Goal: Task Accomplishment & Management: Complete application form

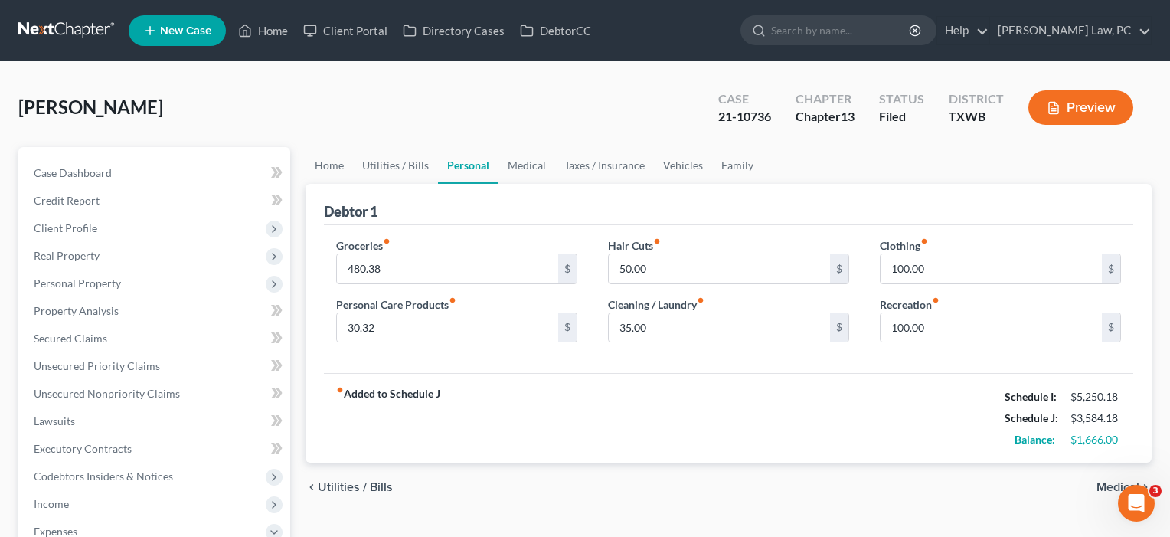
click at [289, 30] on link "Home" at bounding box center [262, 31] width 65 height 28
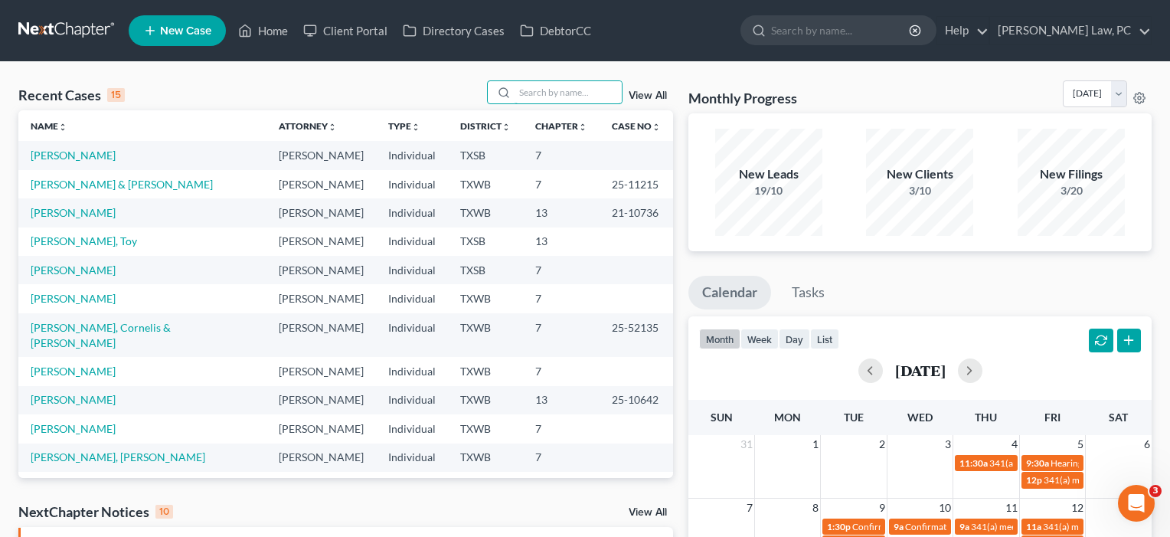
click at [547, 91] on input "search" at bounding box center [567, 92] width 107 height 22
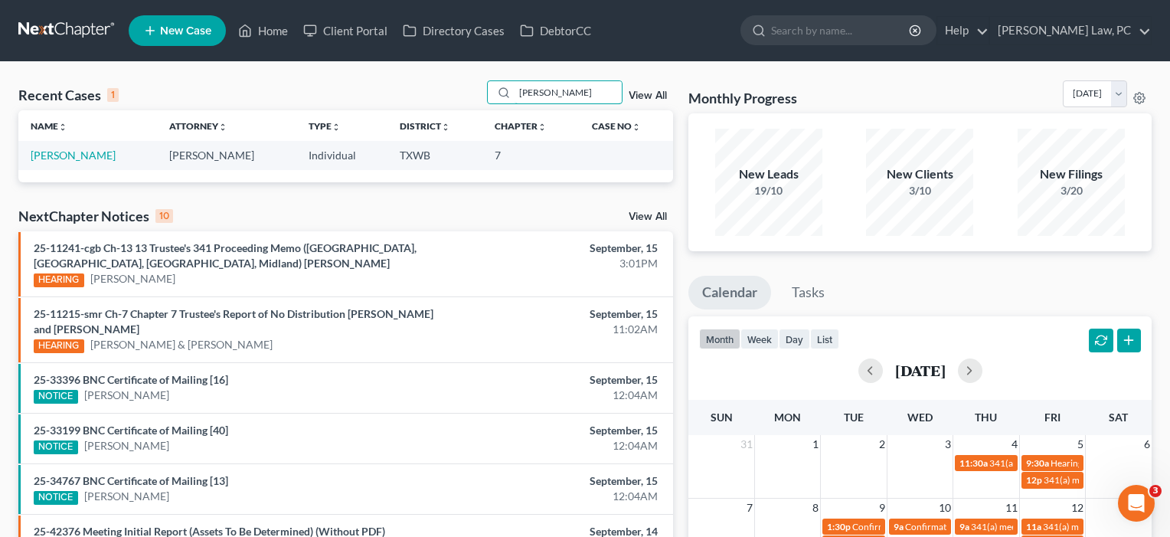
type input "[PERSON_NAME]"
drag, startPoint x: 11, startPoint y: 223, endPoint x: 68, endPoint y: 154, distance: 89.2
click at [68, 154] on link "[PERSON_NAME]" at bounding box center [73, 155] width 85 height 13
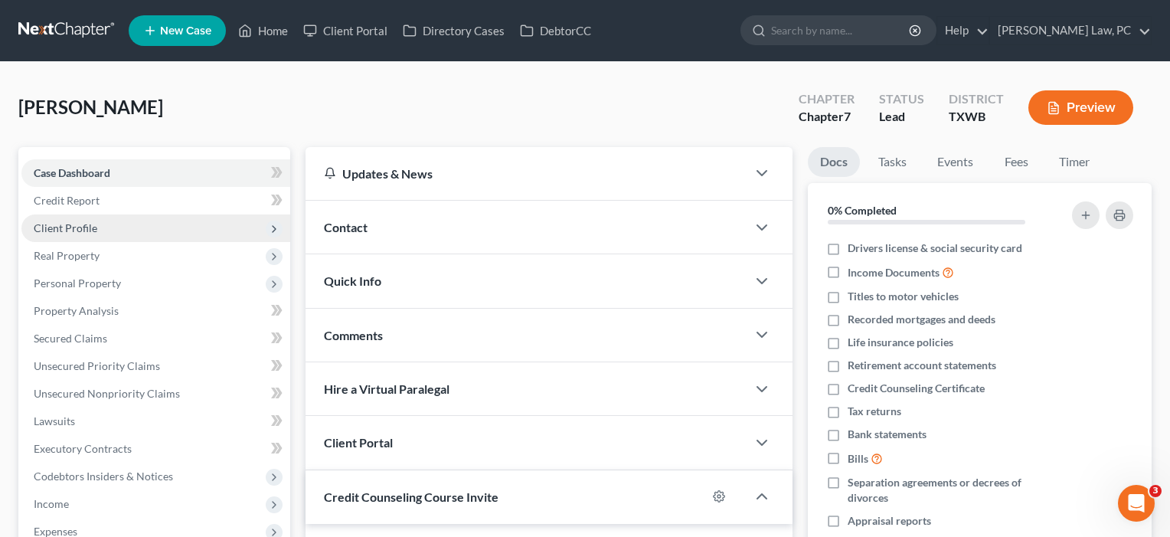
click at [72, 220] on span "Client Profile" at bounding box center [155, 228] width 269 height 28
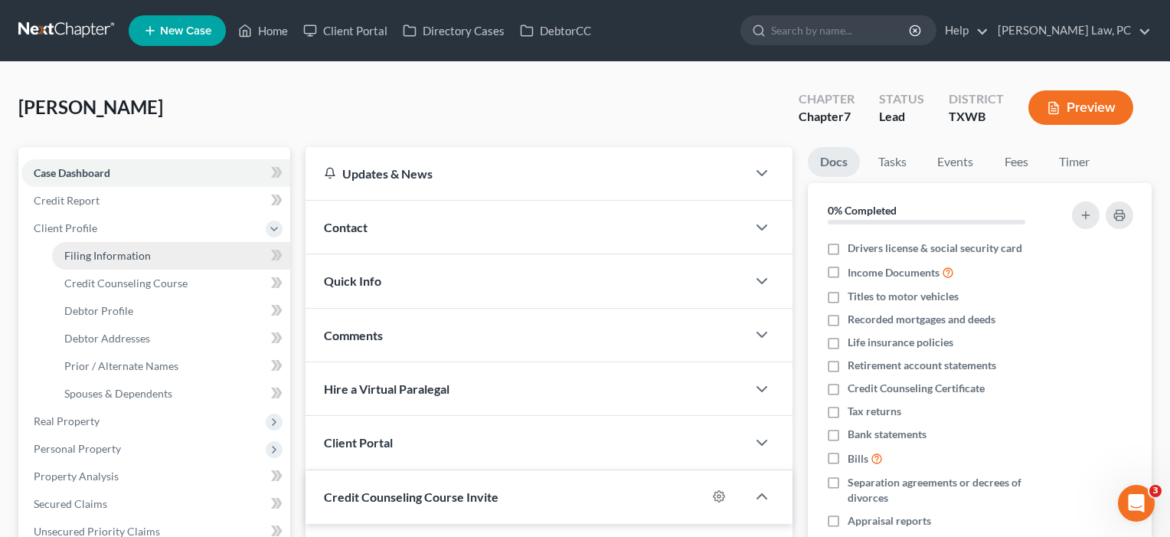
click at [81, 251] on span "Filing Information" at bounding box center [107, 255] width 87 height 13
select select "1"
select select "0"
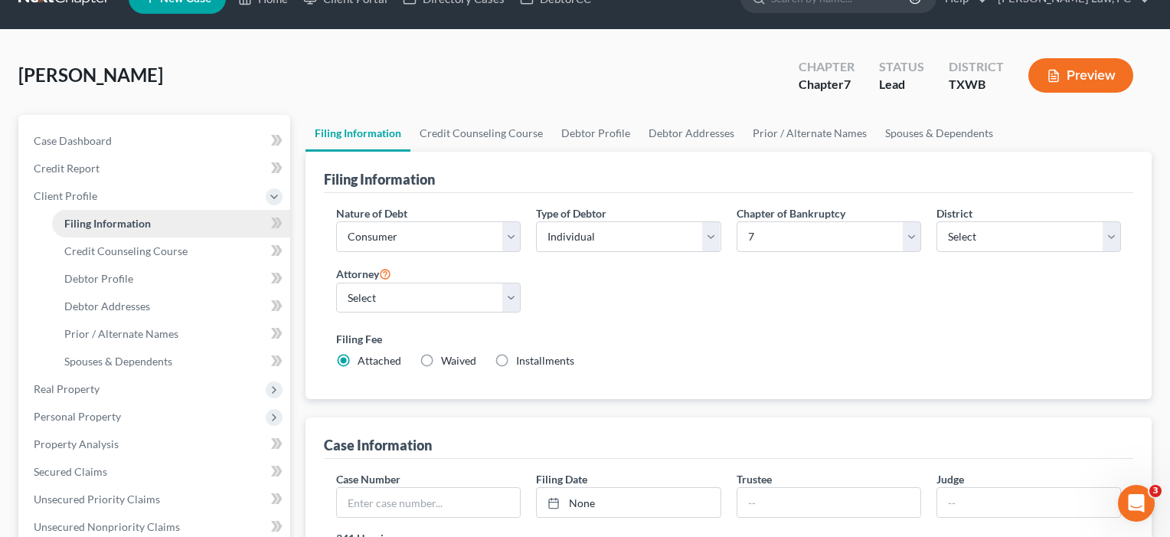
scroll to position [33, 0]
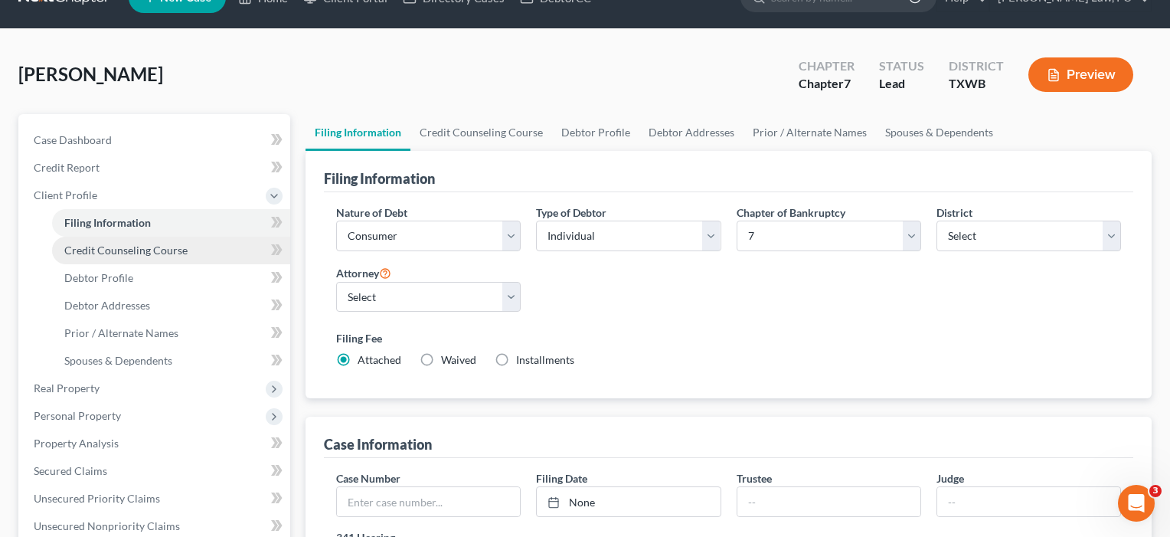
click at [81, 251] on span "Credit Counseling Course" at bounding box center [125, 249] width 123 height 13
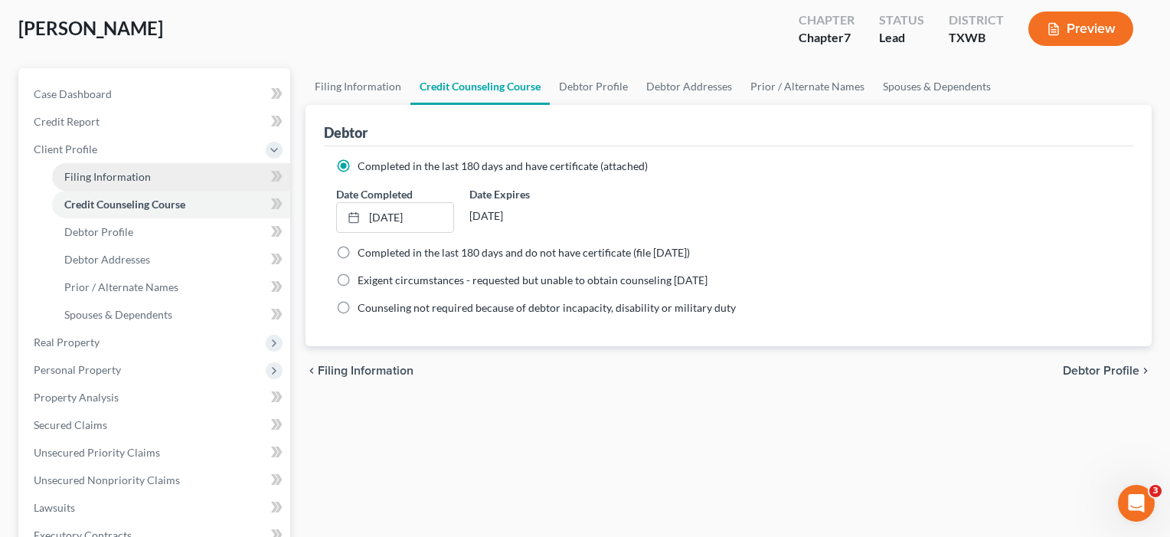
scroll to position [114, 0]
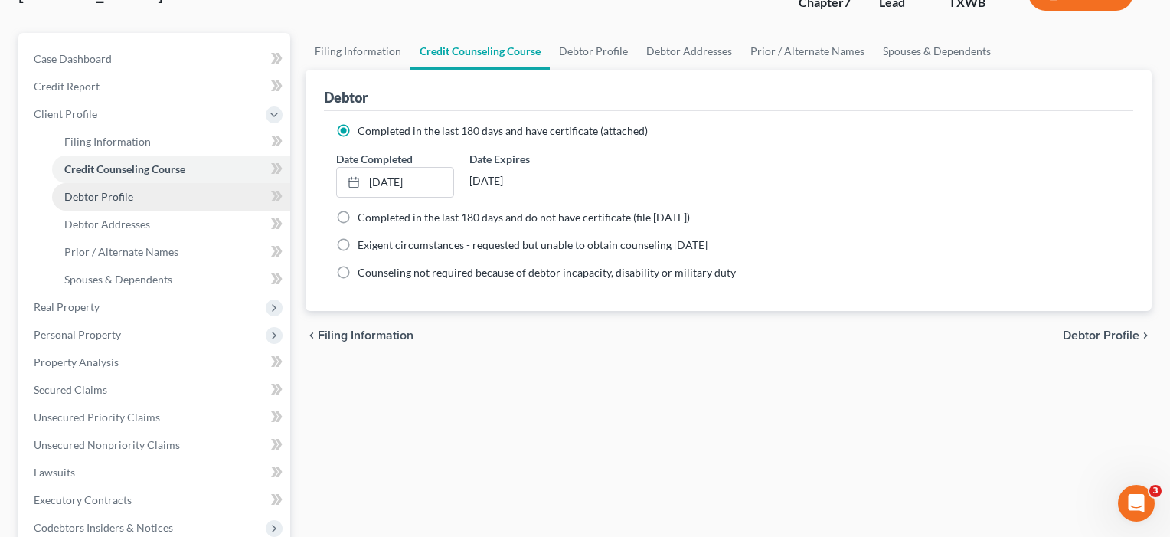
click at [96, 198] on span "Debtor Profile" at bounding box center [98, 196] width 69 height 13
select select "3"
select select "2"
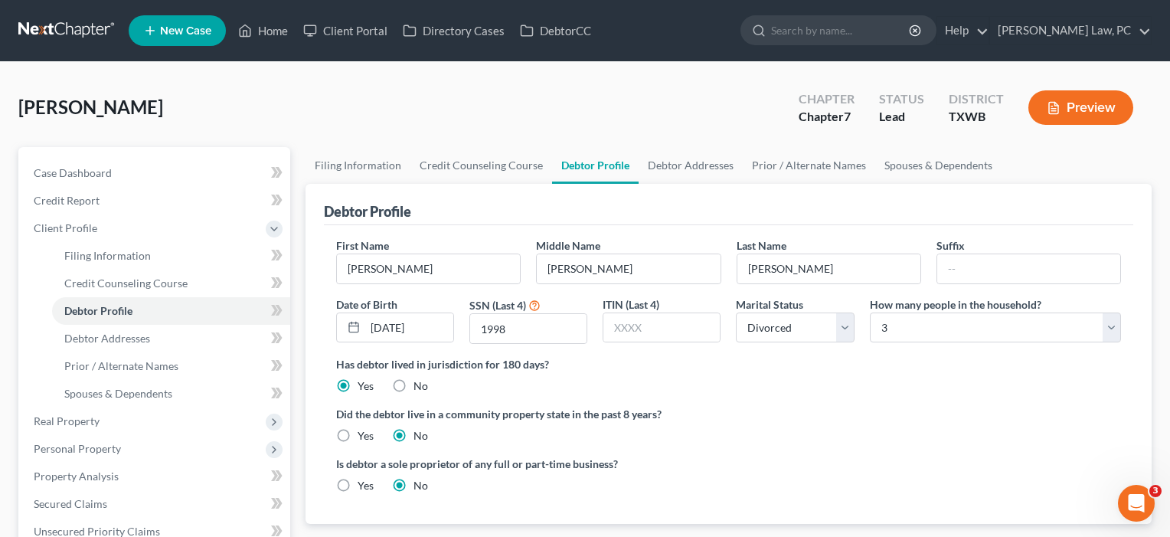
click at [358, 433] on label "Yes" at bounding box center [366, 435] width 16 height 15
click at [364, 433] on input "Yes" at bounding box center [369, 433] width 10 height 10
radio input "true"
radio input "false"
click at [142, 341] on span "Debtor Addresses" at bounding box center [107, 338] width 86 height 13
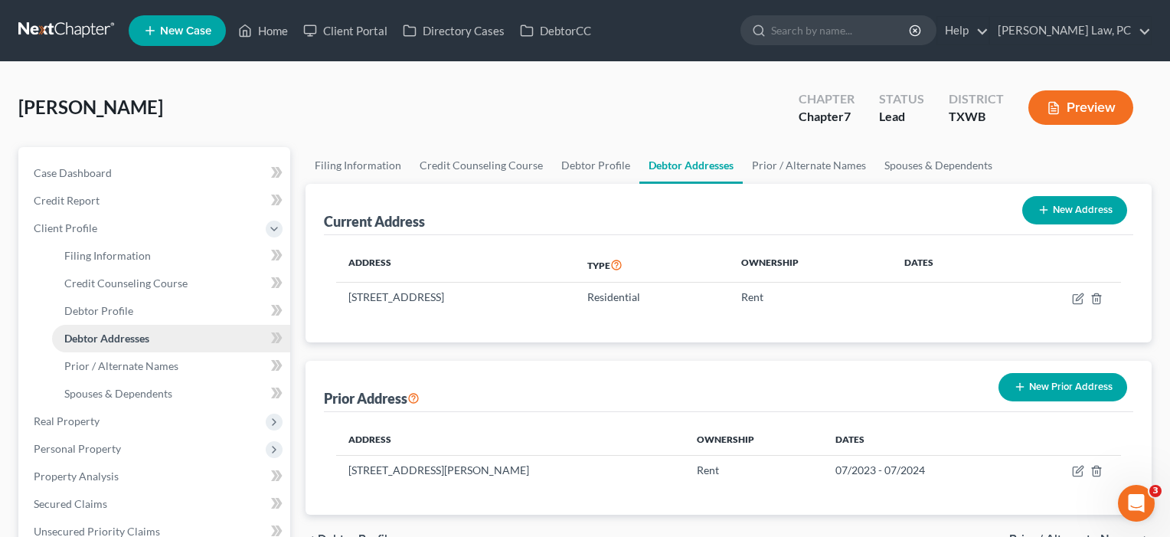
scroll to position [24, 0]
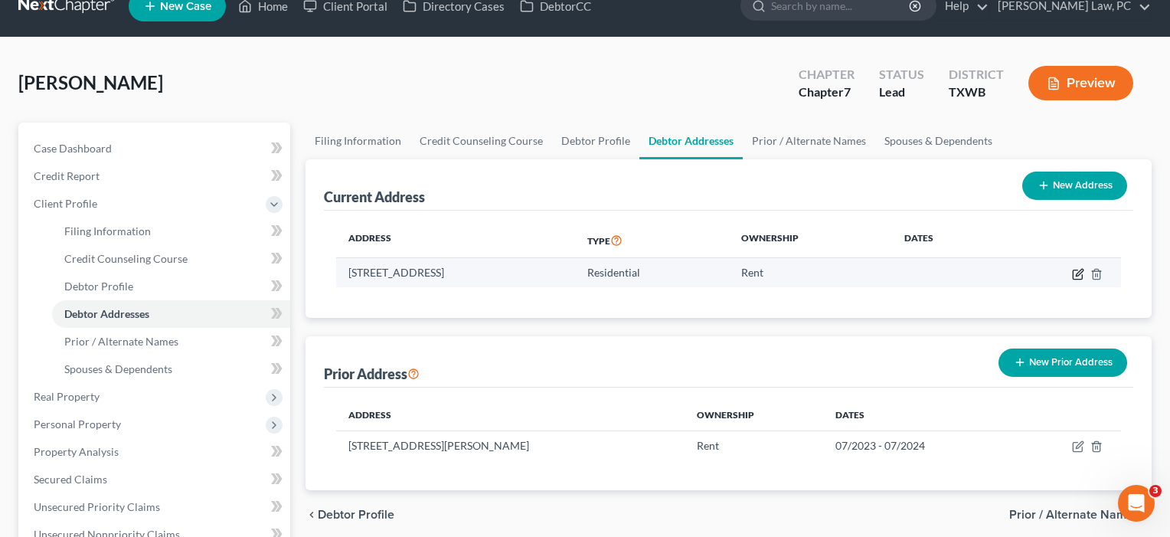
click at [1080, 273] on icon "button" at bounding box center [1079, 272] width 7 height 7
select select "45"
select select "0"
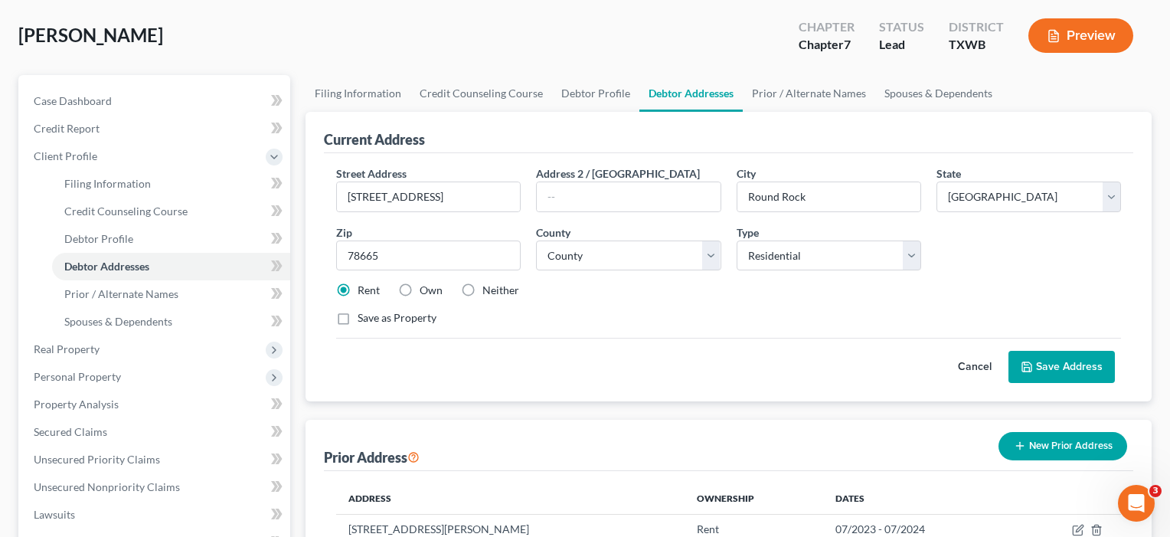
scroll to position [95, 0]
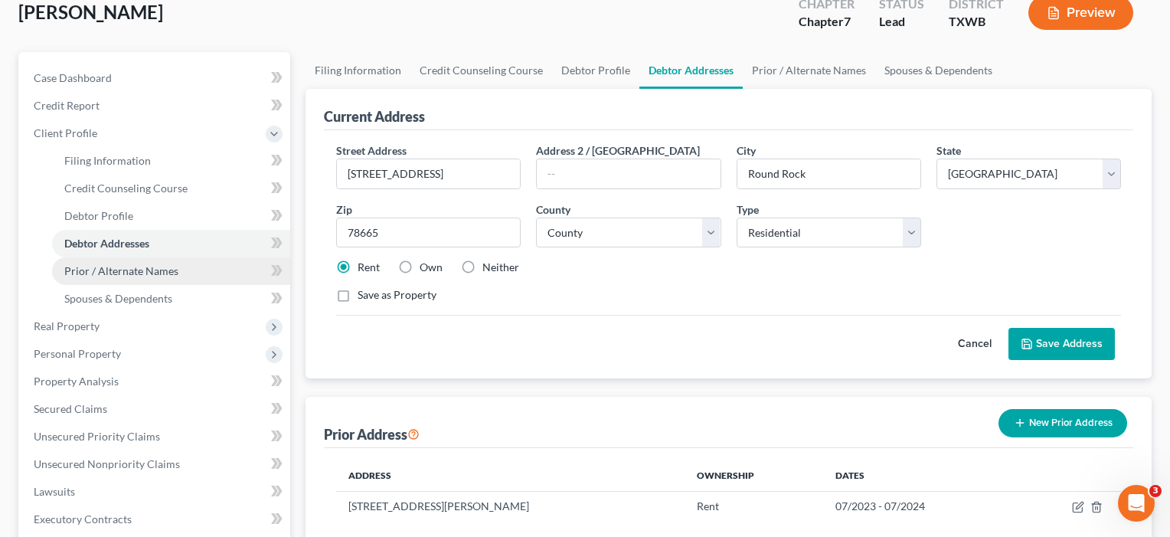
click at [132, 269] on span "Prior / Alternate Names" at bounding box center [121, 270] width 114 height 13
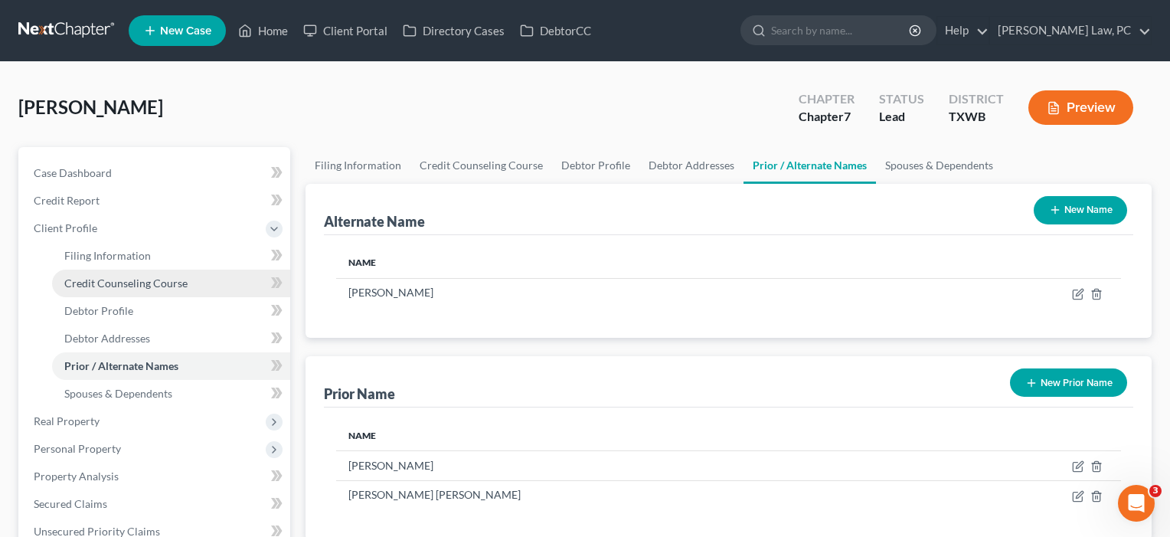
click at [96, 292] on link "Credit Counseling Course" at bounding box center [171, 283] width 238 height 28
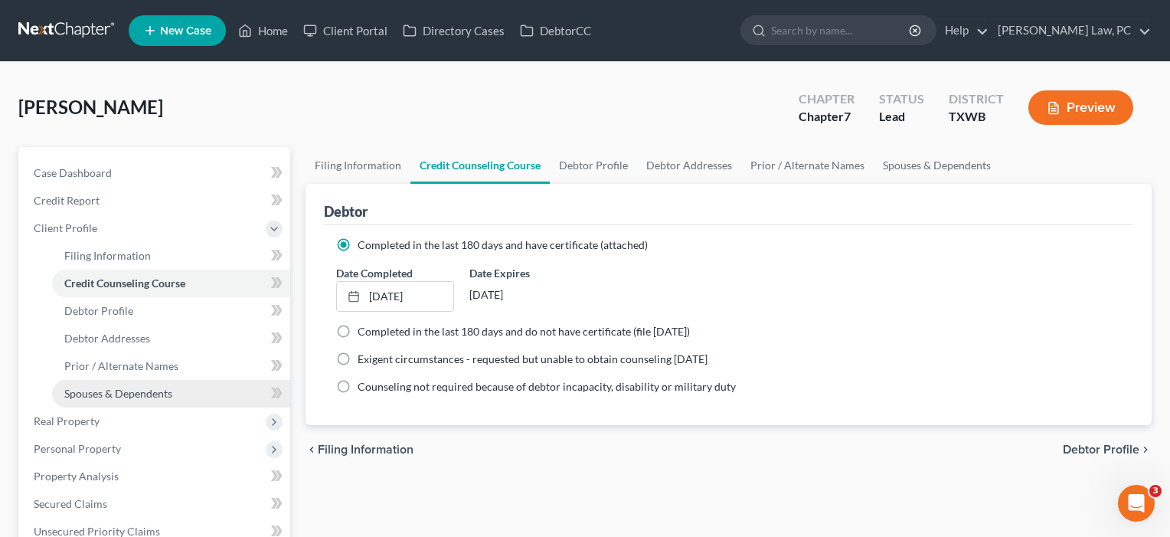
click at [108, 397] on span "Spouses & Dependents" at bounding box center [118, 393] width 108 height 13
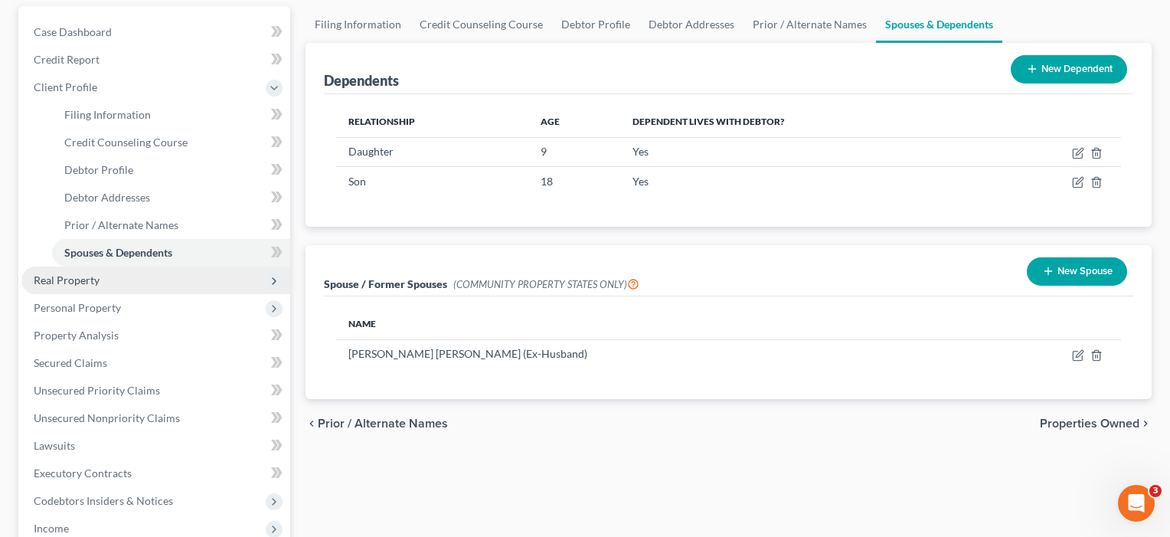
scroll to position [150, 0]
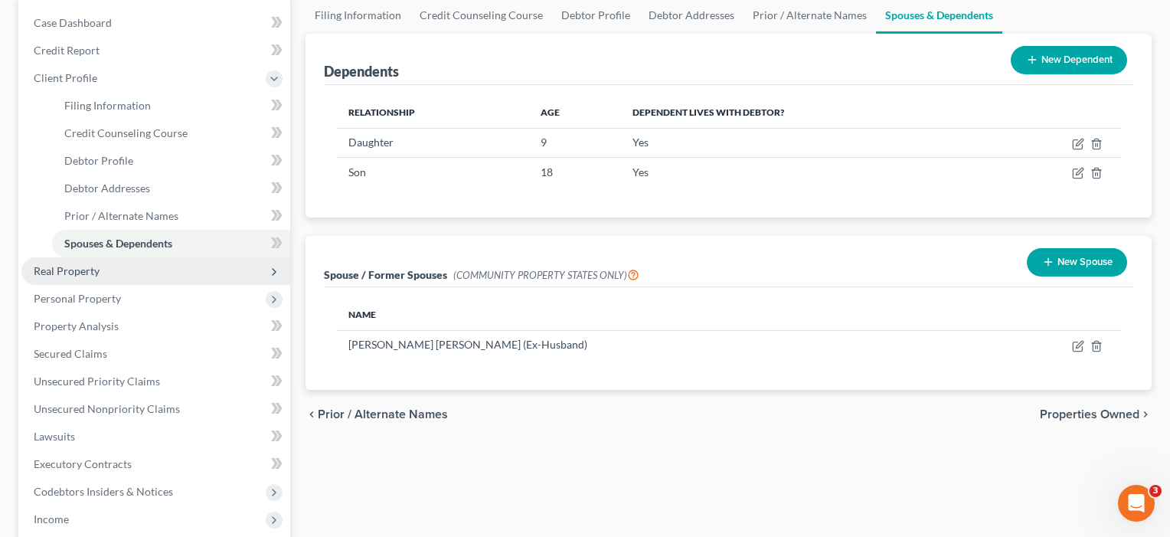
click at [81, 273] on span "Real Property" at bounding box center [67, 270] width 66 height 13
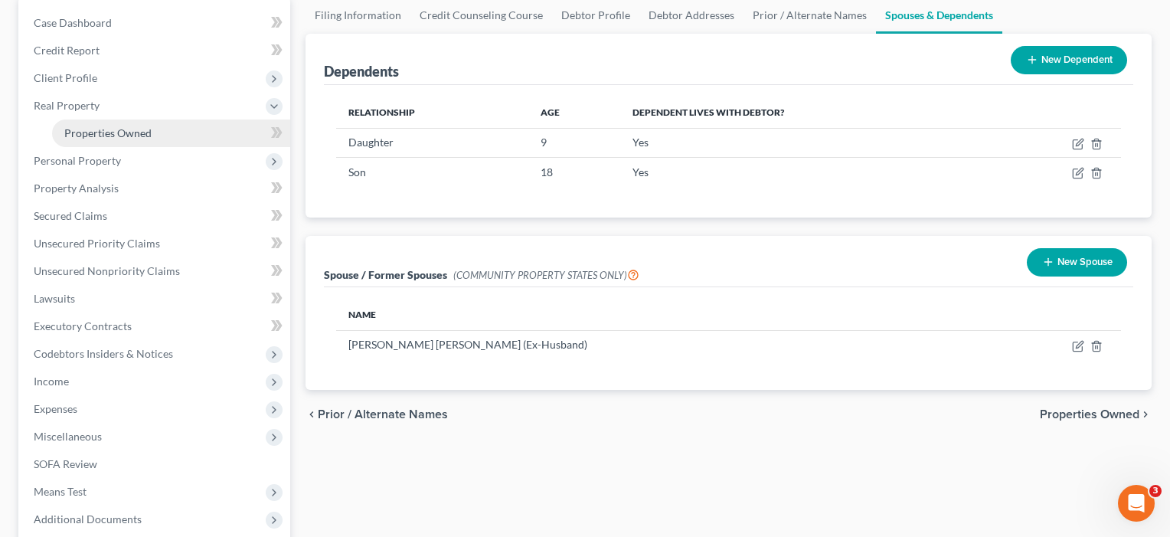
click at [111, 132] on span "Properties Owned" at bounding box center [107, 132] width 87 height 13
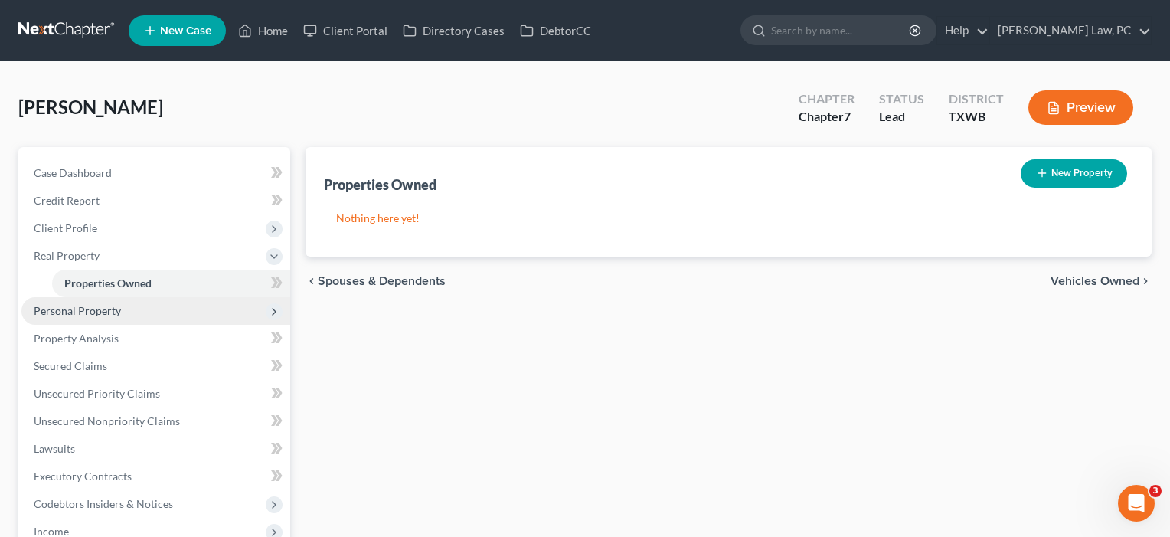
click at [77, 313] on span "Personal Property" at bounding box center [77, 310] width 87 height 13
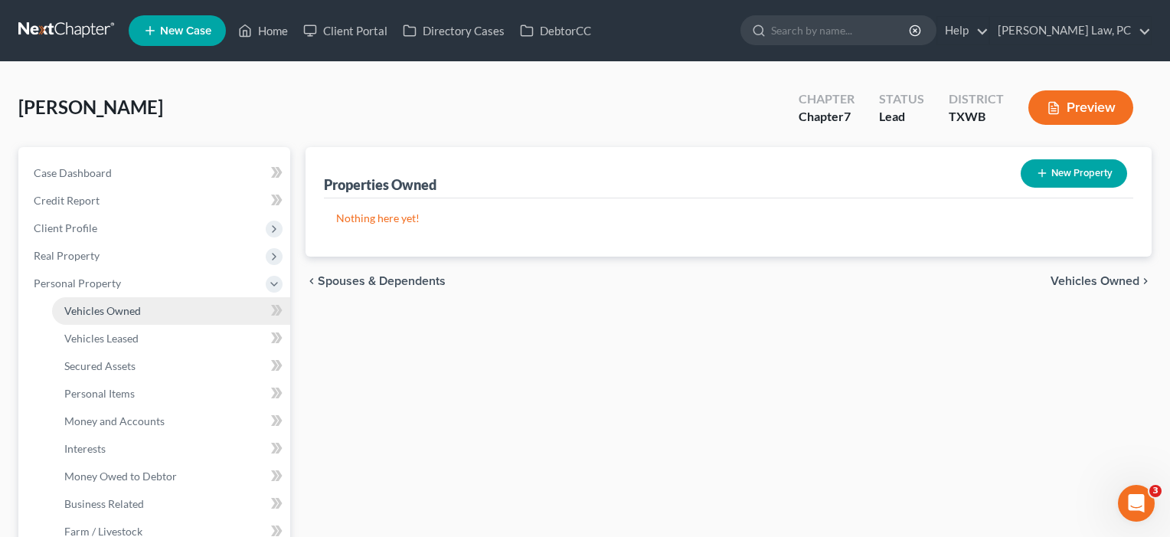
click at [81, 317] on link "Vehicles Owned" at bounding box center [171, 311] width 238 height 28
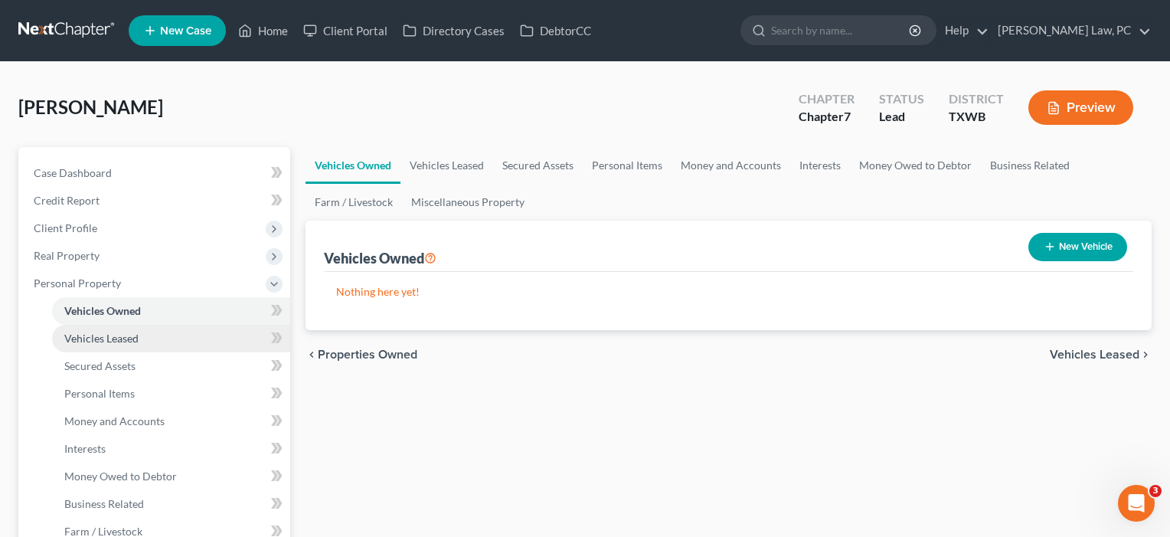
click at [82, 338] on span "Vehicles Leased" at bounding box center [101, 338] width 74 height 13
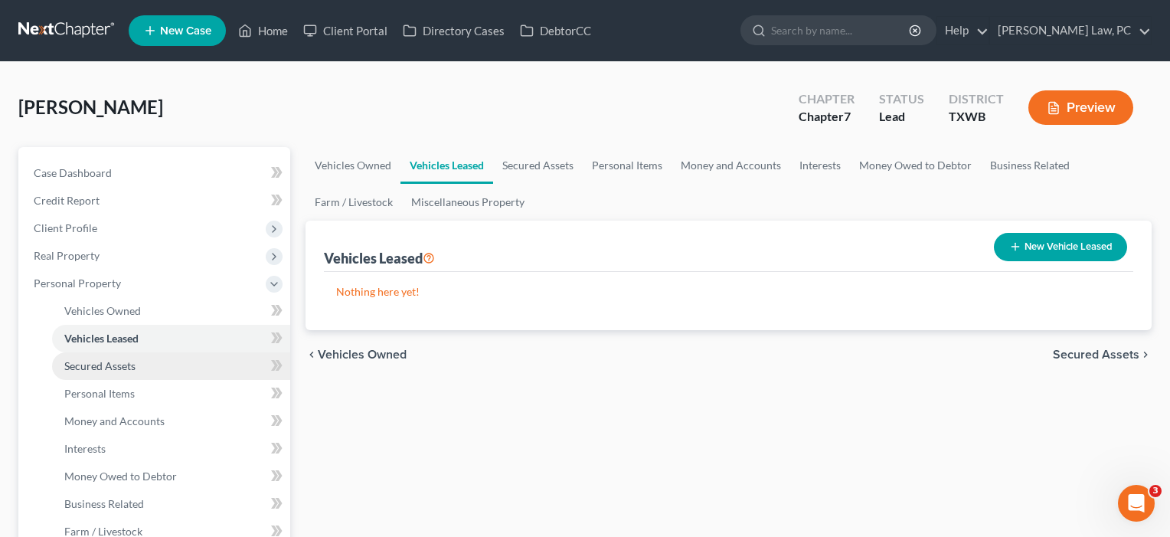
click at [87, 357] on link "Secured Assets" at bounding box center [171, 366] width 238 height 28
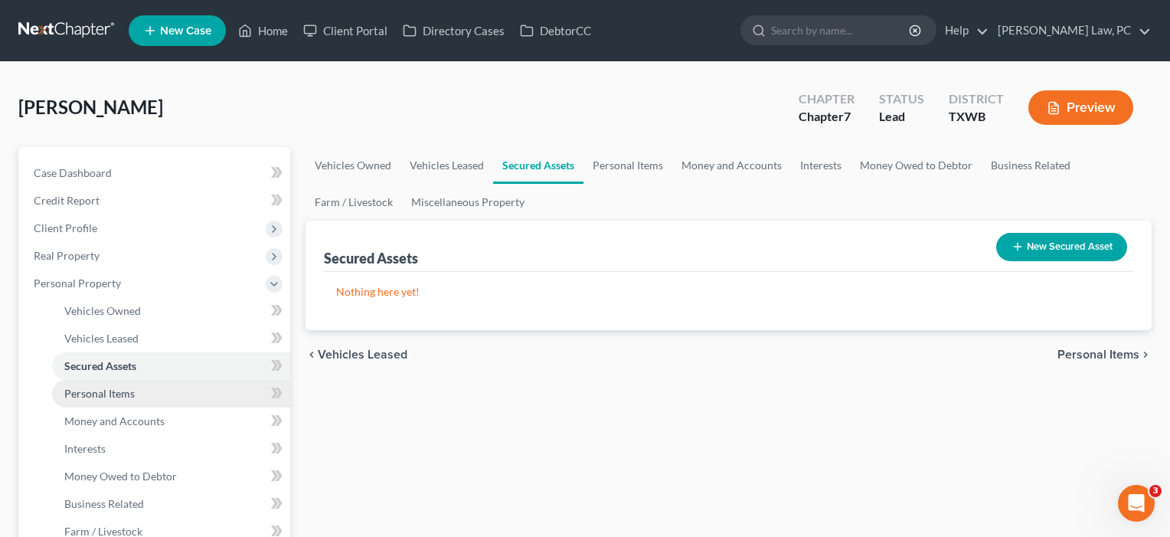
click at [93, 391] on span "Personal Items" at bounding box center [99, 393] width 70 height 13
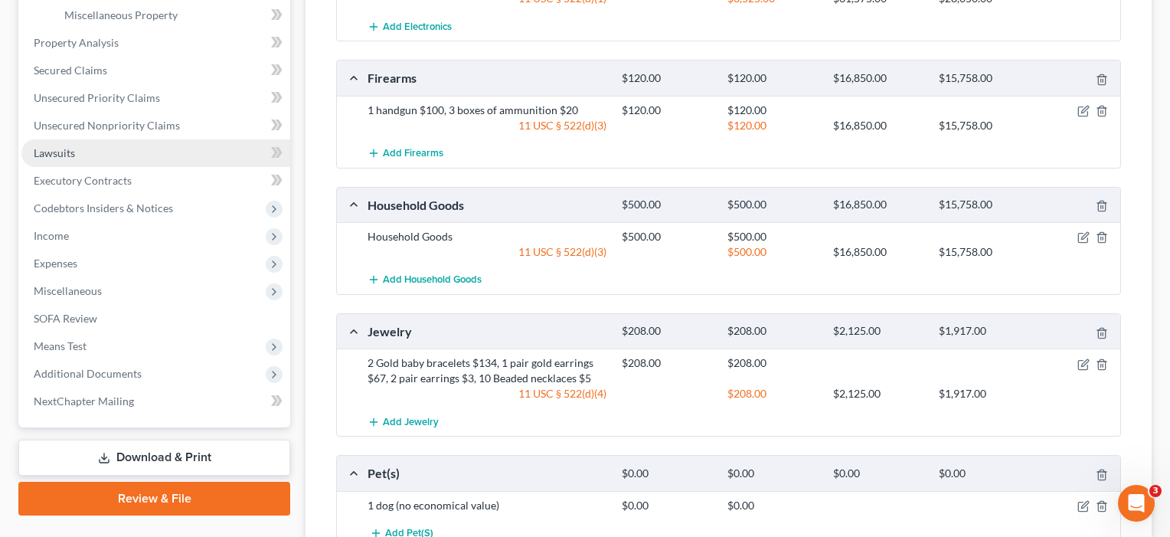
scroll to position [546, 0]
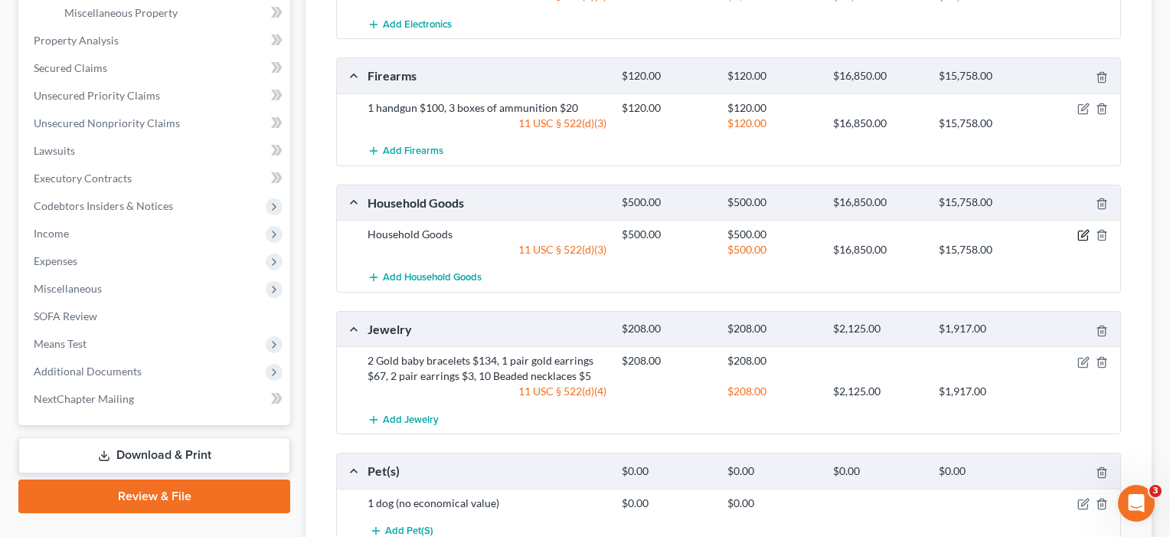
click at [1079, 234] on icon "button" at bounding box center [1083, 235] width 12 height 12
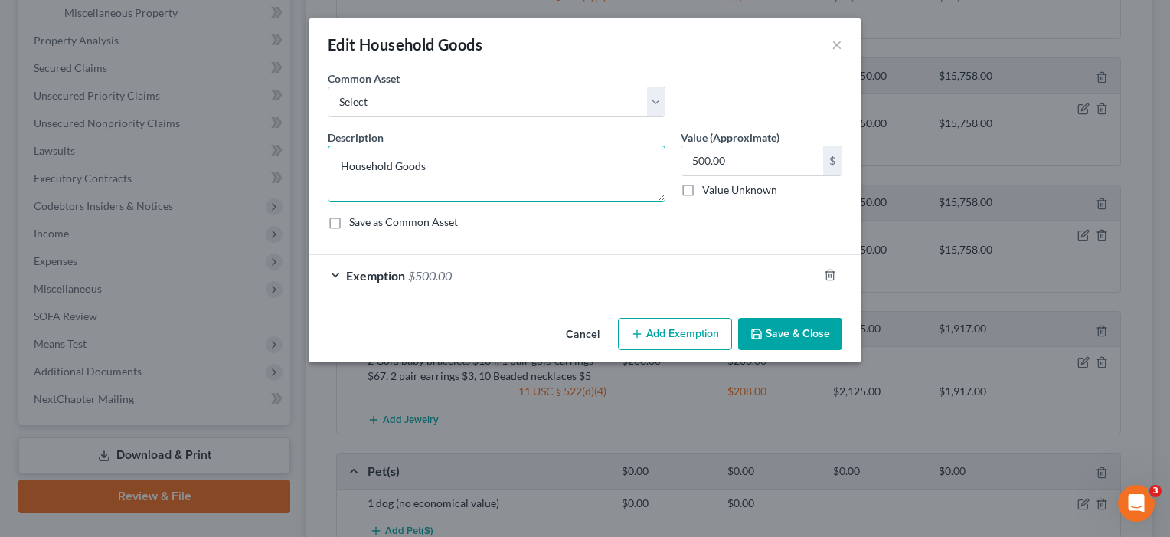
click at [340, 170] on textarea "Household Goods" at bounding box center [497, 173] width 338 height 57
type textarea "General Household Goods"
click at [794, 330] on button "Save & Close" at bounding box center [790, 334] width 104 height 32
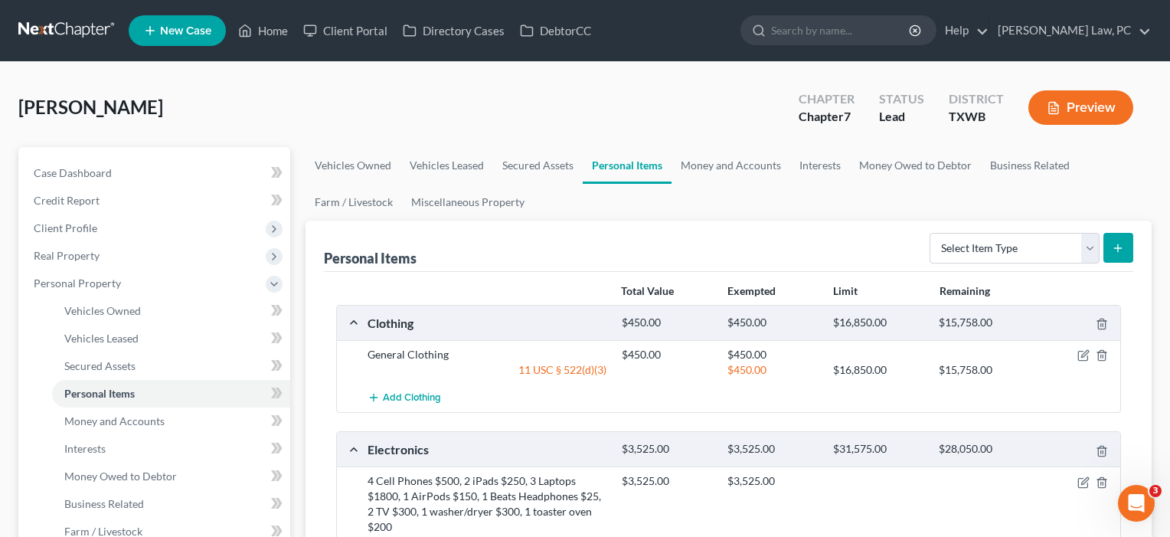
scroll to position [0, 0]
click at [734, 165] on link "Money and Accounts" at bounding box center [730, 165] width 119 height 37
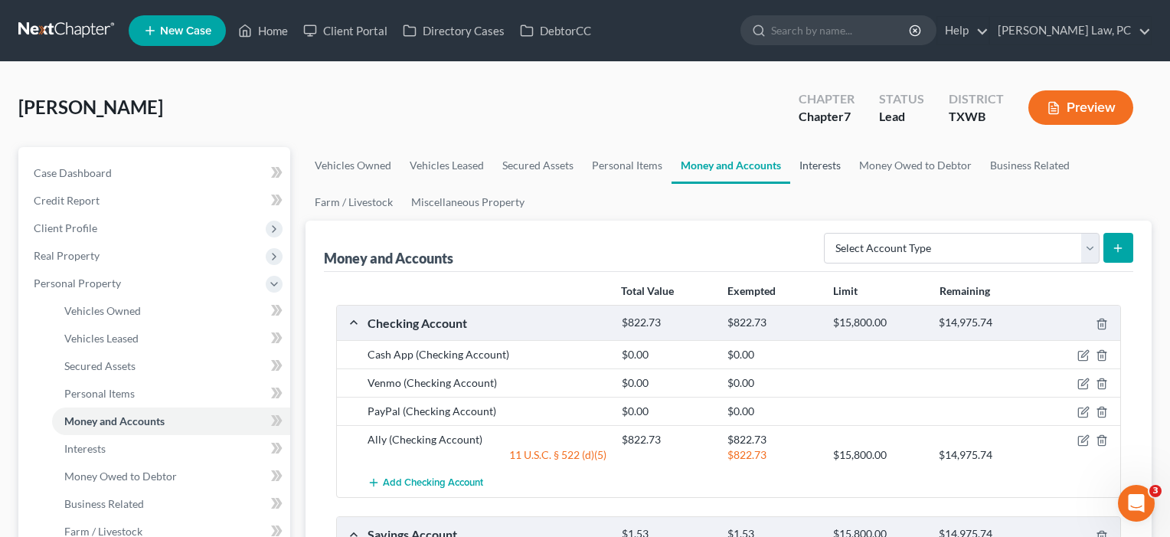
click at [828, 168] on link "Interests" at bounding box center [820, 165] width 60 height 37
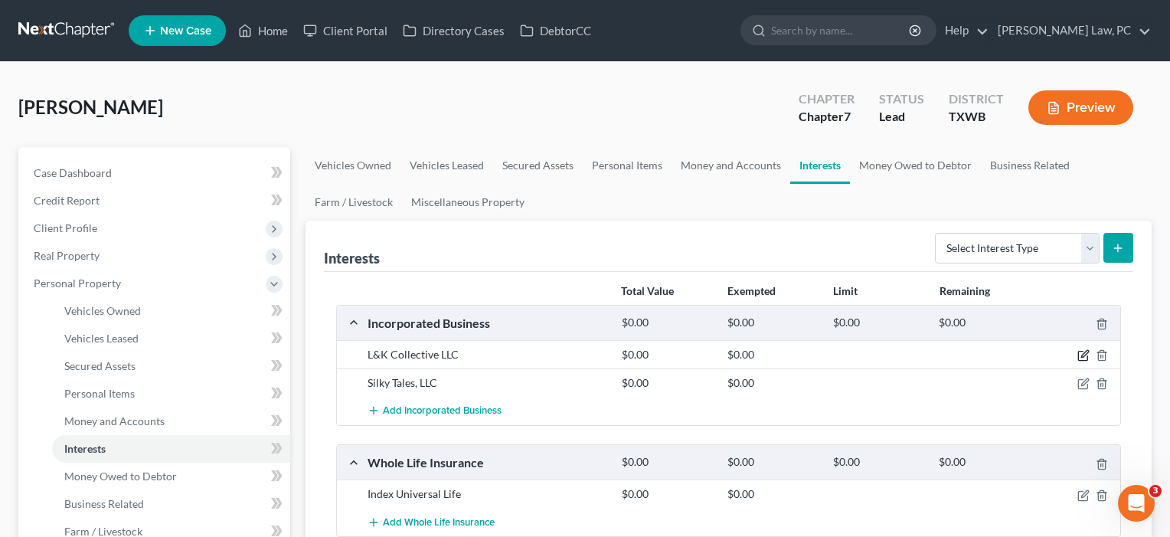
click at [1086, 357] on icon "button" at bounding box center [1083, 355] width 12 height 12
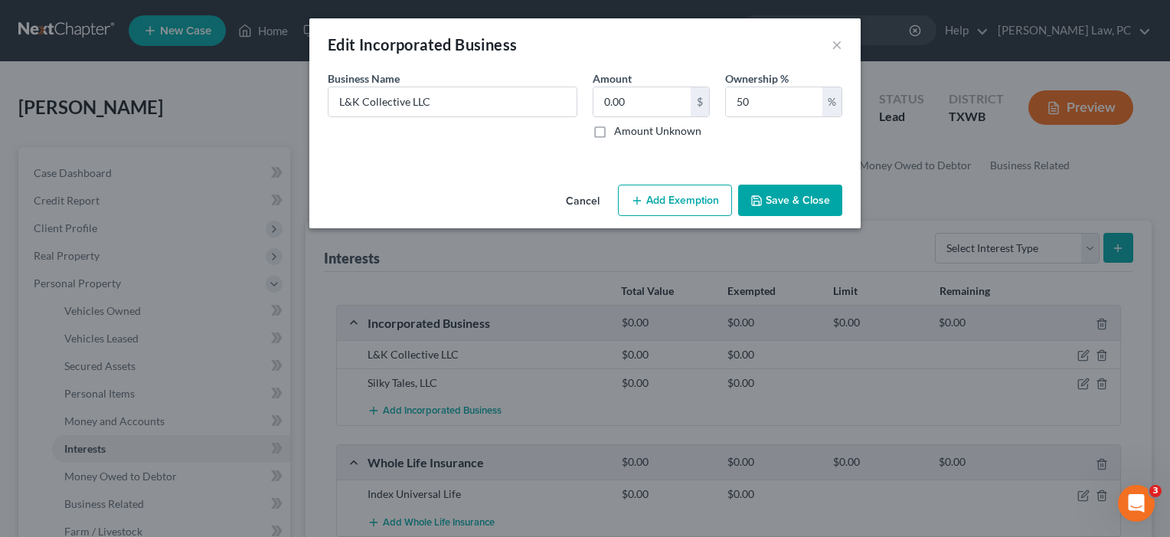
click at [809, 207] on button "Save & Close" at bounding box center [790, 201] width 104 height 32
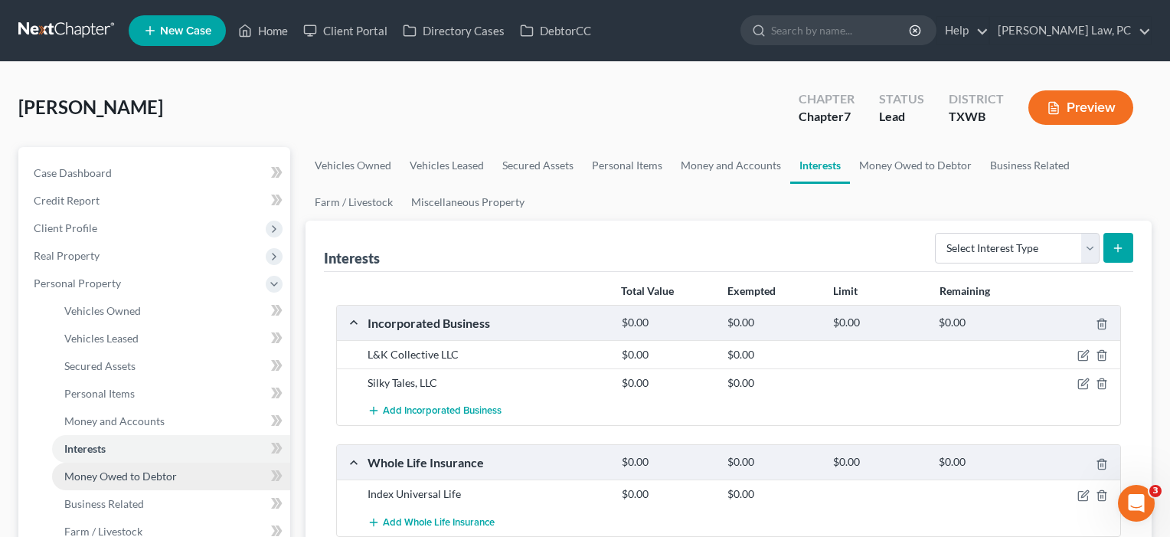
click at [116, 474] on span "Money Owed to Debtor" at bounding box center [120, 475] width 113 height 13
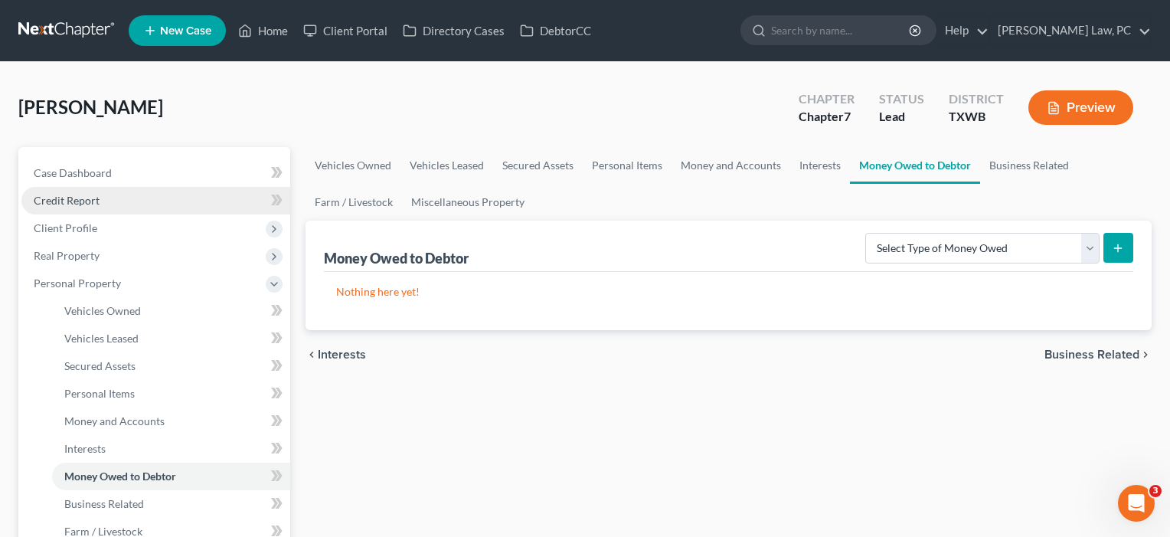
click at [81, 198] on span "Credit Report" at bounding box center [67, 200] width 66 height 13
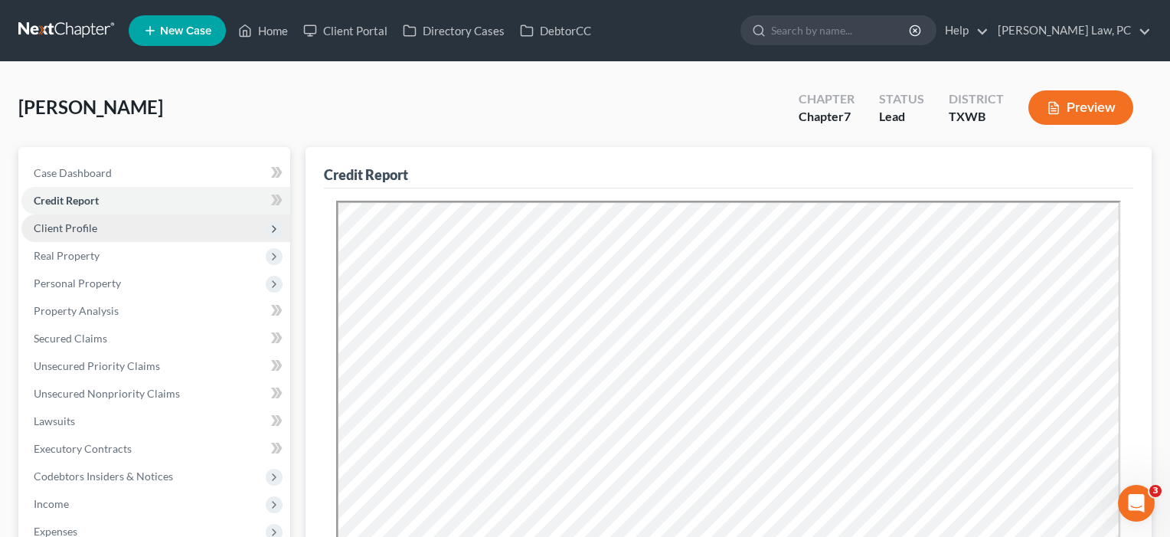
click at [70, 227] on span "Client Profile" at bounding box center [66, 227] width 64 height 13
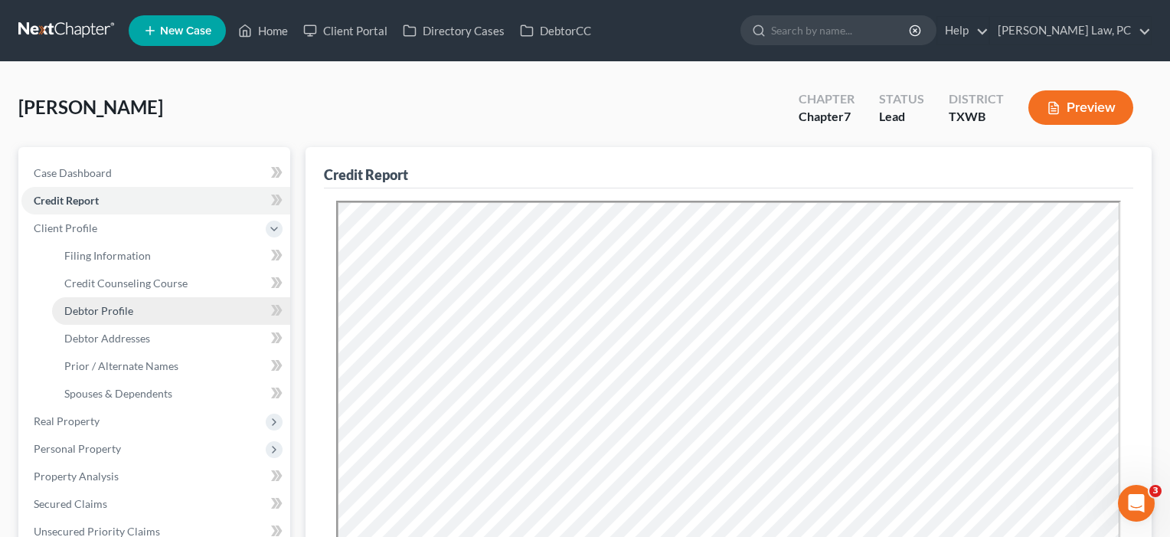
click at [89, 312] on span "Debtor Profile" at bounding box center [98, 310] width 69 height 13
select select "3"
select select "2"
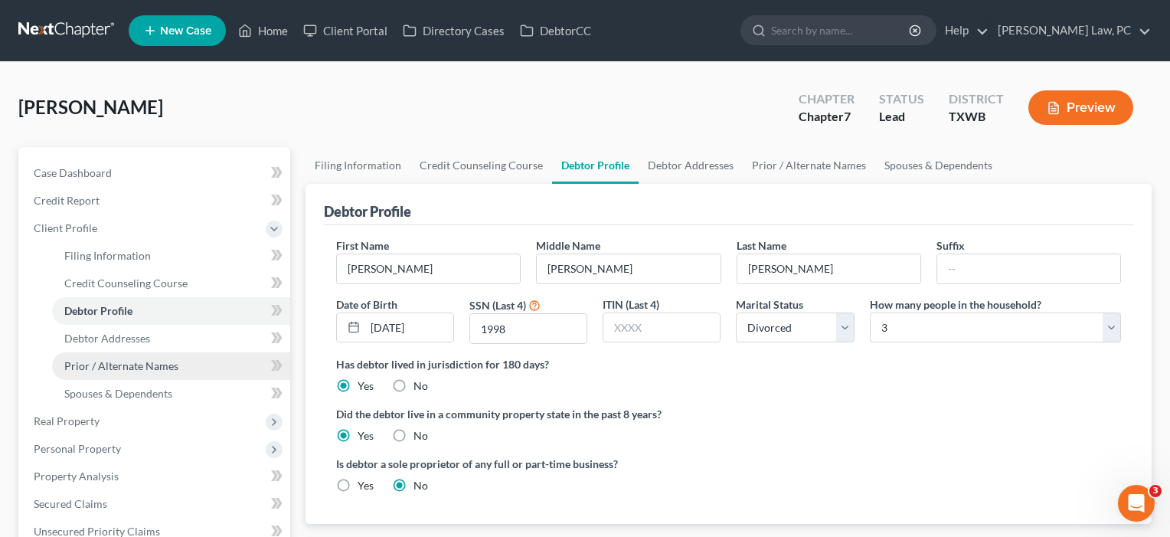
click at [99, 370] on span "Prior / Alternate Names" at bounding box center [121, 365] width 114 height 13
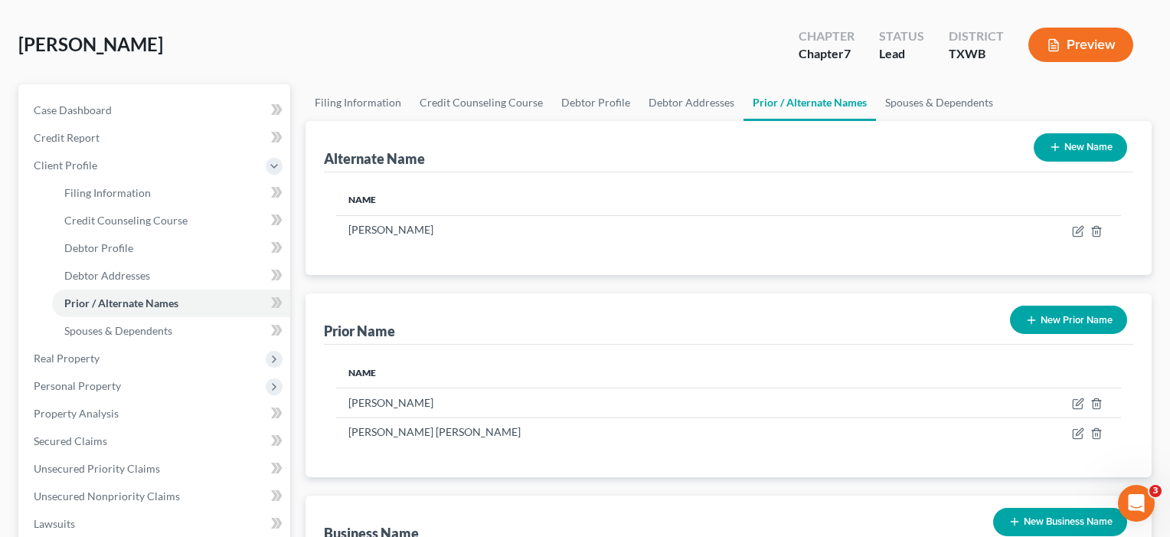
scroll to position [53, 0]
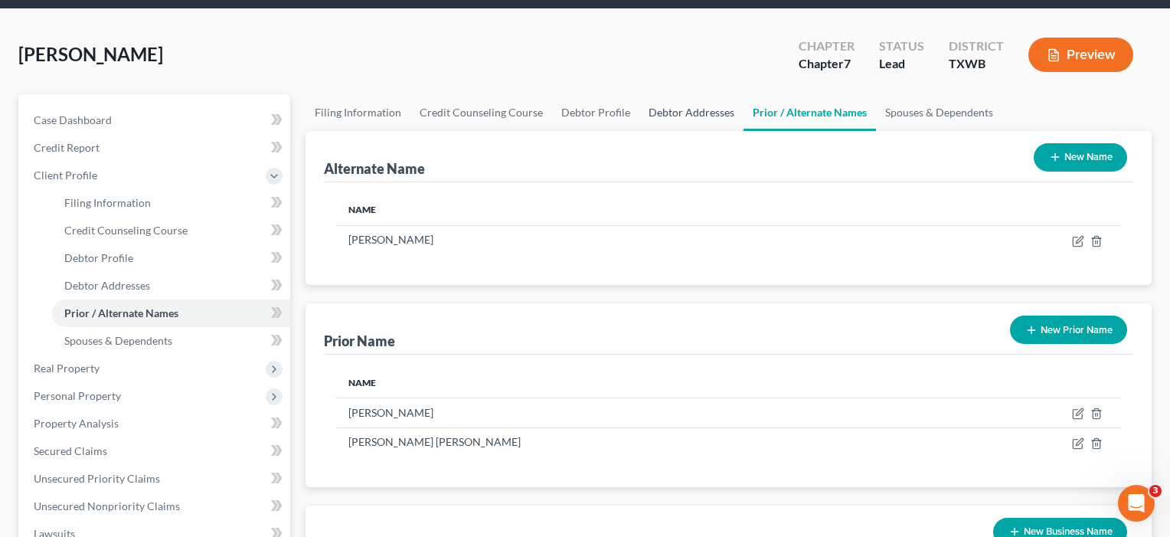
click at [665, 112] on link "Debtor Addresses" at bounding box center [691, 112] width 104 height 37
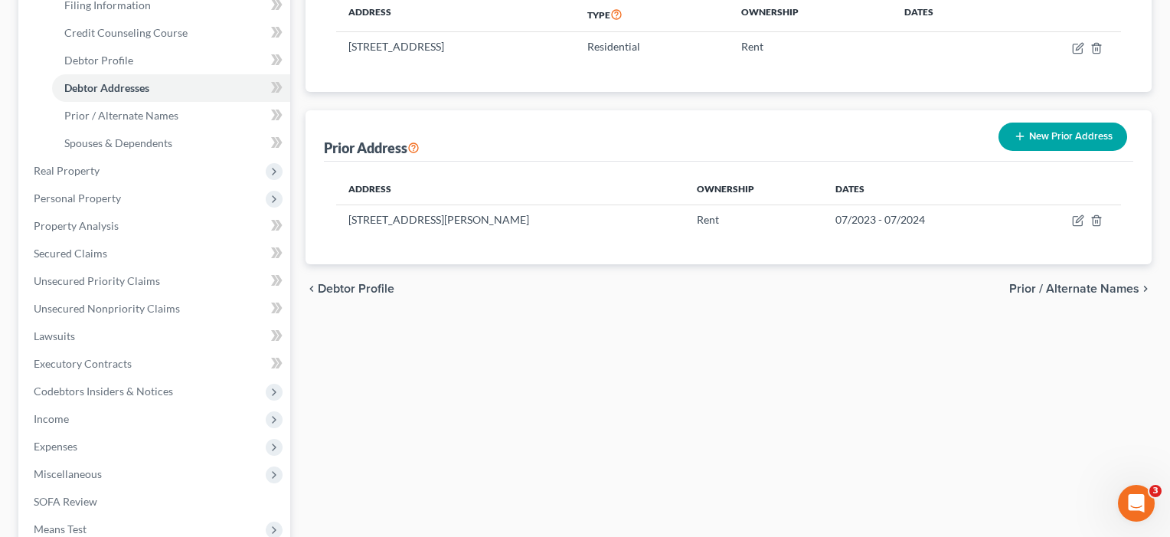
scroll to position [253, 0]
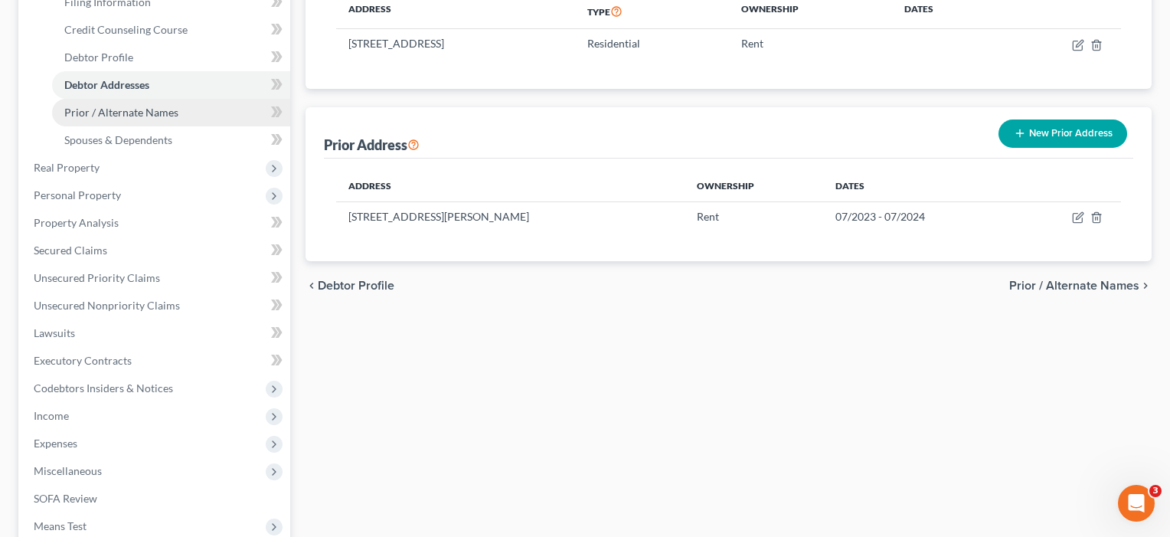
click at [124, 114] on span "Prior / Alternate Names" at bounding box center [121, 112] width 114 height 13
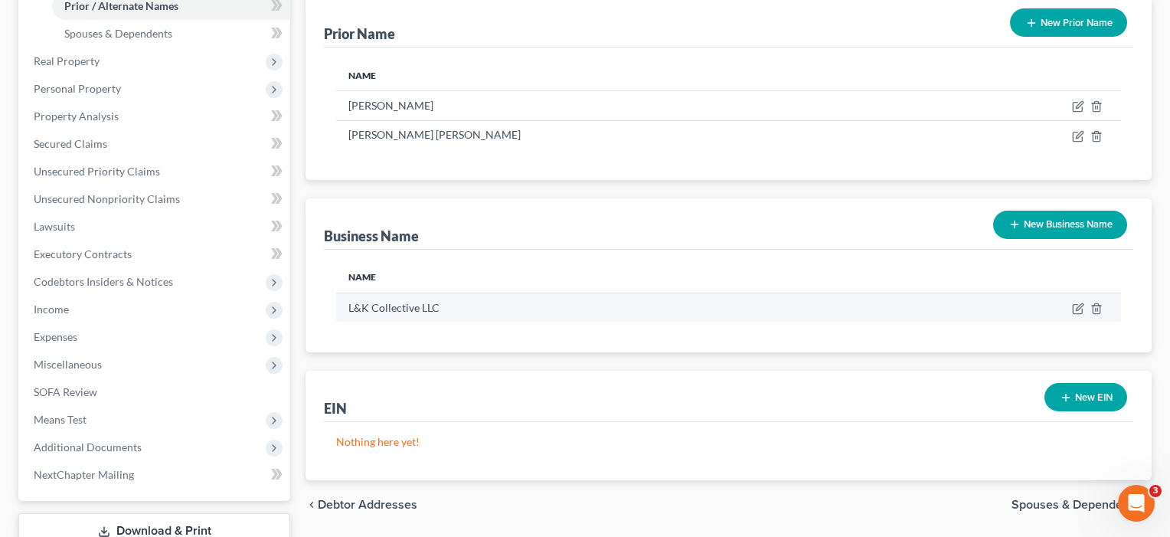
scroll to position [367, 0]
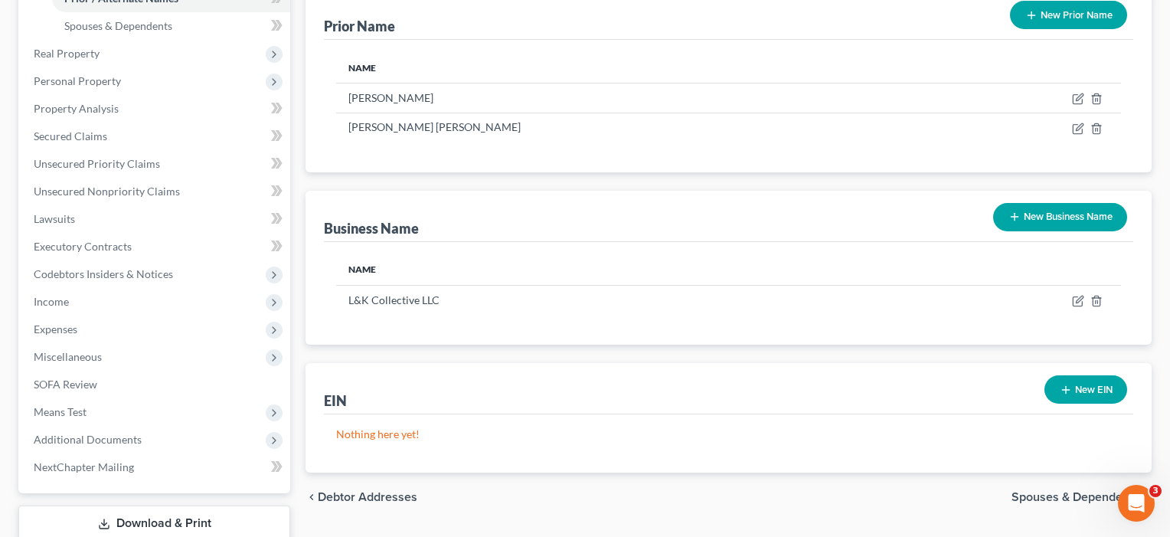
click at [1050, 218] on button "New Business Name" at bounding box center [1060, 217] width 134 height 28
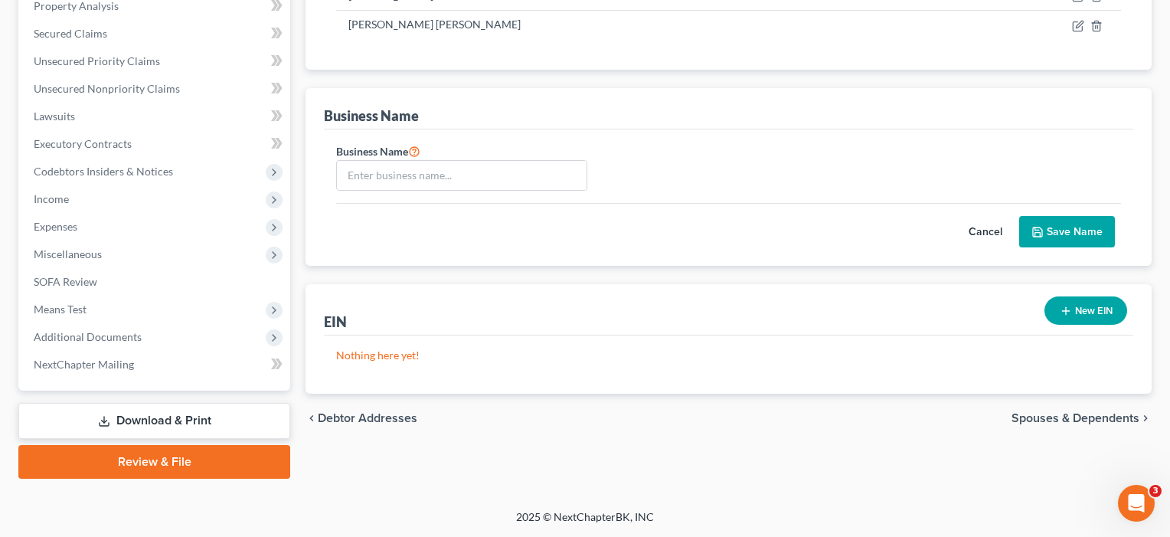
scroll to position [470, 0]
click at [675, 306] on div "EIN New EIN" at bounding box center [728, 309] width 809 height 51
click at [980, 230] on button "Cancel" at bounding box center [985, 232] width 67 height 31
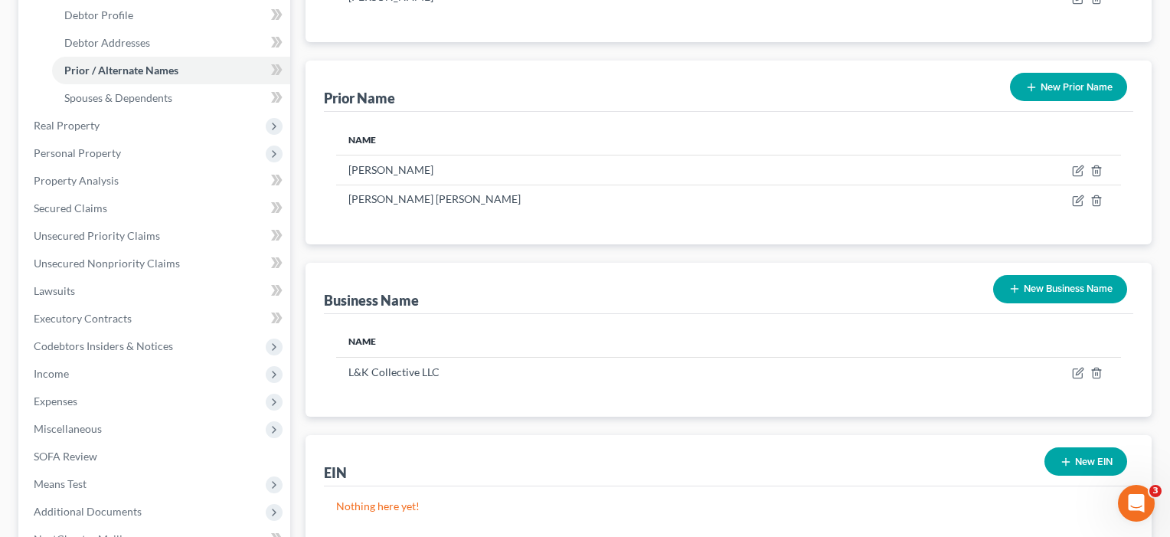
scroll to position [296, 0]
click at [1083, 373] on icon "button" at bounding box center [1078, 373] width 12 height 12
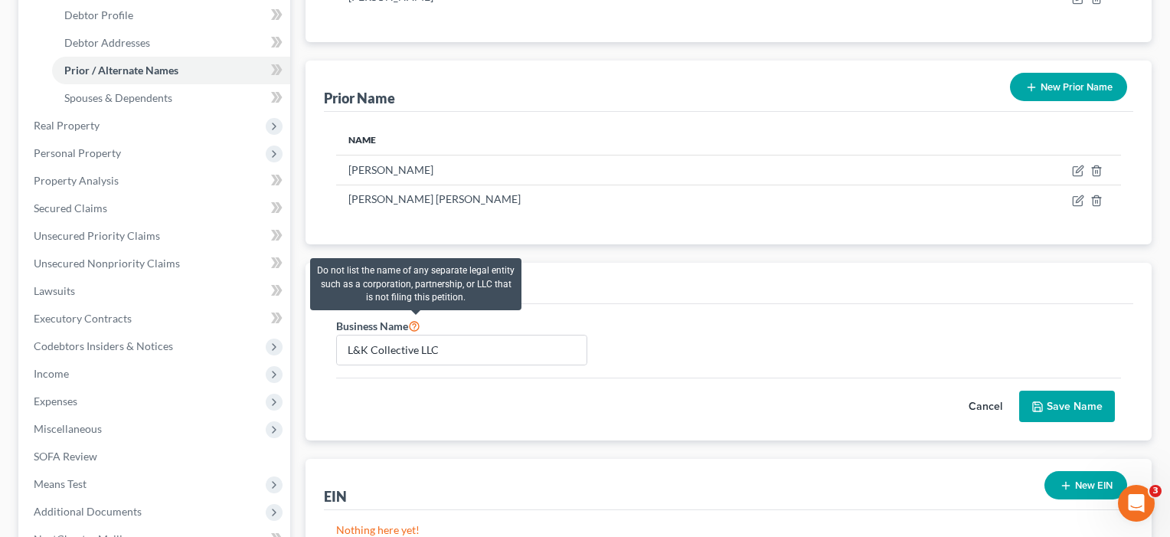
click at [415, 325] on icon at bounding box center [414, 325] width 12 height 15
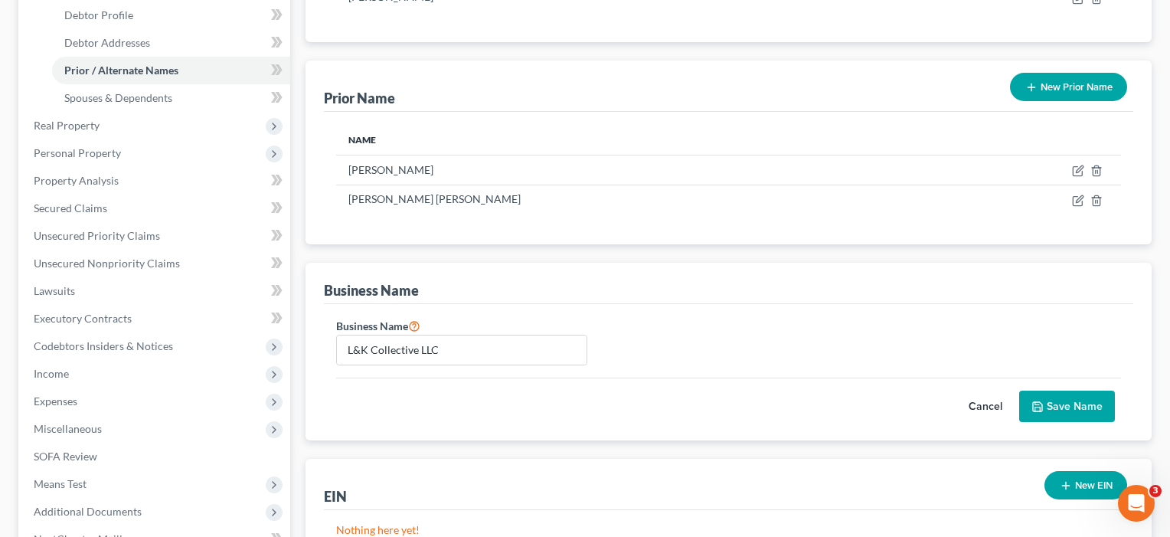
click at [550, 296] on div "Business Name" at bounding box center [728, 283] width 809 height 41
click at [982, 405] on button "Cancel" at bounding box center [985, 406] width 67 height 31
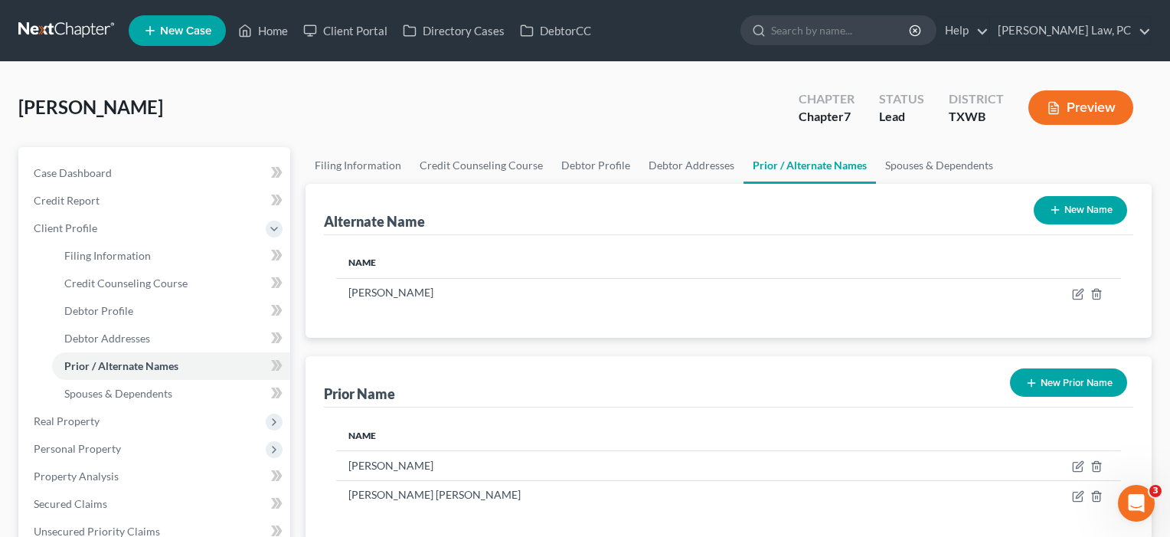
scroll to position [0, 0]
click at [1081, 111] on button "Preview" at bounding box center [1080, 107] width 105 height 34
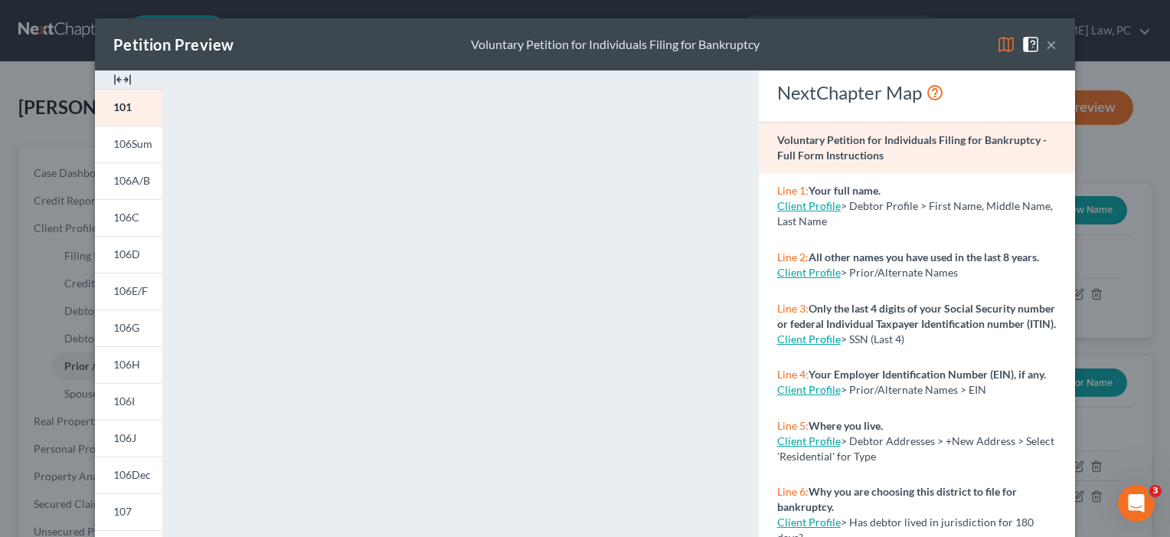
click at [1052, 48] on button "×" at bounding box center [1051, 44] width 11 height 18
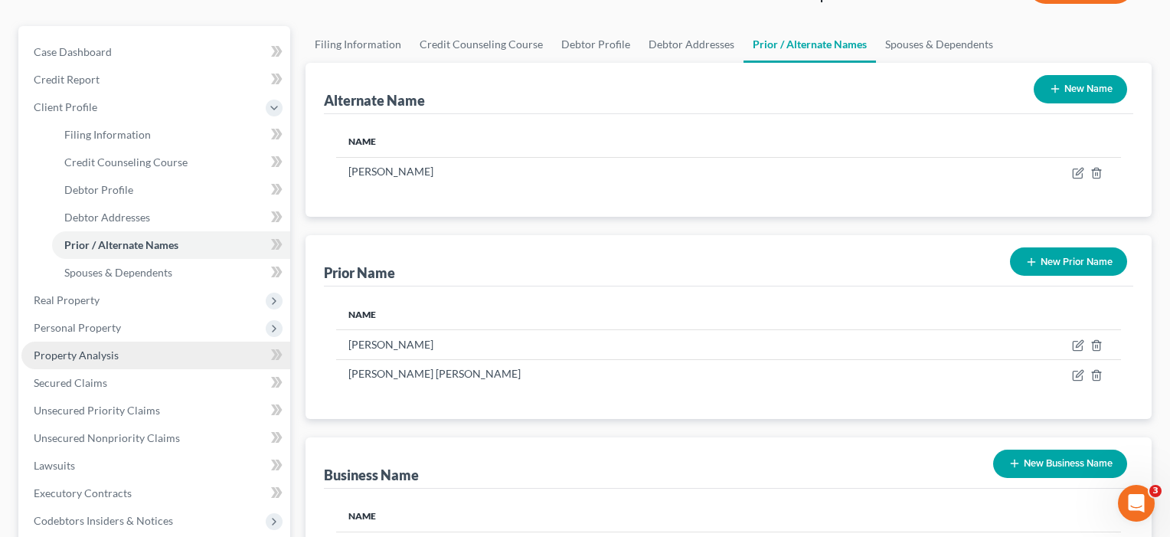
scroll to position [129, 0]
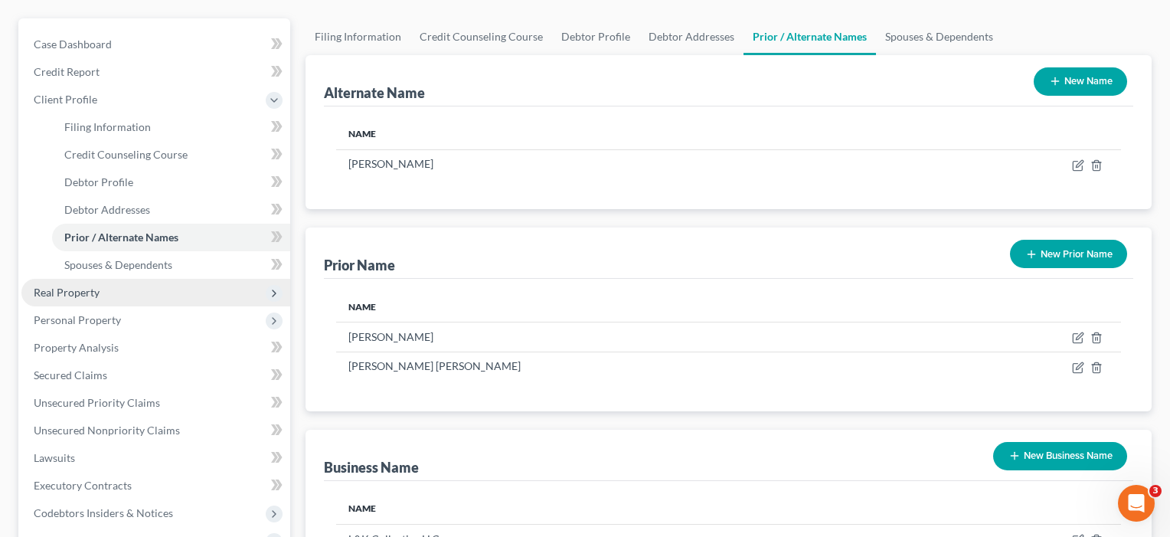
click at [66, 294] on span "Real Property" at bounding box center [67, 292] width 66 height 13
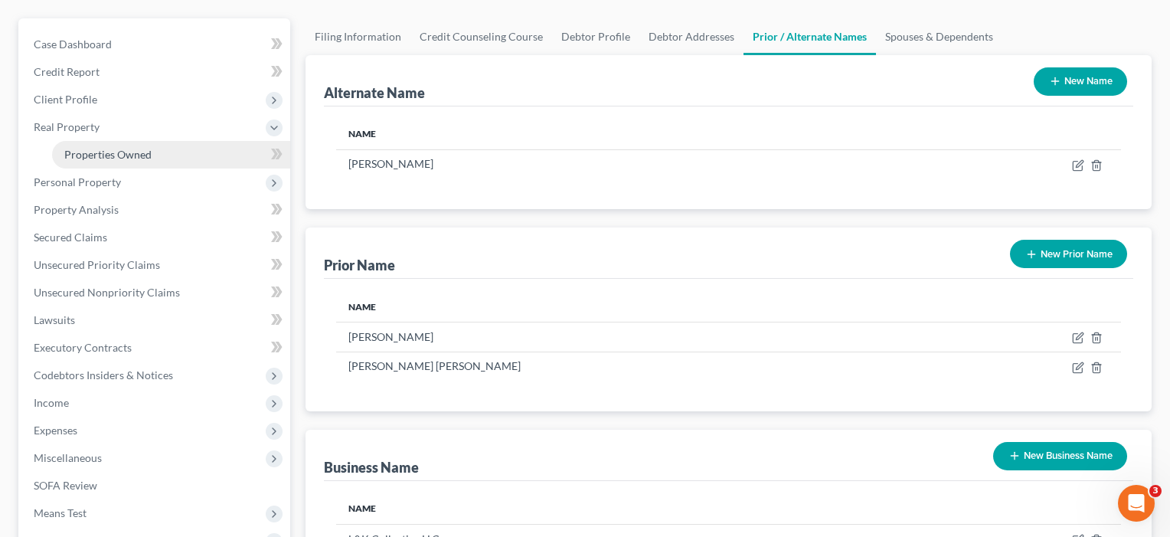
click at [137, 158] on span "Properties Owned" at bounding box center [107, 154] width 87 height 13
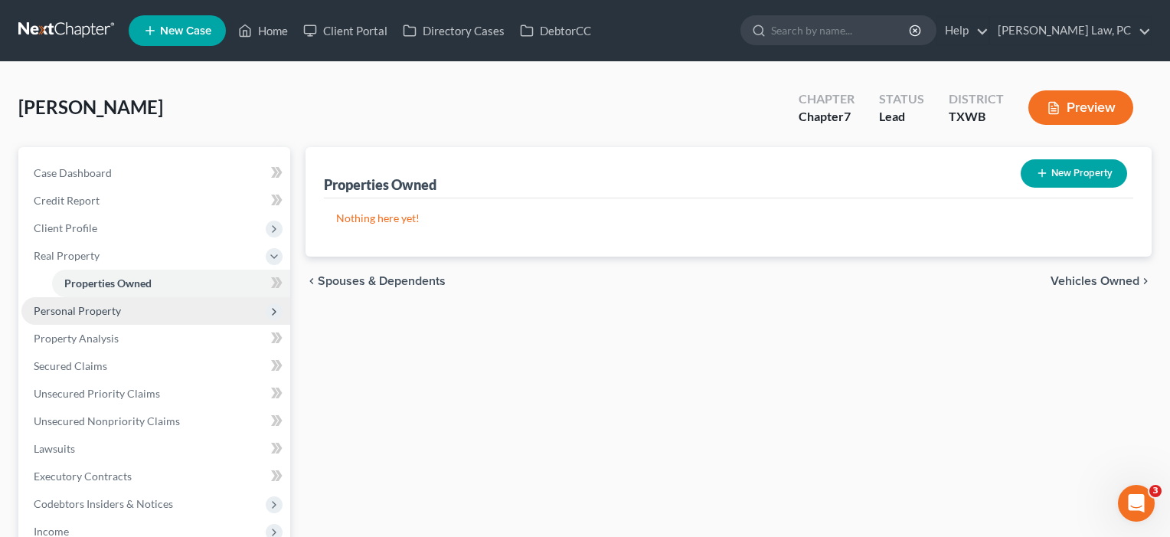
click at [109, 312] on span "Personal Property" at bounding box center [77, 310] width 87 height 13
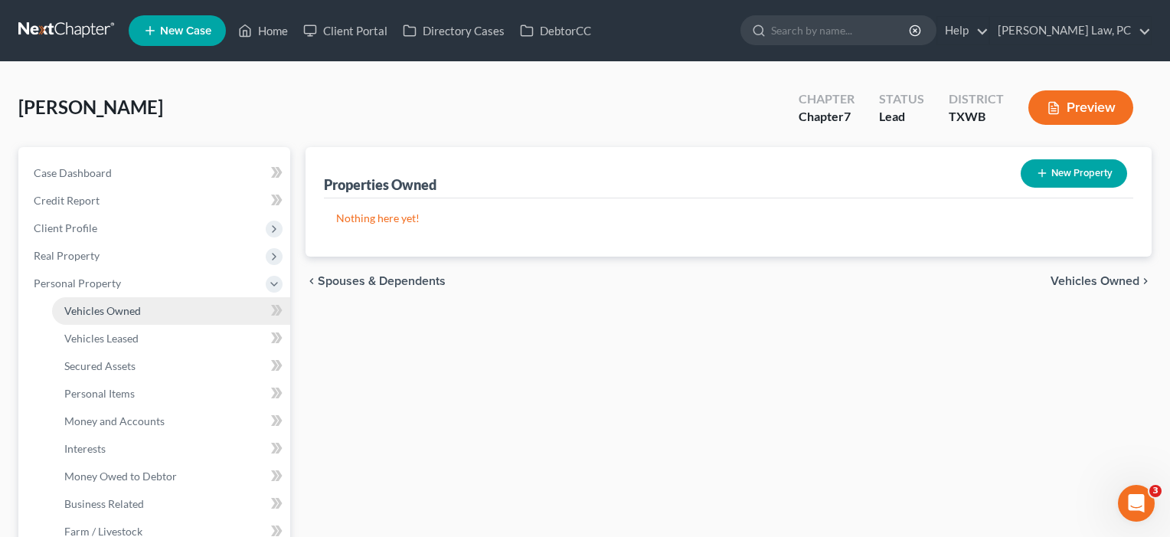
click at [109, 321] on link "Vehicles Owned" at bounding box center [171, 311] width 238 height 28
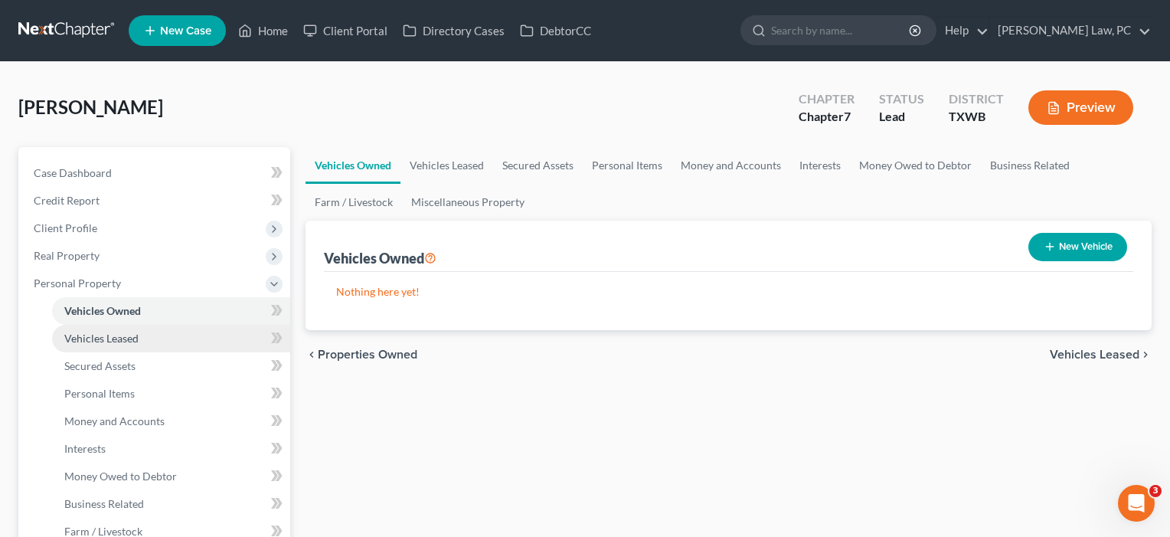
click at [109, 338] on span "Vehicles Leased" at bounding box center [101, 338] width 74 height 13
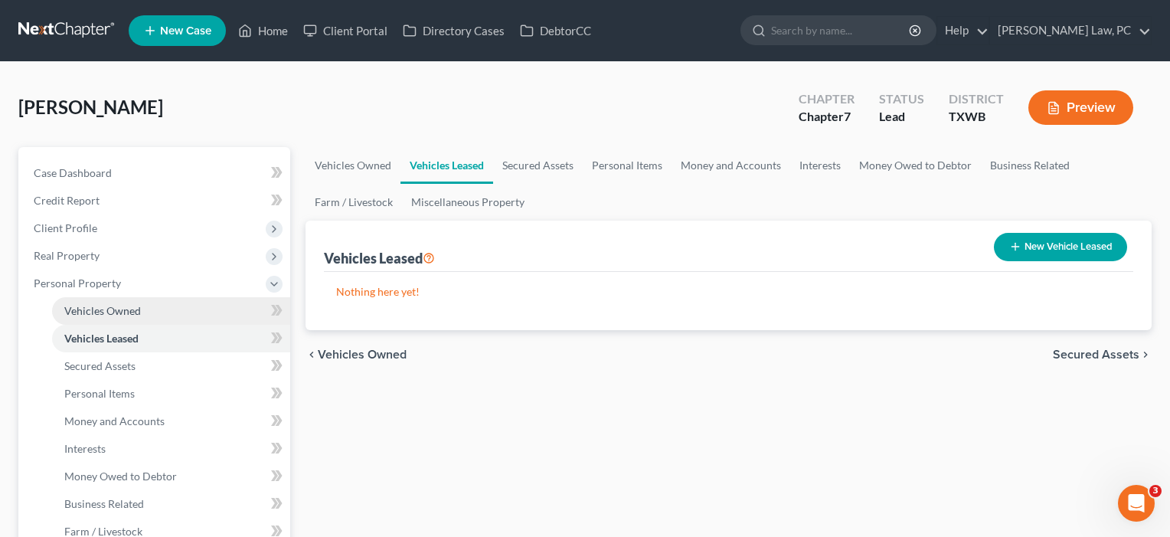
click at [107, 309] on span "Vehicles Owned" at bounding box center [102, 310] width 77 height 13
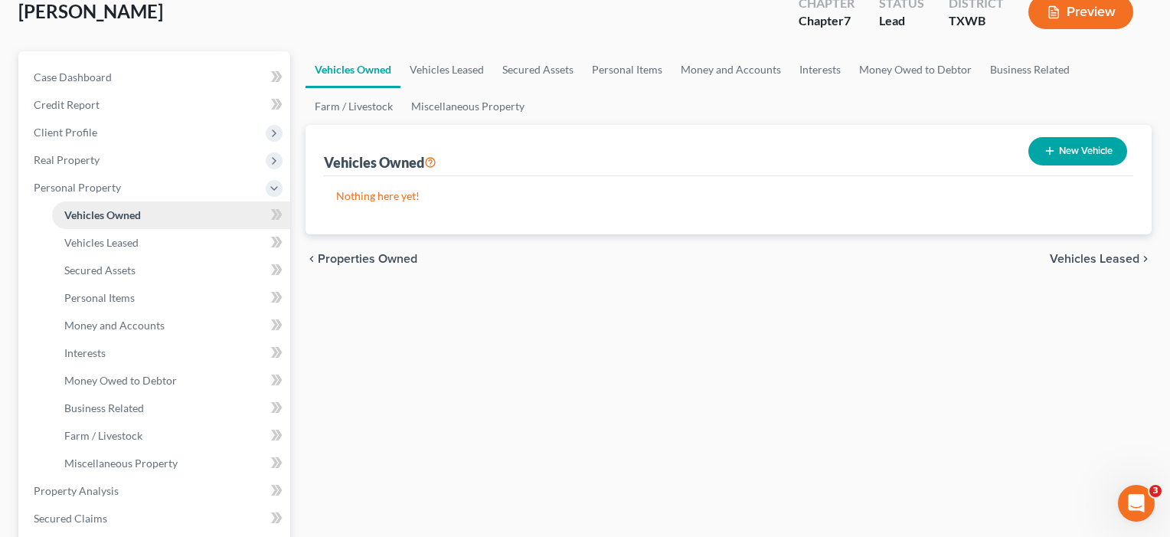
scroll to position [185, 0]
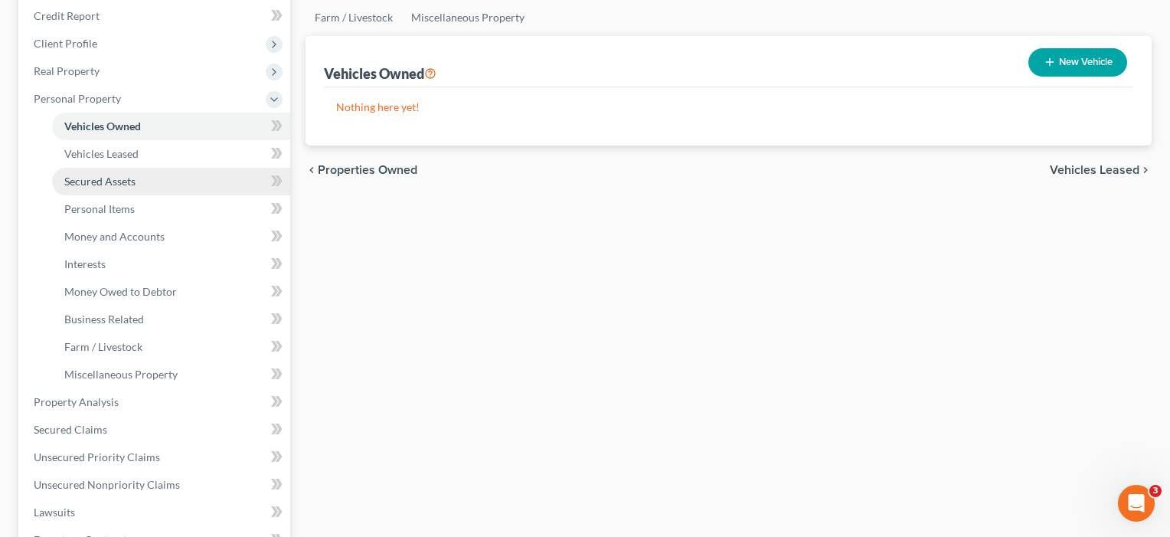
click at [122, 185] on span "Secured Assets" at bounding box center [99, 181] width 71 height 13
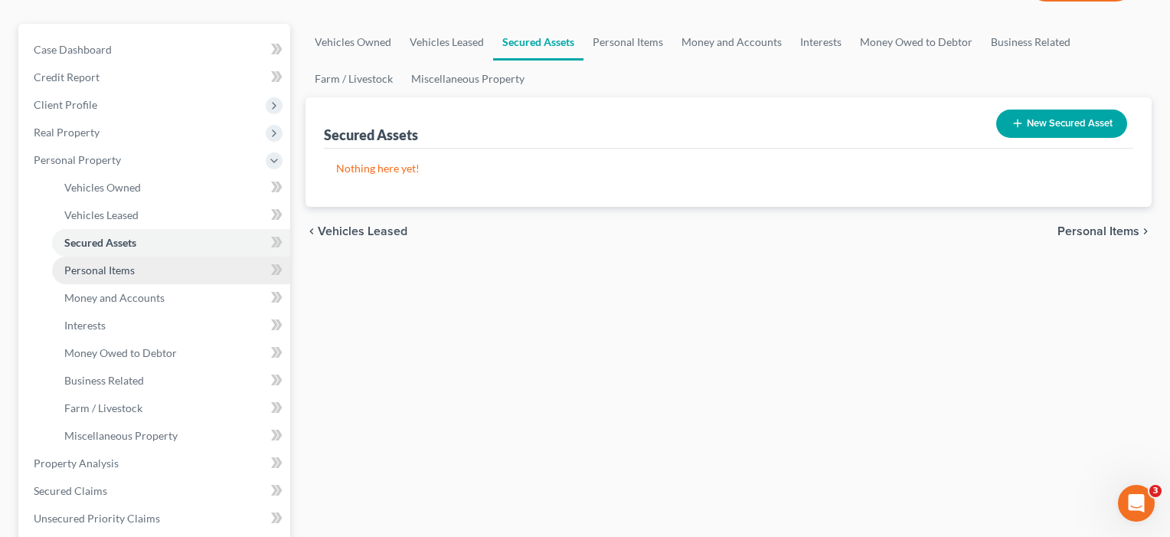
click at [109, 272] on span "Personal Items" at bounding box center [99, 269] width 70 height 13
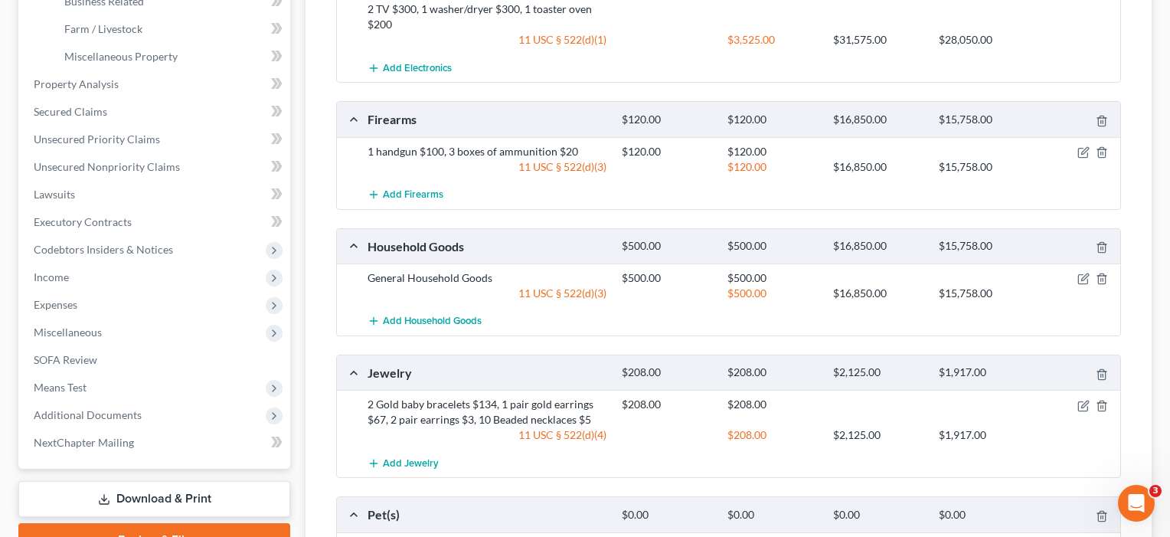
scroll to position [506, 0]
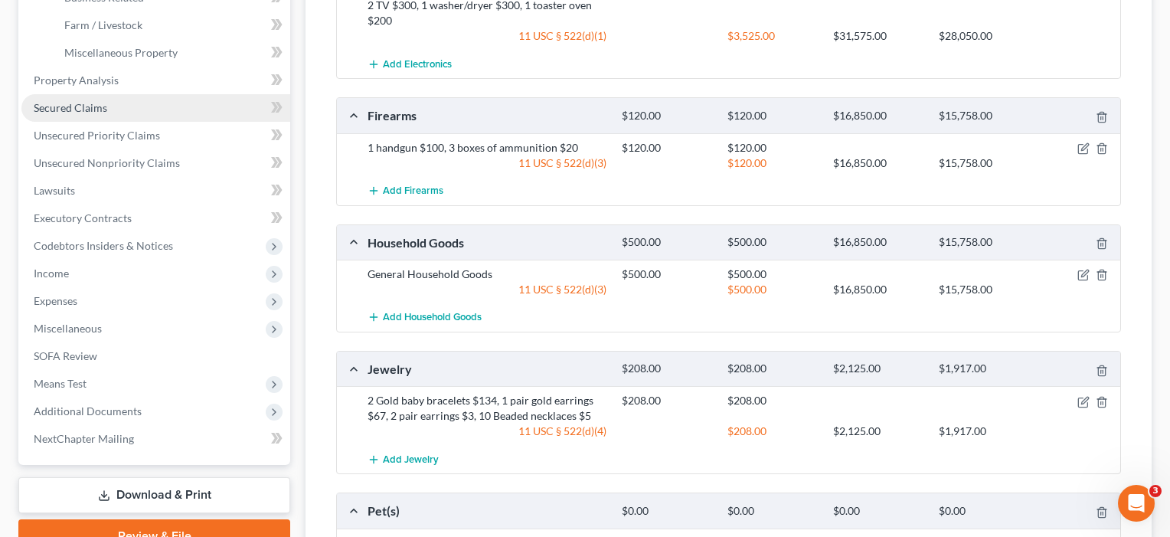
click at [80, 114] on link "Secured Claims" at bounding box center [155, 108] width 269 height 28
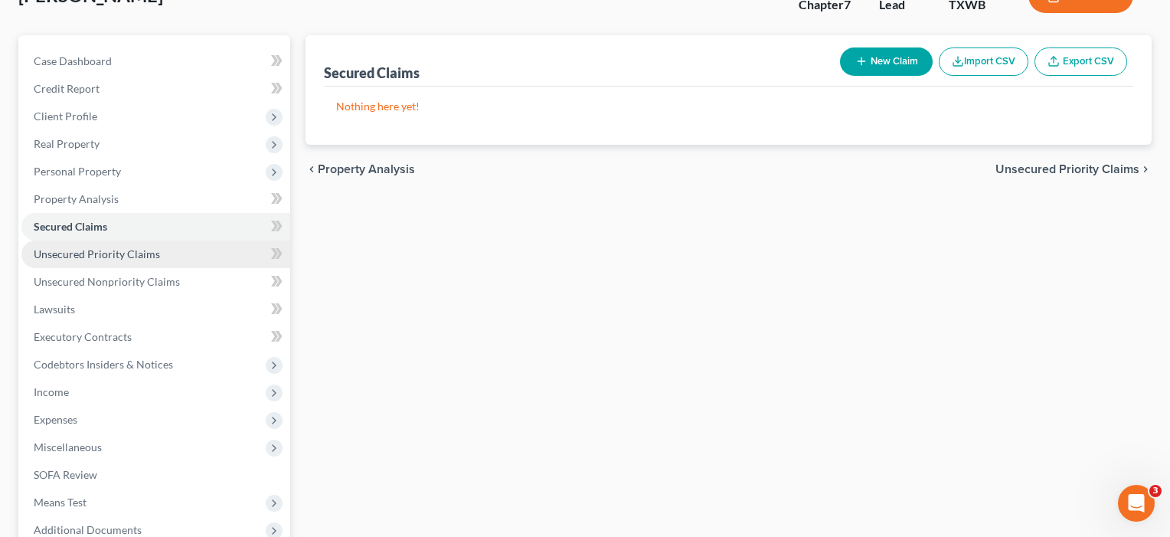
click at [97, 247] on span "Unsecured Priority Claims" at bounding box center [97, 253] width 126 height 13
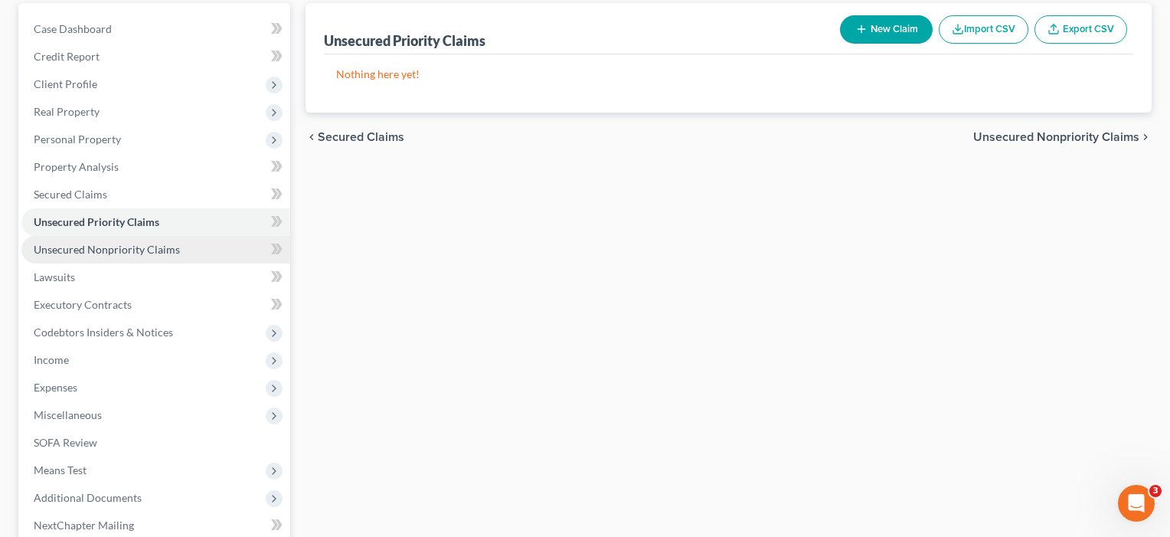
click at [98, 260] on link "Unsecured Nonpriority Claims" at bounding box center [155, 250] width 269 height 28
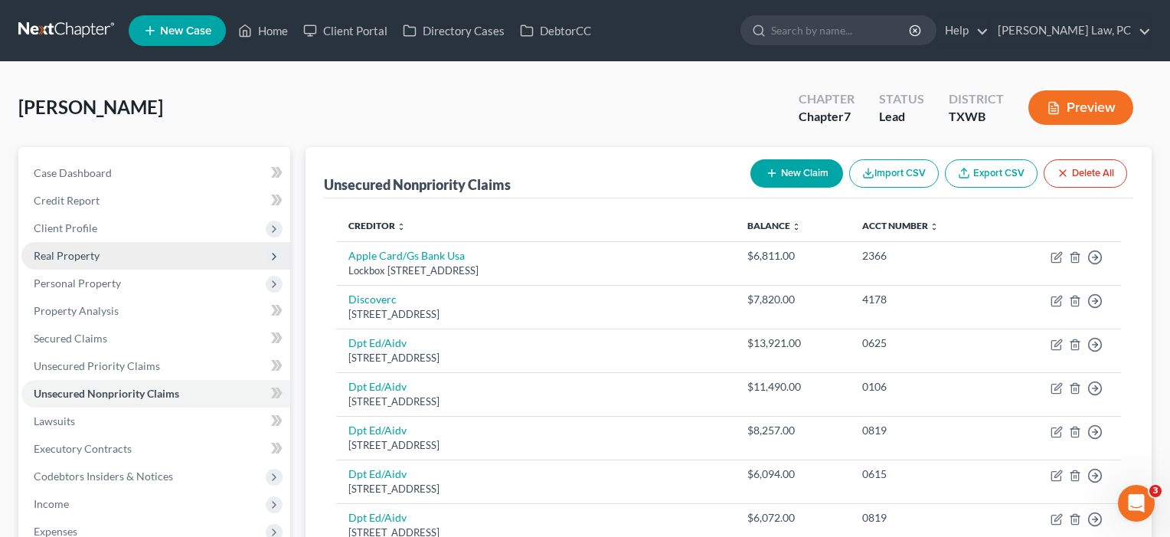
scroll to position [15, 0]
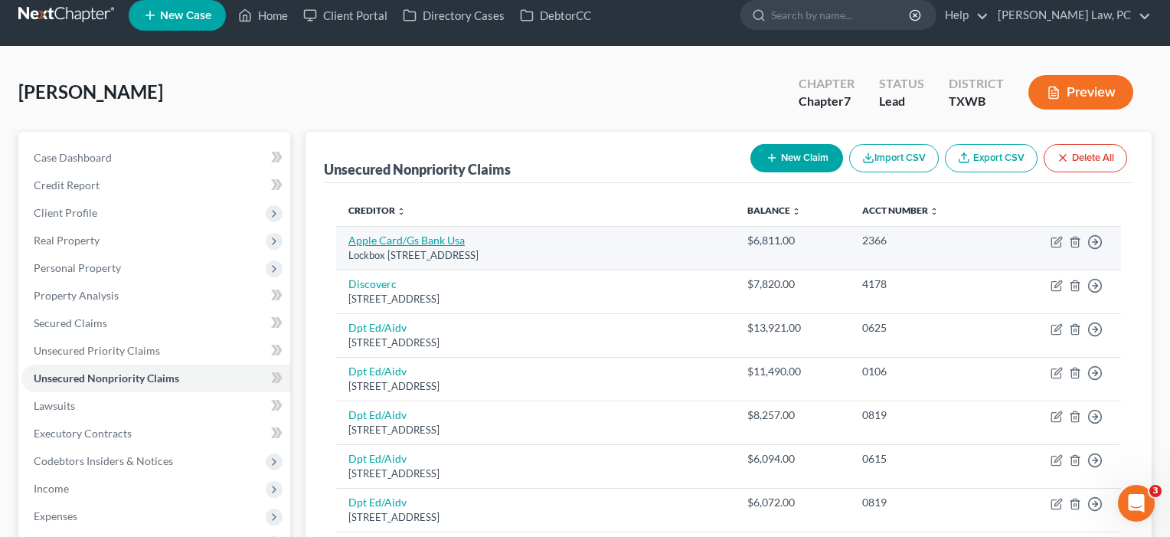
click at [428, 243] on link "Apple Card/Gs Bank Usa" at bounding box center [406, 240] width 116 height 13
select select "39"
select select "2"
select select "0"
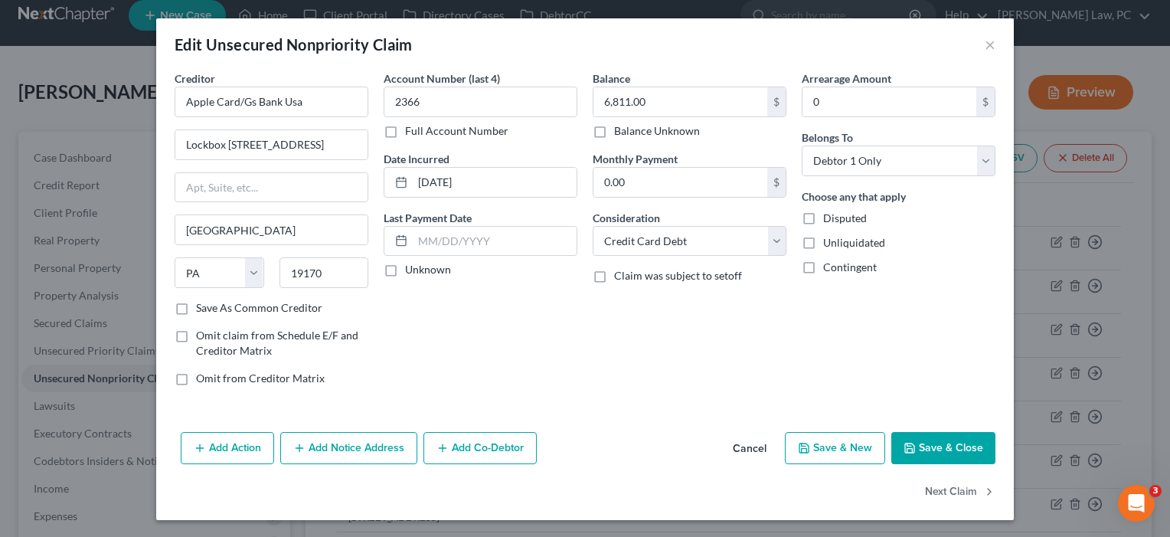
click at [253, 304] on label "Save As Common Creditor" at bounding box center [259, 307] width 126 height 15
click at [212, 304] on input "Save As Common Creditor" at bounding box center [207, 305] width 10 height 10
click at [924, 447] on button "Save & Close" at bounding box center [943, 448] width 104 height 32
checkbox input "false"
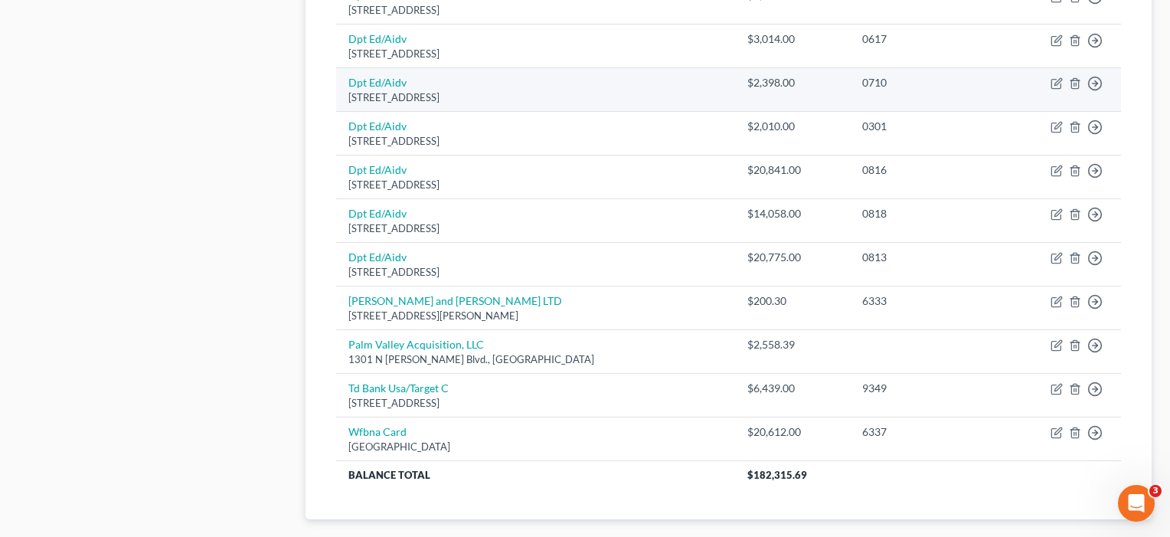
scroll to position [785, 0]
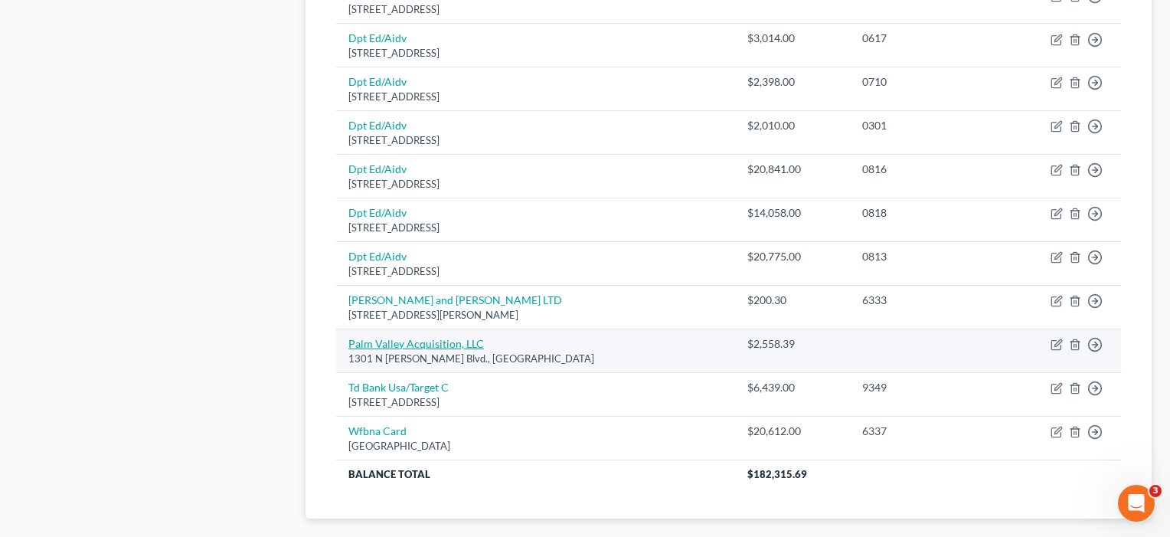
click at [364, 337] on link "Palm Valley Acquisition, LLC" at bounding box center [416, 343] width 136 height 13
select select "45"
select select "4"
select select "0"
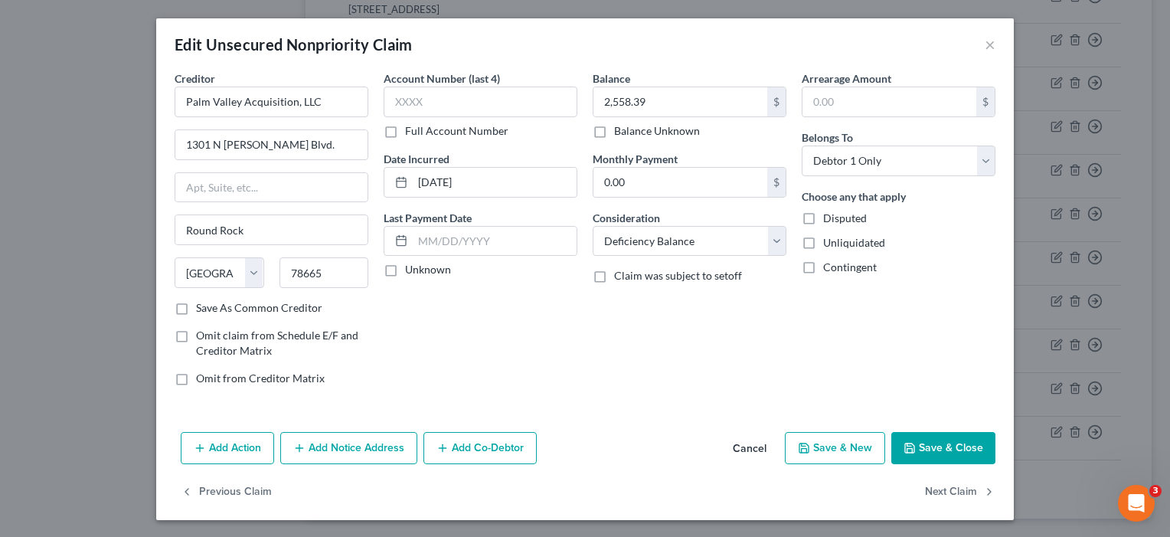
click at [296, 305] on label "Save As Common Creditor" at bounding box center [259, 307] width 126 height 15
click at [212, 305] on input "Save As Common Creditor" at bounding box center [207, 305] width 10 height 10
click at [953, 449] on button "Save & Close" at bounding box center [943, 448] width 104 height 32
checkbox input "false"
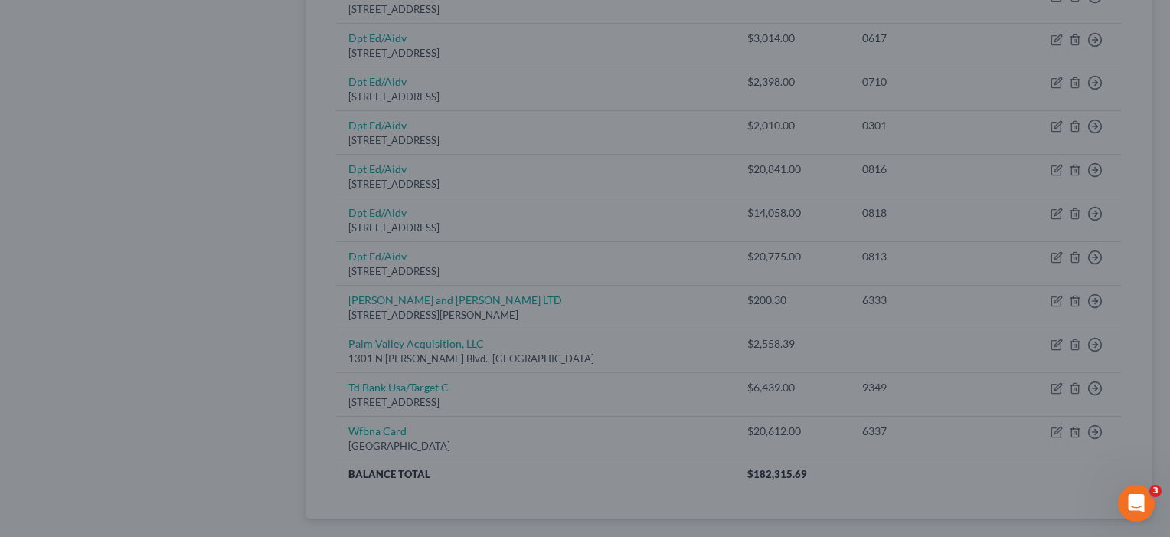
type input "0"
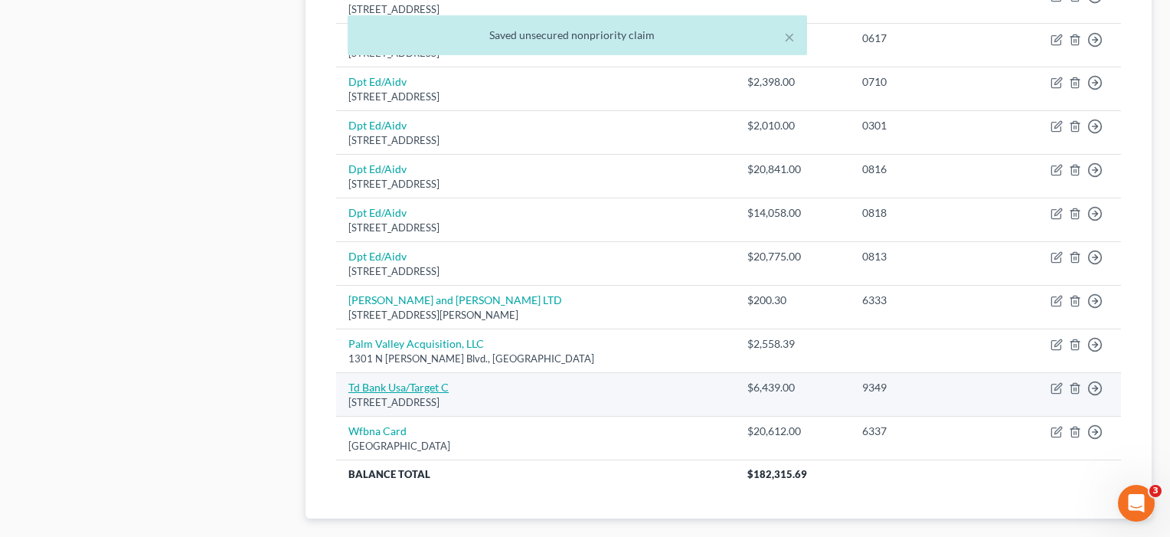
click at [394, 381] on link "Td Bank Usa/Target C" at bounding box center [398, 387] width 100 height 13
select select "24"
select select "1"
select select "0"
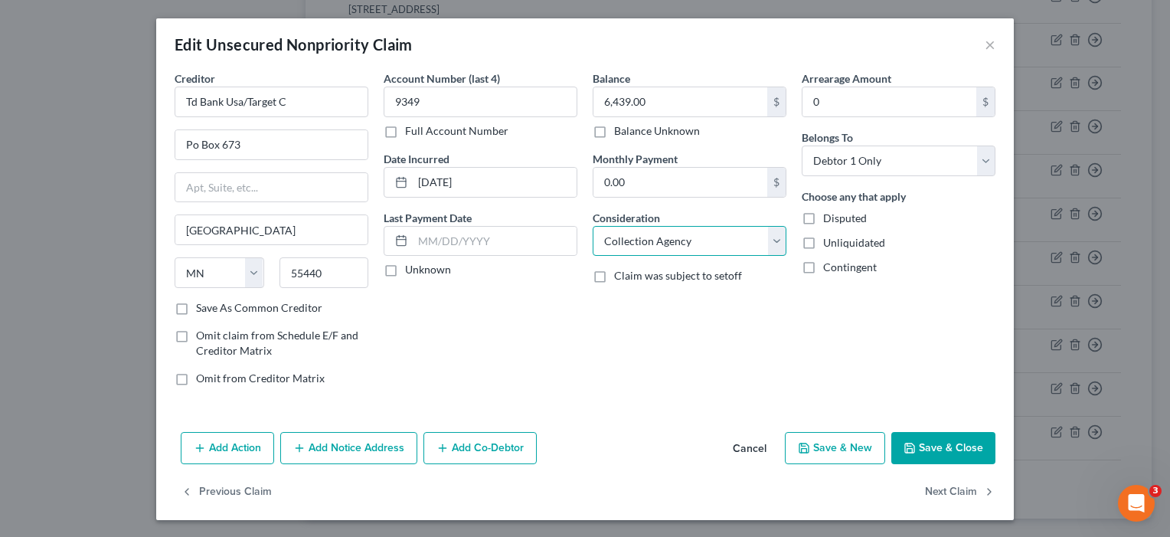
select select "2"
click at [286, 302] on label "Save As Common Creditor" at bounding box center [259, 307] width 126 height 15
click at [212, 302] on input "Save As Common Creditor" at bounding box center [207, 305] width 10 height 10
click at [961, 436] on button "Save & Close" at bounding box center [943, 448] width 104 height 32
checkbox input "false"
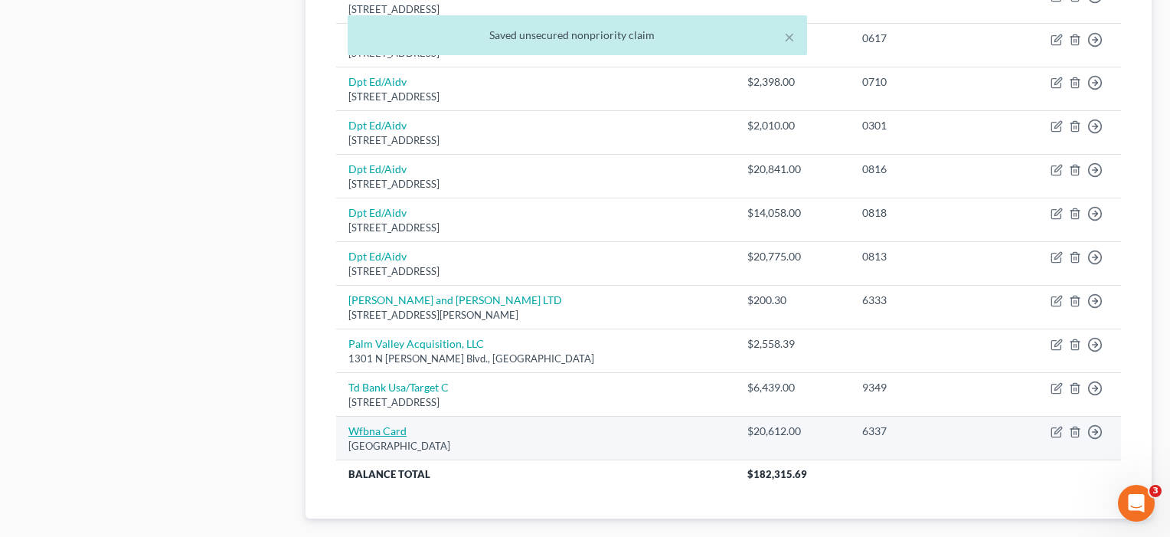
click at [390, 424] on link "Wfbna Card" at bounding box center [377, 430] width 58 height 13
select select "24"
select select "2"
select select "0"
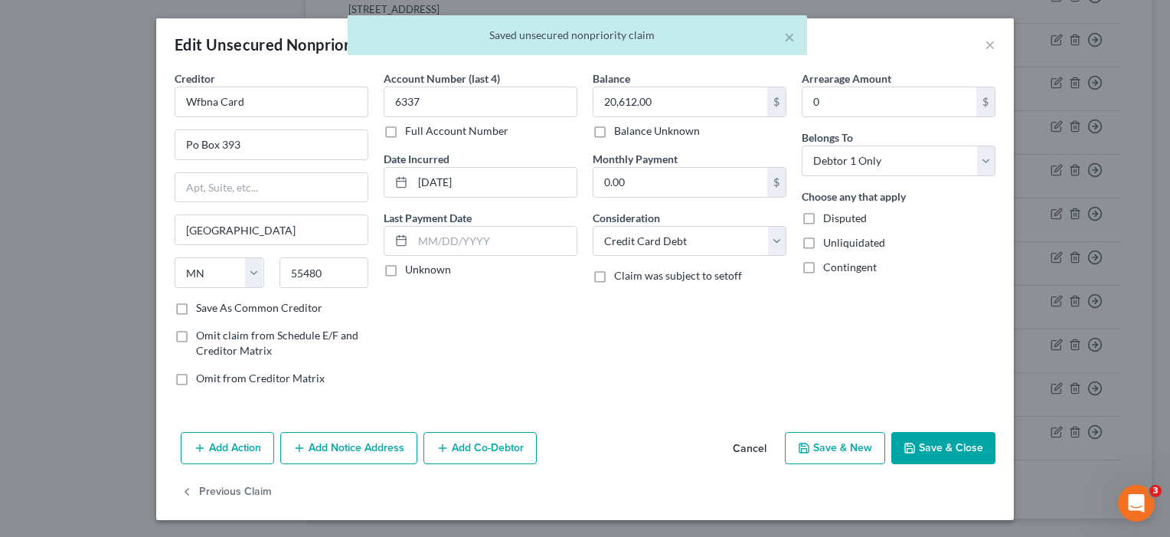
click at [923, 441] on button "Save & Close" at bounding box center [943, 448] width 104 height 32
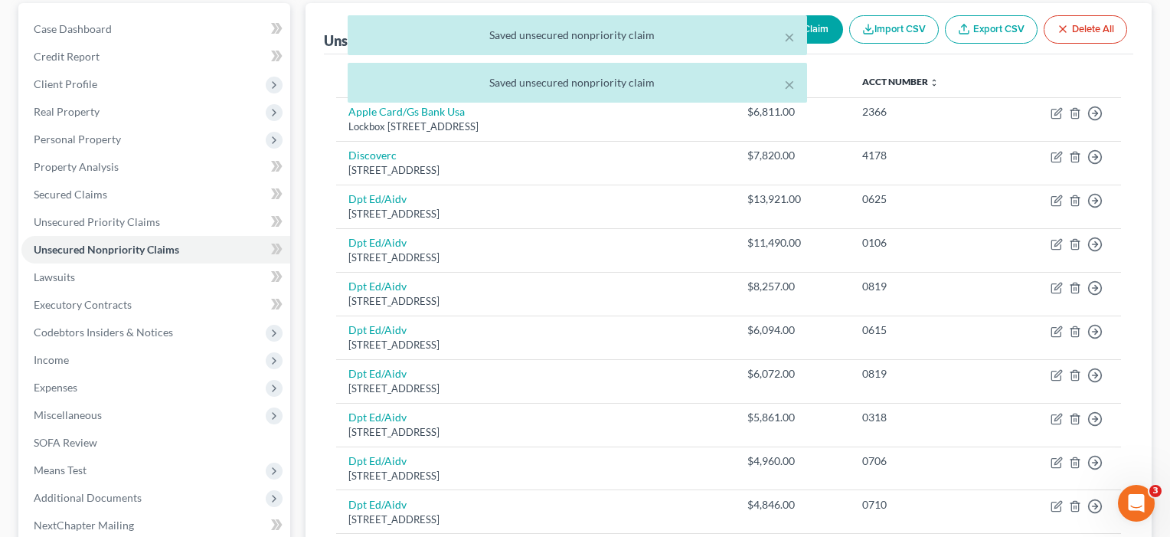
scroll to position [84, 0]
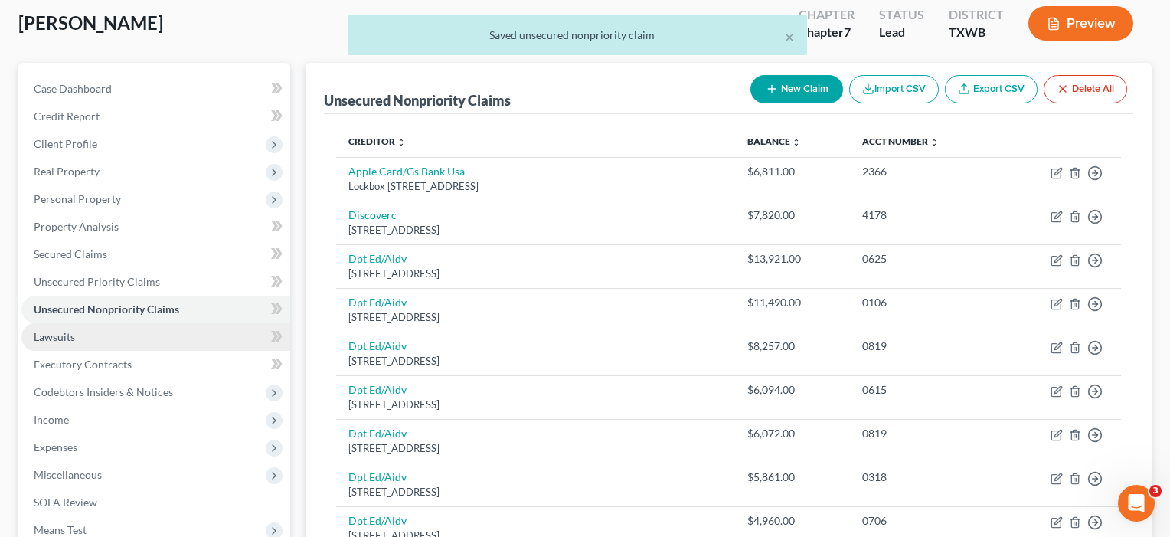
click at [77, 338] on link "Lawsuits" at bounding box center [155, 337] width 269 height 28
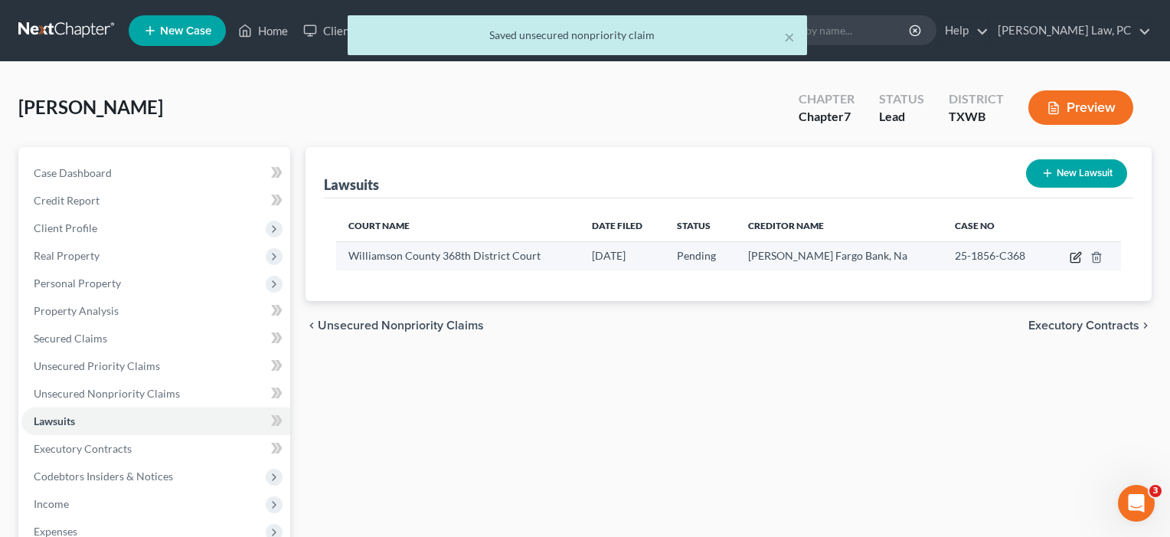
click at [1079, 257] on icon "button" at bounding box center [1074, 257] width 9 height 9
select select "45"
select select "0"
select select "4"
select select "38"
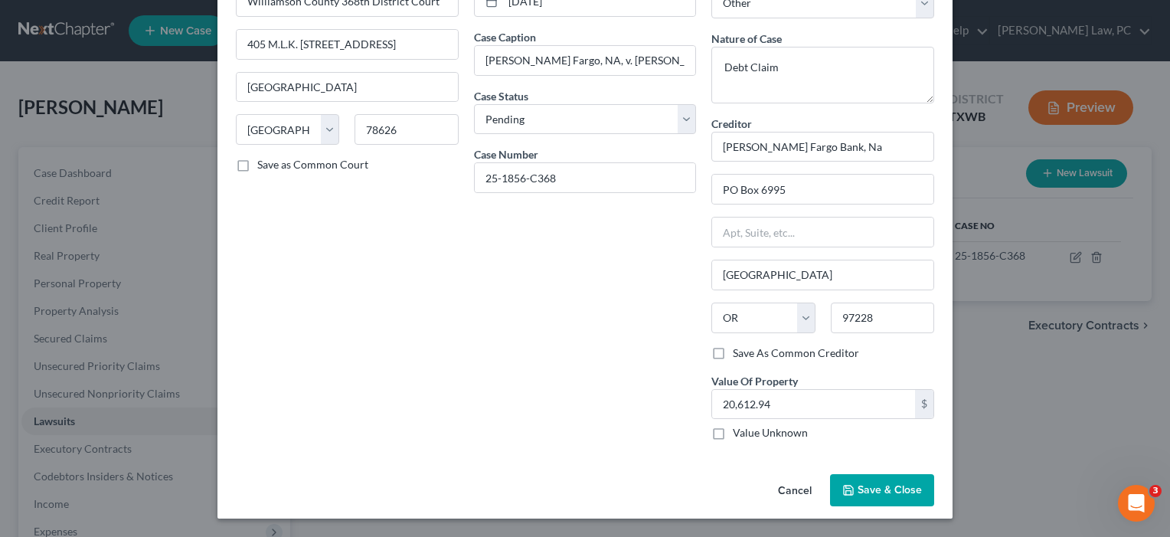
scroll to position [100, 0]
click at [876, 486] on span "Save & Close" at bounding box center [889, 490] width 64 height 13
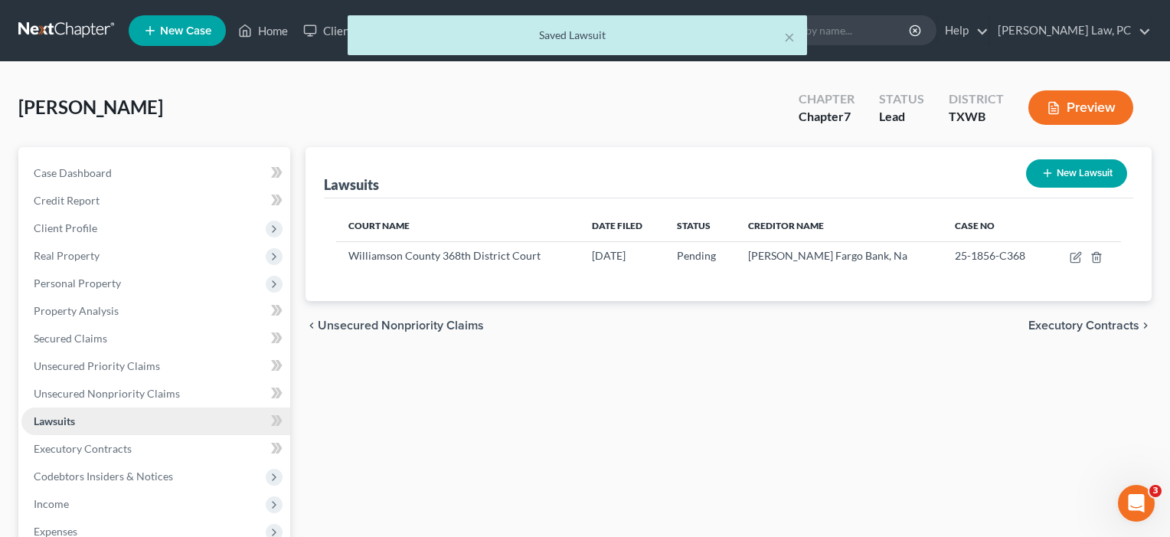
scroll to position [20, 0]
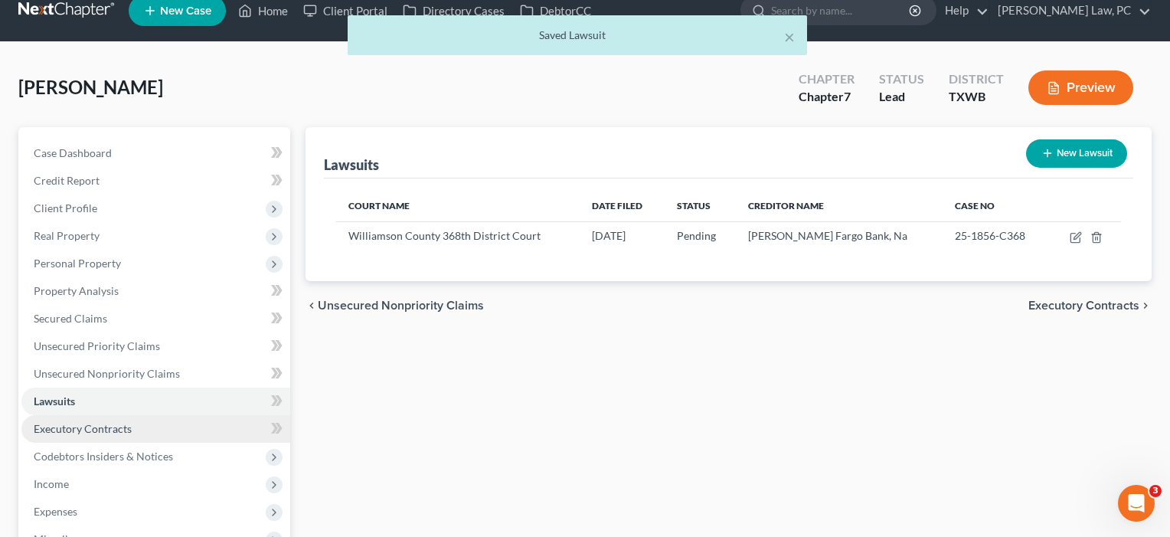
click at [113, 429] on span "Executory Contracts" at bounding box center [83, 428] width 98 height 13
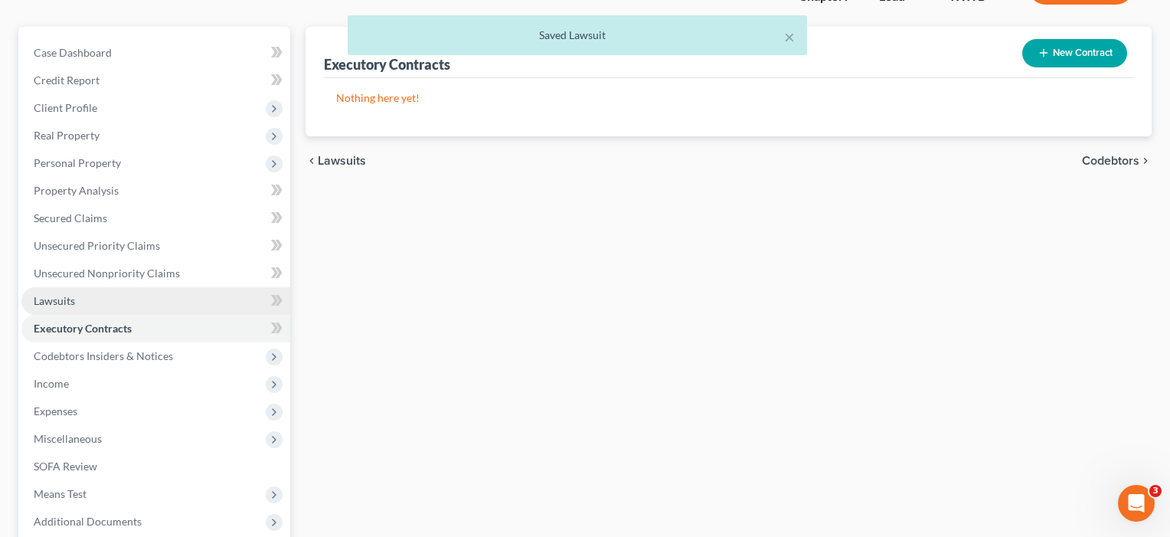
scroll to position [160, 0]
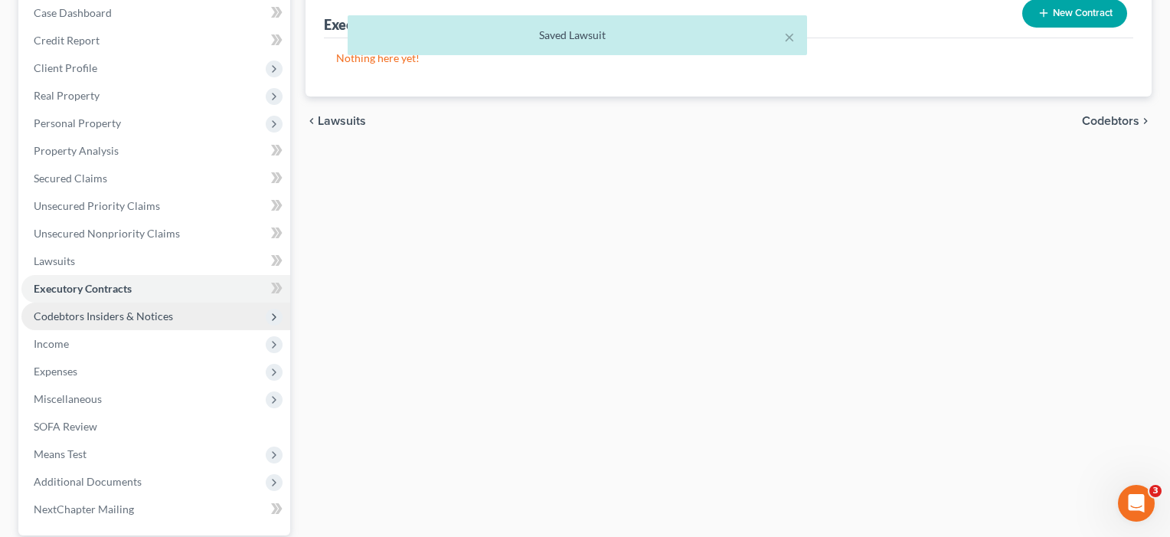
click at [100, 326] on span "Codebtors Insiders & Notices" at bounding box center [155, 316] width 269 height 28
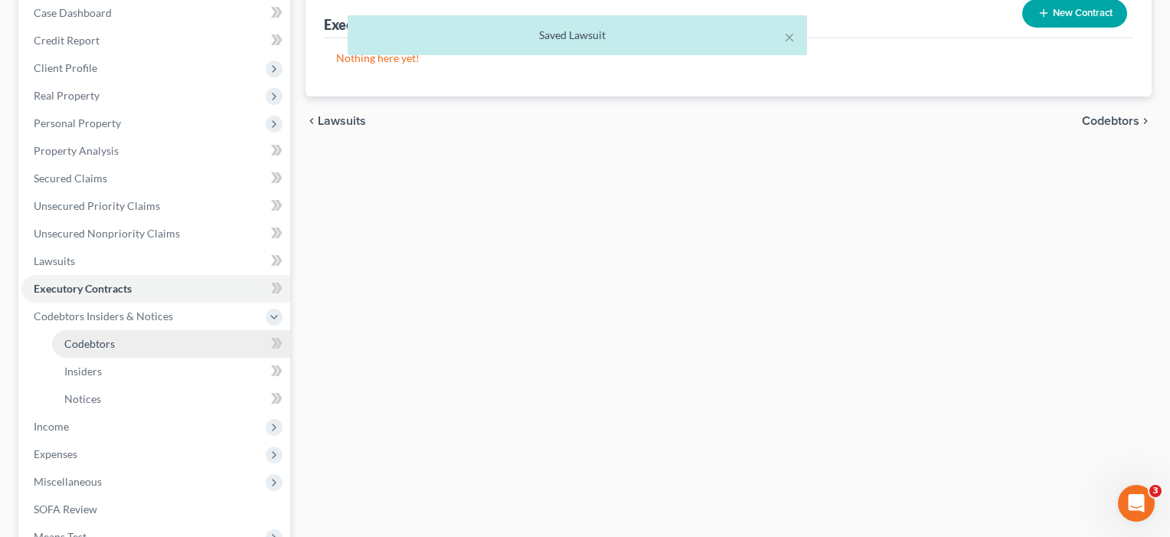
click at [95, 341] on span "Codebtors" at bounding box center [89, 343] width 51 height 13
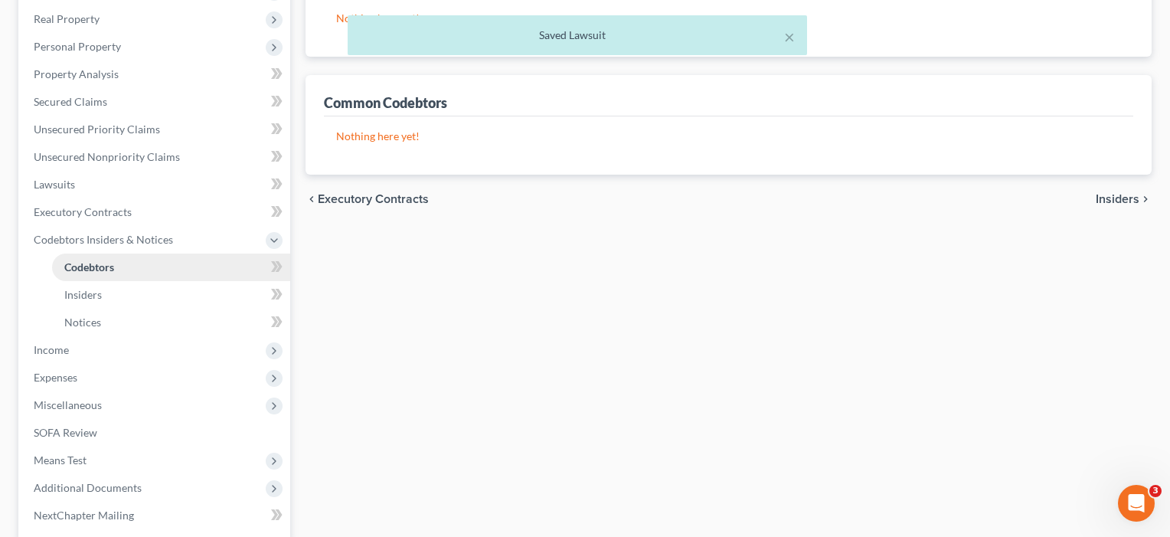
scroll to position [256, 0]
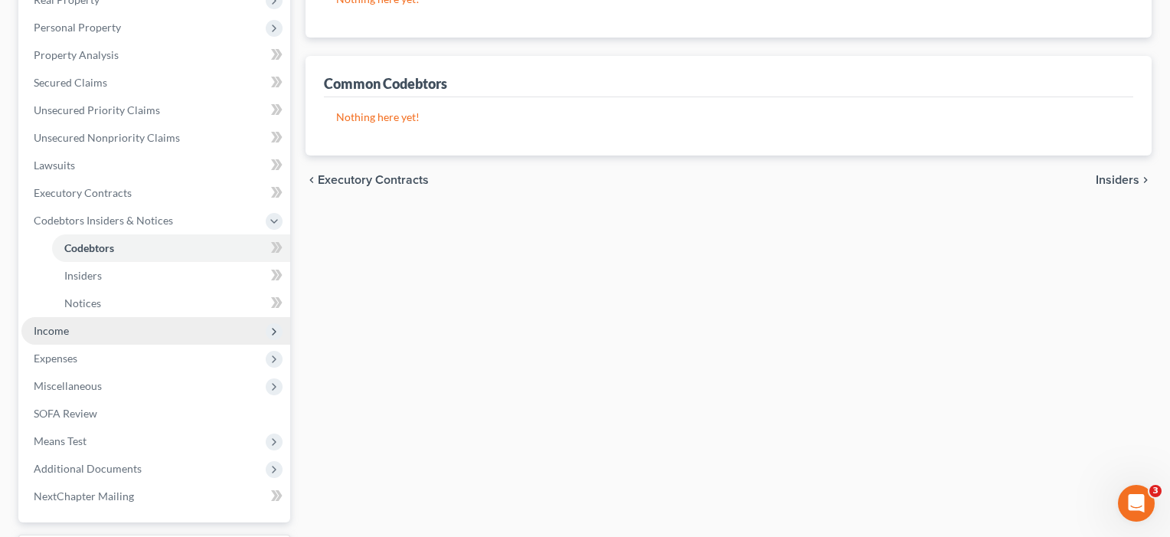
click at [63, 329] on span "Income" at bounding box center [51, 330] width 35 height 13
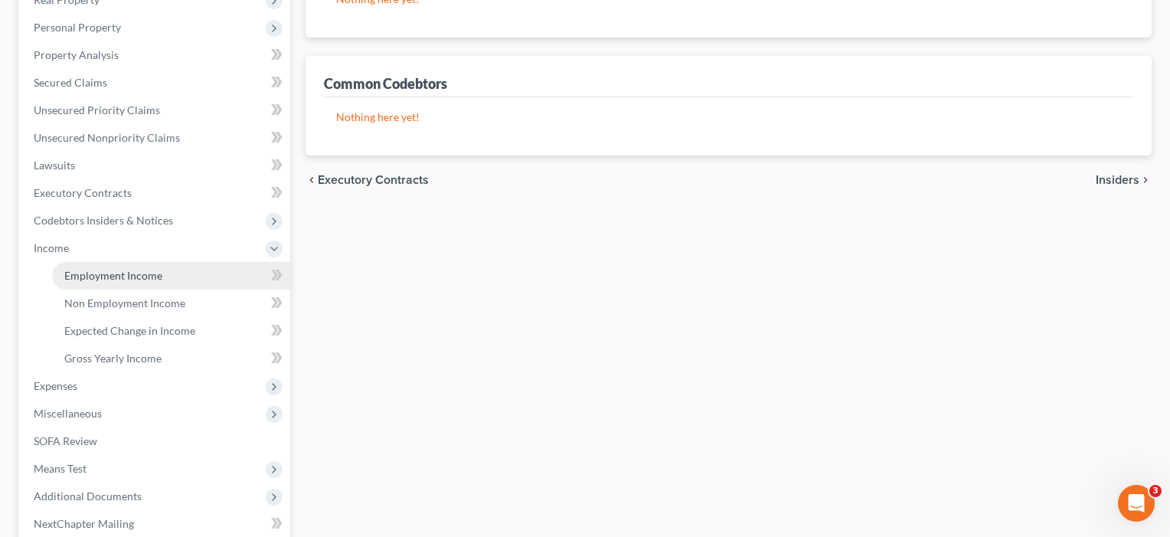
click at [81, 281] on span "Employment Income" at bounding box center [113, 275] width 98 height 13
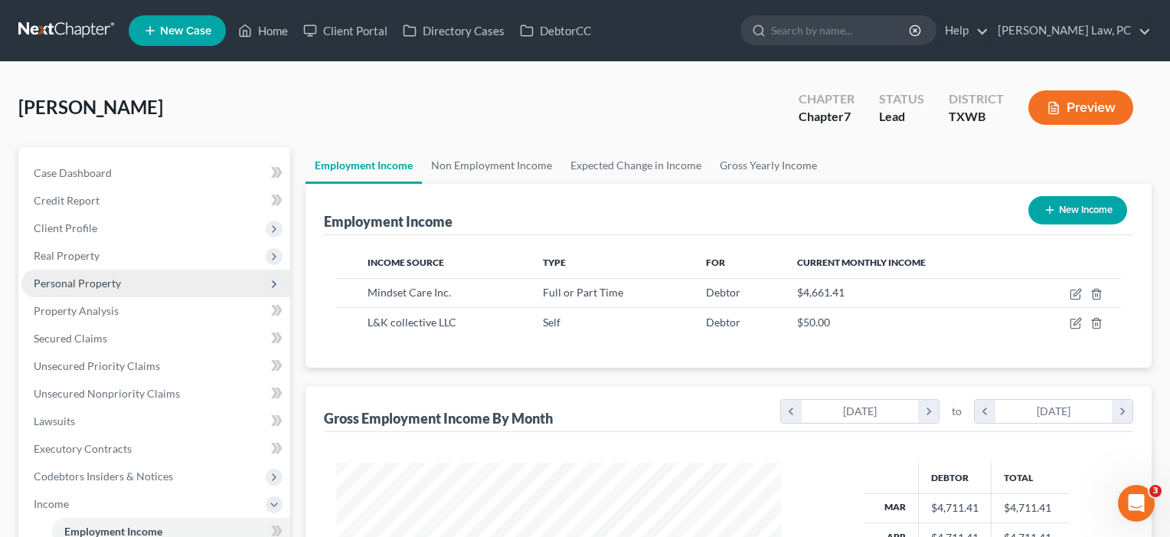
scroll to position [274, 476]
click at [1072, 292] on icon "button" at bounding box center [1076, 294] width 12 height 12
select select "0"
select select "35"
select select "2"
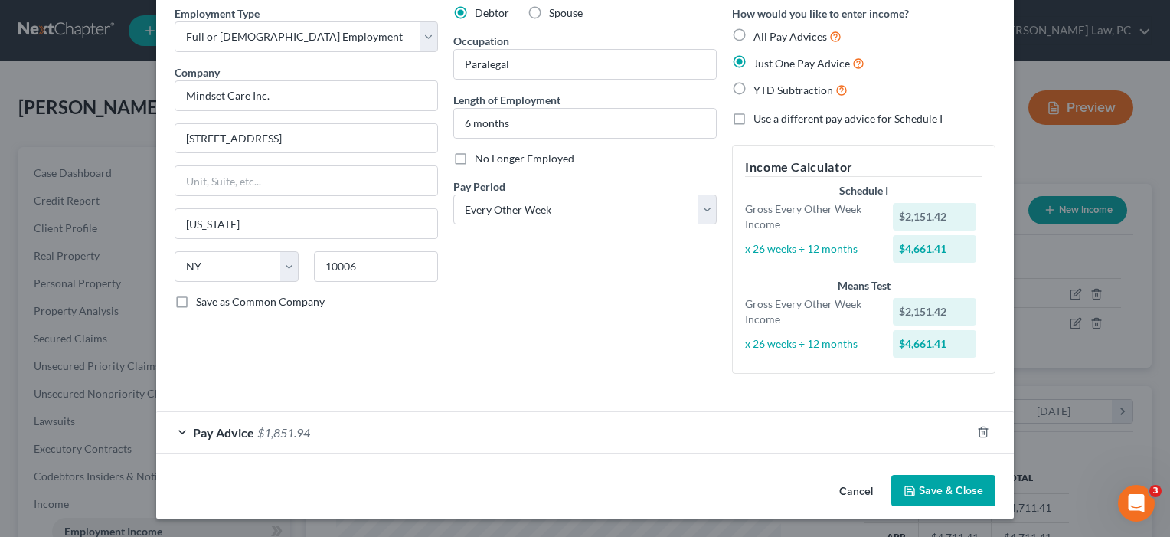
scroll to position [64, 0]
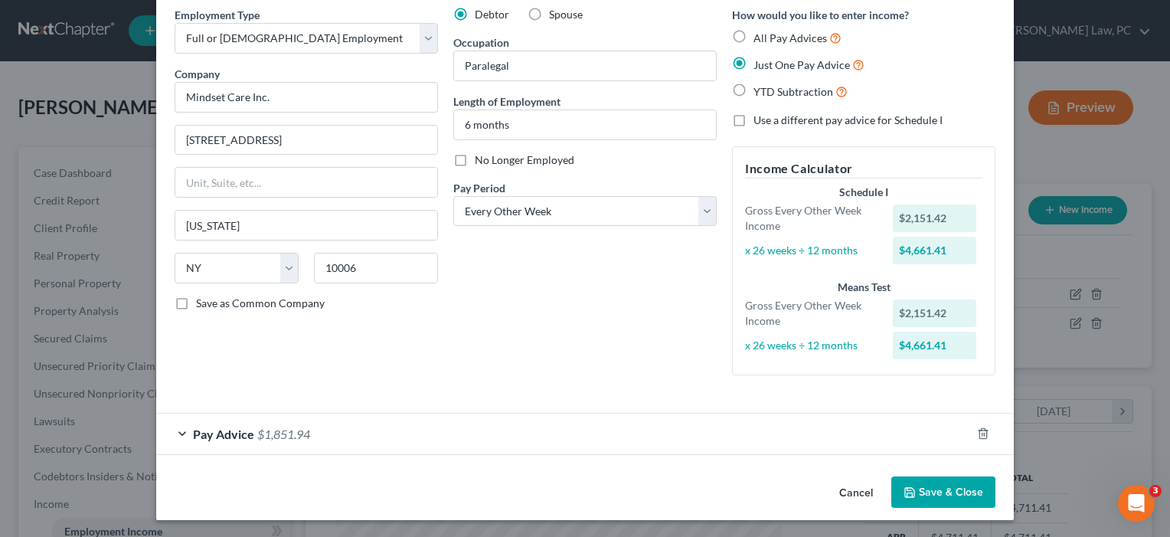
click at [943, 495] on button "Save & Close" at bounding box center [943, 492] width 104 height 32
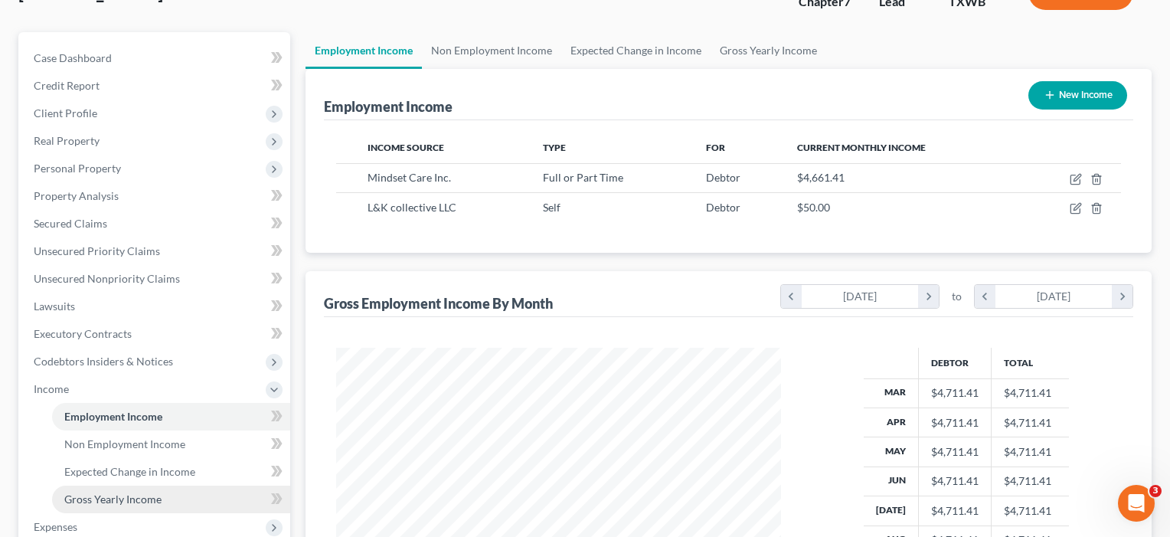
click at [120, 502] on span "Gross Yearly Income" at bounding box center [112, 498] width 97 height 13
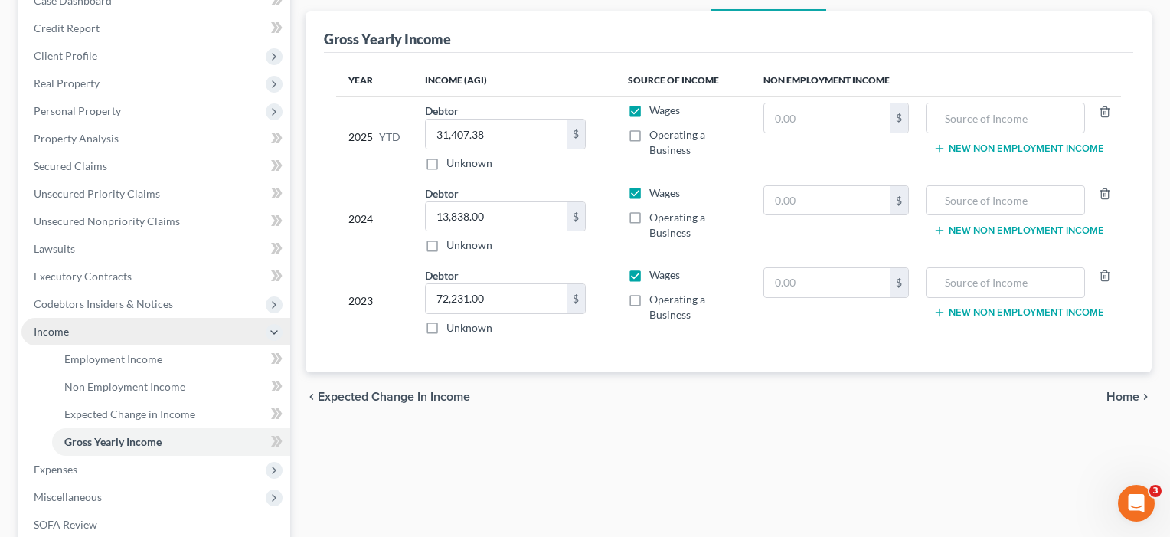
scroll to position [318, 0]
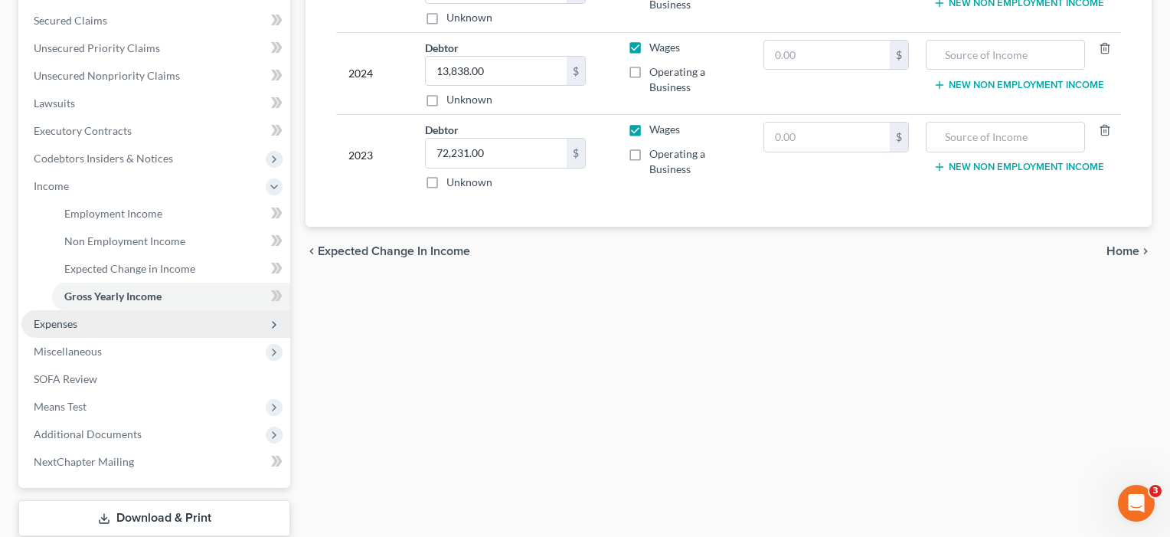
click at [57, 333] on span "Expenses" at bounding box center [155, 324] width 269 height 28
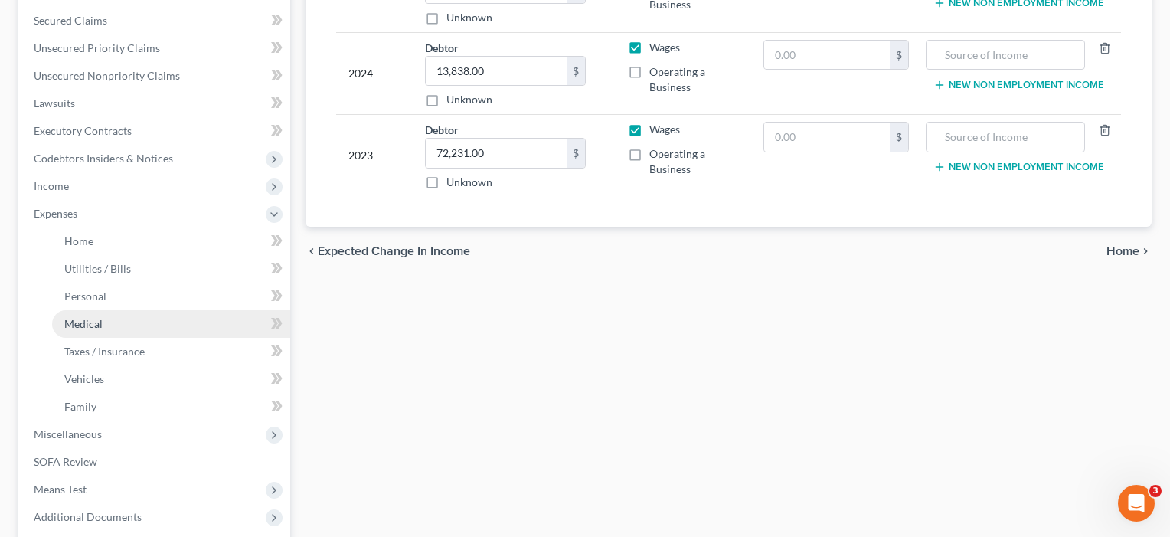
click at [93, 316] on link "Medical" at bounding box center [171, 324] width 238 height 28
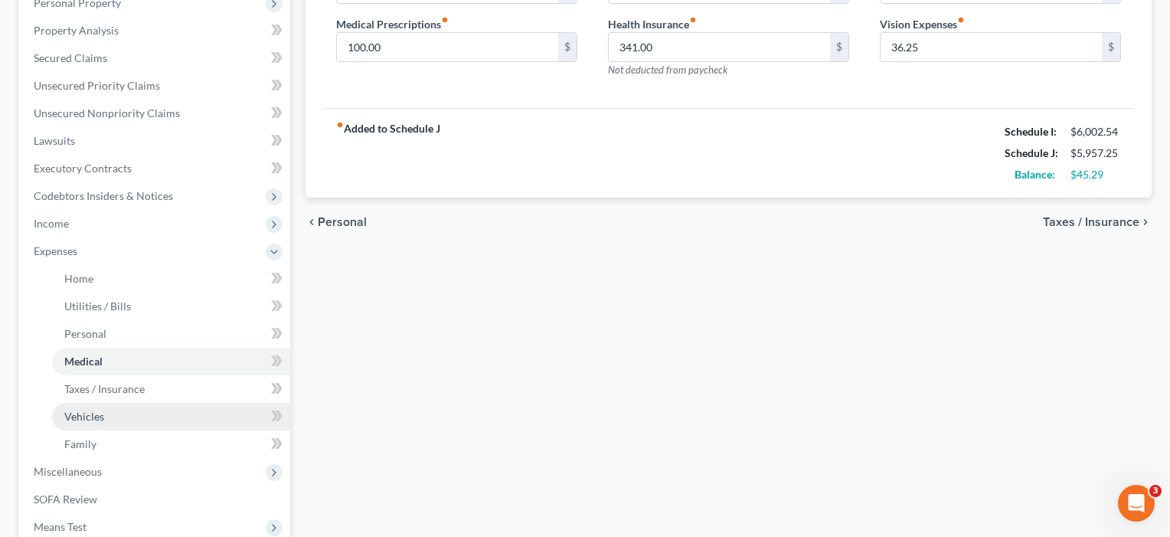
click at [90, 410] on span "Vehicles" at bounding box center [84, 416] width 40 height 13
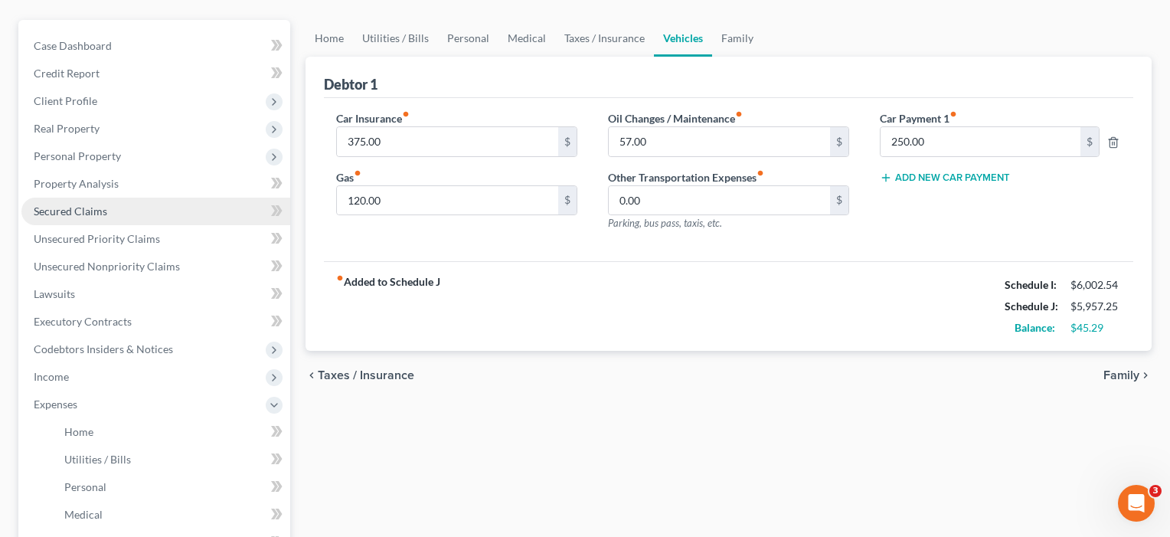
scroll to position [129, 0]
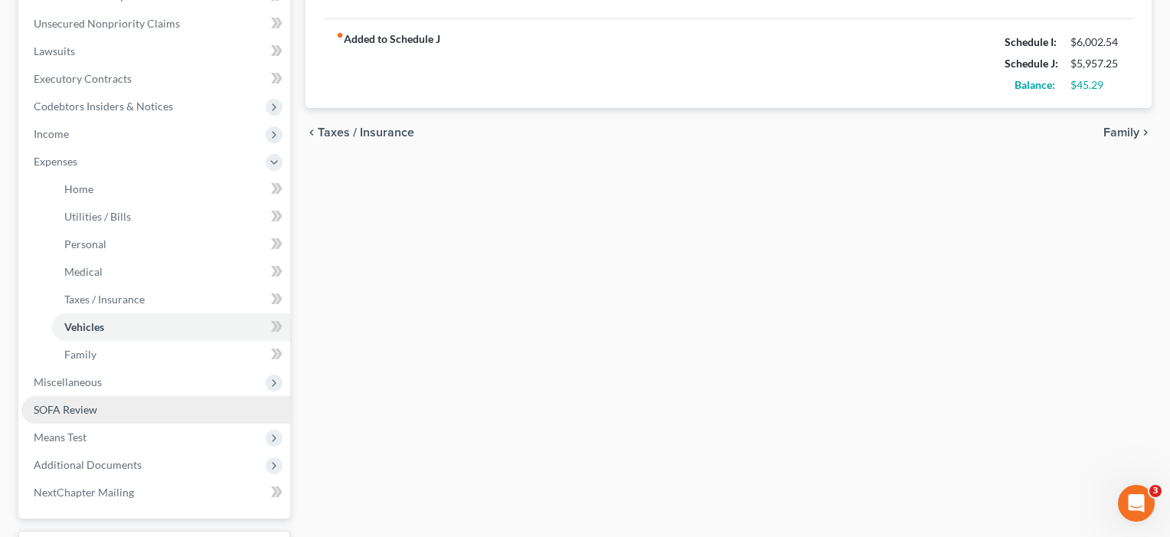
click at [95, 410] on span "SOFA Review" at bounding box center [66, 409] width 64 height 13
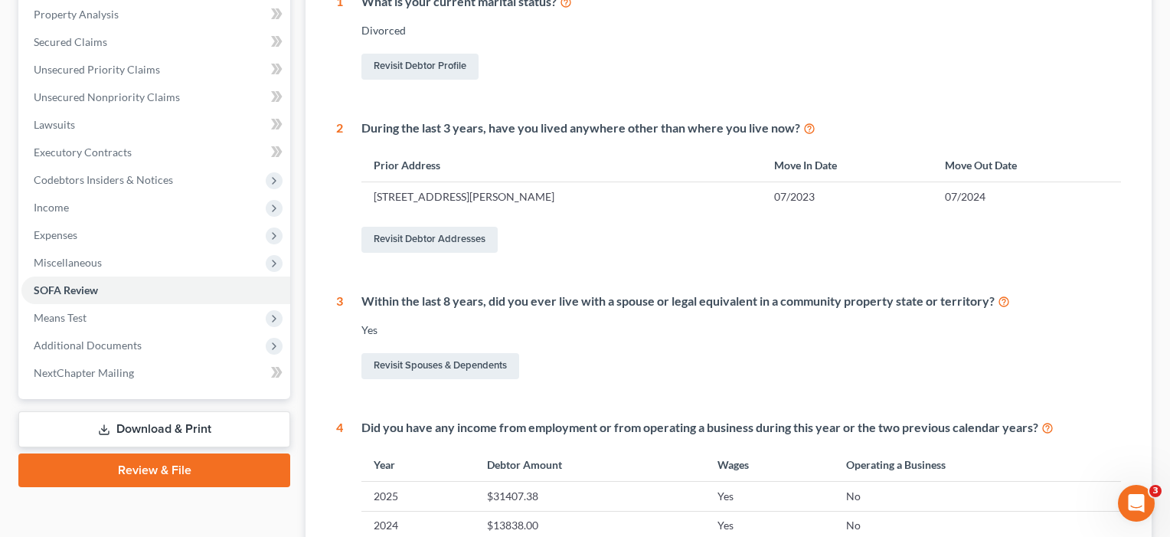
scroll to position [122, 0]
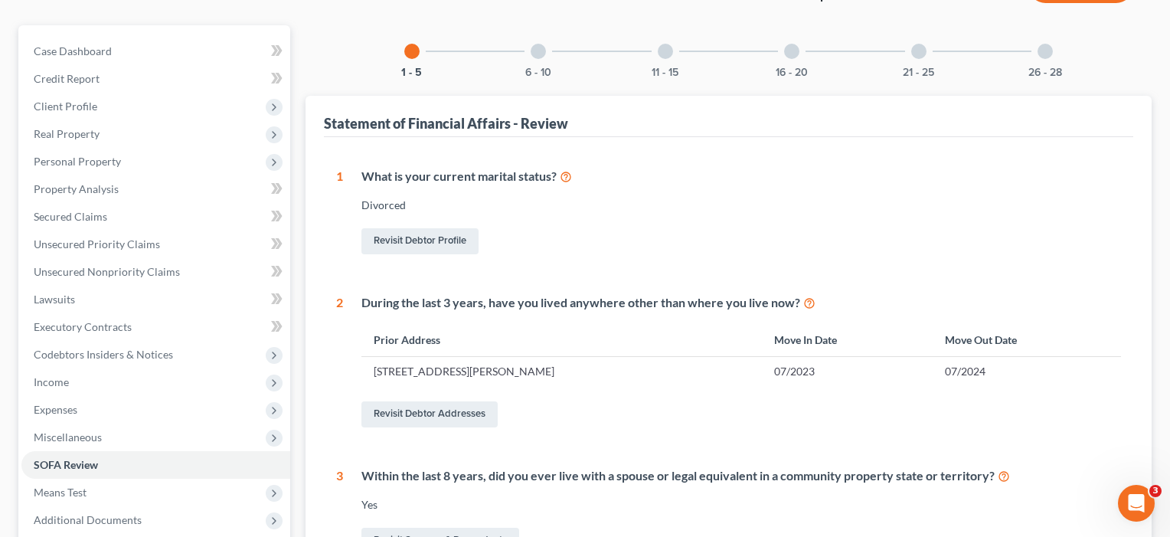
click at [537, 54] on div at bounding box center [538, 51] width 15 height 15
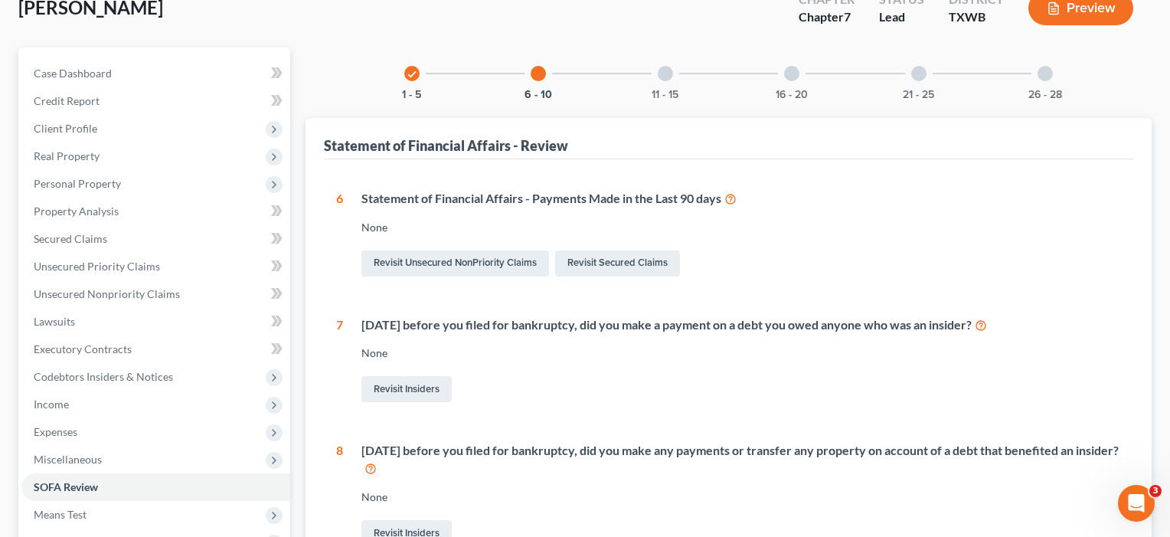
scroll to position [83, 0]
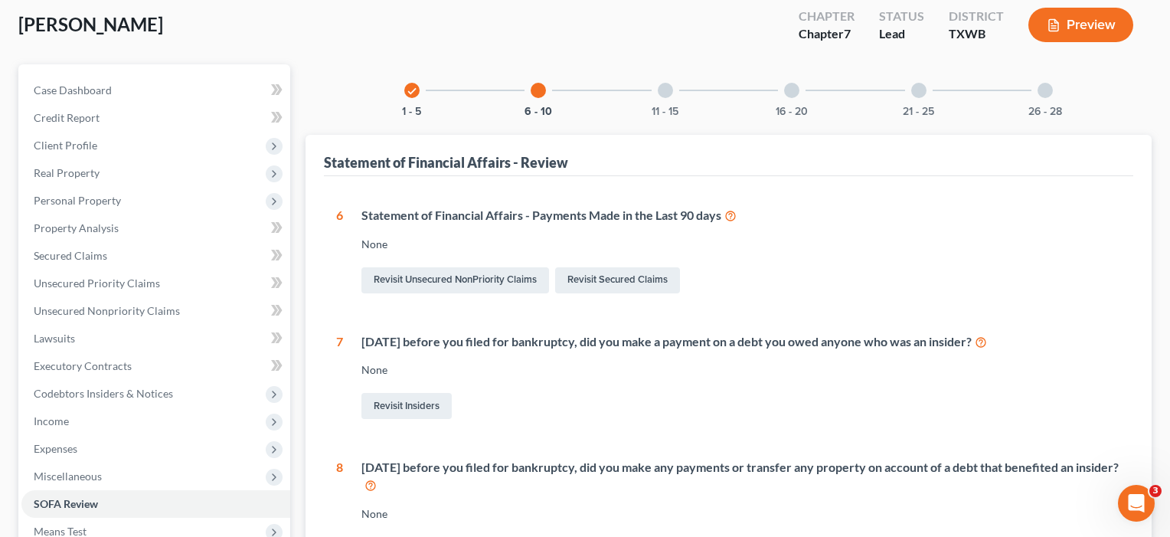
click at [666, 89] on div at bounding box center [665, 90] width 15 height 15
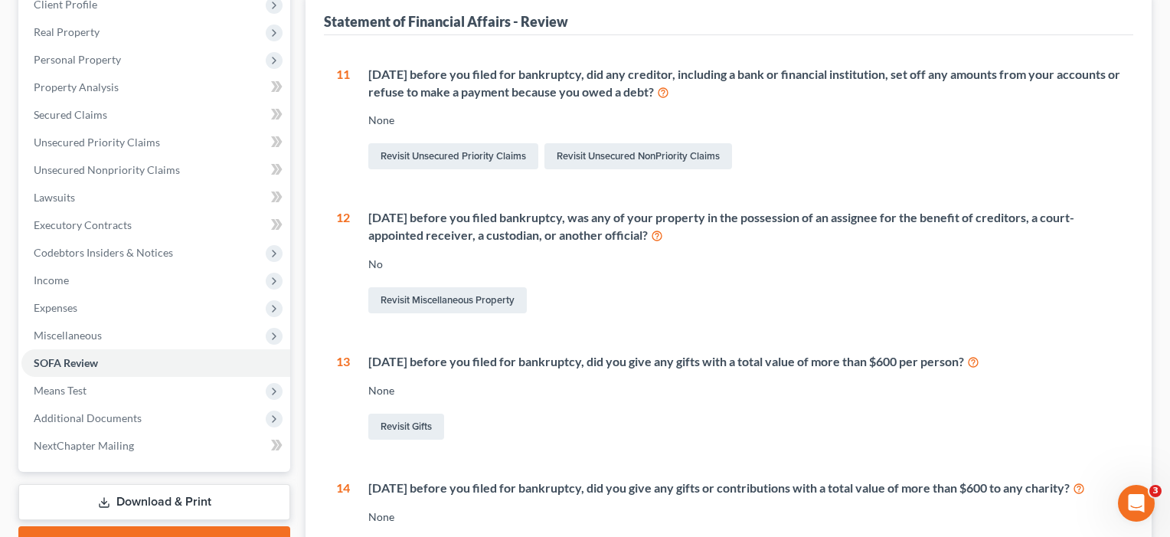
scroll to position [127, 0]
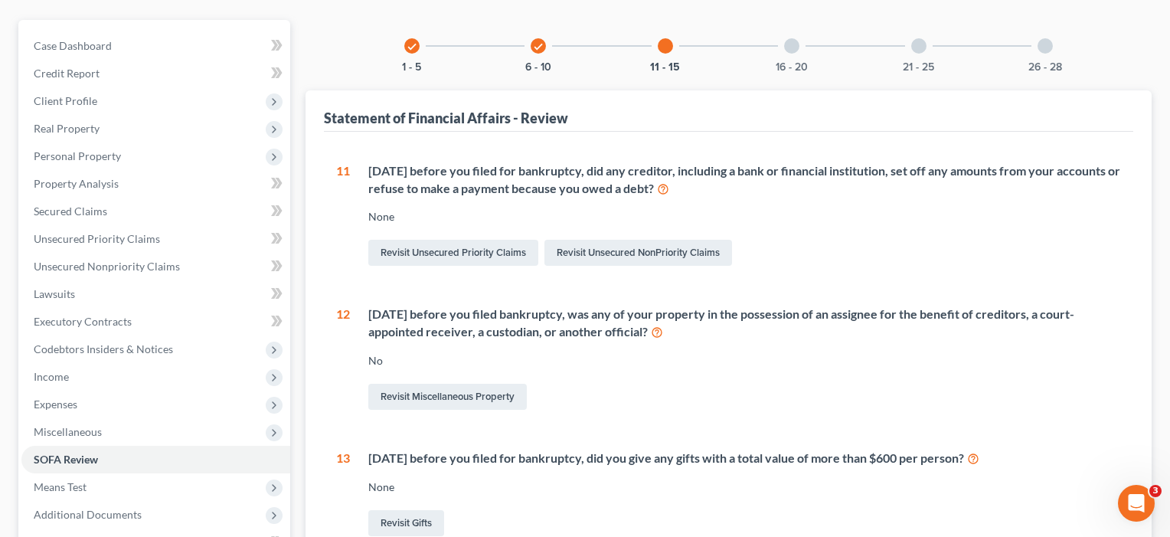
click at [787, 37] on div "16 - 20" at bounding box center [792, 46] width 52 height 52
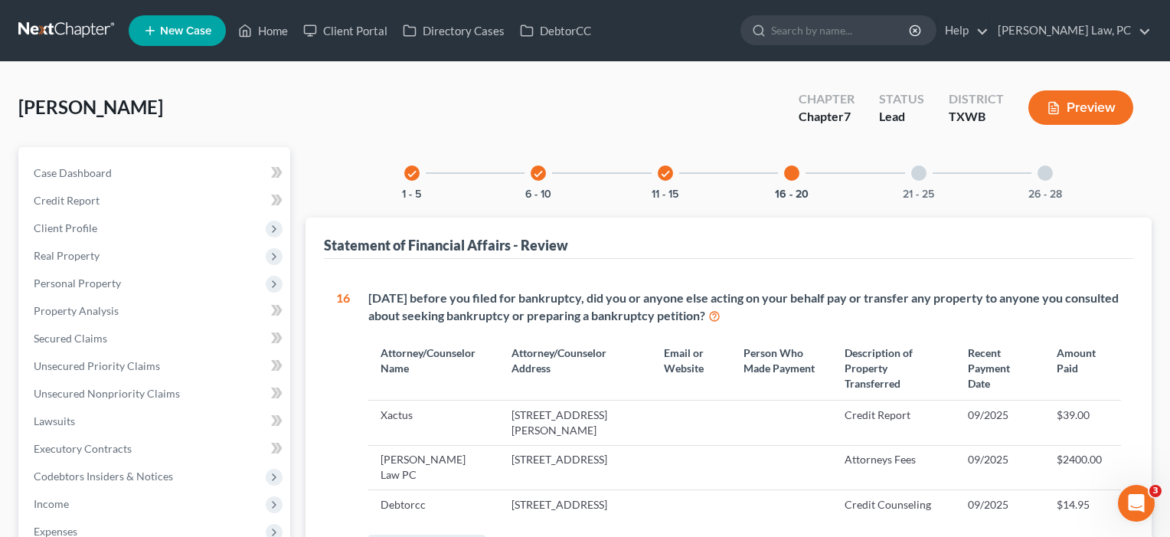
scroll to position [0, 0]
click at [921, 172] on div at bounding box center [918, 172] width 15 height 15
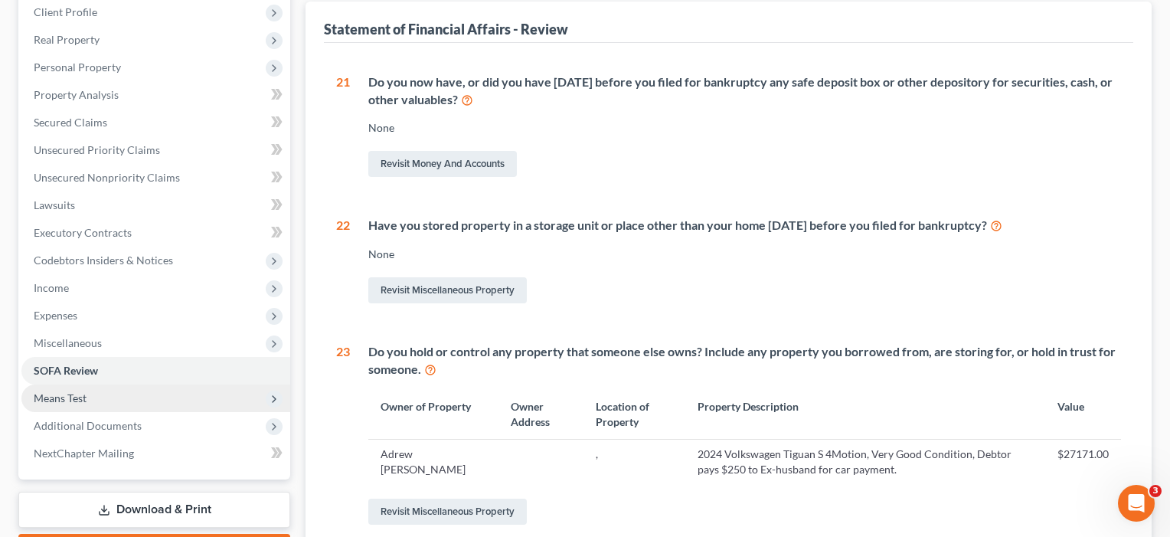
scroll to position [217, 0]
click at [90, 407] on span "Means Test" at bounding box center [155, 398] width 269 height 28
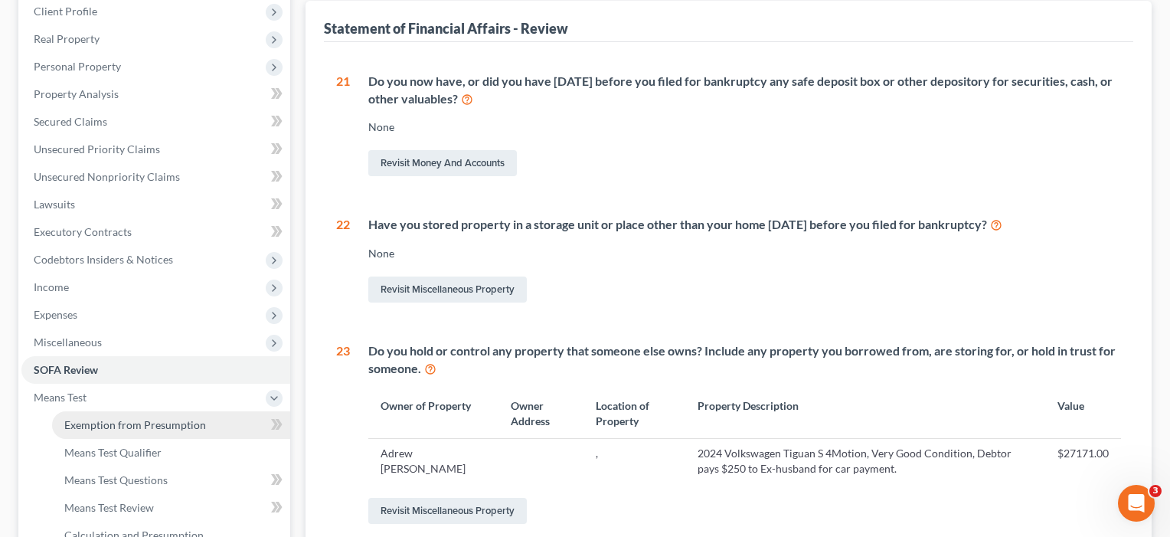
click at [112, 417] on link "Exemption from Presumption" at bounding box center [171, 425] width 238 height 28
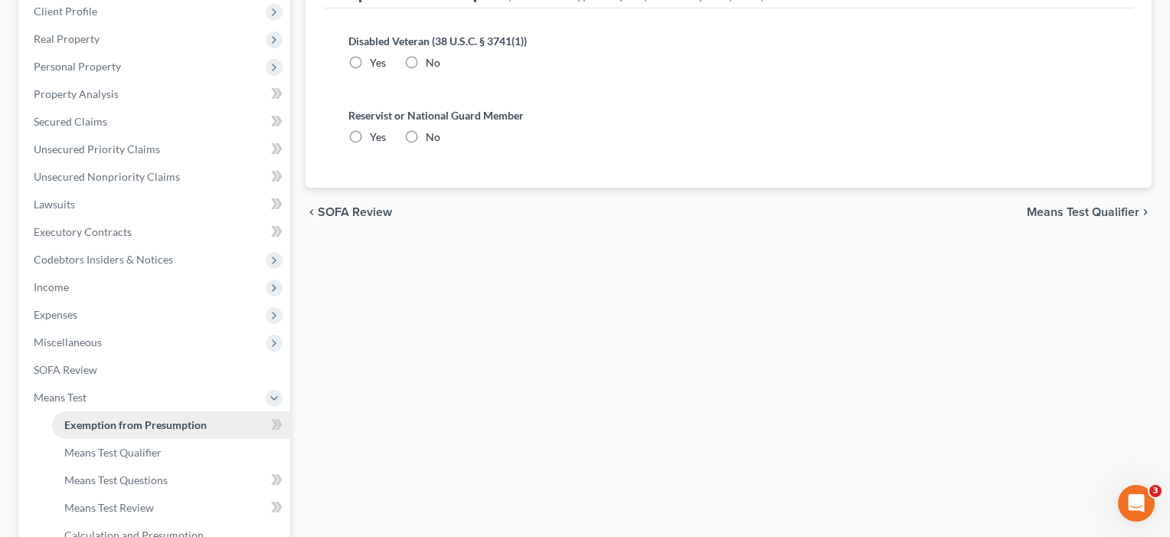
radio input "true"
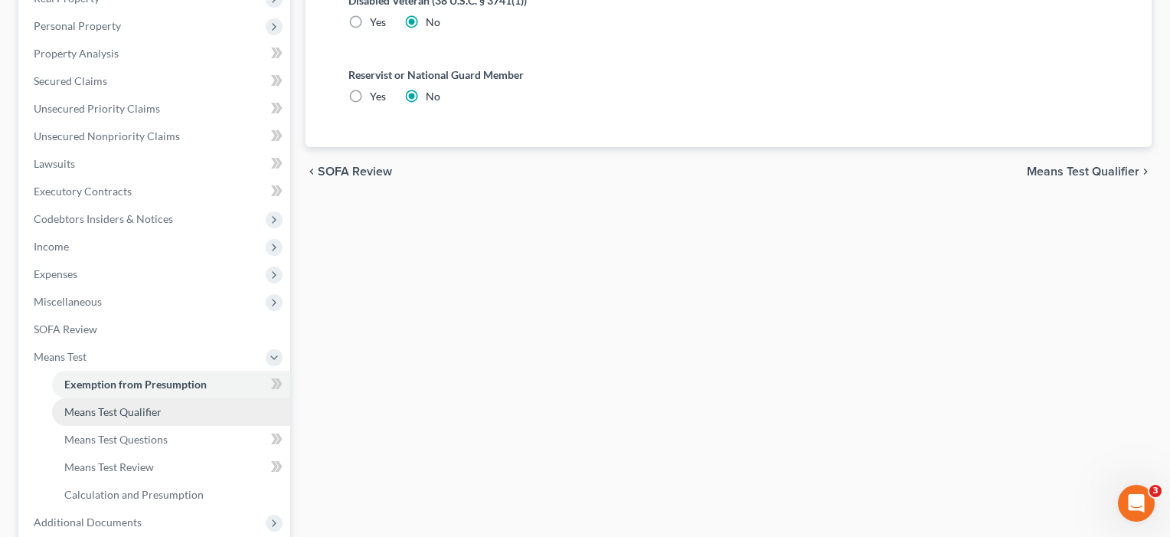
click at [109, 417] on span "Means Test Qualifier" at bounding box center [112, 411] width 97 height 13
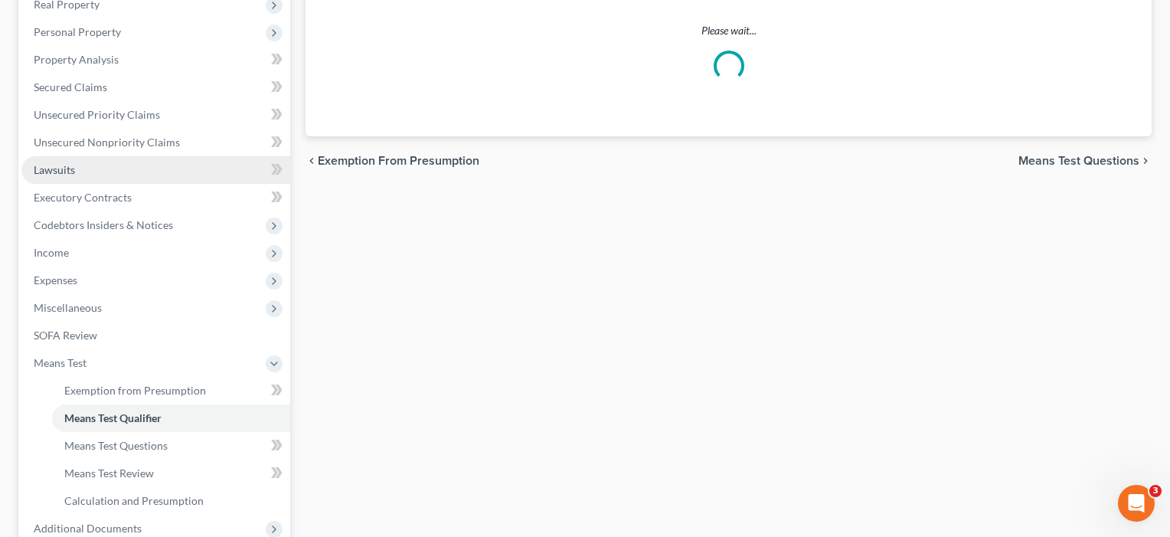
scroll to position [387, 0]
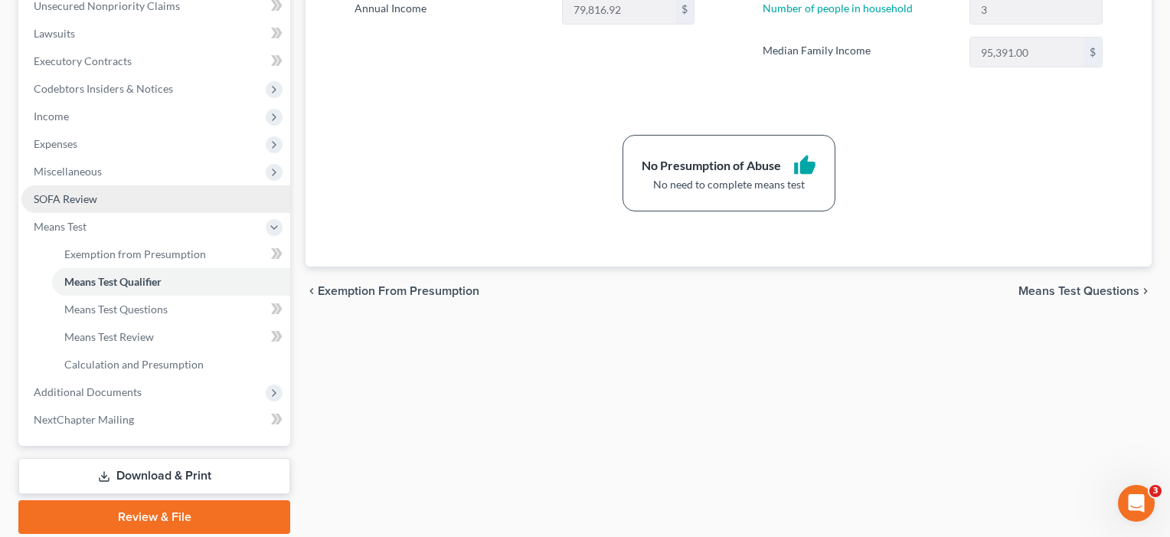
click at [56, 199] on span "SOFA Review" at bounding box center [66, 198] width 64 height 13
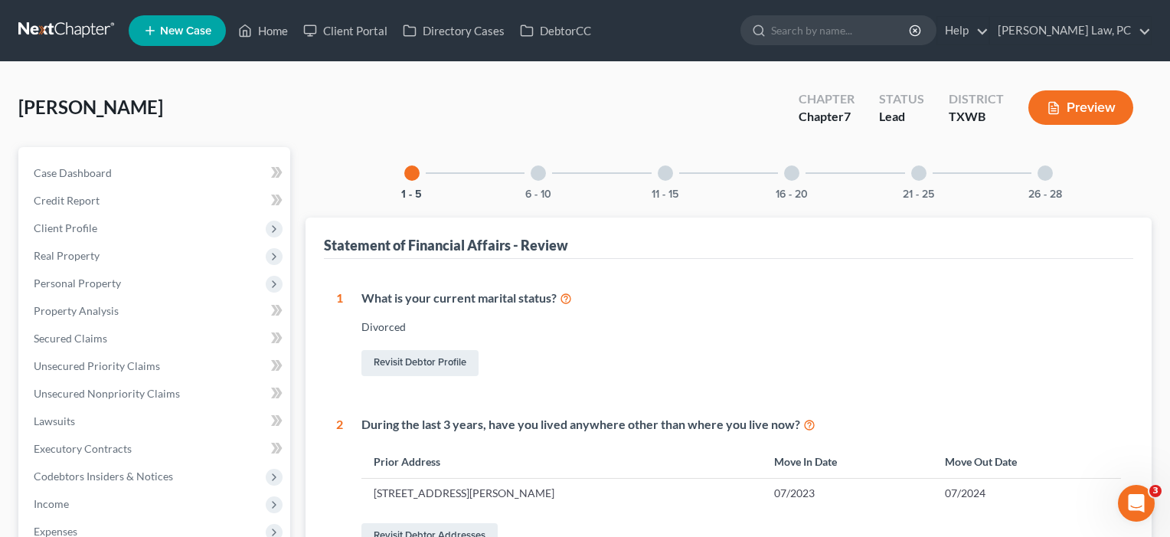
click at [1050, 167] on div at bounding box center [1044, 172] width 15 height 15
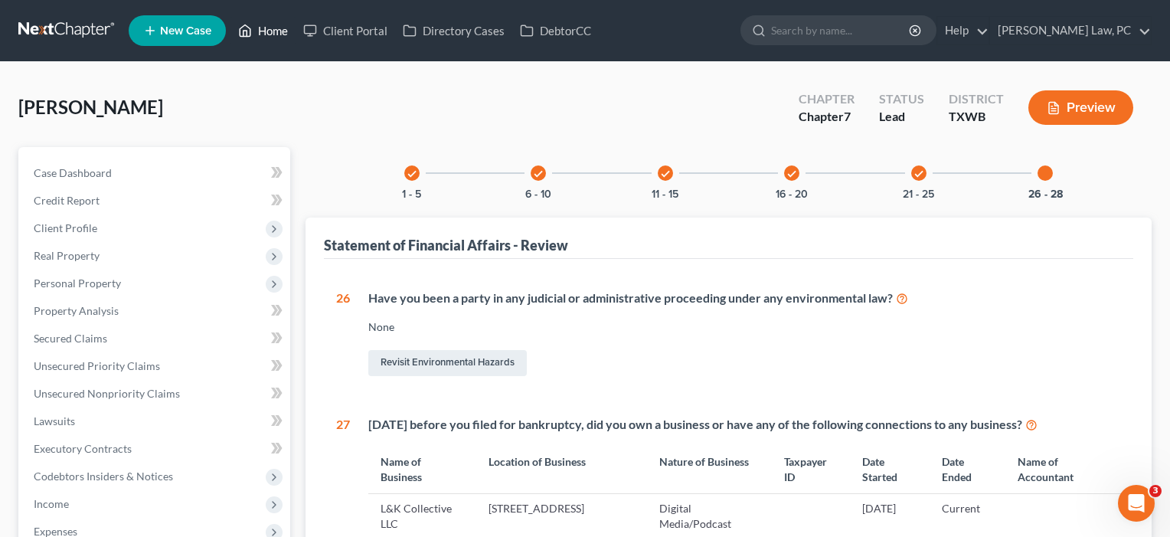
click at [269, 31] on link "Home" at bounding box center [262, 31] width 65 height 28
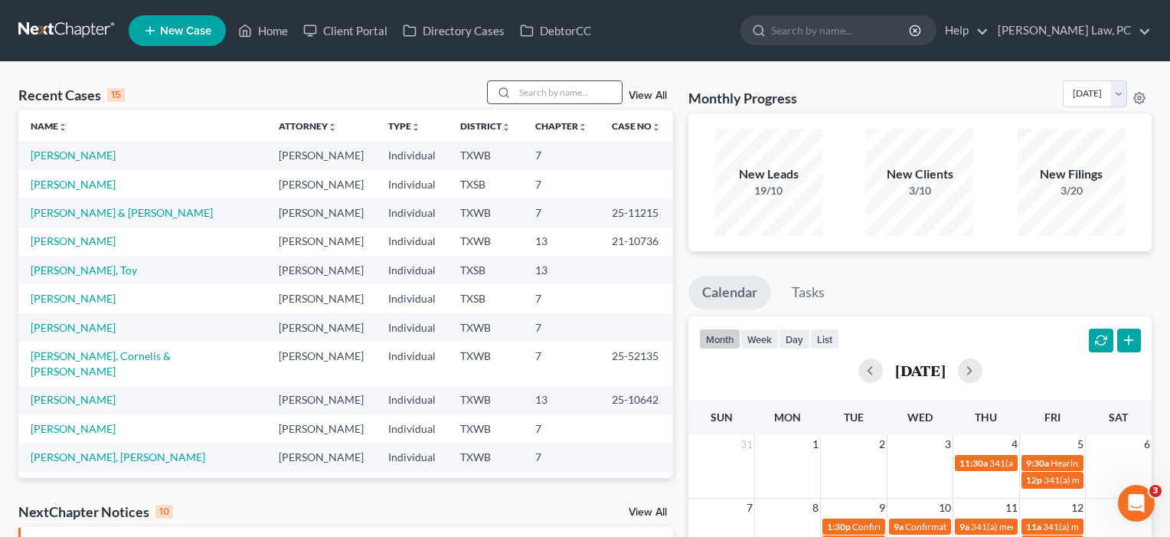
click at [535, 99] on input "search" at bounding box center [567, 92] width 107 height 22
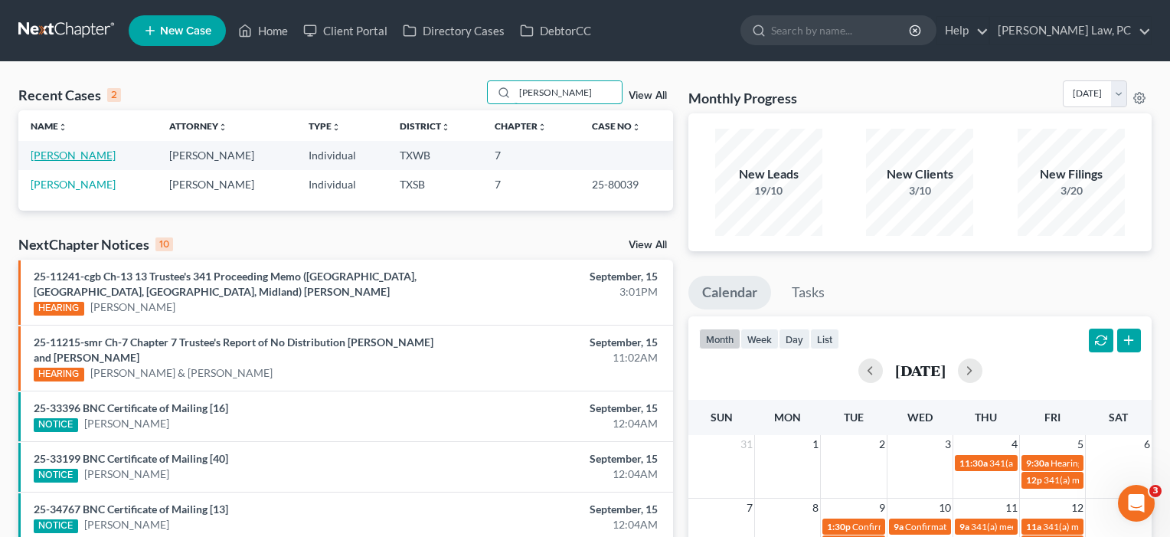
type input "[PERSON_NAME]"
click at [51, 155] on link "[PERSON_NAME]" at bounding box center [73, 155] width 85 height 13
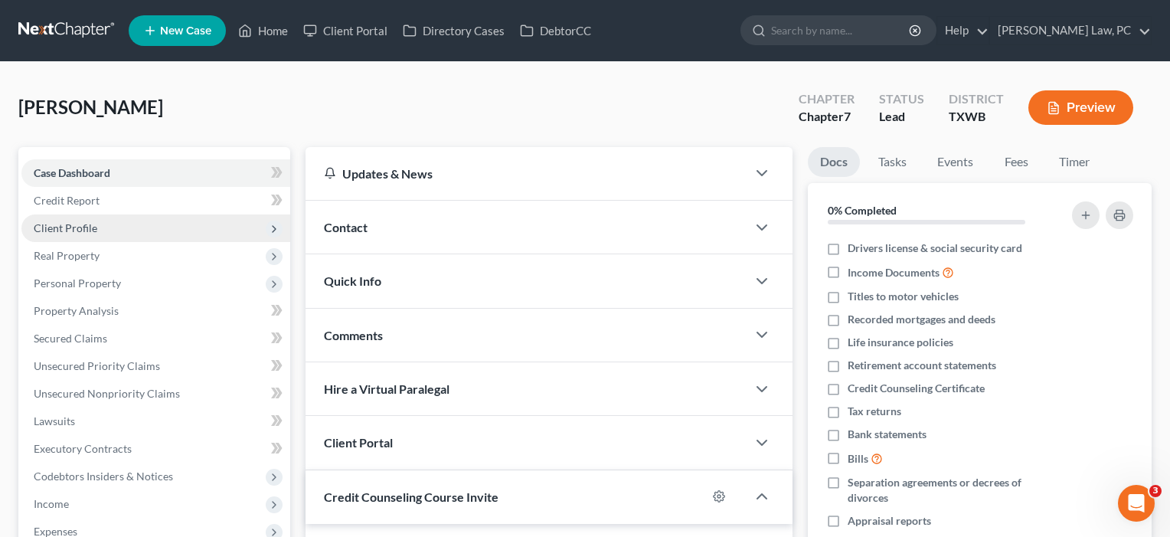
click at [62, 227] on span "Client Profile" at bounding box center [66, 227] width 64 height 13
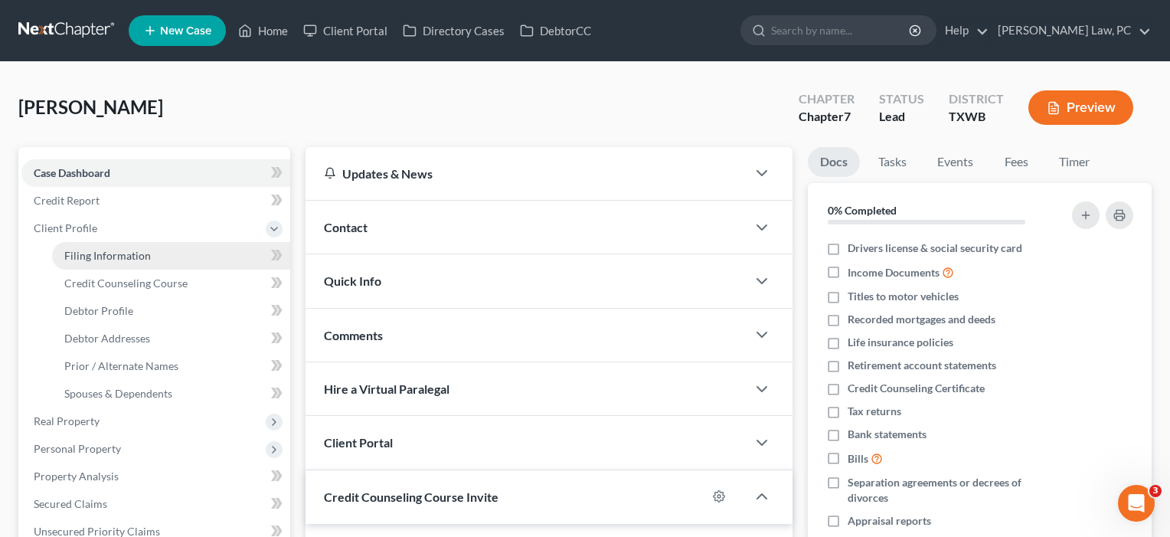
click at [64, 253] on span "Filing Information" at bounding box center [107, 255] width 87 height 13
select select "1"
select select "0"
select select "80"
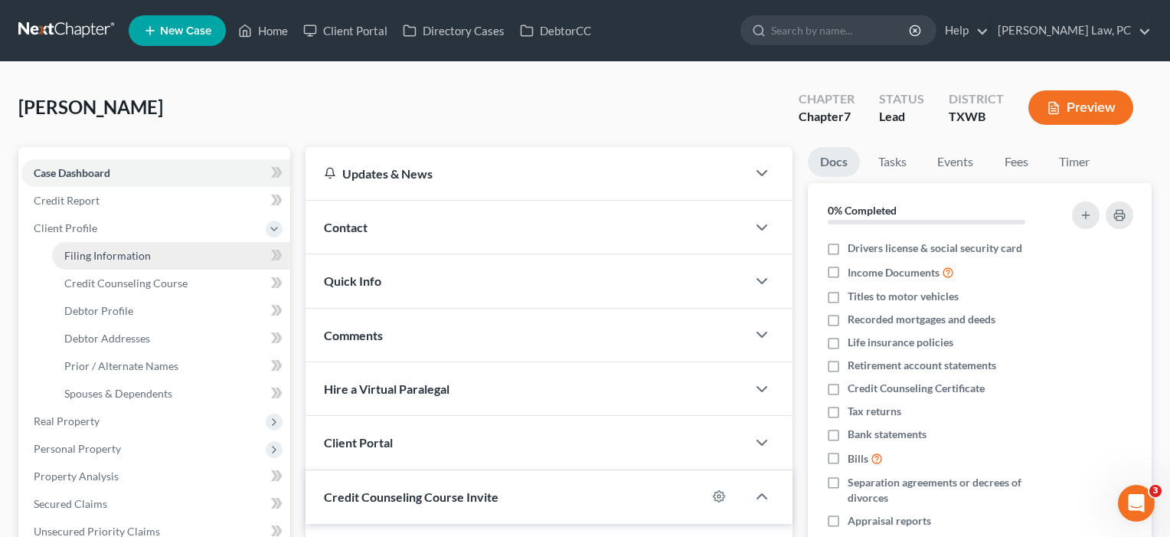
select select "1"
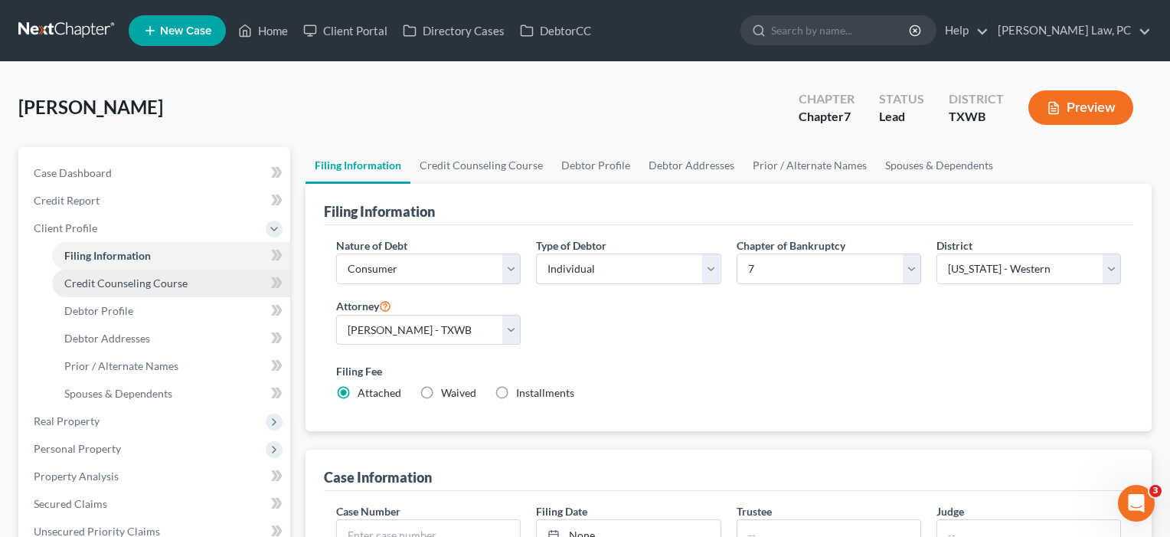
click at [74, 285] on span "Credit Counseling Course" at bounding box center [125, 282] width 123 height 13
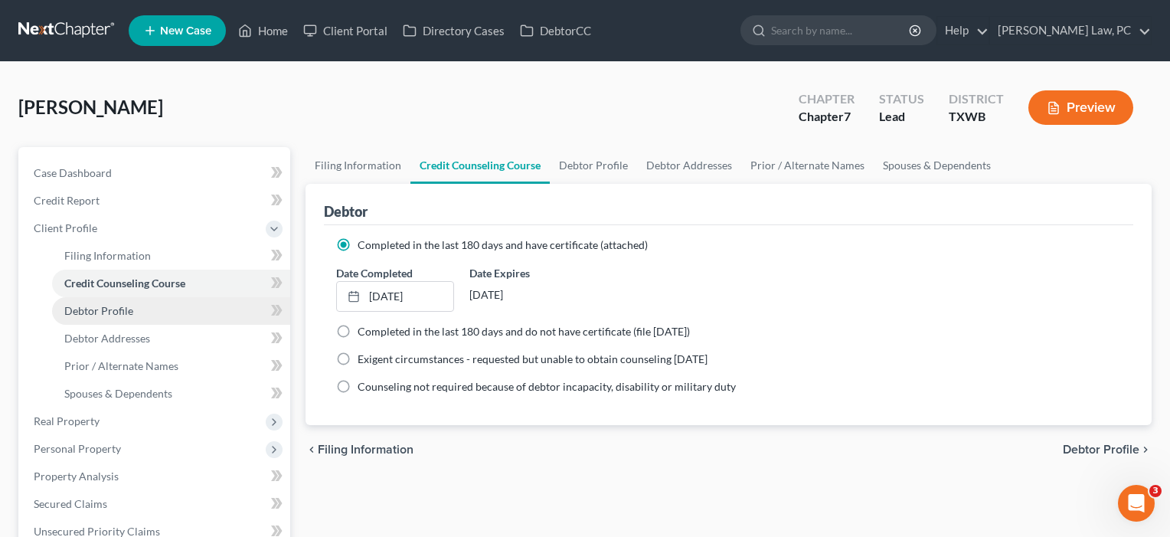
click at [80, 309] on span "Debtor Profile" at bounding box center [98, 310] width 69 height 13
select select "3"
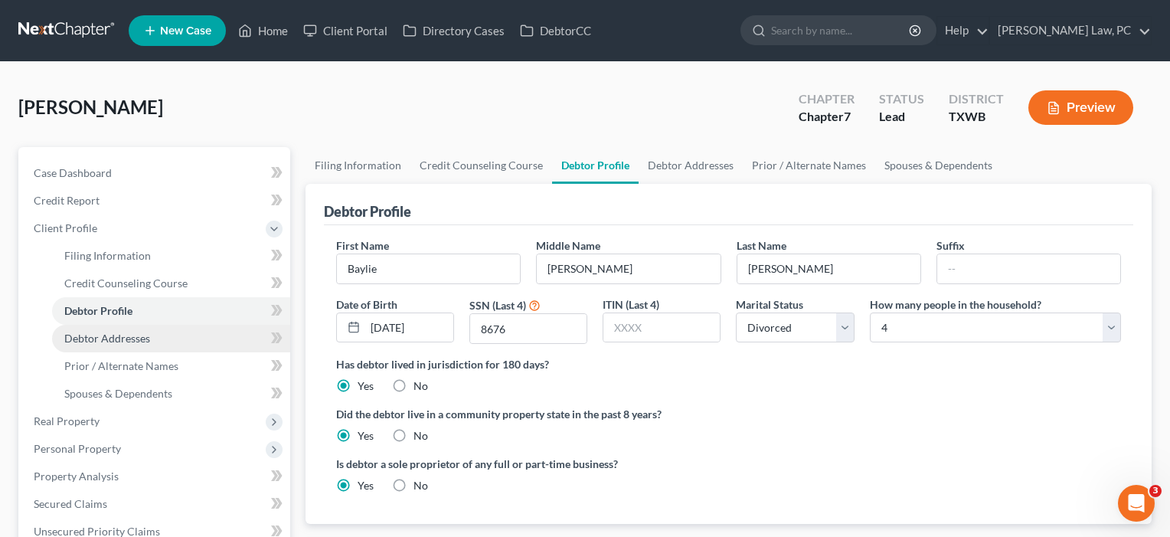
click at [123, 338] on span "Debtor Addresses" at bounding box center [107, 338] width 86 height 13
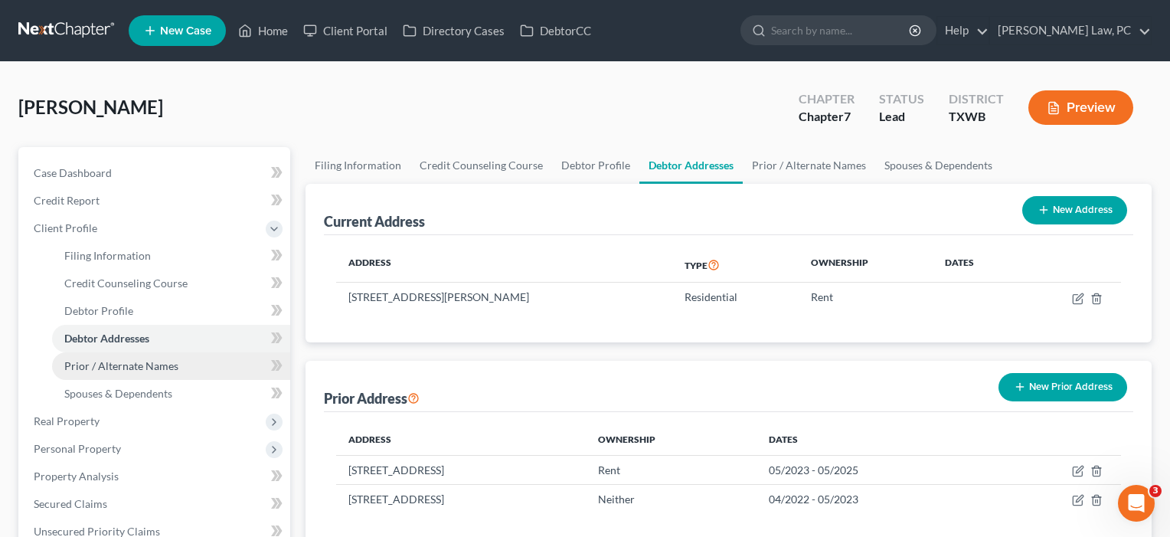
click at [100, 362] on span "Prior / Alternate Names" at bounding box center [121, 365] width 114 height 13
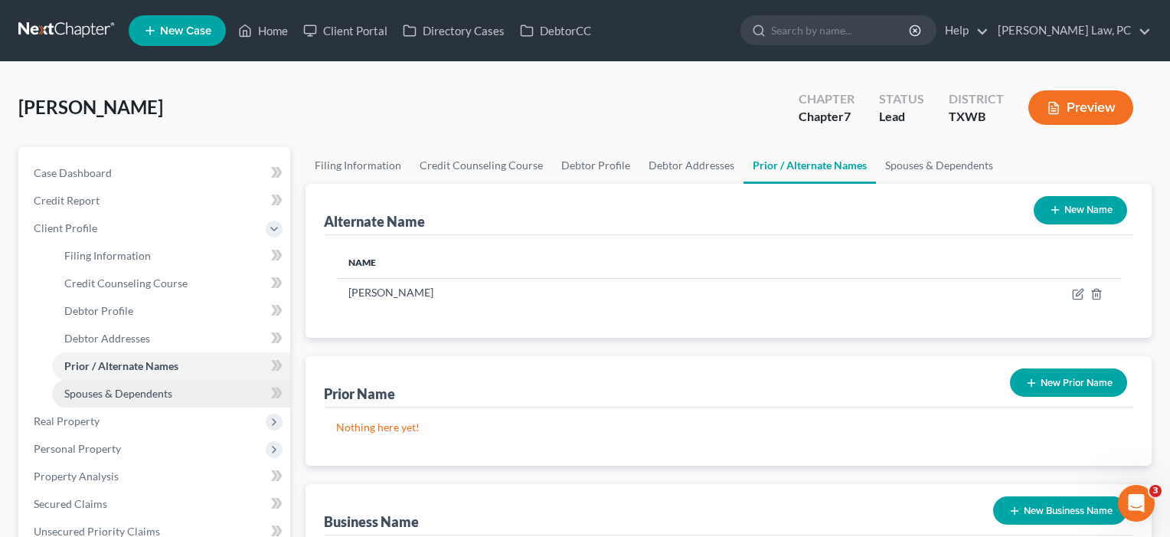
scroll to position [22, 0]
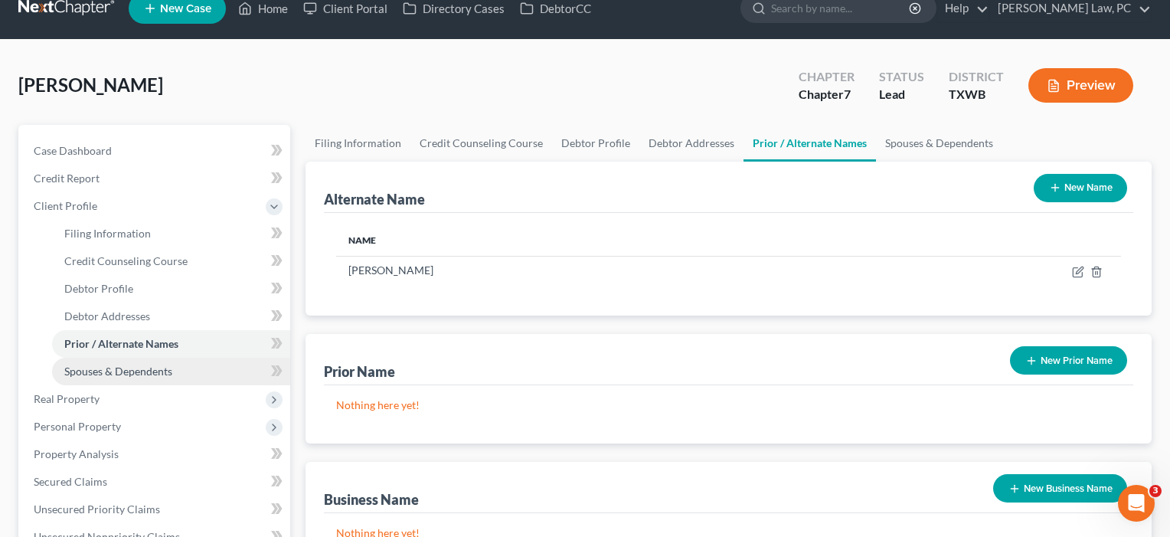
click at [102, 372] on span "Spouses & Dependents" at bounding box center [118, 370] width 108 height 13
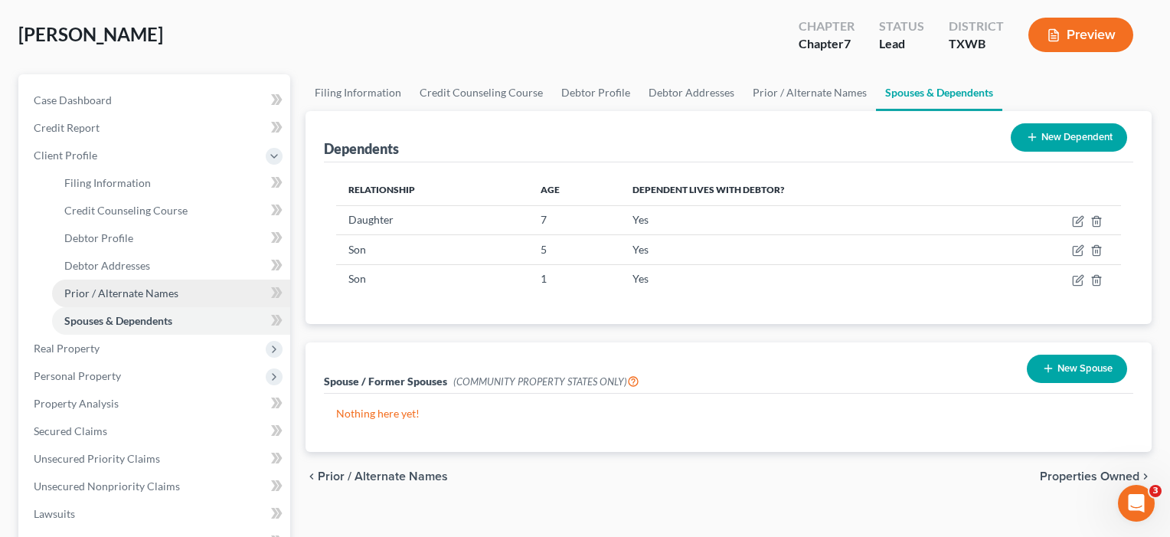
scroll to position [91, 0]
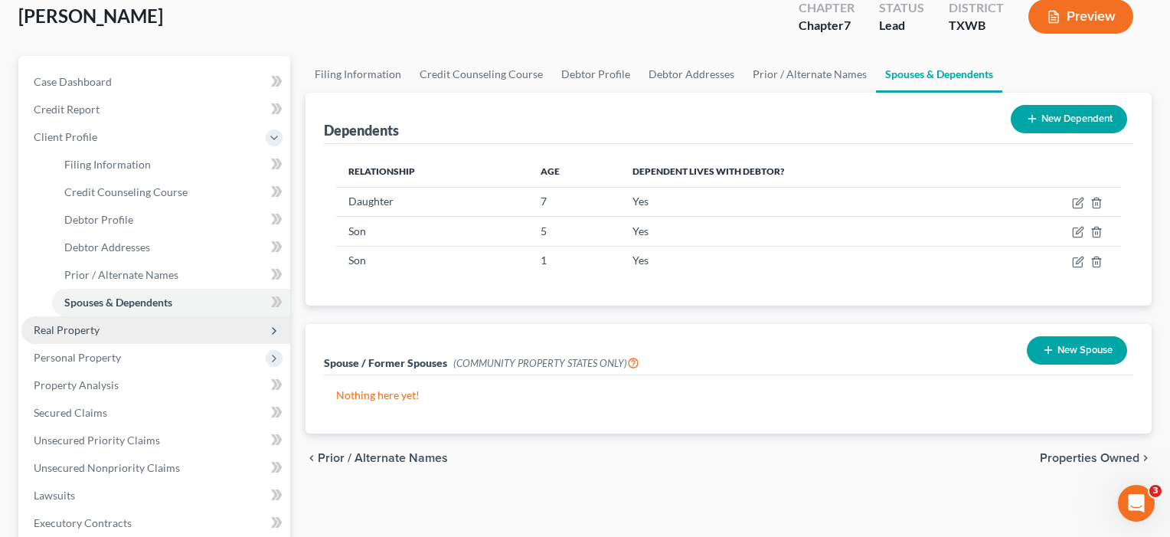
click at [77, 331] on span "Real Property" at bounding box center [67, 329] width 66 height 13
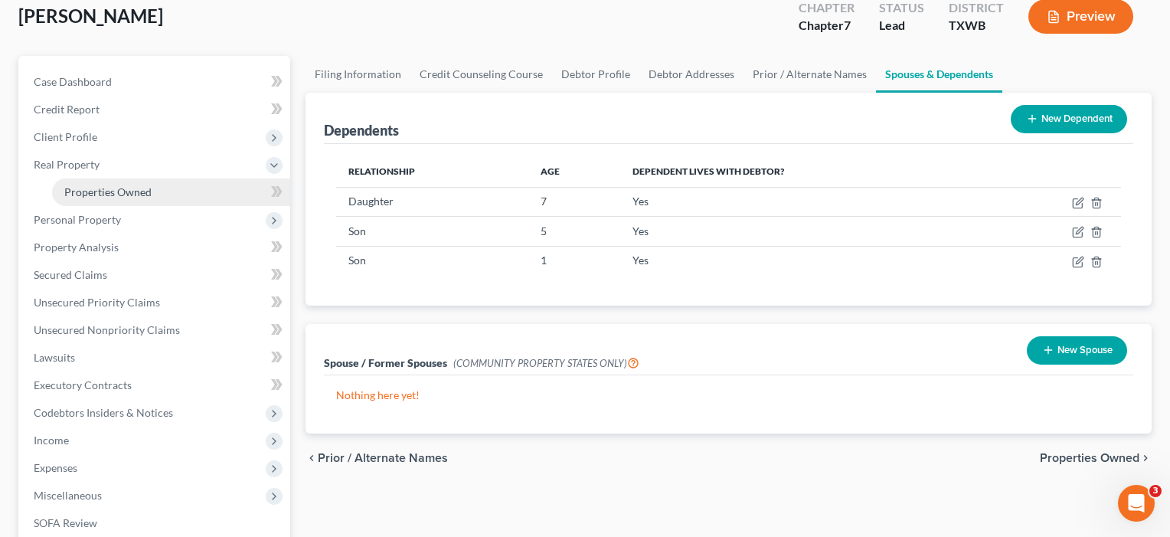
click at [139, 188] on span "Properties Owned" at bounding box center [107, 191] width 87 height 13
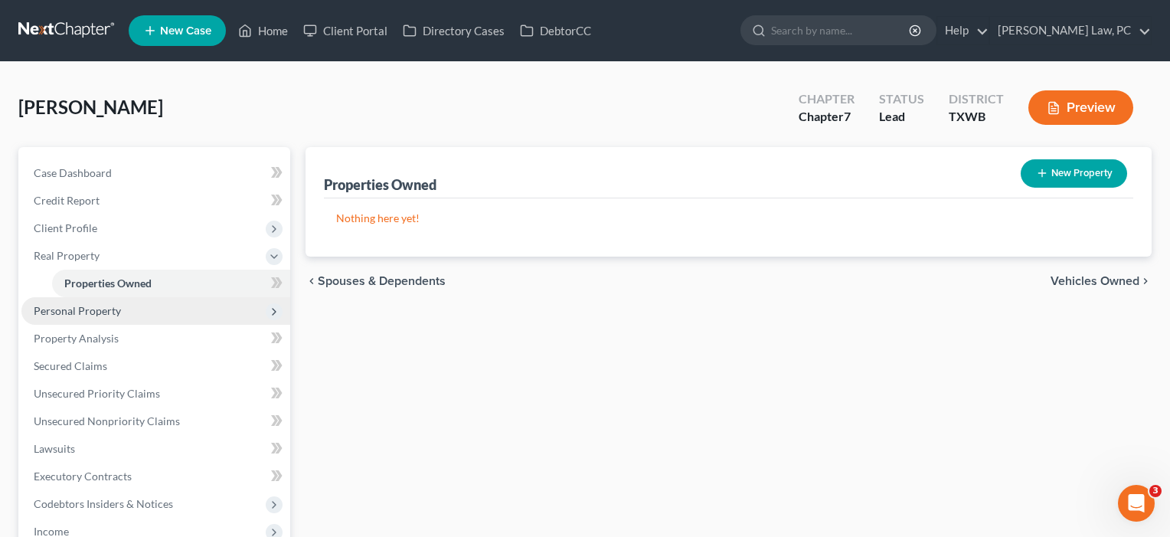
click at [70, 314] on span "Personal Property" at bounding box center [77, 310] width 87 height 13
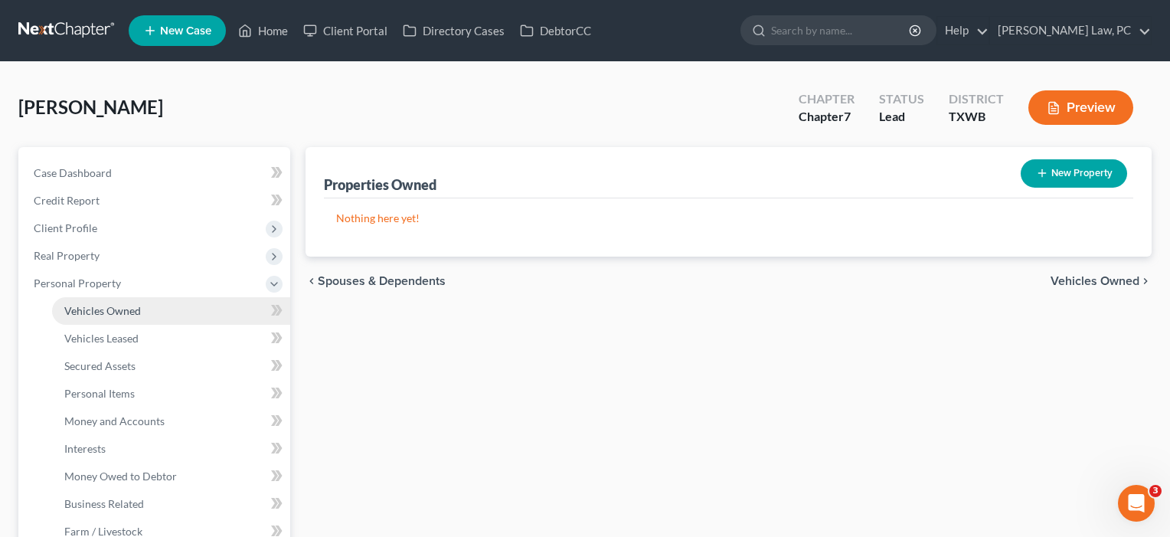
click at [70, 317] on link "Vehicles Owned" at bounding box center [171, 311] width 238 height 28
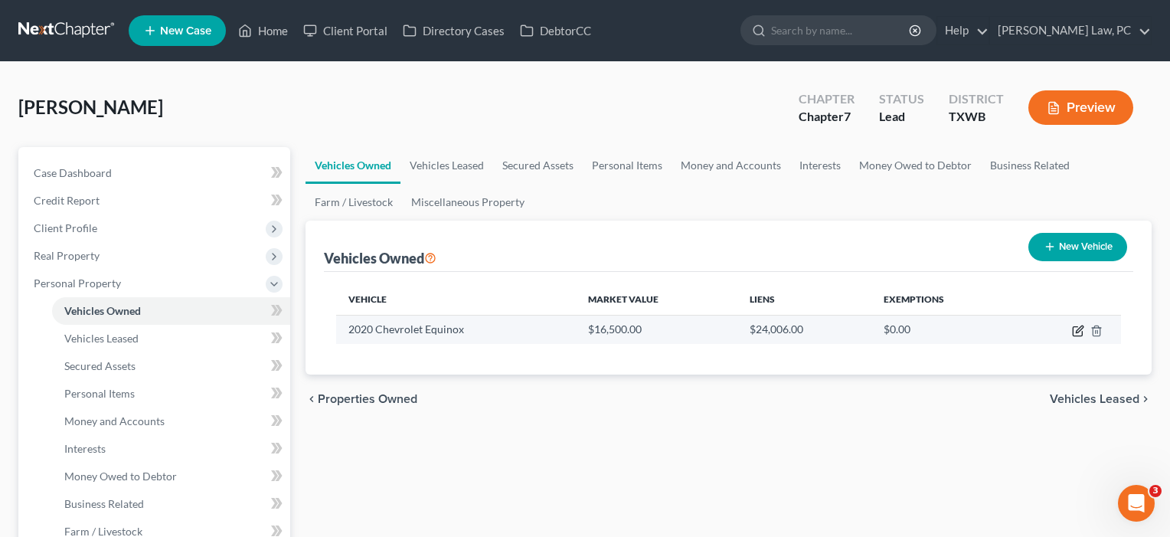
click at [1079, 334] on icon "button" at bounding box center [1078, 331] width 12 height 12
select select "0"
select select "6"
select select "1"
select select "0"
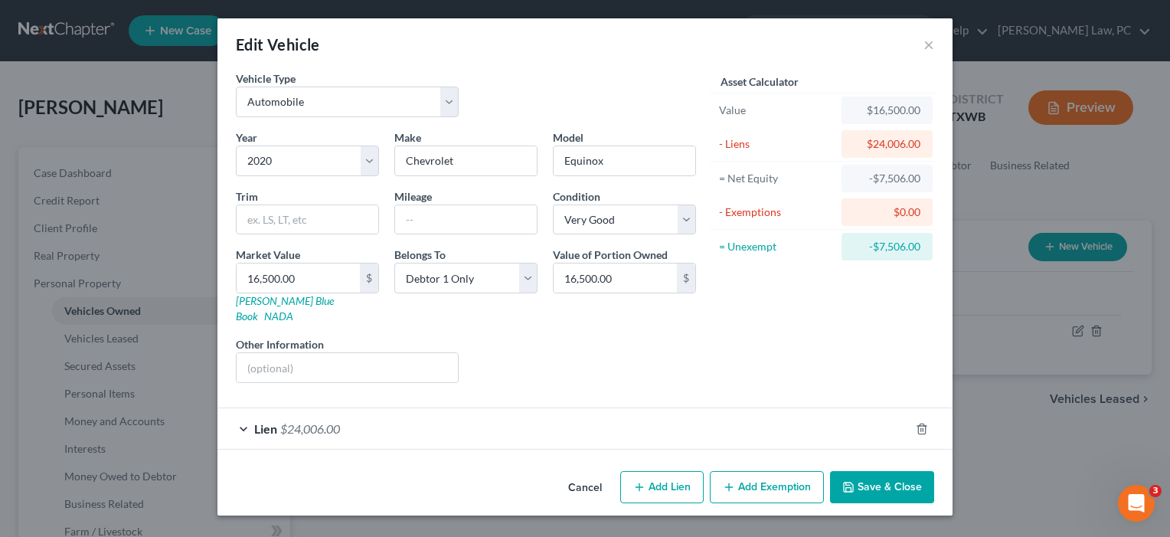
click at [865, 473] on button "Save & Close" at bounding box center [882, 487] width 104 height 32
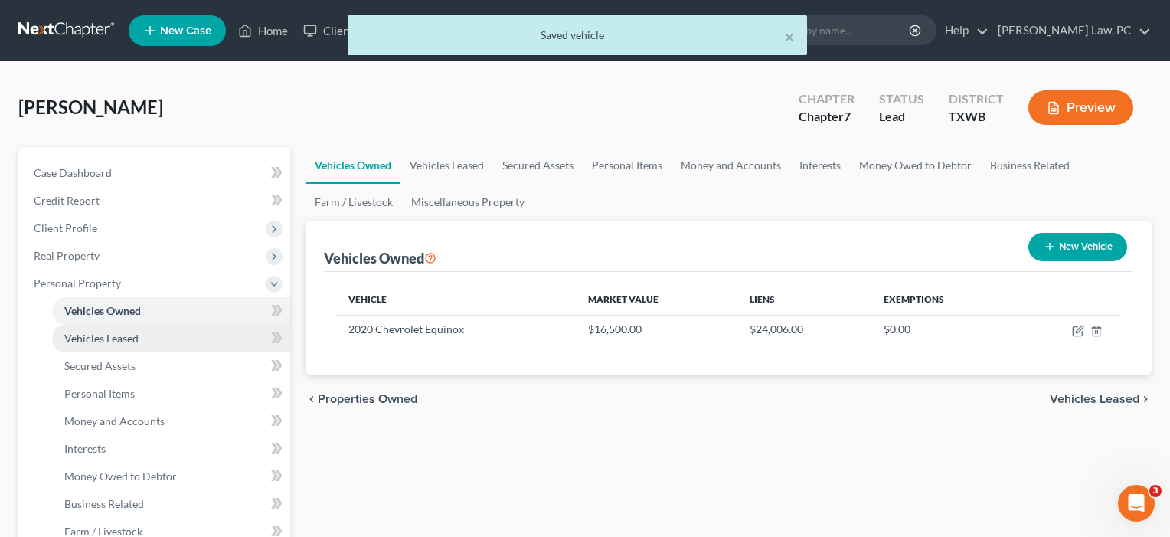
click at [111, 341] on span "Vehicles Leased" at bounding box center [101, 338] width 74 height 13
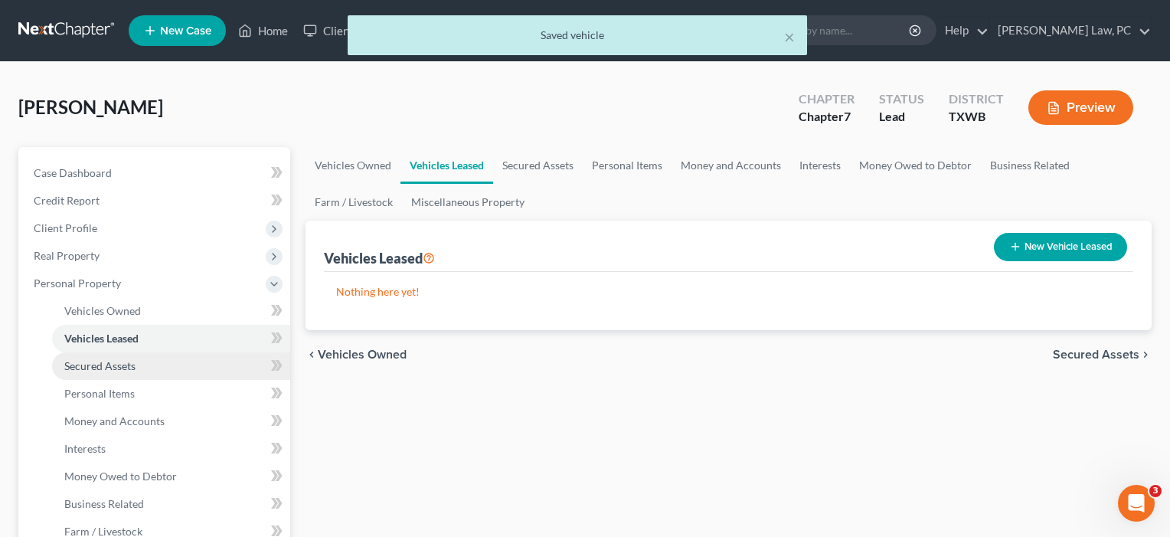
click at [107, 360] on span "Secured Assets" at bounding box center [99, 365] width 71 height 13
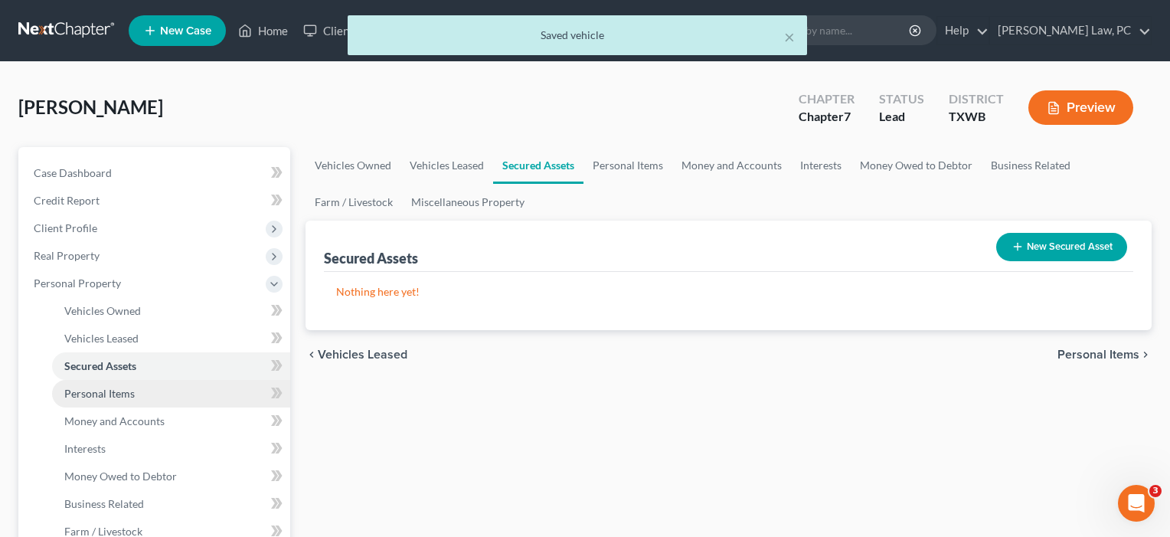
click at [100, 388] on span "Personal Items" at bounding box center [99, 393] width 70 height 13
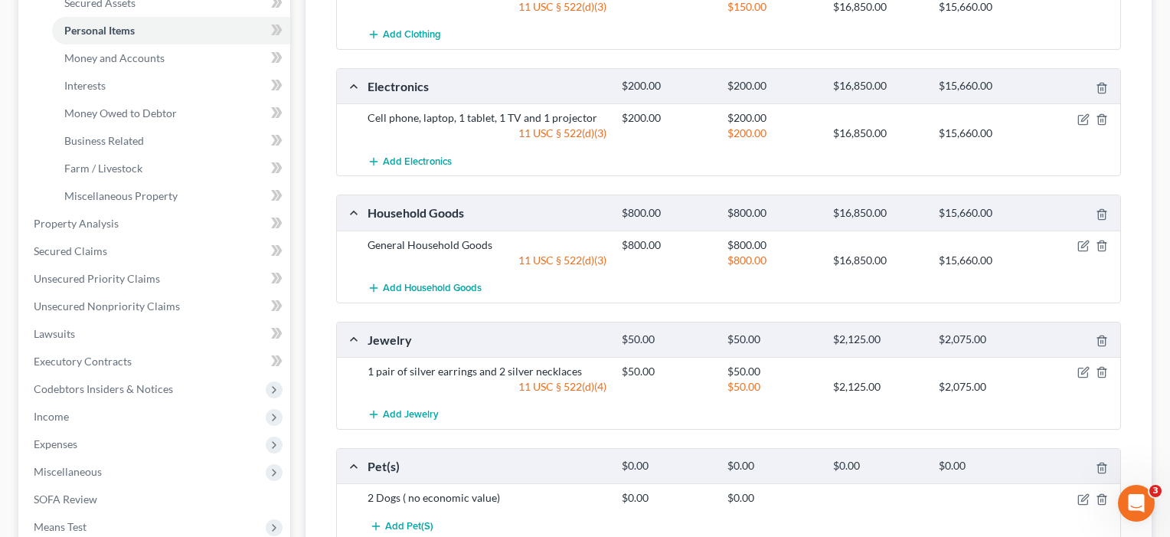
scroll to position [370, 0]
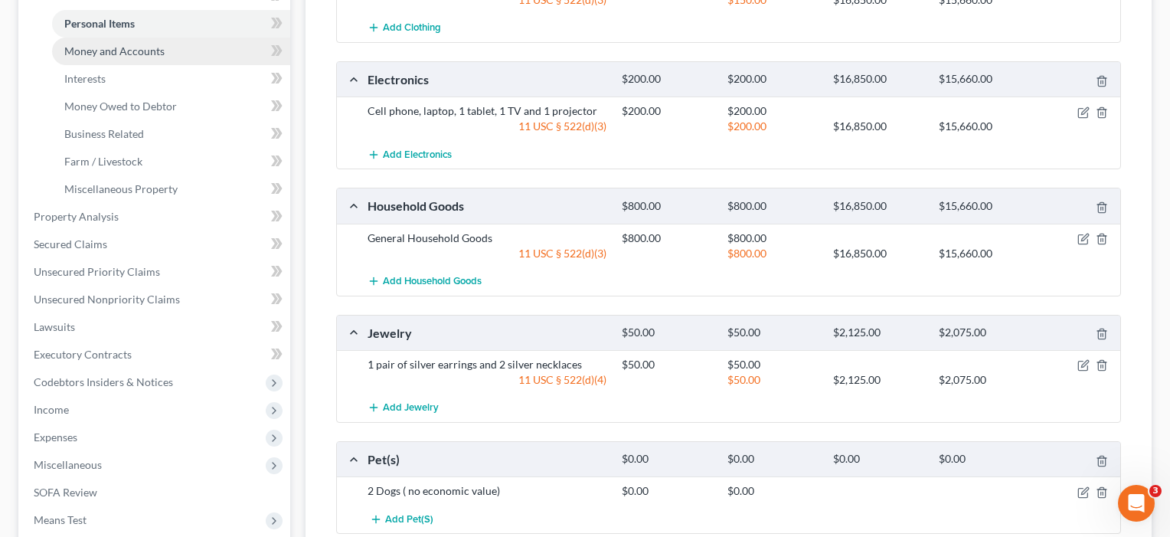
click at [122, 47] on span "Money and Accounts" at bounding box center [114, 50] width 100 height 13
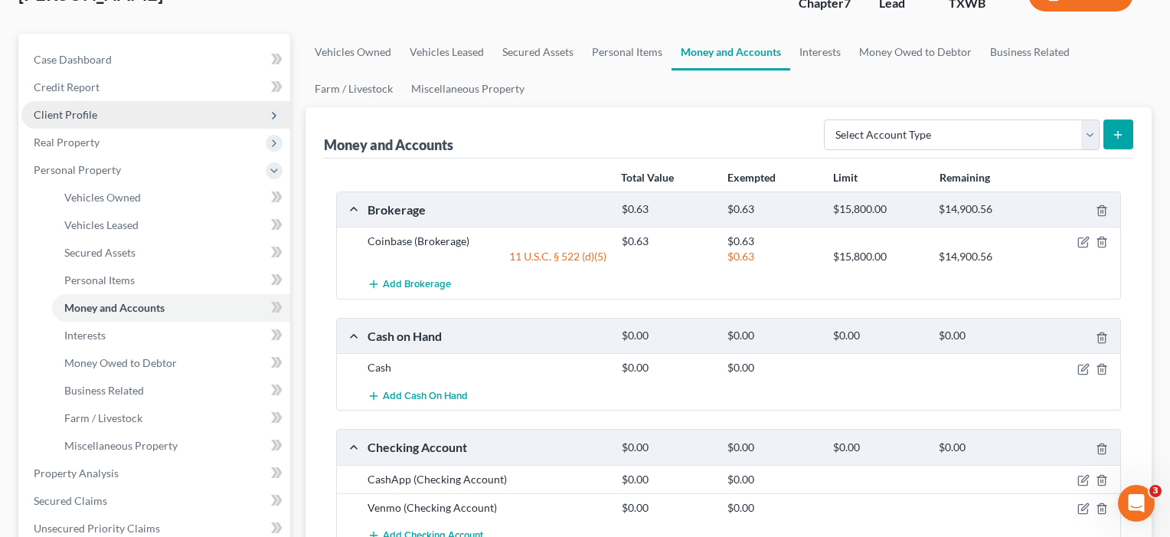
scroll to position [99, 0]
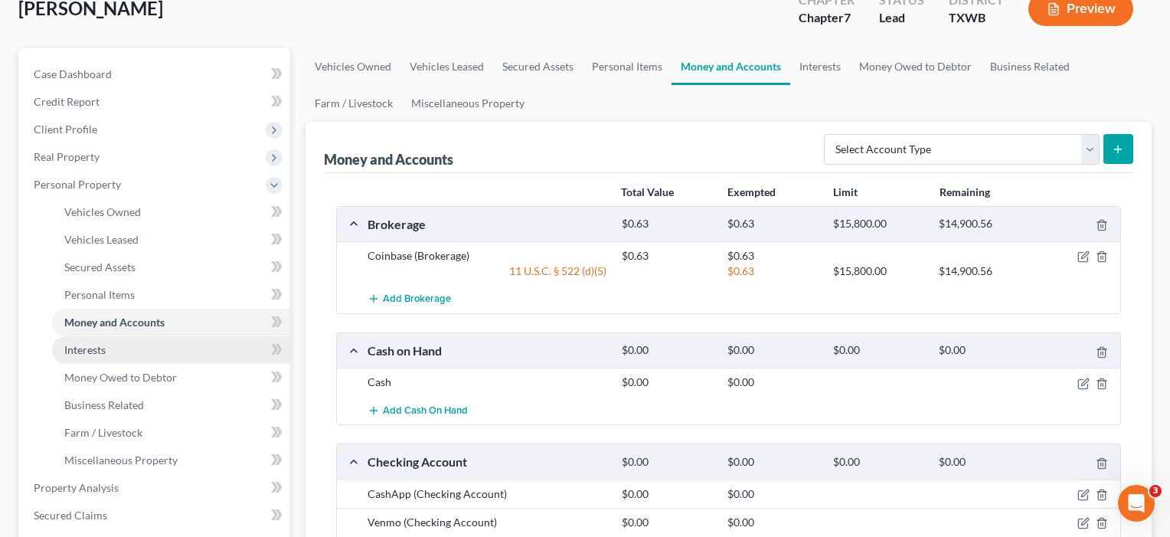
click at [82, 359] on link "Interests" at bounding box center [171, 350] width 238 height 28
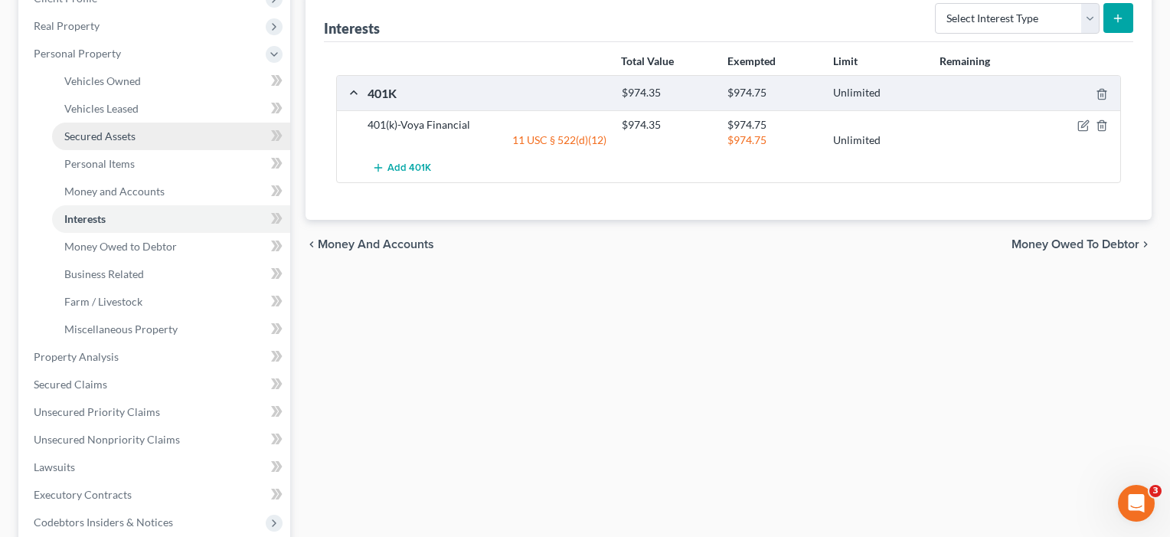
scroll to position [234, 0]
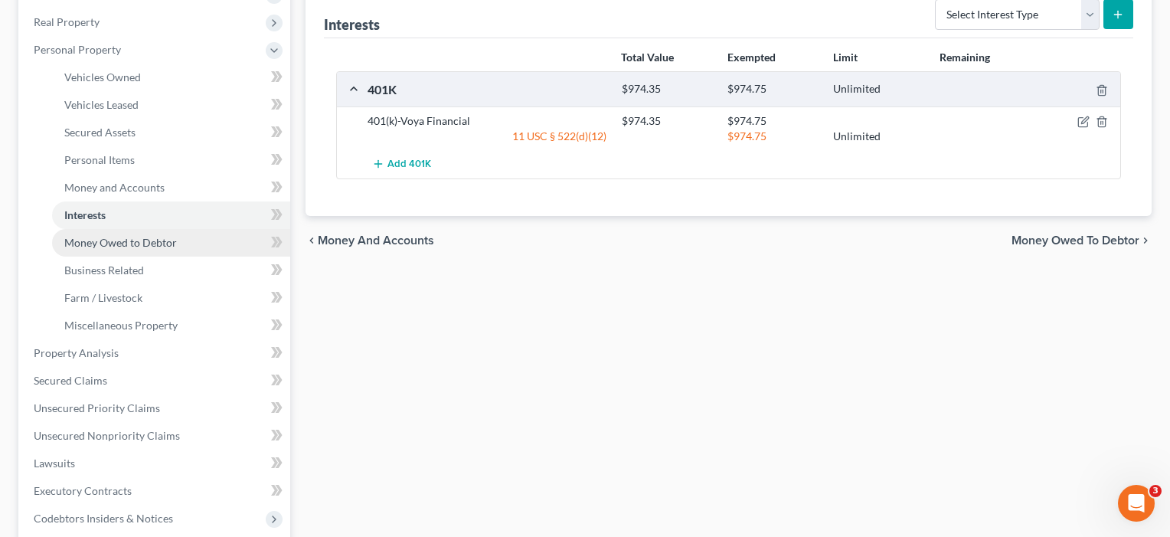
click at [126, 247] on span "Money Owed to Debtor" at bounding box center [120, 242] width 113 height 13
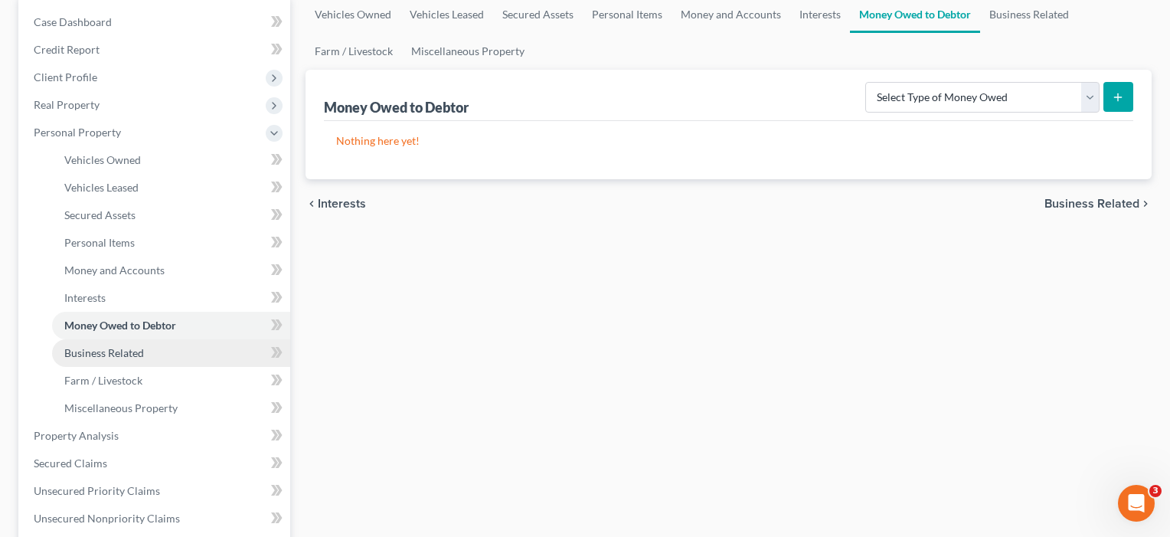
click at [92, 355] on span "Business Related" at bounding box center [104, 352] width 80 height 13
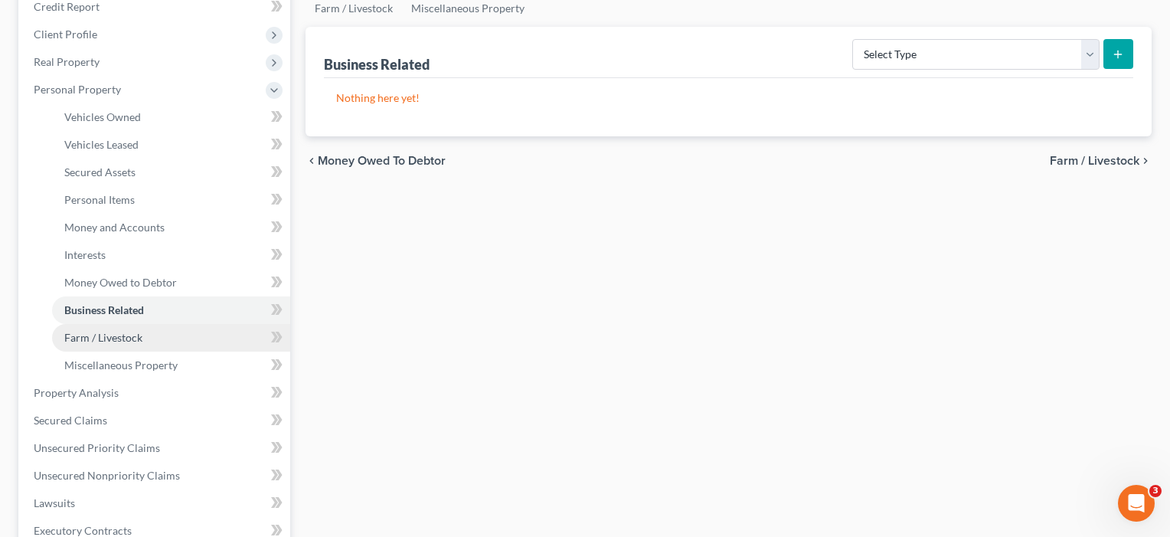
click at [92, 334] on span "Farm / Livestock" at bounding box center [103, 337] width 78 height 13
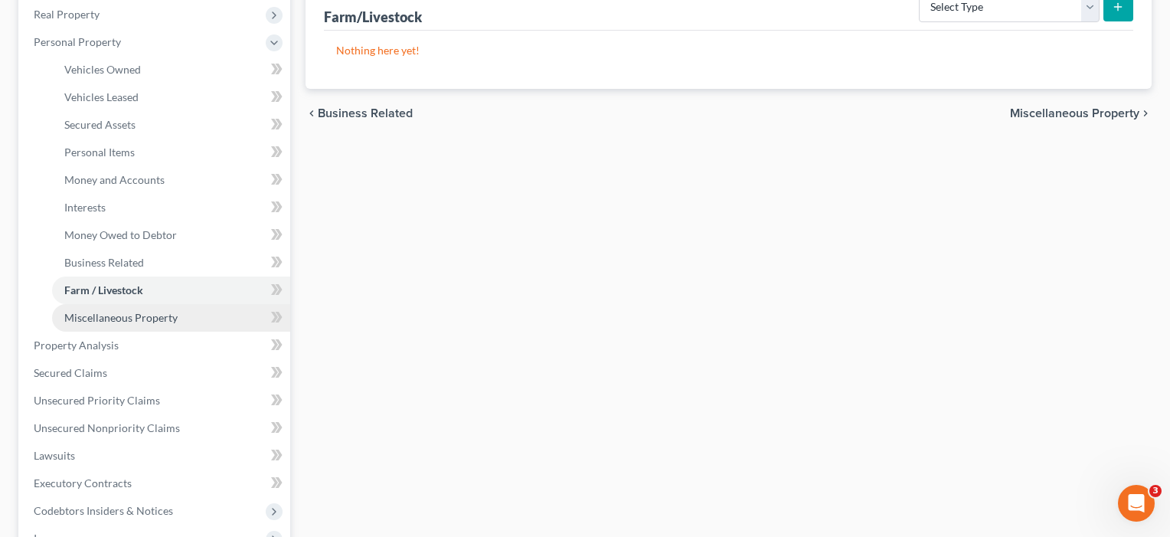
click at [87, 317] on span "Miscellaneous Property" at bounding box center [120, 317] width 113 height 13
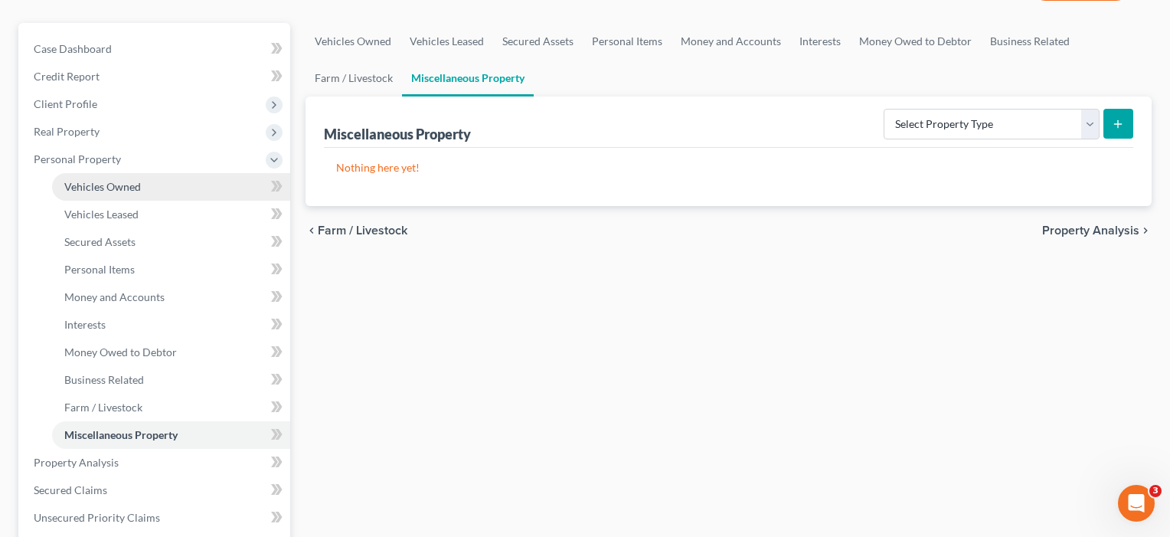
scroll to position [167, 0]
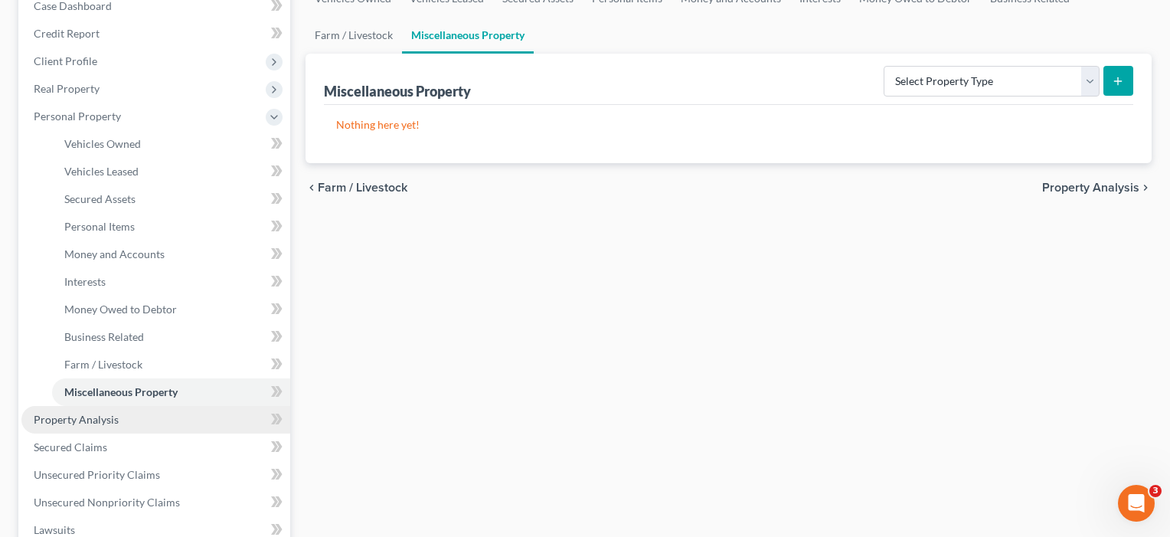
click at [73, 421] on span "Property Analysis" at bounding box center [76, 419] width 85 height 13
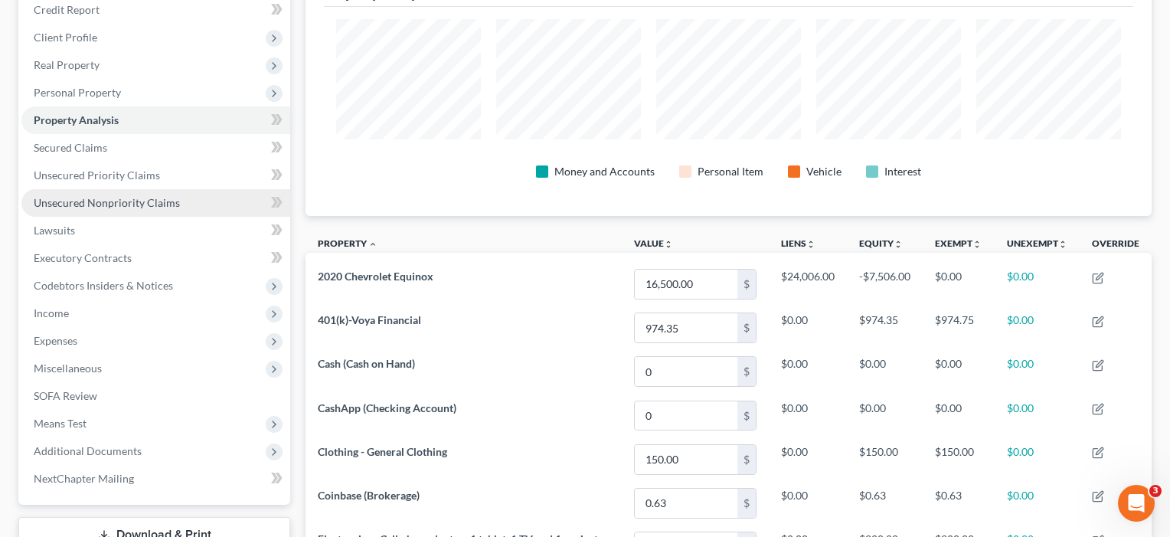
click at [109, 207] on span "Unsecured Nonpriority Claims" at bounding box center [107, 202] width 146 height 13
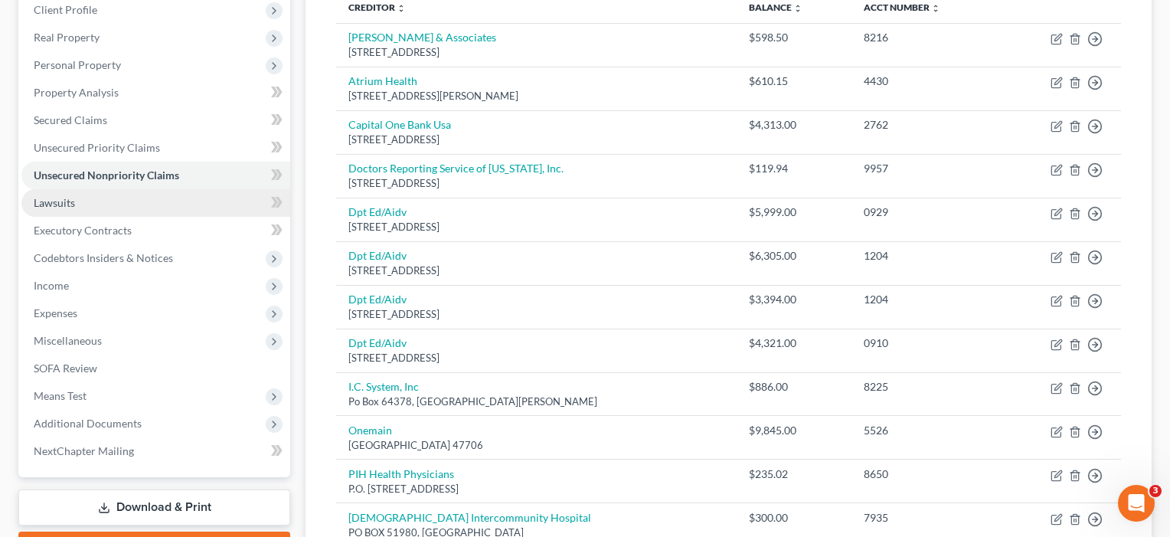
click at [76, 208] on link "Lawsuits" at bounding box center [155, 203] width 269 height 28
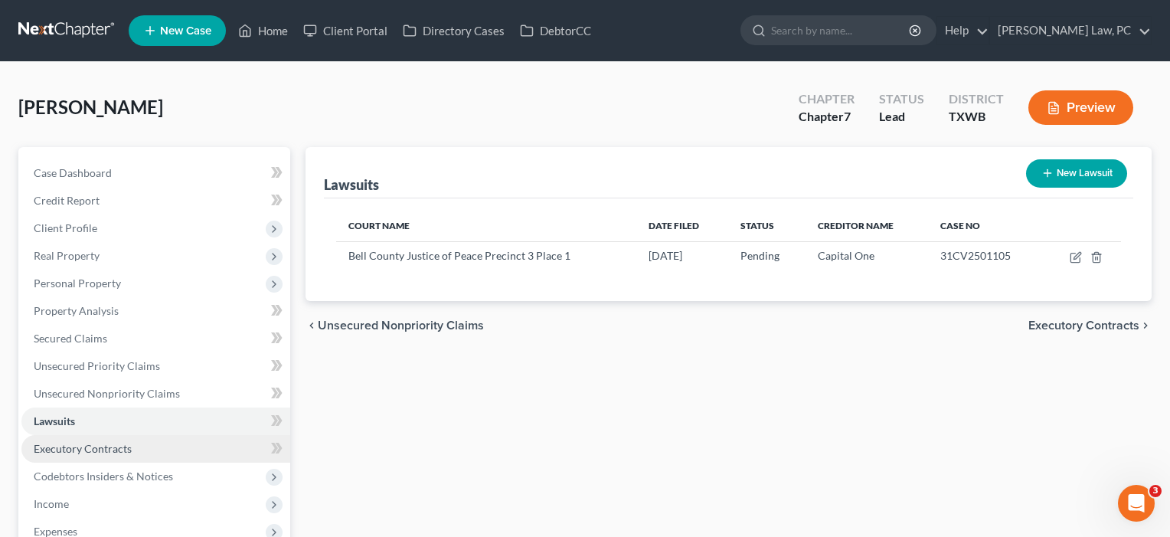
click at [57, 446] on span "Executory Contracts" at bounding box center [83, 448] width 98 height 13
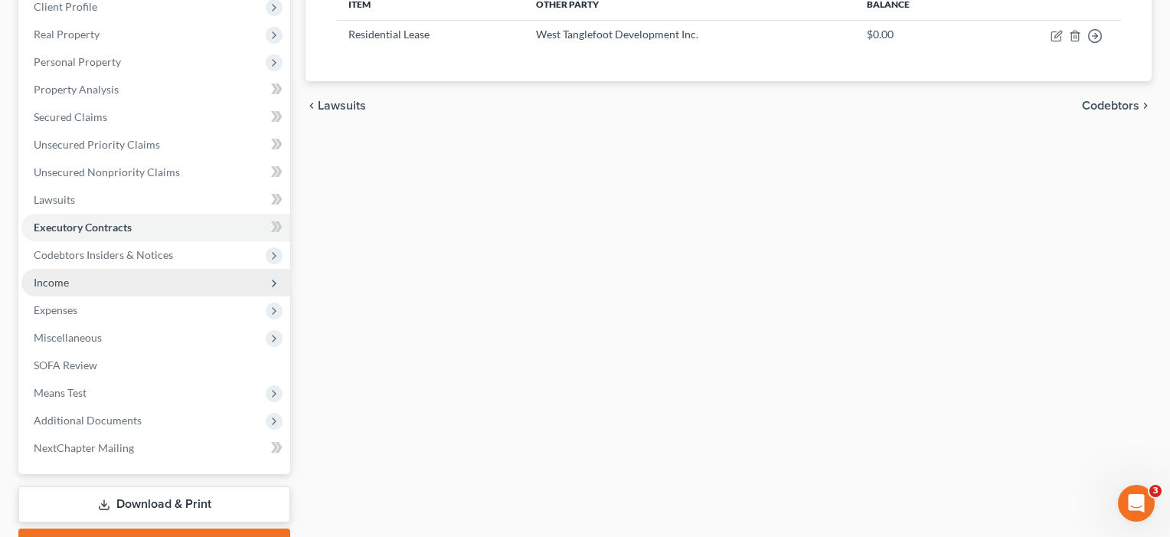
click at [55, 284] on span "Income" at bounding box center [51, 282] width 35 height 13
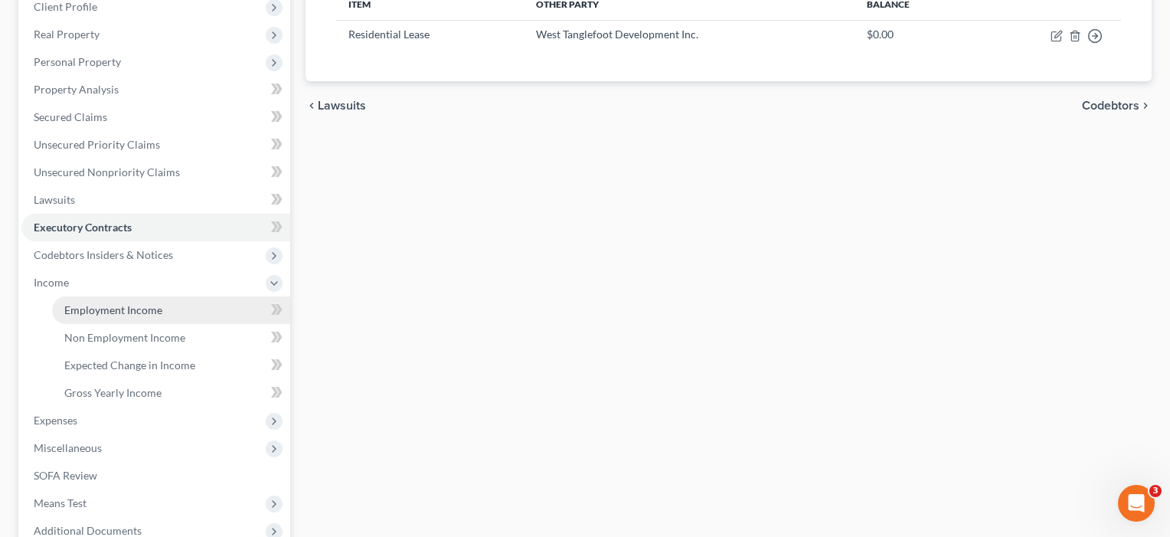
click at [80, 312] on span "Employment Income" at bounding box center [113, 309] width 98 height 13
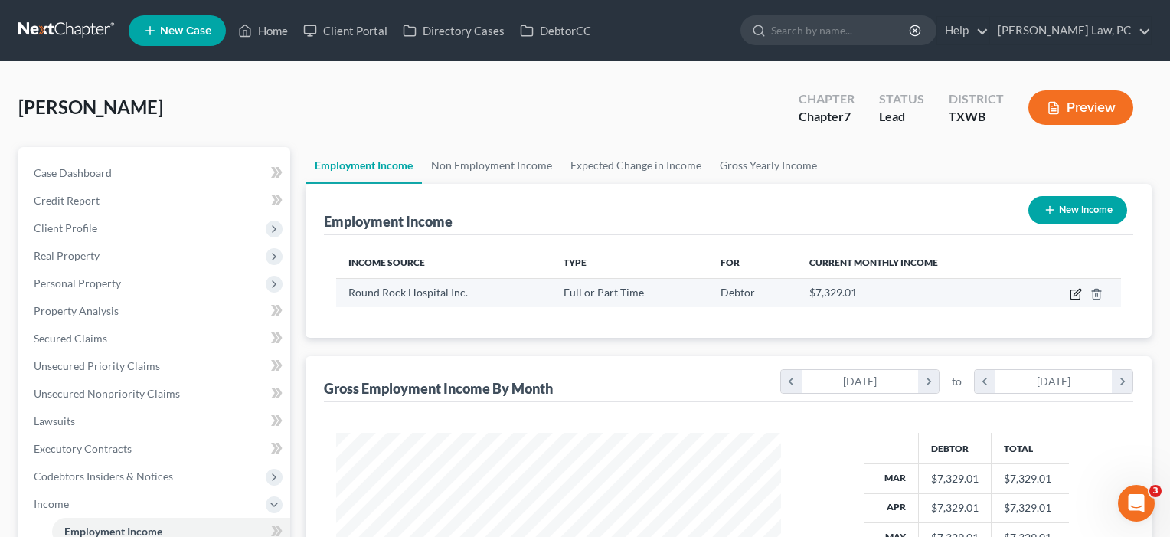
click at [1080, 289] on icon "button" at bounding box center [1076, 294] width 12 height 12
select select "0"
select select "45"
select select "2"
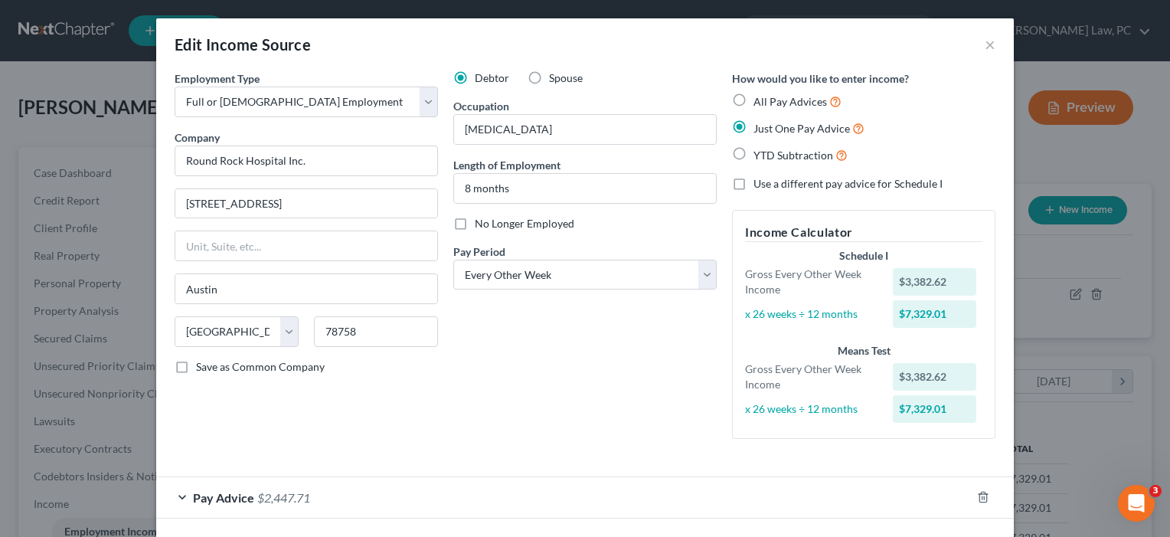
click at [953, 510] on div "Pay Advice $2,447.71" at bounding box center [563, 497] width 815 height 41
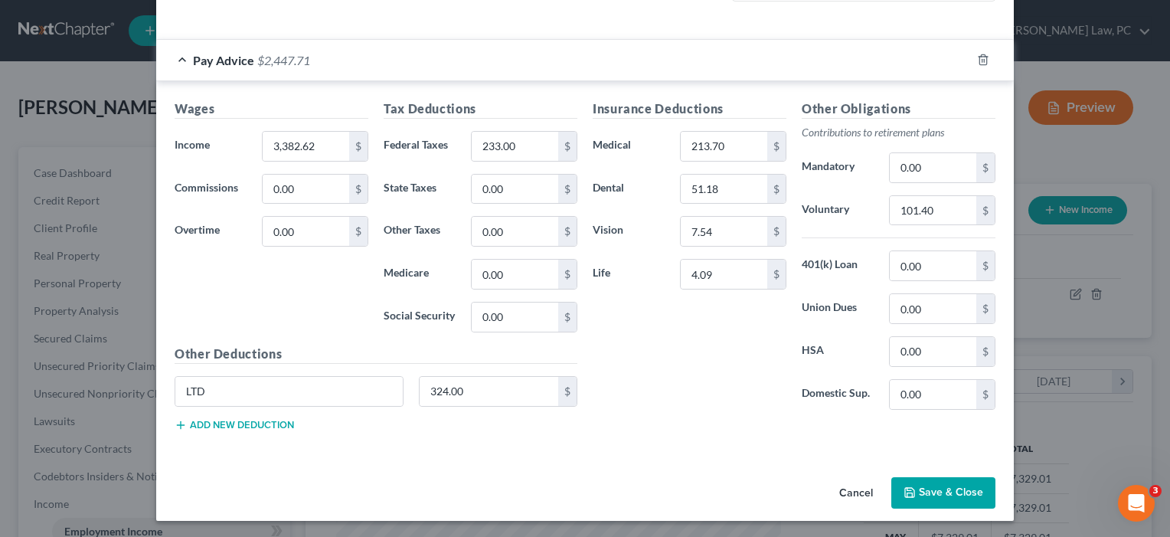
click at [944, 480] on button "Save & Close" at bounding box center [943, 493] width 104 height 32
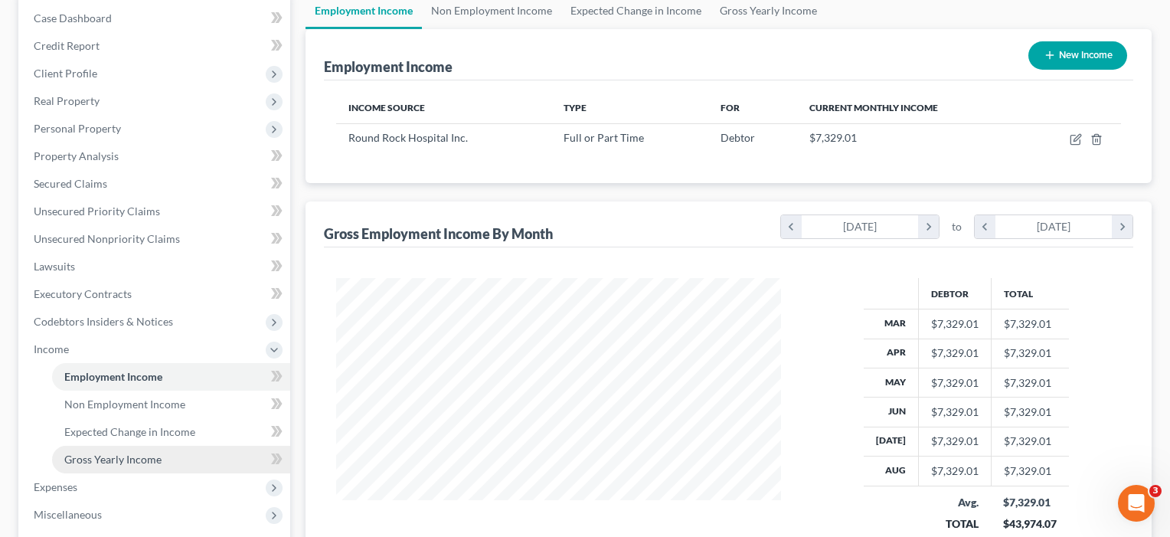
click at [151, 453] on span "Gross Yearly Income" at bounding box center [112, 458] width 97 height 13
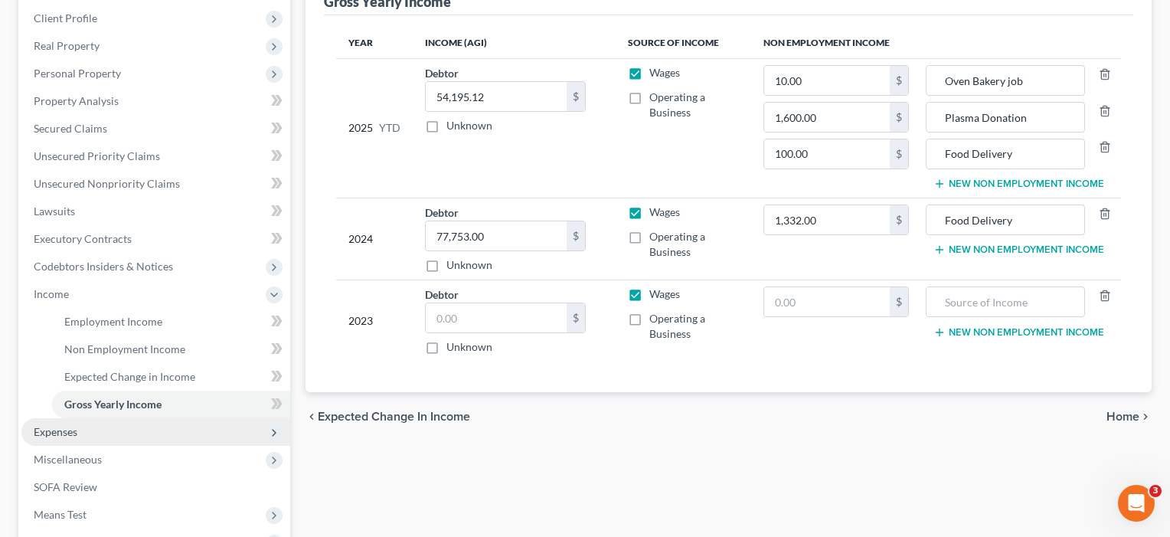
click at [67, 433] on span "Expenses" at bounding box center [56, 431] width 44 height 13
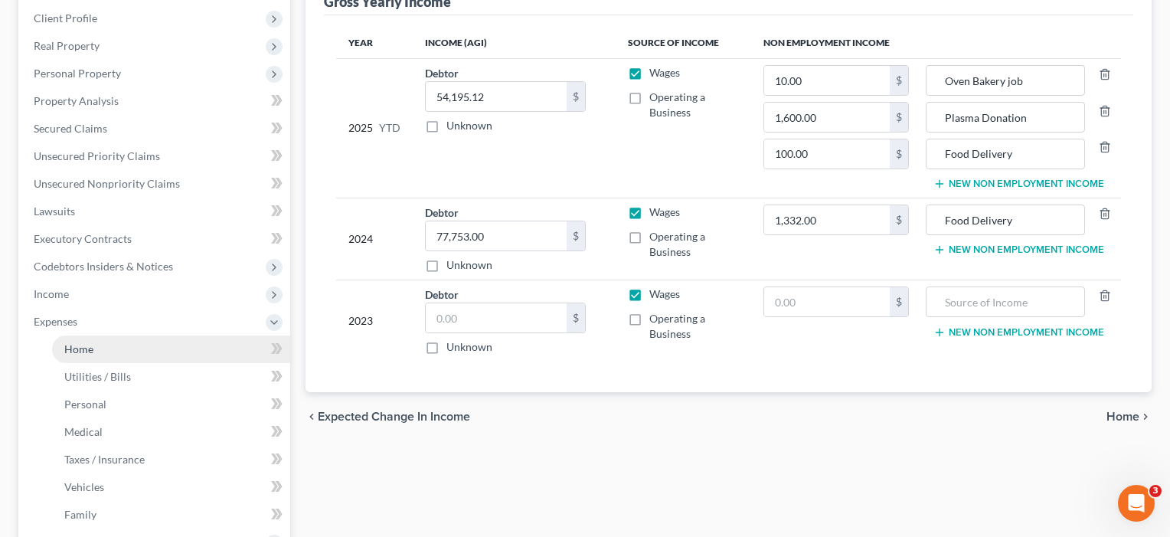
click at [77, 348] on span "Home" at bounding box center [78, 348] width 29 height 13
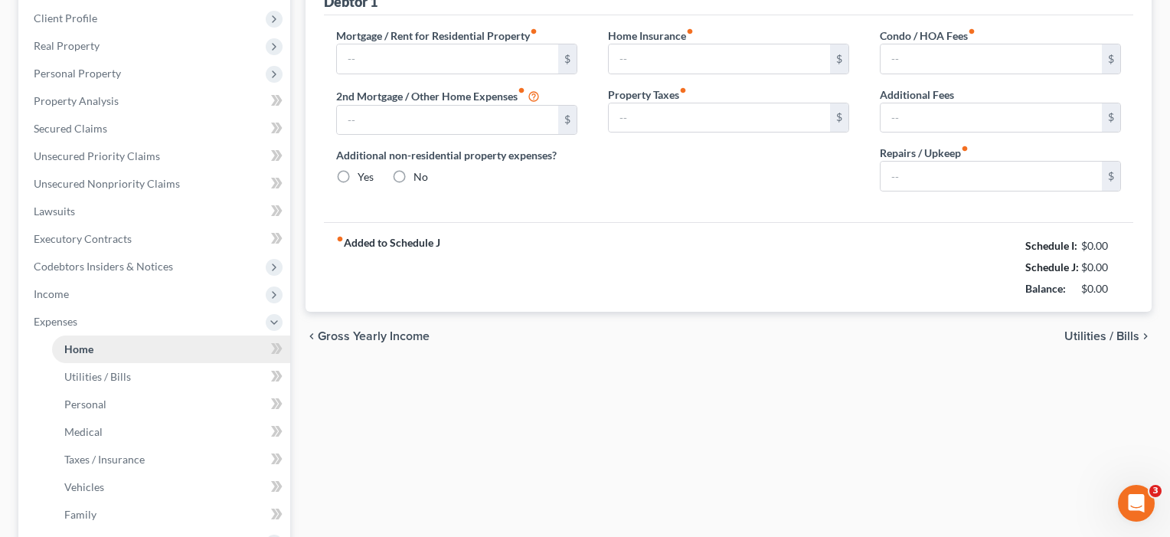
type input "1,048.00"
type input "0.00"
radio input "true"
type input "29.50"
type input "0.00"
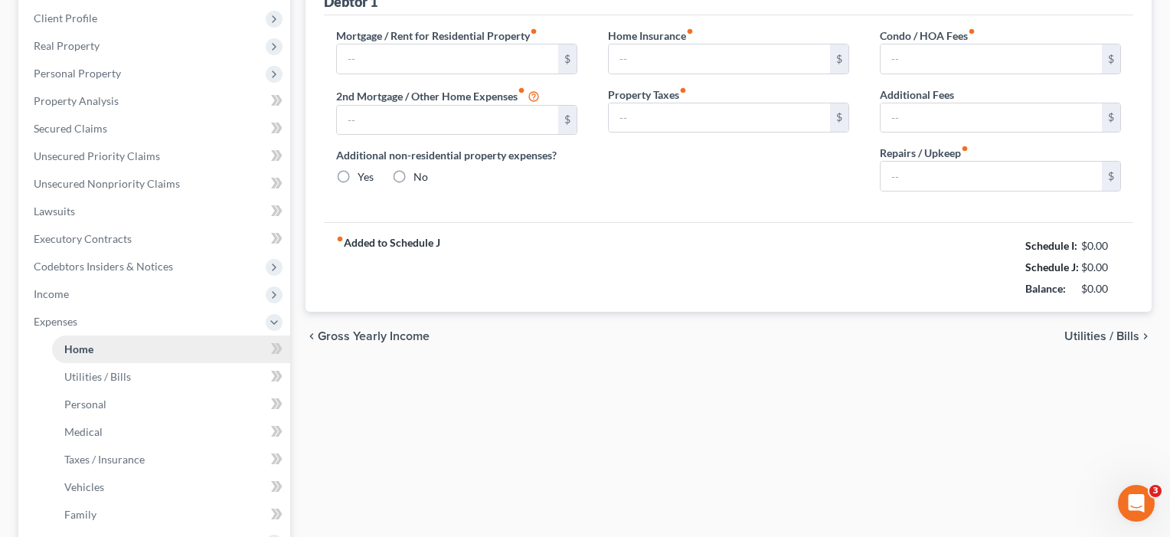
type input "0.00"
type input "50.00"
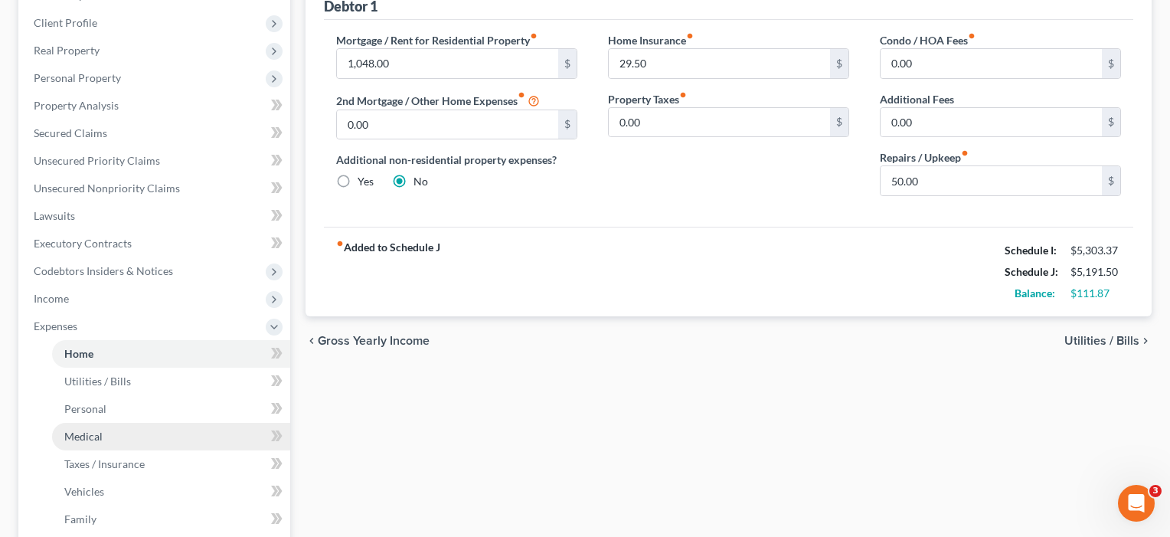
scroll to position [209, 0]
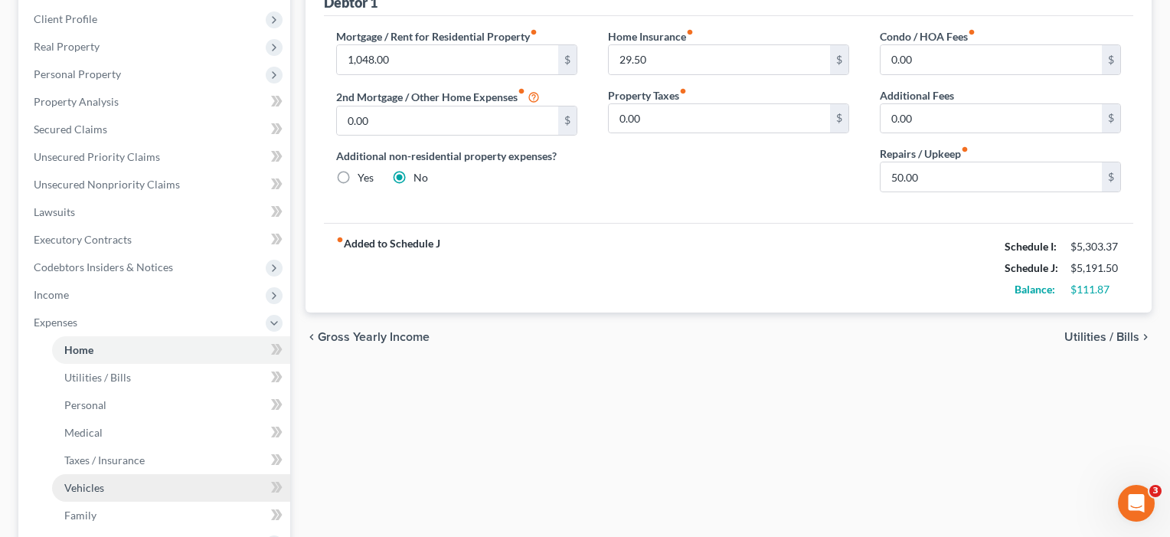
click at [80, 488] on span "Vehicles" at bounding box center [84, 487] width 40 height 13
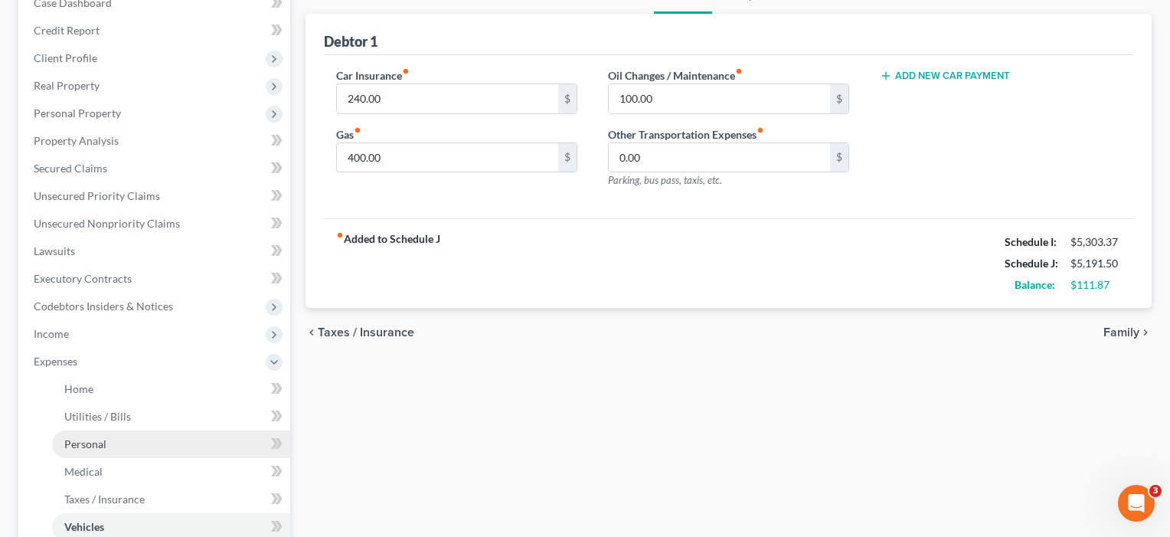
scroll to position [139, 1]
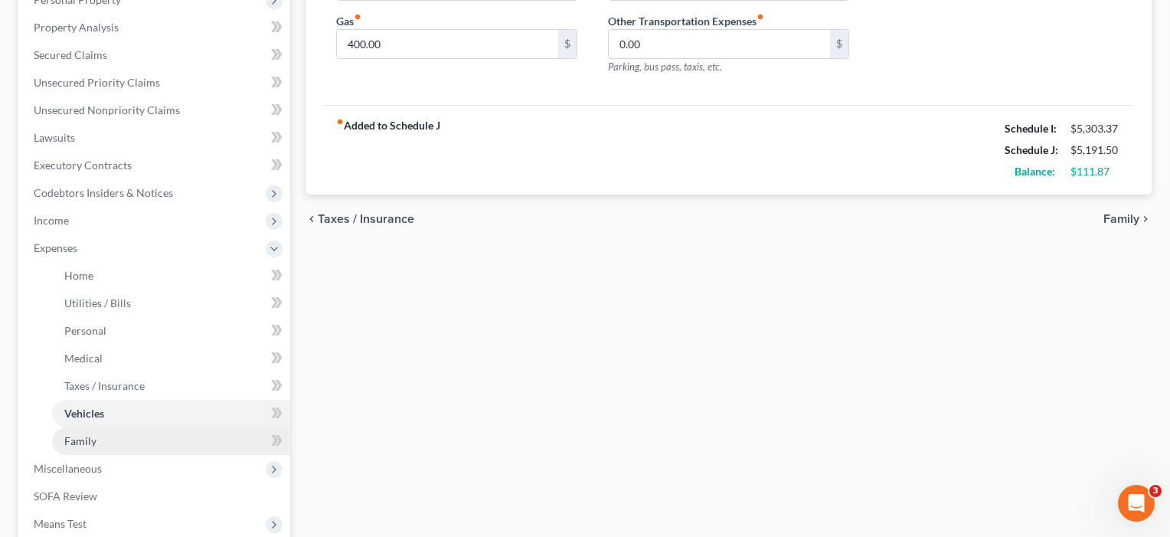
click at [85, 440] on span "Family" at bounding box center [80, 440] width 32 height 13
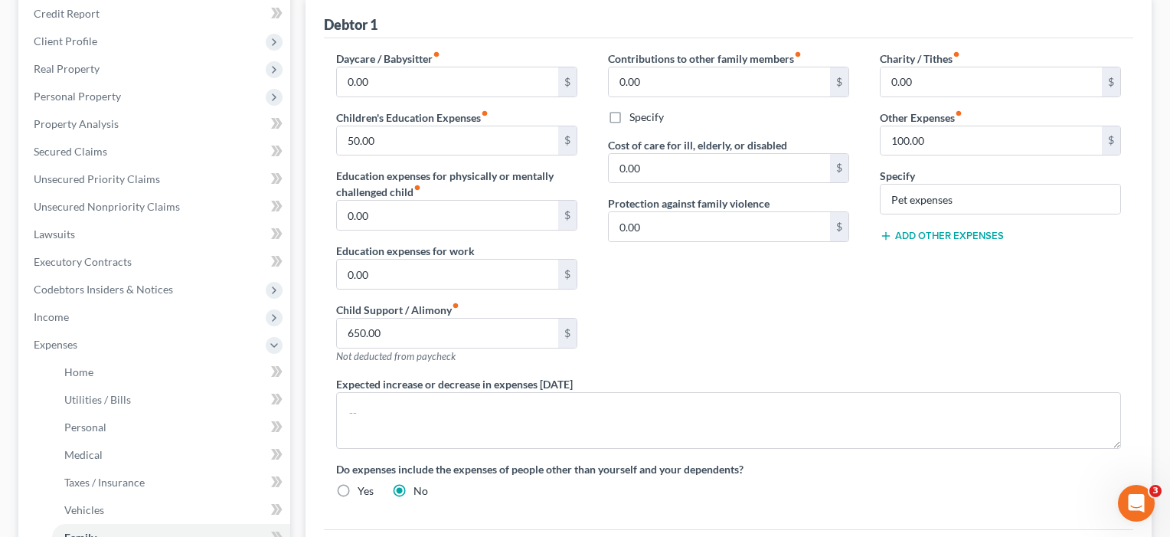
scroll to position [180, 0]
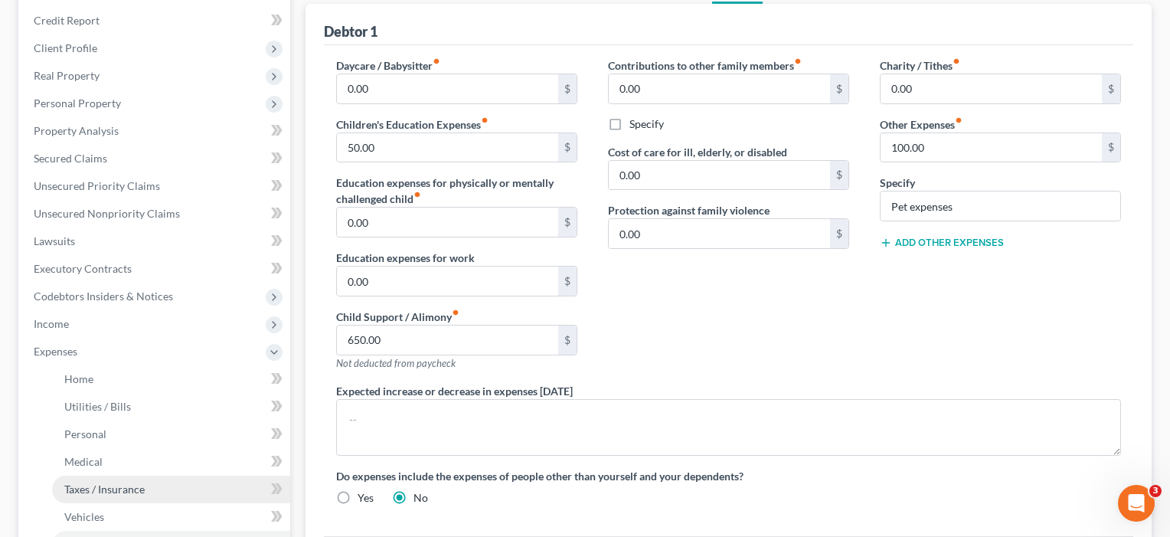
click at [101, 479] on link "Taxes / Insurance" at bounding box center [171, 489] width 238 height 28
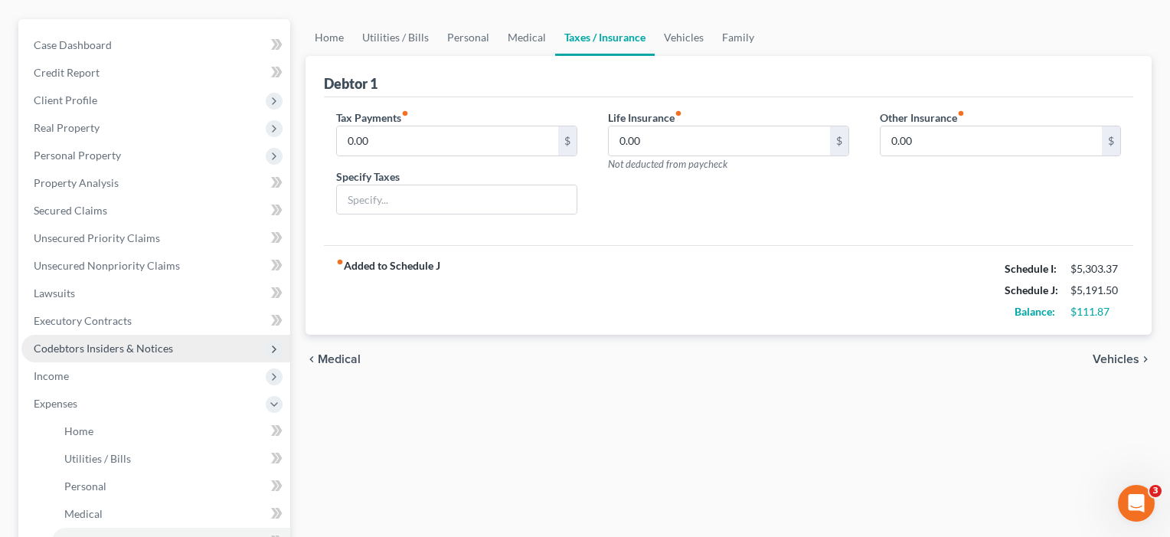
scroll to position [201, 0]
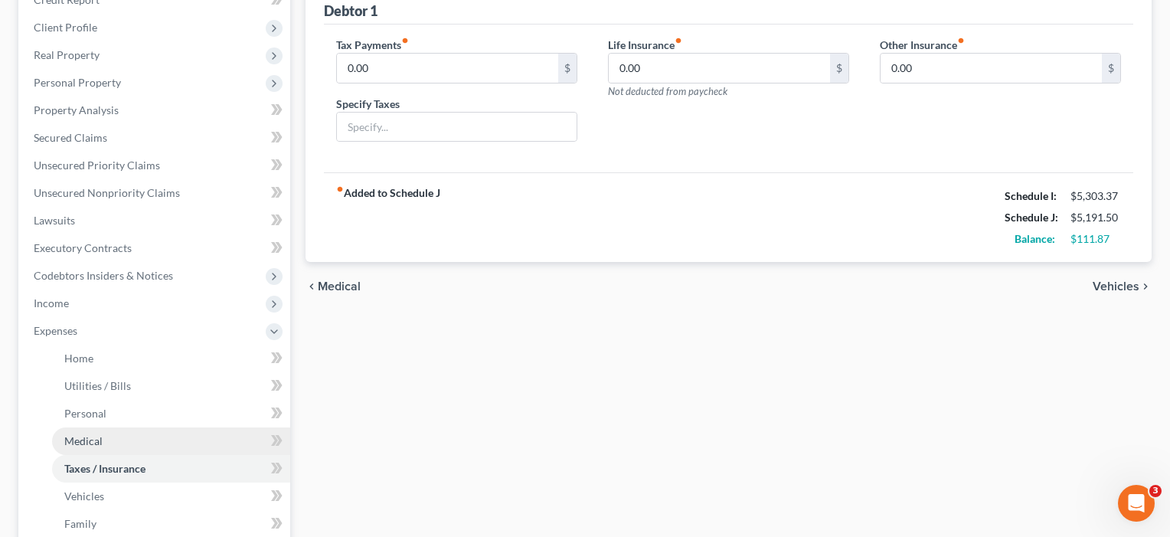
click at [82, 439] on span "Medical" at bounding box center [83, 440] width 38 height 13
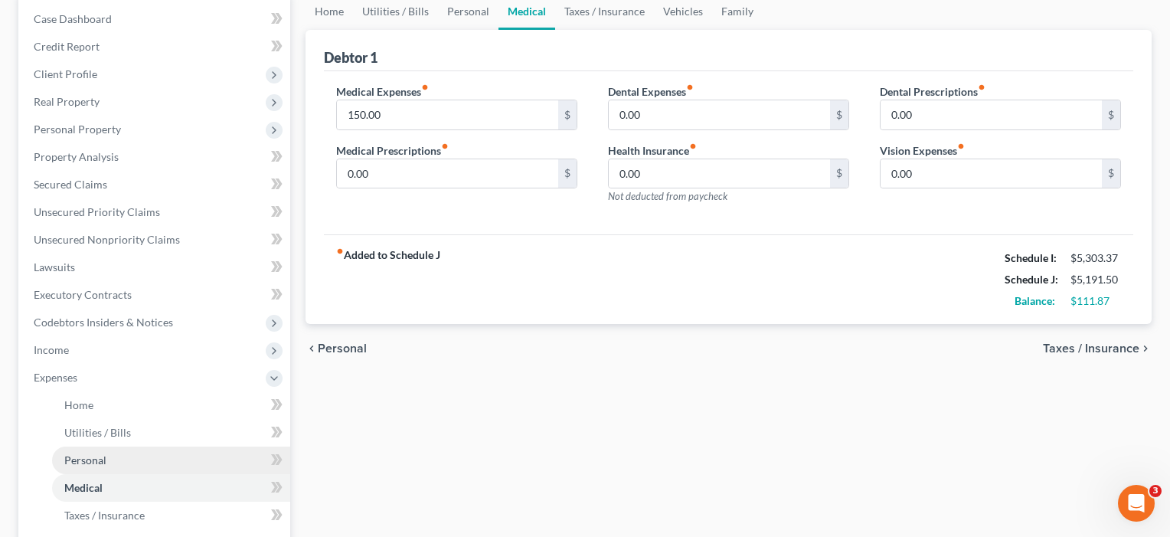
click at [78, 453] on span "Personal" at bounding box center [85, 459] width 42 height 13
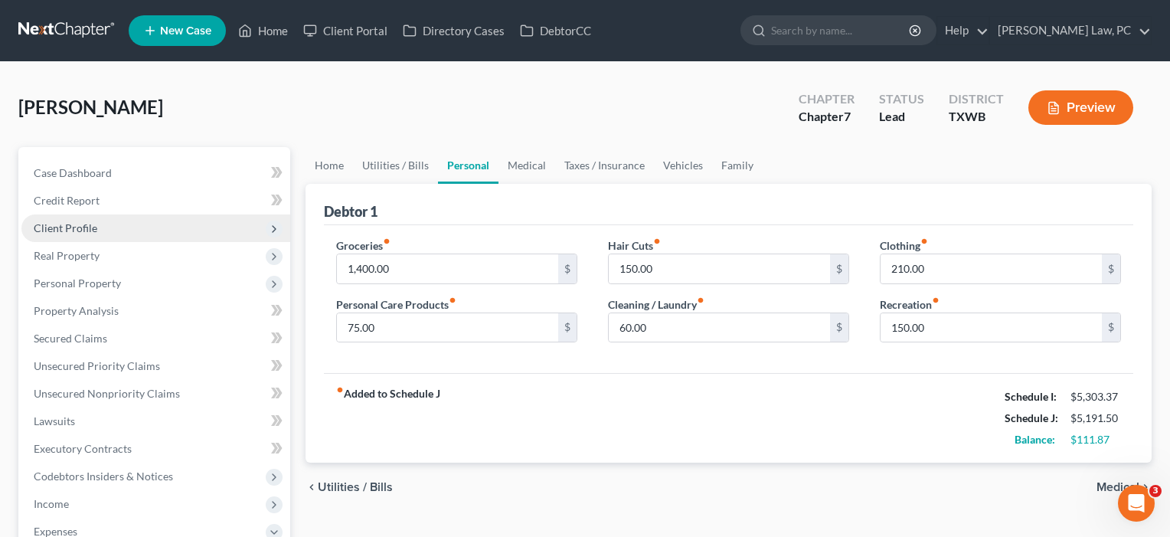
click at [91, 219] on span "Client Profile" at bounding box center [155, 228] width 269 height 28
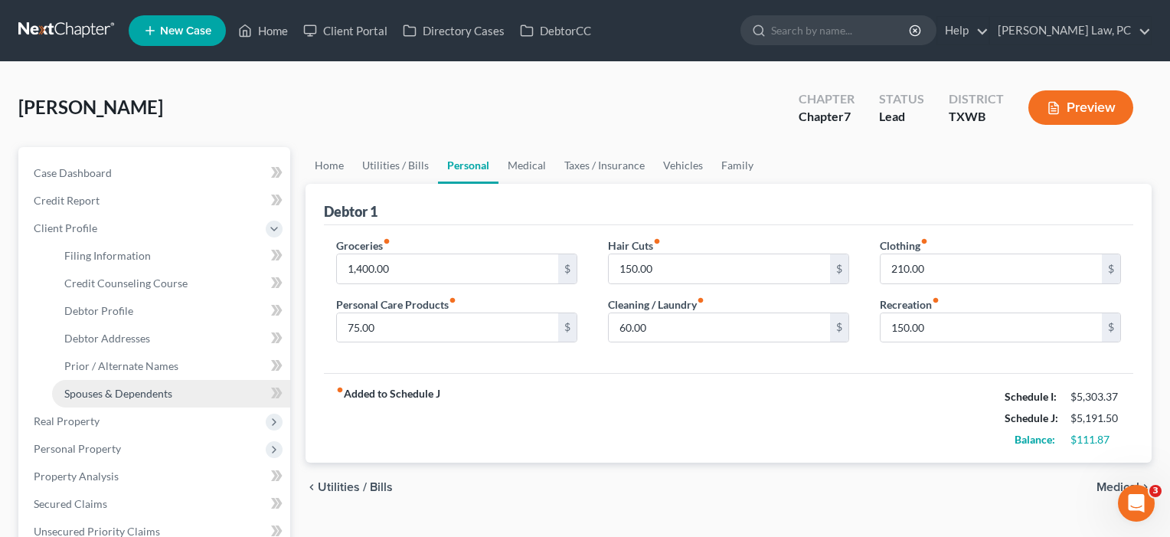
click at [101, 390] on span "Spouses & Dependents" at bounding box center [118, 393] width 108 height 13
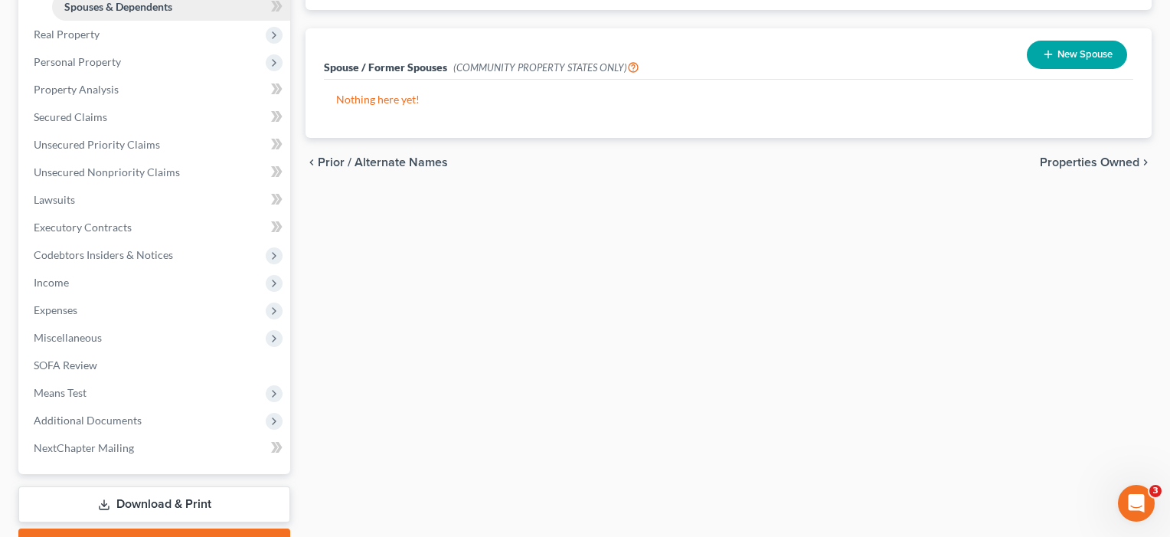
scroll to position [401, 0]
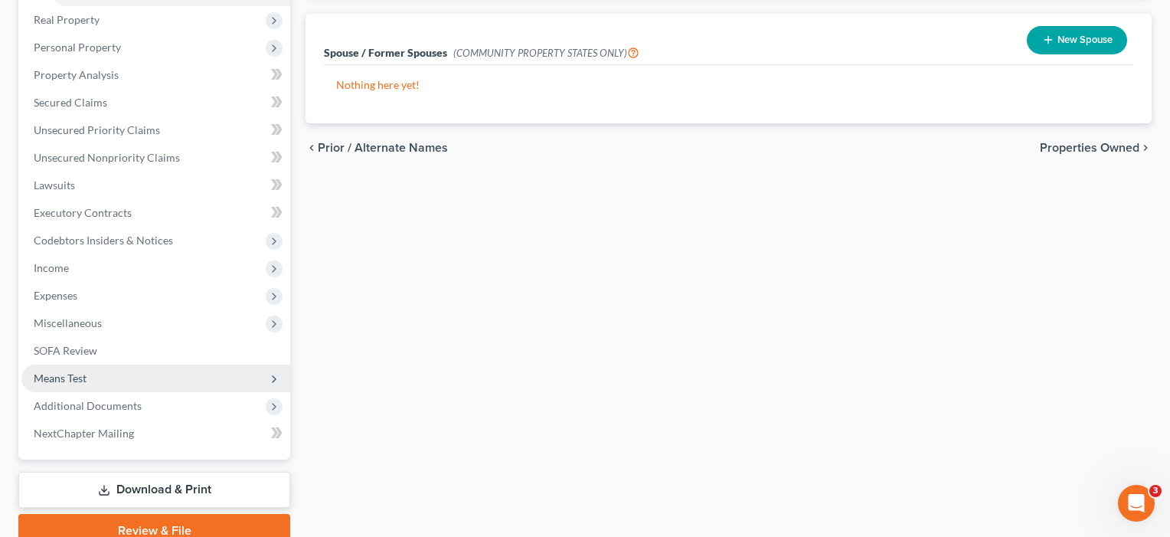
click at [88, 377] on span "Means Test" at bounding box center [155, 378] width 269 height 28
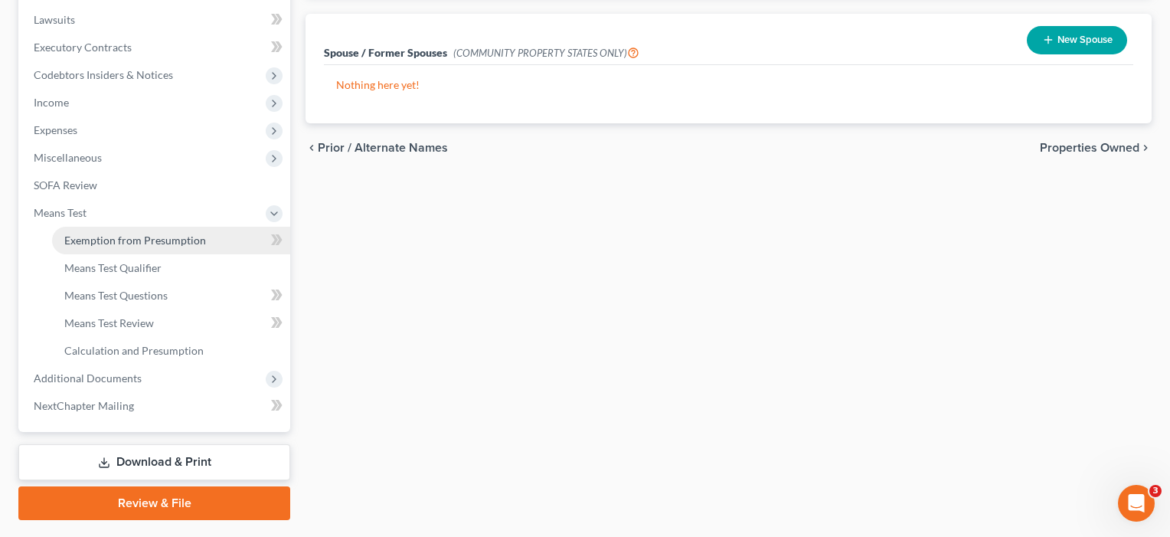
click at [103, 249] on link "Exemption from Presumption" at bounding box center [171, 241] width 238 height 28
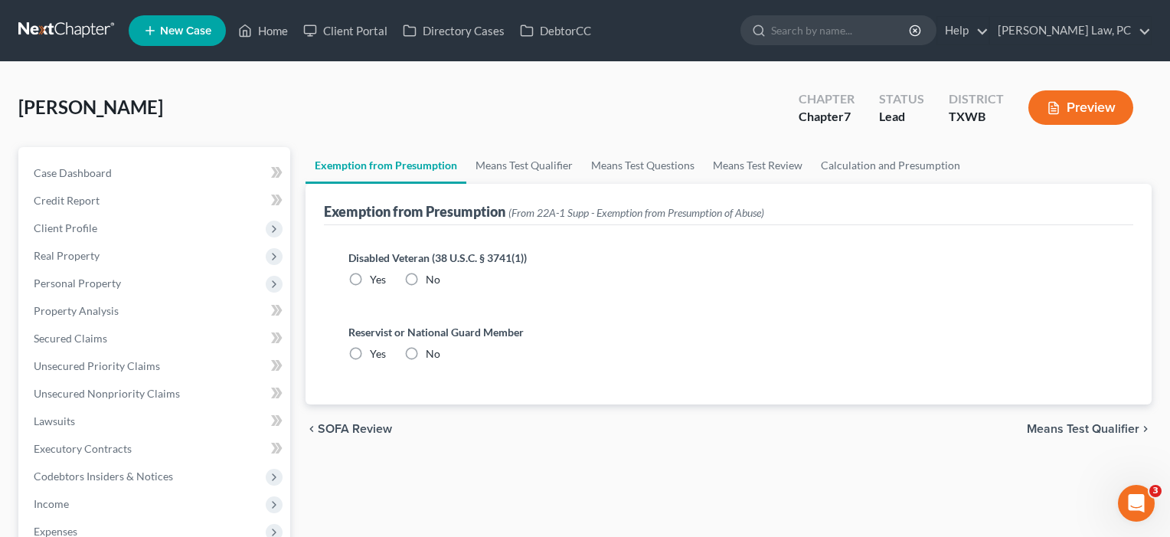
radio input "true"
click at [1084, 434] on span "Means Test Qualifier" at bounding box center [1083, 429] width 113 height 12
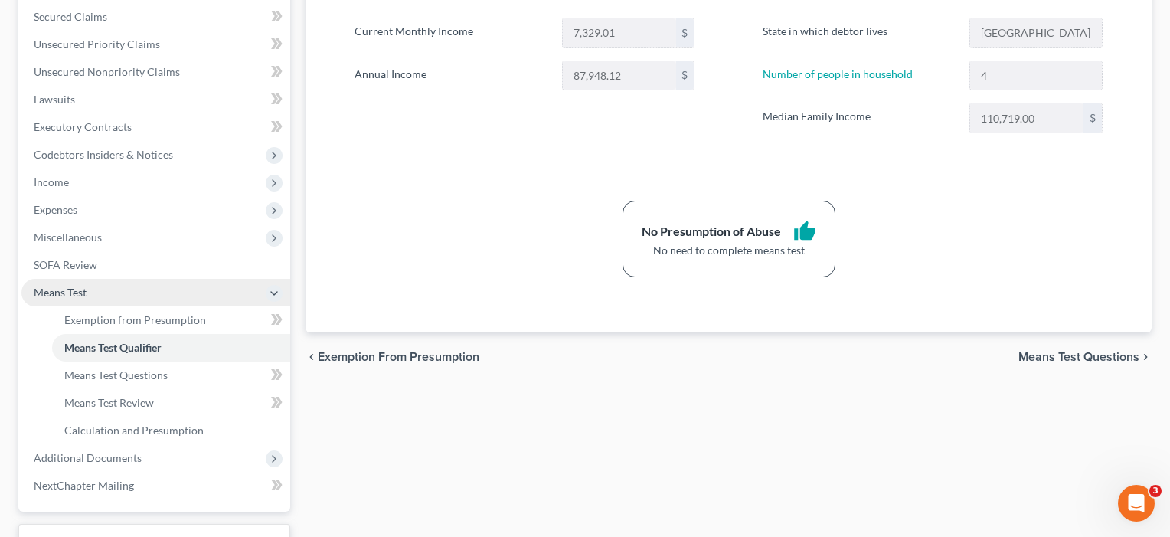
scroll to position [361, 0]
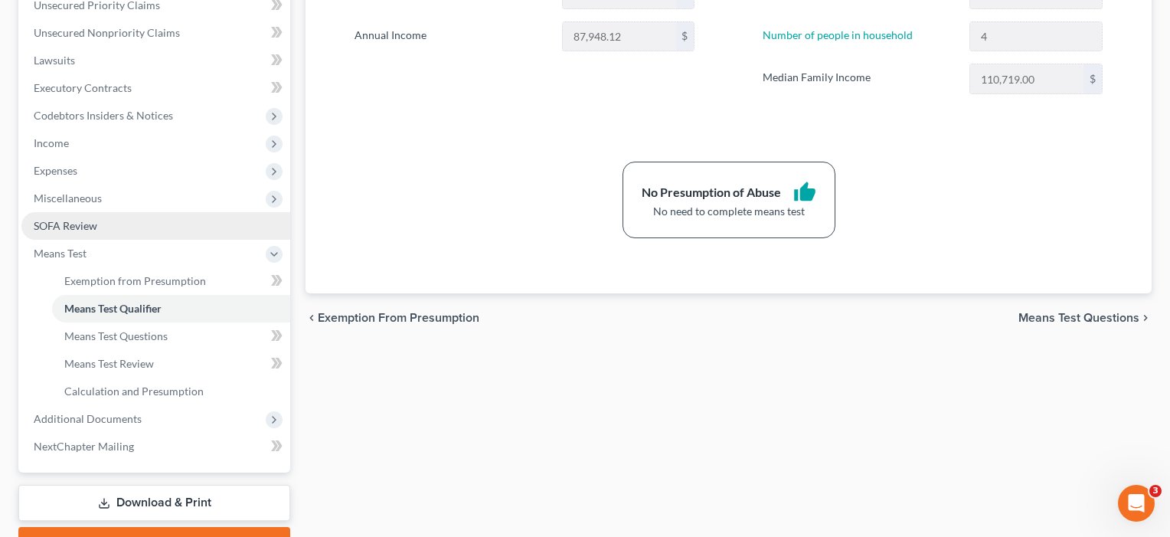
click at [67, 224] on span "SOFA Review" at bounding box center [66, 225] width 64 height 13
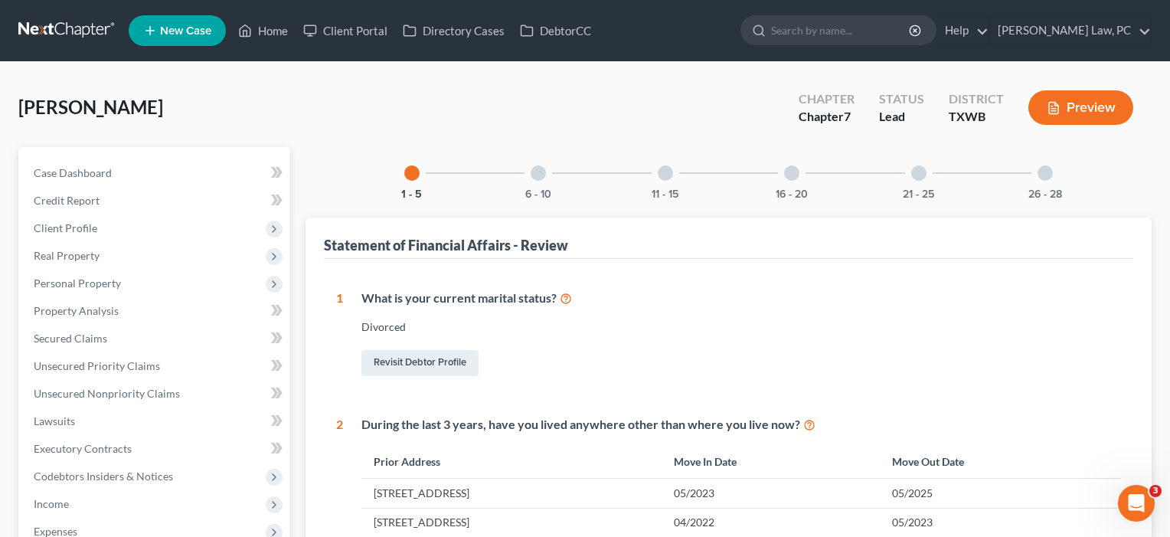
click at [537, 172] on div at bounding box center [538, 172] width 15 height 15
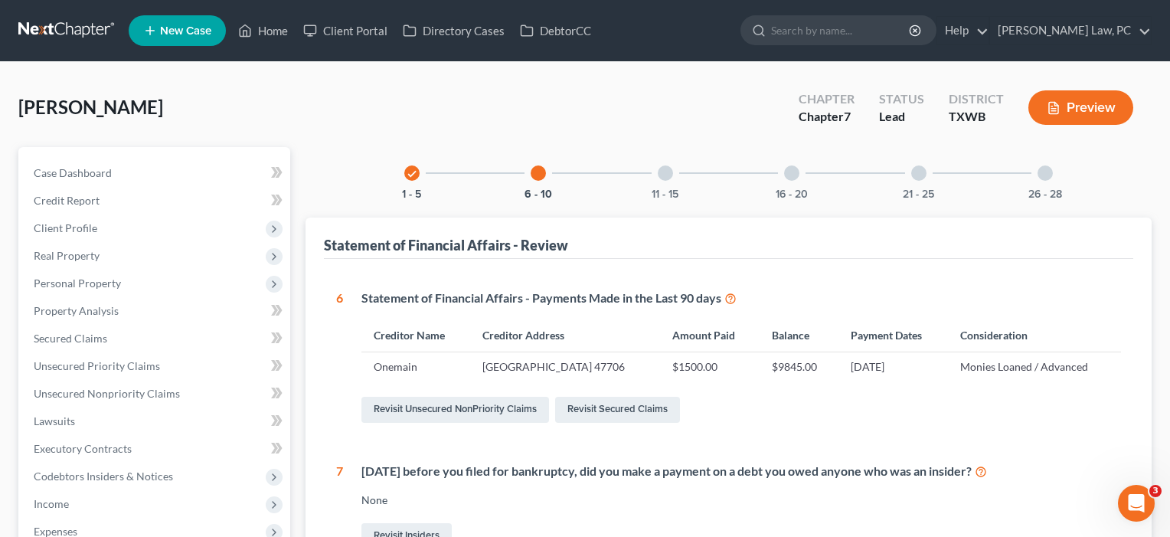
click at [661, 176] on div at bounding box center [665, 172] width 15 height 15
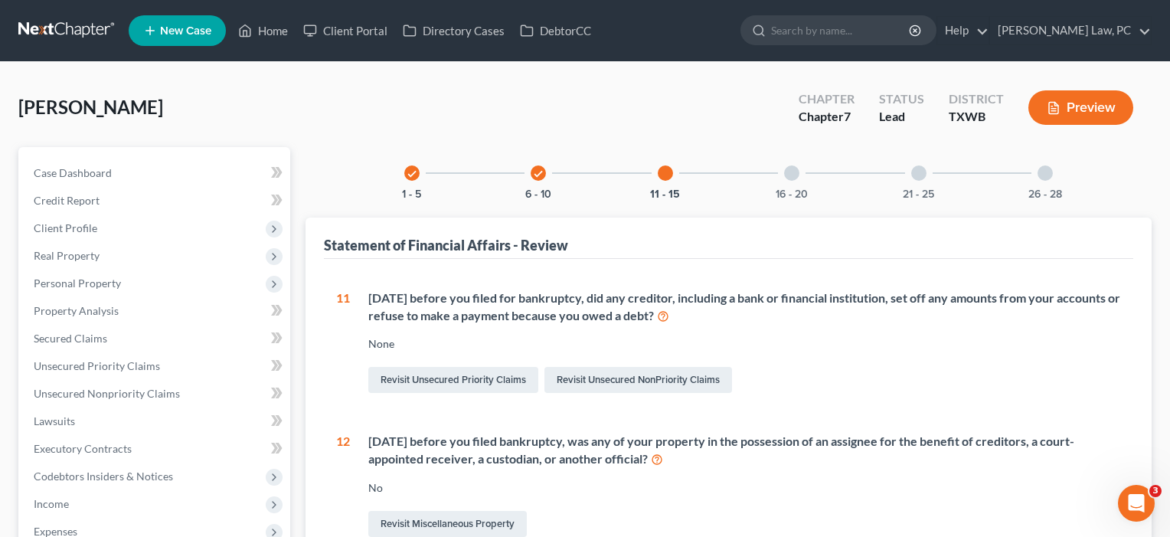
click at [798, 173] on div at bounding box center [791, 172] width 15 height 15
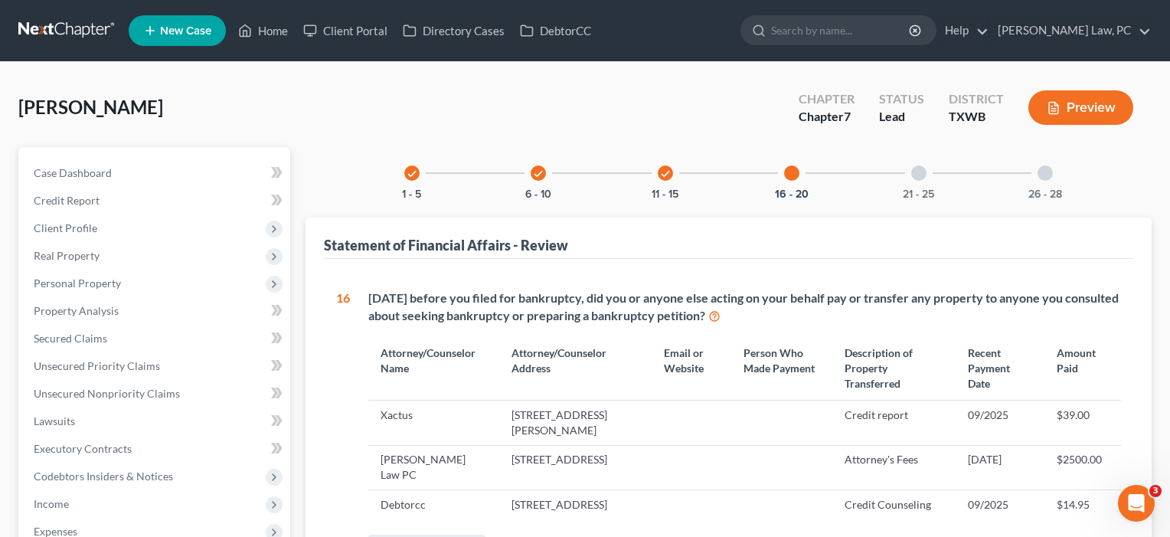
click at [916, 170] on div at bounding box center [918, 172] width 15 height 15
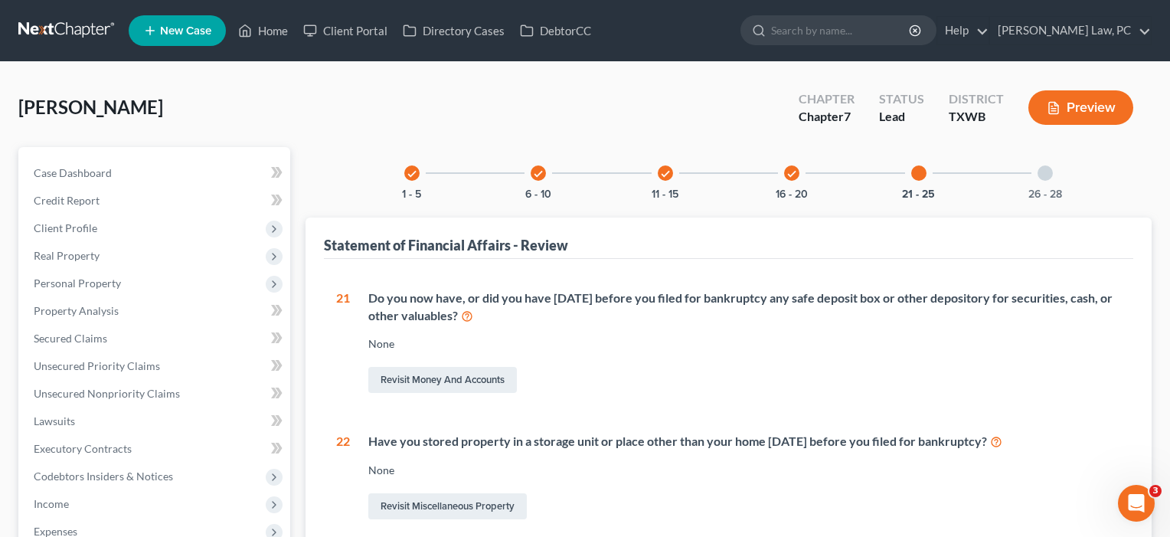
click at [1046, 172] on div at bounding box center [1044, 172] width 15 height 15
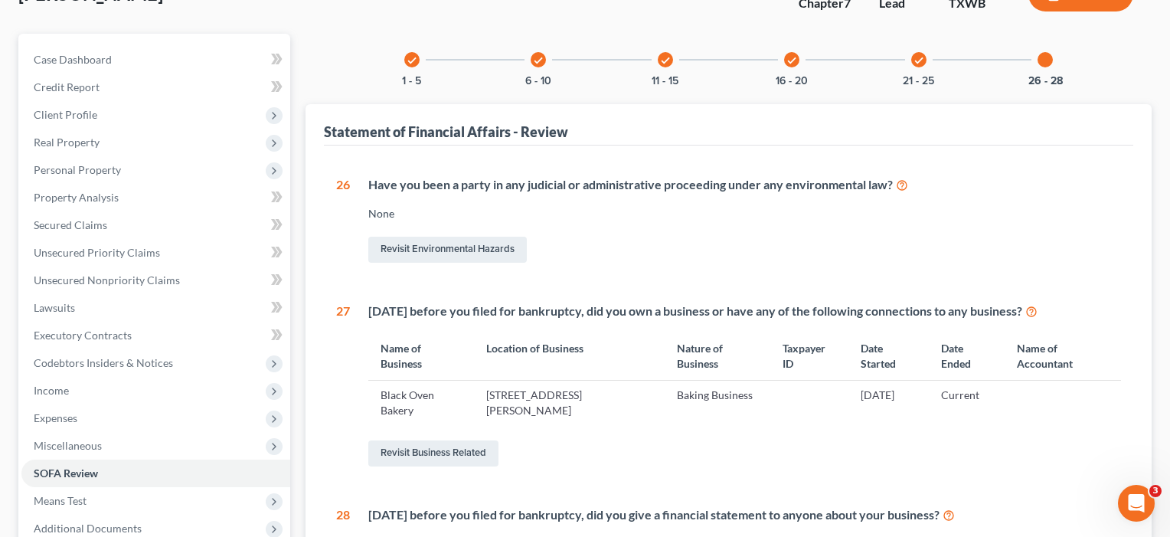
scroll to position [112, 0]
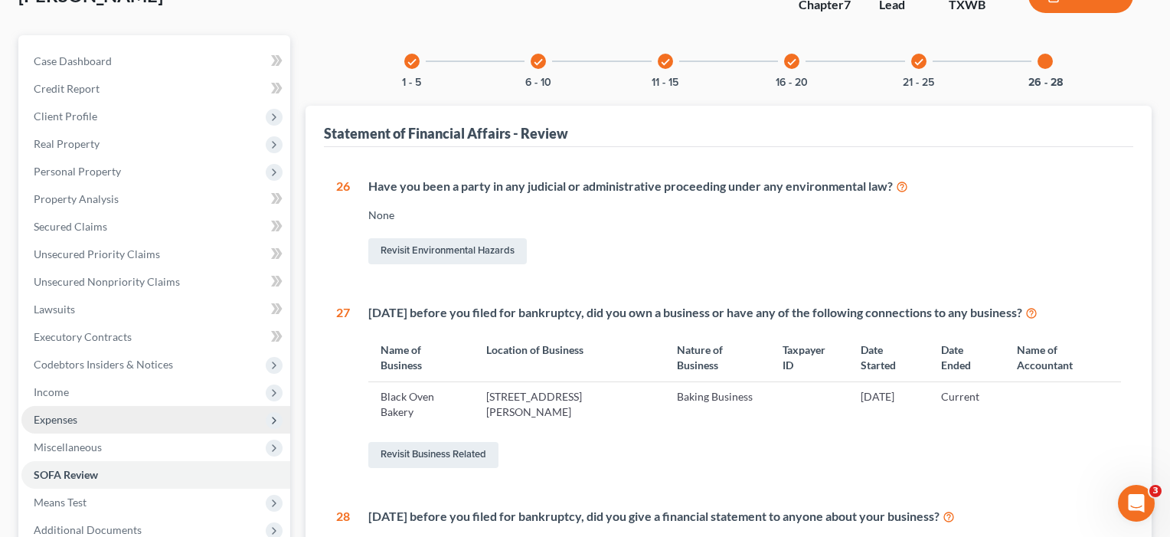
click at [57, 420] on span "Expenses" at bounding box center [56, 419] width 44 height 13
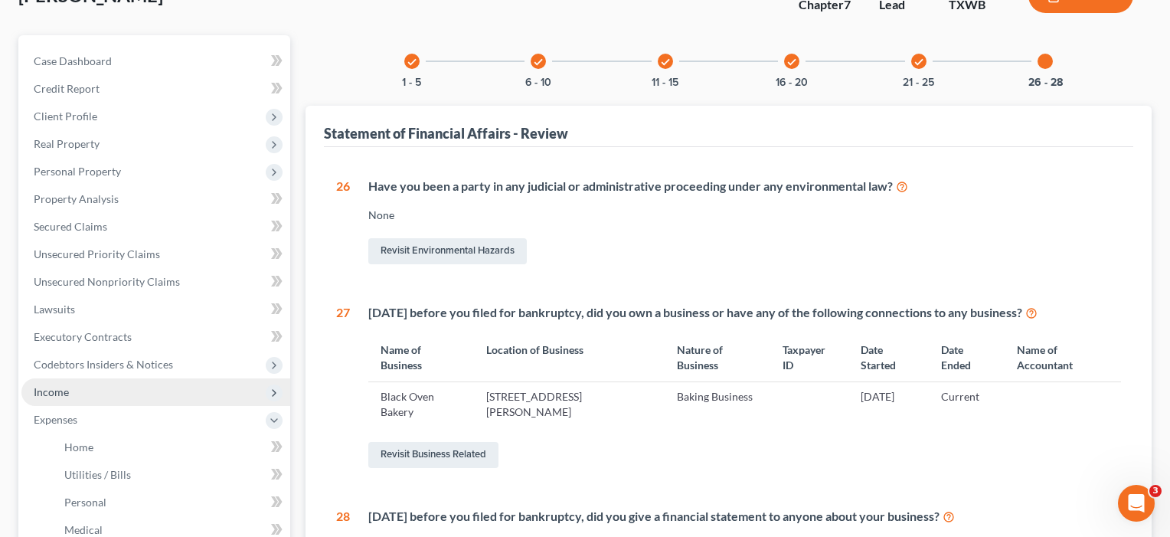
click at [67, 390] on span "Income" at bounding box center [51, 391] width 35 height 13
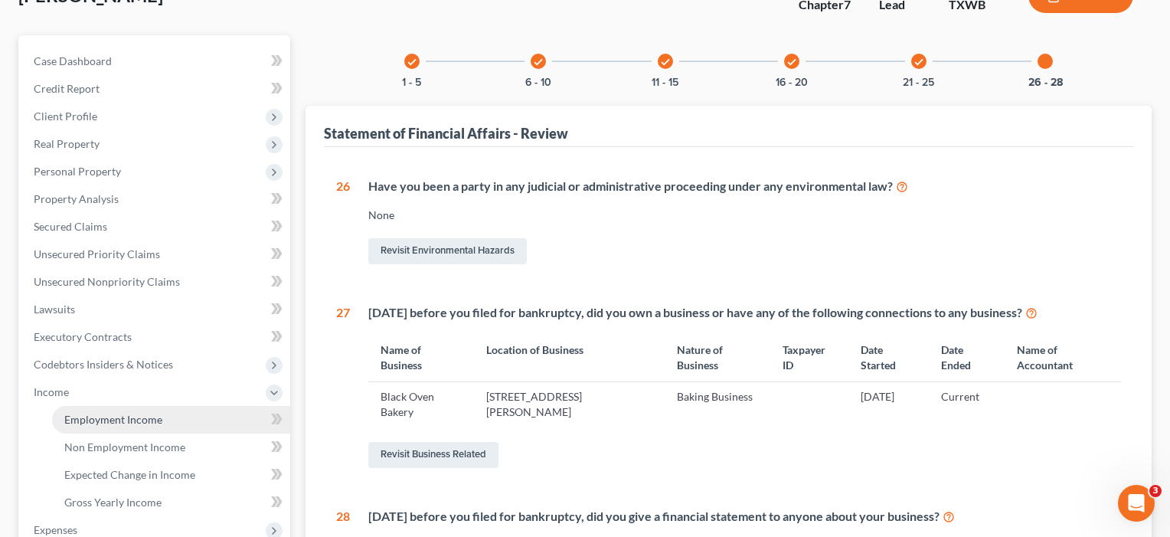
click at [92, 420] on span "Employment Income" at bounding box center [113, 419] width 98 height 13
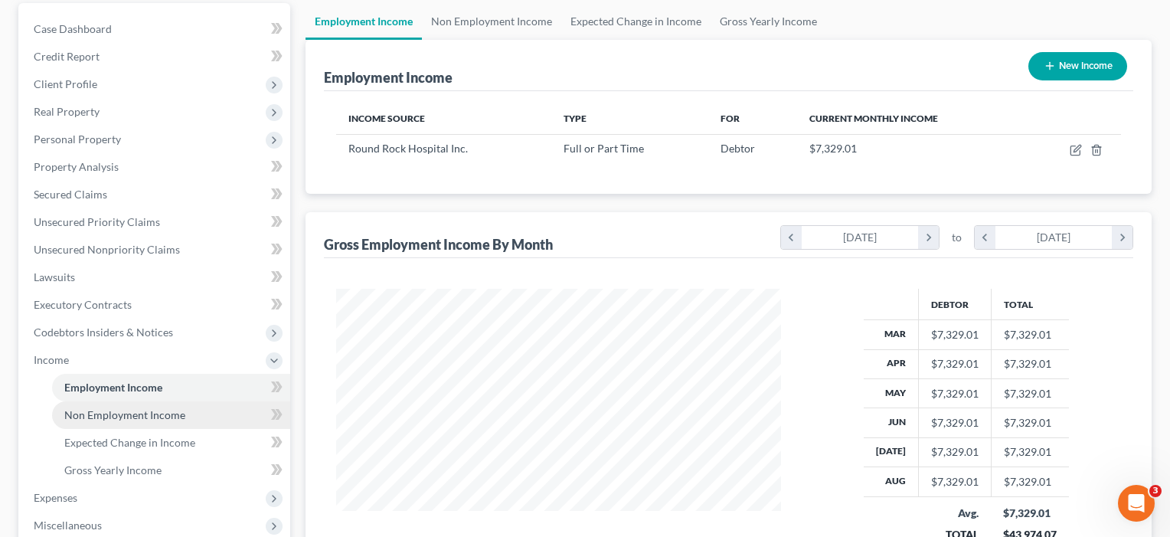
click at [92, 420] on span "Non Employment Income" at bounding box center [124, 414] width 121 height 13
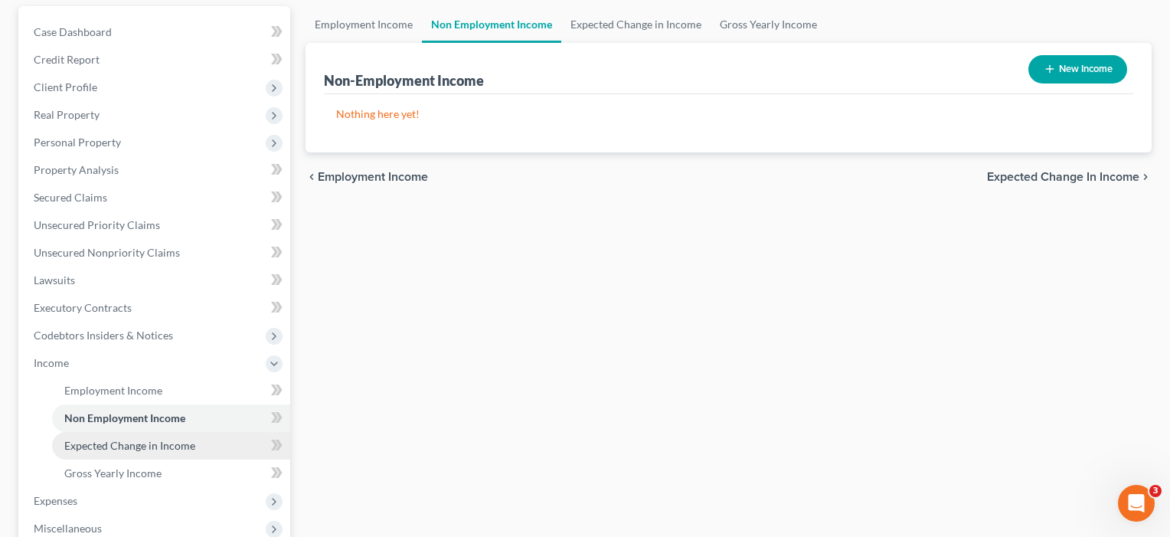
click at [94, 437] on link "Expected Change in Income" at bounding box center [171, 446] width 238 height 28
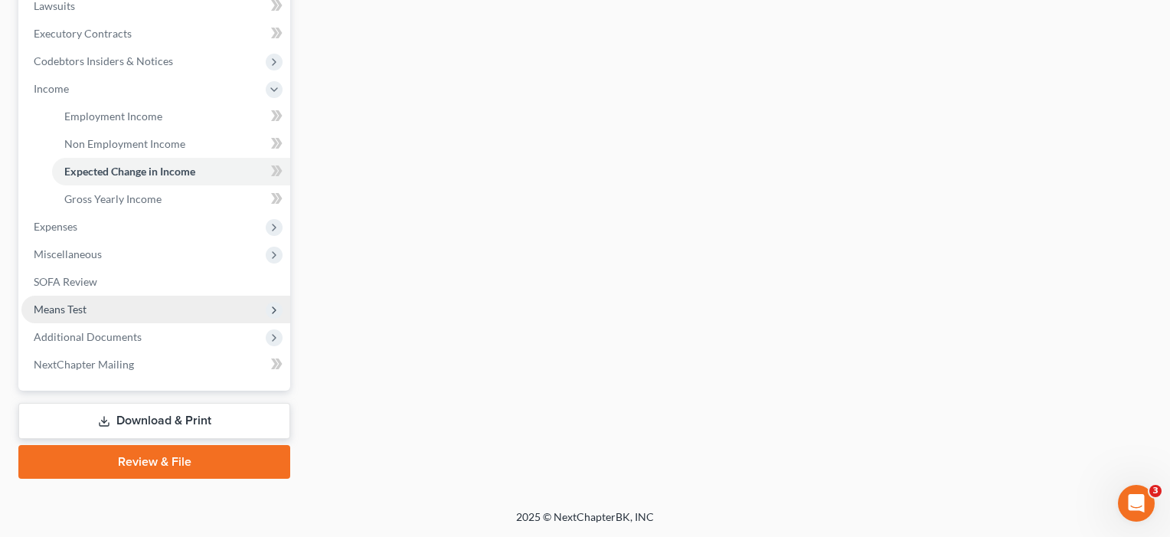
click at [87, 318] on span "Means Test" at bounding box center [155, 310] width 269 height 28
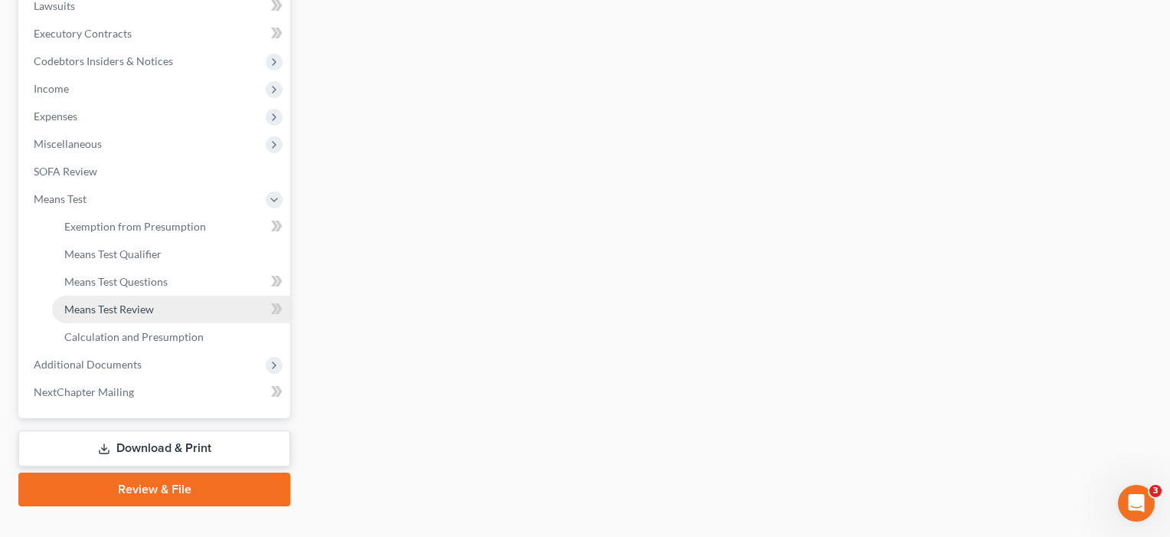
click at [86, 301] on link "Means Test Review" at bounding box center [171, 310] width 238 height 28
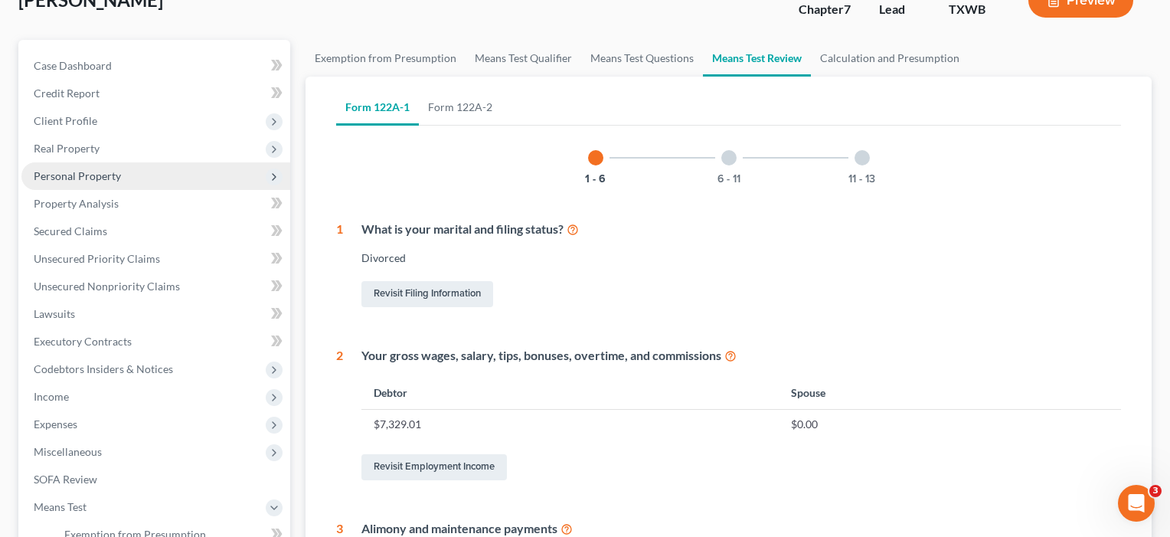
click at [77, 182] on span "Personal Property" at bounding box center [155, 176] width 269 height 28
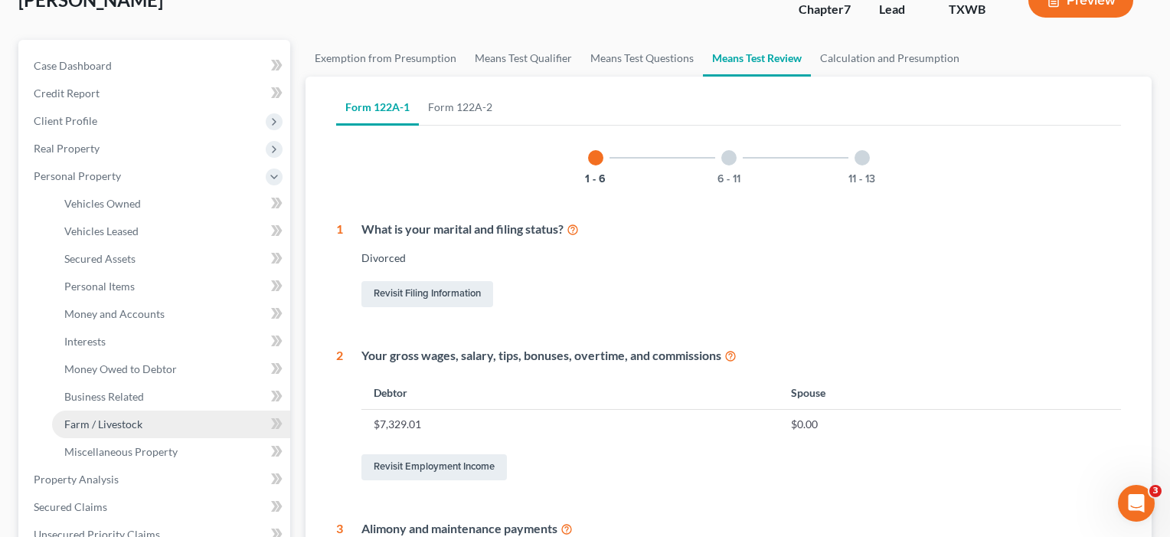
click at [96, 417] on span "Farm / Livestock" at bounding box center [103, 423] width 78 height 13
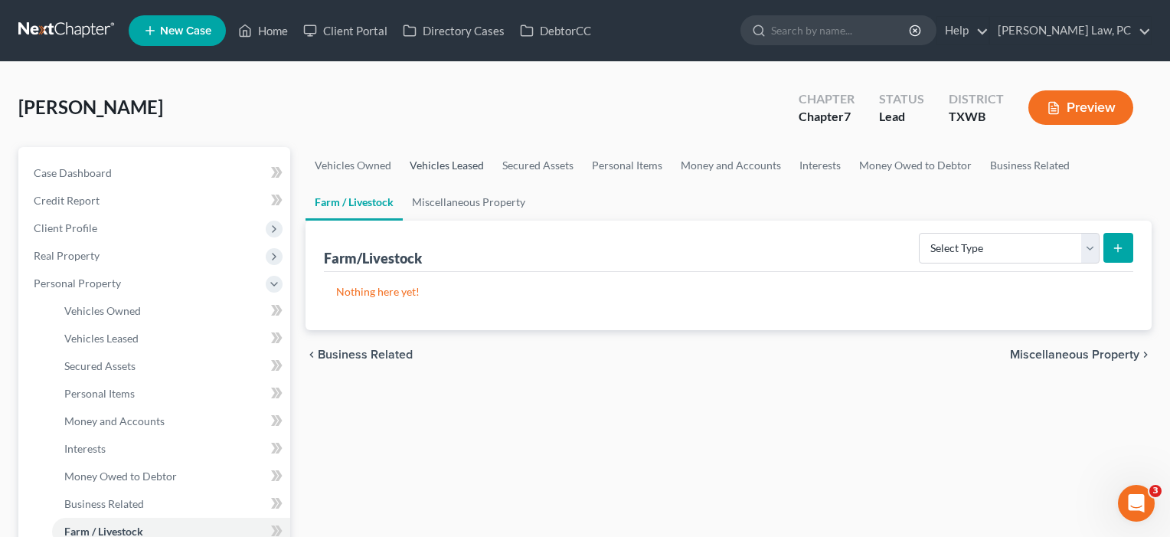
click at [472, 167] on link "Vehicles Leased" at bounding box center [446, 165] width 93 height 37
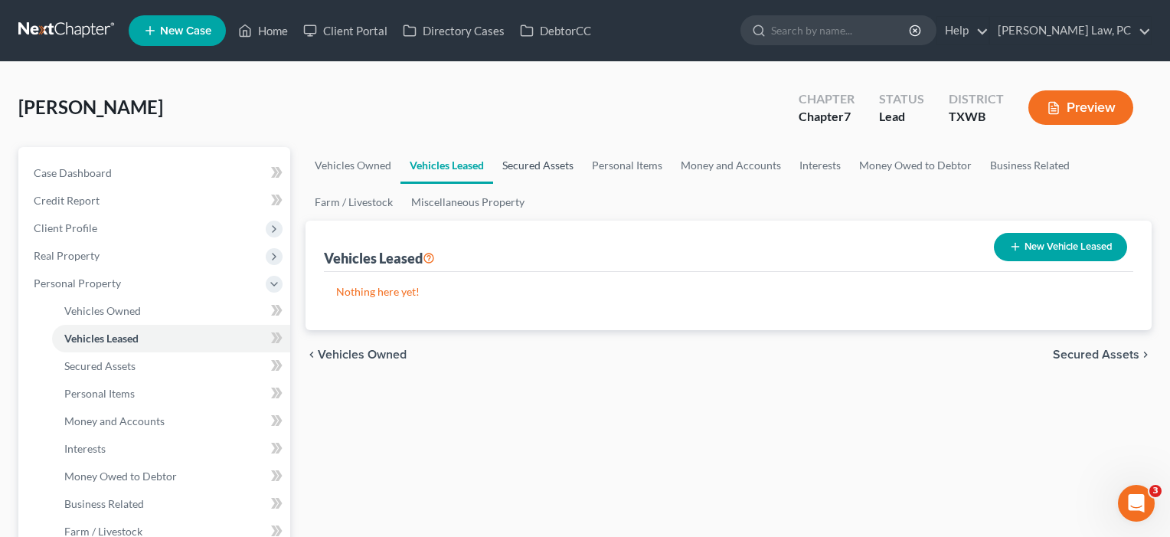
click at [538, 164] on link "Secured Assets" at bounding box center [538, 165] width 90 height 37
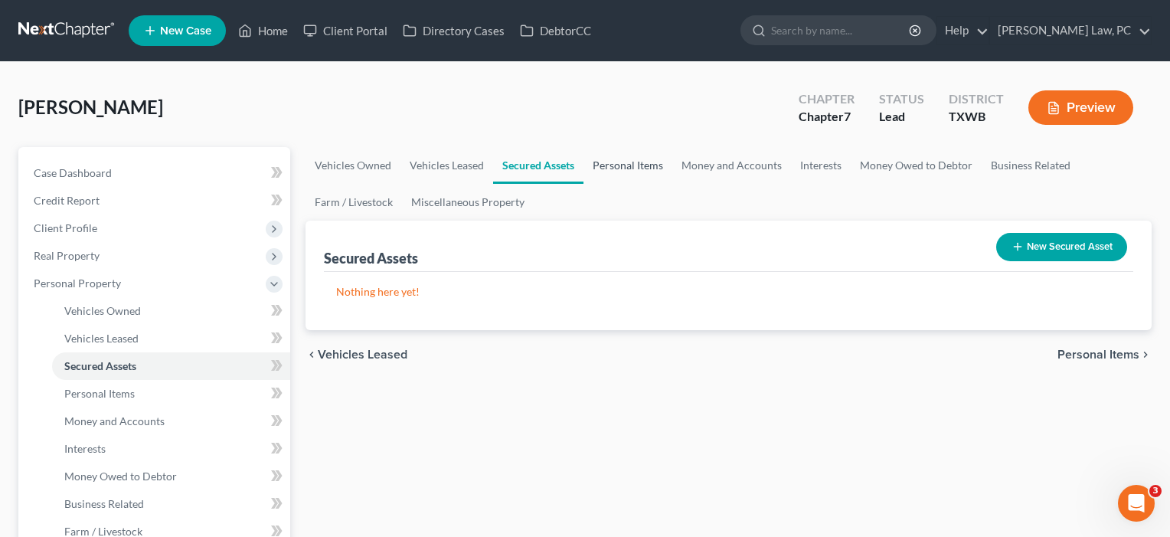
click at [599, 165] on link "Personal Items" at bounding box center [627, 165] width 89 height 37
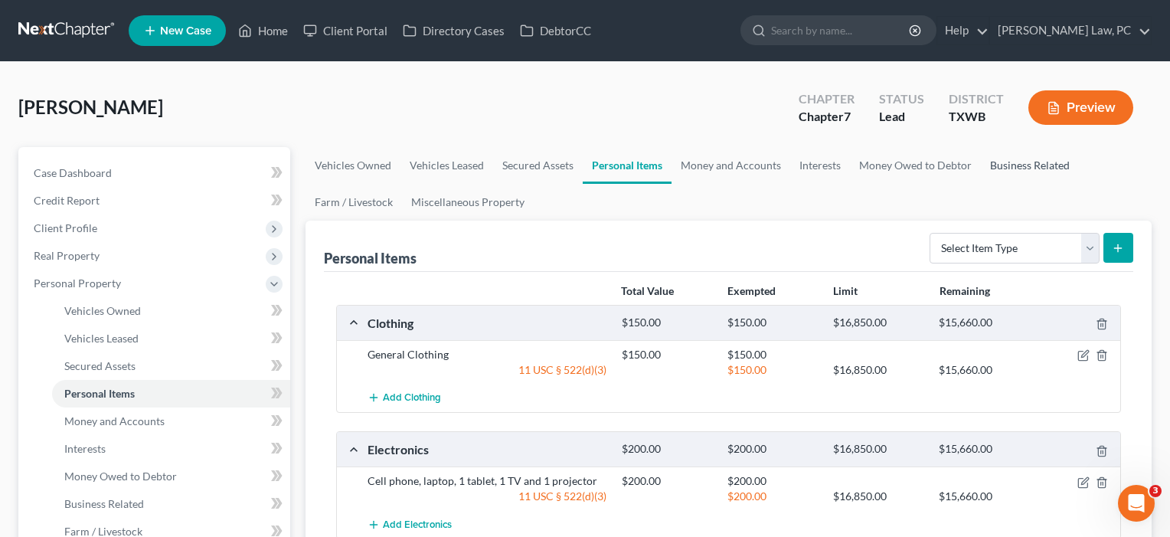
click at [1021, 165] on link "Business Related" at bounding box center [1030, 165] width 98 height 37
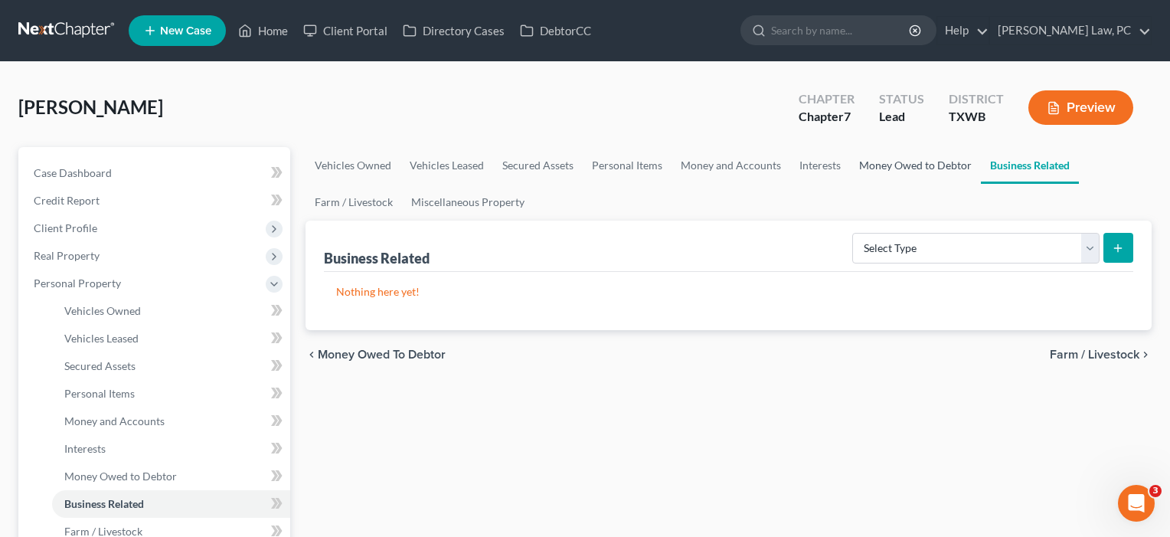
click at [934, 165] on link "Money Owed to Debtor" at bounding box center [915, 165] width 131 height 37
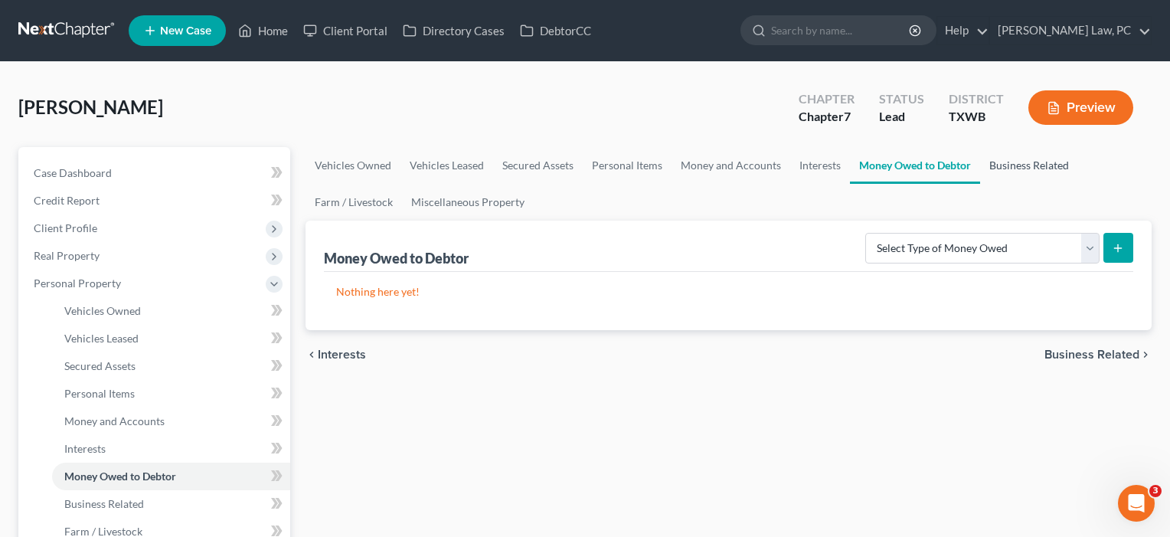
click at [1044, 168] on link "Business Related" at bounding box center [1029, 165] width 98 height 37
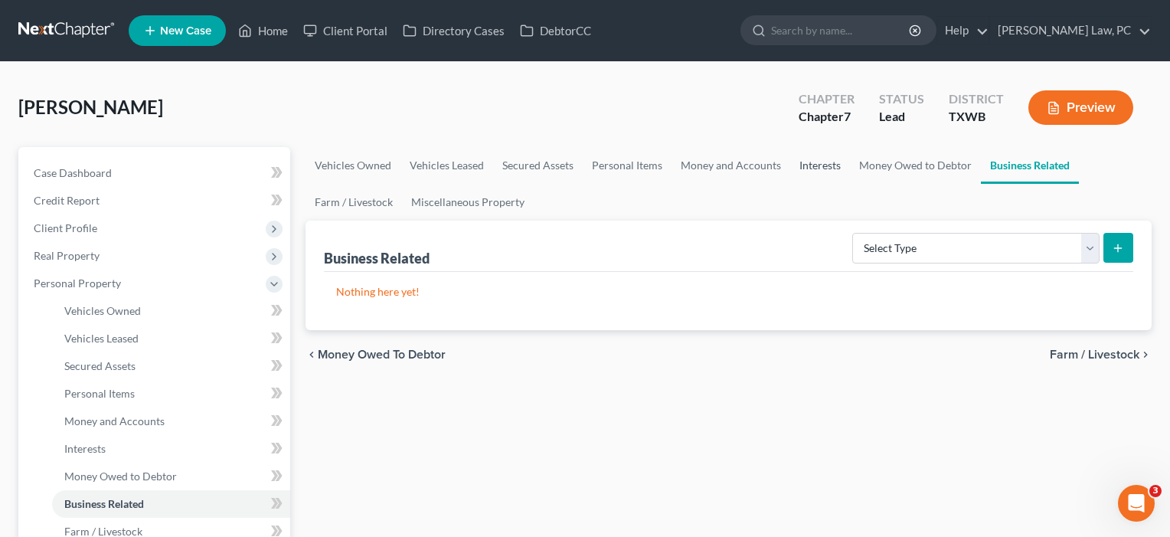
click at [820, 165] on link "Interests" at bounding box center [820, 165] width 60 height 37
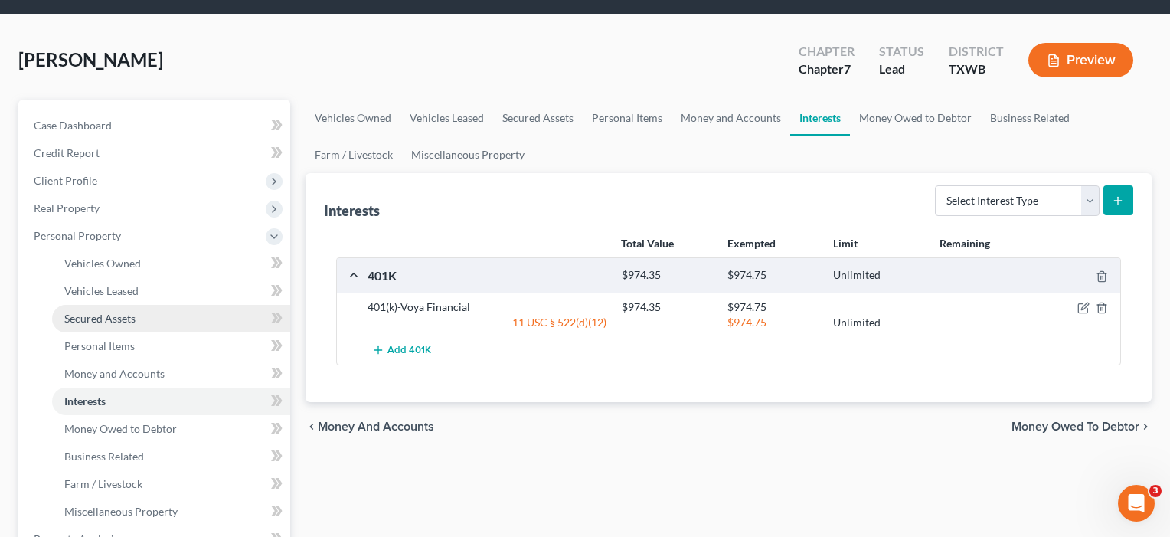
scroll to position [52, 0]
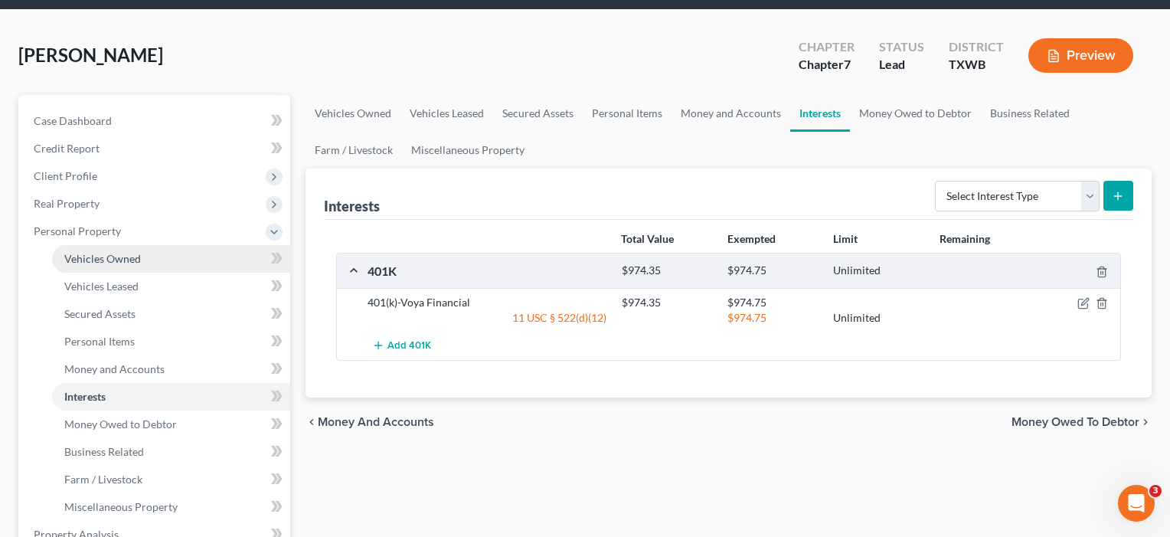
click at [105, 260] on span "Vehicles Owned" at bounding box center [102, 258] width 77 height 13
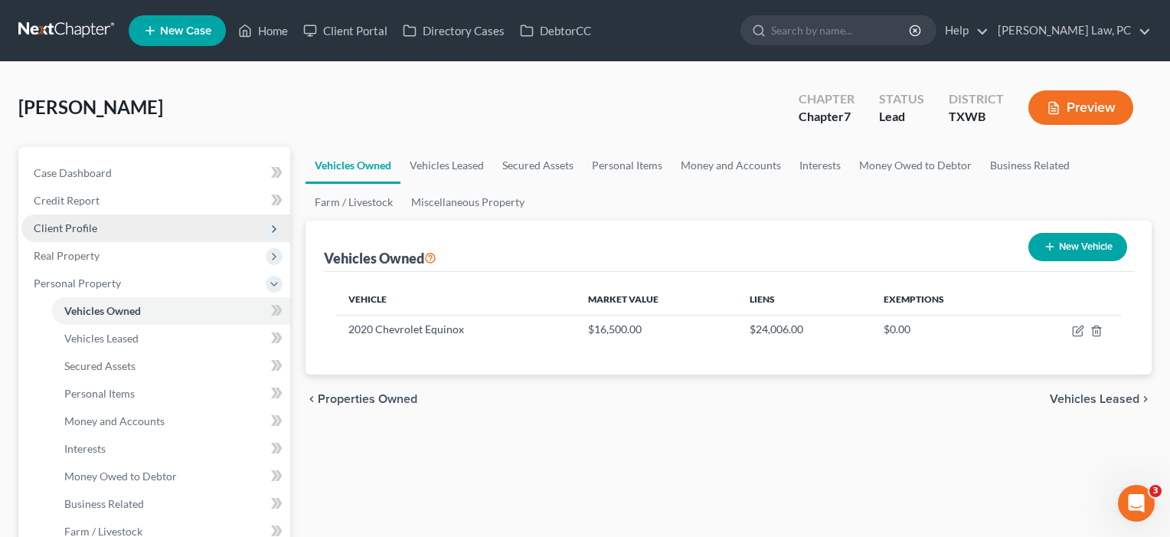
click at [84, 233] on span "Client Profile" at bounding box center [66, 227] width 64 height 13
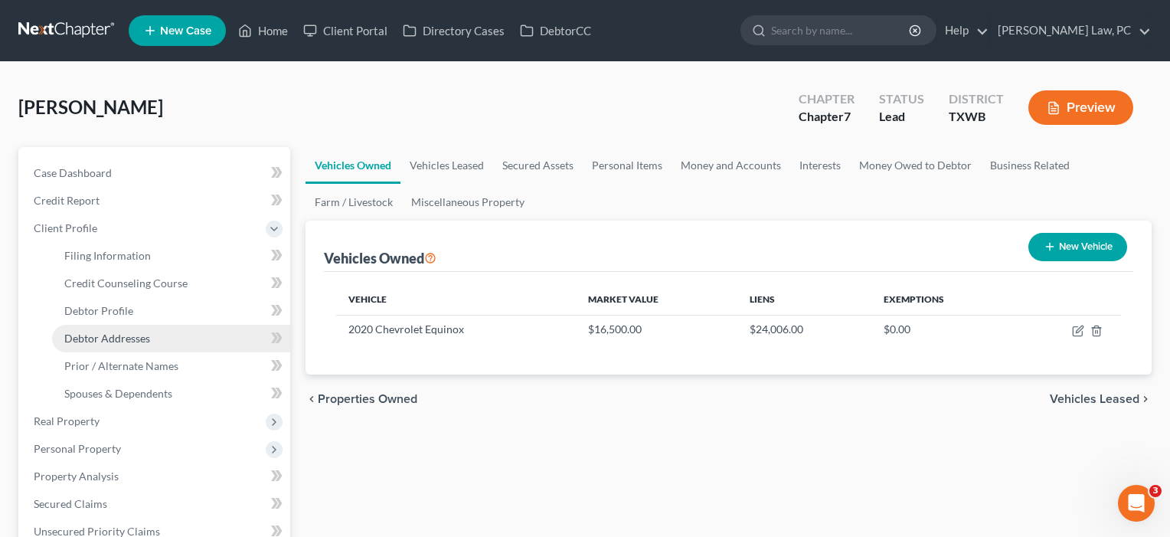
click at [83, 338] on span "Debtor Addresses" at bounding box center [107, 338] width 86 height 13
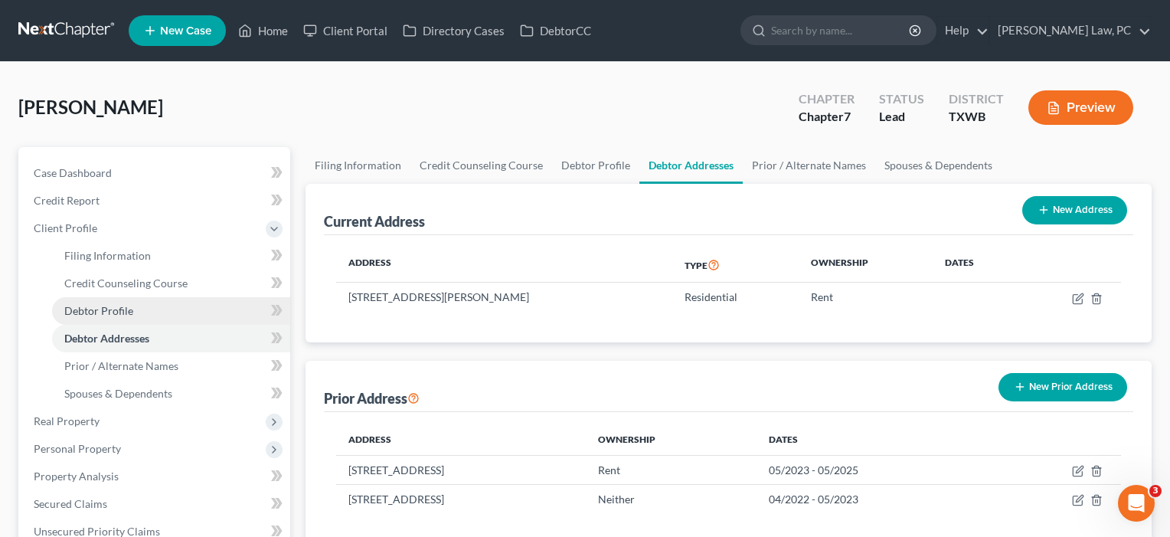
click at [87, 312] on span "Debtor Profile" at bounding box center [98, 310] width 69 height 13
select select "3"
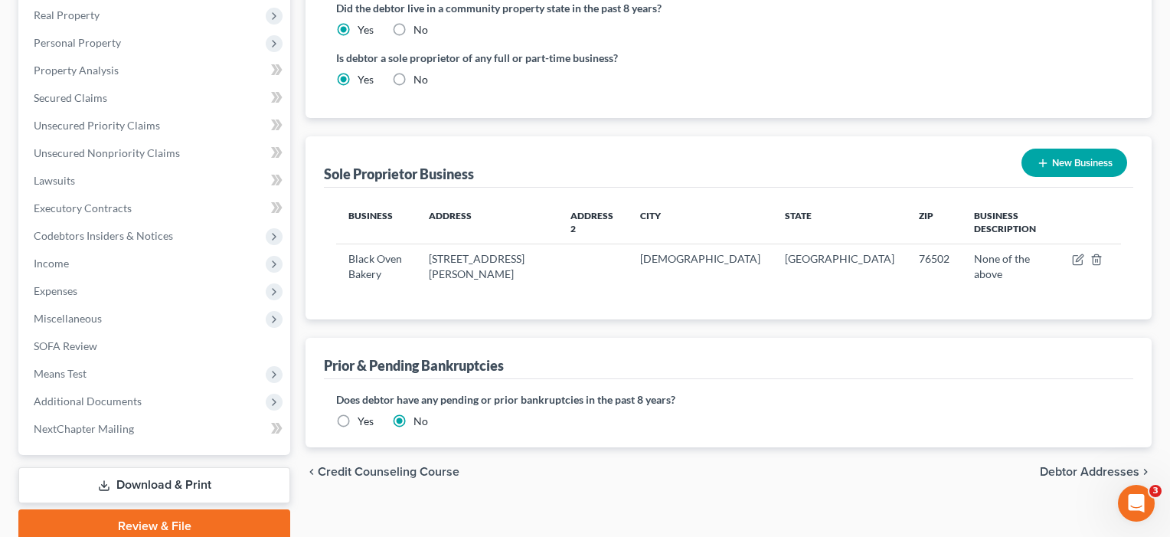
scroll to position [433, 0]
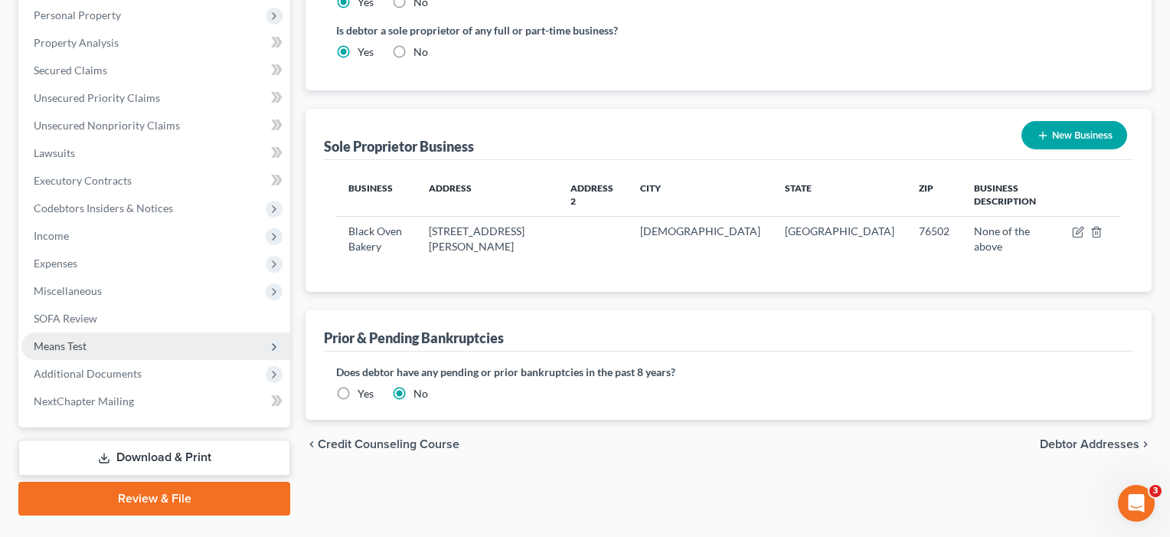
click at [77, 340] on span "Means Test" at bounding box center [60, 345] width 53 height 13
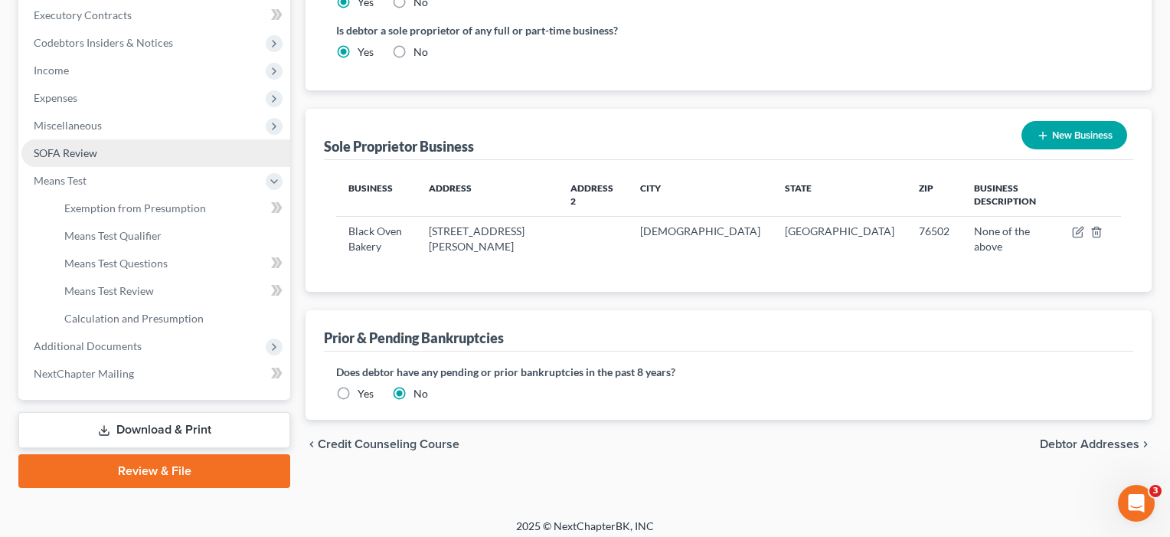
click at [77, 152] on span "SOFA Review" at bounding box center [66, 152] width 64 height 13
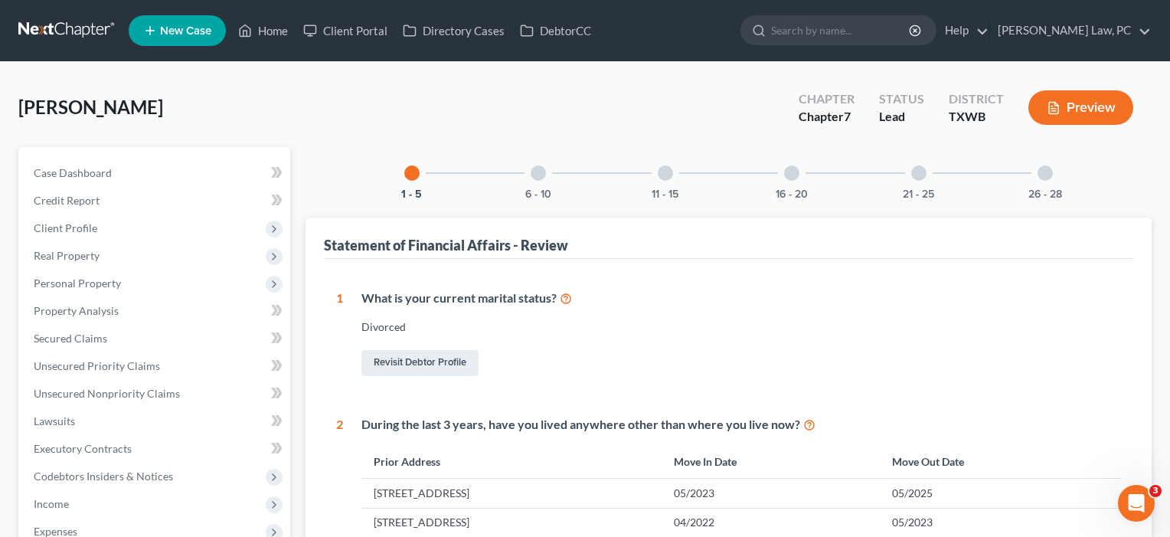
click at [920, 168] on div at bounding box center [918, 172] width 15 height 15
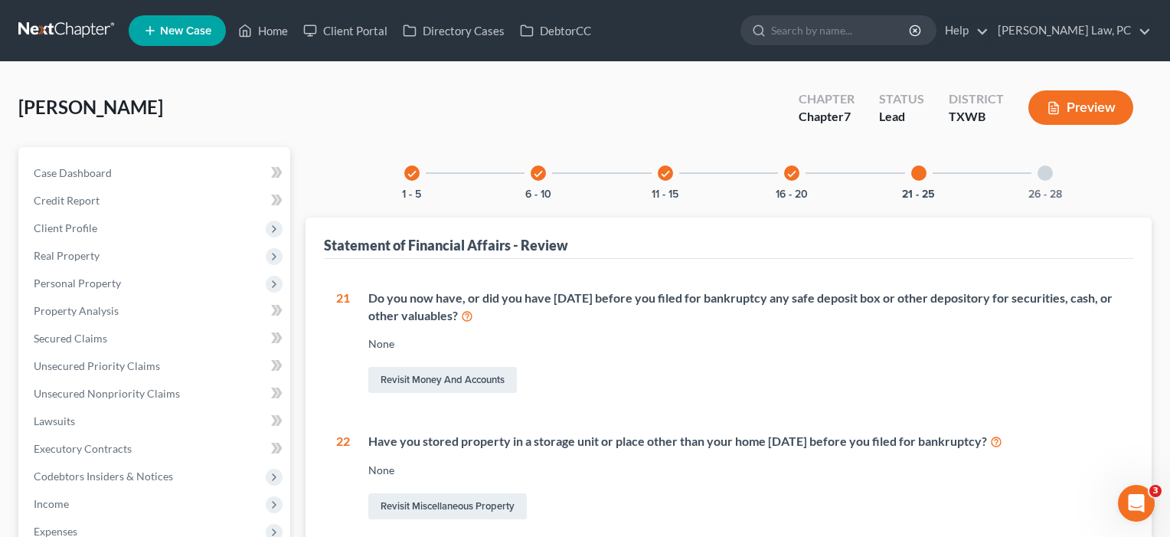
click at [1050, 175] on div at bounding box center [1044, 172] width 15 height 15
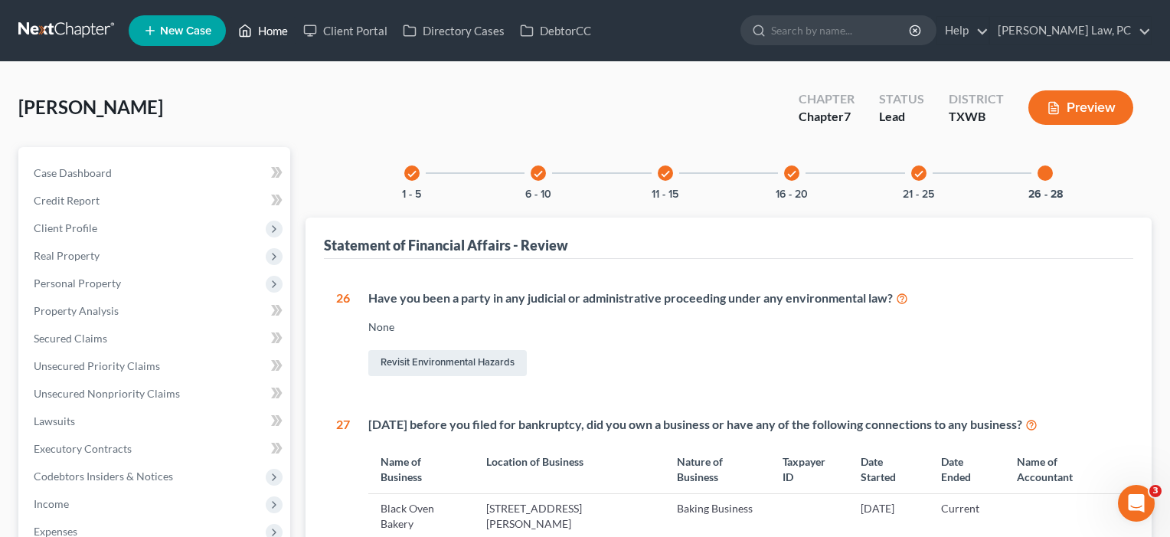
click at [276, 30] on link "Home" at bounding box center [262, 31] width 65 height 28
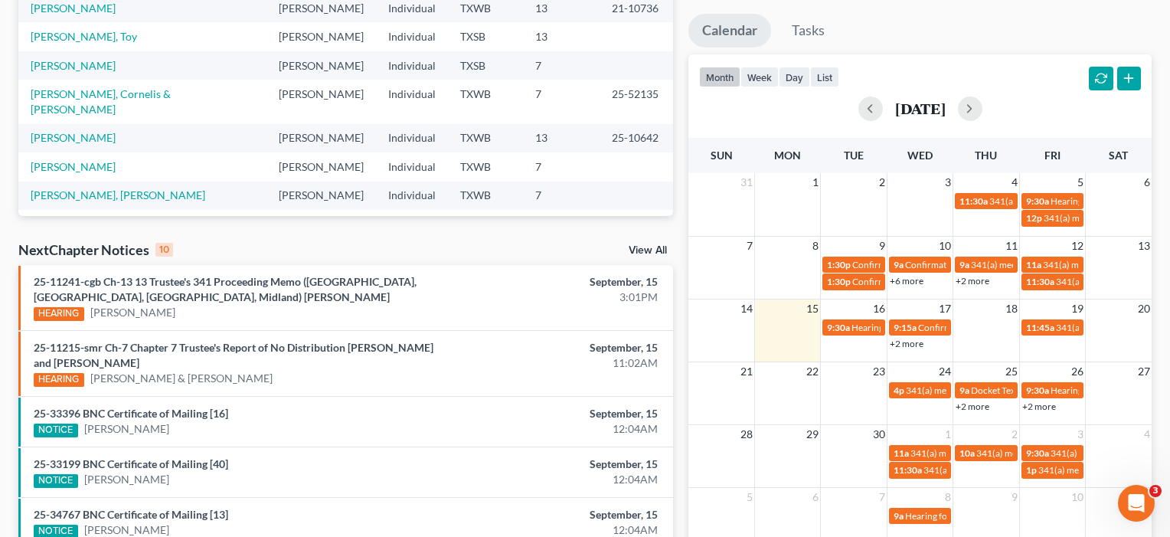
scroll to position [276, 0]
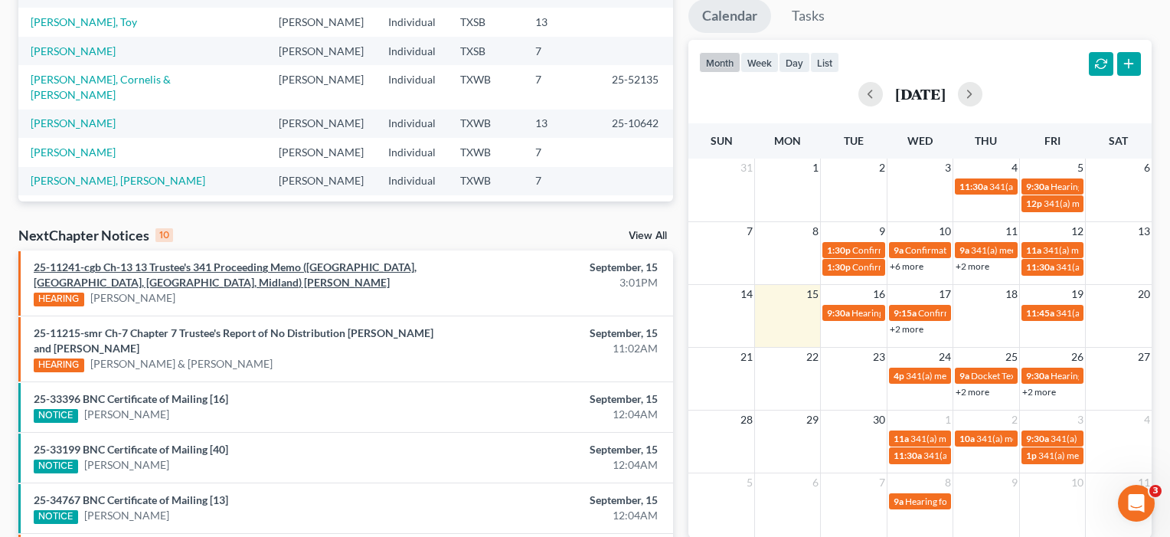
click at [223, 266] on link "25-11241-cgb Ch-13 13 Trustee's 341 Proceeding Memo ([GEOGRAPHIC_DATA], [GEOGRA…" at bounding box center [225, 274] width 383 height 28
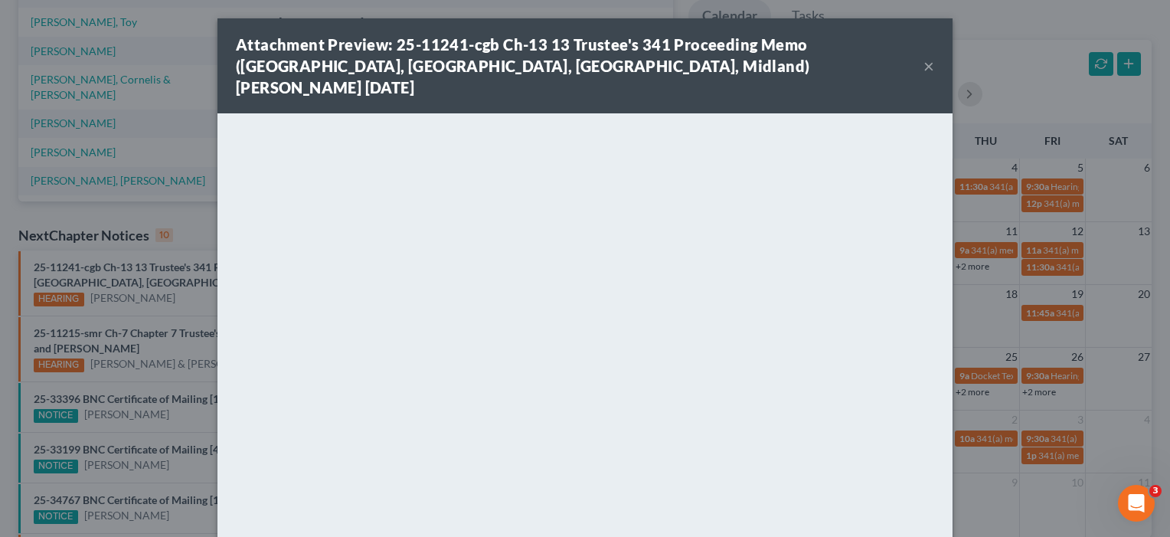
click at [932, 57] on button "×" at bounding box center [928, 66] width 11 height 18
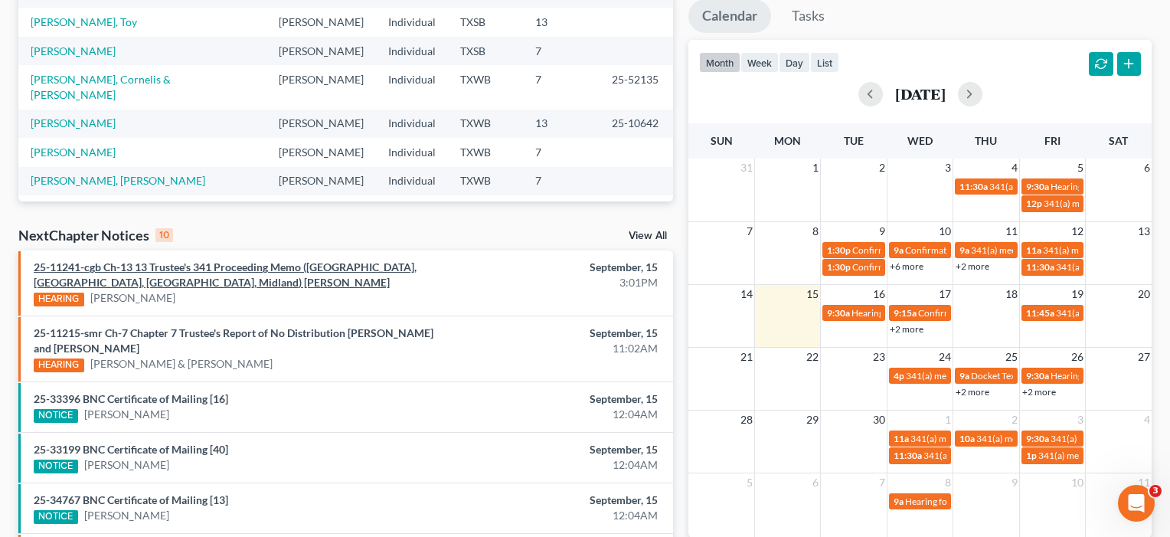
click at [145, 269] on link "25-11241-cgb Ch-13 13 Trustee's 341 Proceeding Memo ([GEOGRAPHIC_DATA], [GEOGRA…" at bounding box center [225, 274] width 383 height 28
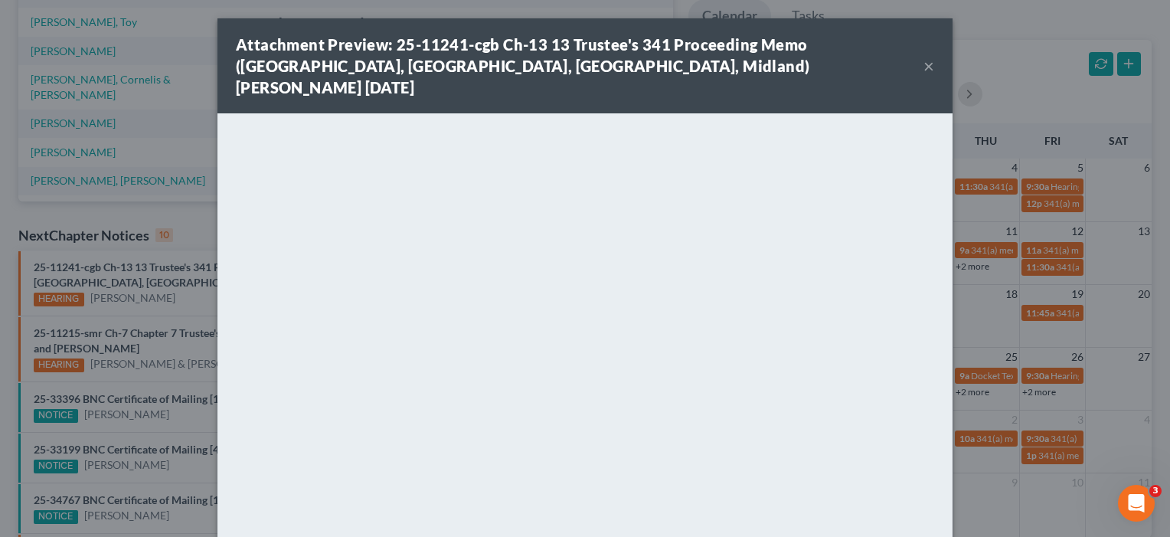
click at [926, 57] on button "×" at bounding box center [928, 66] width 11 height 18
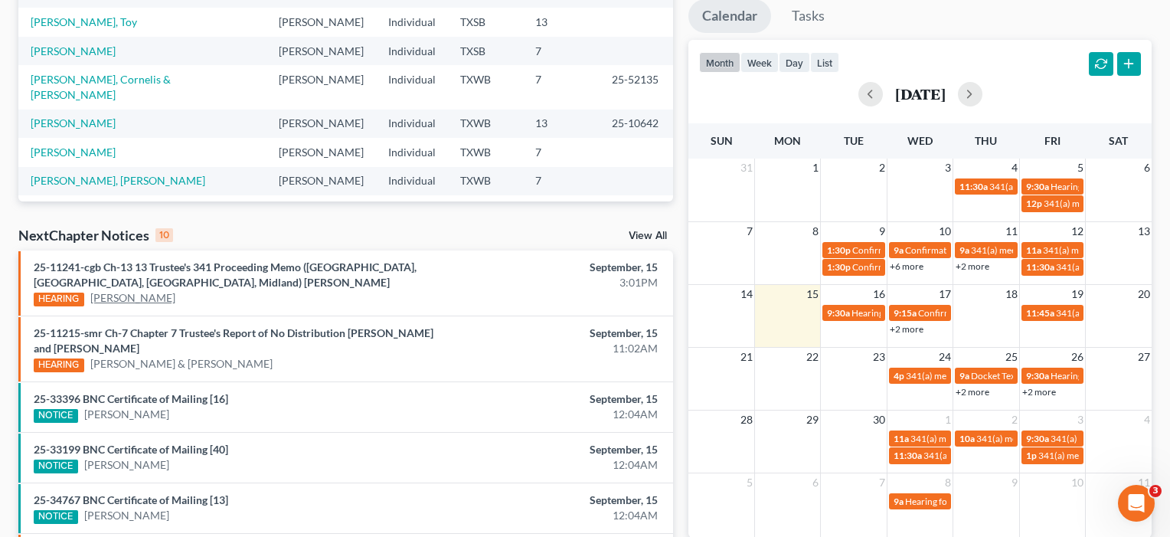
click at [114, 301] on link "[PERSON_NAME]" at bounding box center [132, 297] width 85 height 15
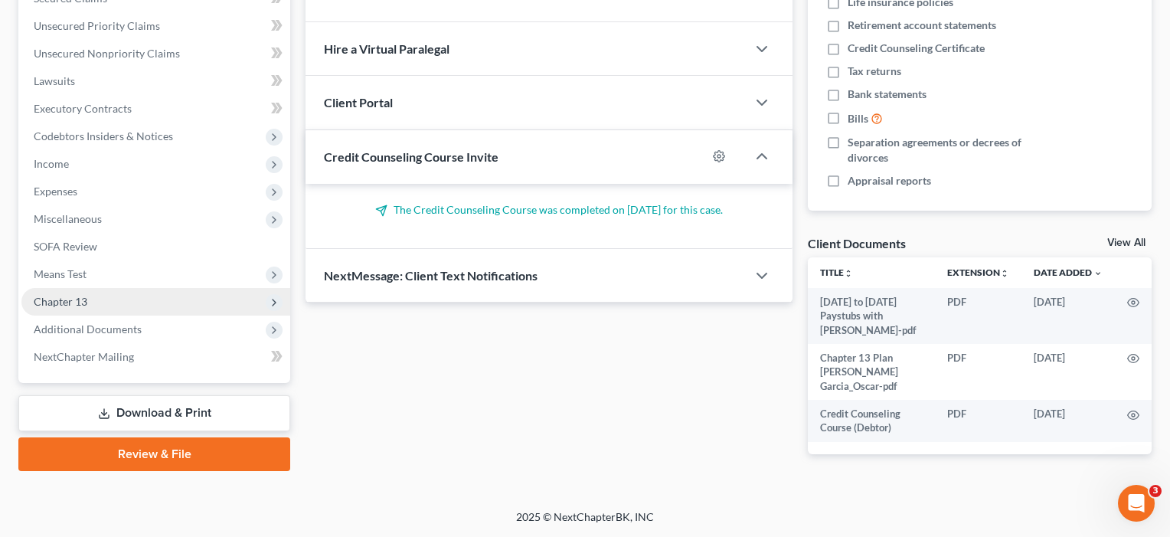
scroll to position [349, 0]
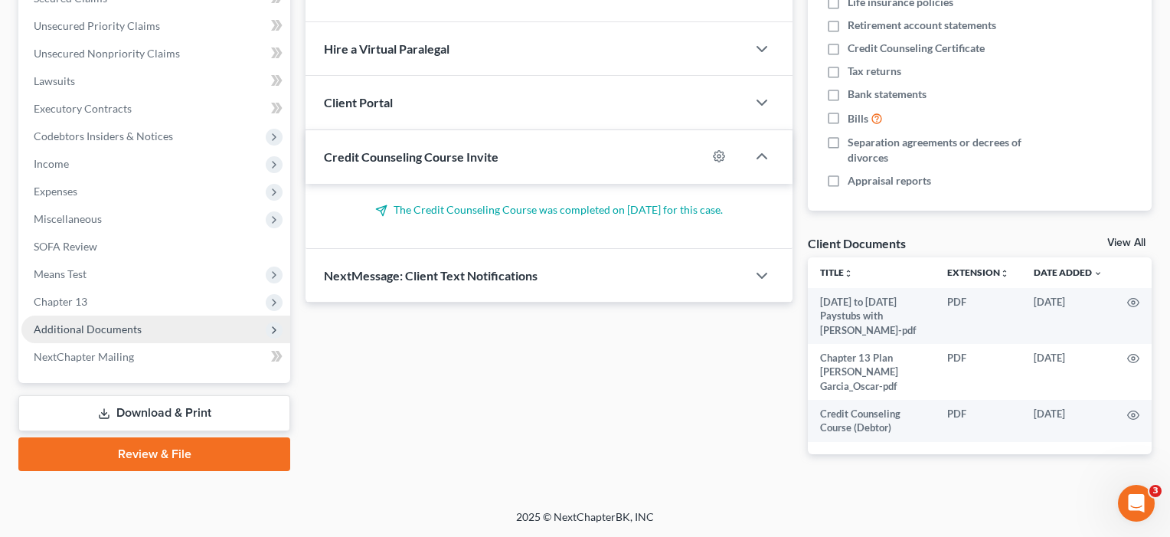
click at [135, 322] on span "Additional Documents" at bounding box center [88, 328] width 108 height 13
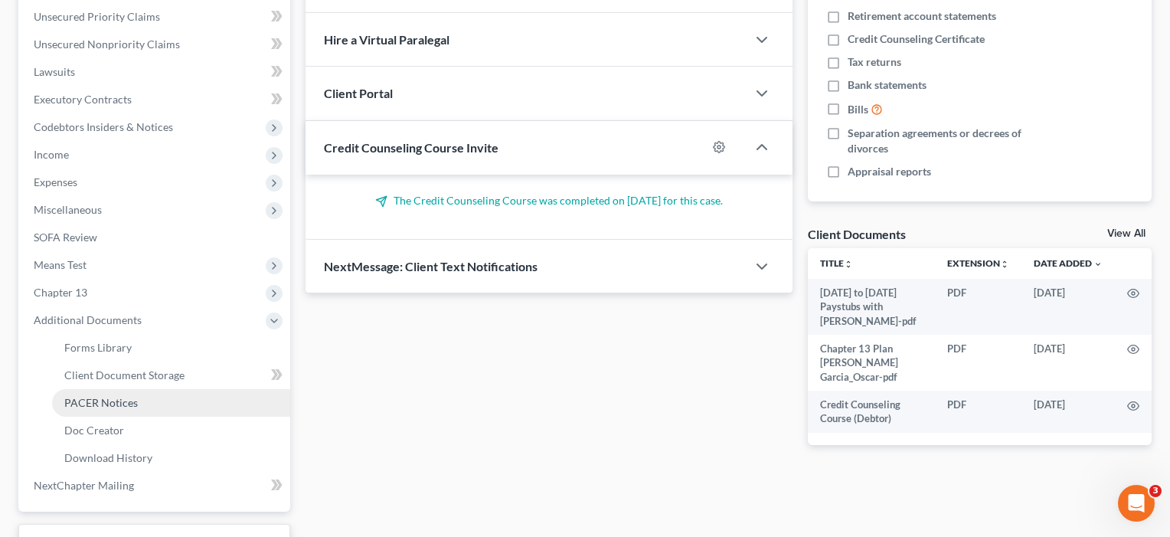
click at [95, 405] on span "PACER Notices" at bounding box center [100, 402] width 73 height 13
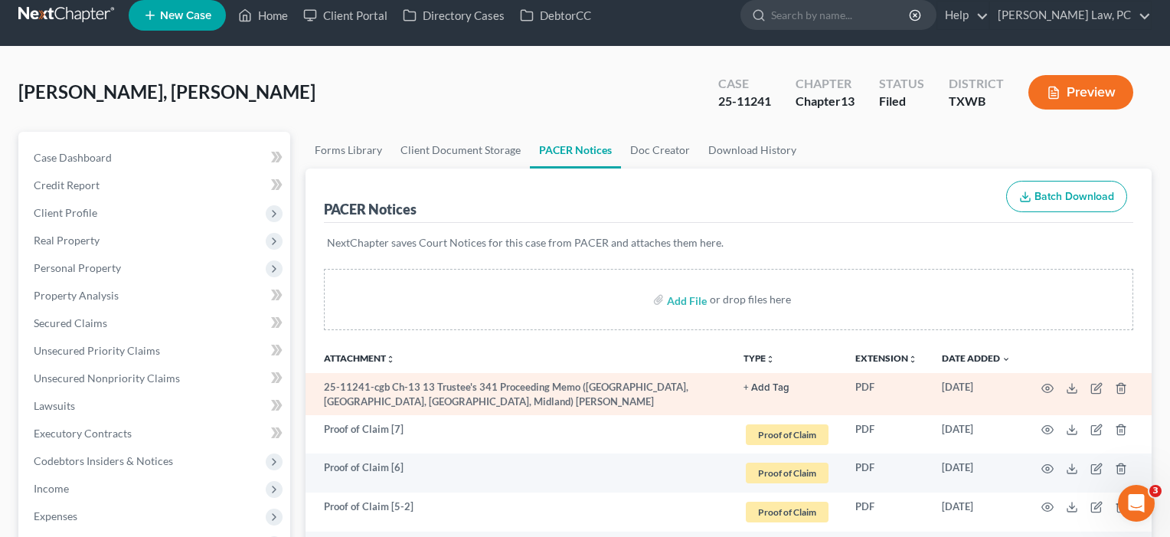
scroll to position [36, 0]
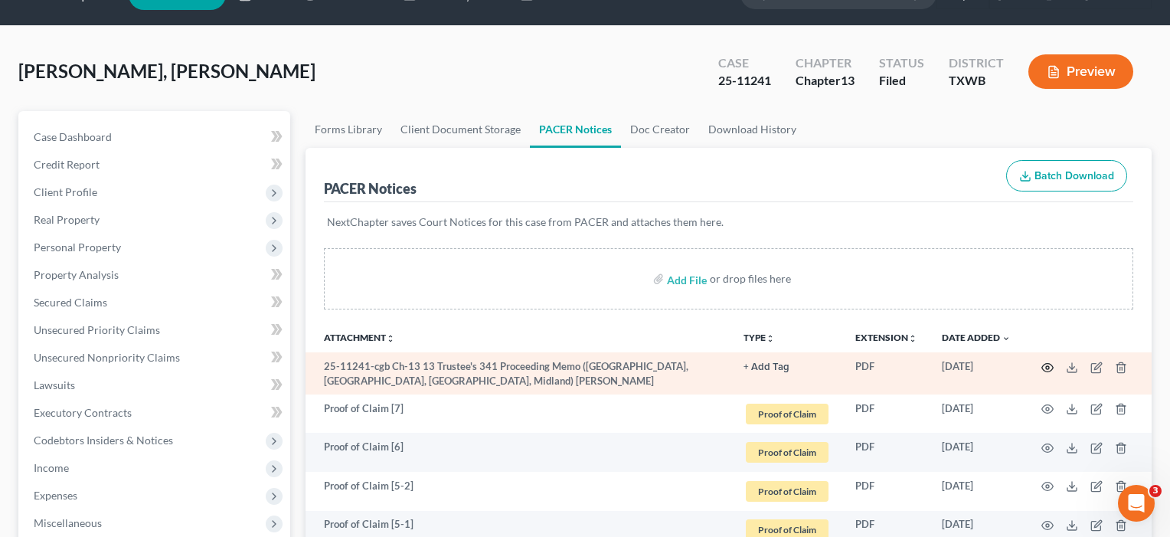
click at [1041, 367] on icon "button" at bounding box center [1047, 367] width 12 height 12
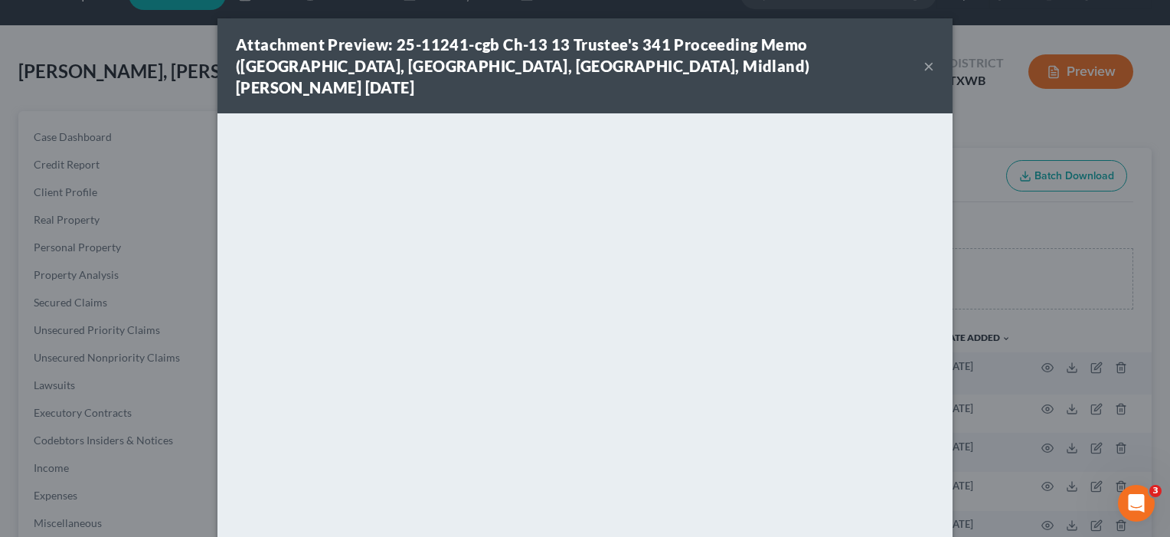
click at [927, 57] on button "×" at bounding box center [928, 66] width 11 height 18
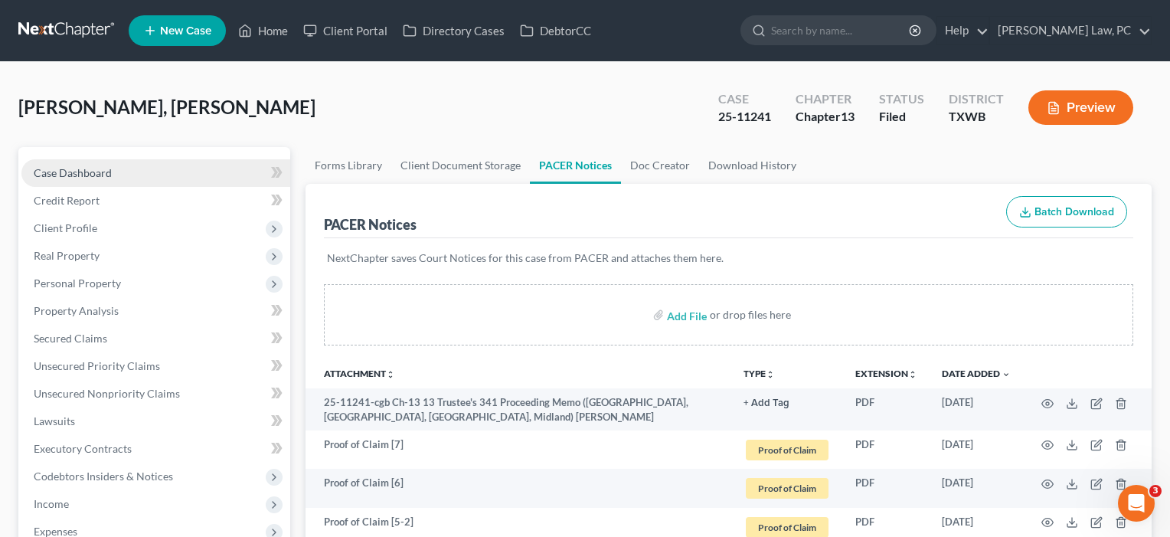
scroll to position [0, 0]
click at [285, 33] on link "Home" at bounding box center [262, 31] width 65 height 28
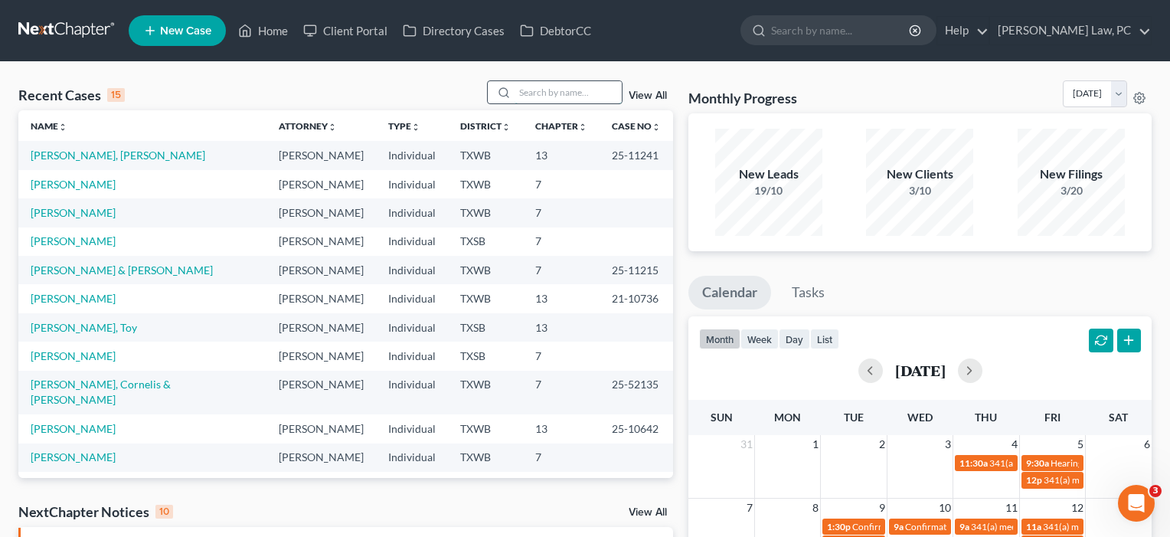
click at [554, 100] on input "search" at bounding box center [567, 92] width 107 height 22
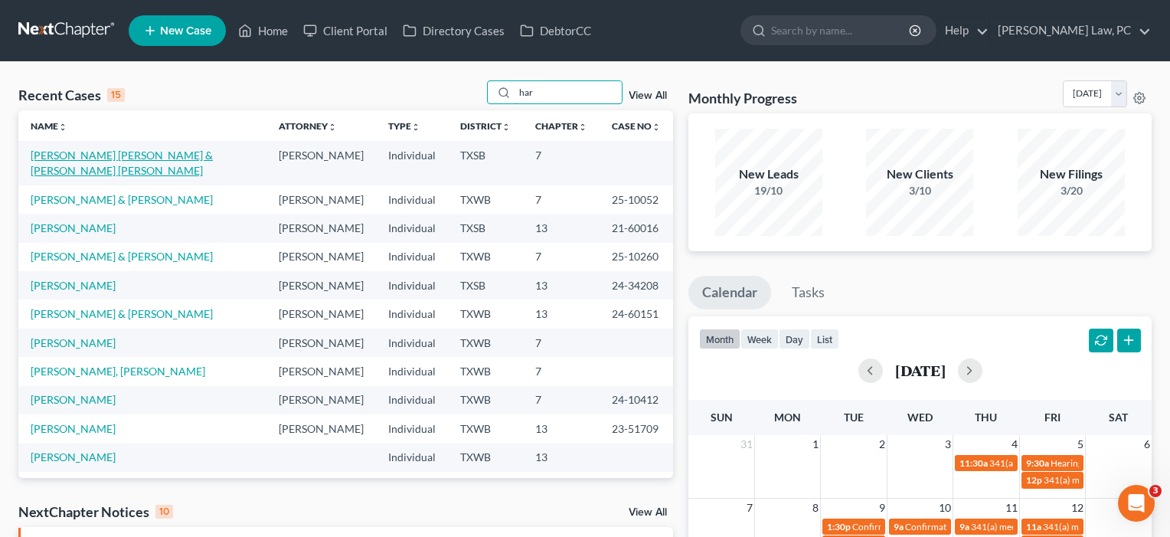
type input "har"
click at [132, 151] on link "[PERSON_NAME] [PERSON_NAME] & [PERSON_NAME] [PERSON_NAME]" at bounding box center [122, 163] width 182 height 28
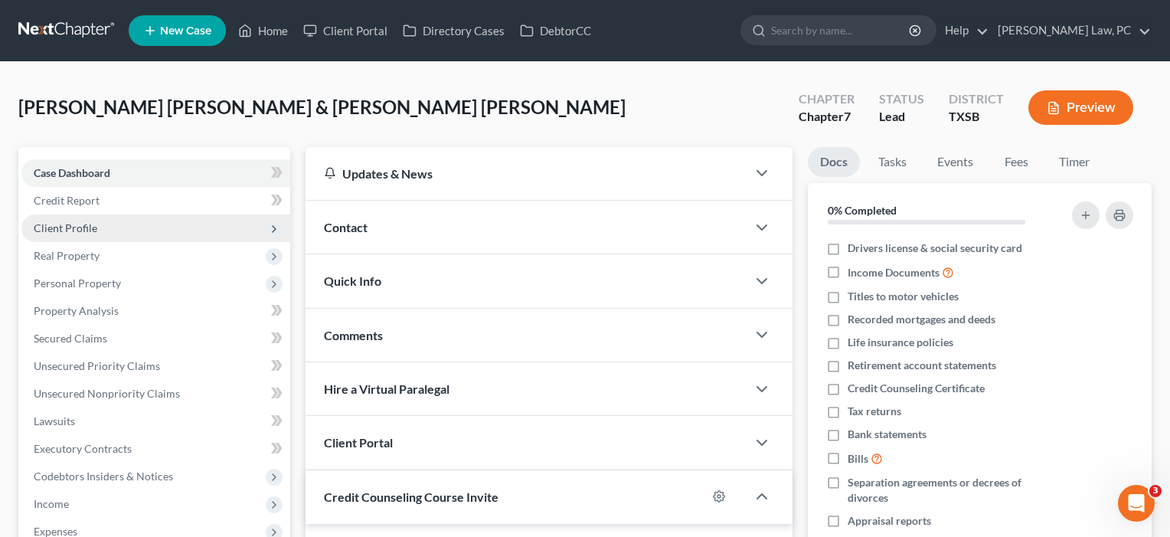
click at [72, 222] on span "Client Profile" at bounding box center [66, 227] width 64 height 13
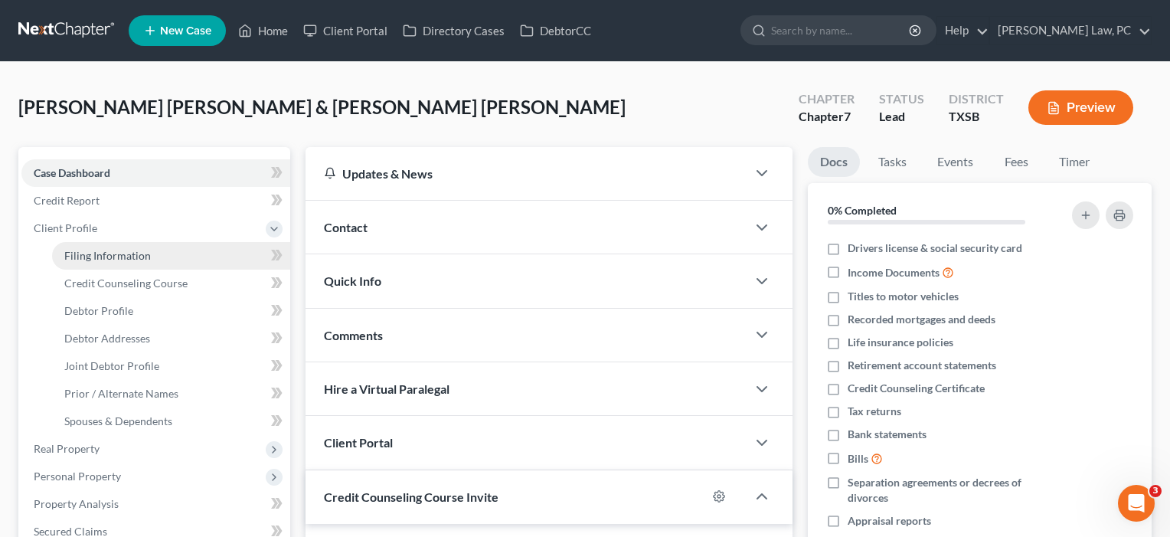
click at [69, 253] on span "Filing Information" at bounding box center [107, 255] width 87 height 13
select select "1"
select select "0"
select select "79"
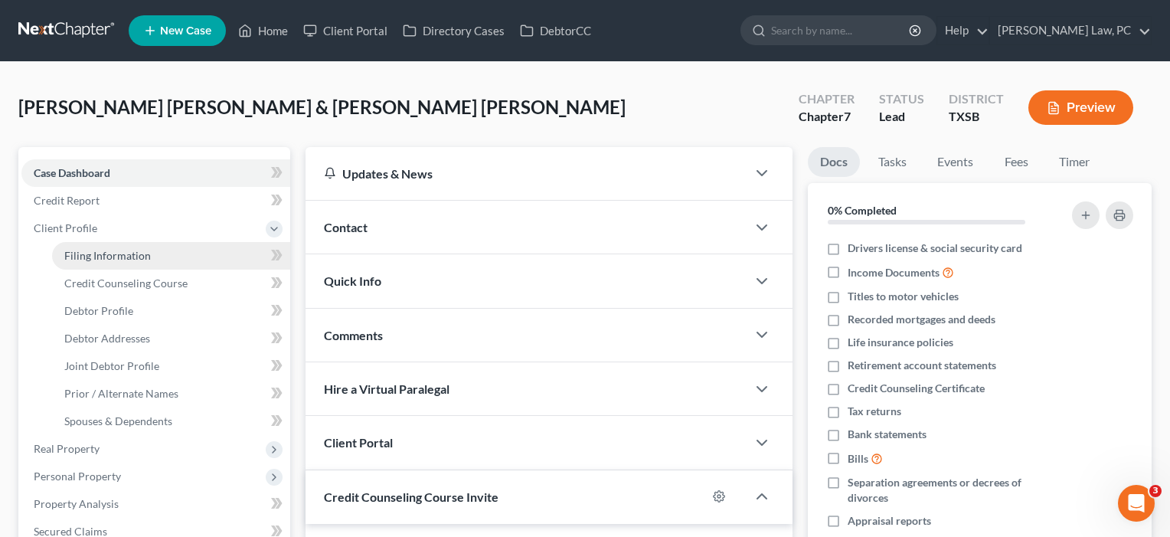
select select "2"
select select "45"
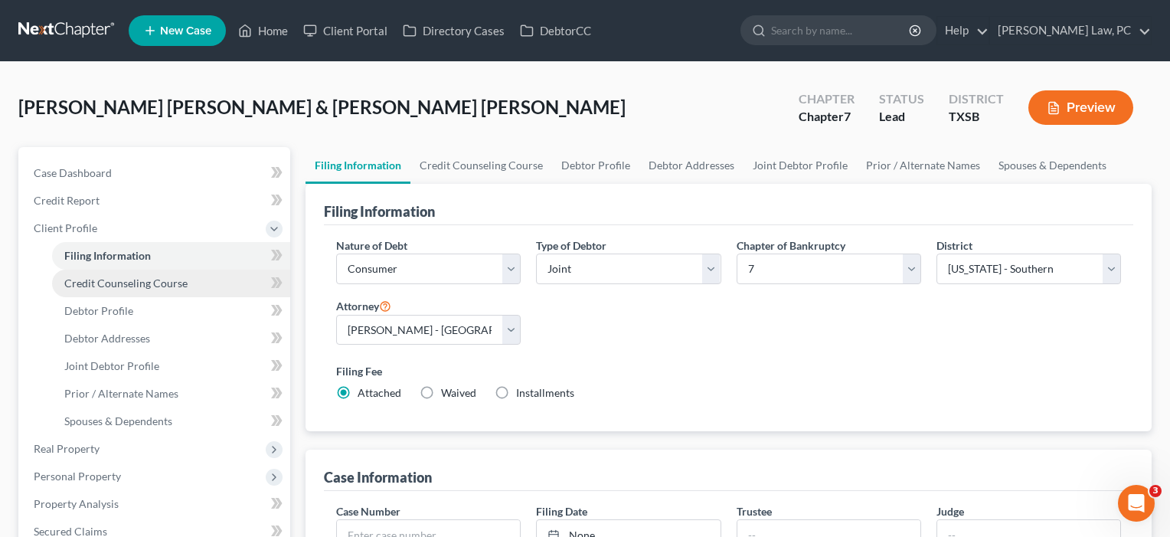
click at [73, 277] on span "Credit Counseling Course" at bounding box center [125, 282] width 123 height 13
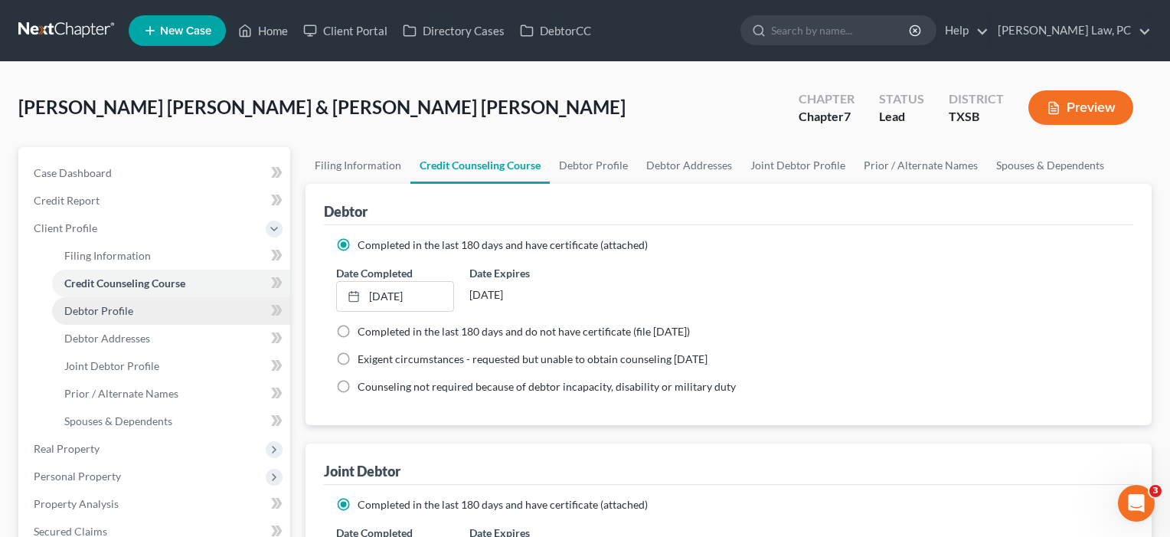
click at [80, 302] on link "Debtor Profile" at bounding box center [171, 311] width 238 height 28
select select "1"
select select "2"
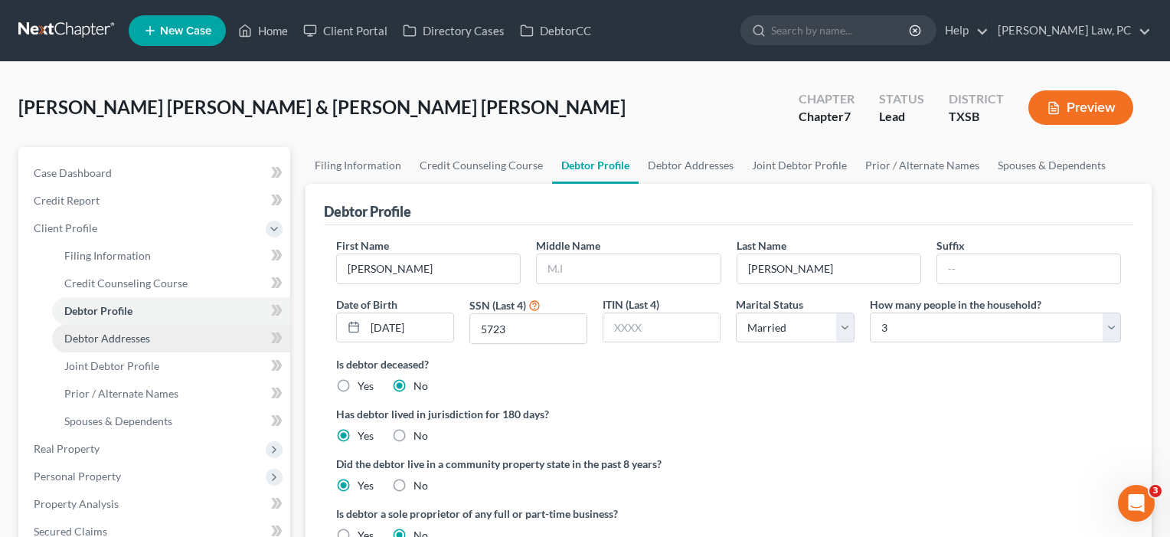
click at [81, 337] on span "Debtor Addresses" at bounding box center [107, 338] width 86 height 13
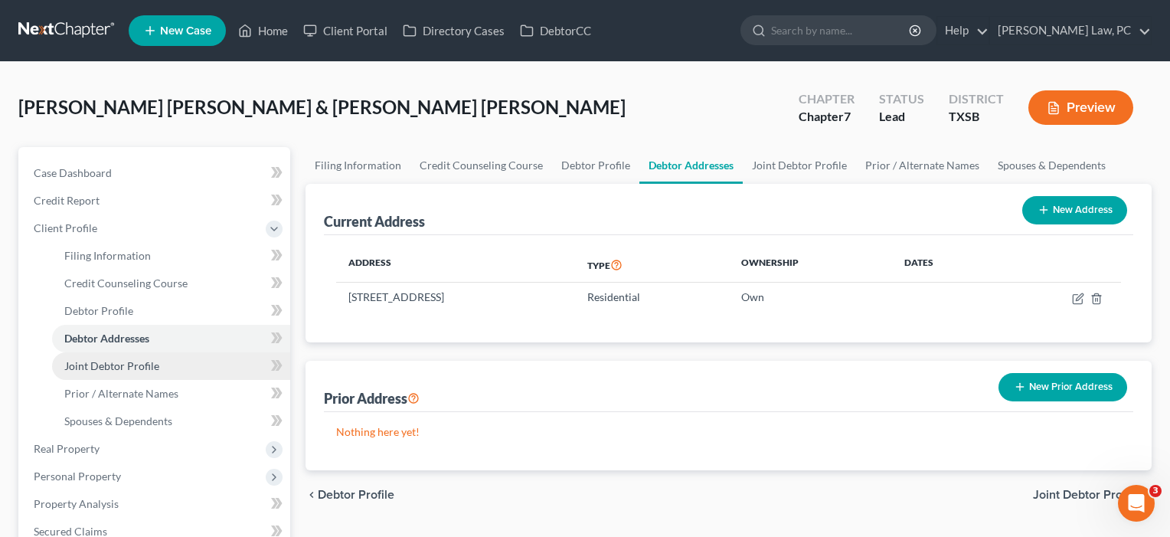
click at [83, 364] on span "Joint Debtor Profile" at bounding box center [111, 365] width 95 height 13
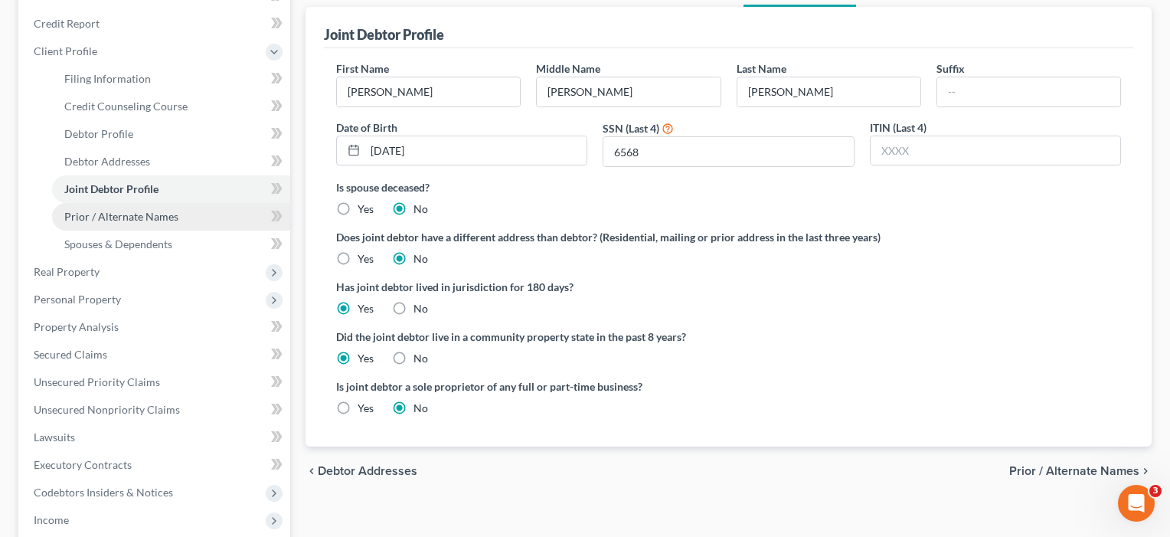
scroll to position [178, 0]
click at [154, 215] on span "Prior / Alternate Names" at bounding box center [121, 214] width 114 height 13
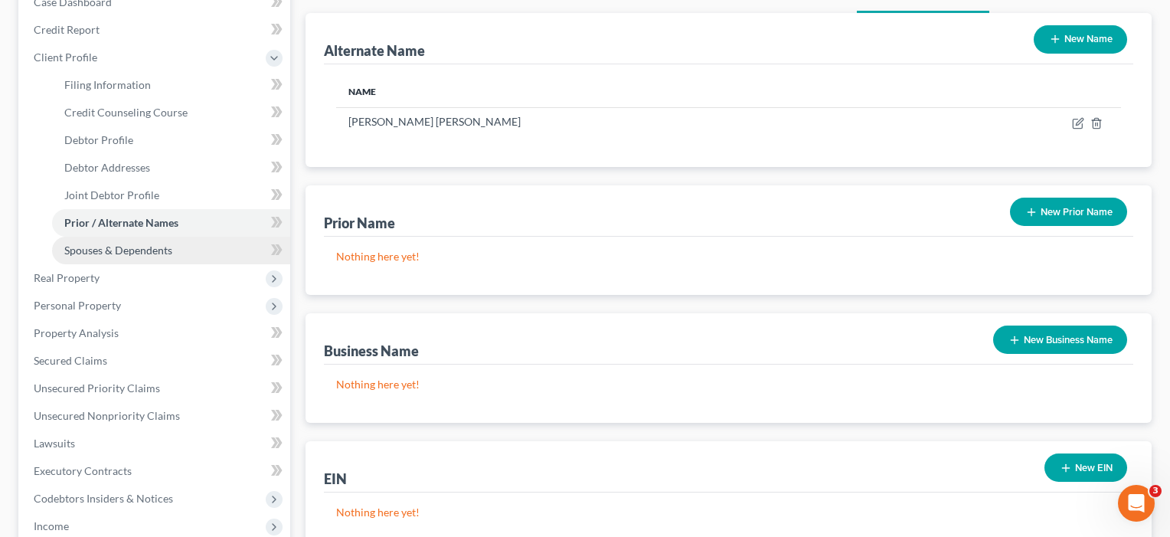
click at [139, 260] on link "Spouses & Dependents" at bounding box center [171, 251] width 238 height 28
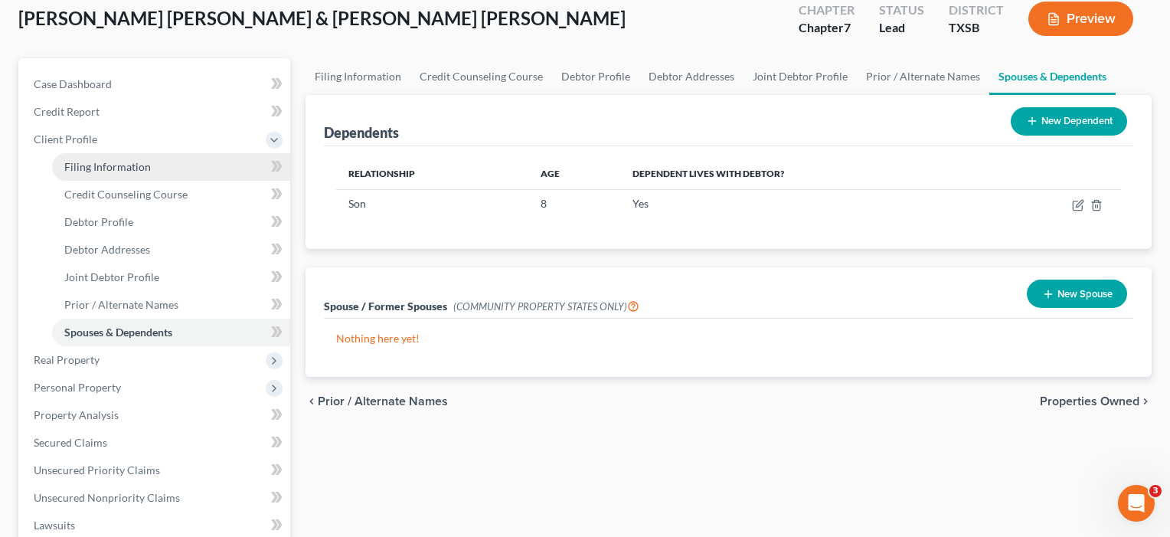
scroll to position [110, 0]
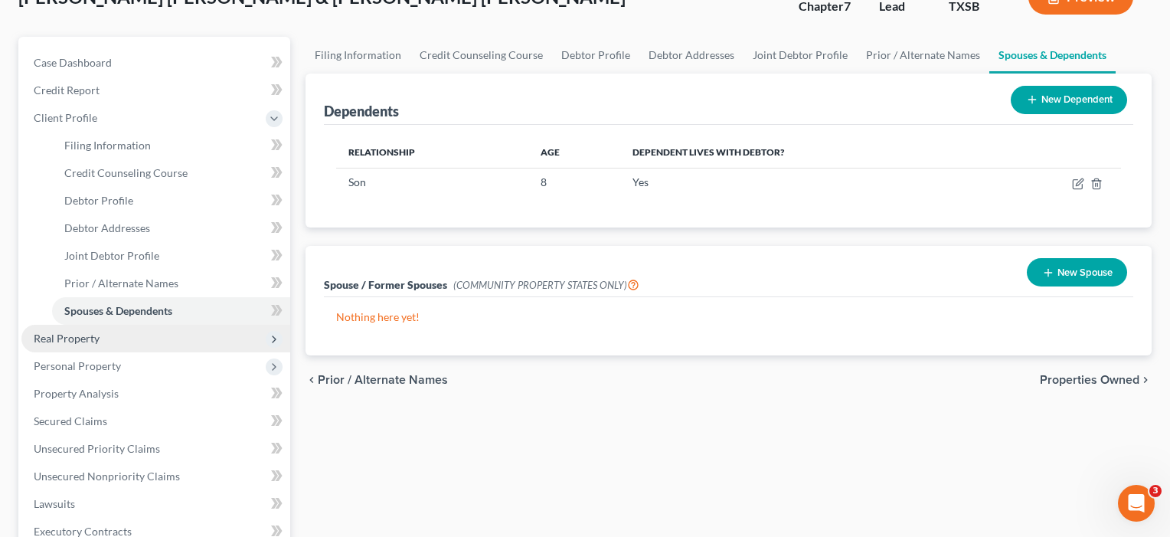
click at [55, 344] on span "Real Property" at bounding box center [67, 338] width 66 height 13
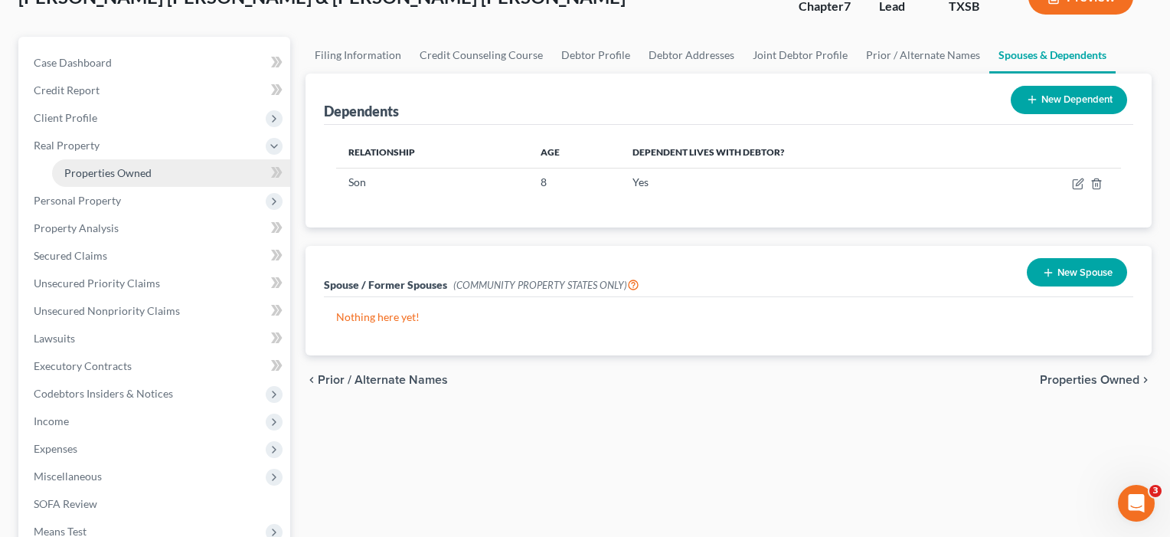
click at [136, 179] on link "Properties Owned" at bounding box center [171, 173] width 238 height 28
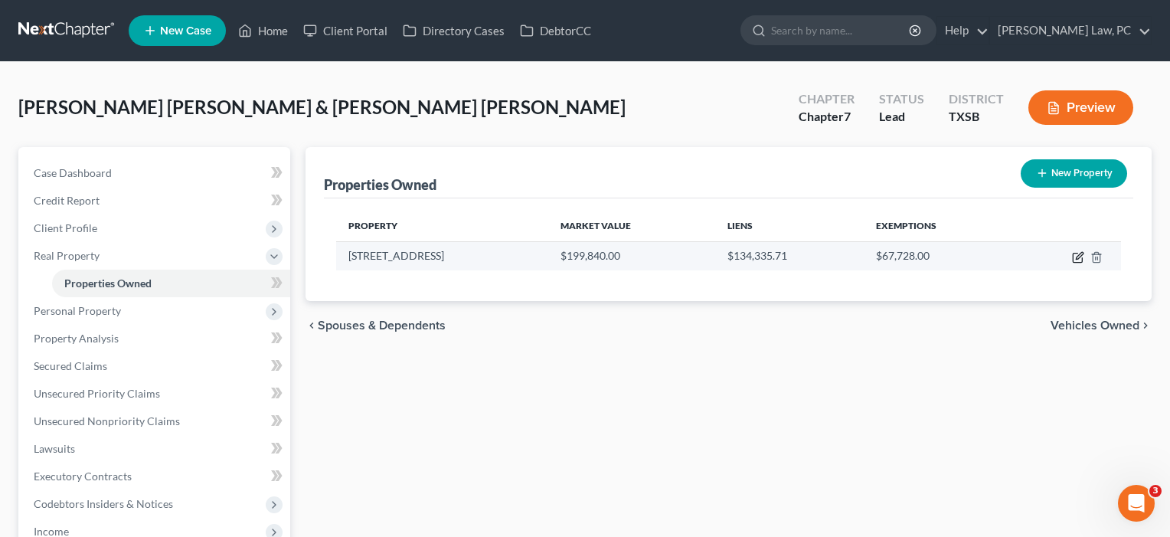
click at [1080, 260] on icon "button" at bounding box center [1078, 257] width 12 height 12
select select "45"
select select "100"
select select "2"
select select "0"
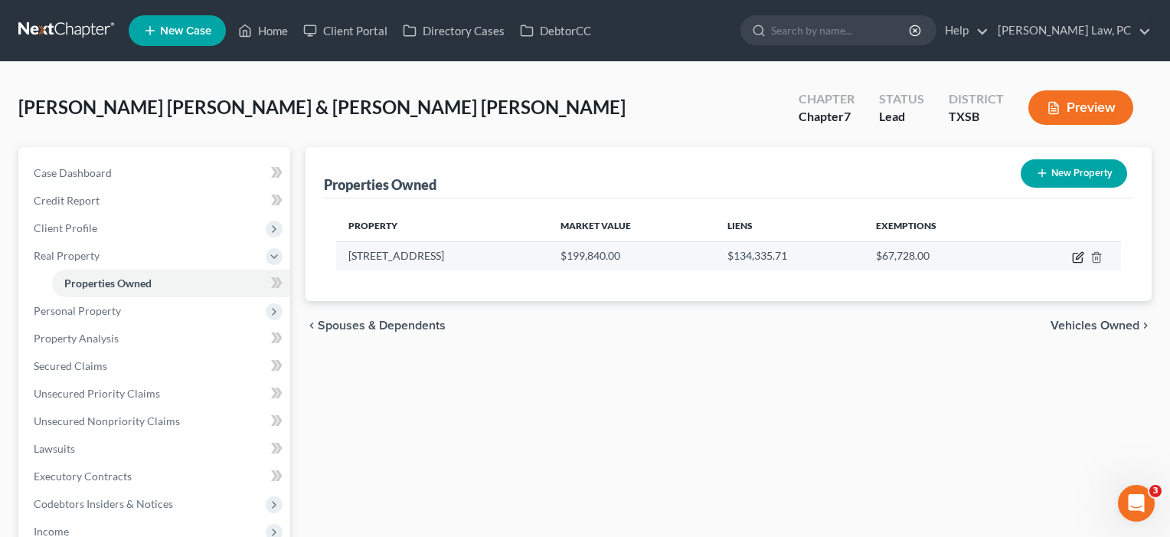
select select "9"
select select "0"
select select "2"
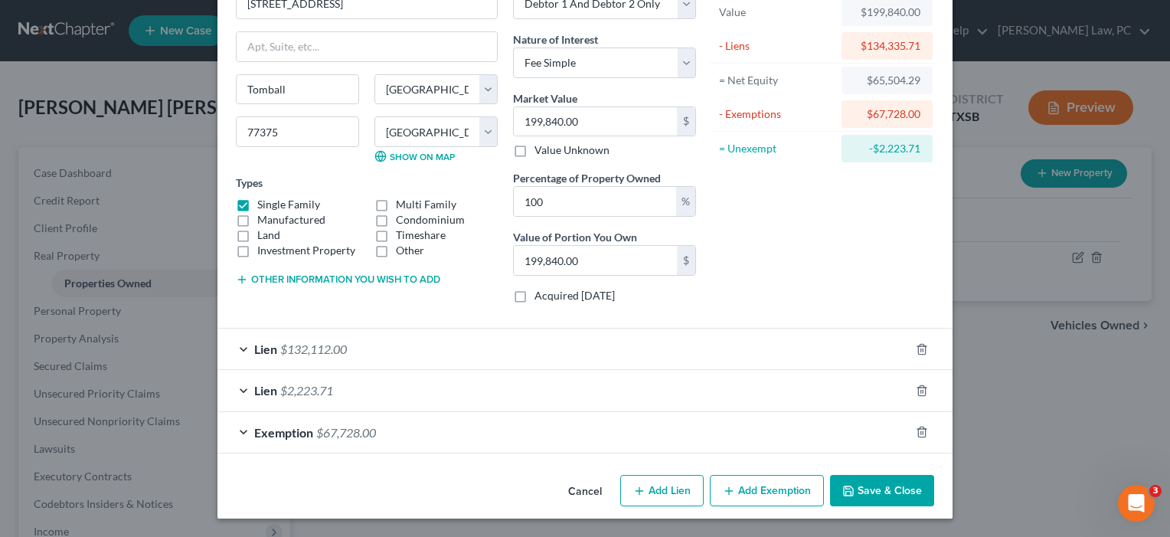
scroll to position [98, 0]
click at [689, 338] on div "Lien $132,112.00" at bounding box center [563, 348] width 692 height 41
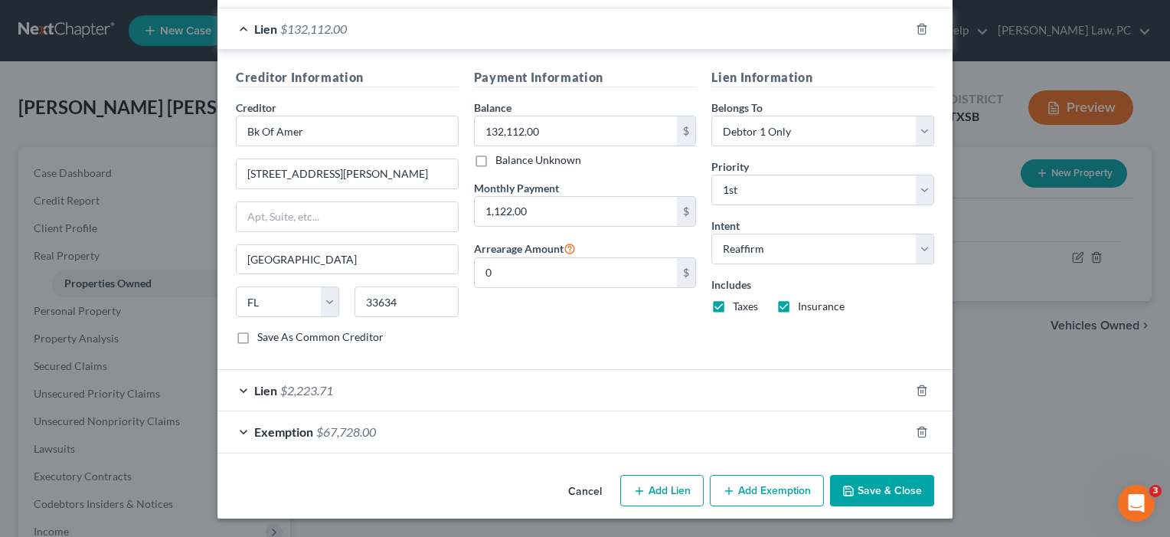
scroll to position [417, 0]
click at [557, 397] on div "Lien $2,223.71" at bounding box center [563, 391] width 692 height 41
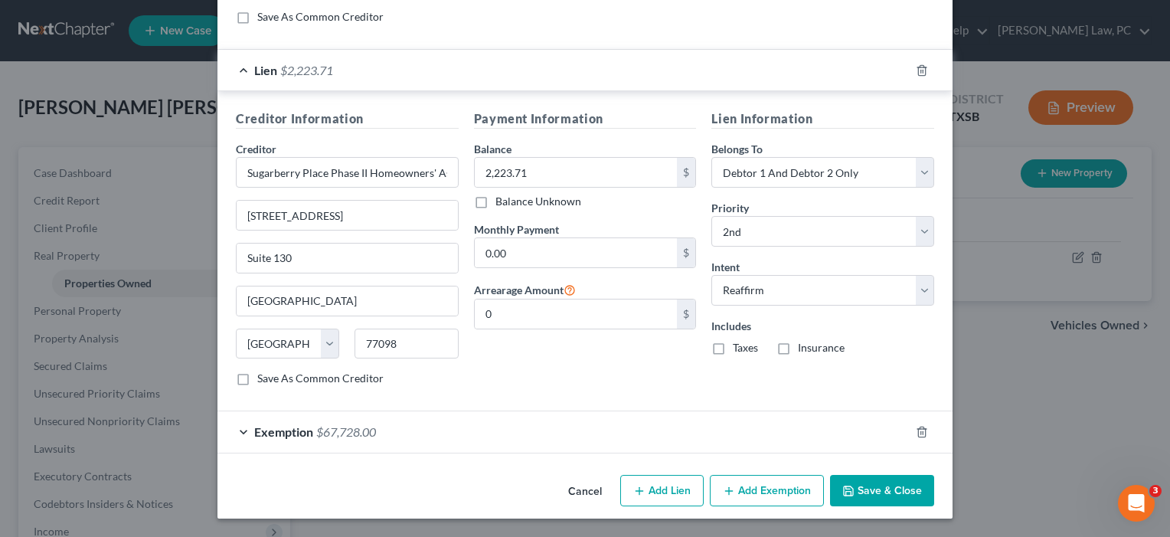
scroll to position [737, 0]
click at [876, 488] on button "Save & Close" at bounding box center [882, 491] width 104 height 32
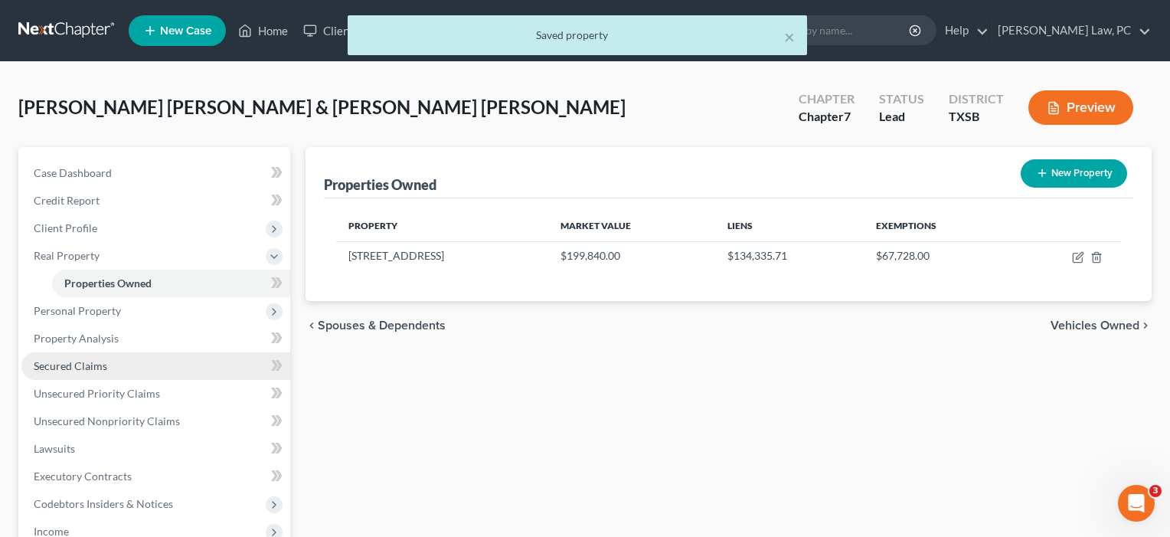
click at [109, 372] on link "Secured Claims" at bounding box center [155, 366] width 269 height 28
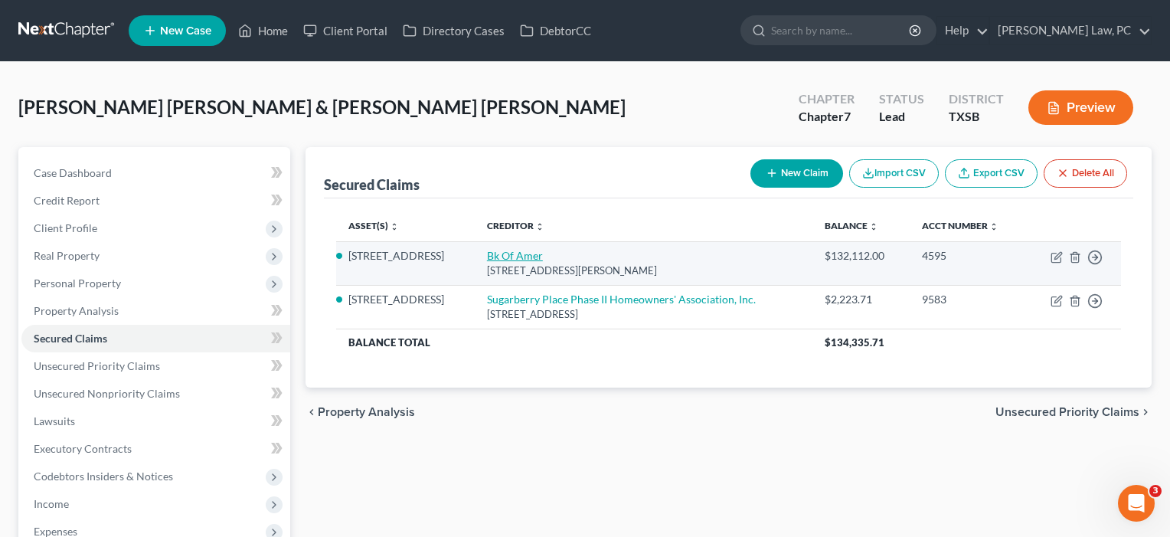
click at [526, 256] on link "Bk Of Amer" at bounding box center [515, 255] width 56 height 13
select select "9"
select select "3"
select select "2"
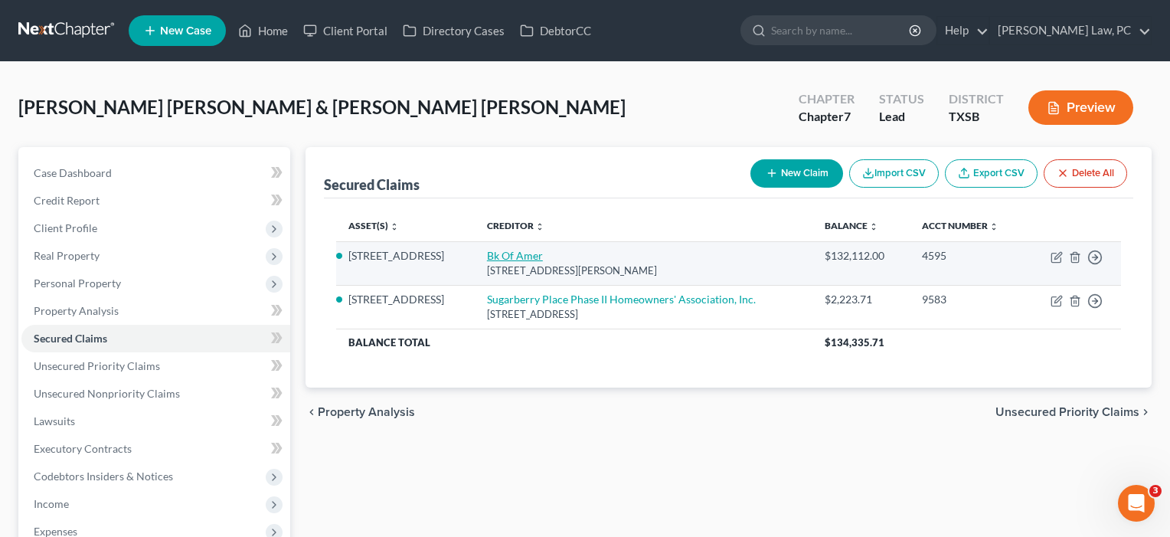
select select "0"
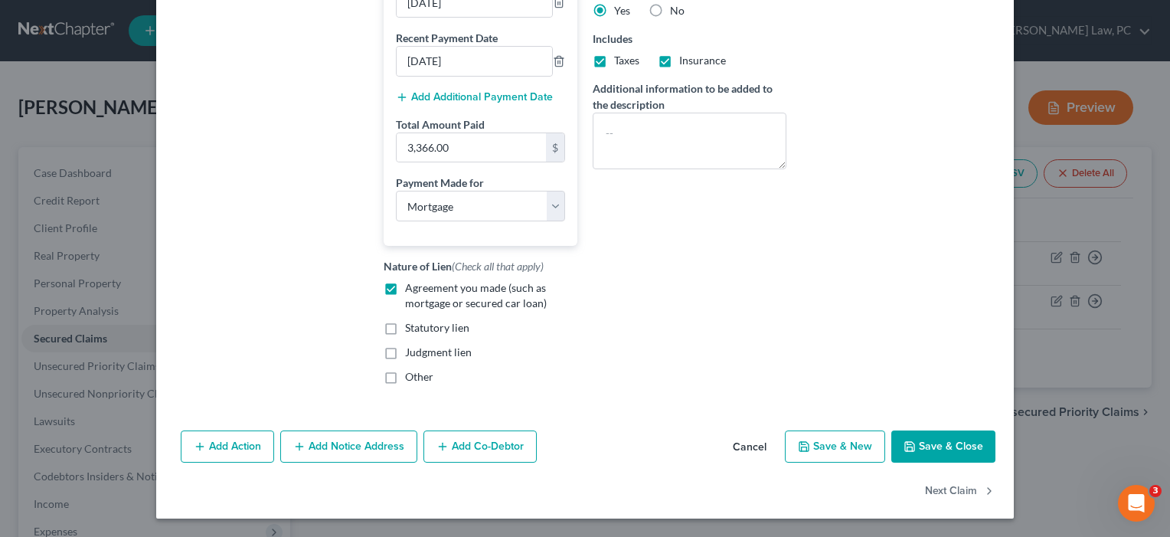
scroll to position [420, 0]
click at [935, 453] on button "Save & Close" at bounding box center [943, 446] width 104 height 32
select select
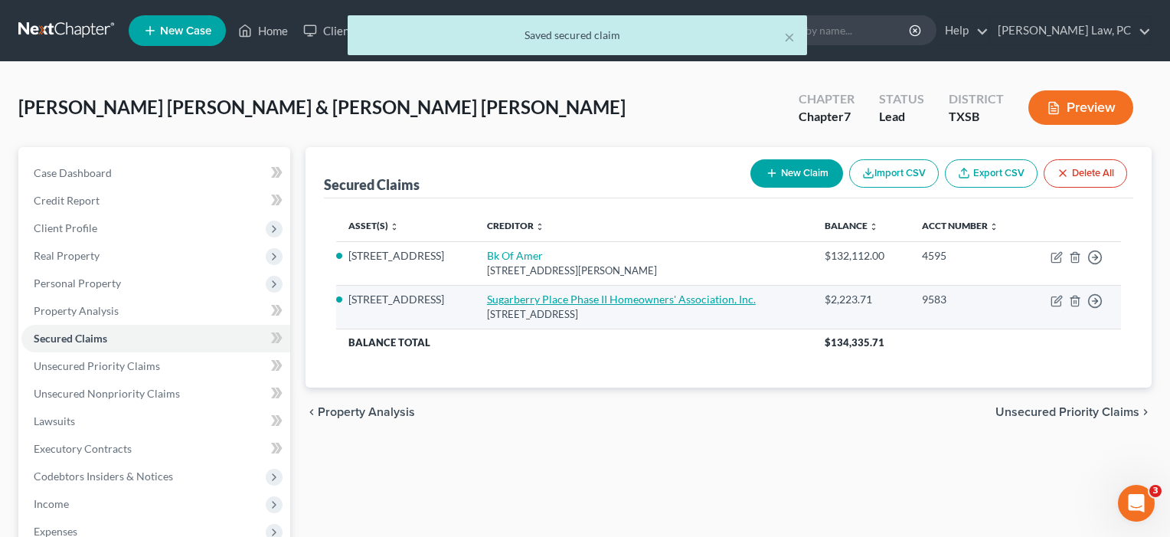
click at [655, 302] on link "Sugarberry Place Phase II Homeowners' Association, Inc." at bounding box center [621, 298] width 269 height 13
select select "45"
select select "3"
select select "2"
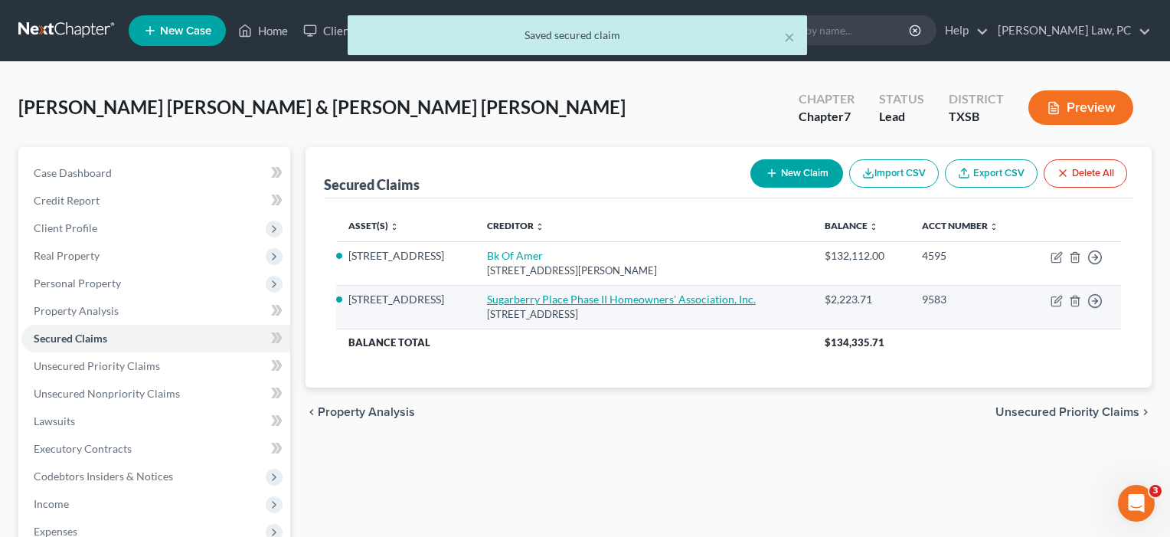
select select "0"
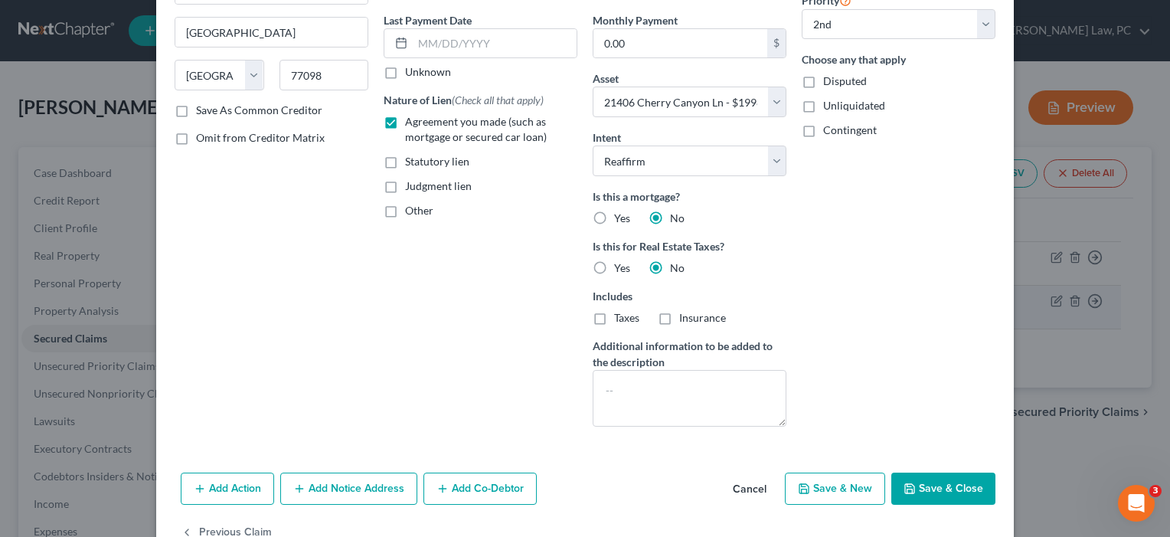
scroll to position [219, 0]
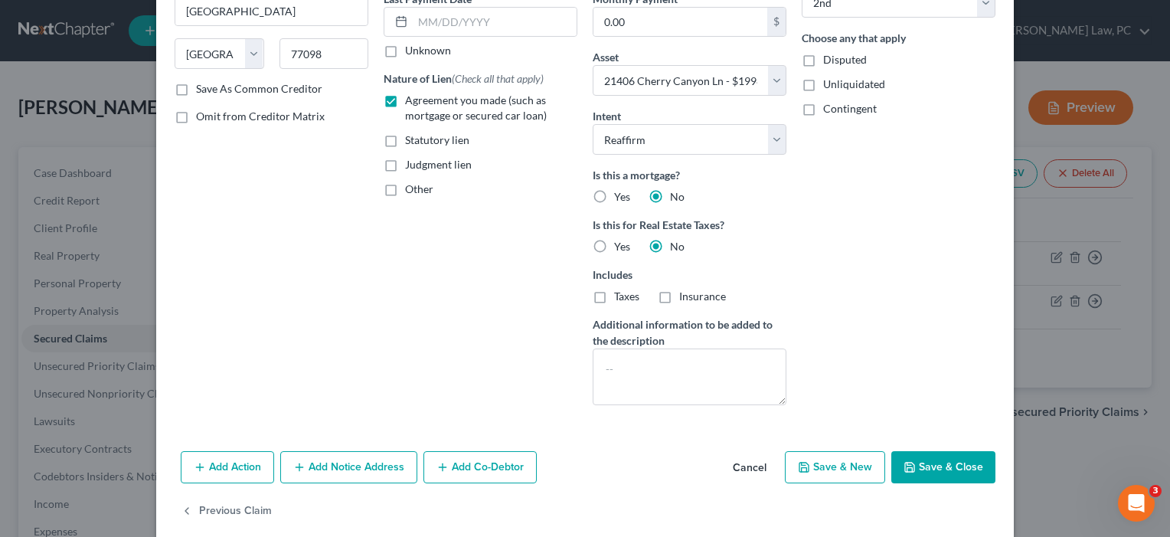
click at [929, 475] on button "Save & Close" at bounding box center [943, 467] width 104 height 32
select select
select select "1"
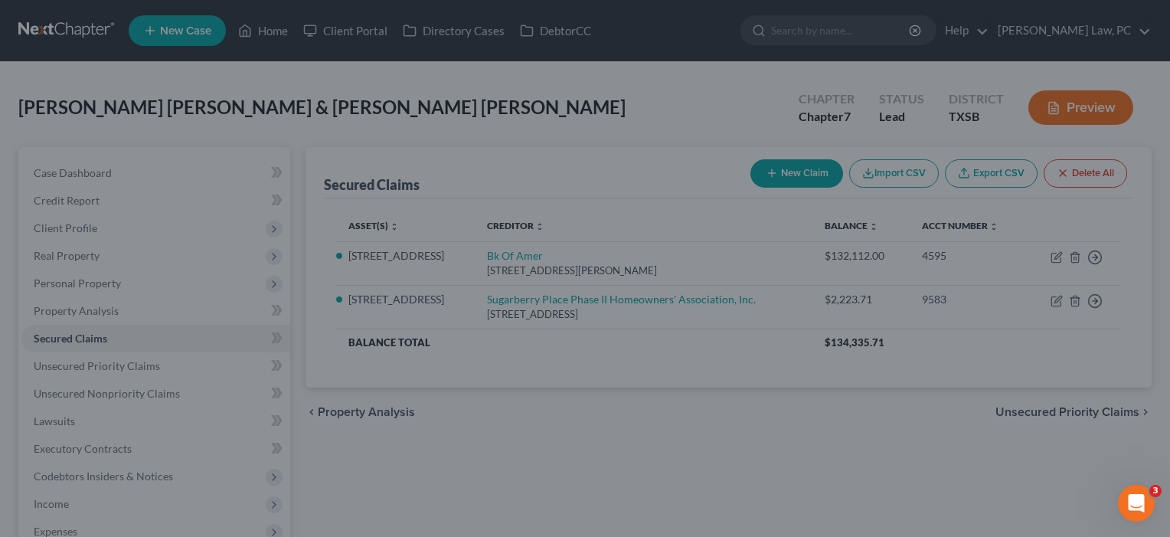
select select "3"
select select "0"
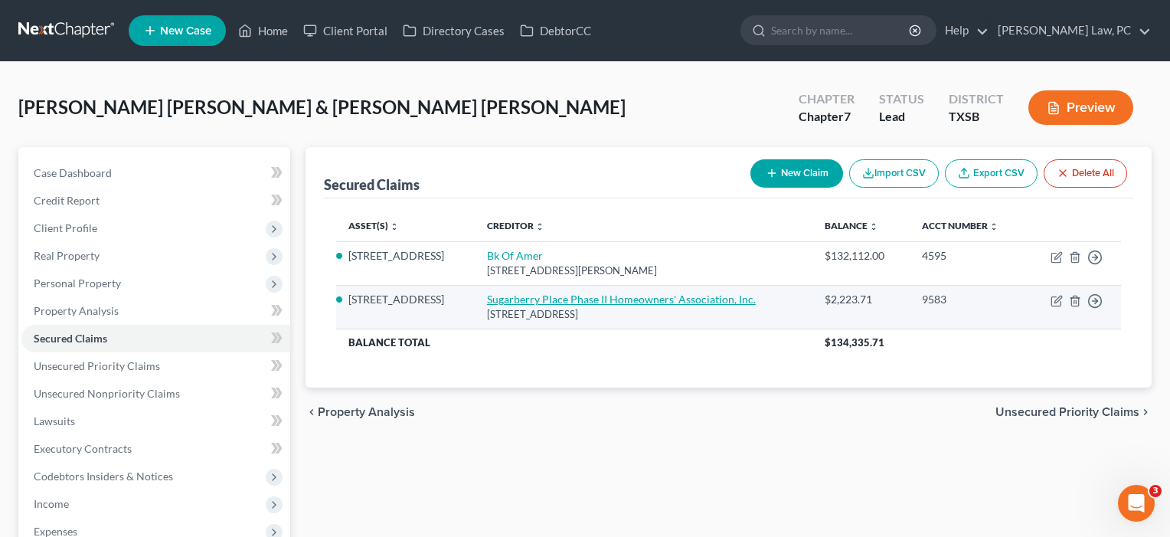
click at [602, 300] on link "Sugarberry Place Phase II Homeowners' Association, Inc." at bounding box center [621, 298] width 269 height 13
select select "45"
select select "3"
select select "2"
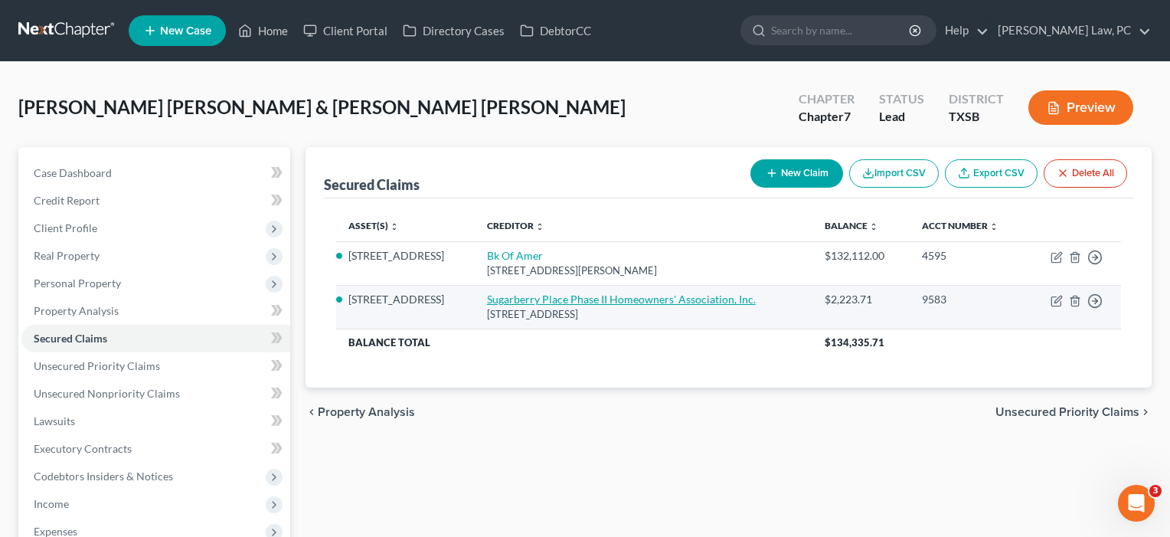
select select "0"
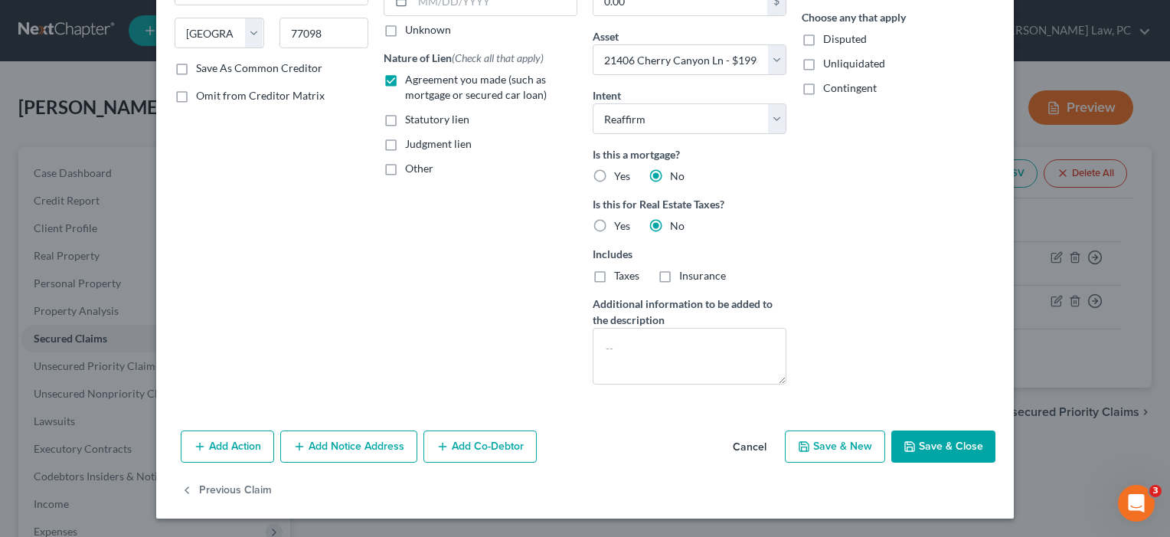
scroll to position [240, 0]
click at [927, 447] on button "Save & Close" at bounding box center [943, 446] width 104 height 32
select select
select select "1"
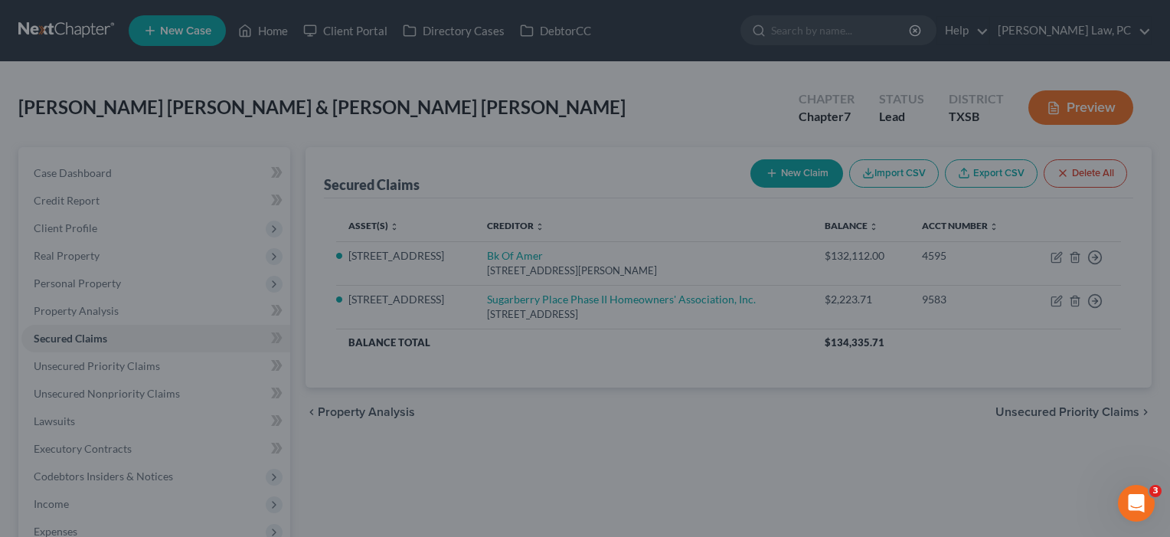
select select "3"
select select "0"
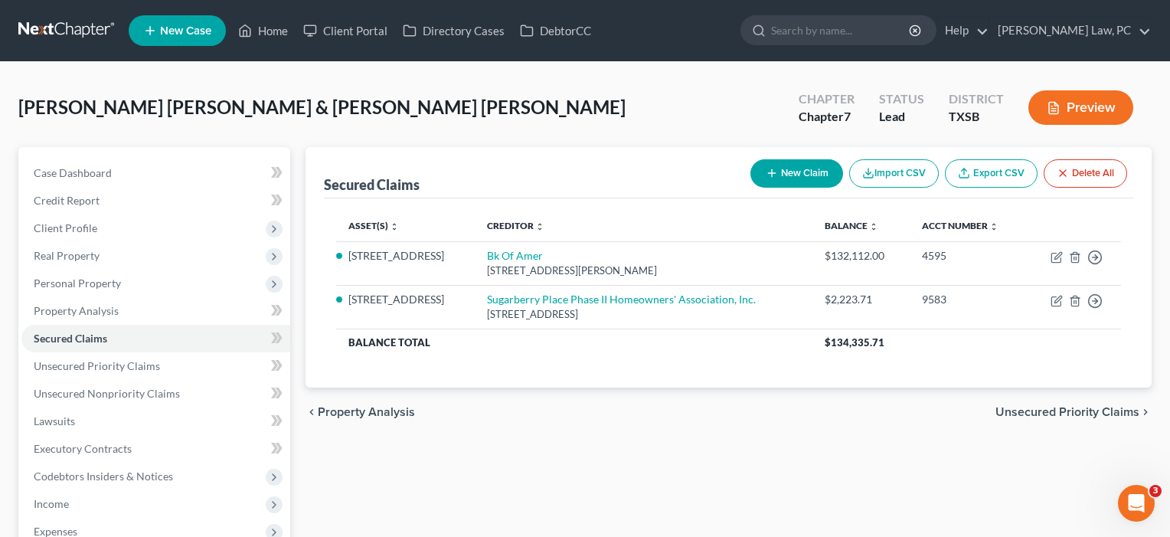
click at [100, 367] on span "Unsecured Priority Claims" at bounding box center [97, 365] width 126 height 13
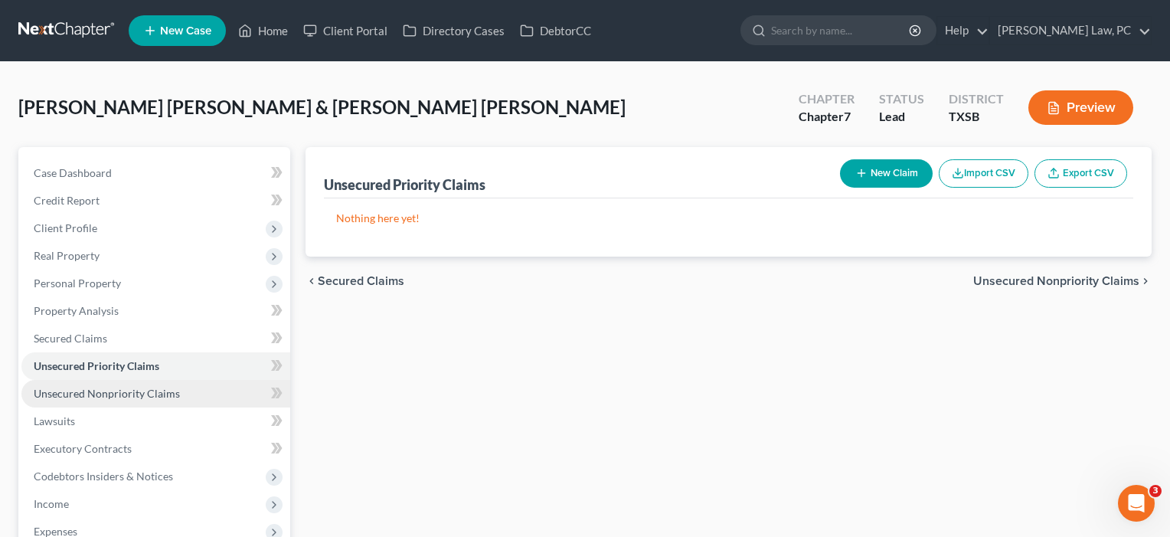
click at [93, 391] on span "Unsecured Nonpriority Claims" at bounding box center [107, 393] width 146 height 13
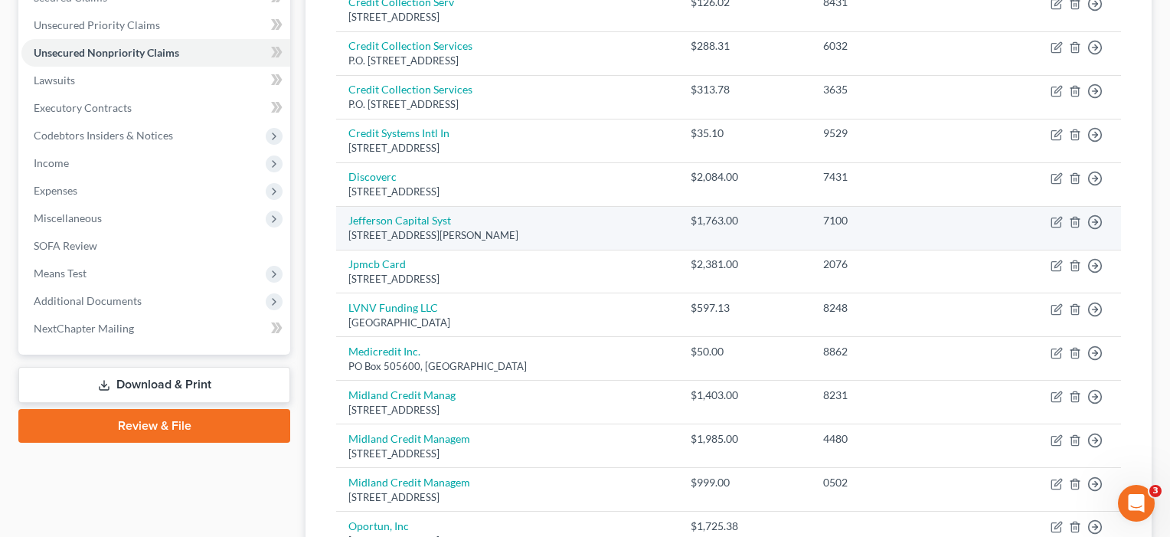
scroll to position [342, 0]
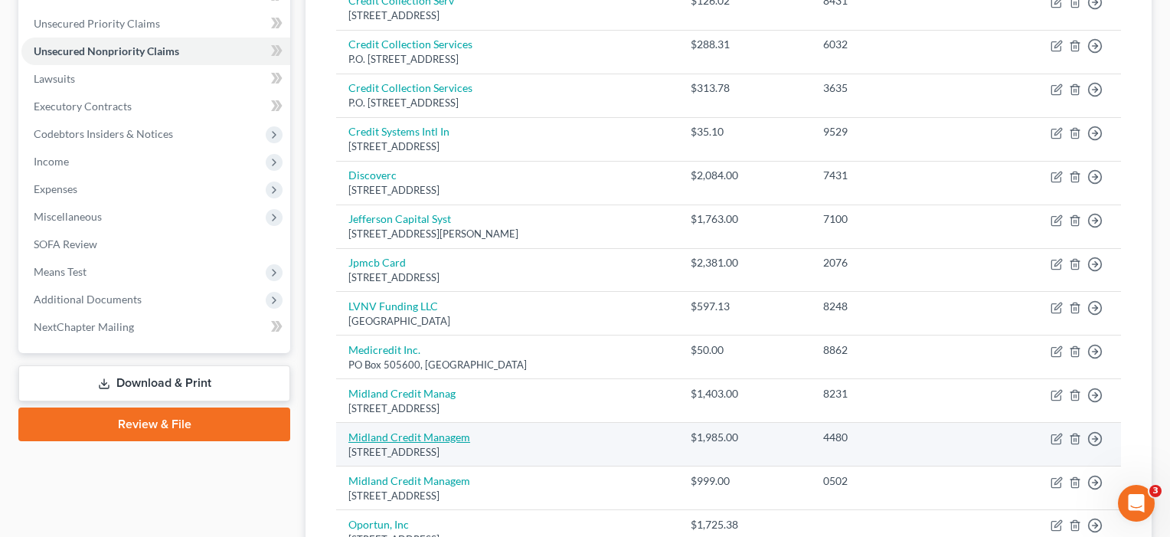
click at [451, 430] on link "Midland Credit Managem" at bounding box center [409, 436] width 122 height 13
select select "23"
select select "1"
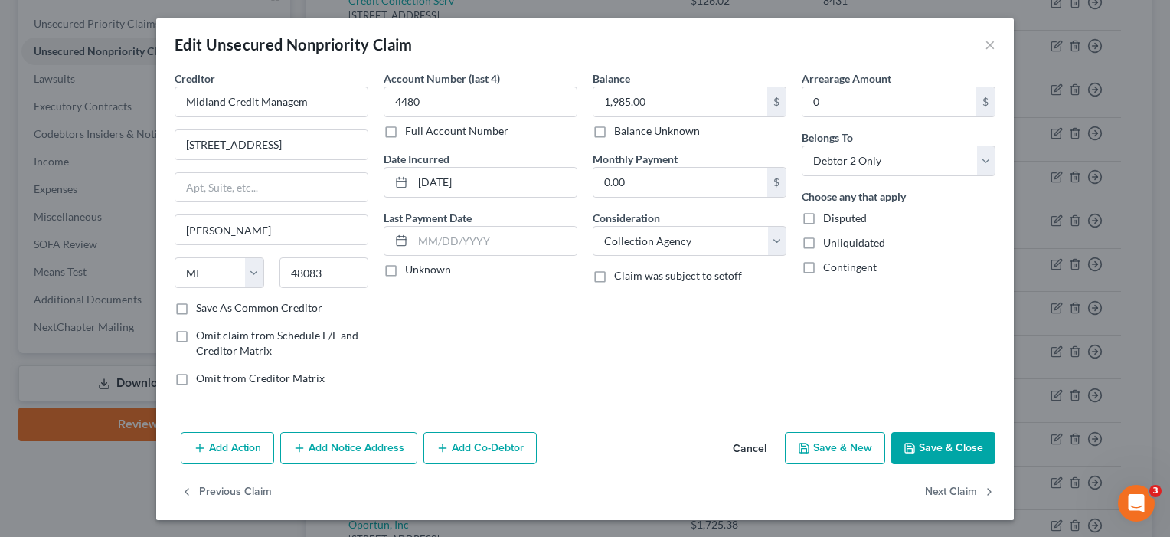
click at [954, 446] on button "Save & Close" at bounding box center [943, 448] width 104 height 32
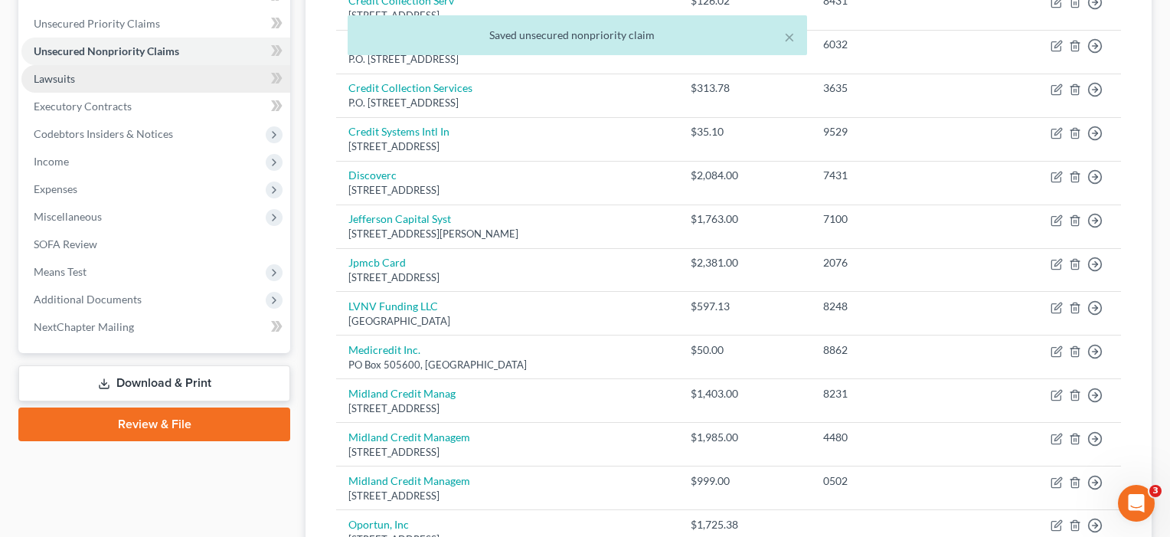
click at [57, 79] on span "Lawsuits" at bounding box center [54, 78] width 41 height 13
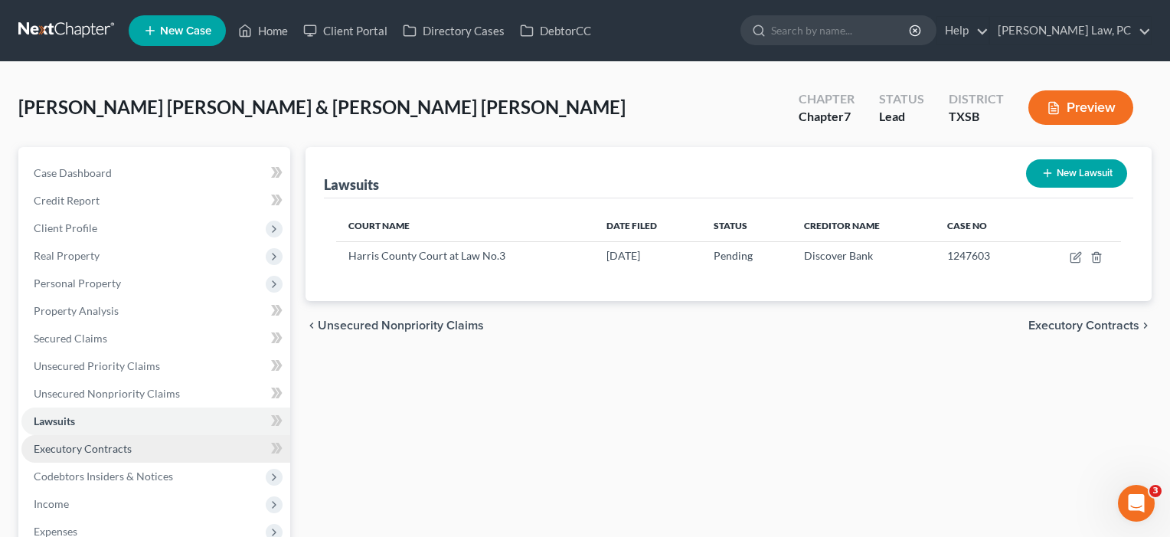
click at [76, 449] on span "Executory Contracts" at bounding box center [83, 448] width 98 height 13
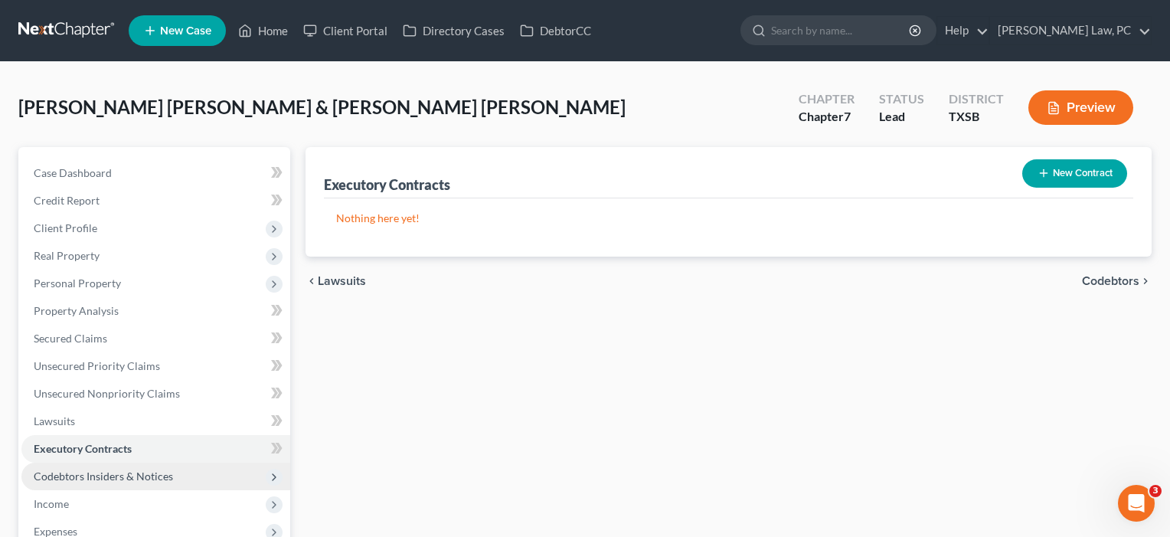
click at [75, 466] on span "Codebtors Insiders & Notices" at bounding box center [155, 476] width 269 height 28
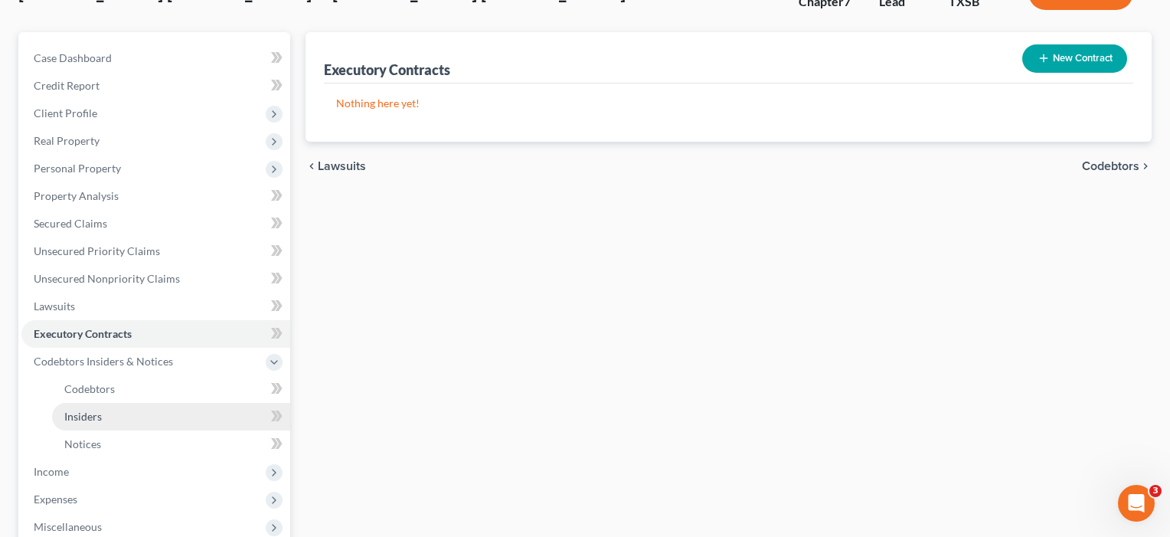
scroll to position [134, 0]
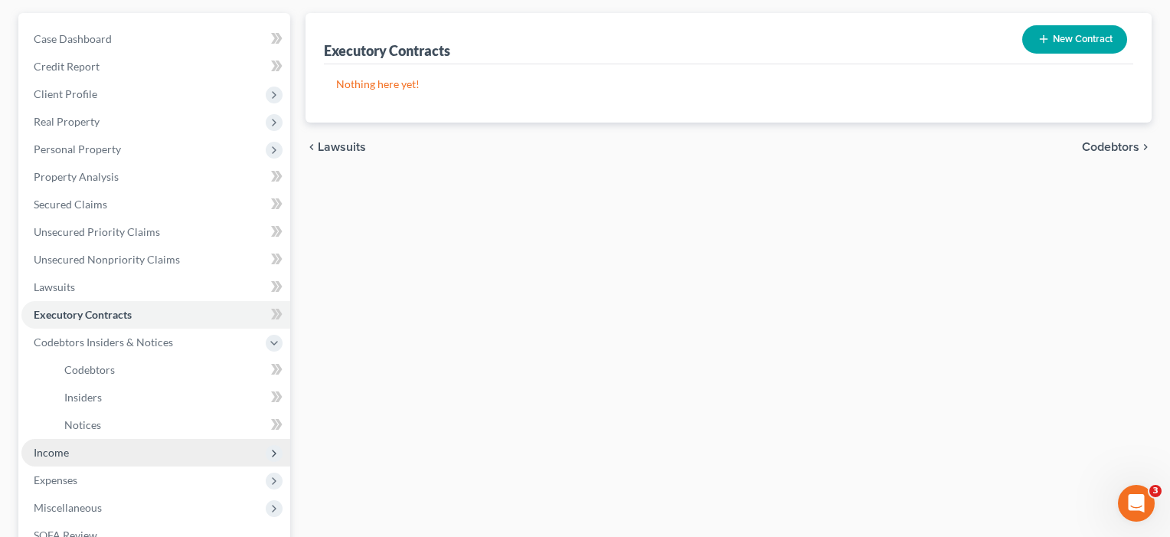
click at [57, 458] on span "Income" at bounding box center [51, 452] width 35 height 13
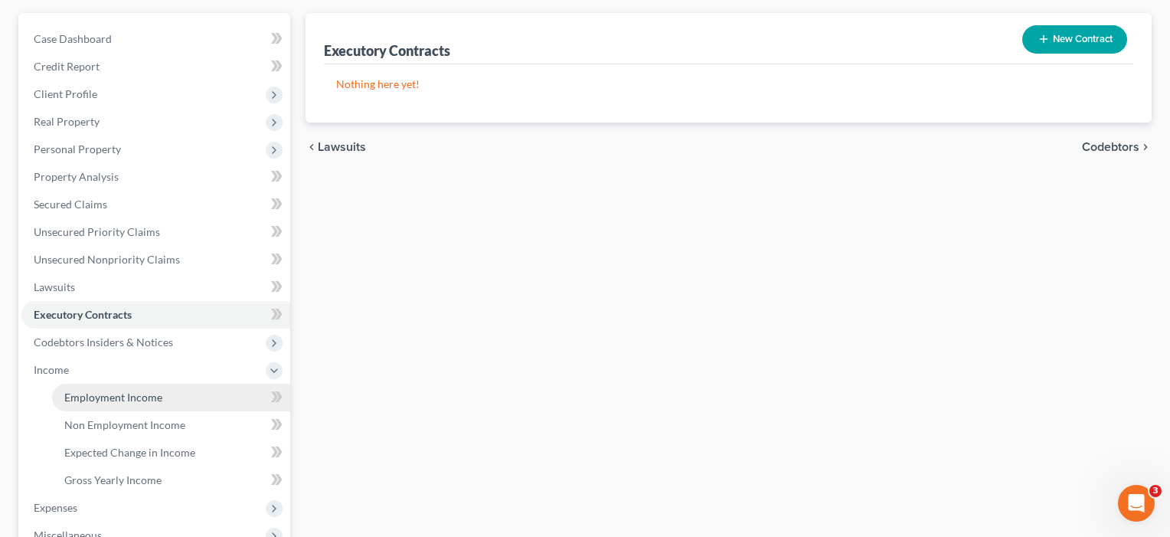
click at [96, 399] on span "Employment Income" at bounding box center [113, 396] width 98 height 13
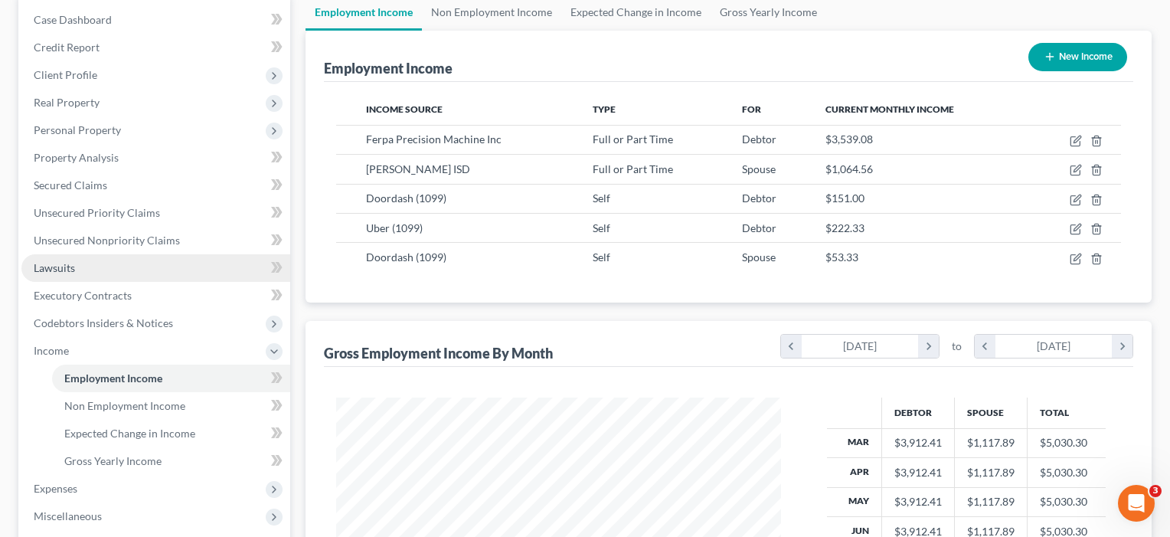
scroll to position [157, 0]
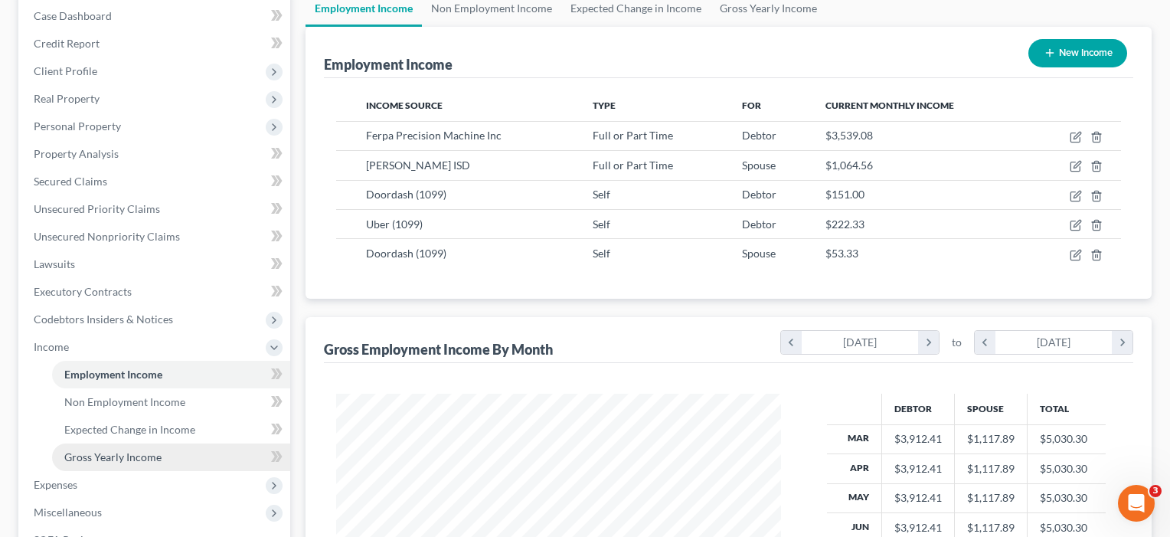
click at [122, 456] on span "Gross Yearly Income" at bounding box center [112, 456] width 97 height 13
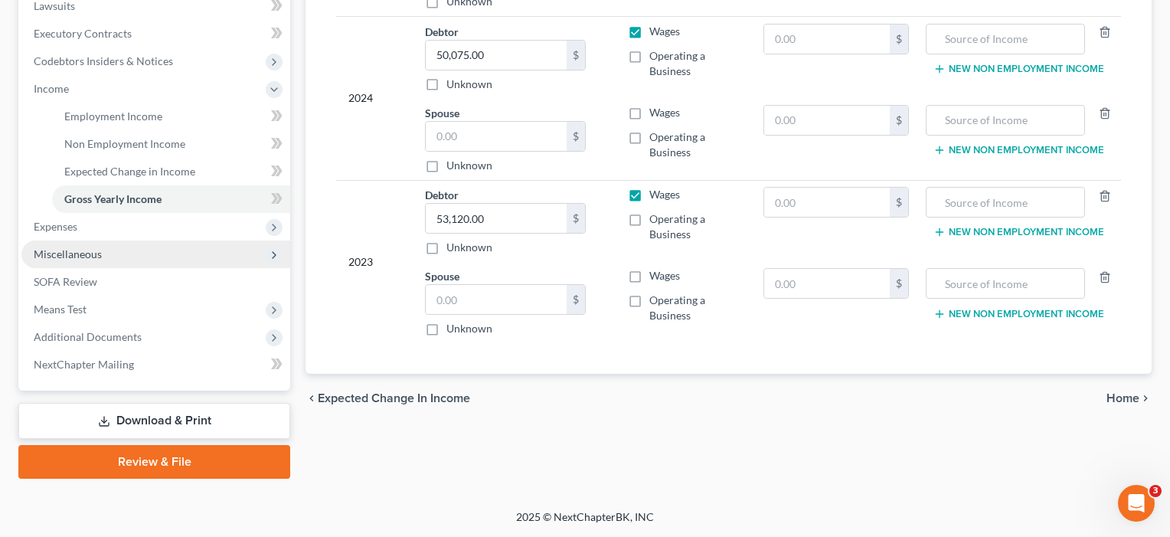
scroll to position [415, 0]
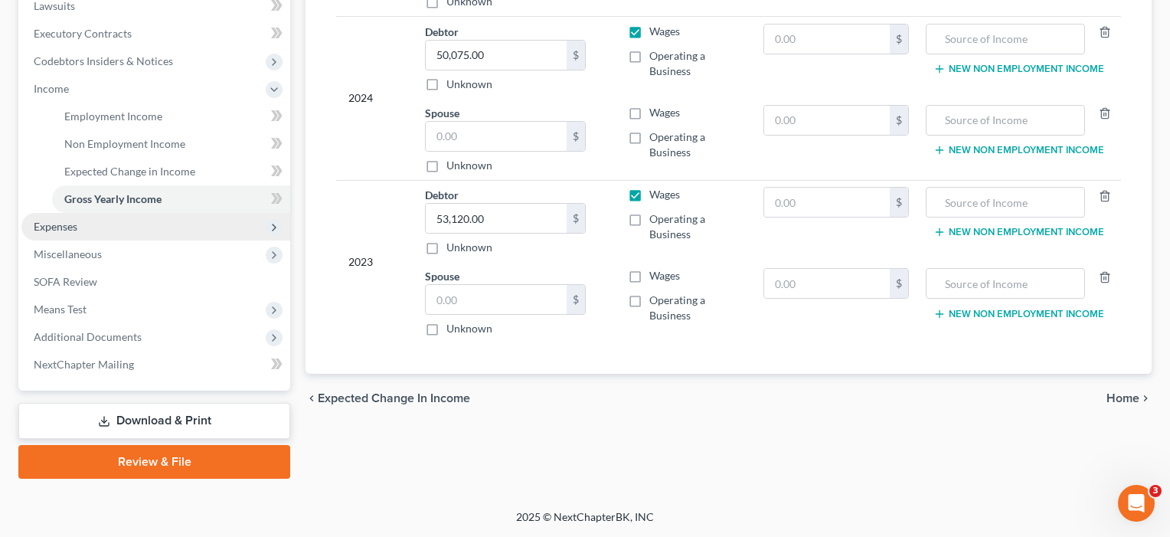
click at [64, 220] on span "Expenses" at bounding box center [56, 226] width 44 height 13
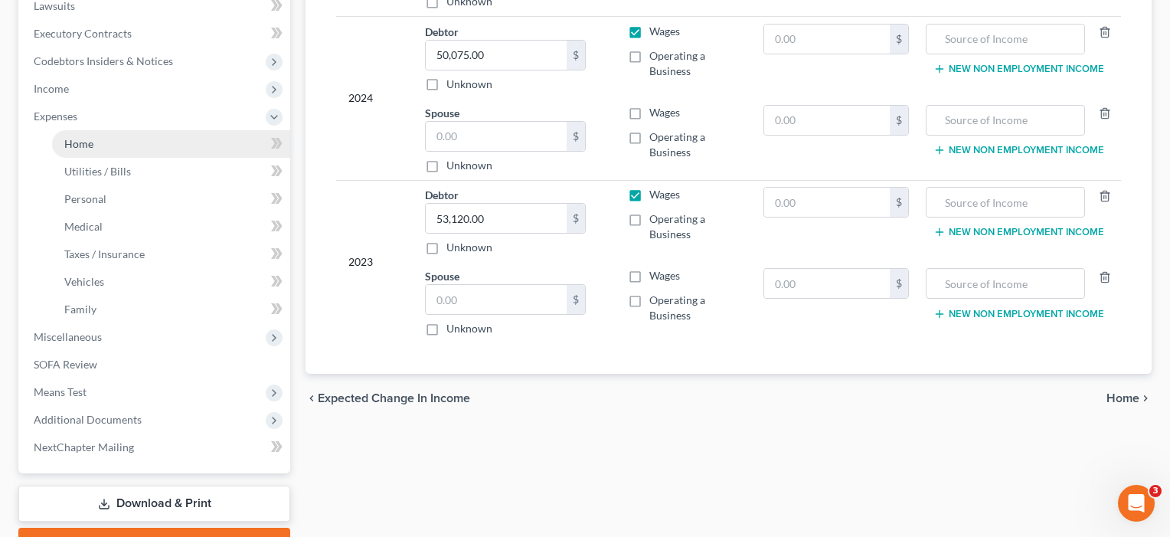
click at [87, 153] on link "Home" at bounding box center [171, 144] width 238 height 28
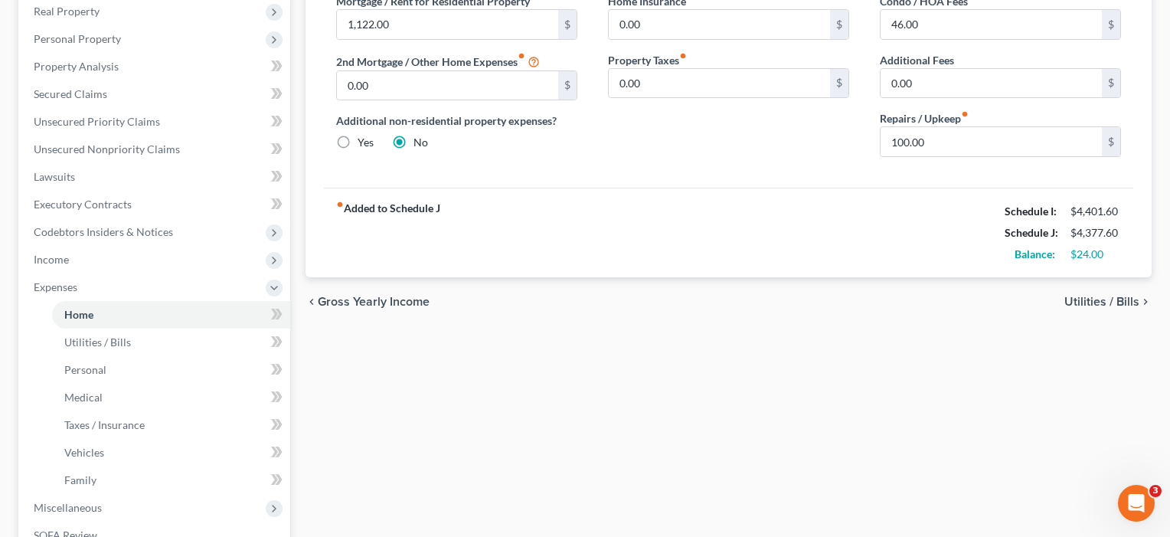
scroll to position [293, 0]
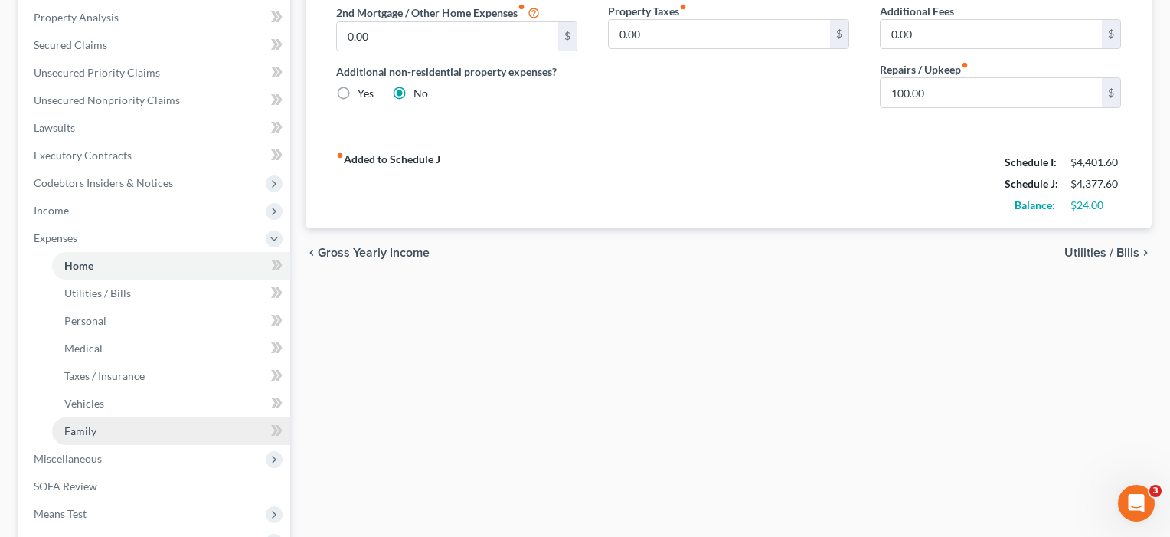
click at [80, 429] on span "Family" at bounding box center [80, 430] width 32 height 13
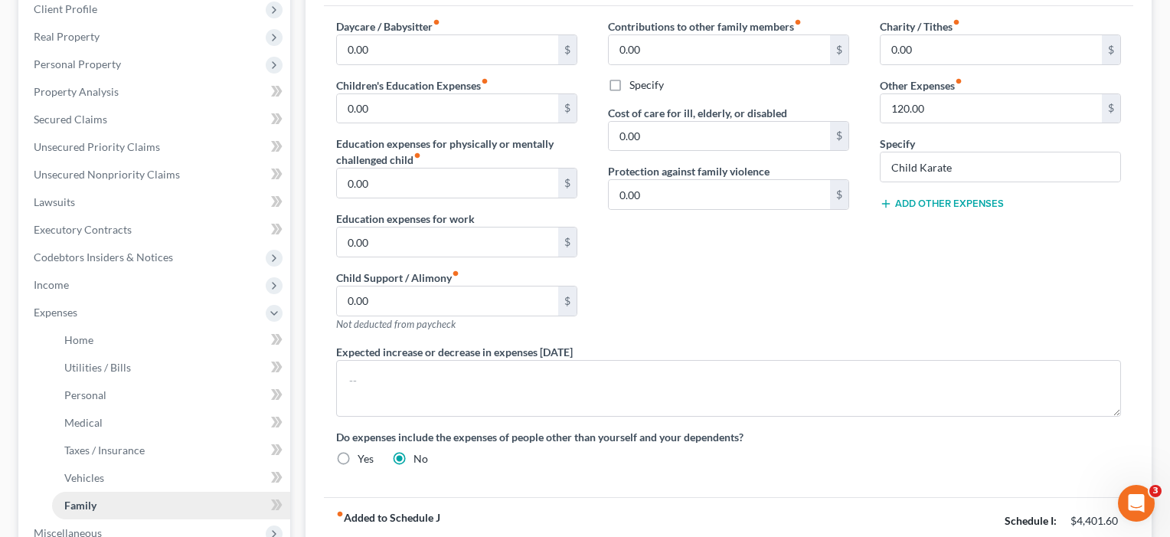
scroll to position [207, 0]
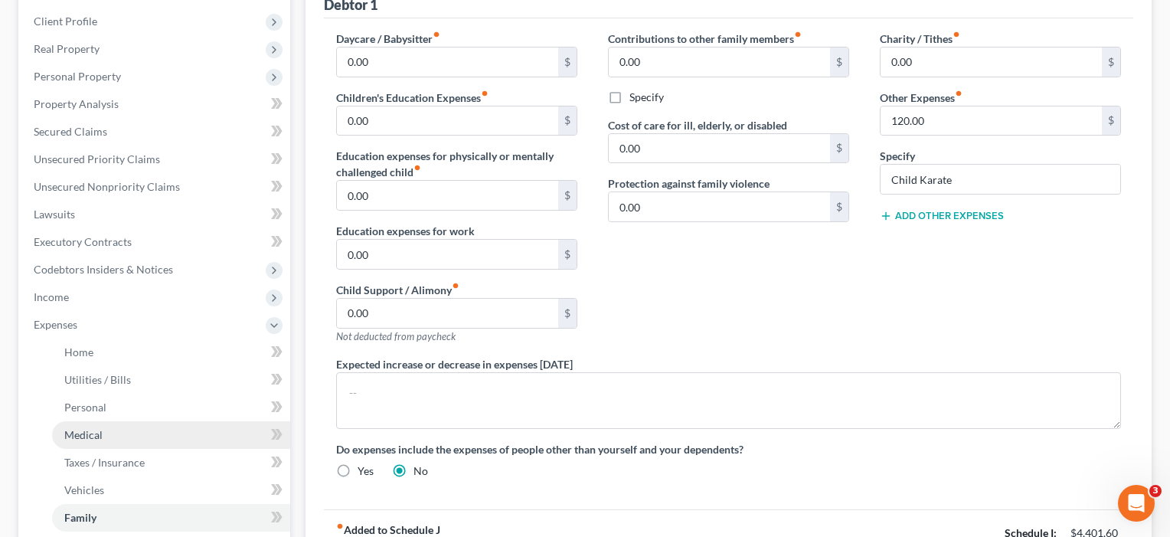
click at [94, 447] on link "Medical" at bounding box center [171, 435] width 238 height 28
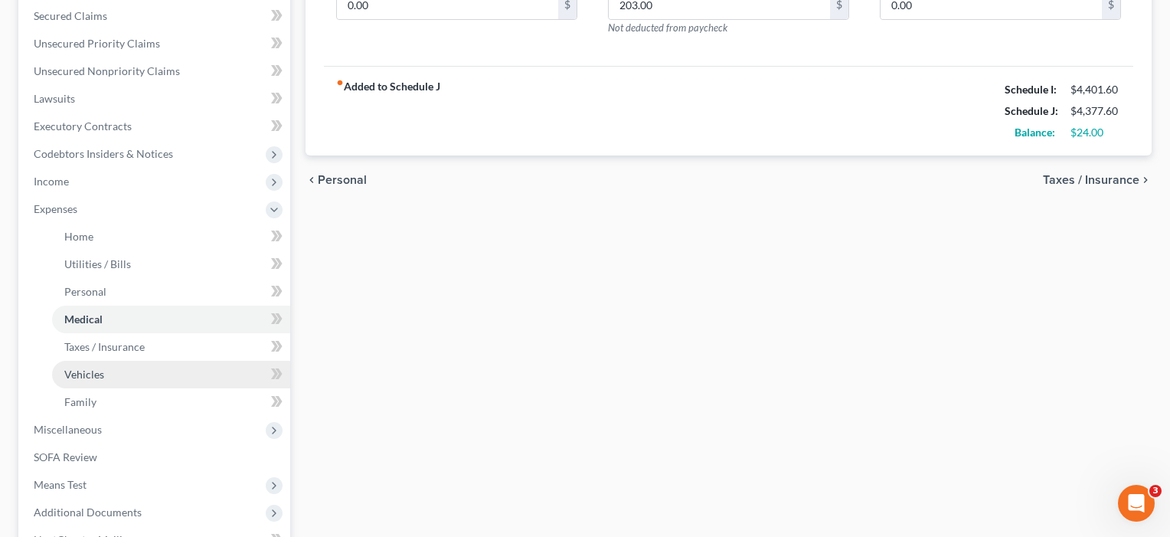
scroll to position [332, 0]
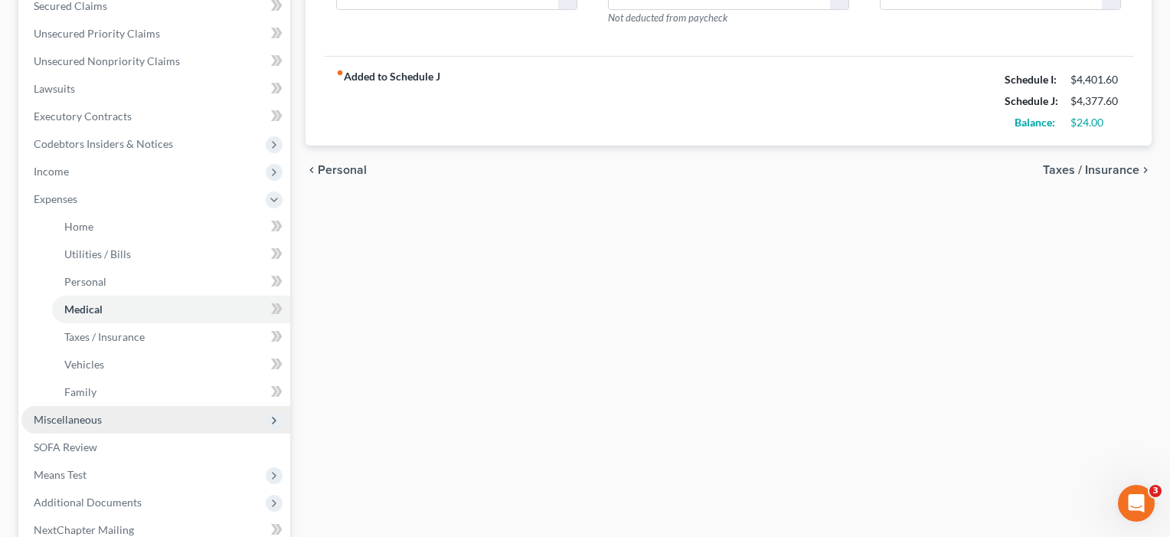
click at [89, 416] on span "Miscellaneous" at bounding box center [68, 419] width 68 height 13
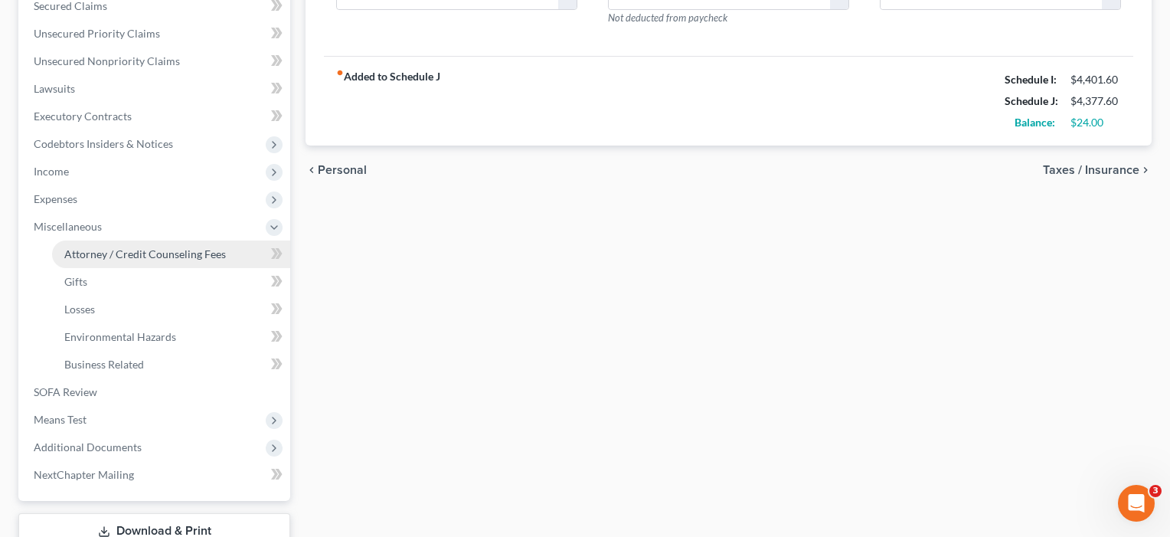
click at [108, 256] on span "Attorney / Credit Counseling Fees" at bounding box center [145, 253] width 162 height 13
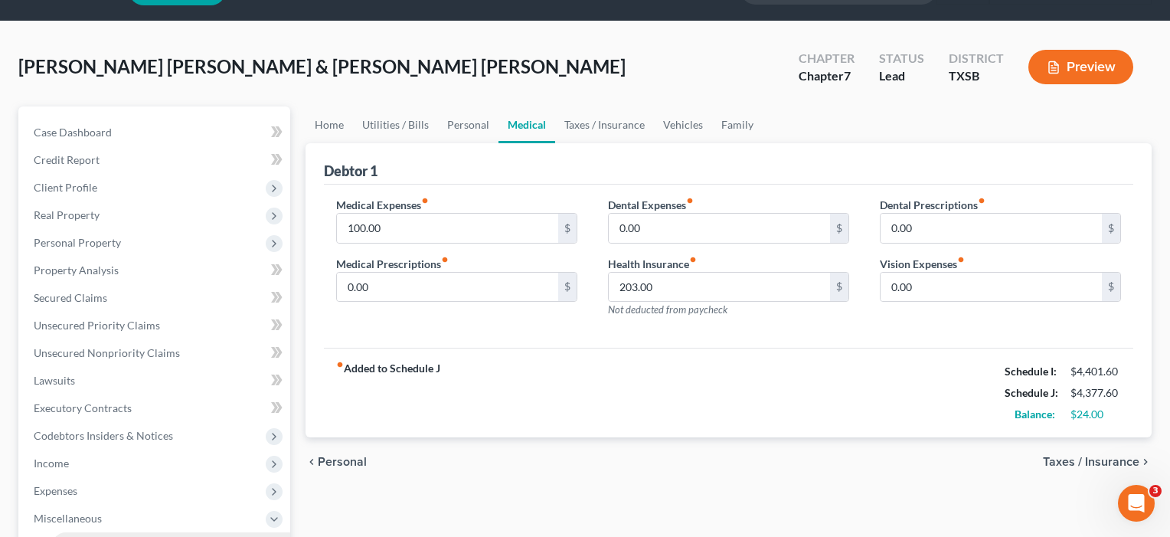
select select "4"
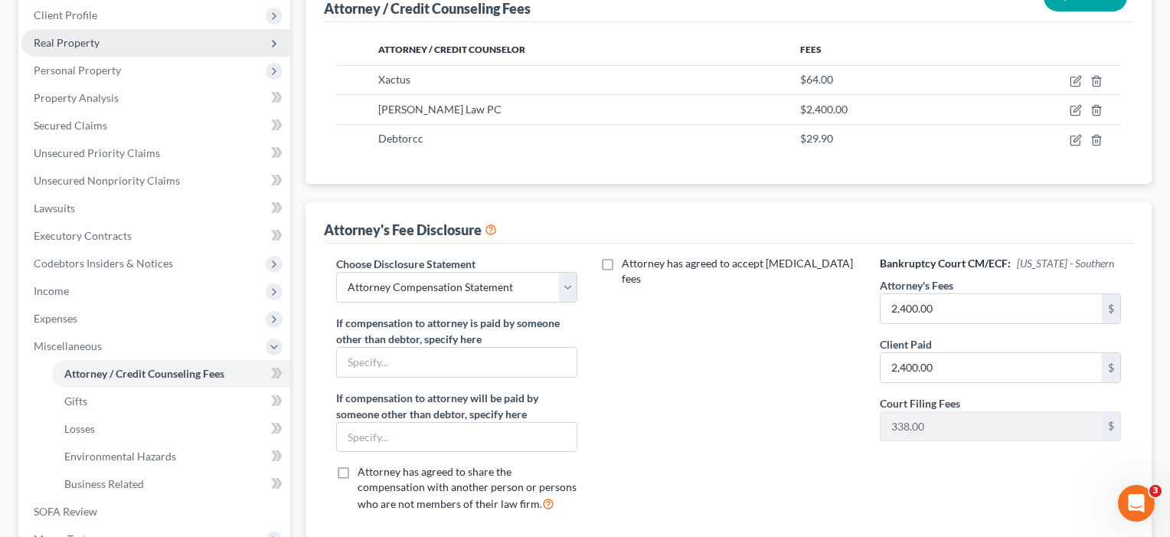
scroll to position [214, 0]
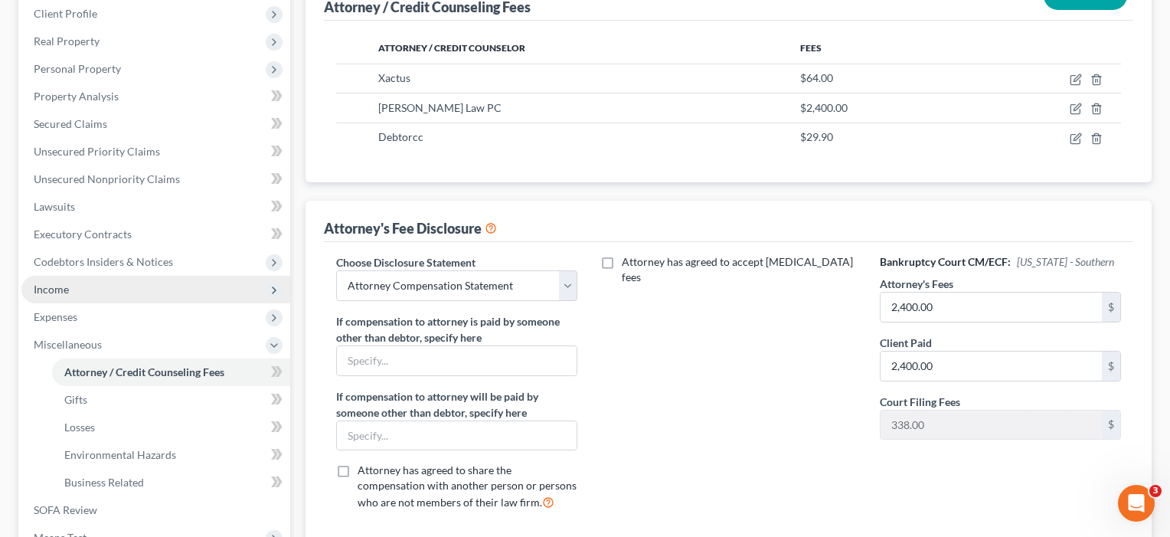
click at [65, 287] on span "Income" at bounding box center [51, 289] width 35 height 13
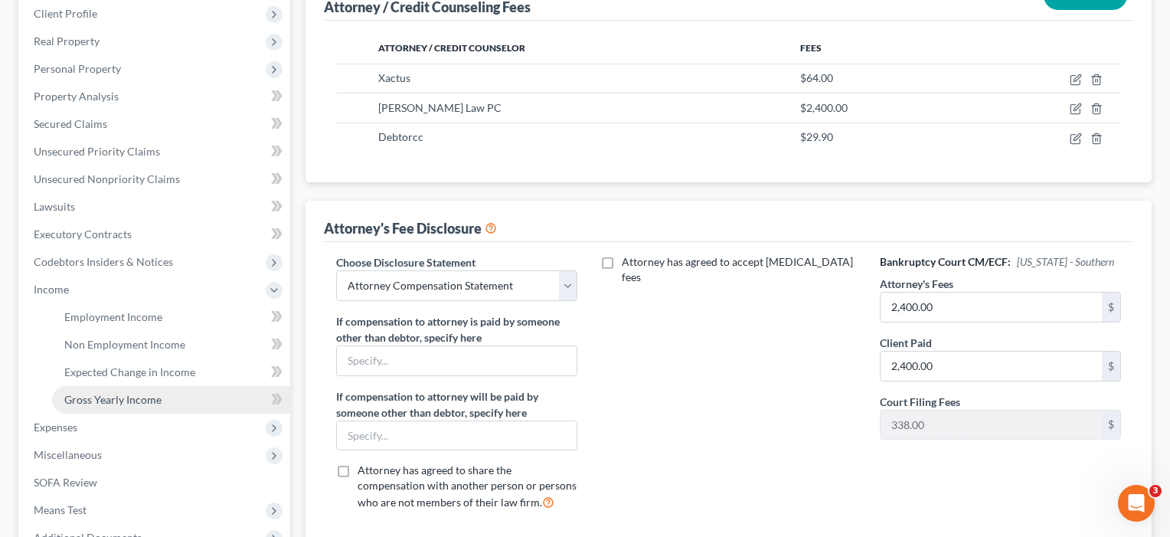
click at [76, 391] on link "Gross Yearly Income" at bounding box center [171, 400] width 238 height 28
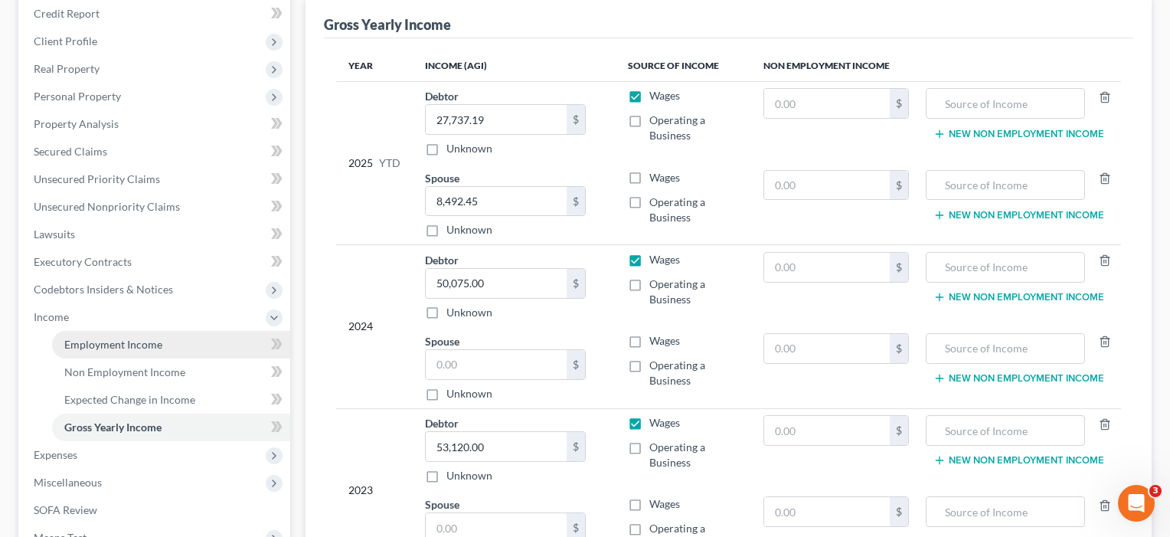
click at [88, 340] on span "Employment Income" at bounding box center [113, 344] width 98 height 13
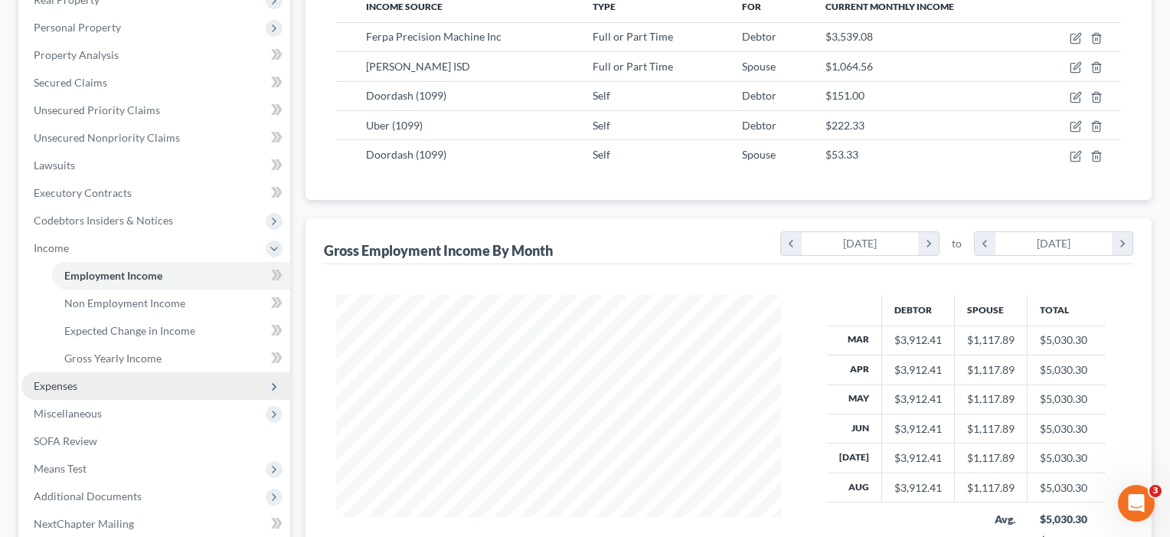
click at [57, 388] on span "Expenses" at bounding box center [56, 385] width 44 height 13
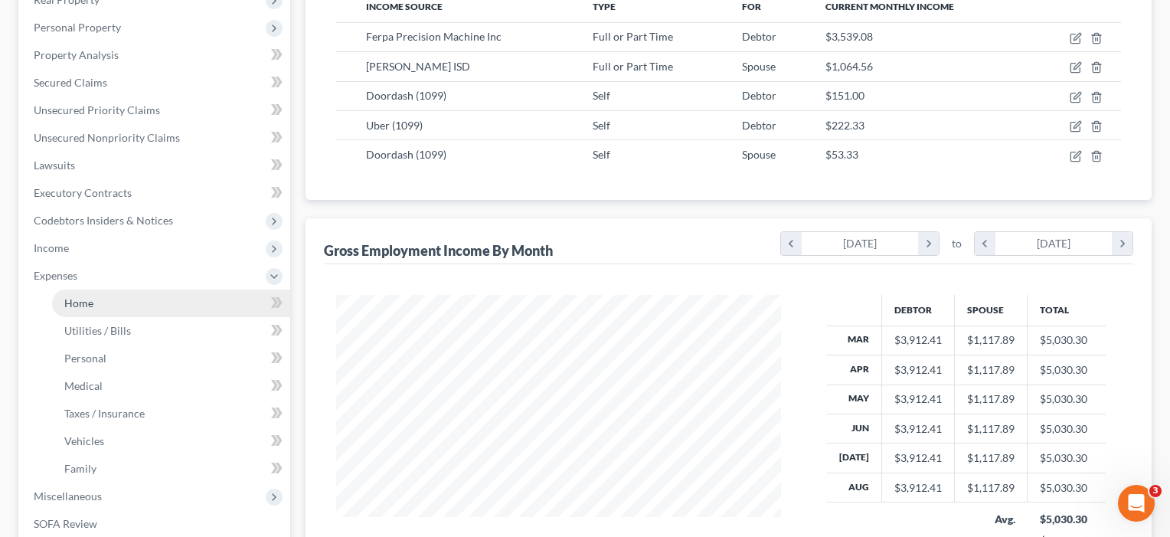
click at [95, 307] on link "Home" at bounding box center [171, 303] width 238 height 28
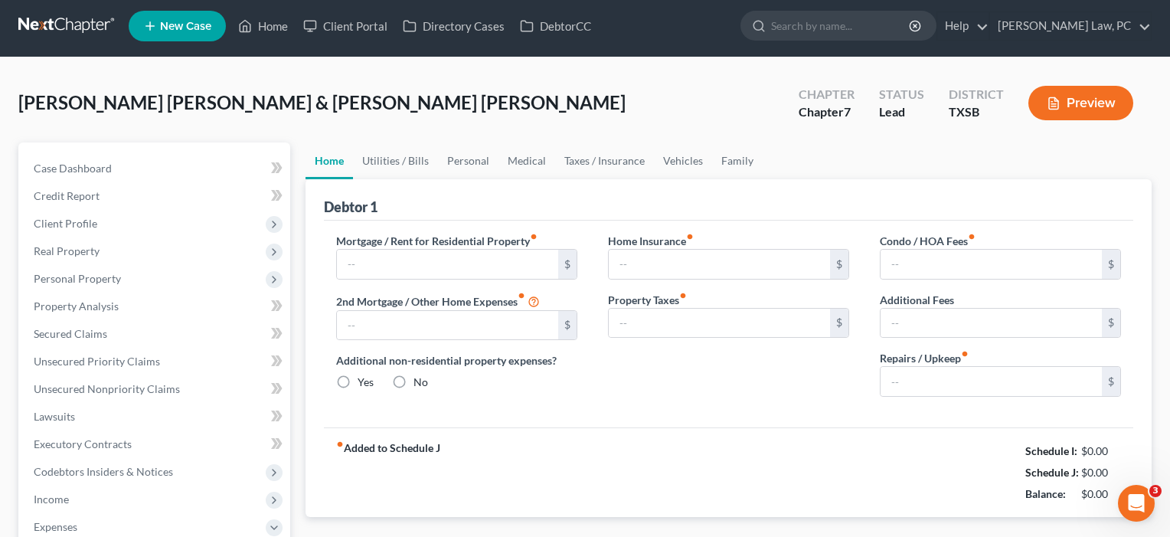
type input "1,122.00"
type input "0.00"
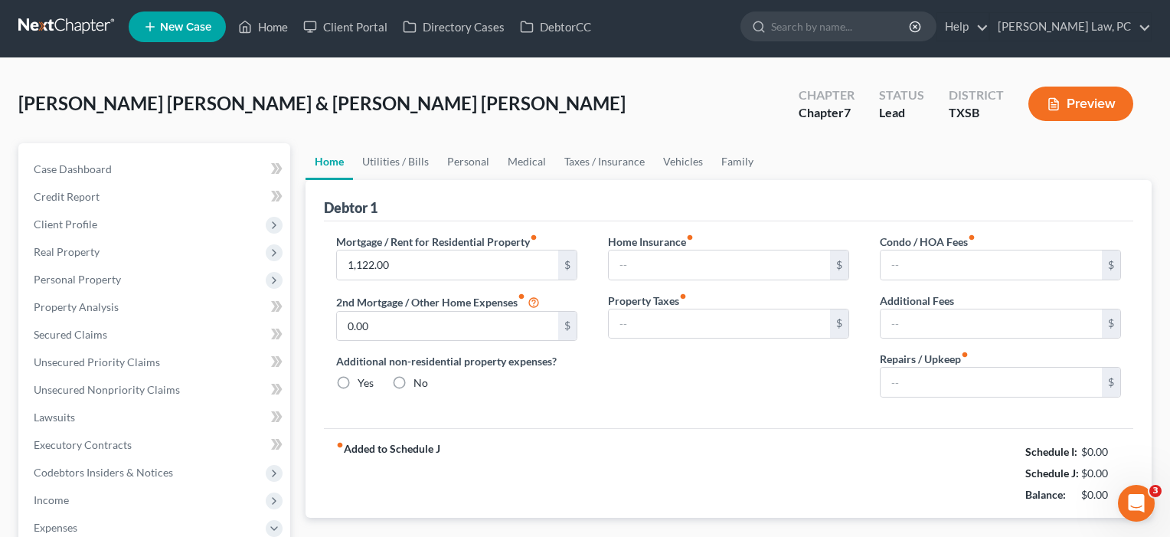
radio input "true"
type input "0.00"
type input "46.00"
type input "0.00"
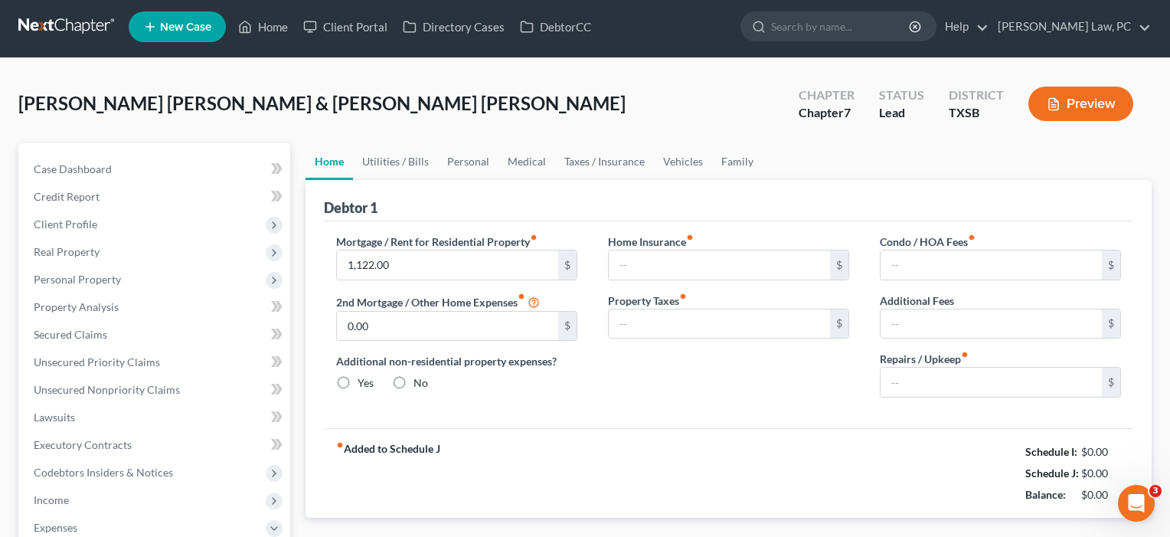
type input "100.00"
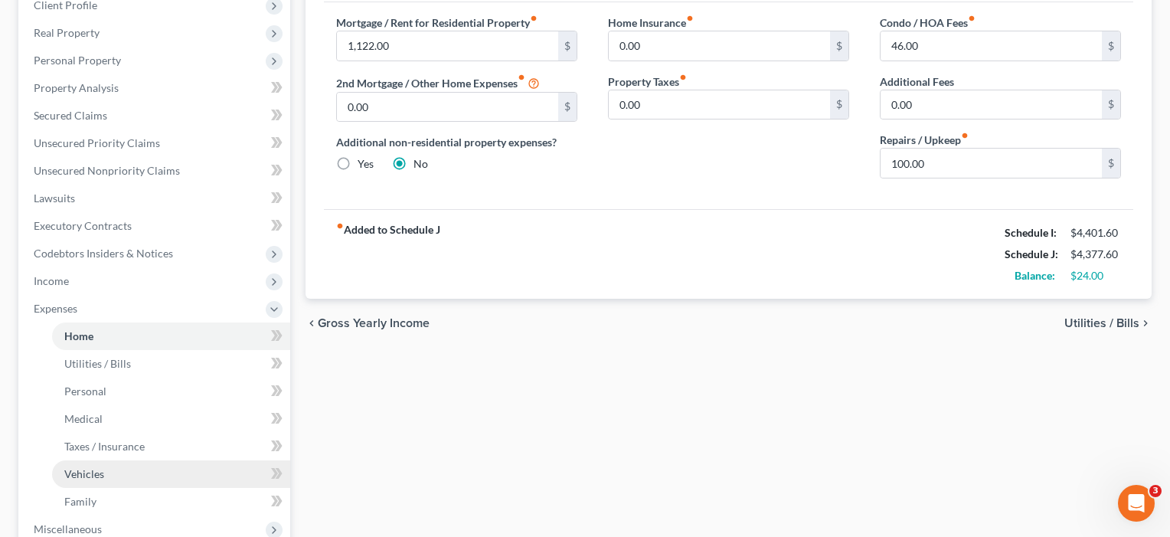
click at [89, 465] on link "Vehicles" at bounding box center [171, 474] width 238 height 28
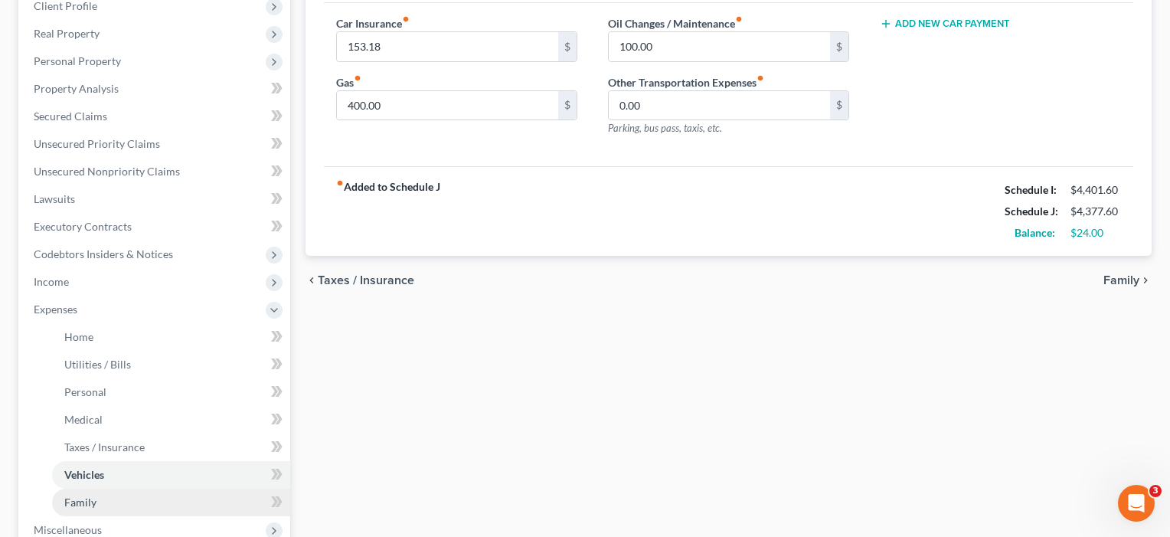
click at [83, 501] on span "Family" at bounding box center [80, 501] width 32 height 13
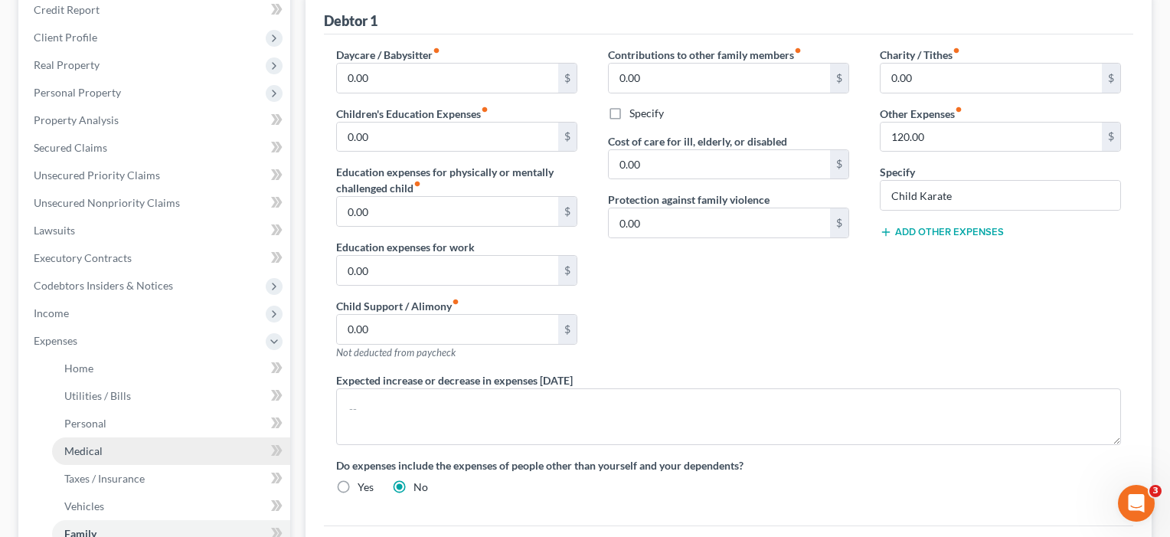
click at [83, 444] on span "Medical" at bounding box center [83, 450] width 38 height 13
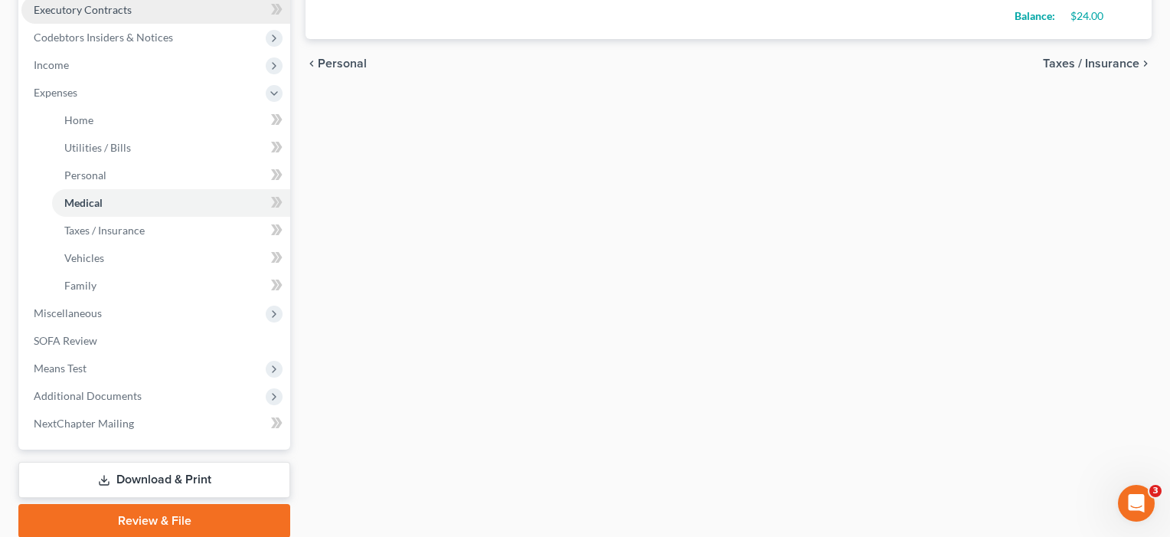
scroll to position [444, 0]
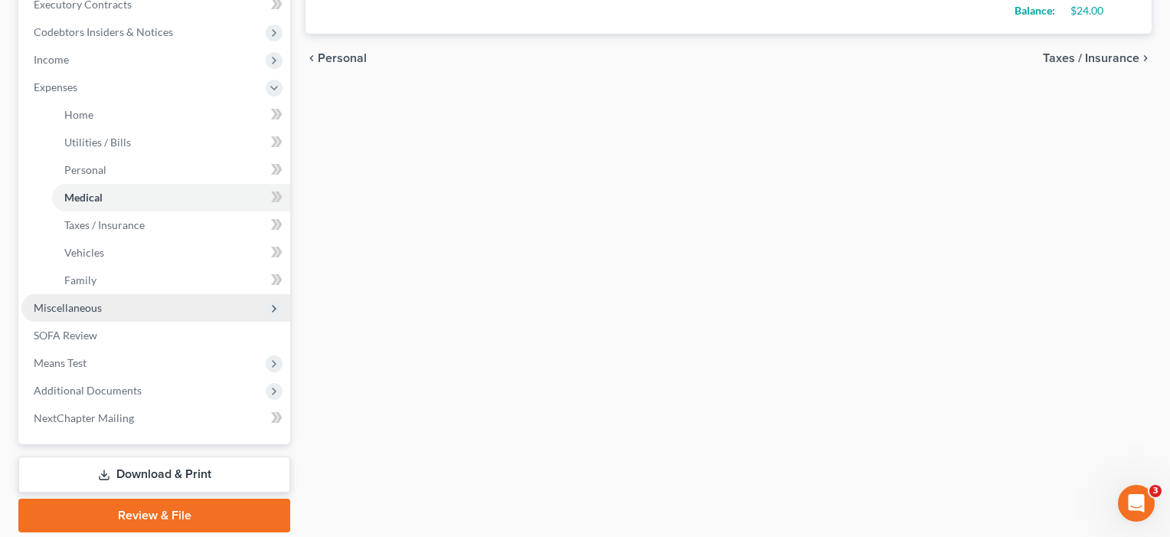
click at [70, 305] on span "Miscellaneous" at bounding box center [68, 307] width 68 height 13
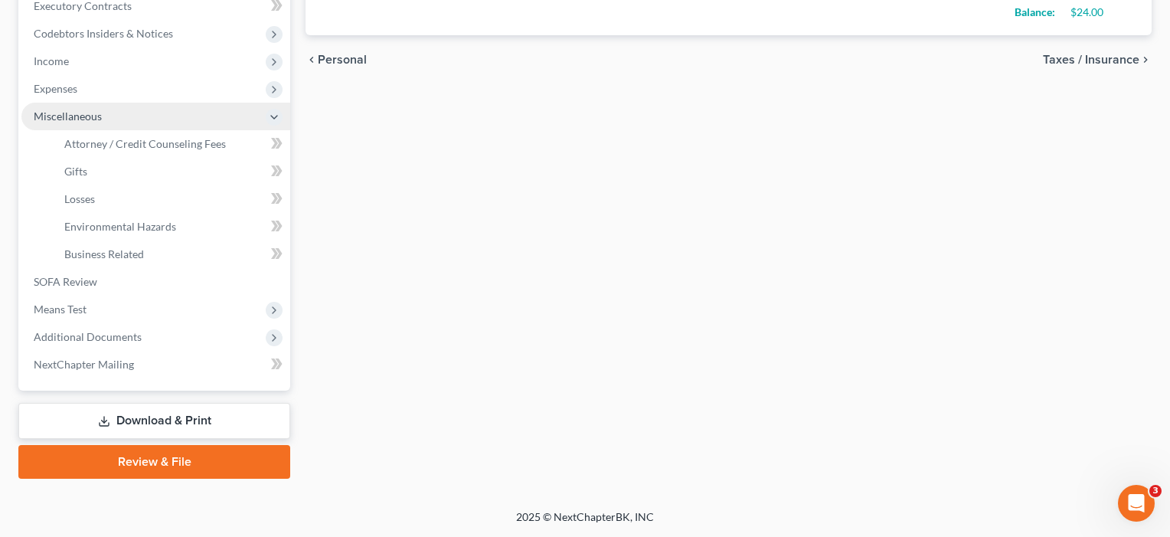
scroll to position [443, 0]
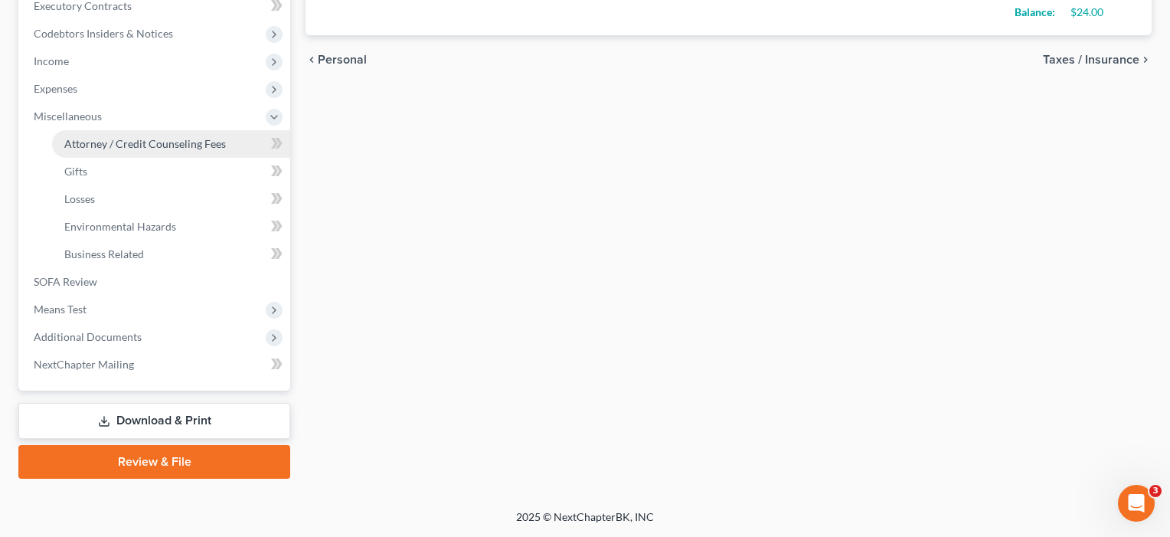
click at [173, 143] on span "Attorney / Credit Counseling Fees" at bounding box center [145, 143] width 162 height 13
select select "4"
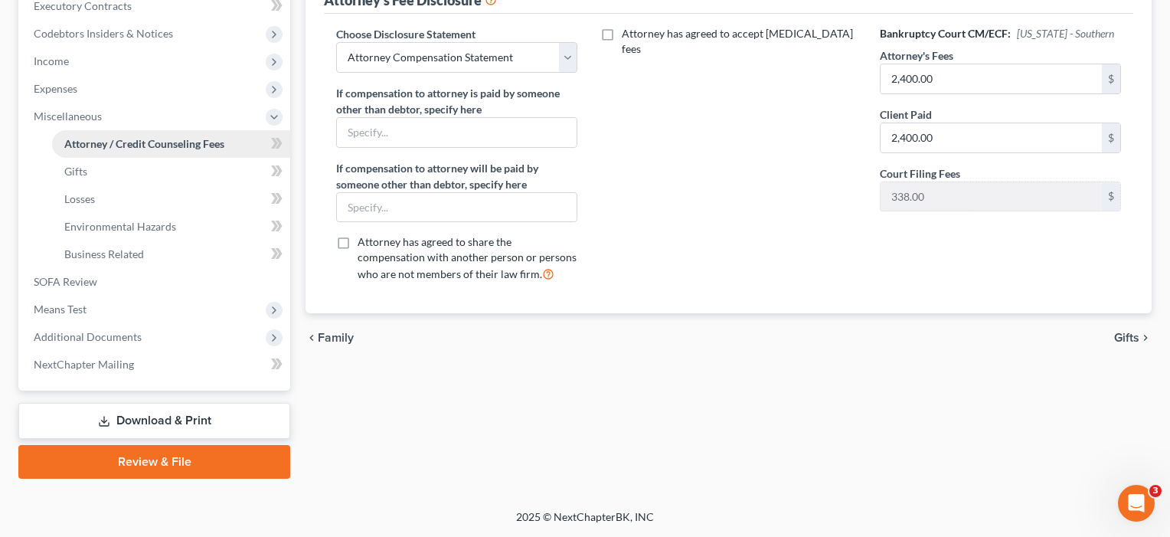
scroll to position [97, 0]
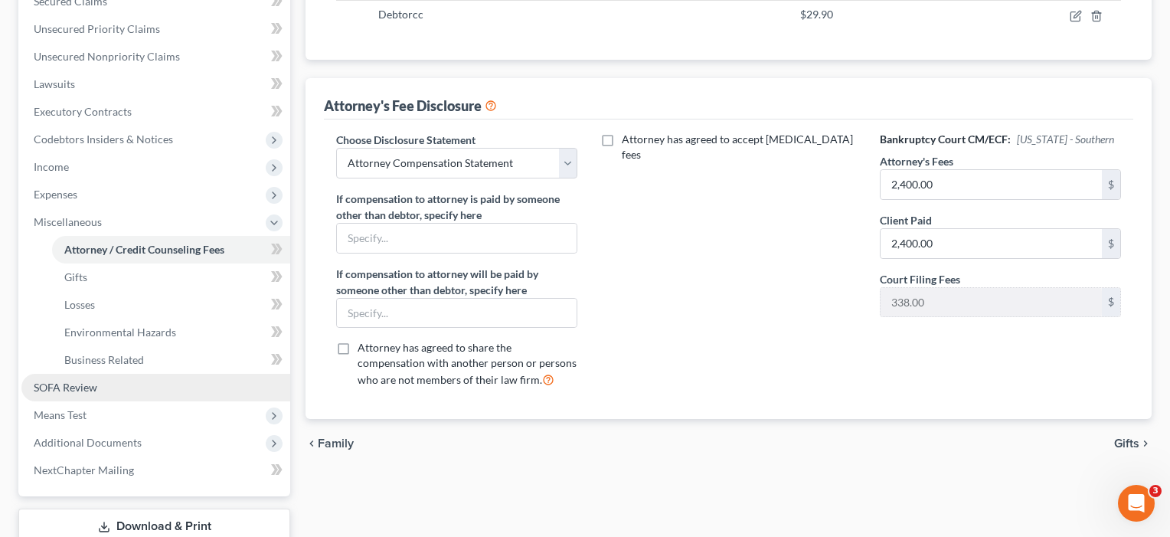
click at [78, 383] on span "SOFA Review" at bounding box center [66, 387] width 64 height 13
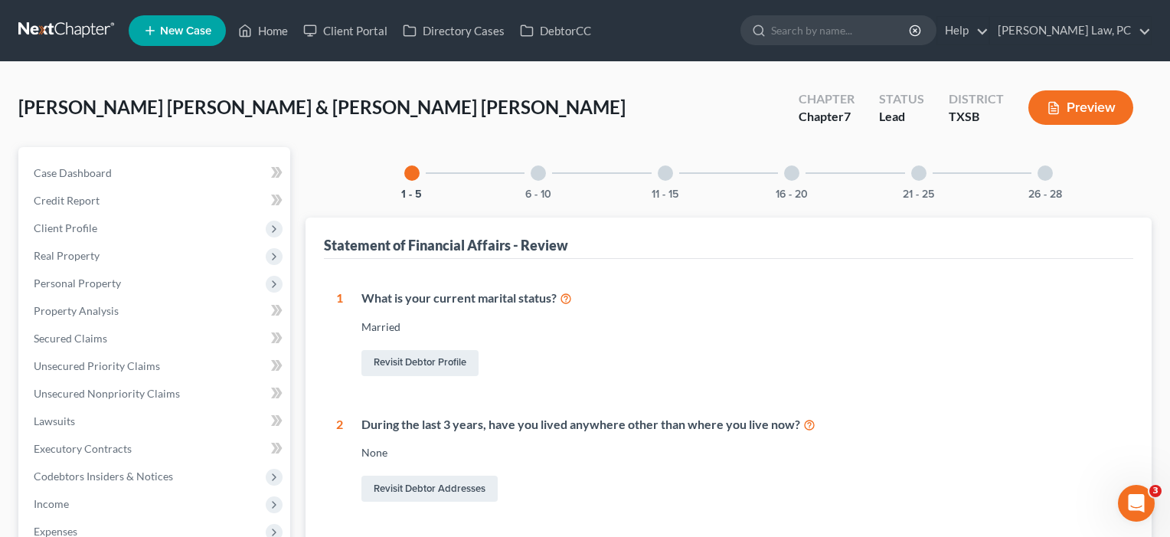
scroll to position [-1, 0]
click at [538, 178] on div at bounding box center [538, 172] width 15 height 15
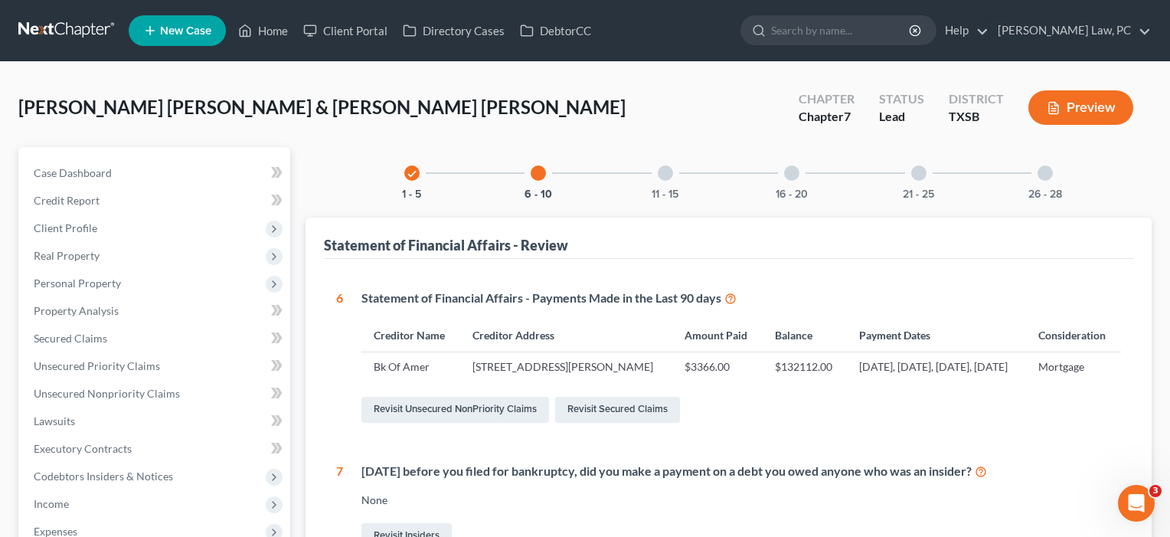
click at [661, 181] on div "11 - 15" at bounding box center [665, 173] width 52 height 52
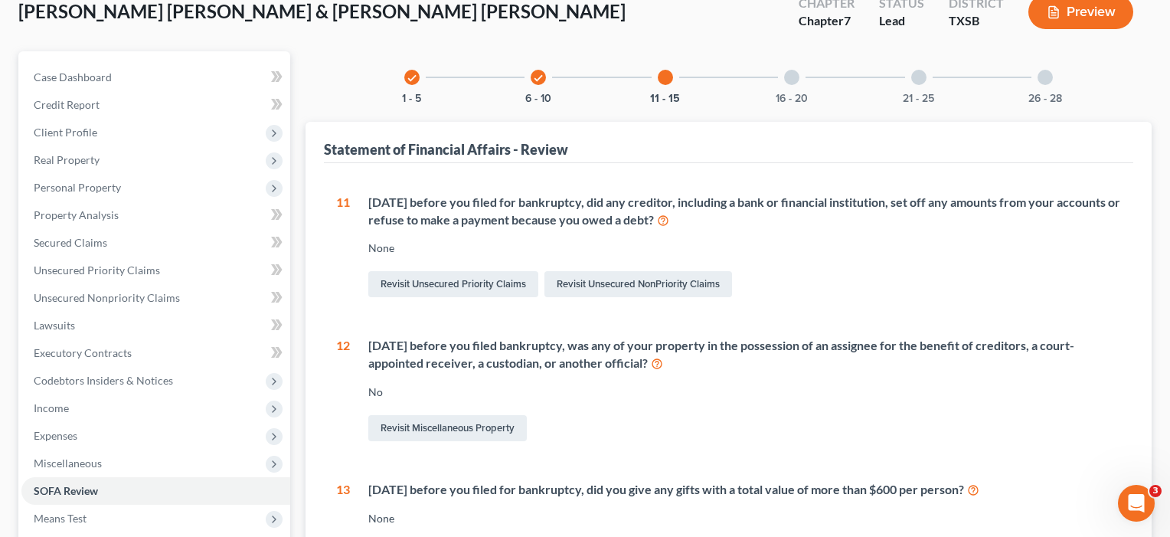
scroll to position [97, 0]
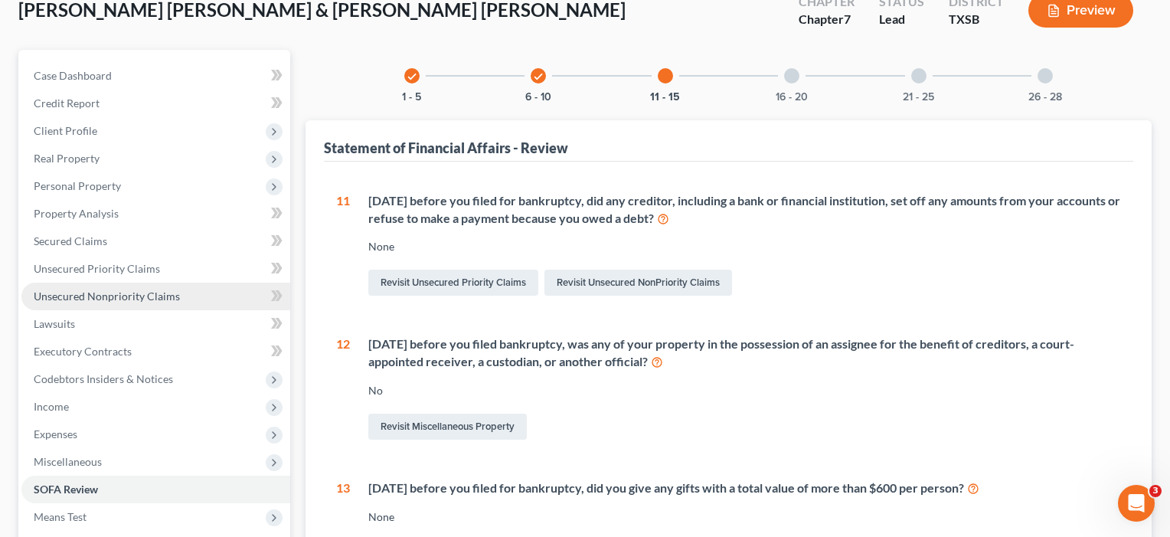
click at [111, 296] on span "Unsecured Nonpriority Claims" at bounding box center [107, 295] width 146 height 13
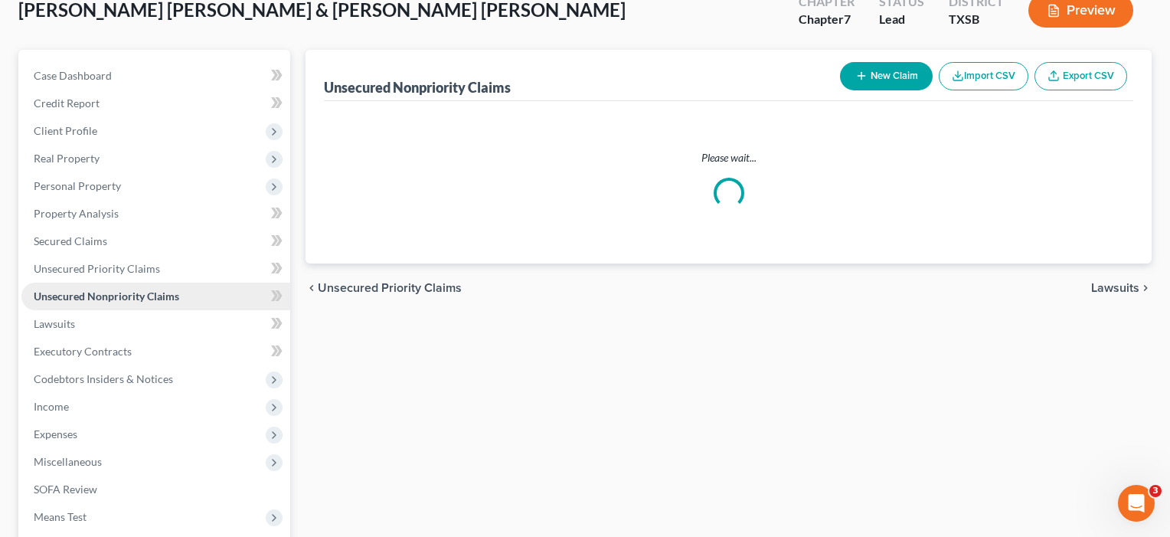
click at [111, 296] on span "Unsecured Nonpriority Claims" at bounding box center [106, 295] width 145 height 13
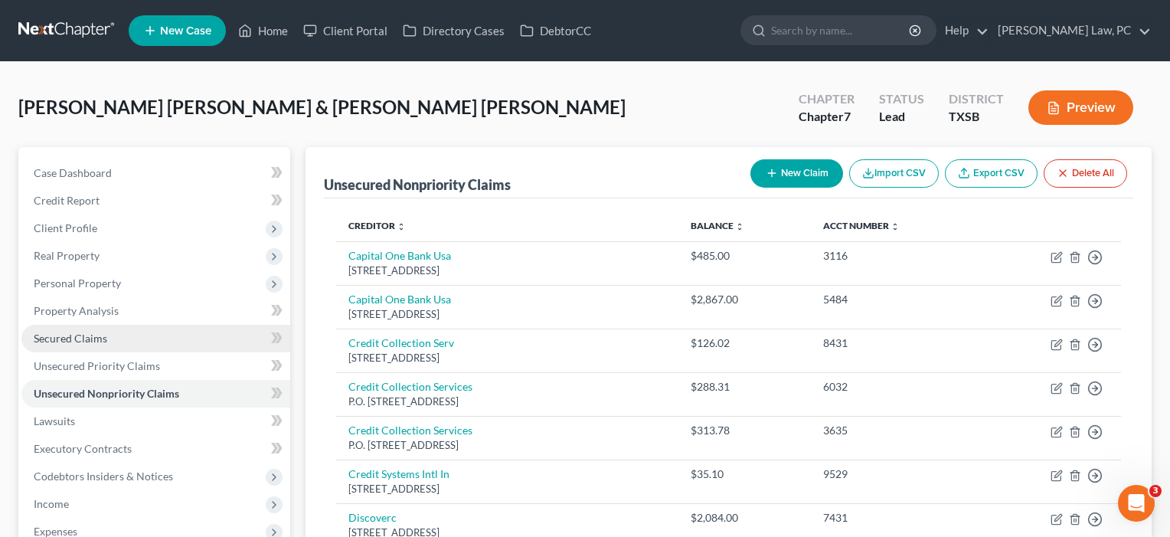
click at [81, 334] on span "Secured Claims" at bounding box center [70, 338] width 73 height 13
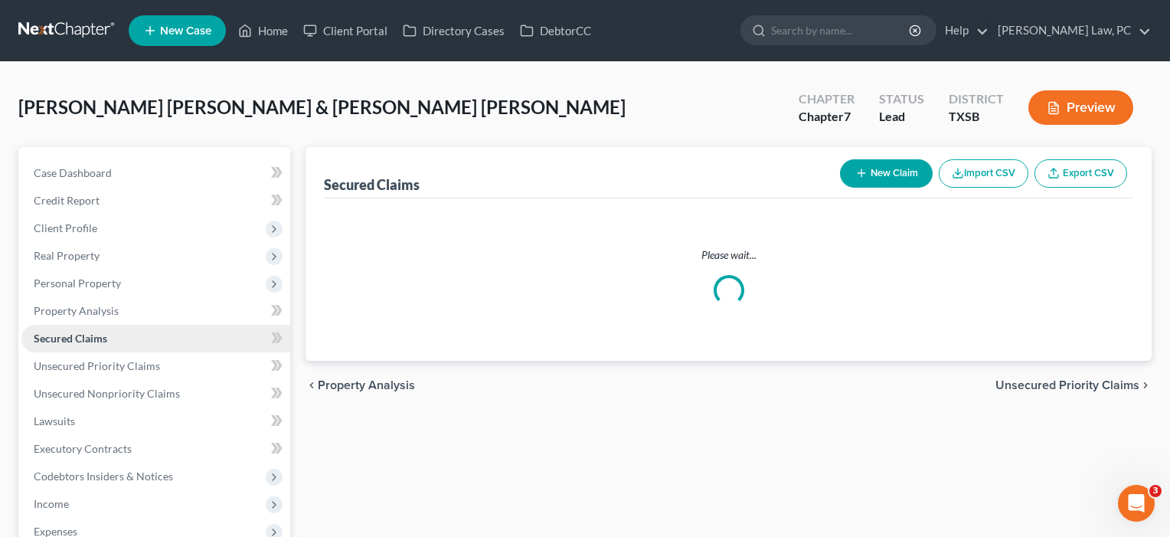
click at [81, 334] on span "Secured Claims" at bounding box center [70, 338] width 73 height 13
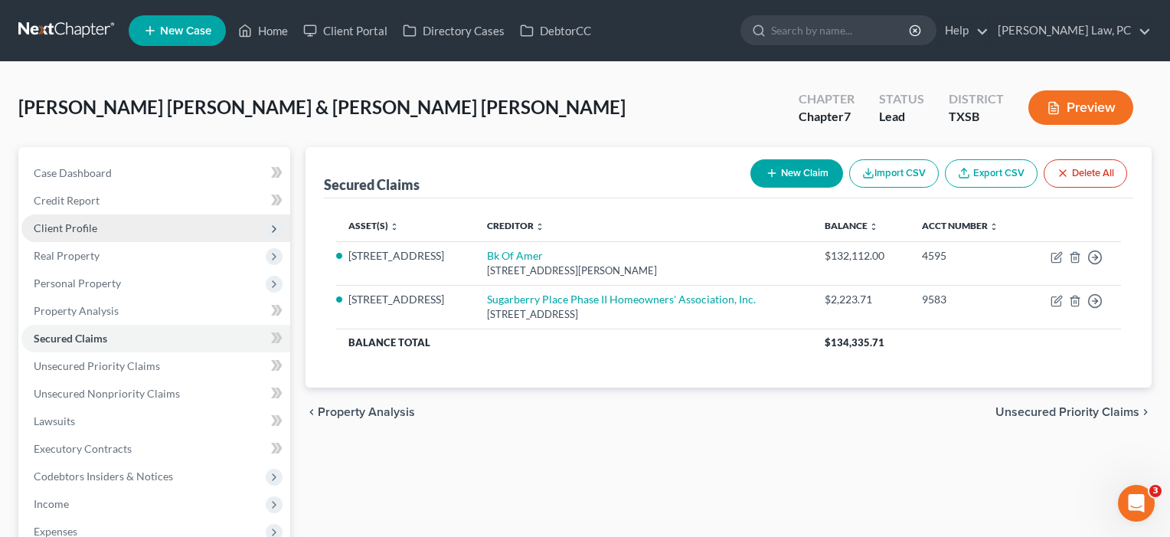
click at [77, 232] on span "Client Profile" at bounding box center [66, 227] width 64 height 13
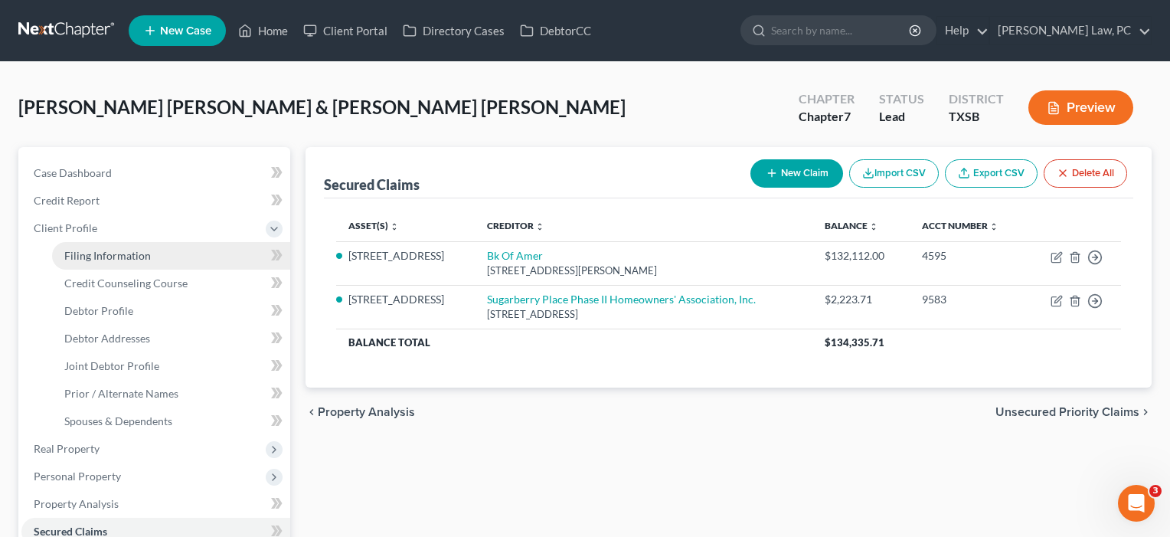
click at [84, 256] on span "Filing Information" at bounding box center [107, 255] width 87 height 13
select select "1"
select select "0"
select select "79"
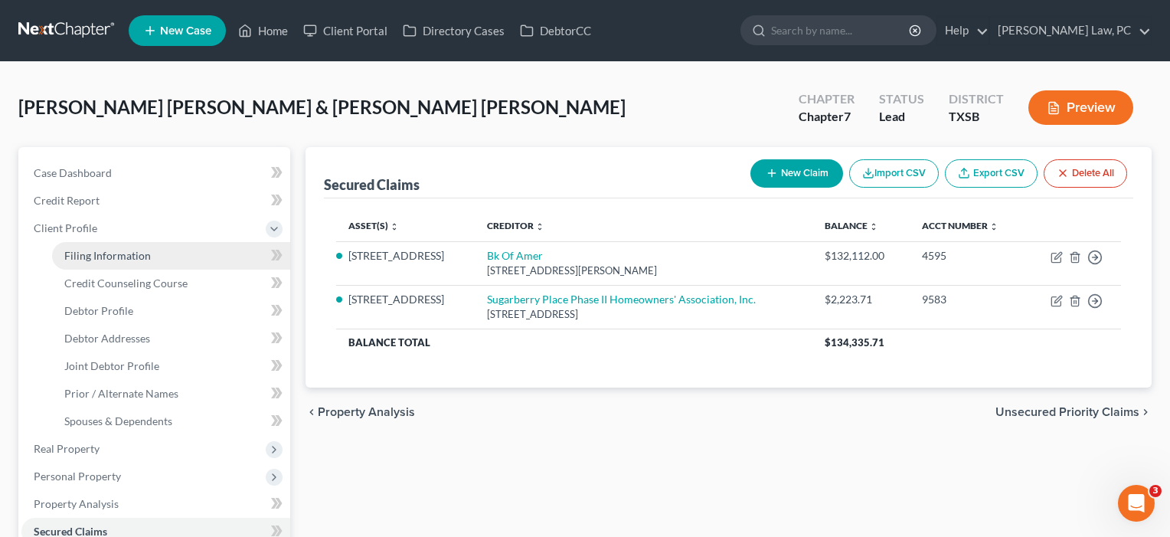
select select "2"
select select "45"
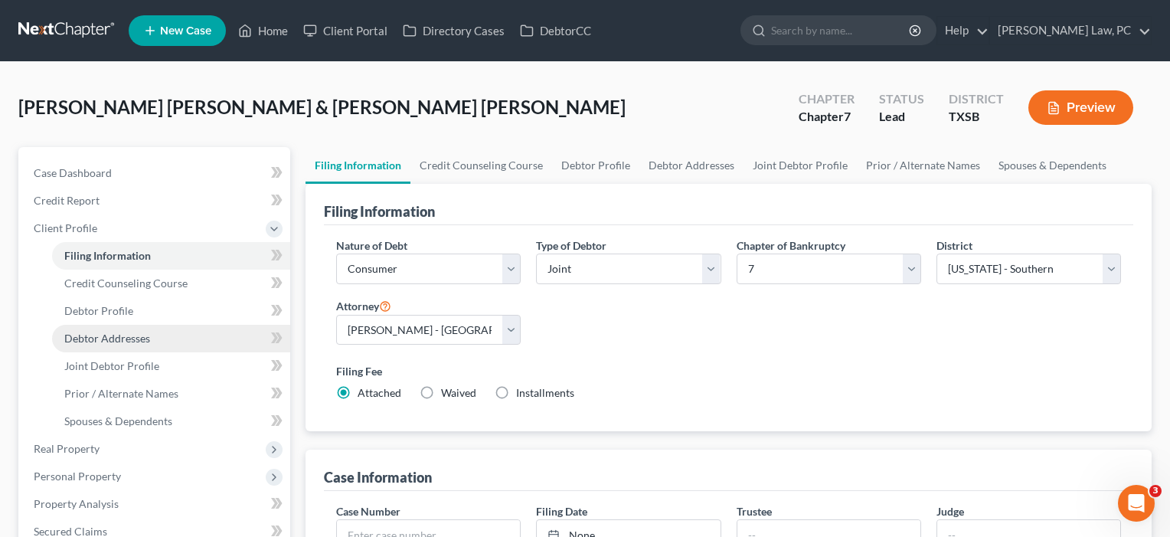
click at [91, 334] on span "Debtor Addresses" at bounding box center [107, 338] width 86 height 13
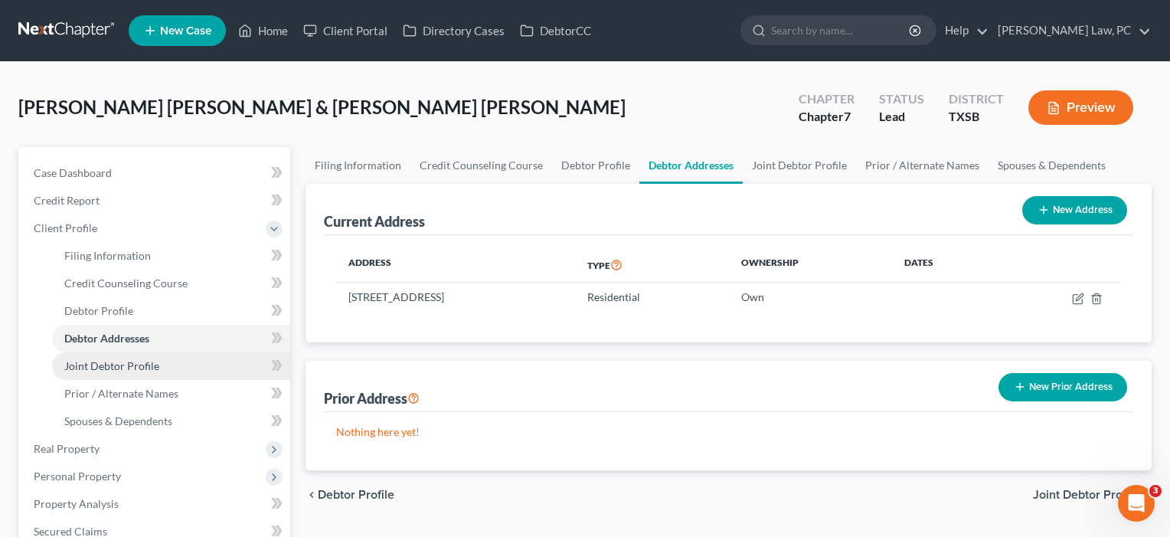
click at [93, 369] on span "Joint Debtor Profile" at bounding box center [111, 365] width 95 height 13
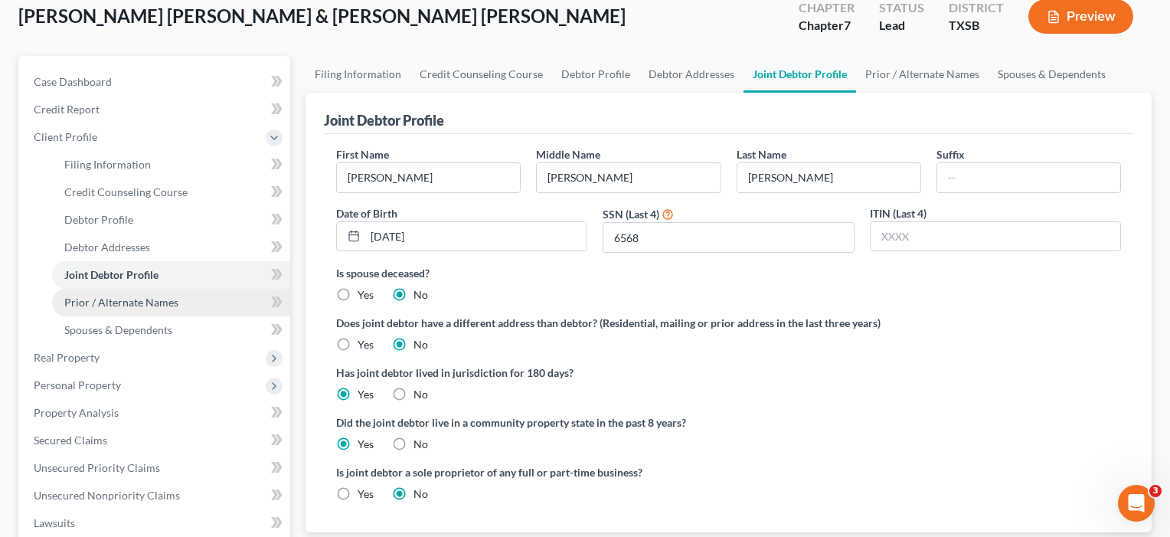
scroll to position [109, 0]
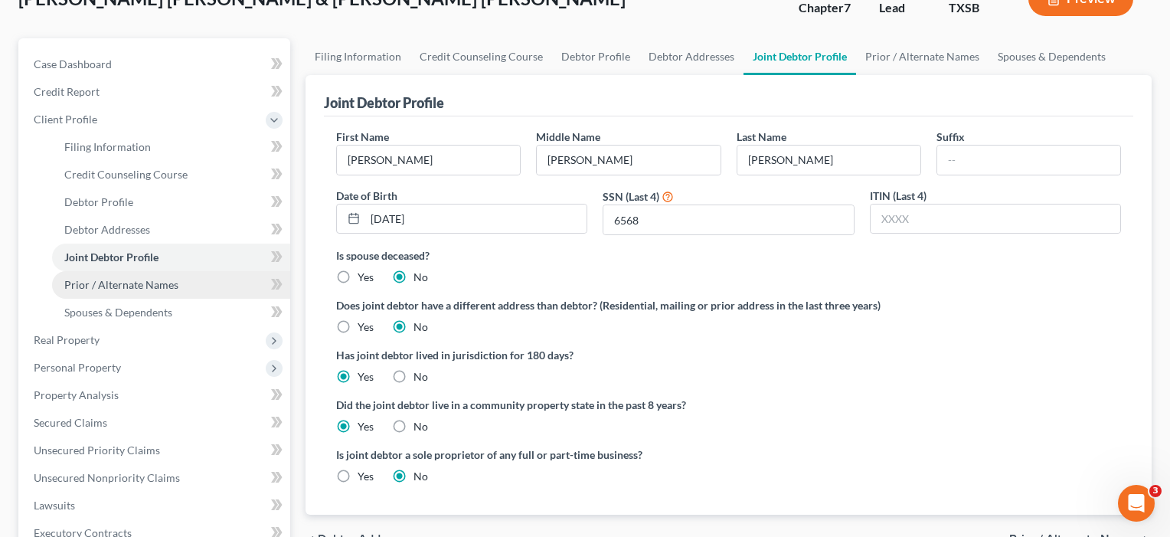
click at [97, 278] on span "Prior / Alternate Names" at bounding box center [121, 284] width 114 height 13
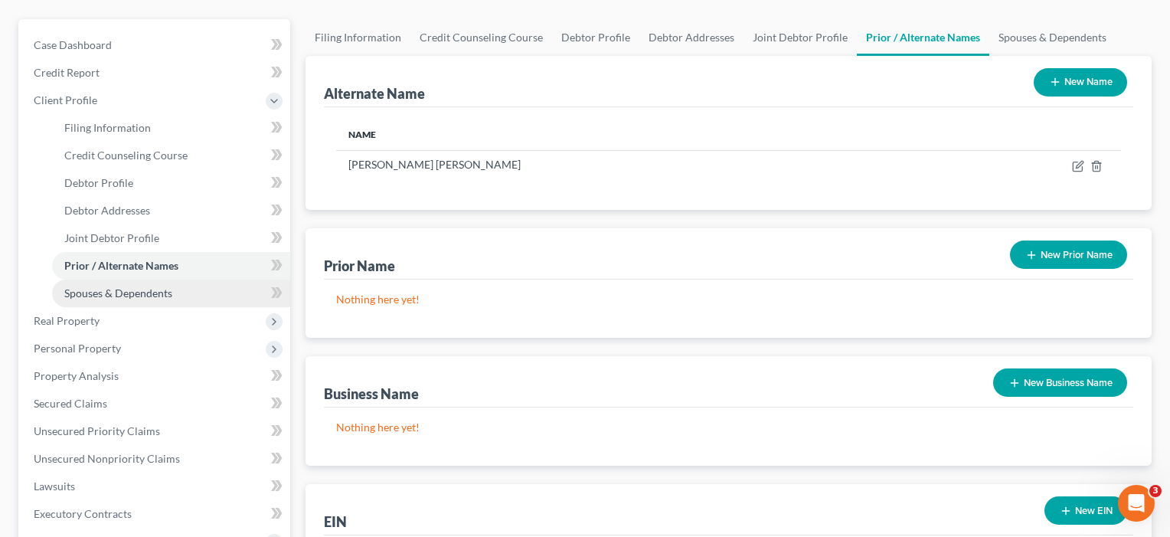
click at [97, 291] on span "Spouses & Dependents" at bounding box center [118, 292] width 108 height 13
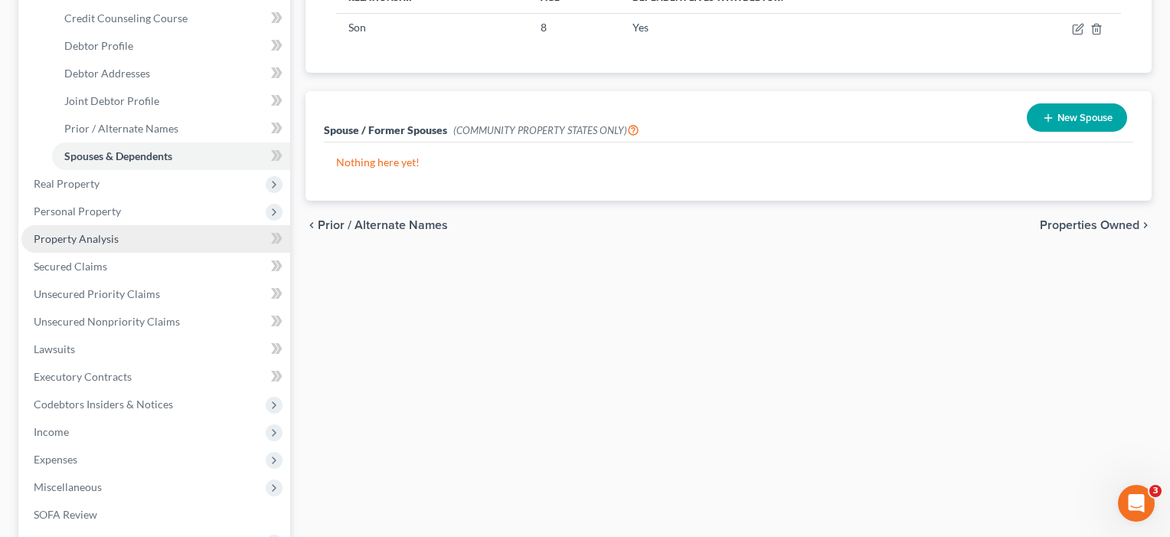
scroll to position [268, 0]
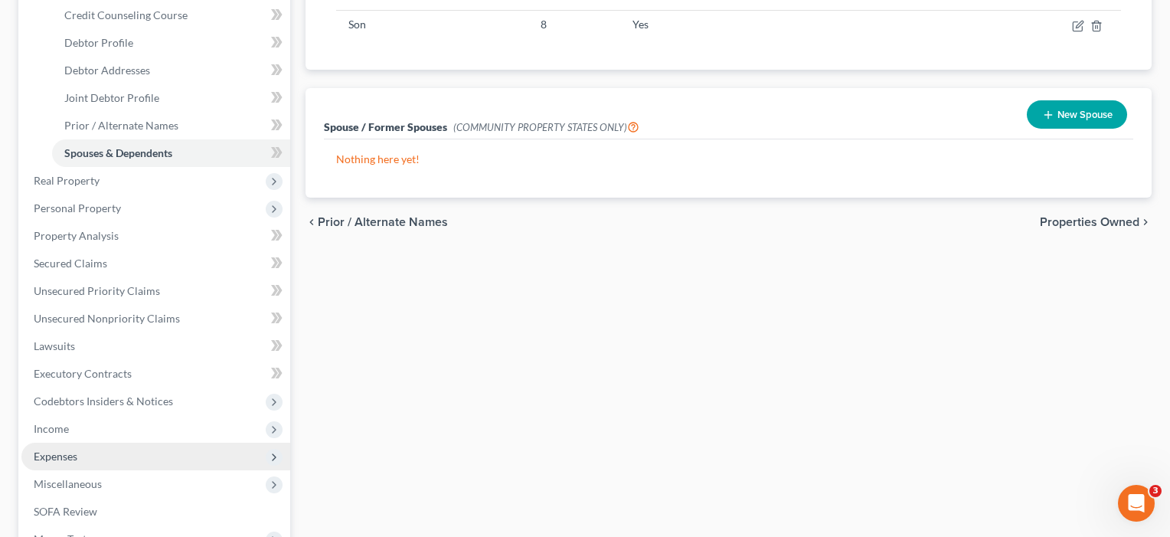
click at [110, 450] on span "Expenses" at bounding box center [155, 457] width 269 height 28
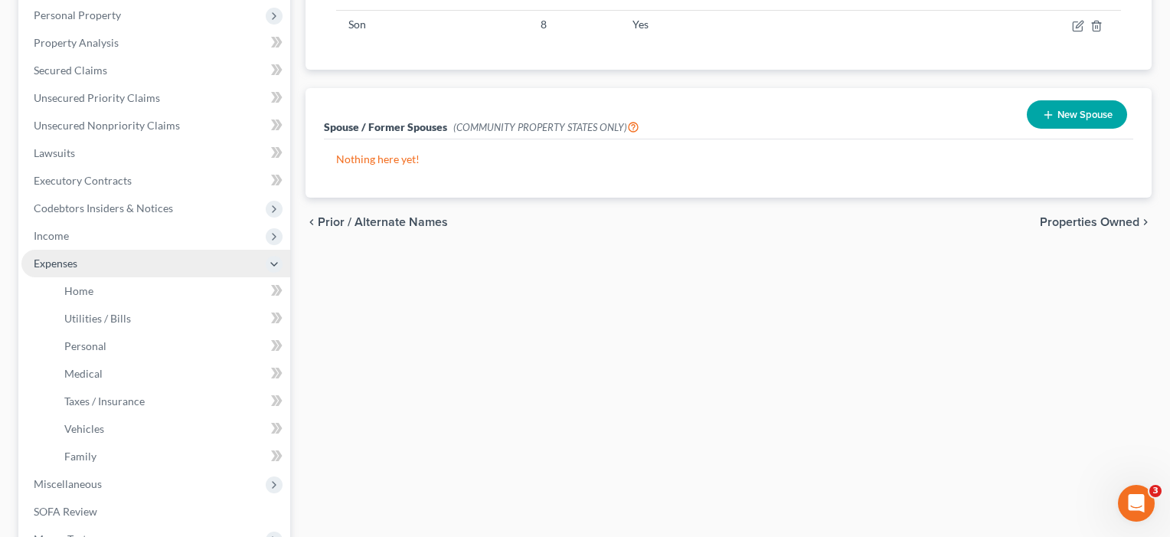
click at [110, 277] on span "Expenses" at bounding box center [155, 264] width 269 height 28
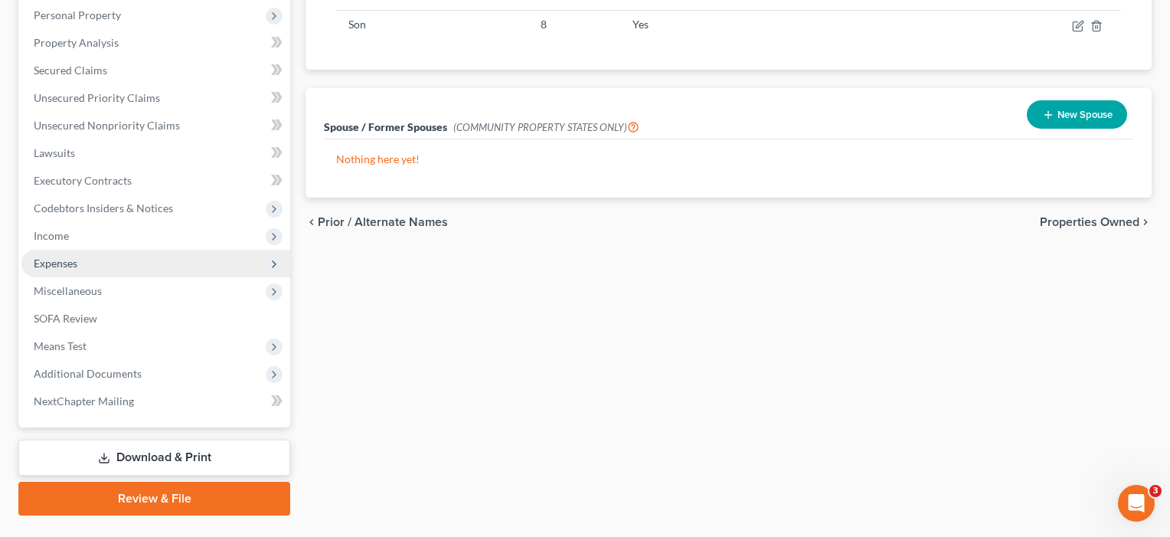
click at [93, 265] on span "Expenses" at bounding box center [155, 264] width 269 height 28
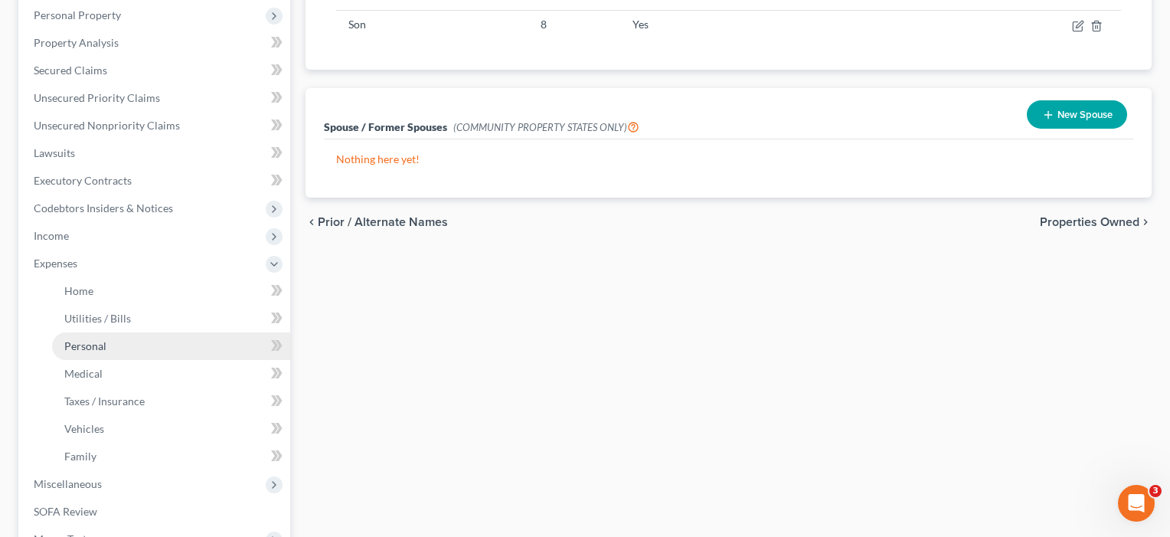
click at [88, 345] on span "Personal" at bounding box center [85, 345] width 42 height 13
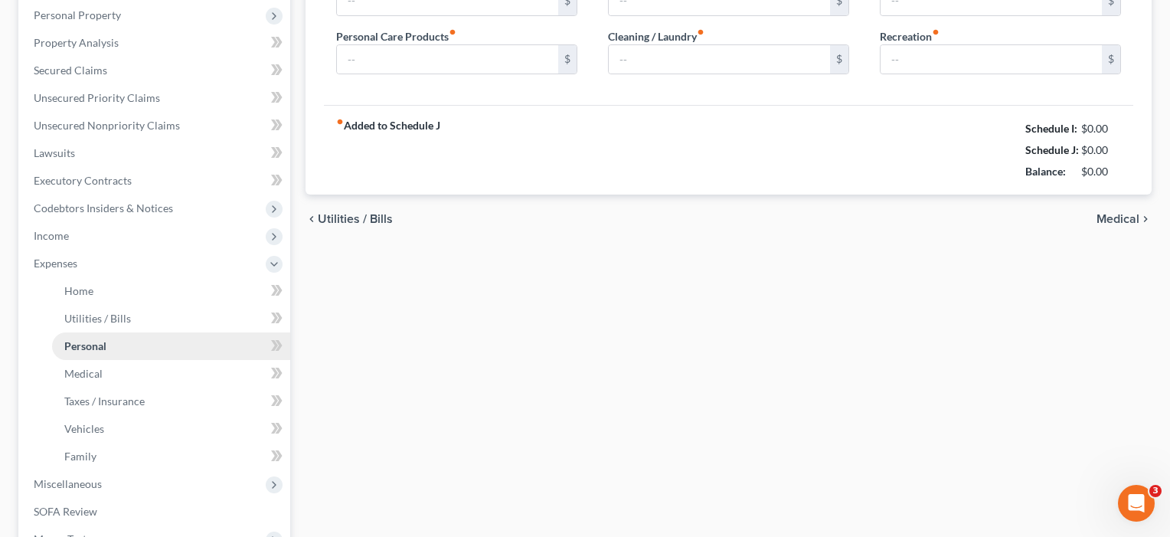
scroll to position [51, 0]
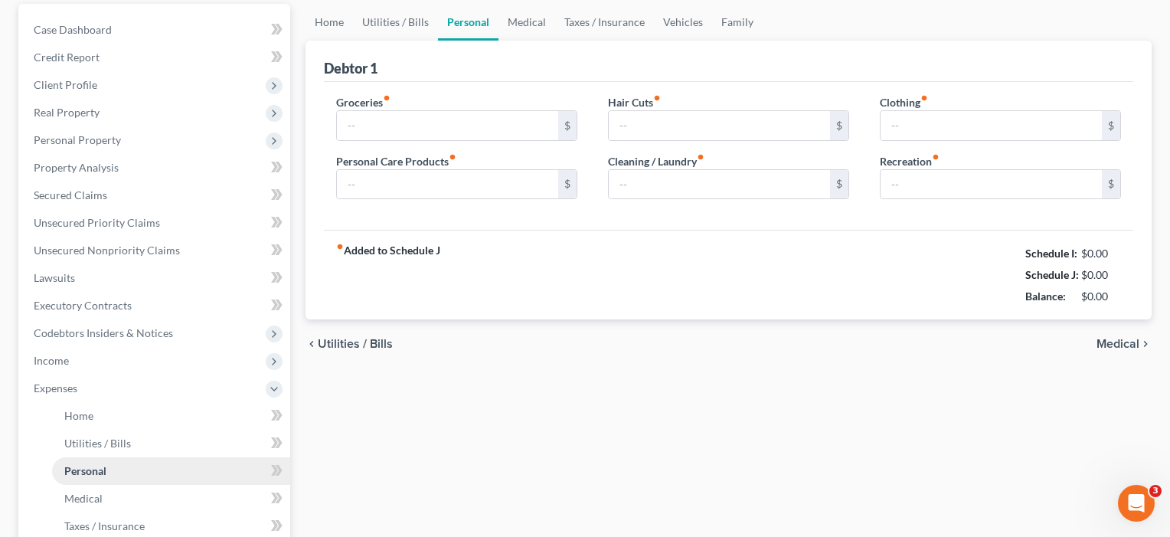
type input "760.42"
type input "60.00"
type input "80.00"
type input "60.00"
type input "100.00"
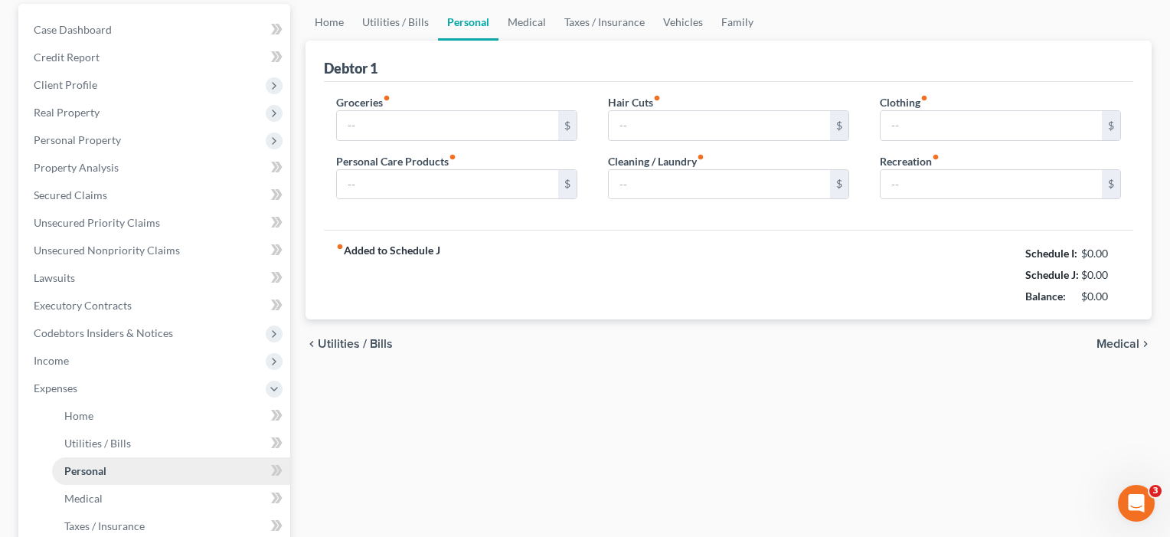
type input "100.00"
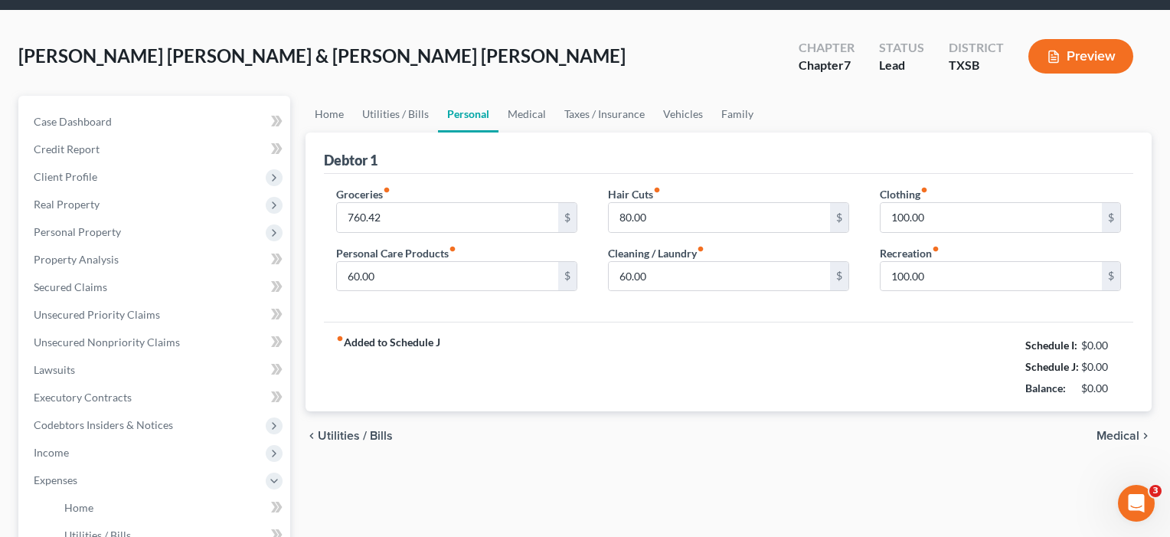
scroll to position [0, 0]
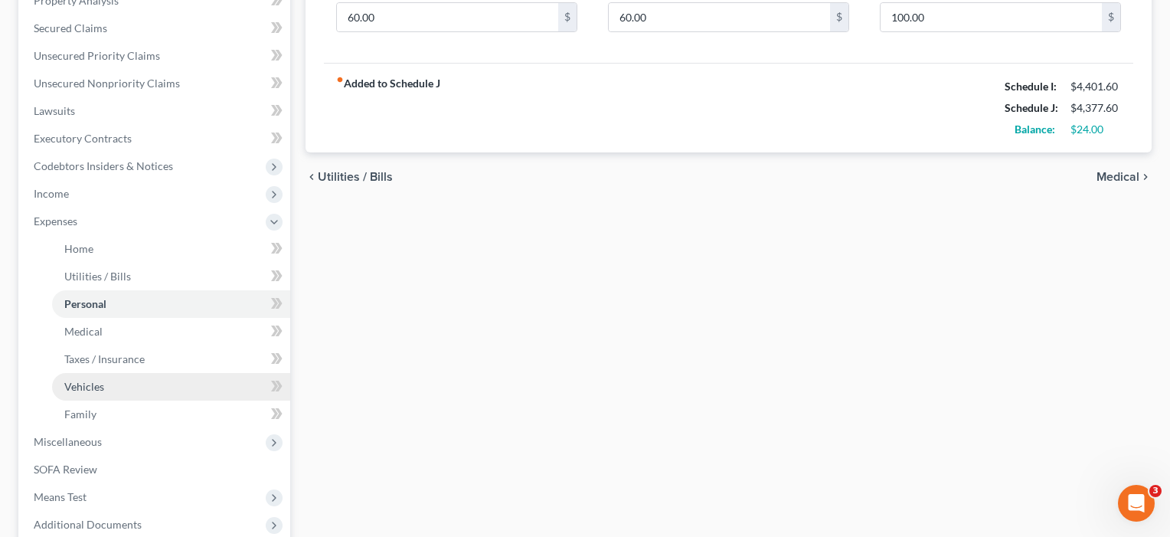
click at [87, 387] on span "Vehicles" at bounding box center [84, 386] width 40 height 13
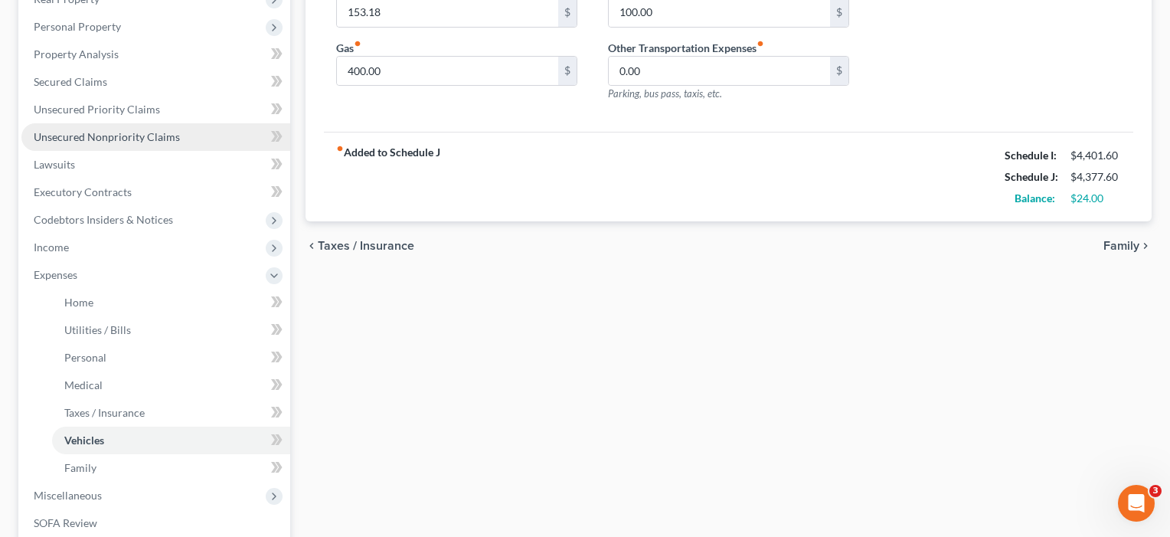
scroll to position [269, 0]
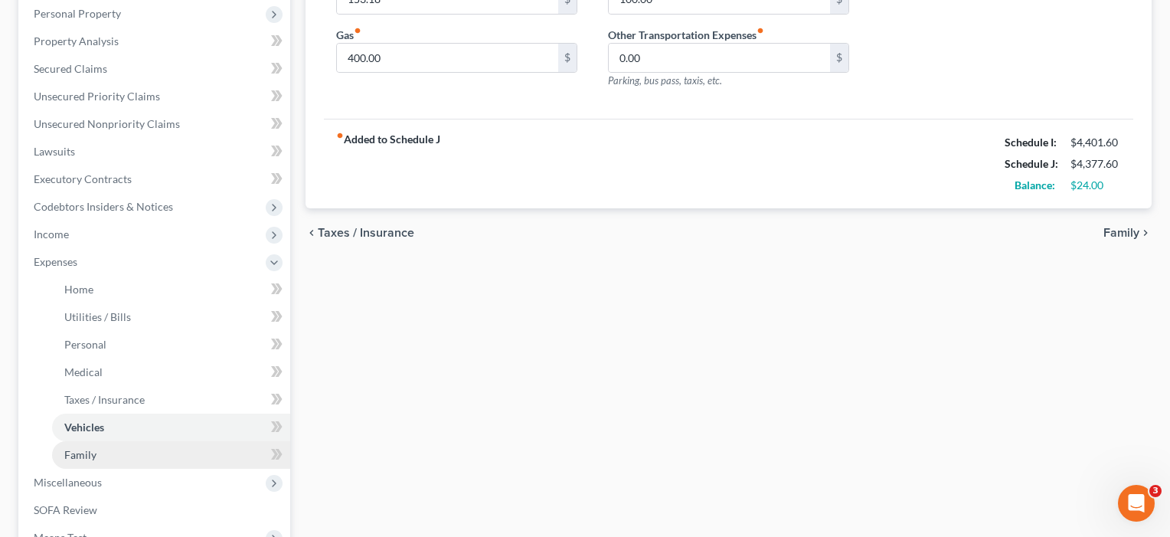
click at [87, 449] on span "Family" at bounding box center [80, 454] width 32 height 13
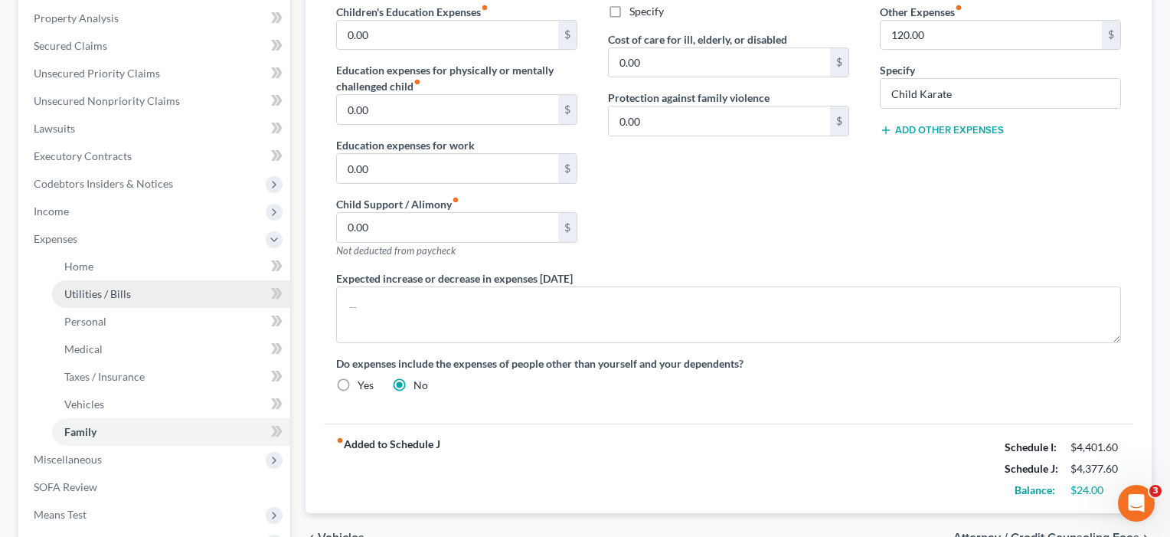
scroll to position [293, 0]
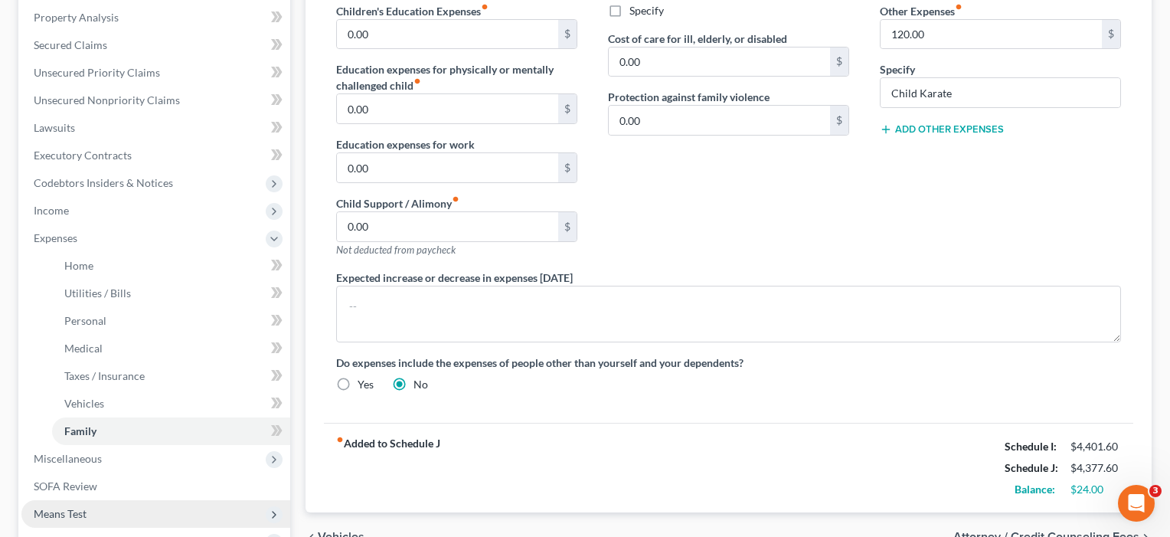
click at [73, 507] on span "Means Test" at bounding box center [60, 513] width 53 height 13
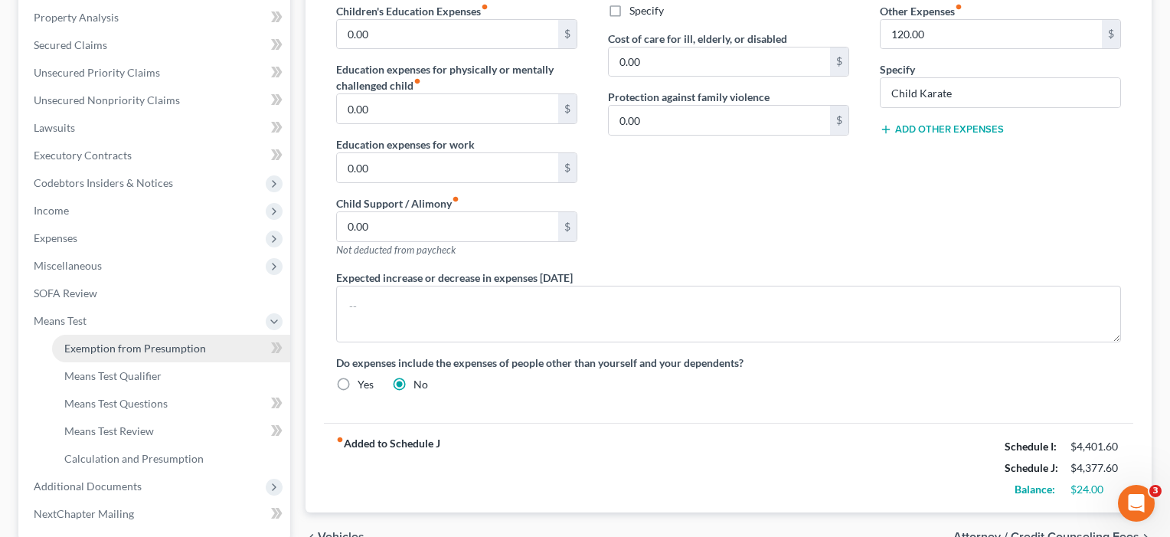
click at [108, 360] on link "Exemption from Presumption" at bounding box center [171, 349] width 238 height 28
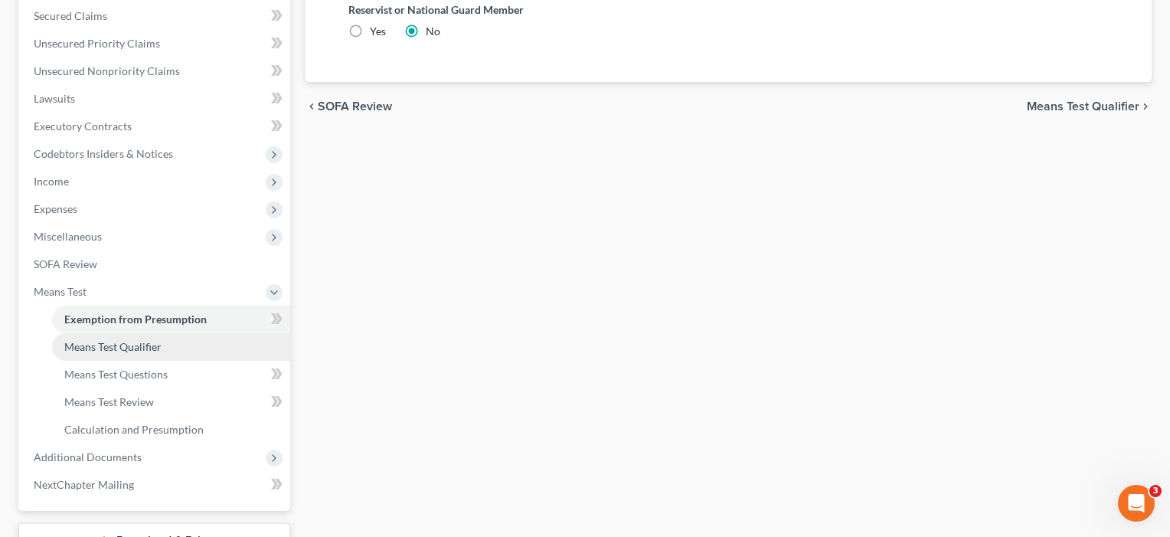
click at [99, 340] on span "Means Test Qualifier" at bounding box center [112, 346] width 97 height 13
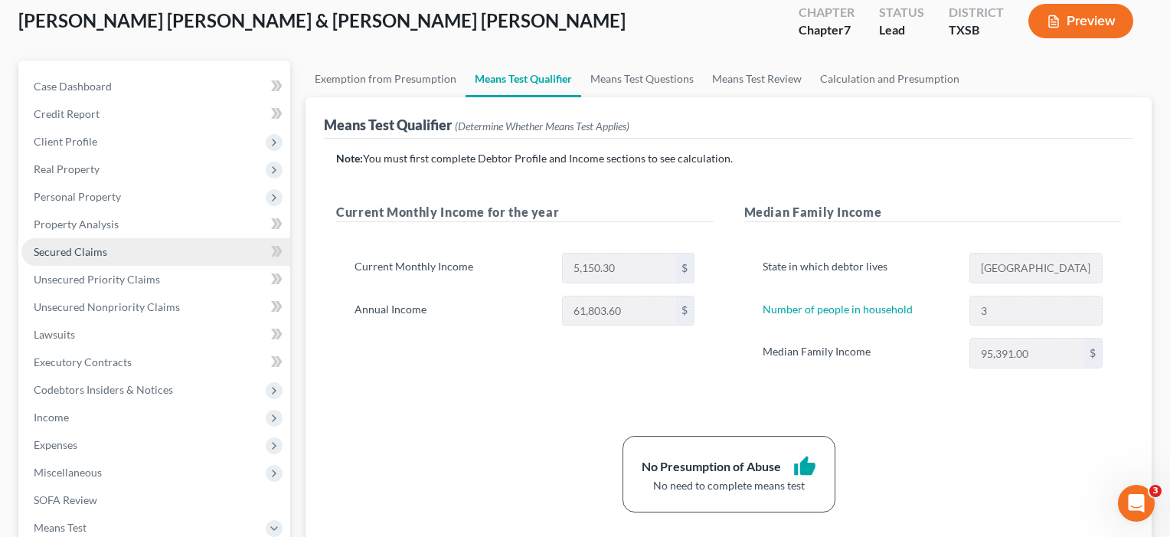
scroll to position [134, 0]
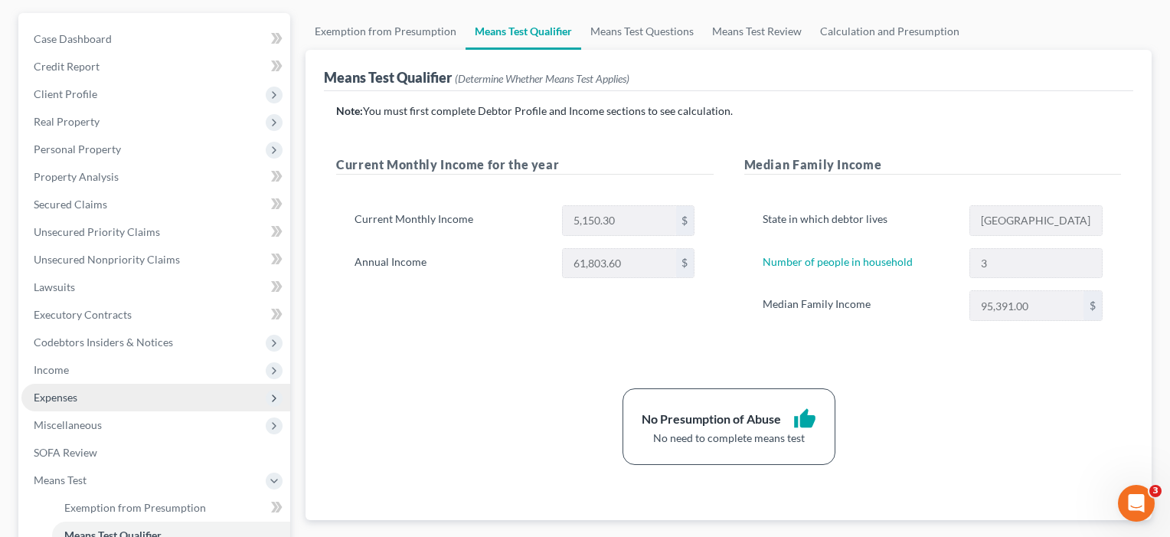
click at [68, 394] on span "Expenses" at bounding box center [56, 396] width 44 height 13
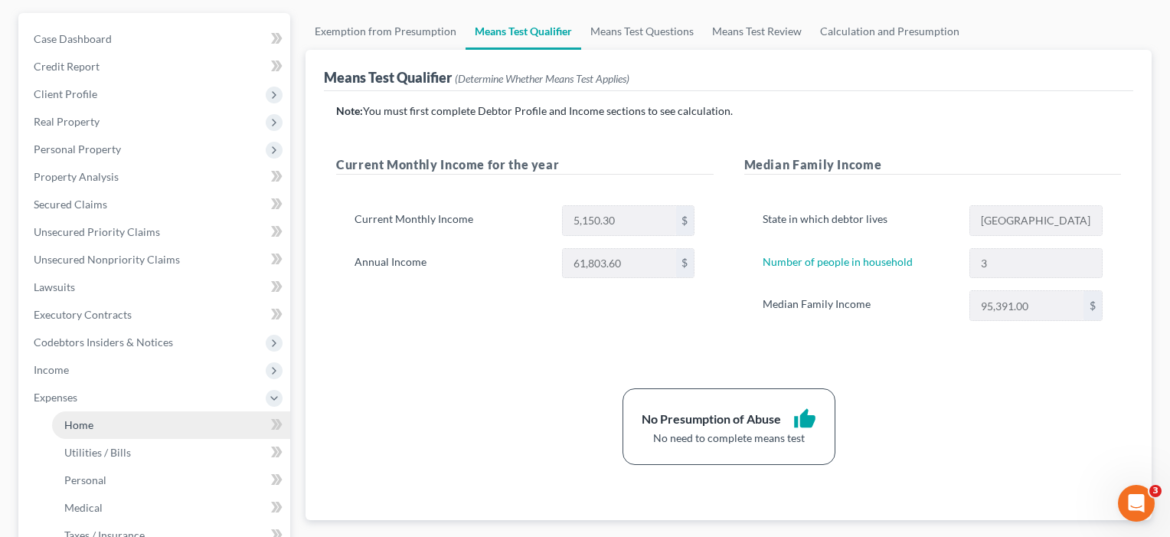
click at [74, 418] on span "Home" at bounding box center [78, 424] width 29 height 13
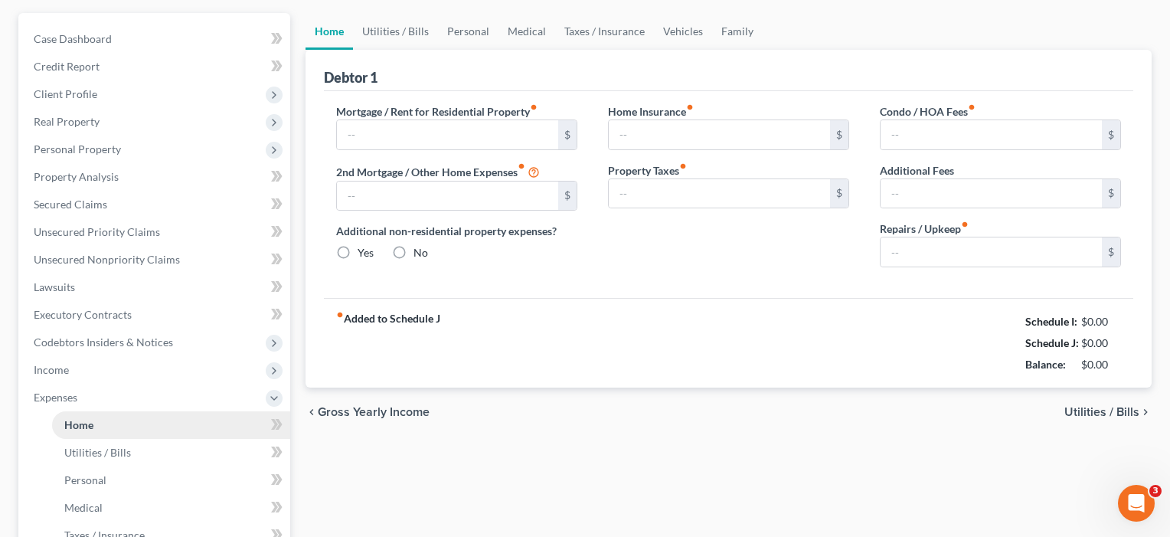
scroll to position [16, 0]
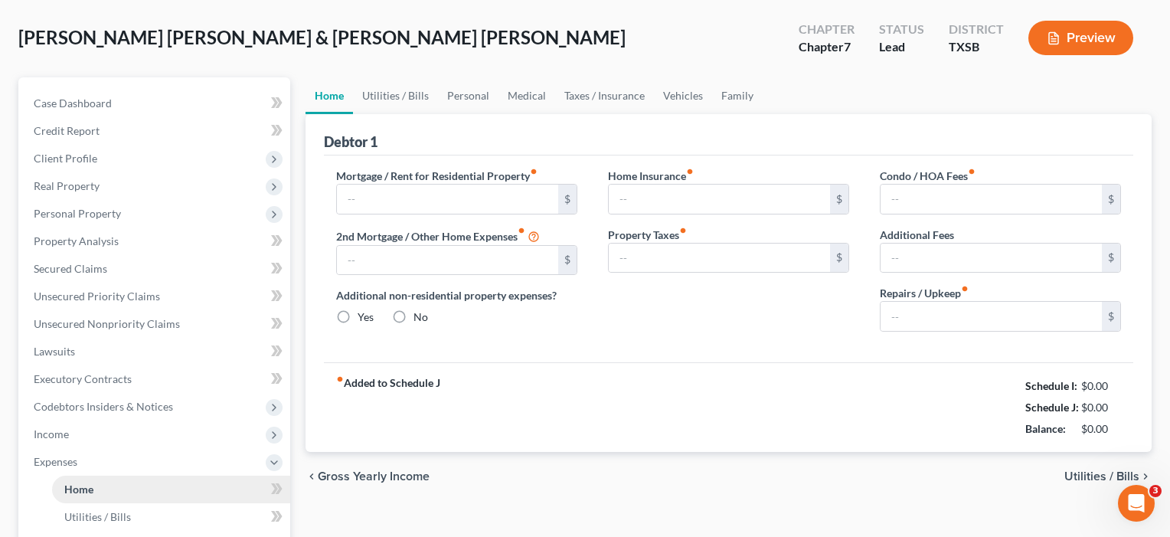
type input "1,122.00"
type input "0.00"
radio input "true"
type input "0.00"
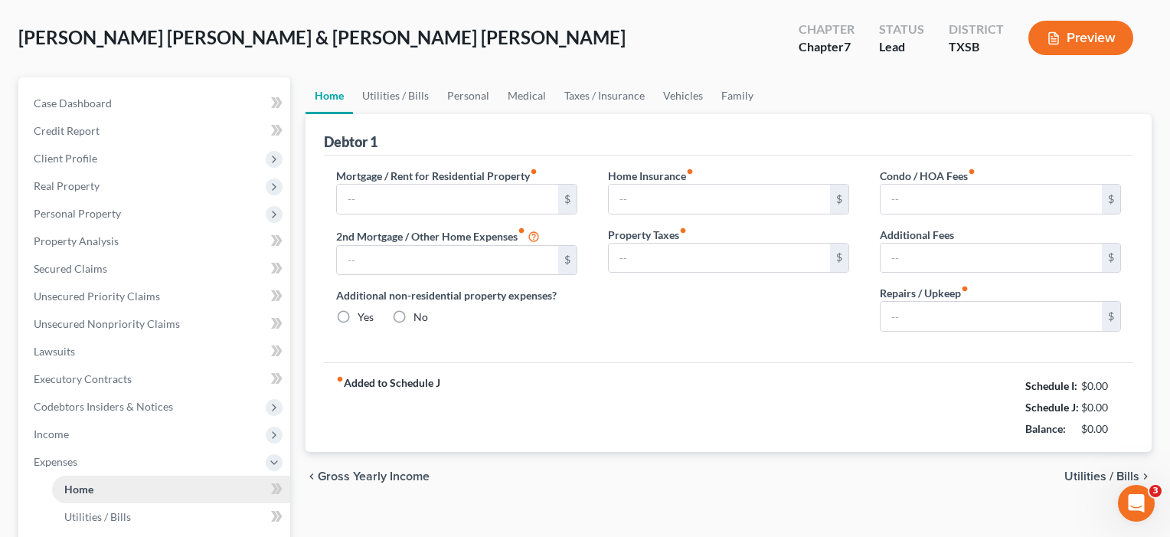
type input "46.00"
type input "0.00"
type input "100.00"
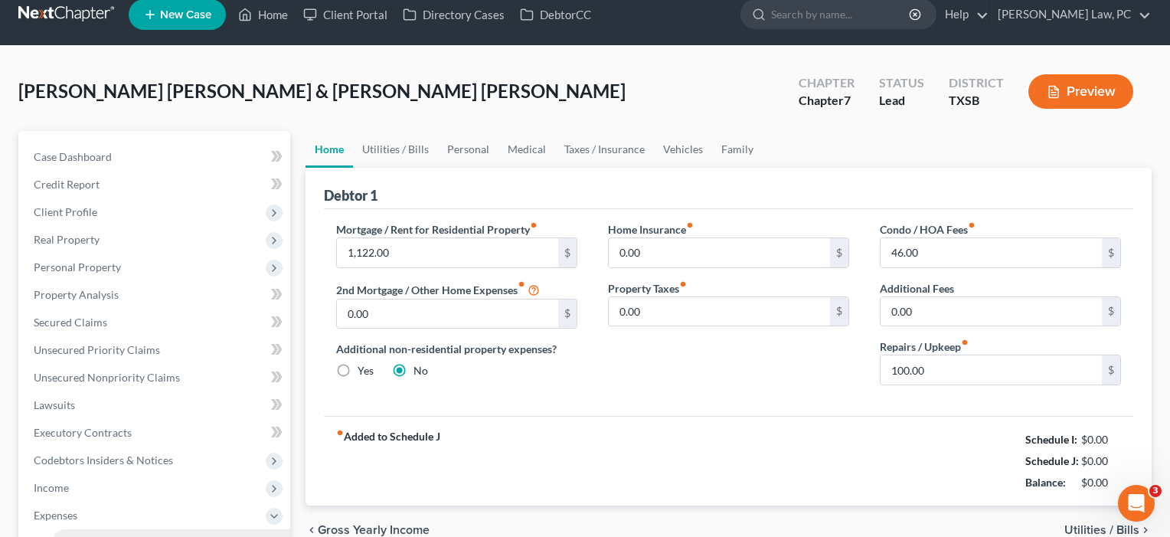
scroll to position [0, 0]
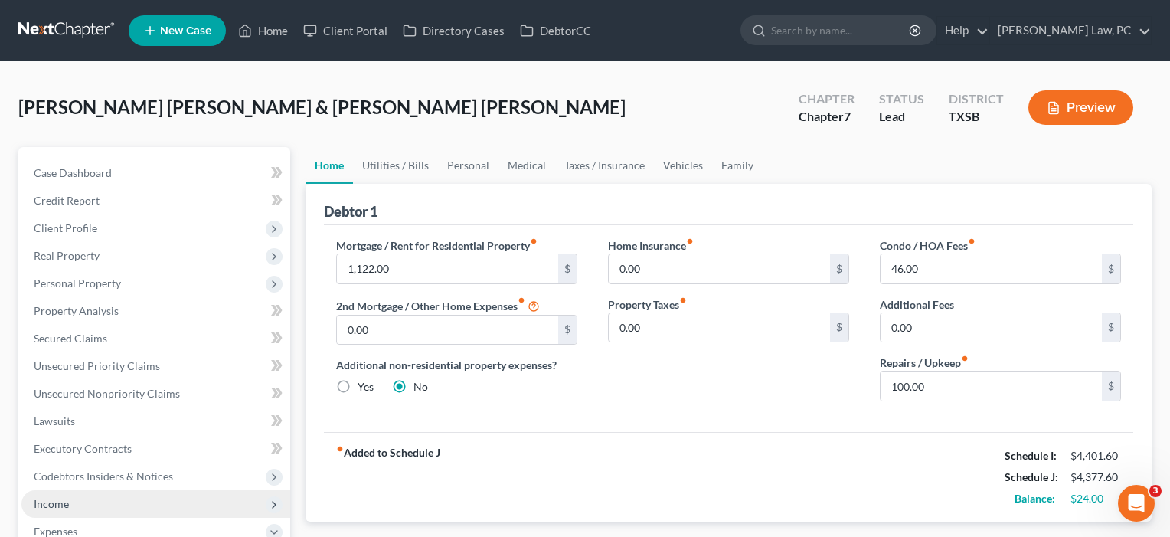
click at [54, 502] on span "Income" at bounding box center [51, 503] width 35 height 13
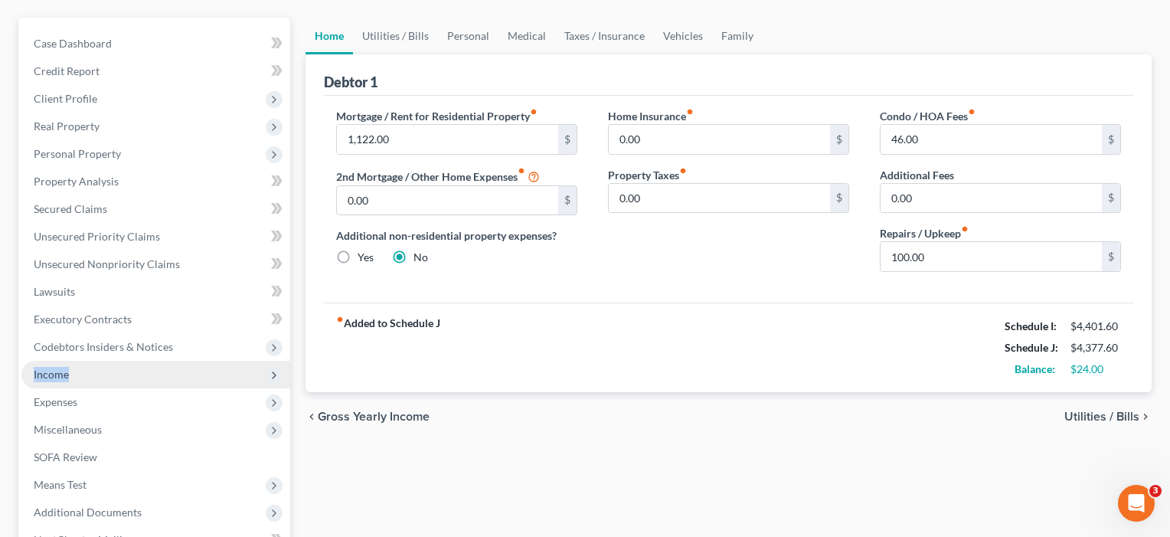
scroll to position [146, 0]
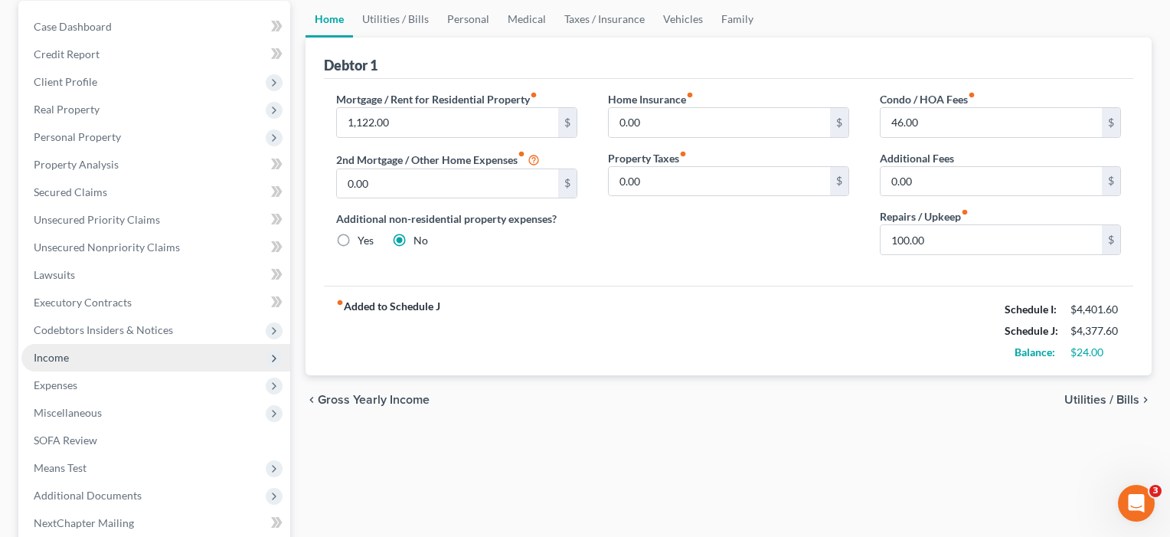
click at [58, 354] on span "Income" at bounding box center [51, 357] width 35 height 13
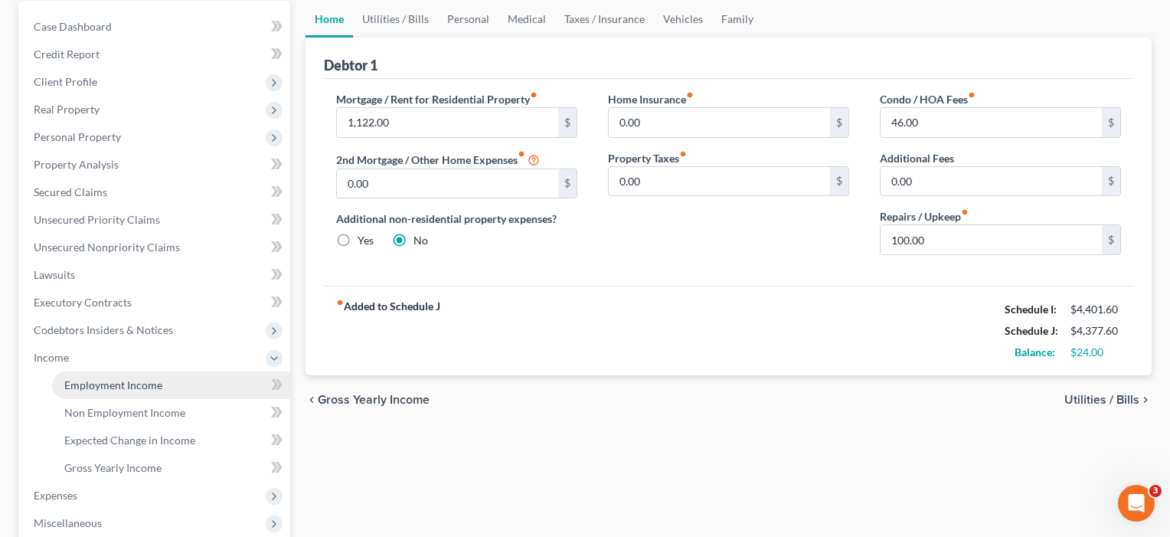
click at [97, 384] on span "Employment Income" at bounding box center [113, 384] width 98 height 13
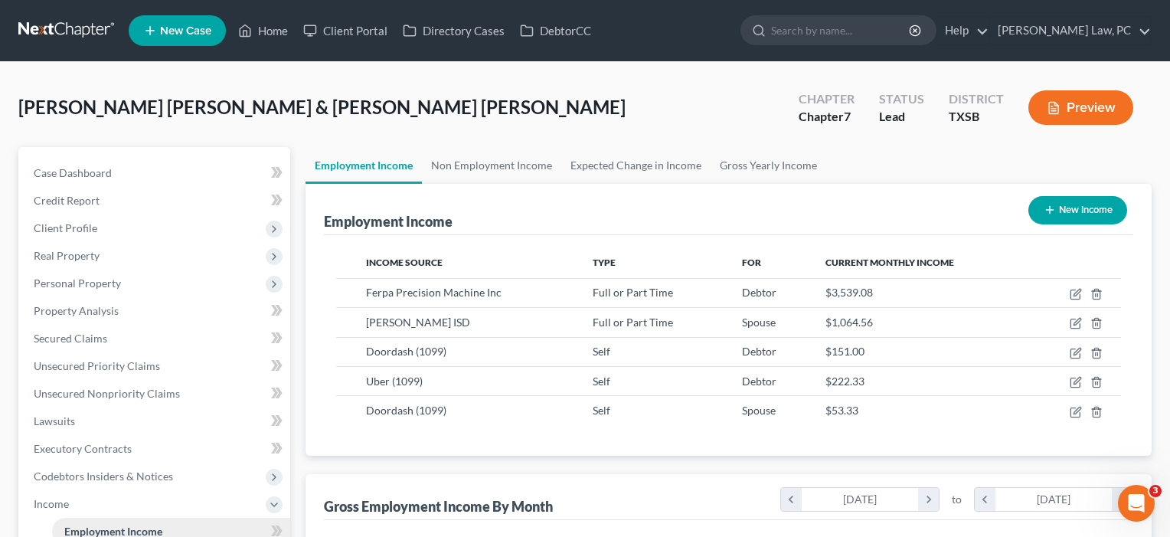
scroll to position [274, 476]
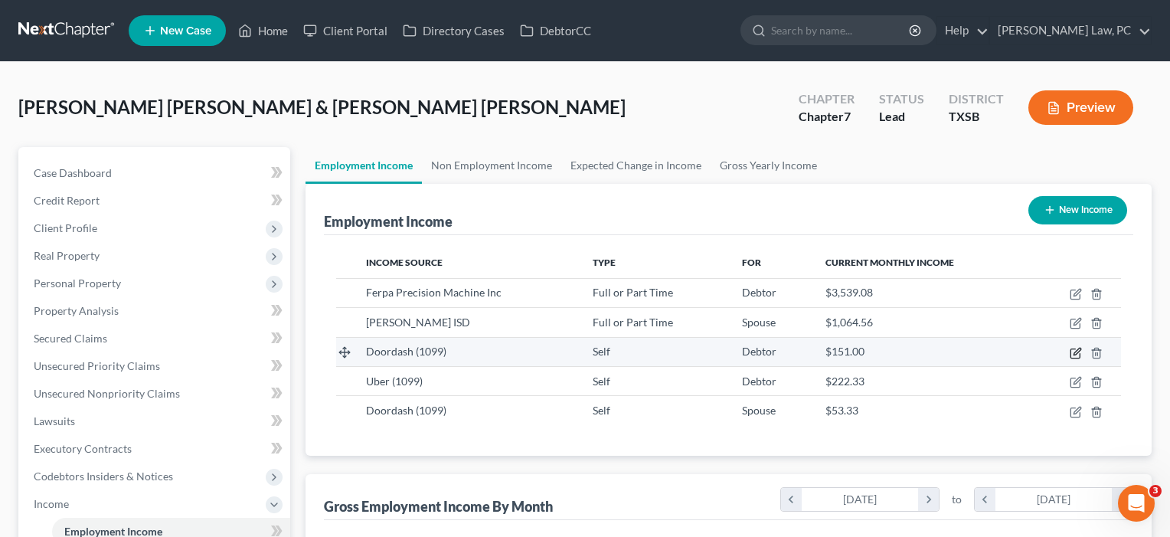
click at [1073, 353] on icon "button" at bounding box center [1076, 353] width 12 height 12
select select "1"
select select "4"
select select "0"
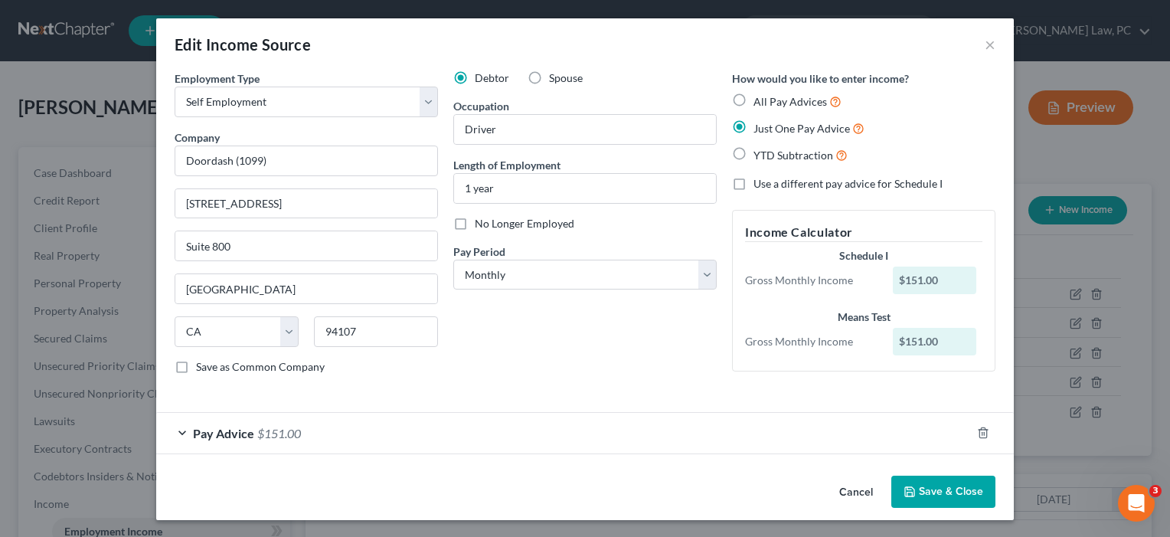
click at [953, 508] on div "Cancel Save & Close" at bounding box center [584, 494] width 857 height 51
click at [951, 492] on button "Save & Close" at bounding box center [943, 491] width 104 height 32
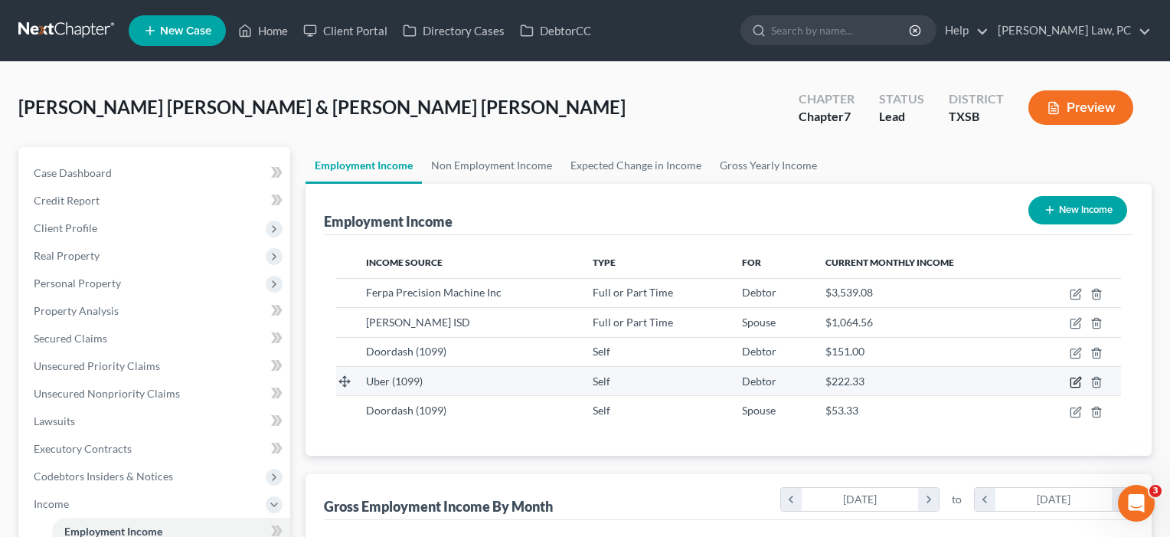
click at [1077, 380] on icon "button" at bounding box center [1076, 380] width 7 height 7
select select "1"
select select "4"
select select "0"
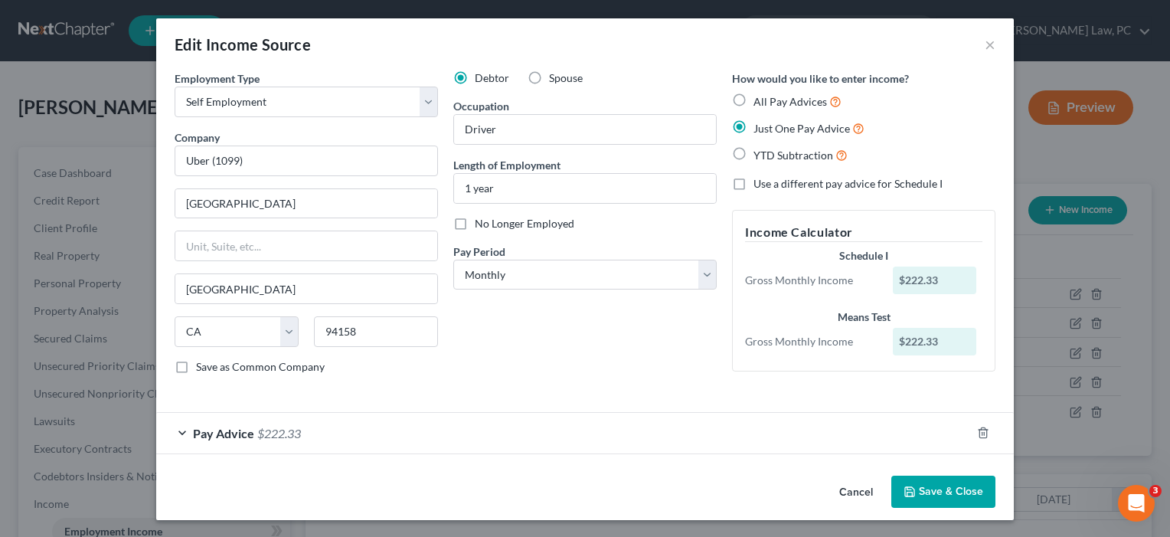
click at [938, 505] on button "Save & Close" at bounding box center [943, 491] width 104 height 32
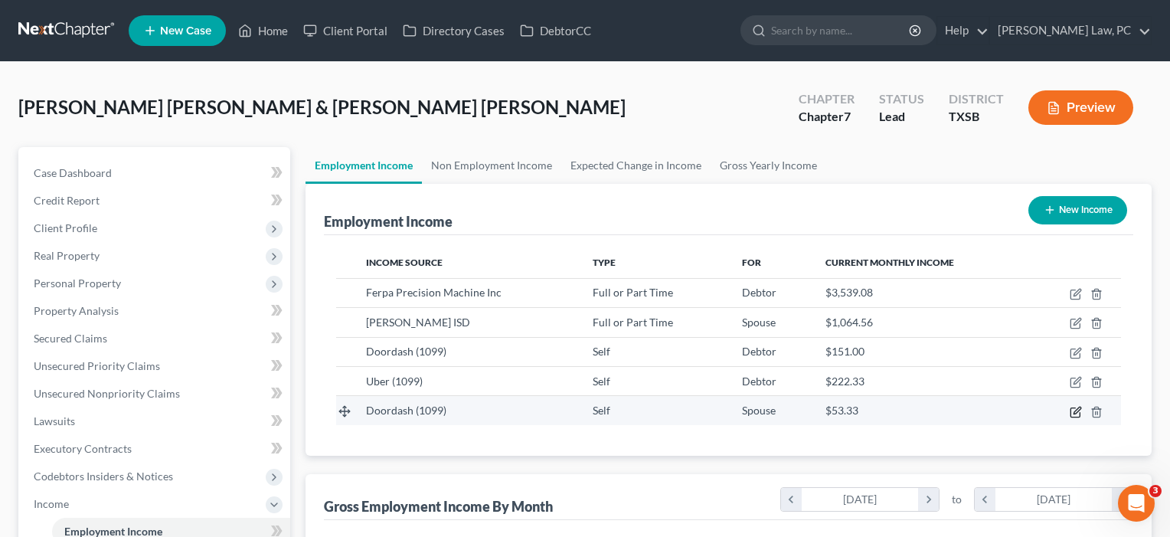
click at [1079, 413] on icon "button" at bounding box center [1074, 411] width 9 height 9
select select "1"
select select "4"
select select "0"
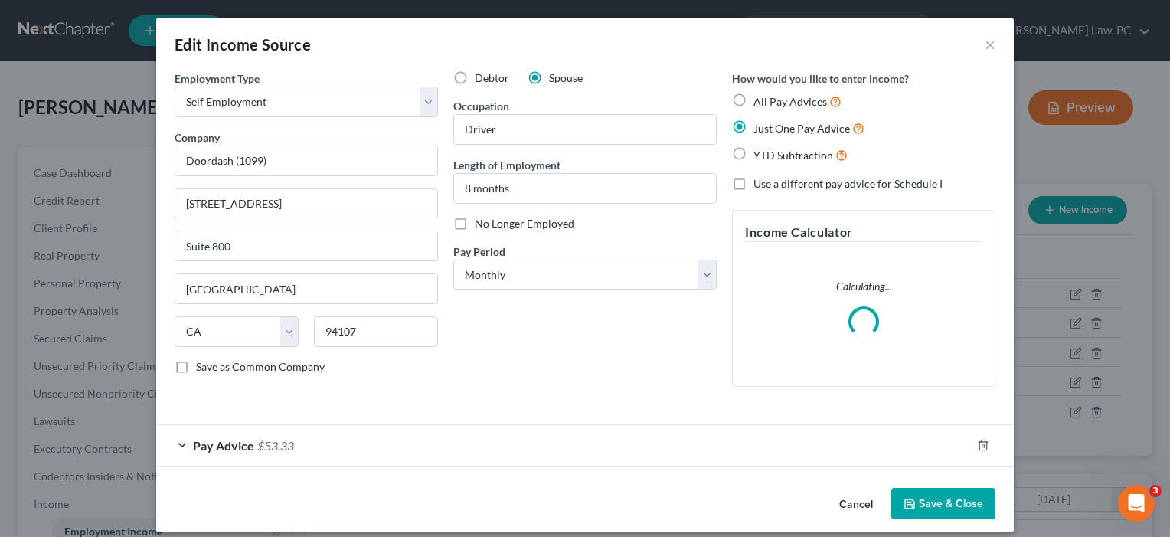
click at [937, 502] on button "Save & Close" at bounding box center [943, 504] width 104 height 32
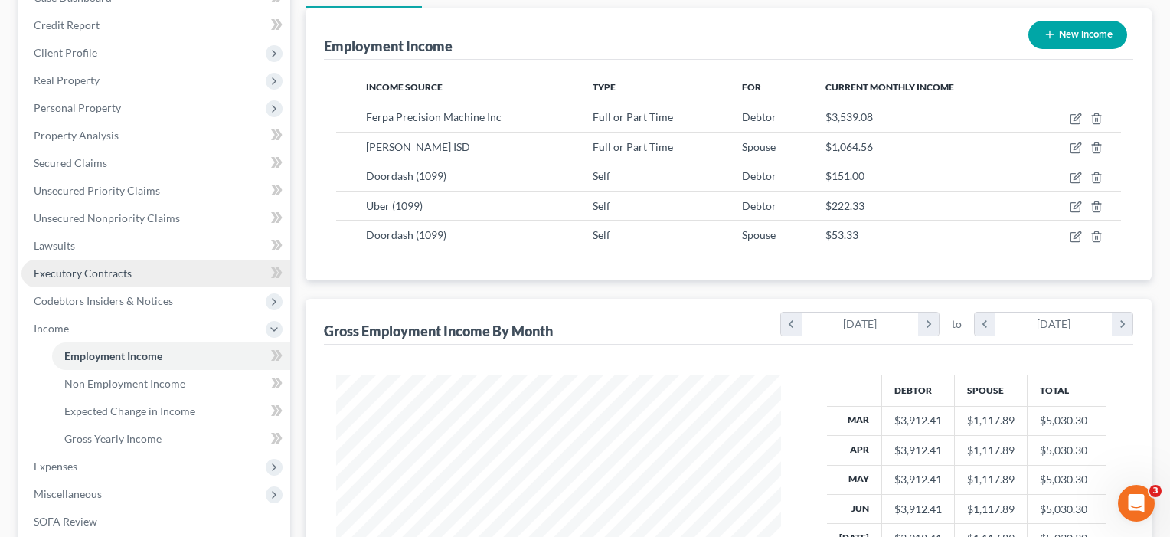
scroll to position [263, 0]
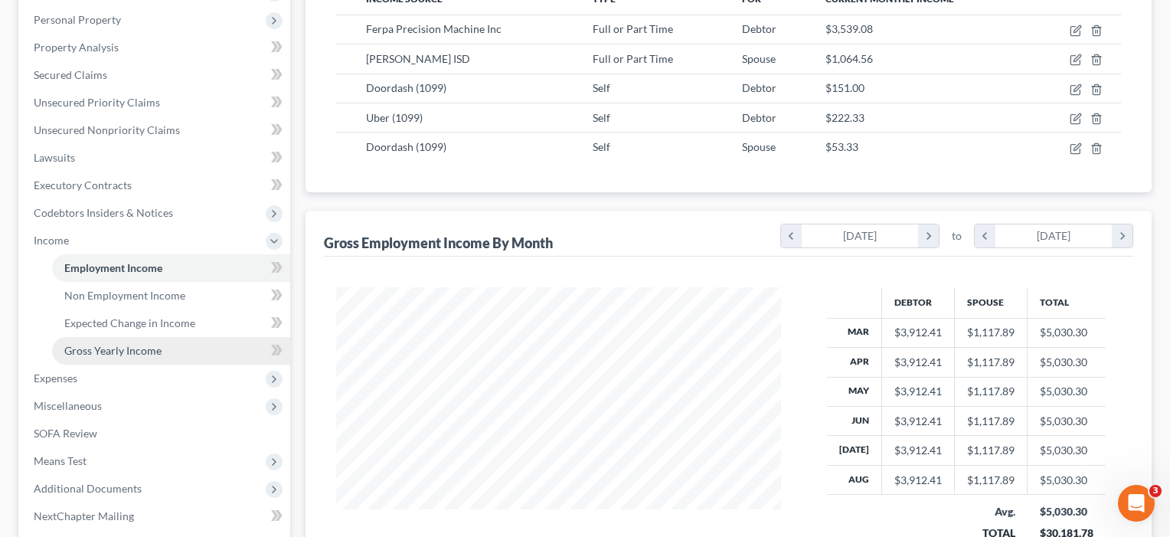
click at [108, 348] on span "Gross Yearly Income" at bounding box center [112, 350] width 97 height 13
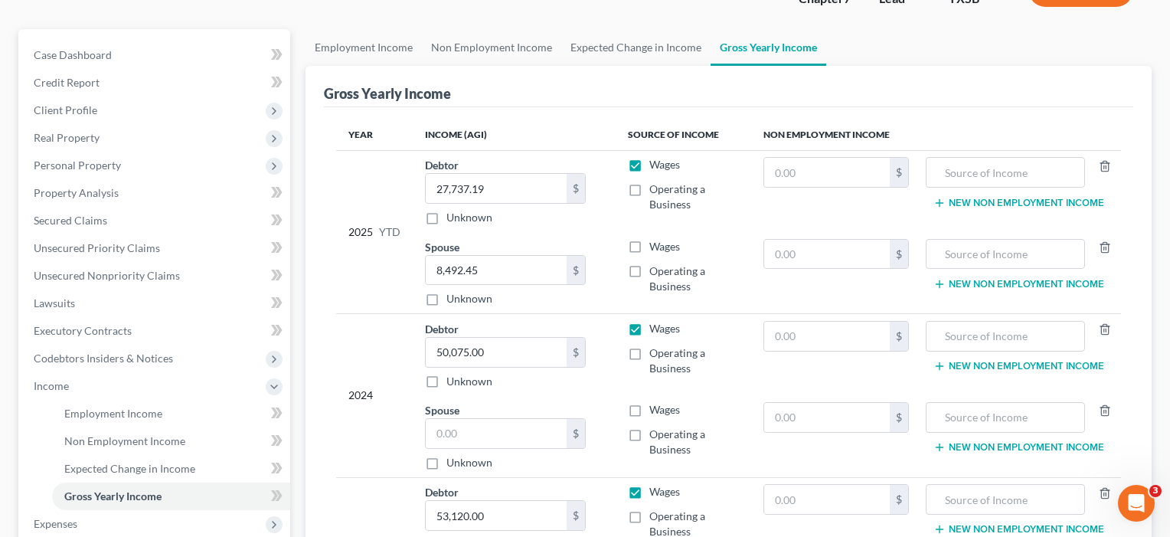
scroll to position [142, 0]
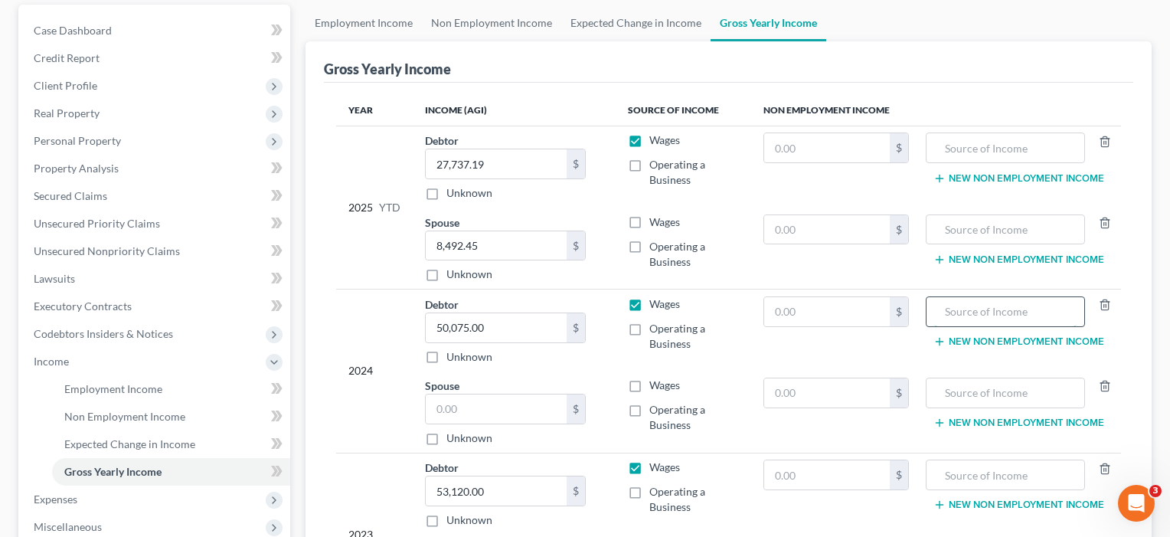
click at [957, 321] on input "text" at bounding box center [1005, 311] width 142 height 29
type input "Deliveries"
click at [821, 310] on input "text" at bounding box center [827, 311] width 126 height 29
type input "2,084"
click at [616, 236] on td "Spouse 8,492.45 $ Unknown Balance Undetermined 8,492.45 $ Unknown" at bounding box center [514, 248] width 203 height 82
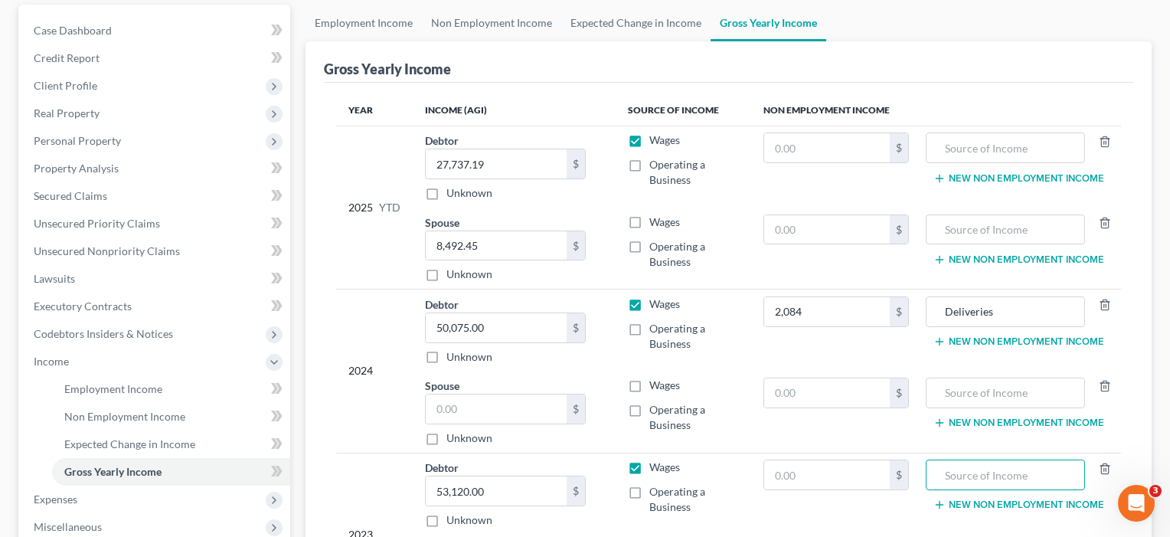
click at [971, 477] on input "text" at bounding box center [1005, 474] width 142 height 29
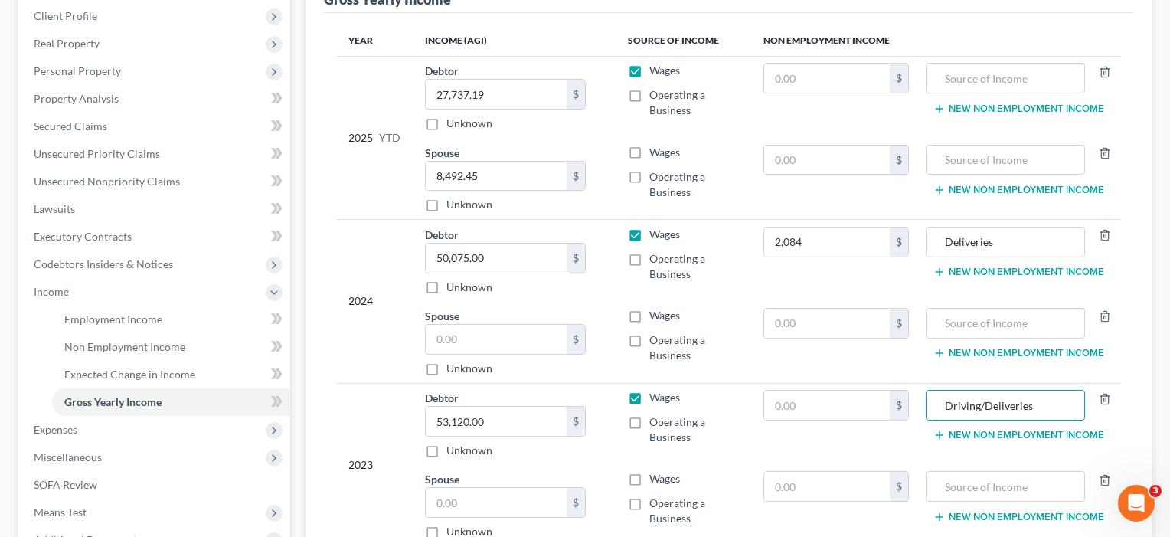
scroll to position [216, 0]
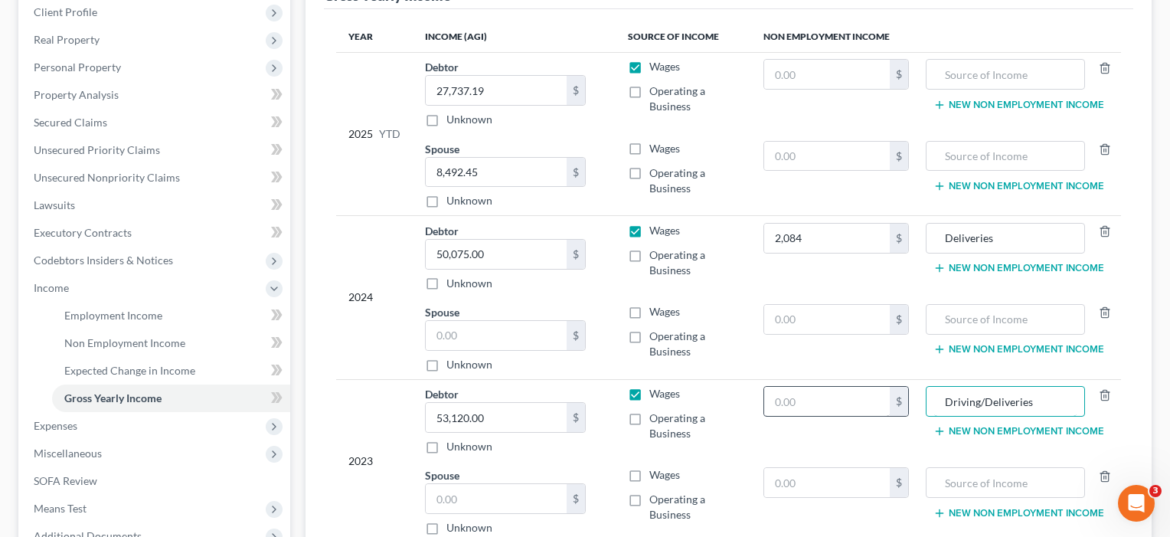
type input "Driving/Deliveries"
click at [821, 411] on input "text" at bounding box center [827, 401] width 126 height 29
type input "6,972"
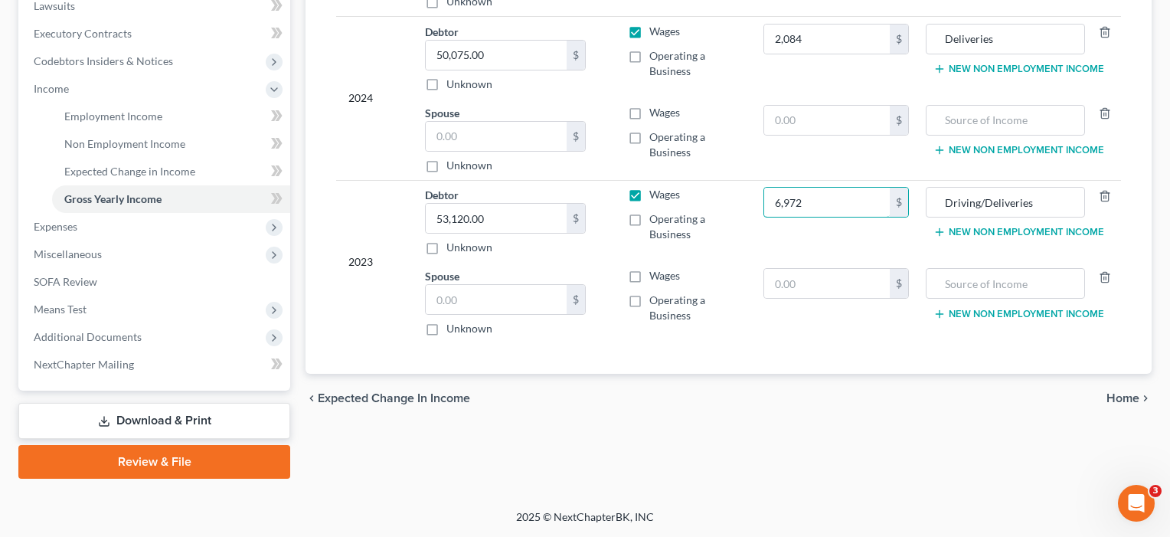
scroll to position [415, 0]
click at [1130, 399] on span "Home" at bounding box center [1122, 398] width 33 height 12
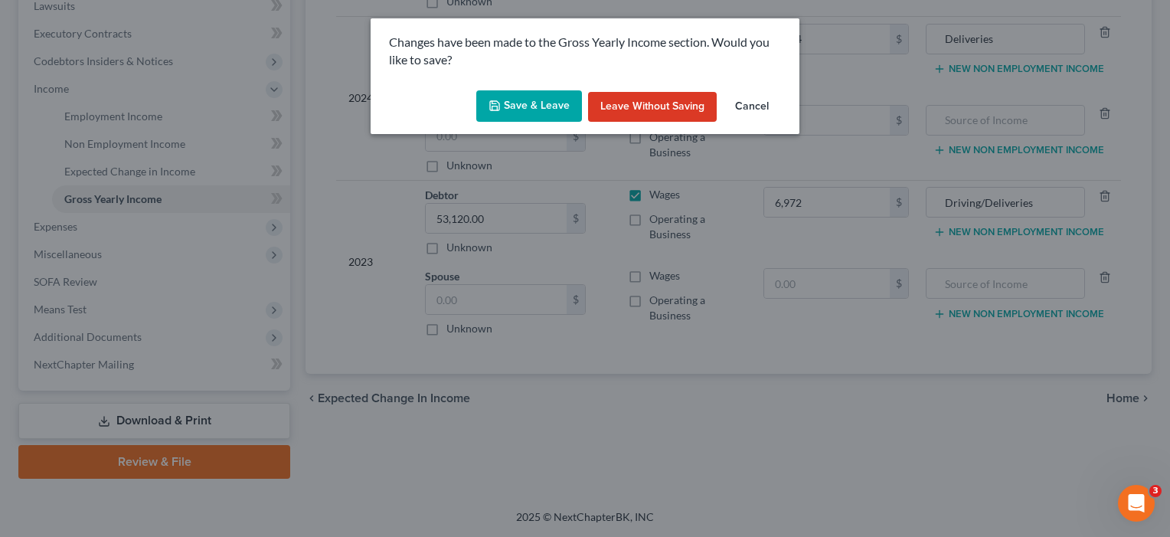
click at [523, 97] on button "Save & Leave" at bounding box center [529, 106] width 106 height 32
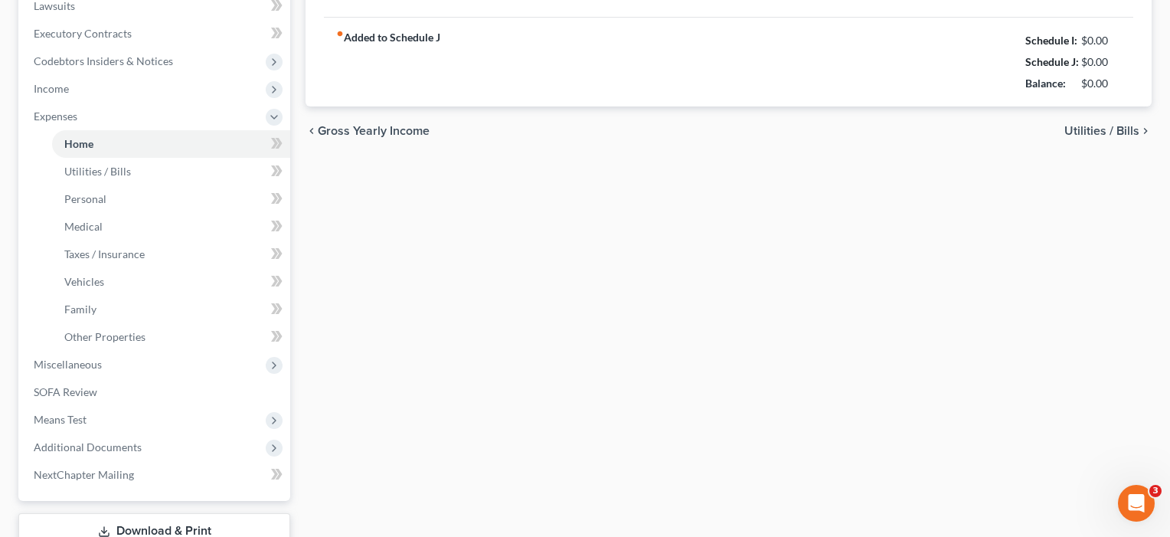
type input "1,122.00"
type input "0.00"
radio input "true"
type input "0.00"
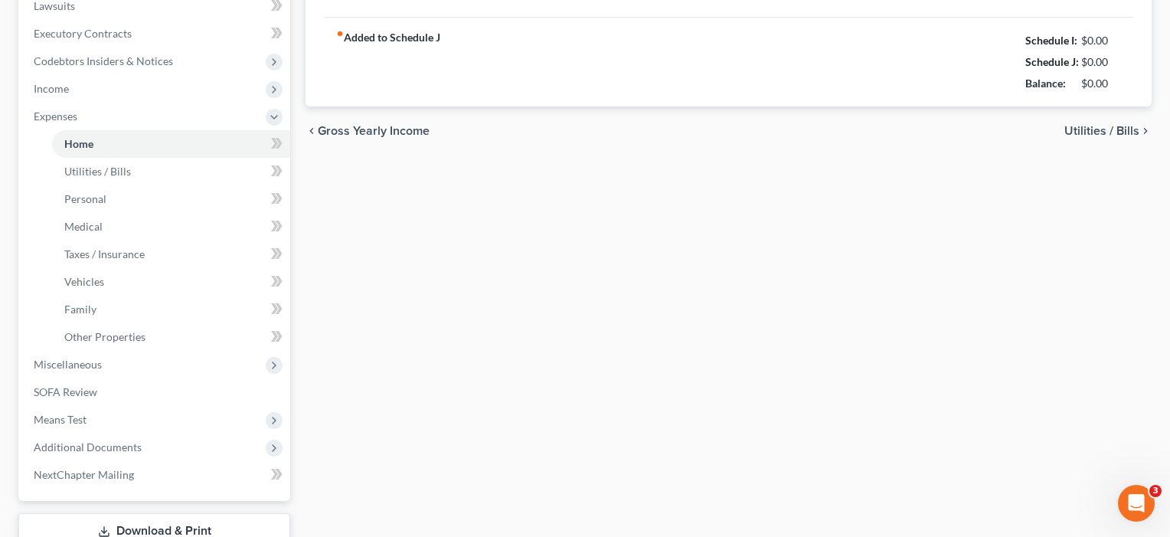
type input "46.00"
type input "0.00"
type input "100.00"
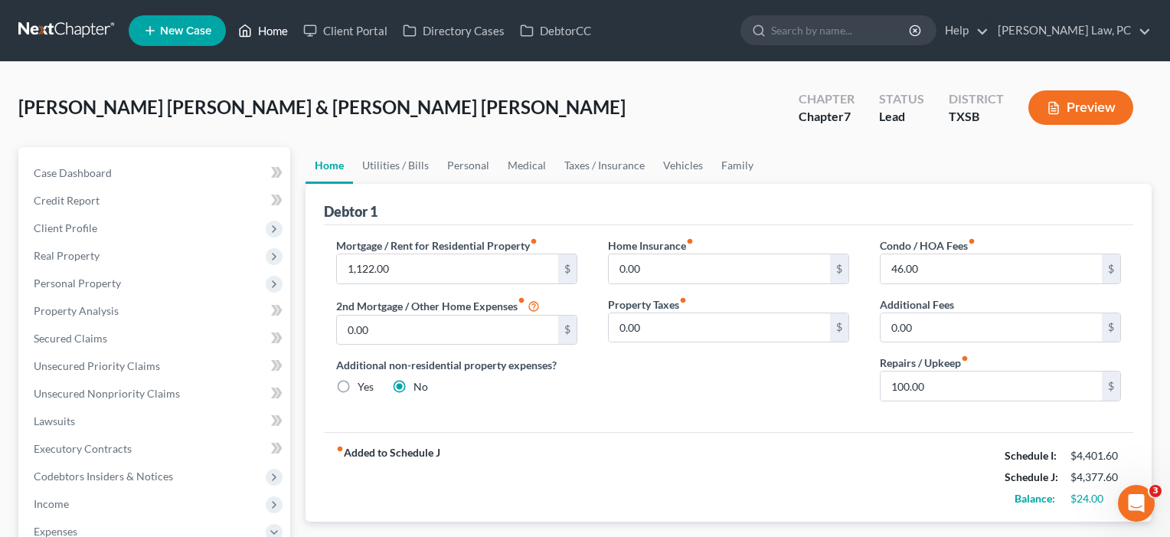
click at [273, 30] on link "Home" at bounding box center [262, 31] width 65 height 28
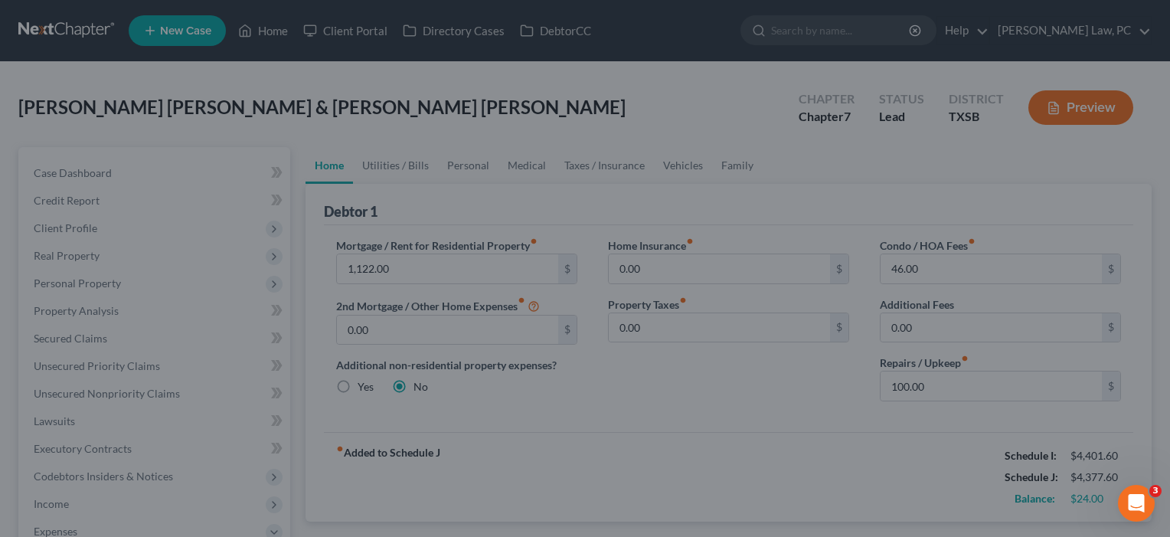
click at [269, 34] on div at bounding box center [585, 268] width 1170 height 537
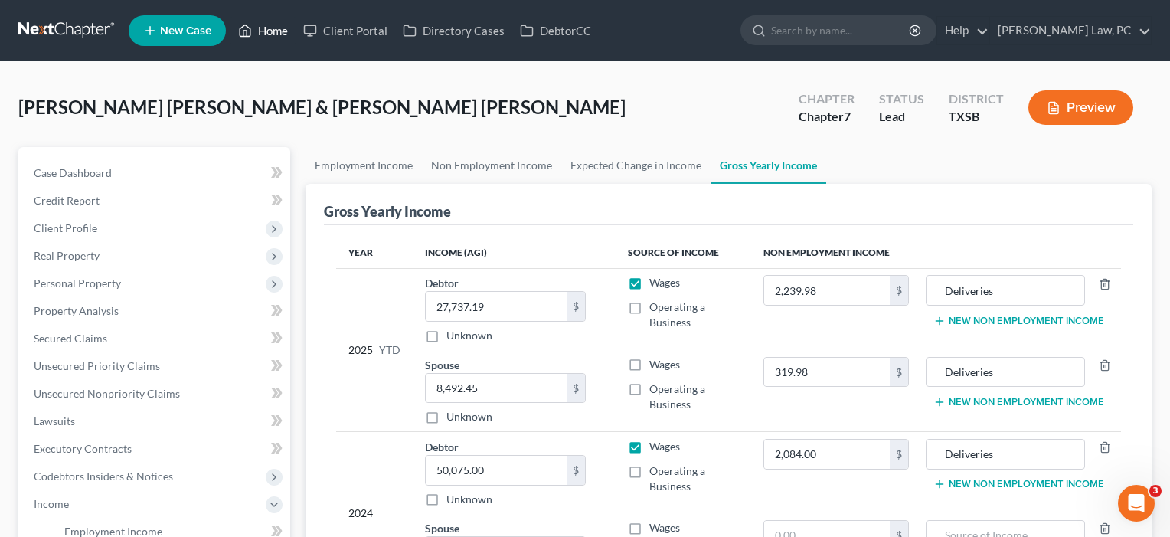
click at [266, 29] on link "Home" at bounding box center [262, 31] width 65 height 28
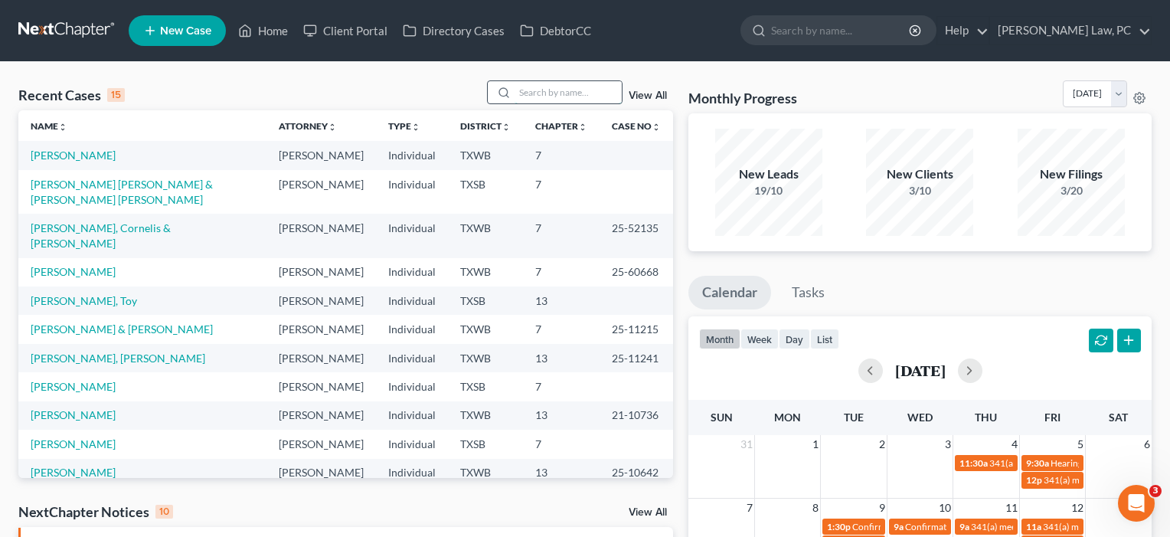
click at [543, 93] on input "search" at bounding box center [567, 92] width 107 height 22
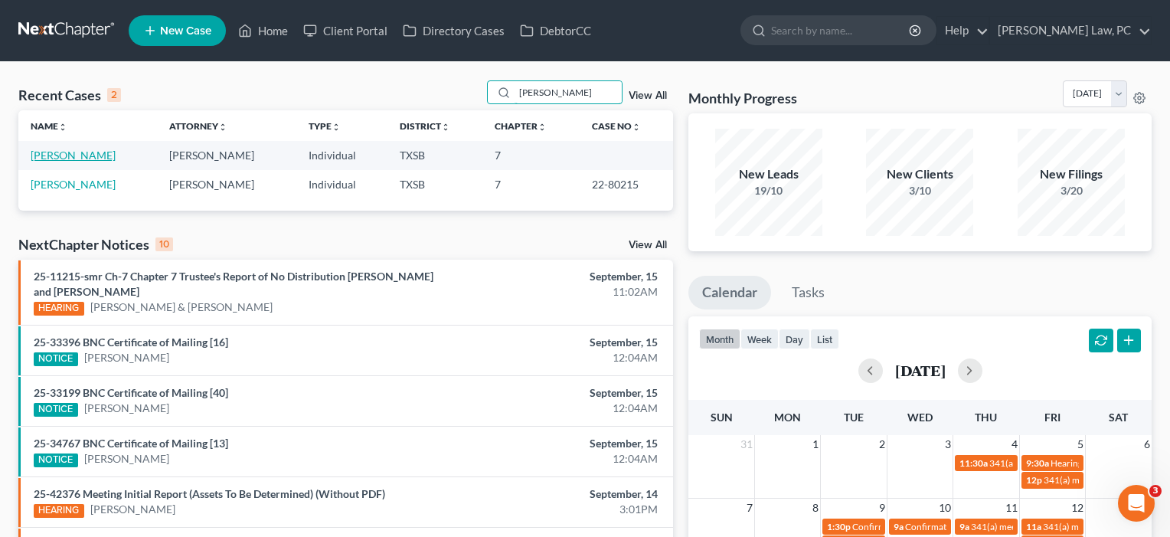
type input "morris"
click at [67, 158] on link "[PERSON_NAME]" at bounding box center [73, 155] width 85 height 13
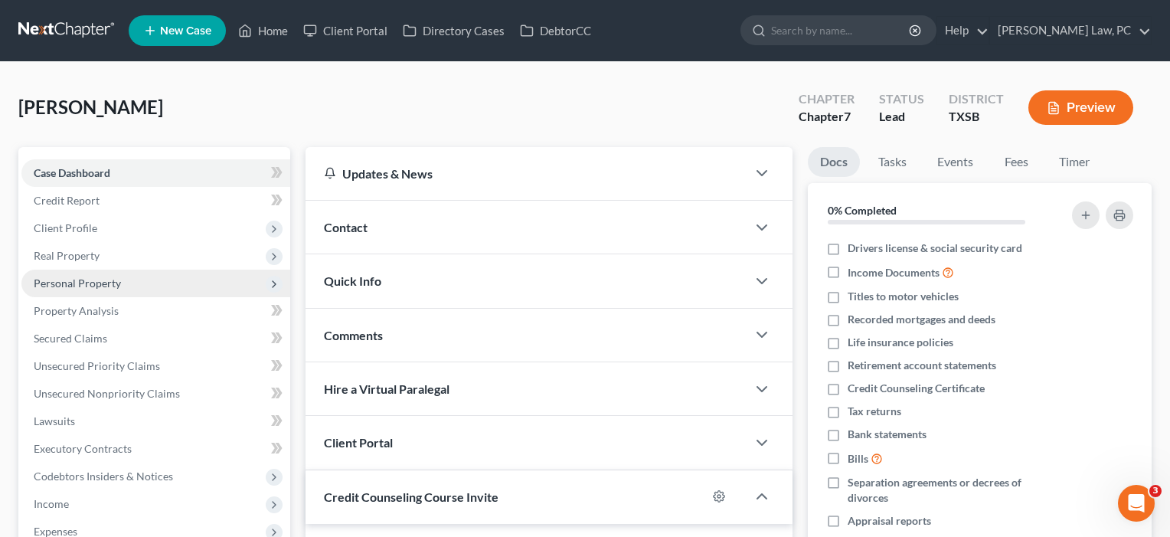
click at [80, 284] on span "Personal Property" at bounding box center [77, 282] width 87 height 13
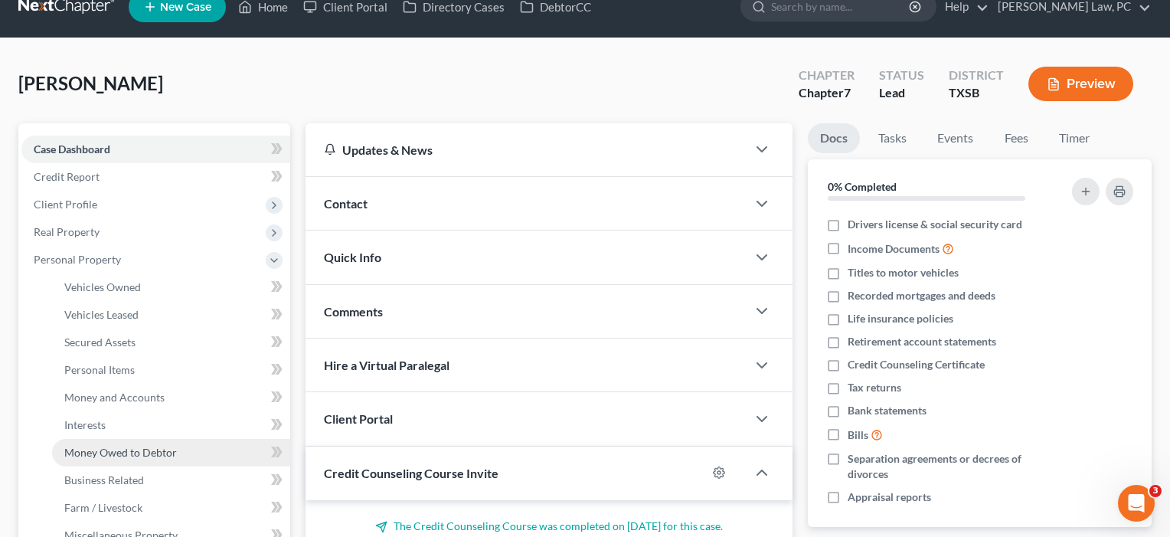
scroll to position [44, 0]
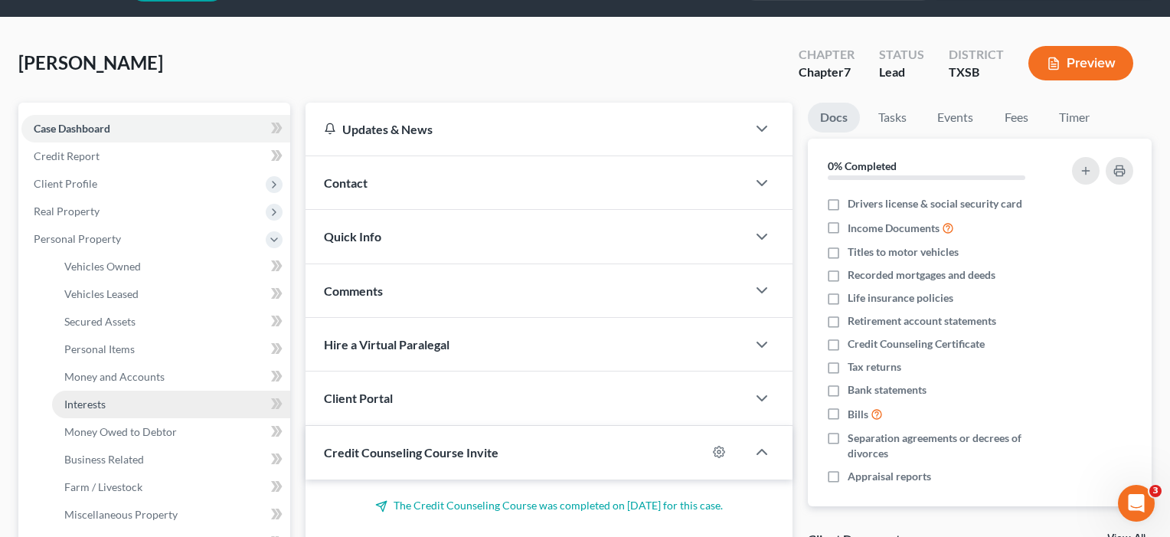
click at [100, 408] on span "Interests" at bounding box center [84, 403] width 41 height 13
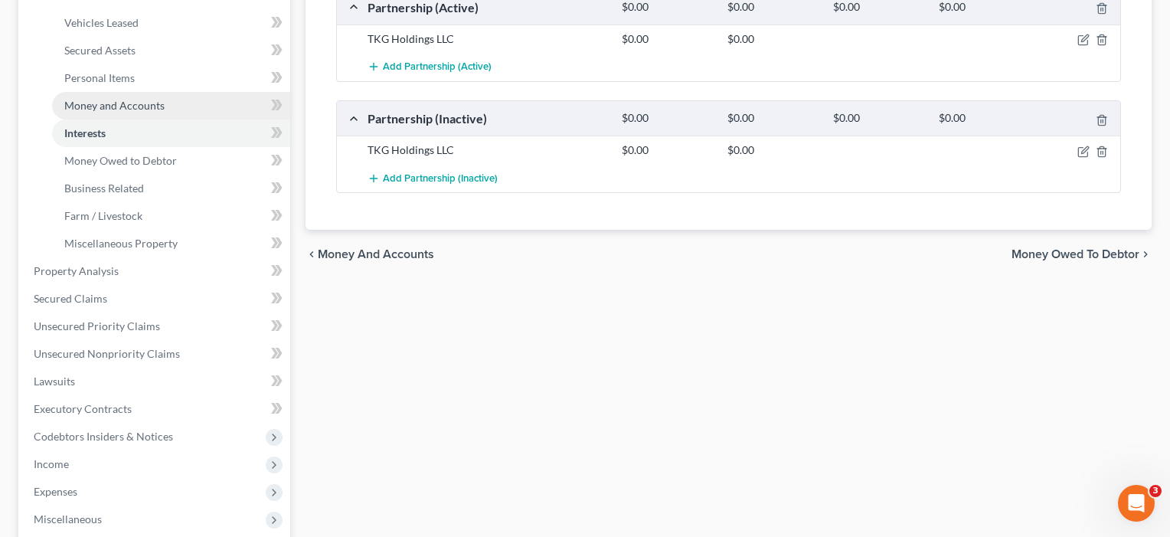
scroll to position [322, 0]
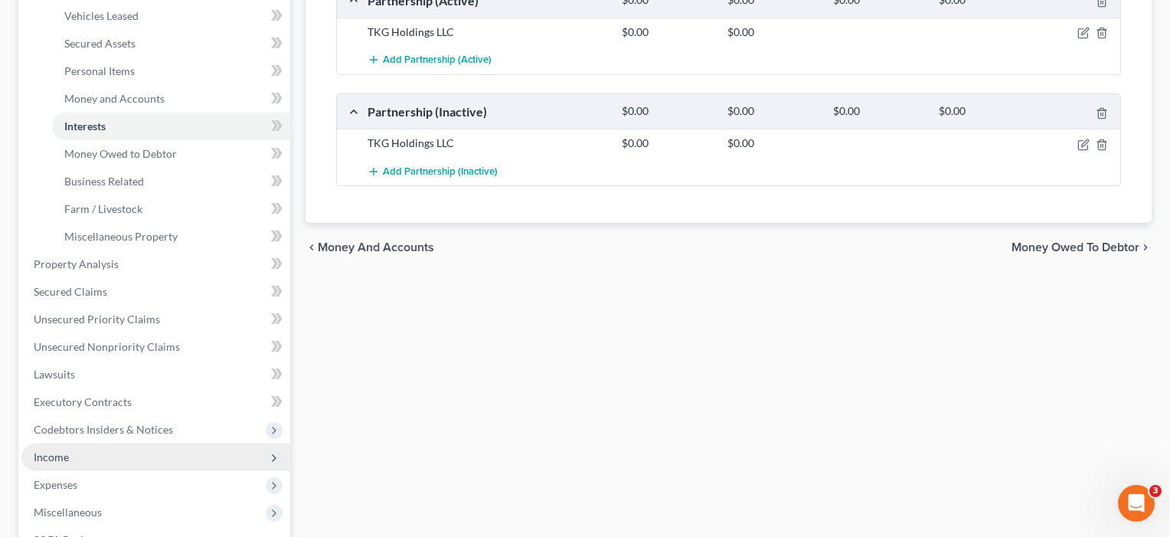
click at [54, 457] on span "Income" at bounding box center [51, 456] width 35 height 13
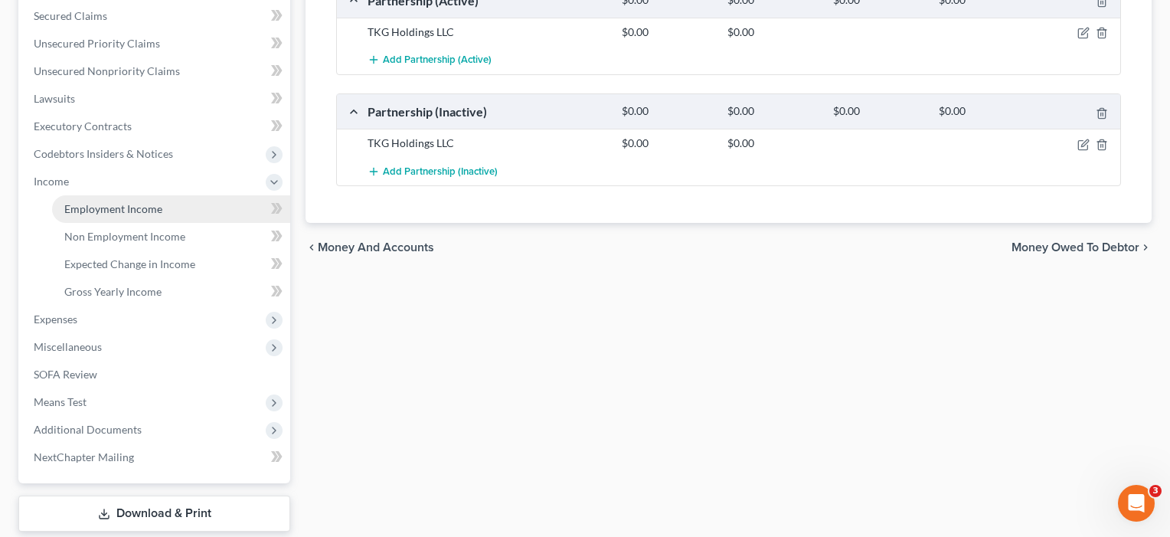
click at [153, 216] on link "Employment Income" at bounding box center [171, 209] width 238 height 28
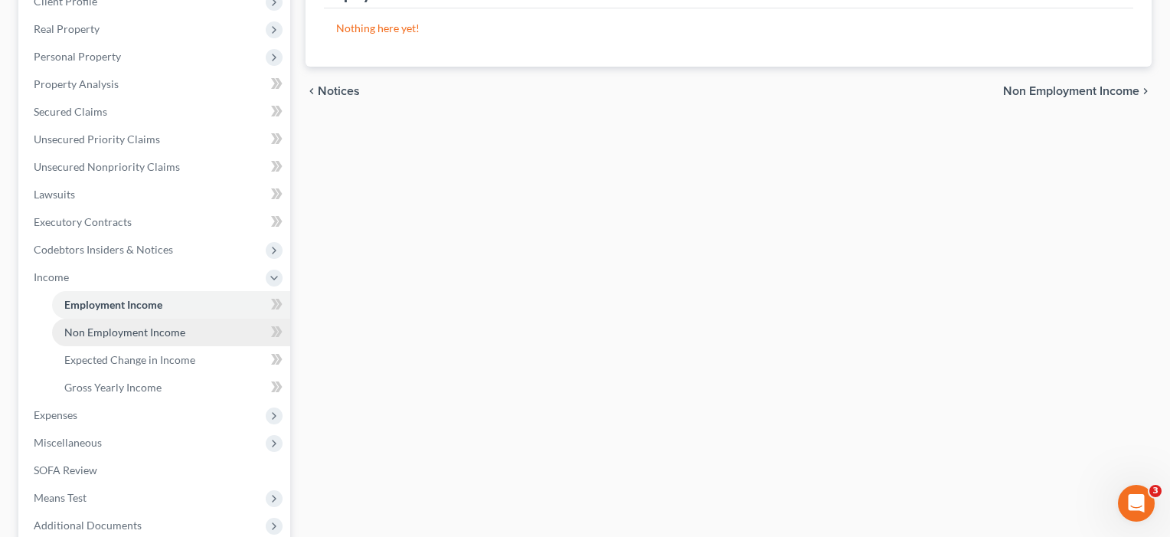
click at [119, 341] on link "Non Employment Income" at bounding box center [171, 332] width 238 height 28
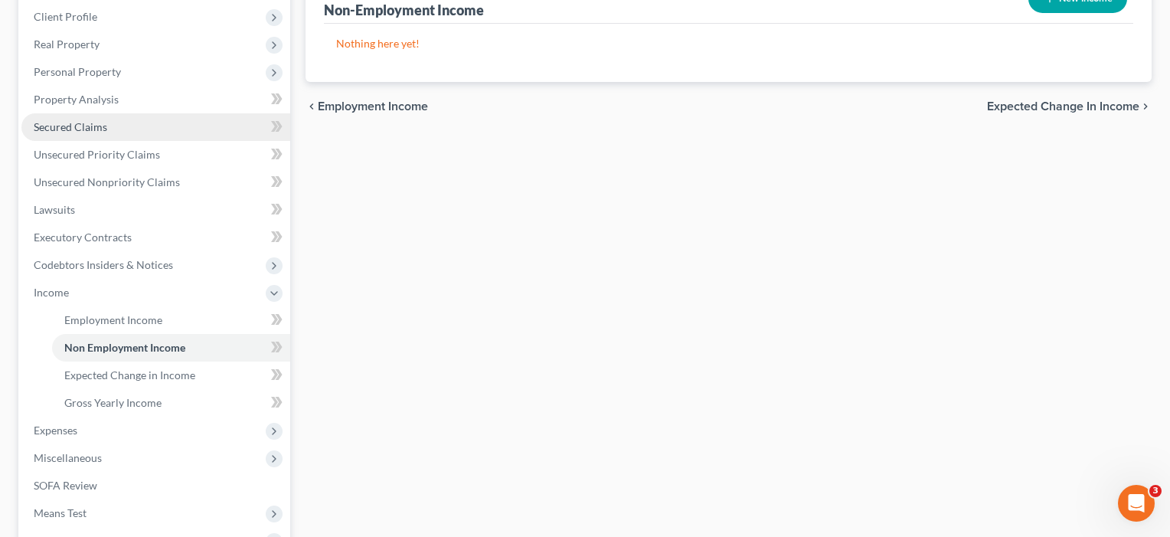
scroll to position [215, 0]
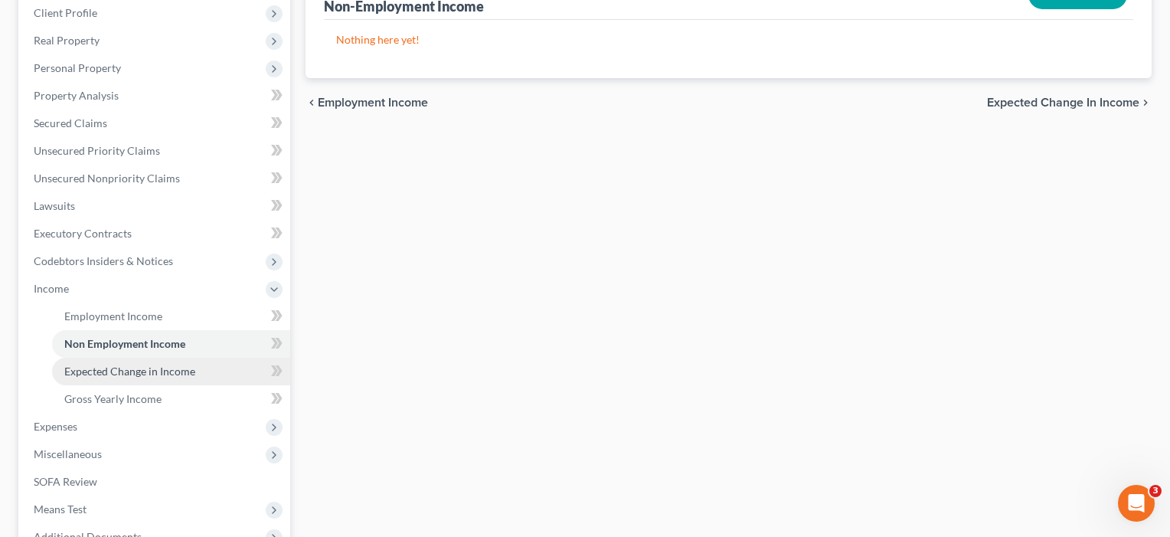
click at [109, 373] on span "Expected Change in Income" at bounding box center [129, 370] width 131 height 13
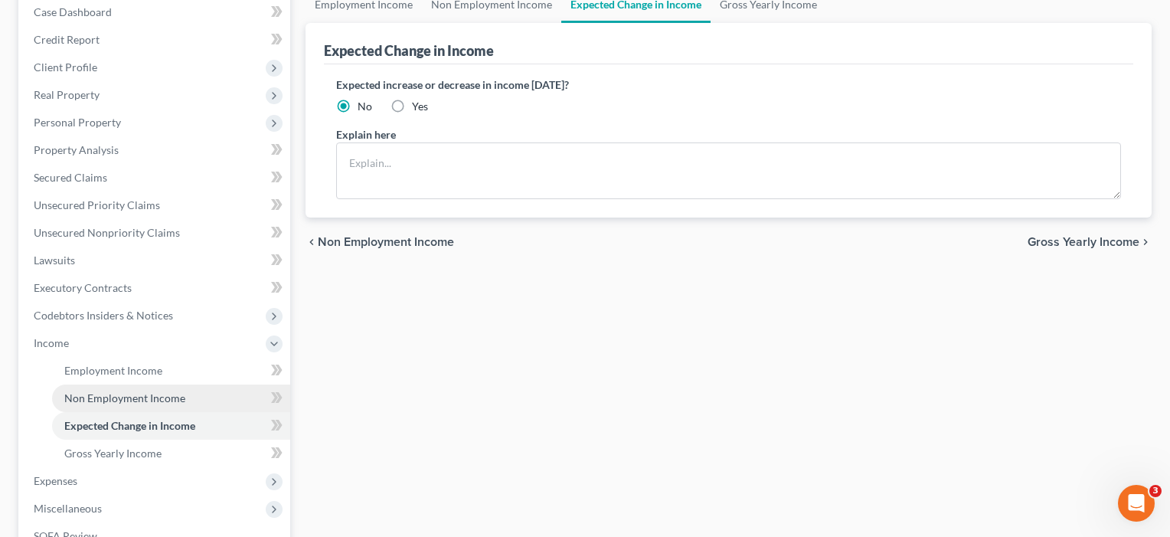
click at [113, 404] on link "Non Employment Income" at bounding box center [171, 398] width 238 height 28
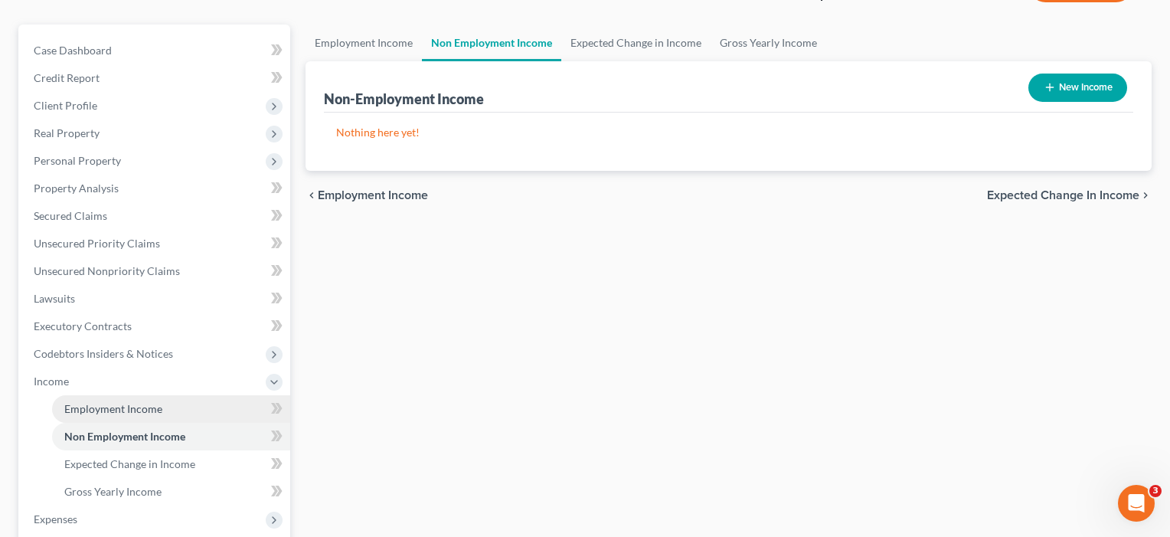
click at [112, 409] on span "Employment Income" at bounding box center [113, 408] width 98 height 13
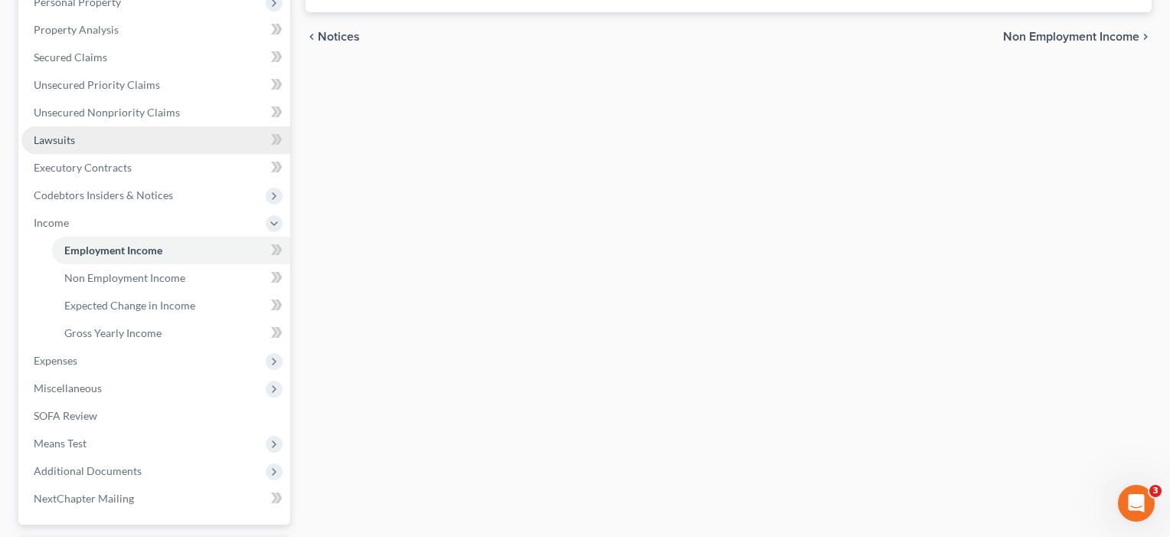
scroll to position [312, 0]
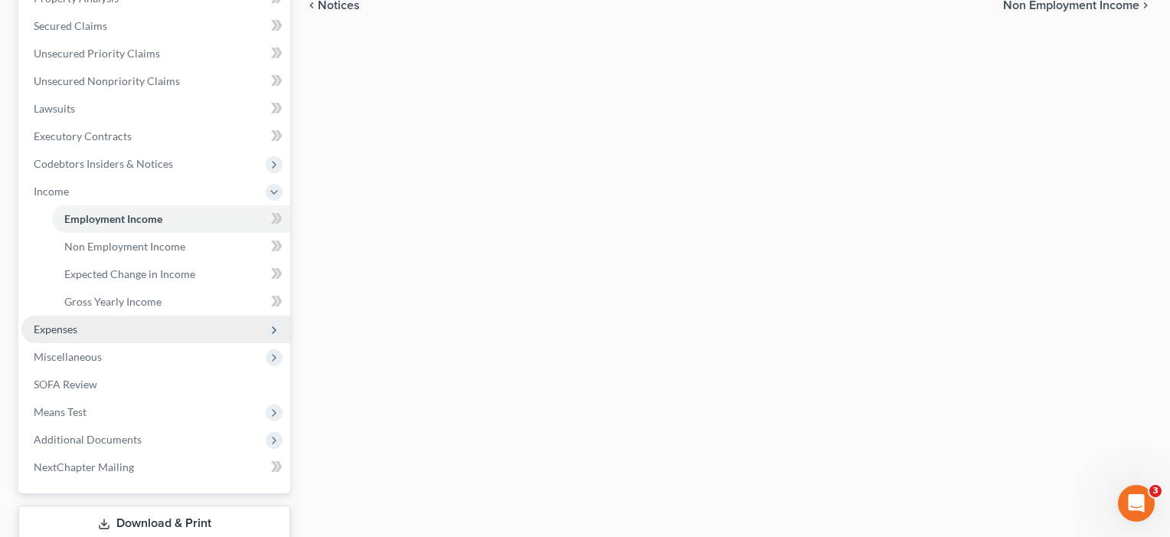
click at [70, 330] on span "Expenses" at bounding box center [56, 328] width 44 height 13
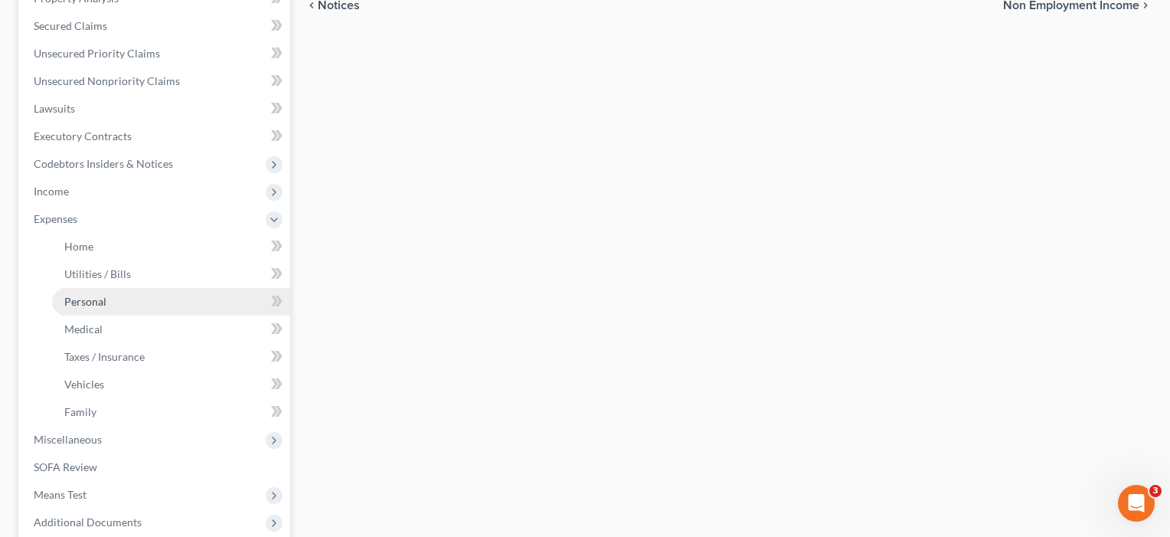
click at [83, 307] on span "Personal" at bounding box center [85, 301] width 42 height 13
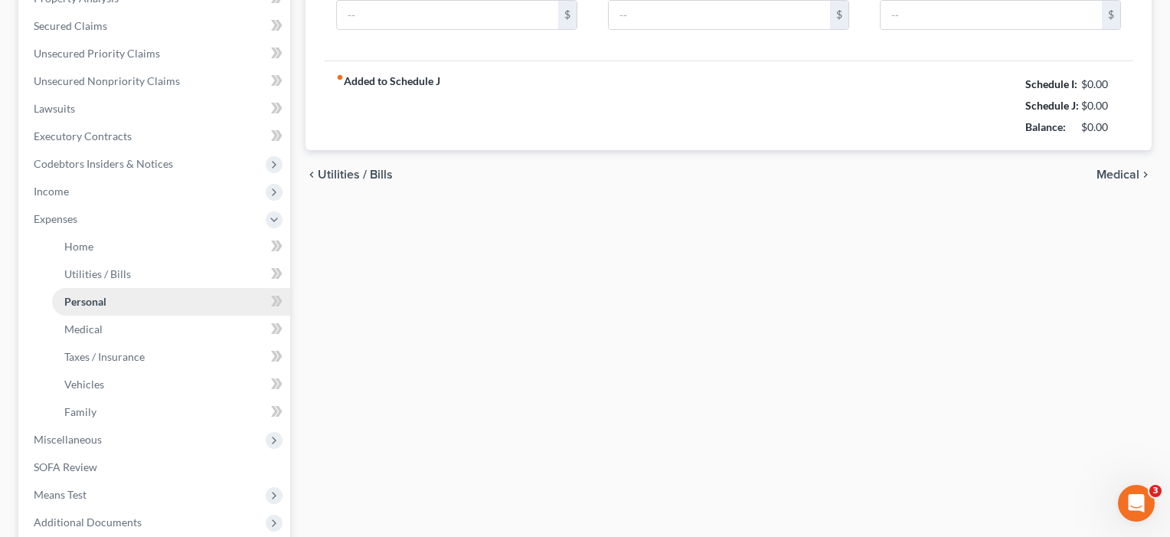
scroll to position [64, 0]
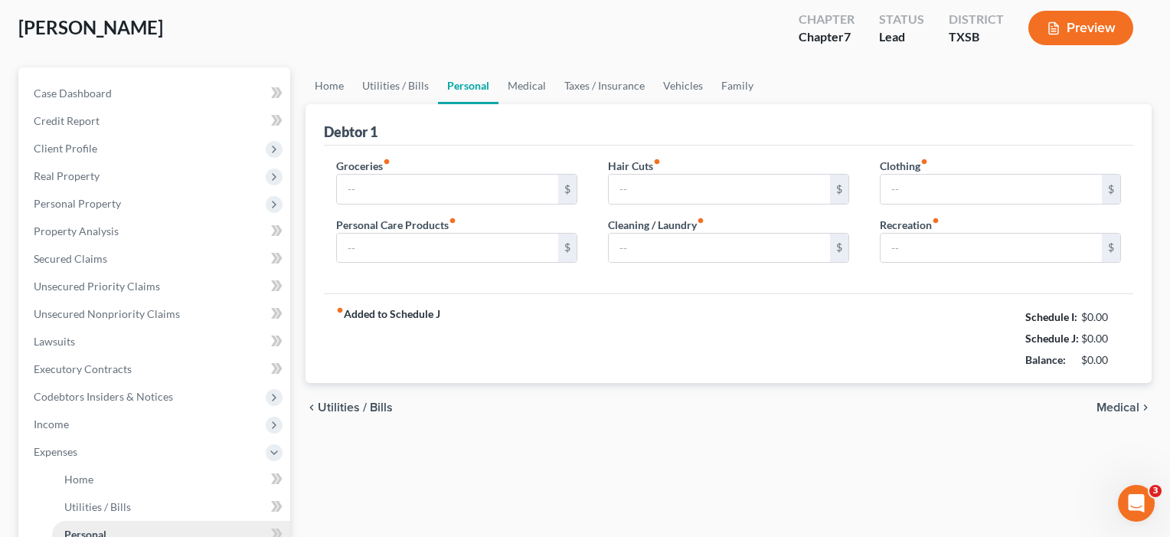
type input "0.00"
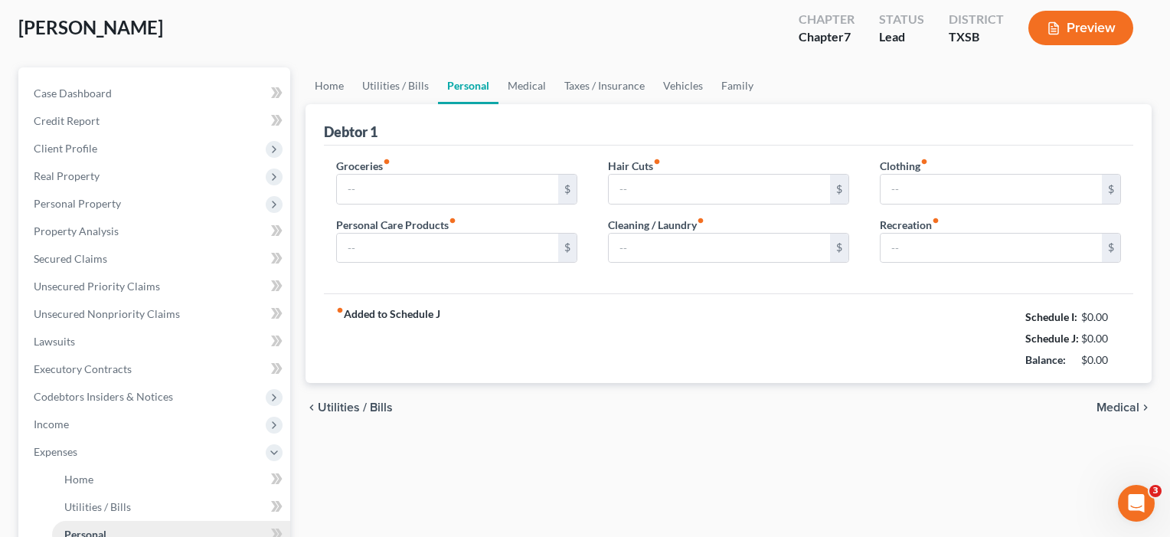
type input "0.00"
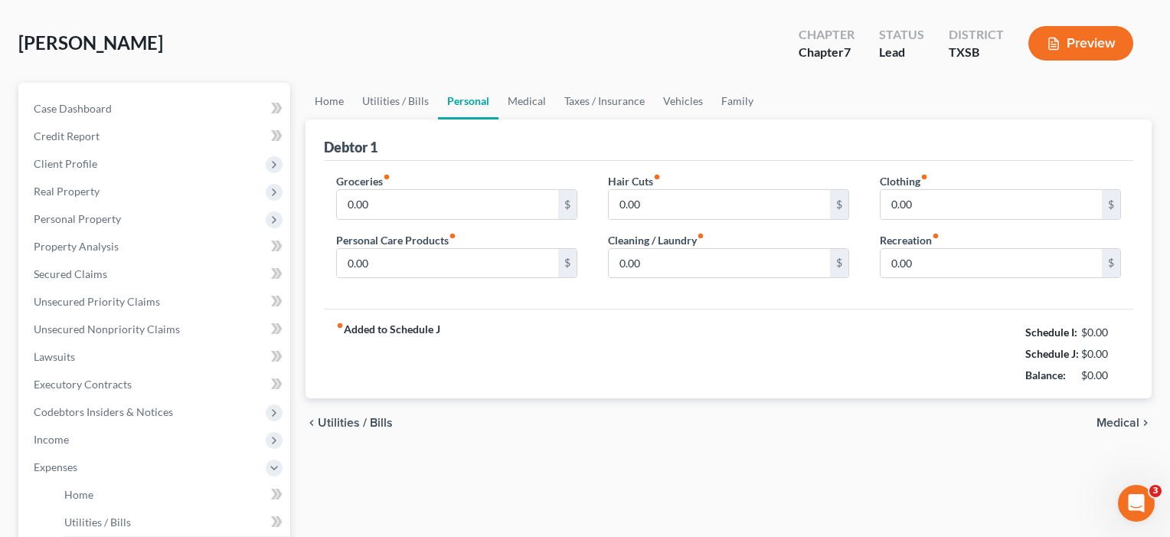
scroll to position [0, 0]
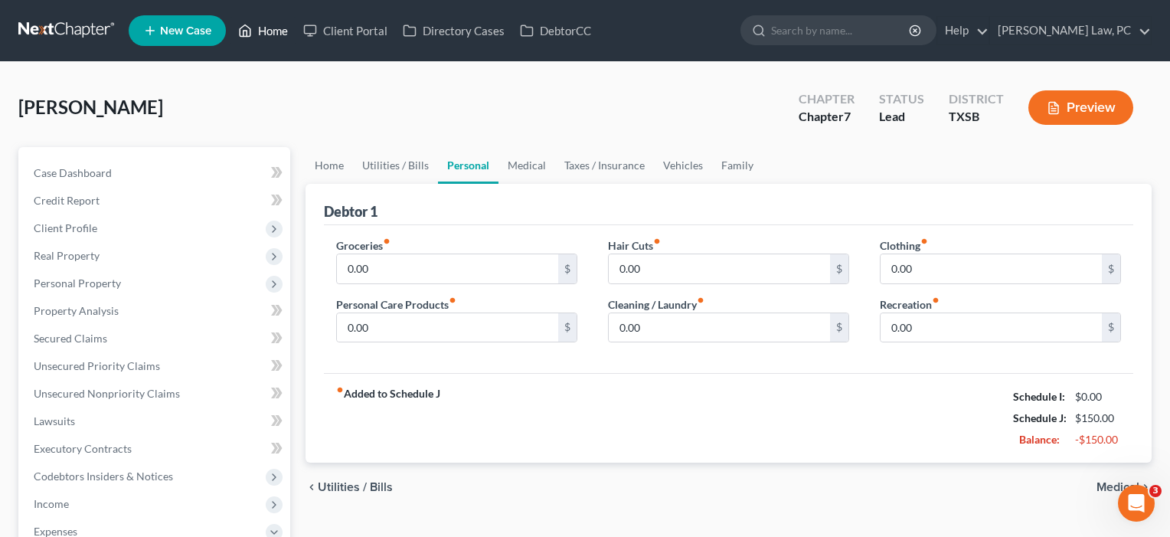
click at [261, 25] on link "Home" at bounding box center [262, 31] width 65 height 28
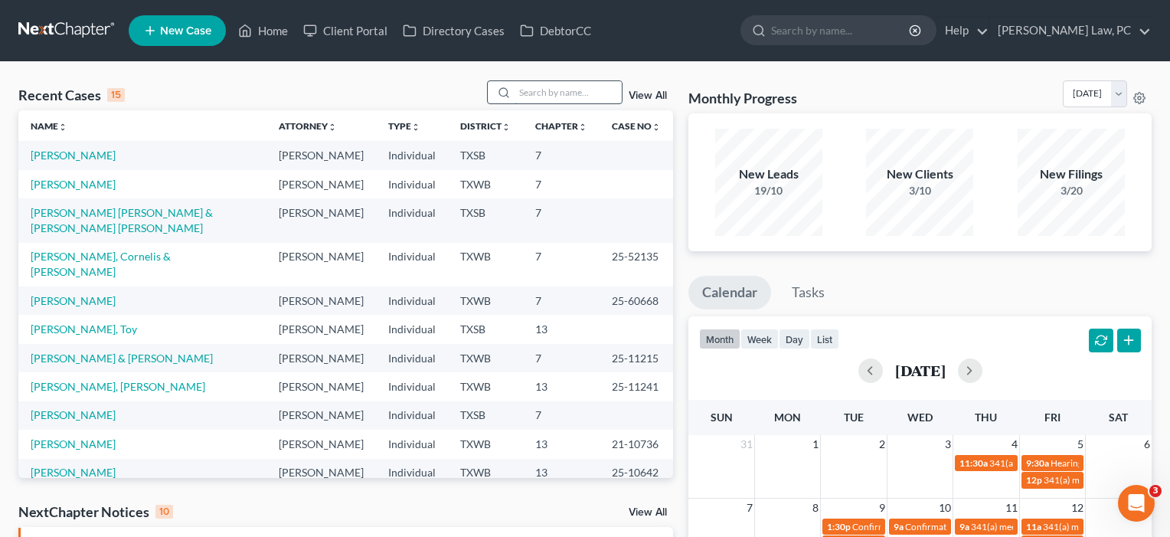
click at [547, 92] on input "search" at bounding box center [567, 92] width 107 height 22
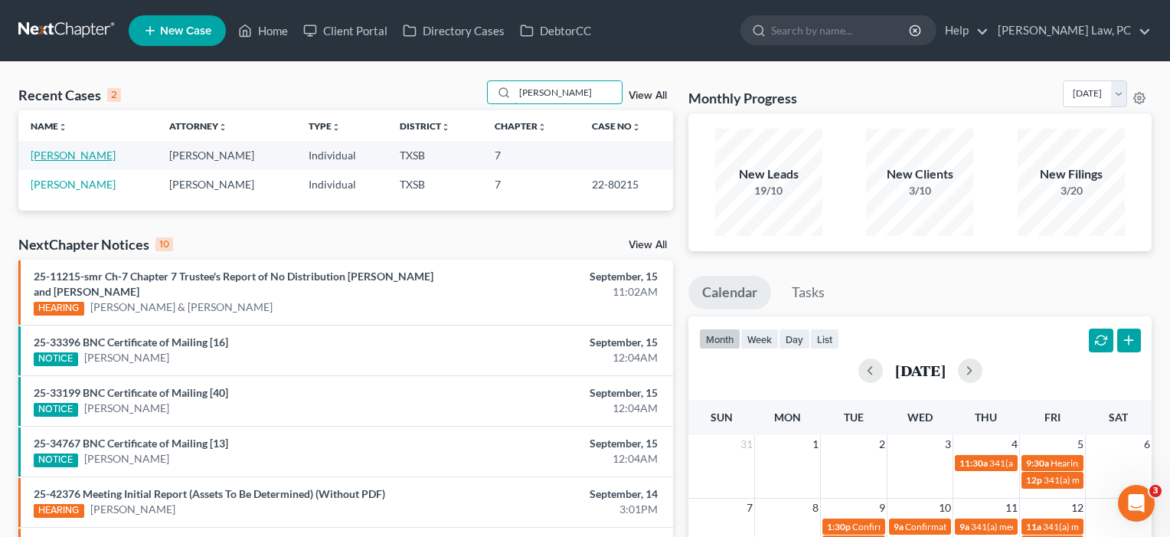
type input "morris"
click at [67, 158] on link "[PERSON_NAME]" at bounding box center [73, 155] width 85 height 13
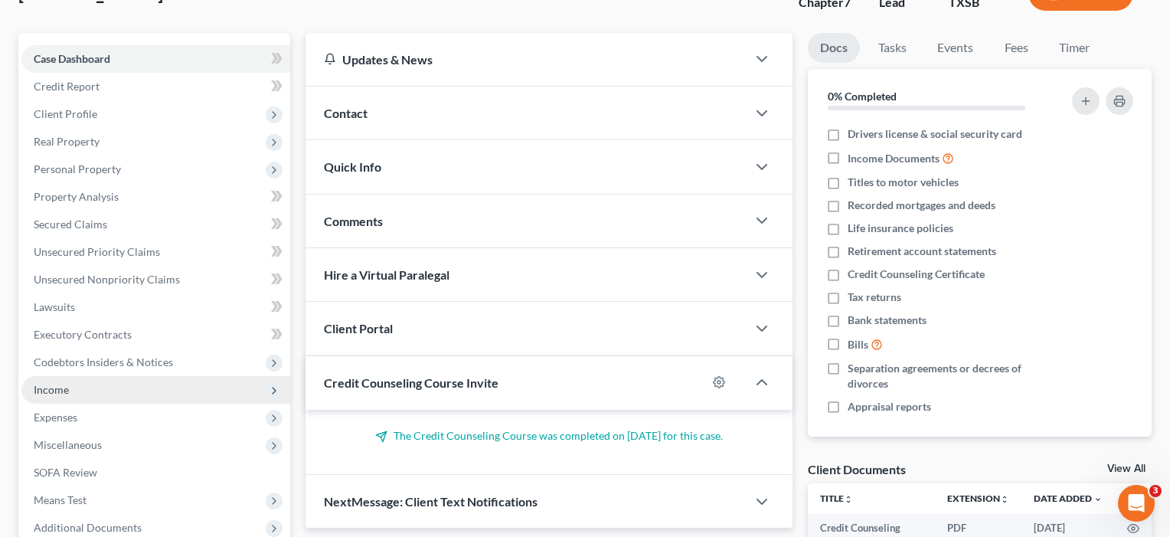
scroll to position [151, 0]
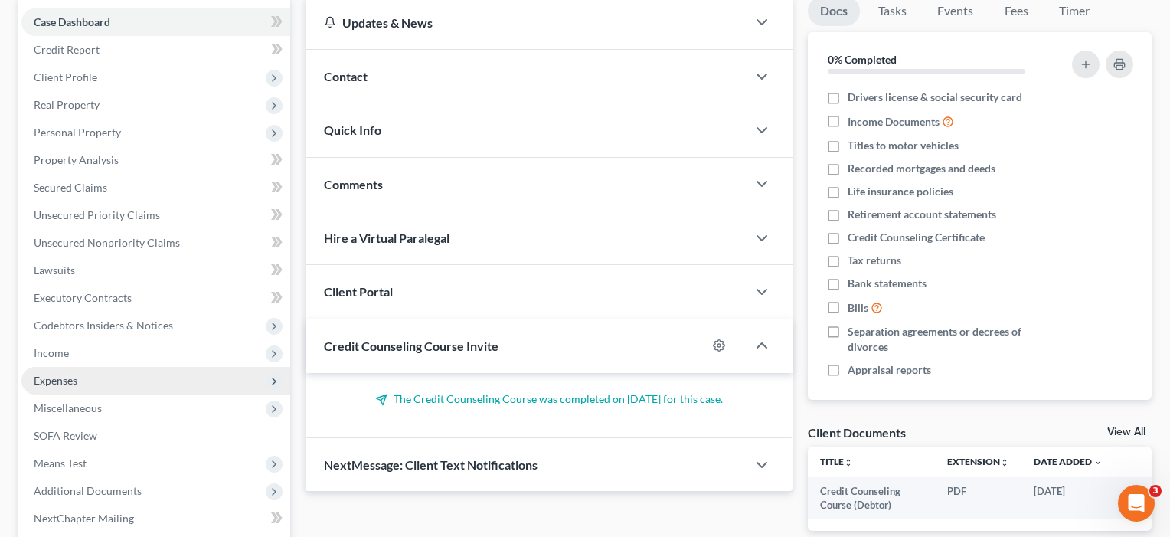
click at [56, 379] on span "Expenses" at bounding box center [56, 380] width 44 height 13
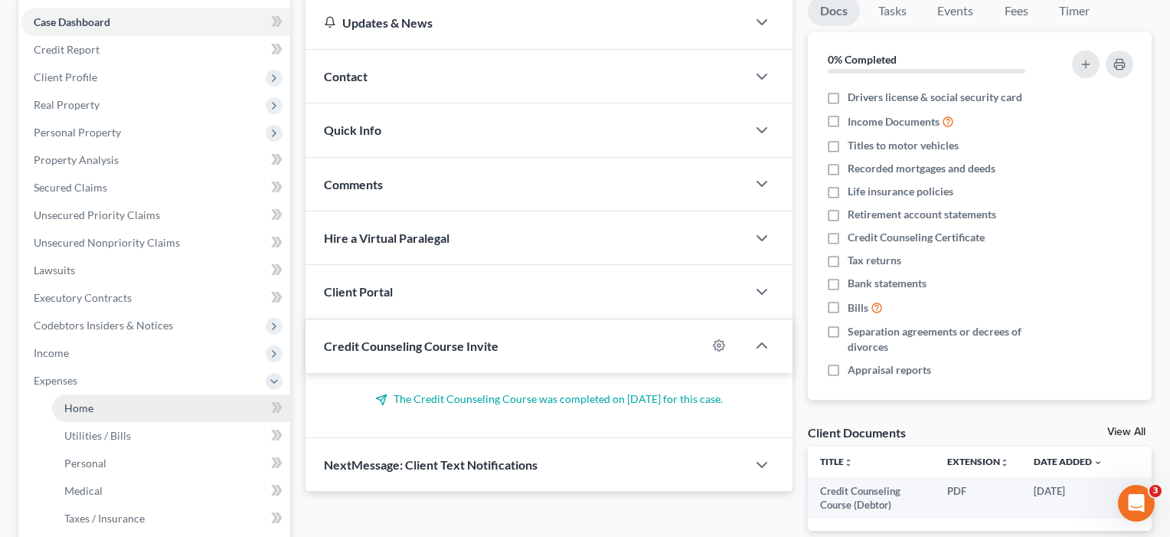
click at [70, 411] on span "Home" at bounding box center [78, 407] width 29 height 13
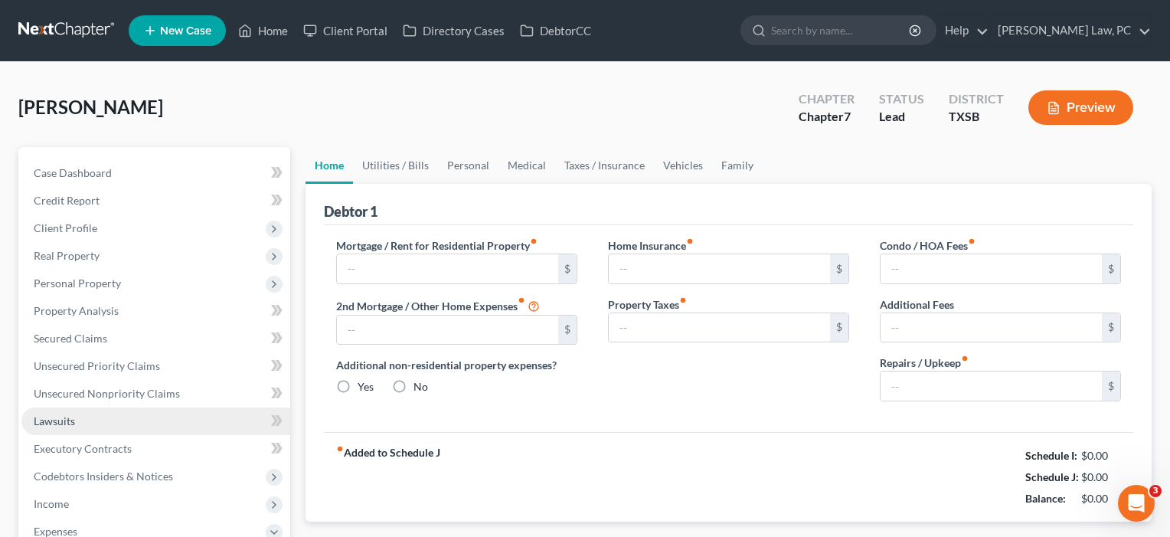
type input "0.00"
radio input "true"
type input "0.00"
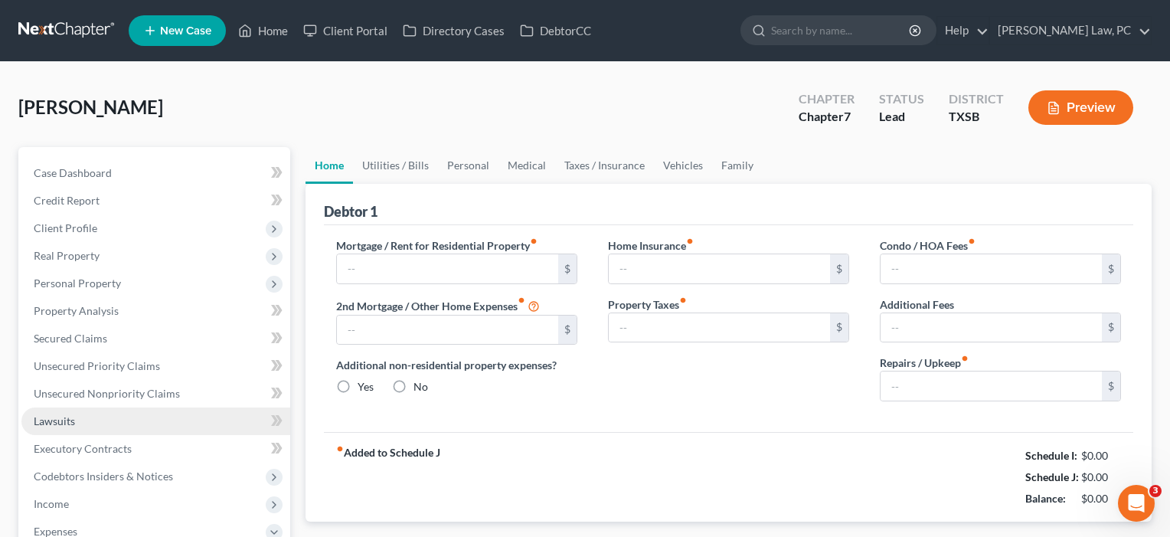
type input "0.00"
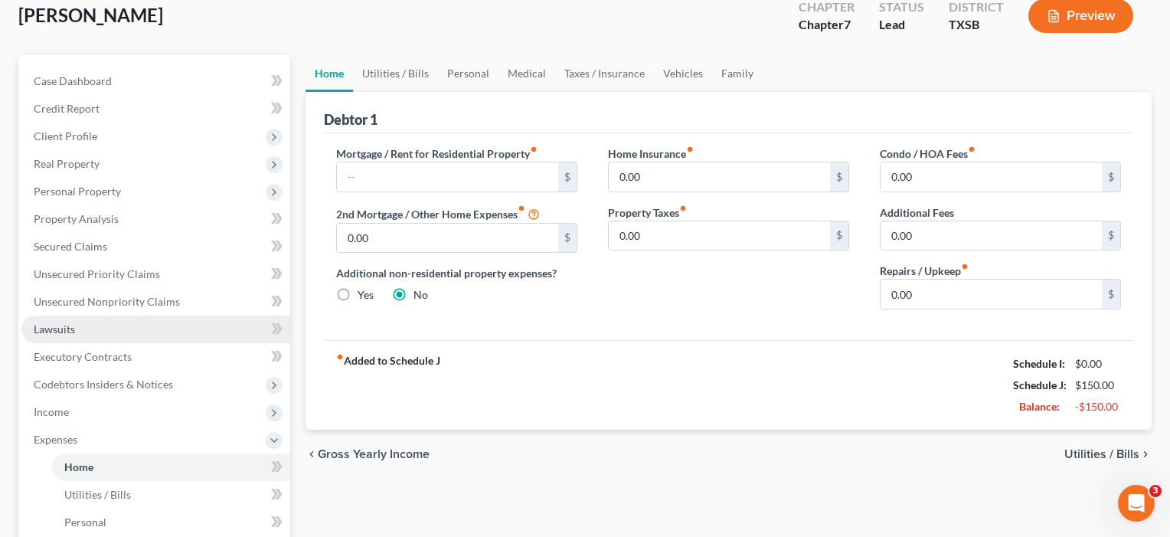
scroll to position [101, 0]
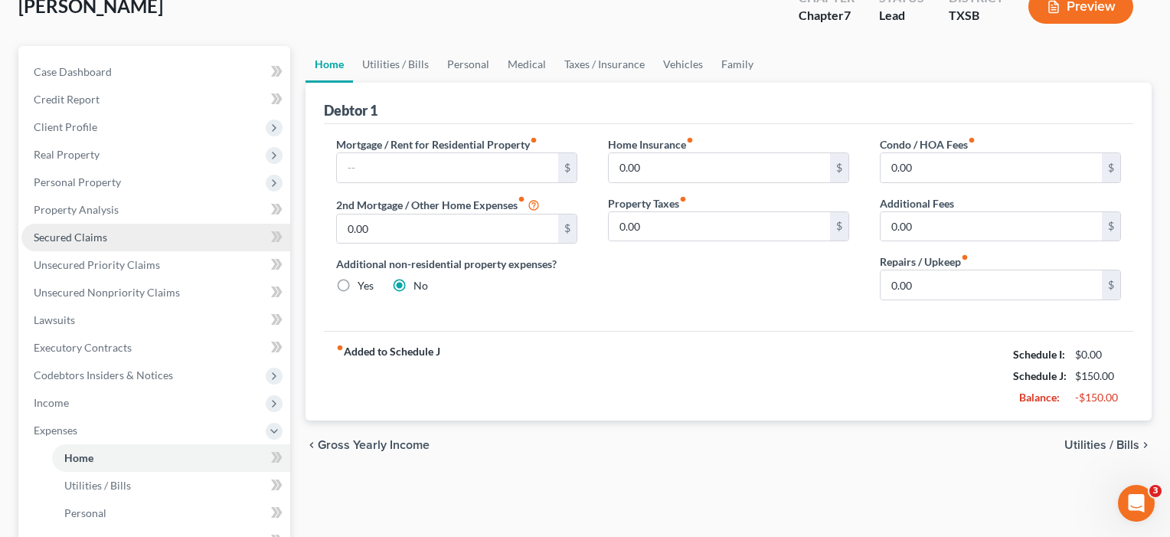
click at [97, 236] on span "Secured Claims" at bounding box center [70, 236] width 73 height 13
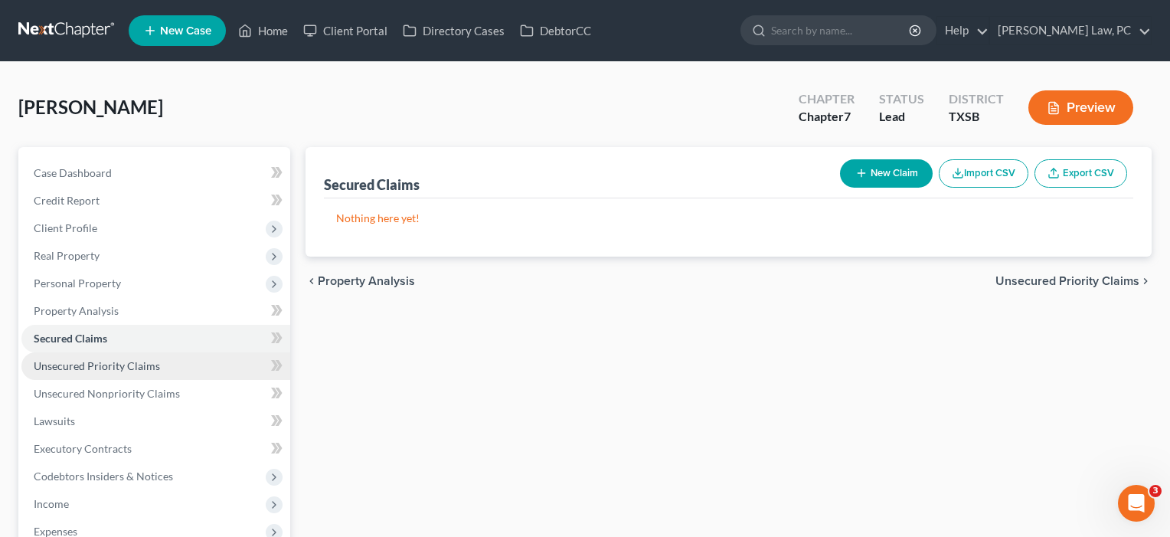
click at [75, 378] on link "Unsecured Priority Claims" at bounding box center [155, 366] width 269 height 28
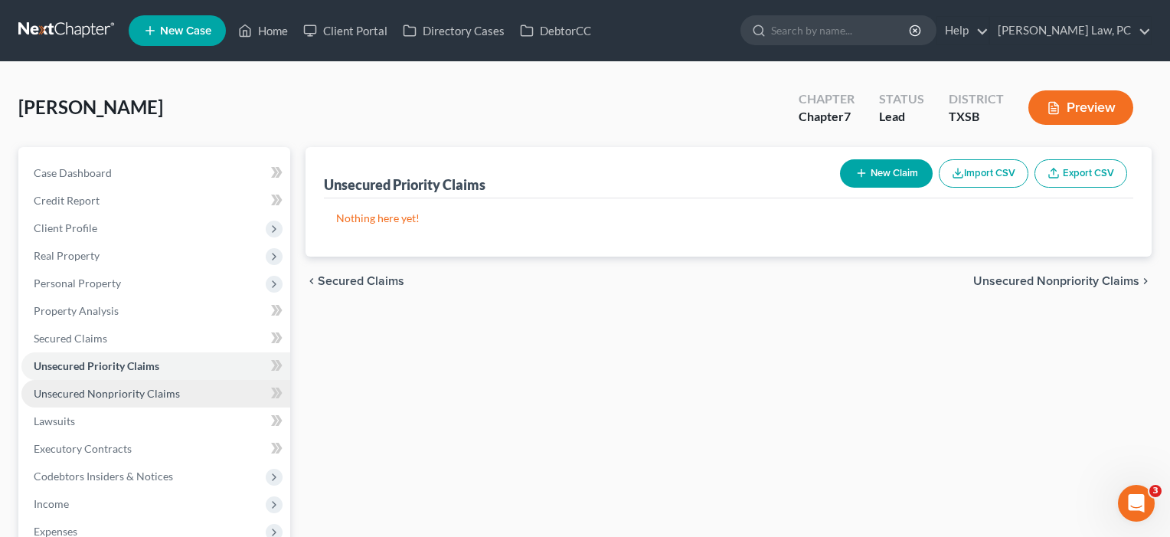
click at [75, 403] on link "Unsecured Nonpriority Claims" at bounding box center [155, 394] width 269 height 28
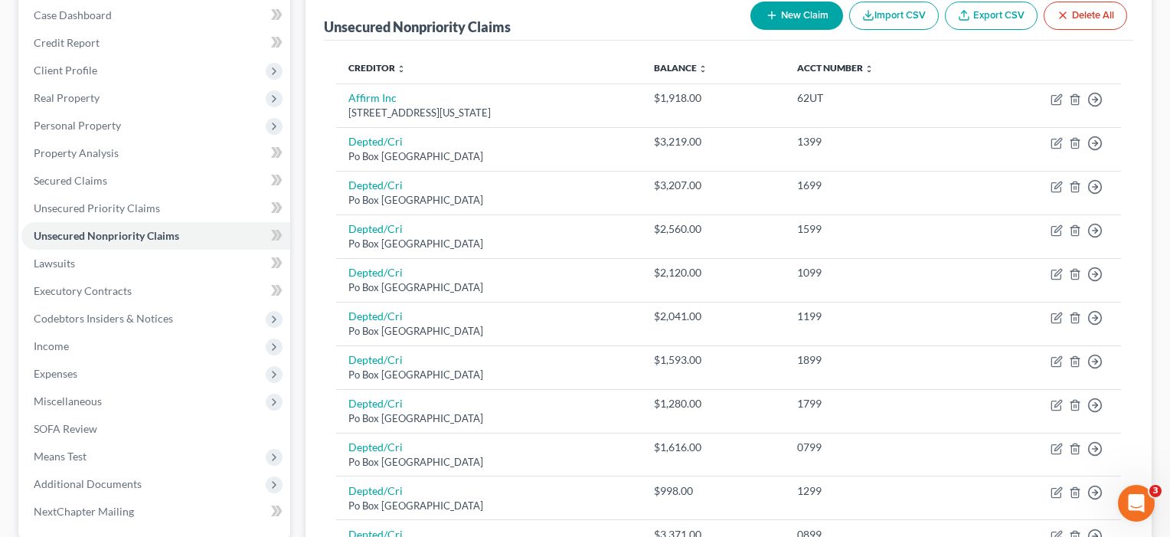
scroll to position [152, 0]
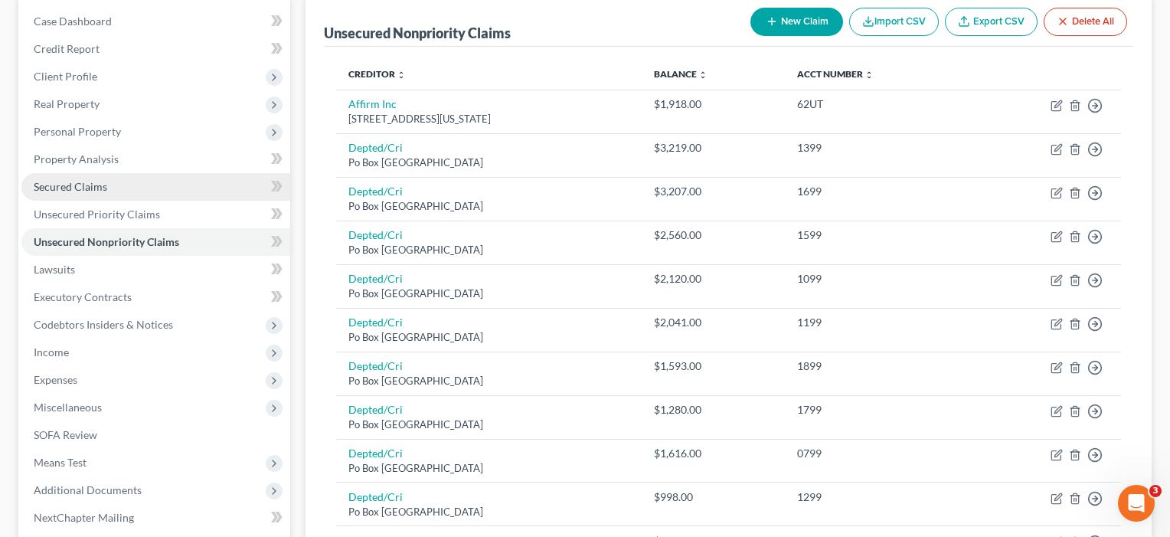
click at [93, 194] on link "Secured Claims" at bounding box center [155, 187] width 269 height 28
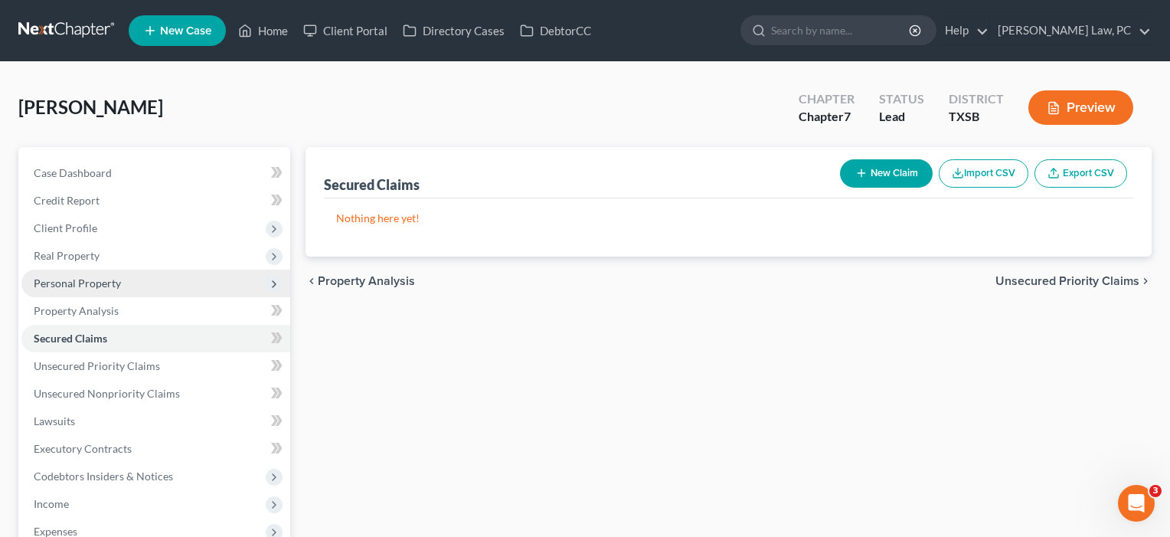
click at [86, 282] on span "Personal Property" at bounding box center [77, 282] width 87 height 13
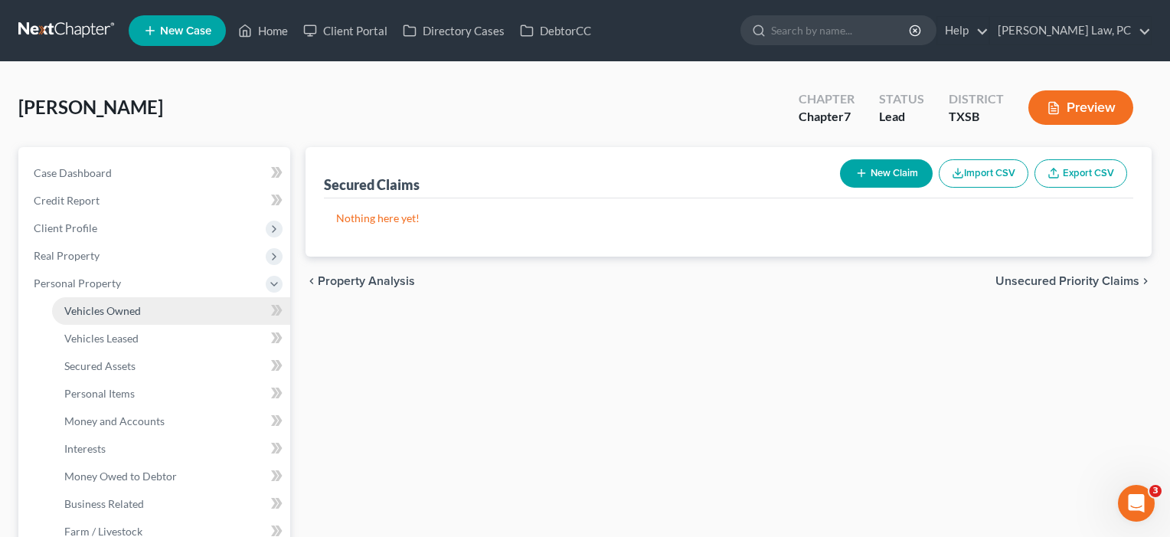
click at [91, 313] on span "Vehicles Owned" at bounding box center [102, 310] width 77 height 13
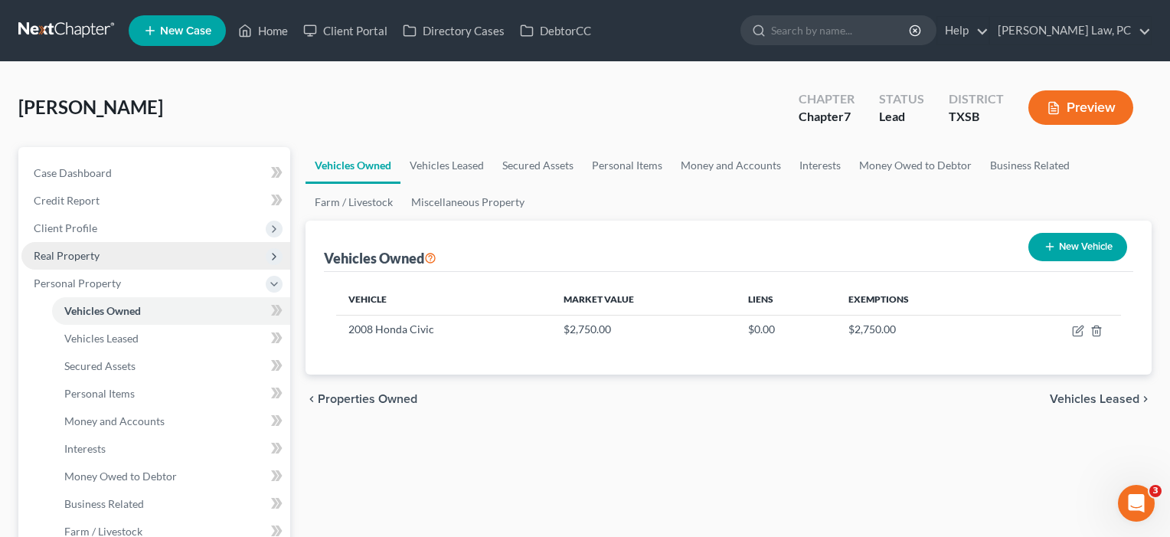
click at [79, 254] on span "Real Property" at bounding box center [67, 255] width 66 height 13
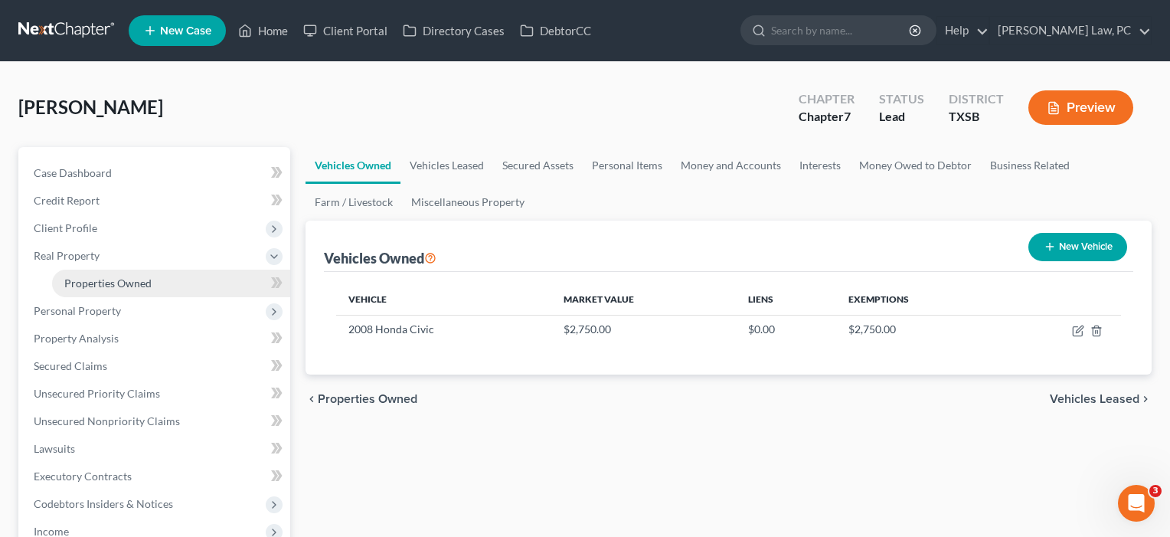
click at [87, 283] on span "Properties Owned" at bounding box center [107, 282] width 87 height 13
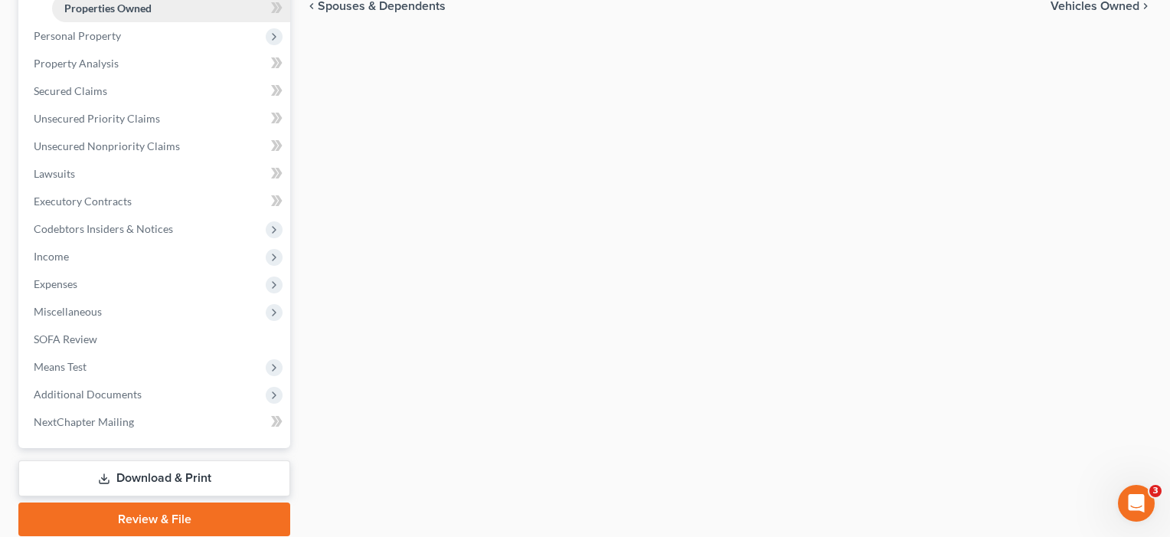
scroll to position [330, 0]
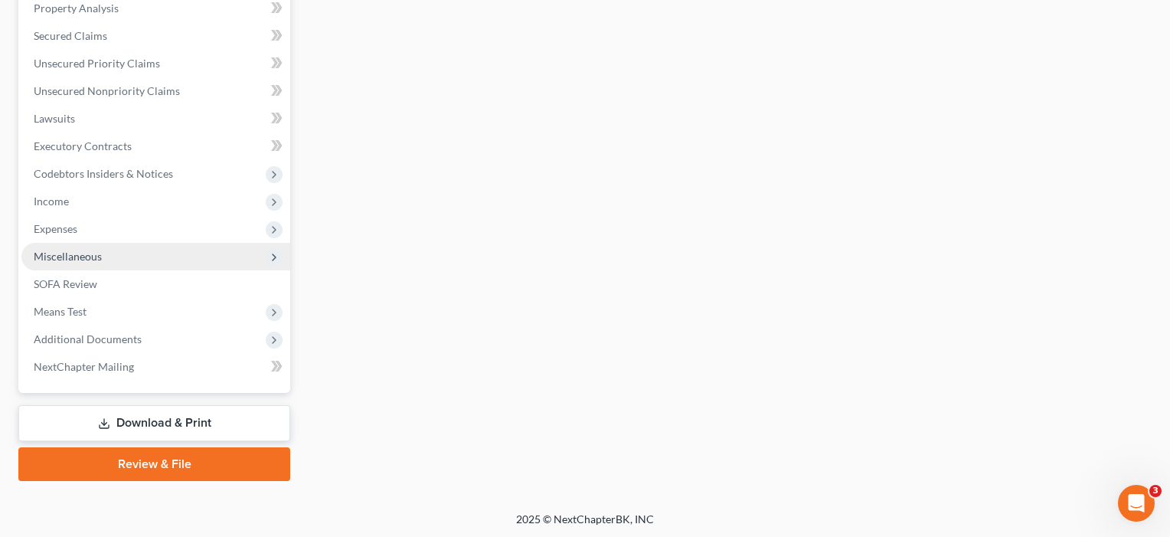
click at [69, 253] on span "Miscellaneous" at bounding box center [68, 256] width 68 height 13
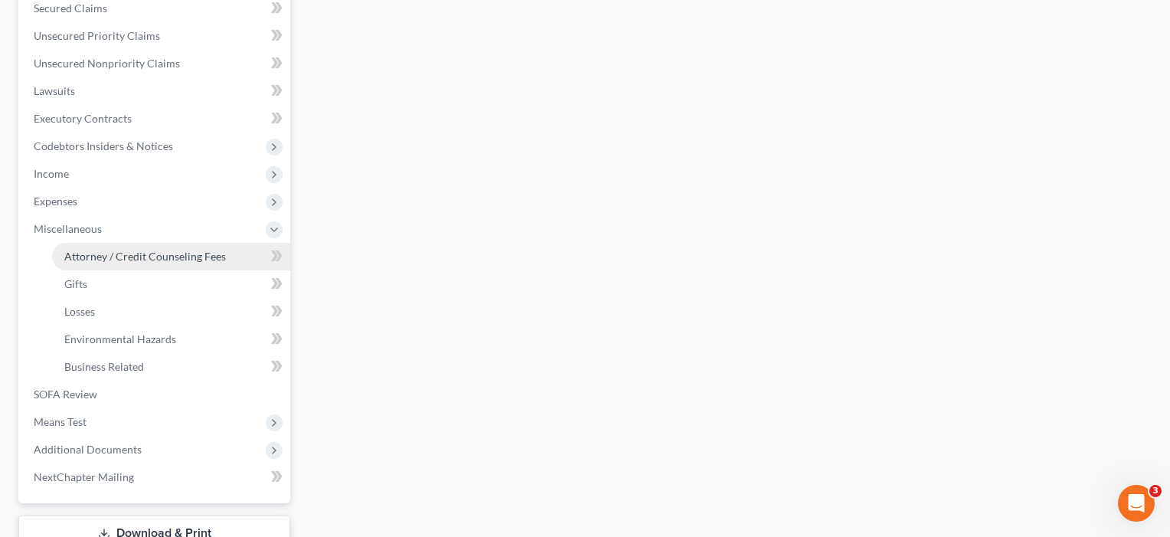
click at [70, 260] on span "Attorney / Credit Counseling Fees" at bounding box center [145, 256] width 162 height 13
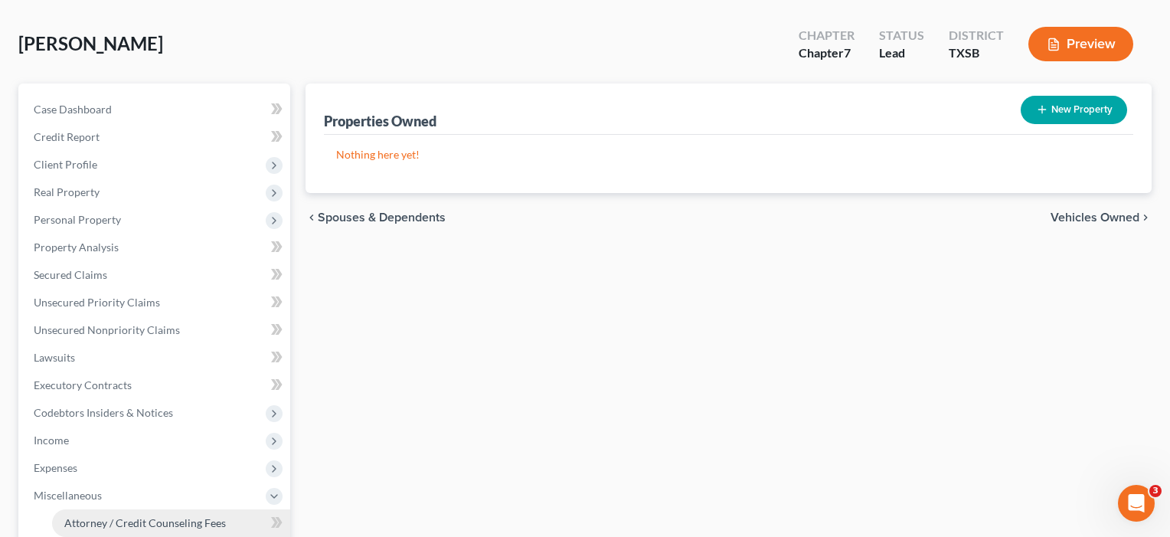
select select "4"
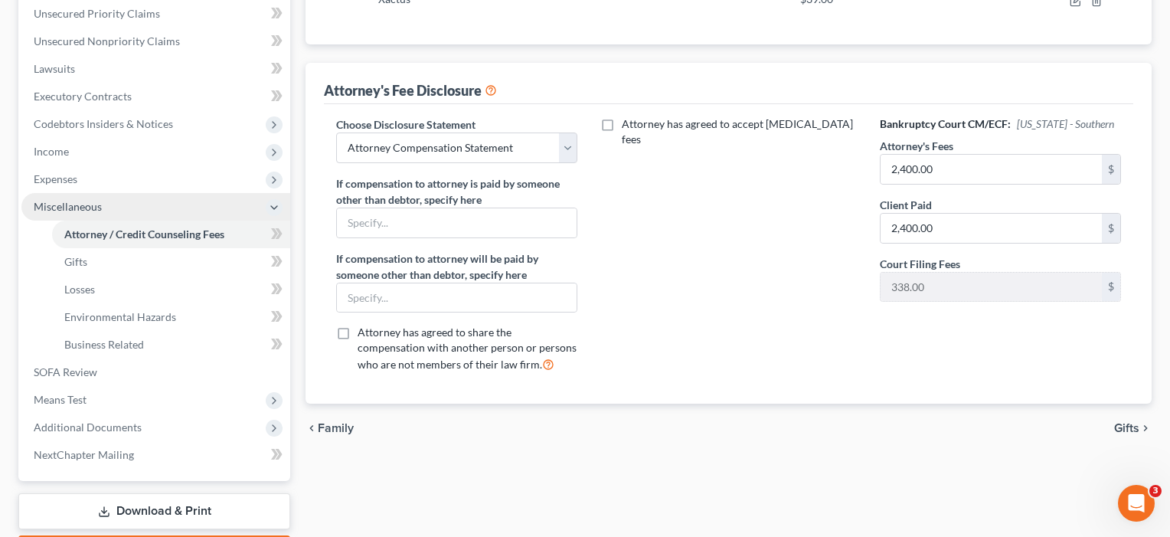
scroll to position [354, 0]
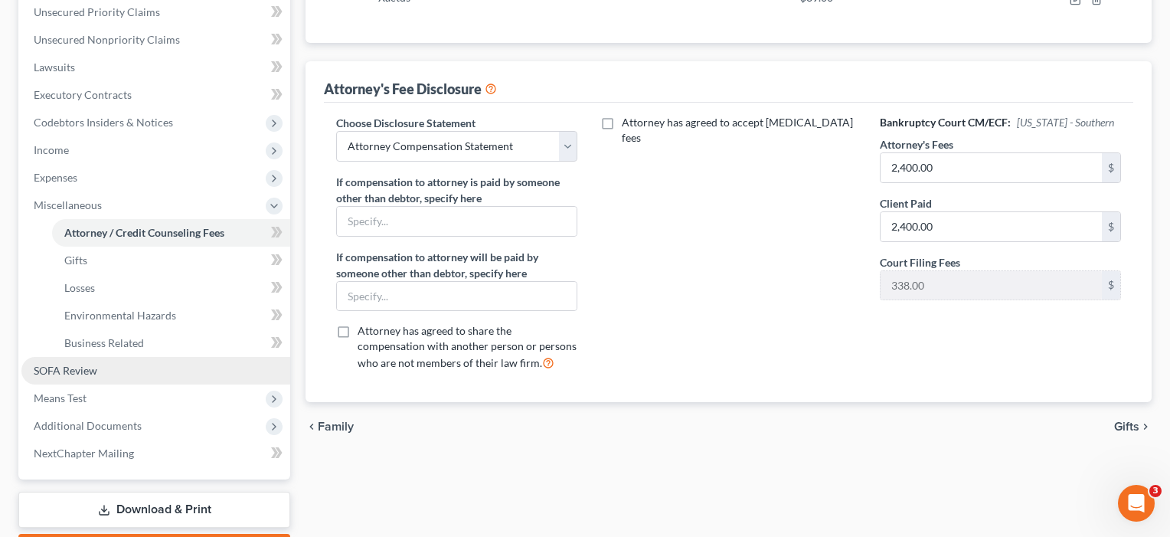
click at [74, 367] on span "SOFA Review" at bounding box center [66, 370] width 64 height 13
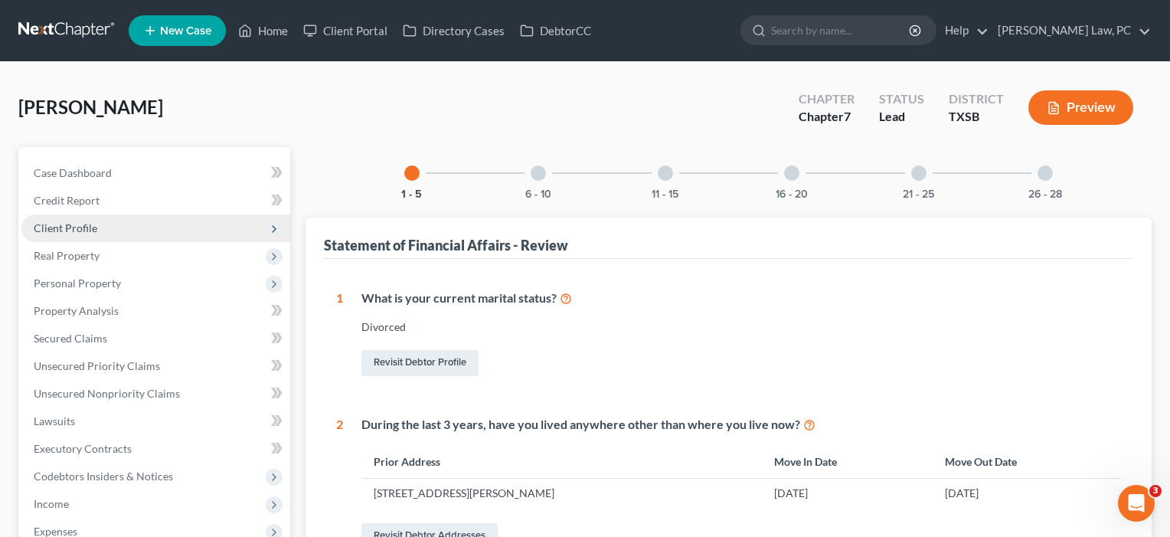
click at [74, 227] on span "Client Profile" at bounding box center [66, 227] width 64 height 13
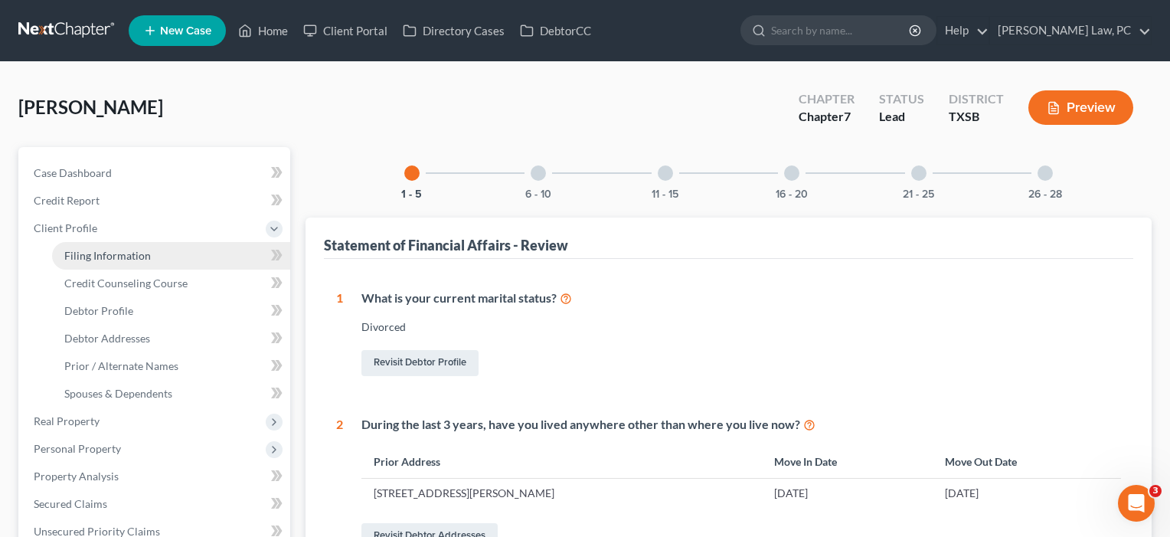
click at [97, 252] on span "Filing Information" at bounding box center [107, 255] width 87 height 13
select select "1"
select select "0"
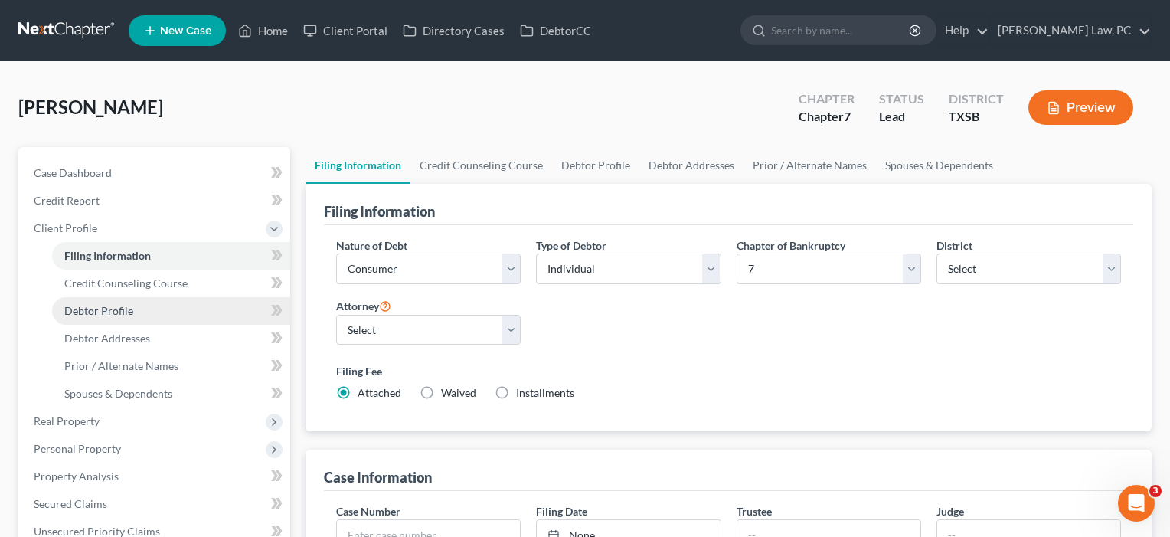
click at [124, 303] on link "Debtor Profile" at bounding box center [171, 311] width 238 height 28
select select "3"
select select "0"
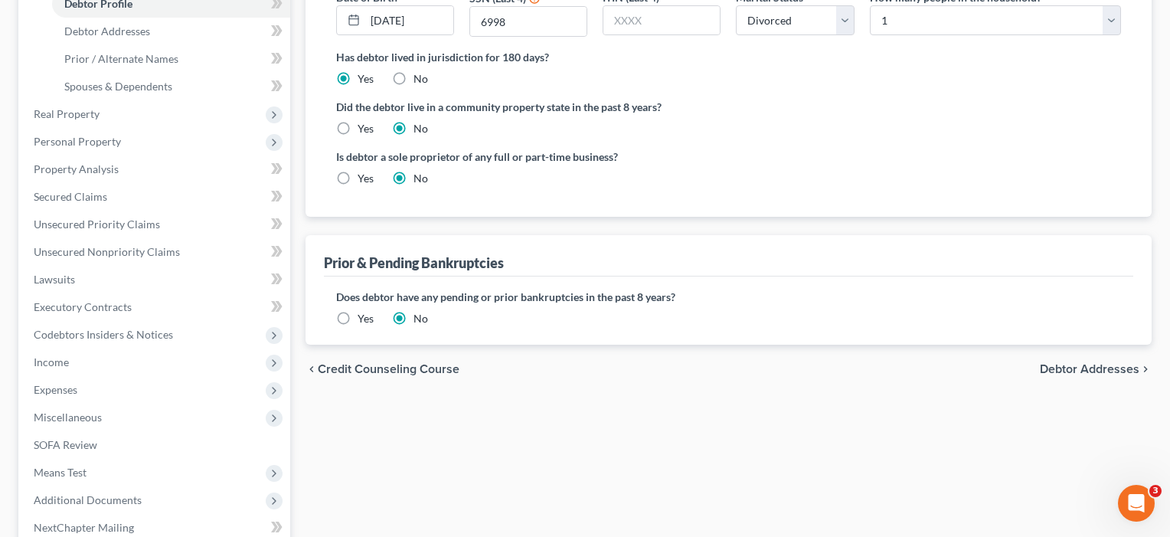
scroll to position [300, 0]
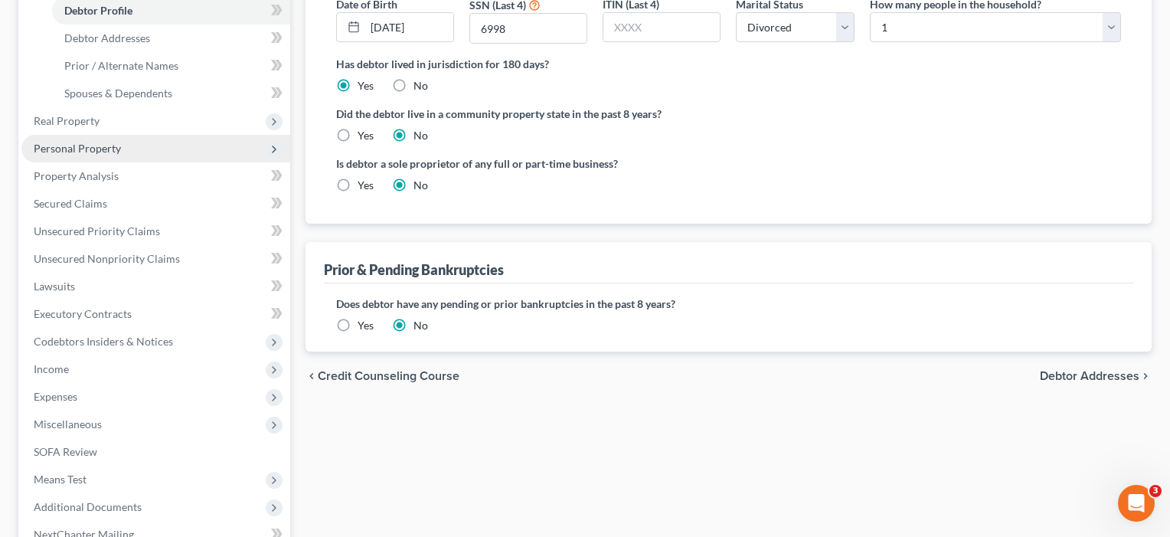
click at [80, 145] on span "Personal Property" at bounding box center [77, 148] width 87 height 13
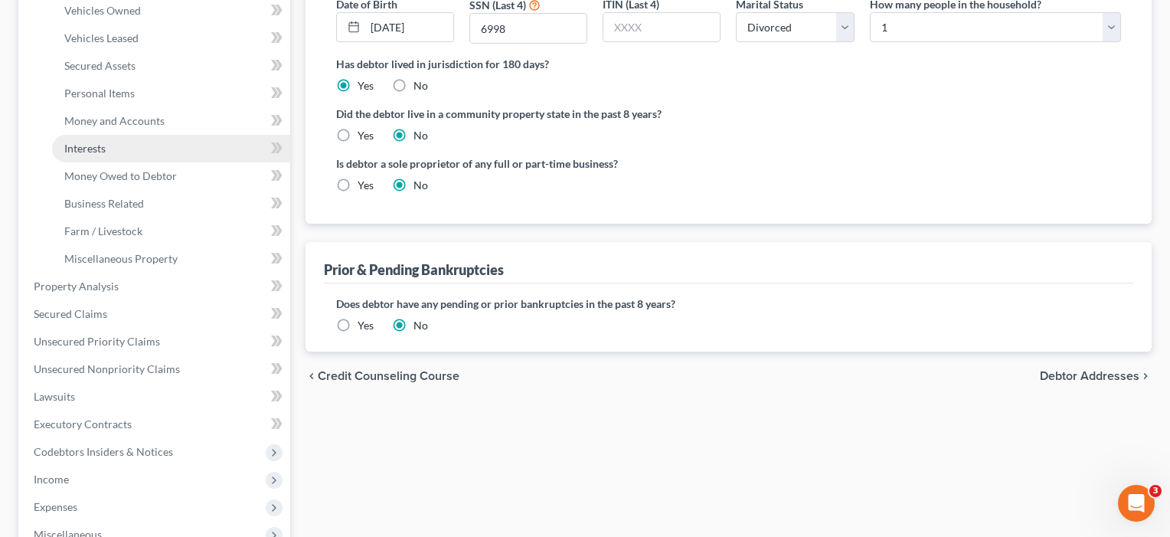
click at [88, 152] on span "Interests" at bounding box center [84, 148] width 41 height 13
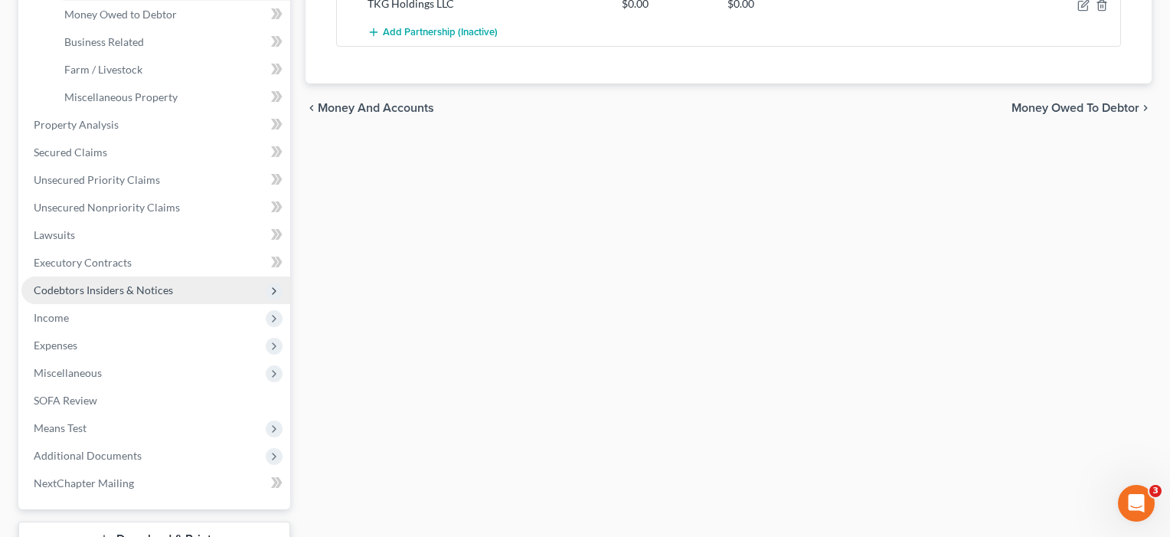
scroll to position [465, 0]
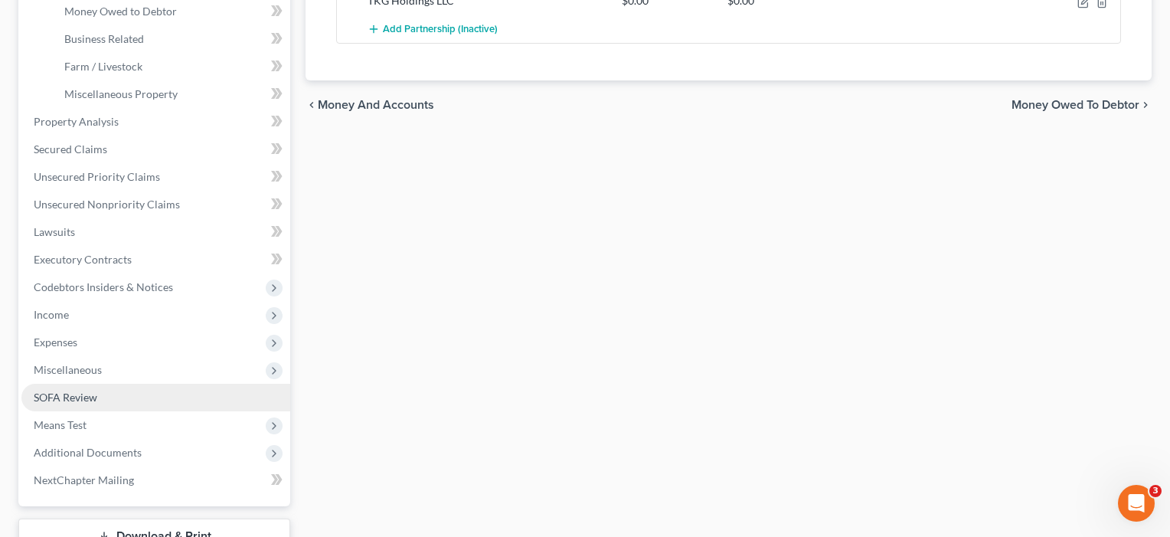
click at [73, 393] on span "SOFA Review" at bounding box center [66, 396] width 64 height 13
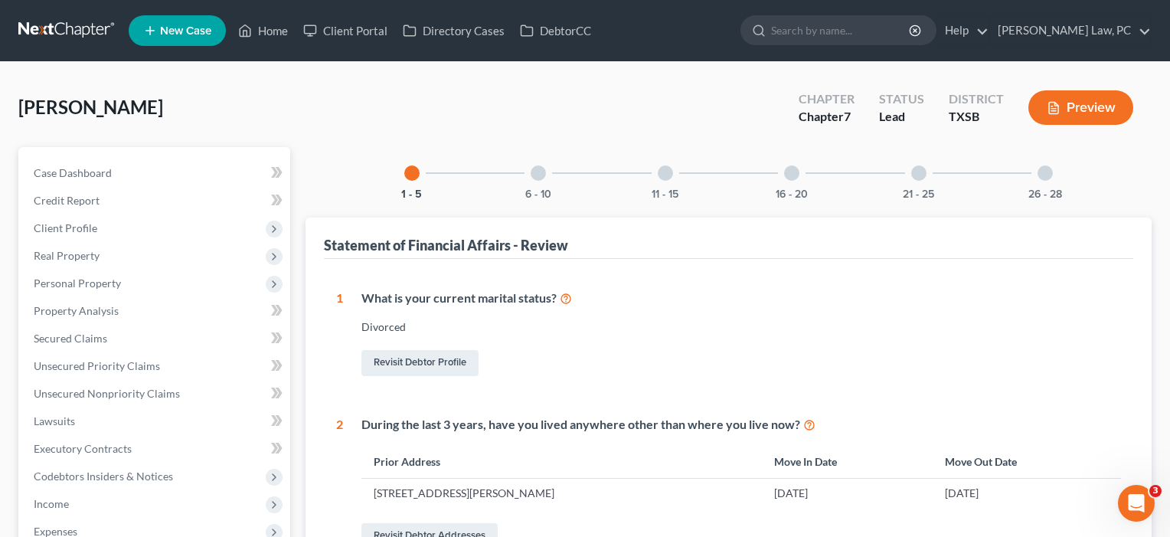
click at [1045, 172] on div at bounding box center [1044, 172] width 15 height 15
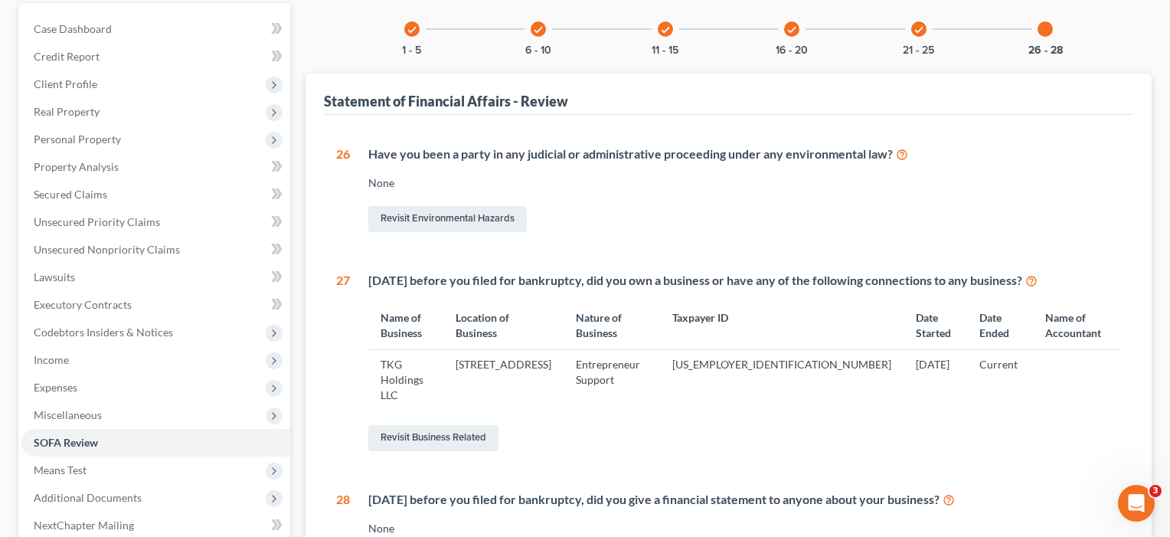
scroll to position [146, 0]
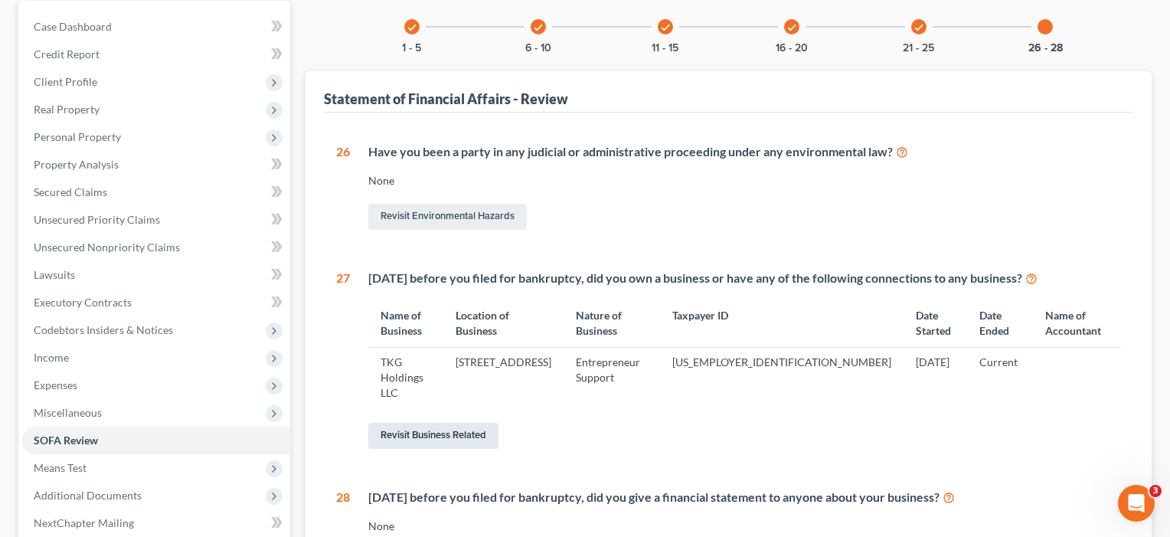
click at [435, 423] on link "Revisit Business Related" at bounding box center [433, 436] width 130 height 26
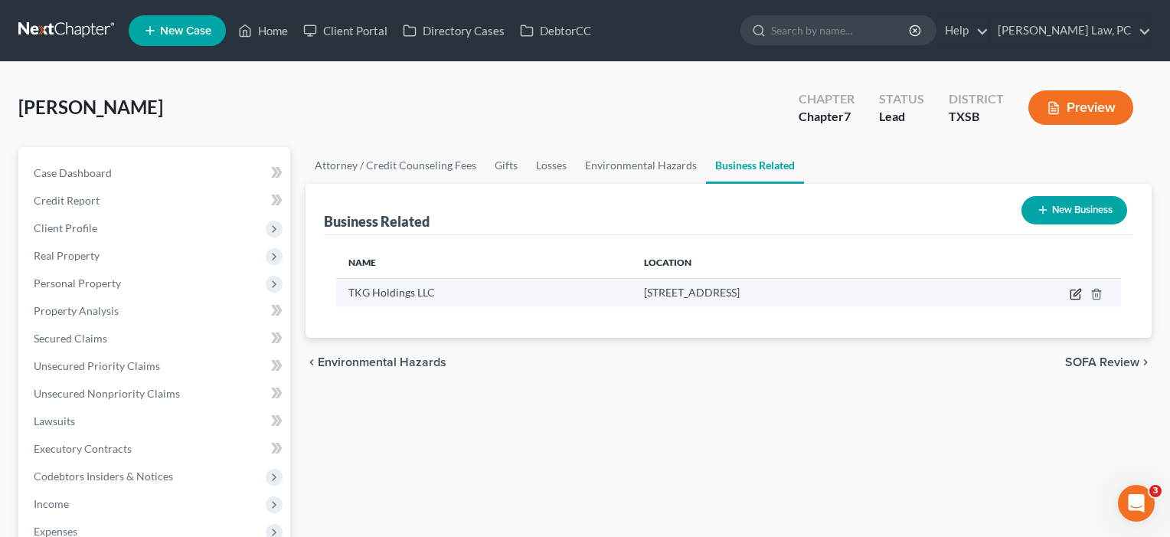
click at [1076, 288] on icon "button" at bounding box center [1076, 294] width 12 height 12
select select "partner"
select select "45"
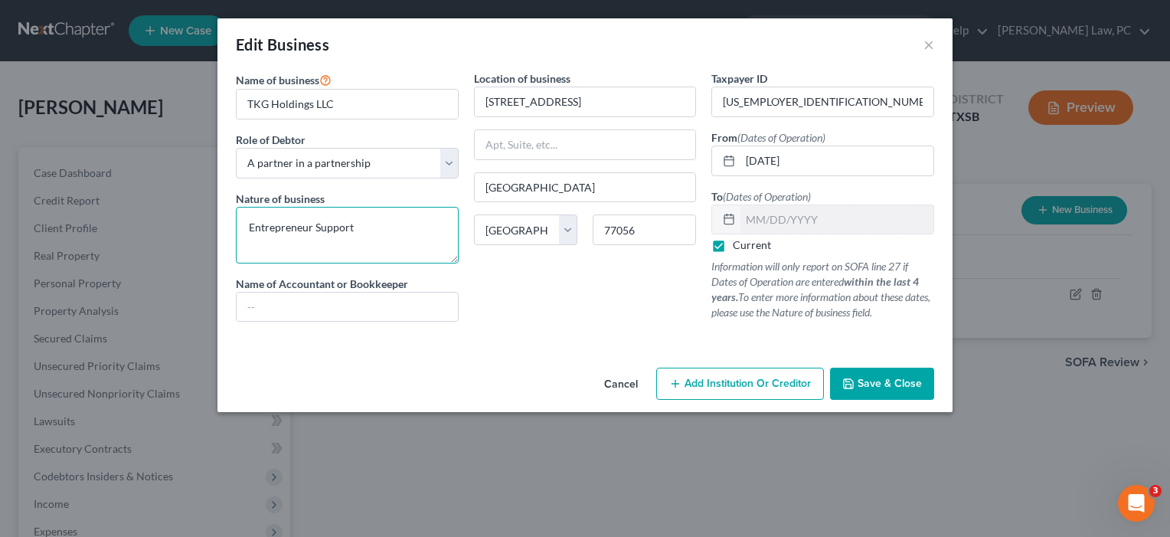
drag, startPoint x: 369, startPoint y: 228, endPoint x: 244, endPoint y: 209, distance: 126.3
click at [244, 209] on textarea "Entrepreneur Support" at bounding box center [347, 235] width 223 height 57
type textarea "H"
type textarea "15% interest in the Medical Cannabis business in California"
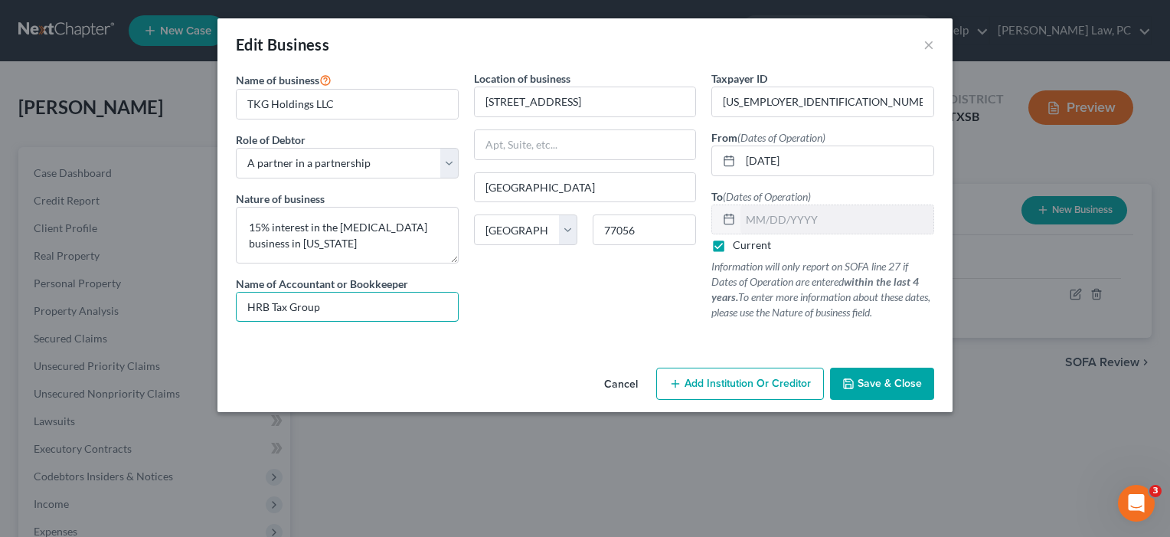
type input "HRB Tax Group"
click at [887, 379] on span "Save & Close" at bounding box center [889, 383] width 64 height 13
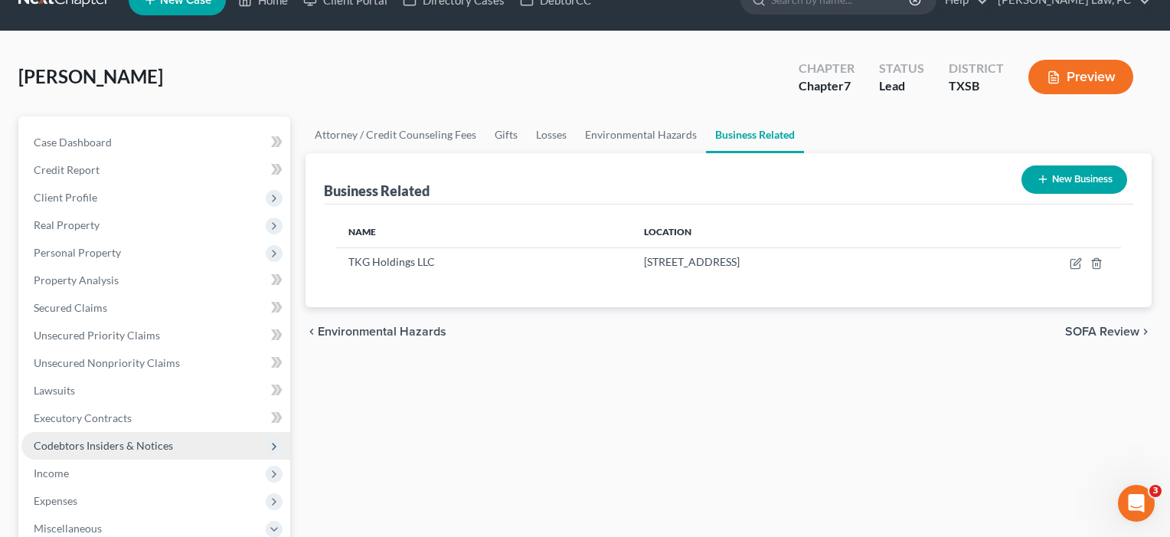
scroll to position [71, 0]
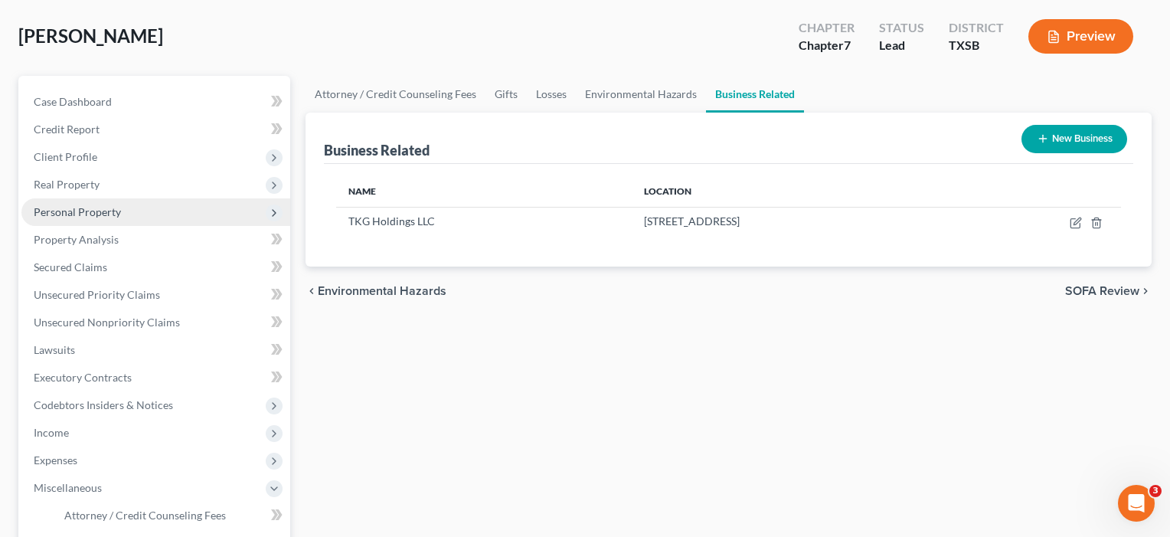
click at [74, 223] on span "Personal Property" at bounding box center [155, 212] width 269 height 28
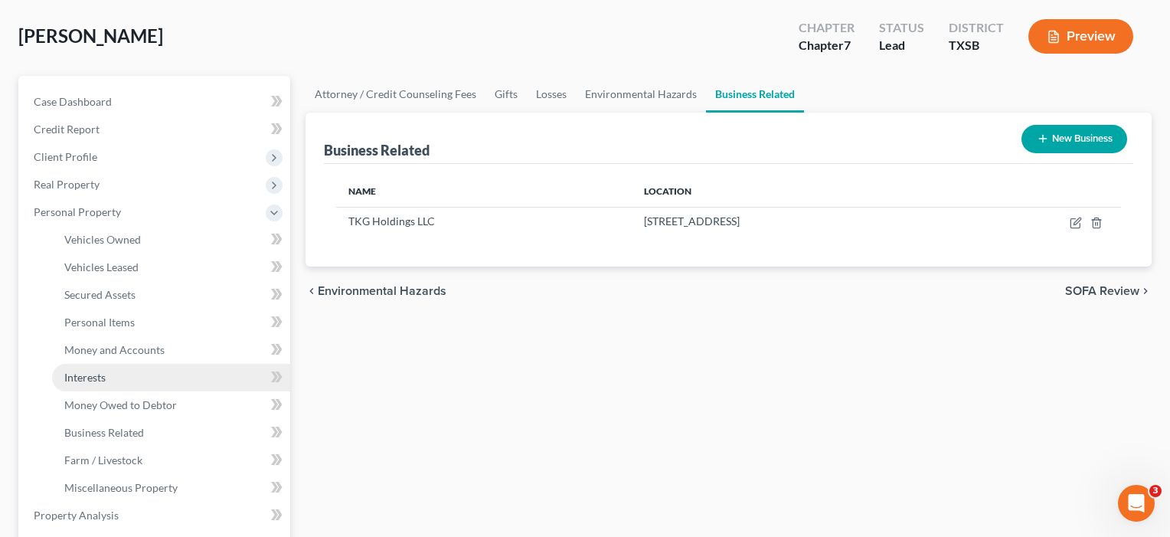
click at [85, 384] on link "Interests" at bounding box center [171, 378] width 238 height 28
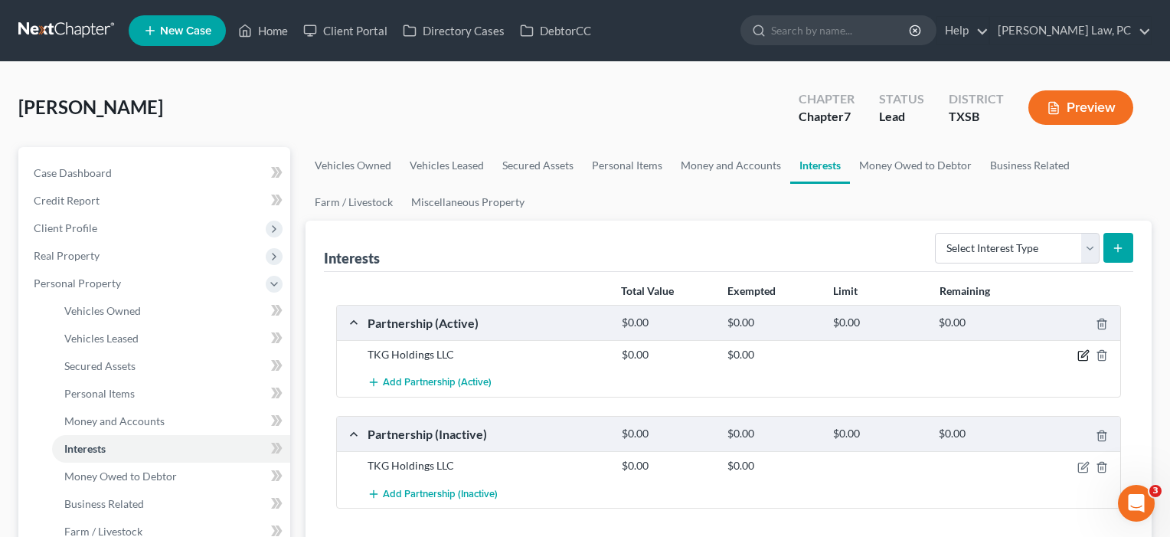
click at [1082, 351] on icon "button" at bounding box center [1082, 355] width 9 height 9
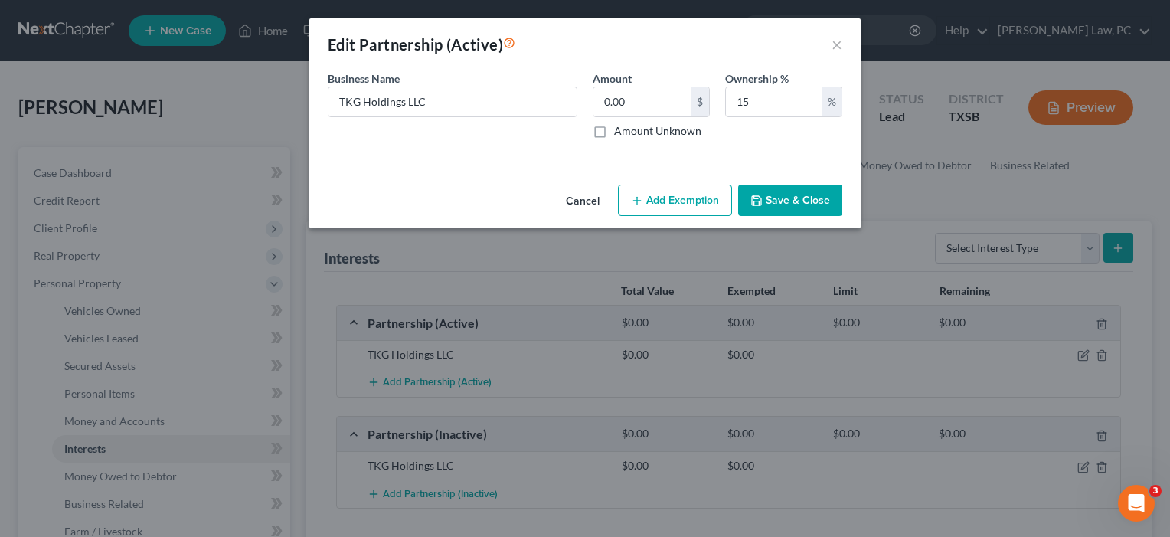
click at [807, 204] on button "Save & Close" at bounding box center [790, 201] width 104 height 32
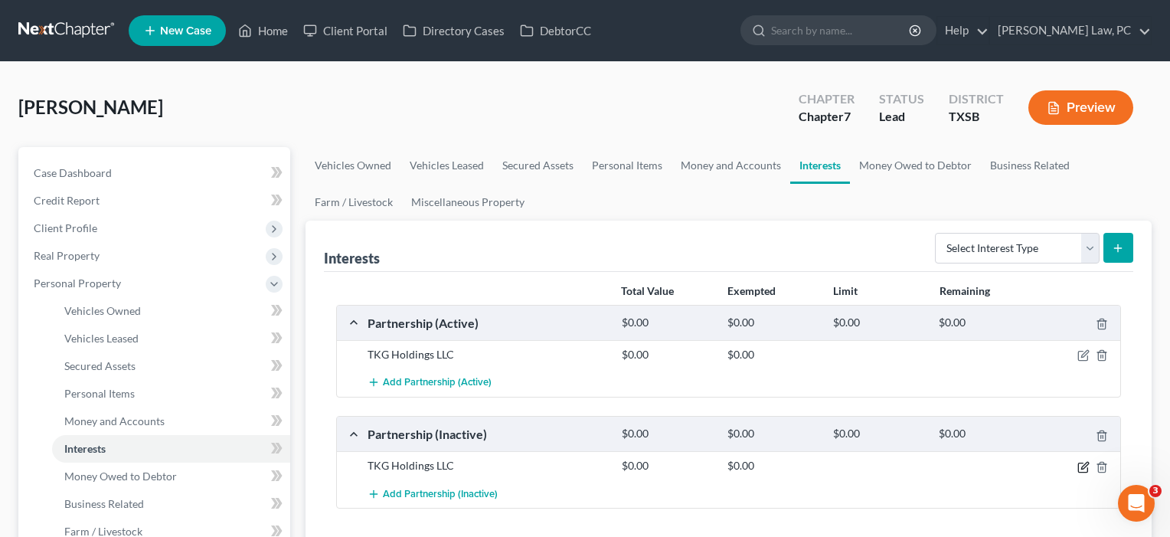
click at [1081, 465] on icon "button" at bounding box center [1083, 467] width 12 height 12
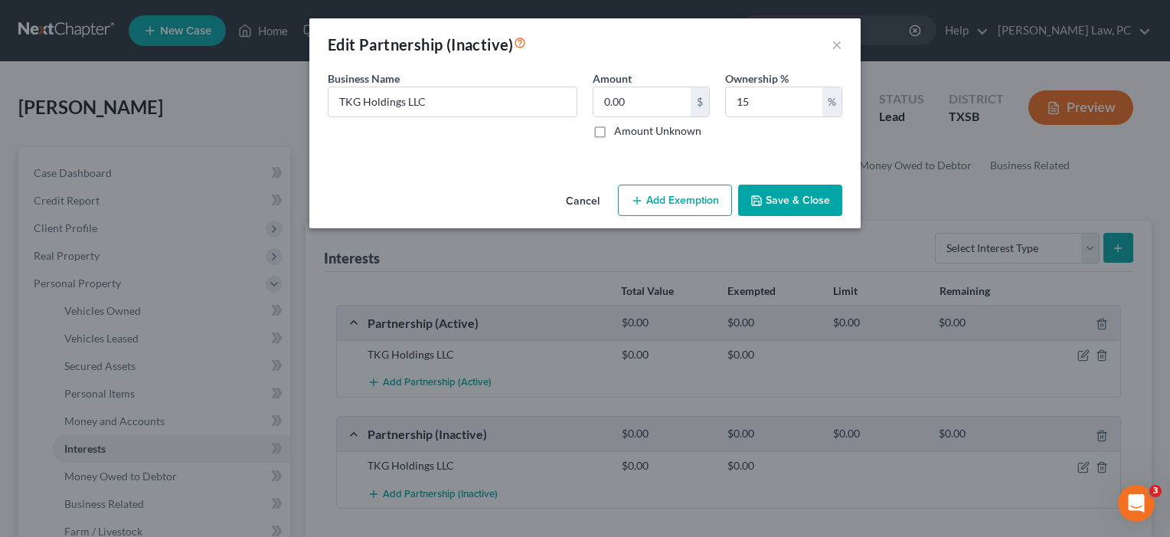
click at [792, 202] on button "Save & Close" at bounding box center [790, 201] width 104 height 32
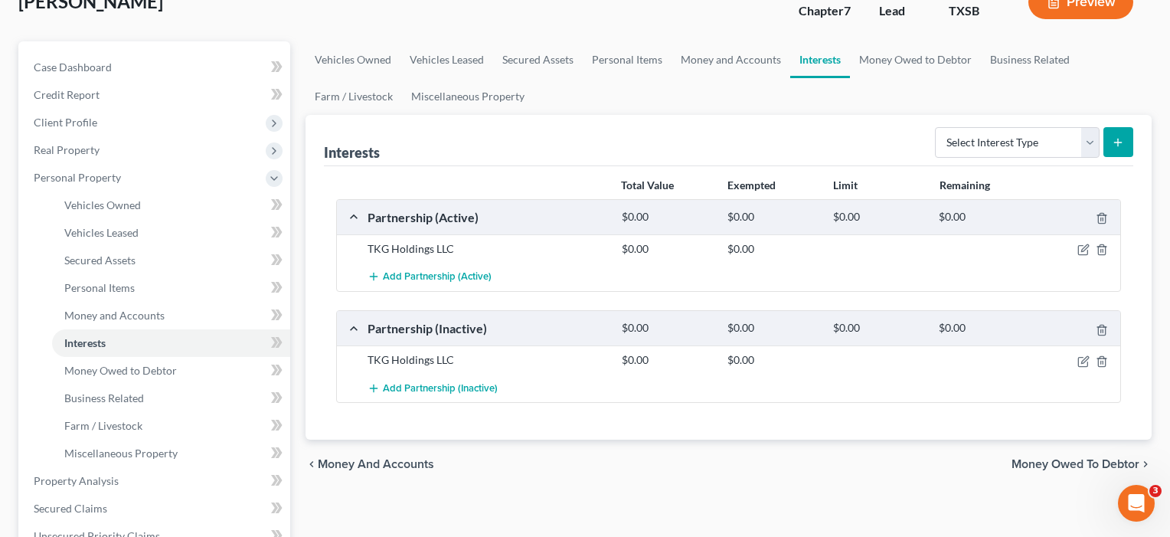
scroll to position [113, 0]
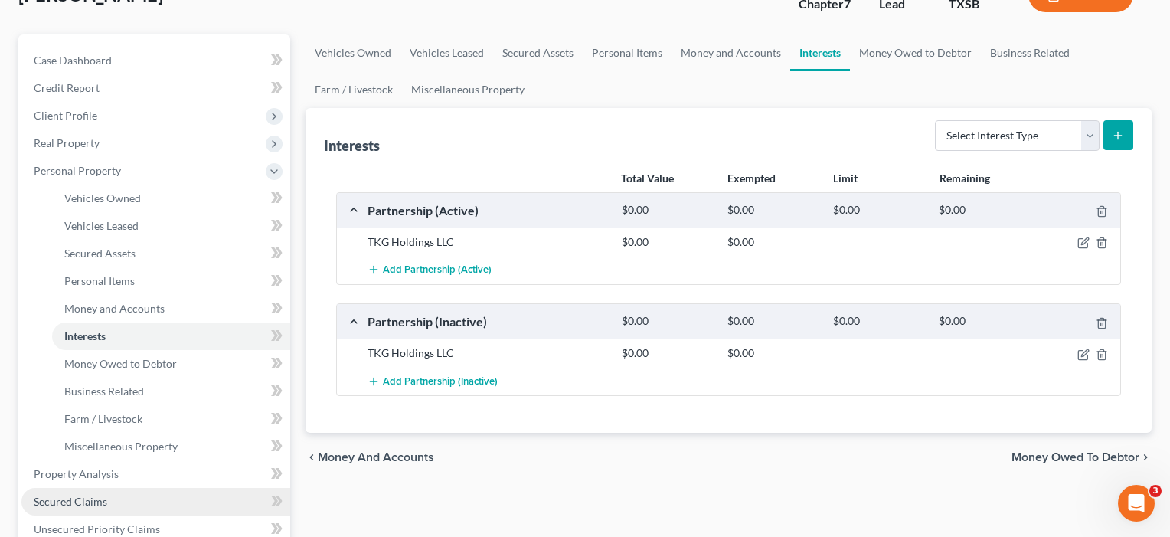
click at [64, 498] on span "Secured Claims" at bounding box center [70, 501] width 73 height 13
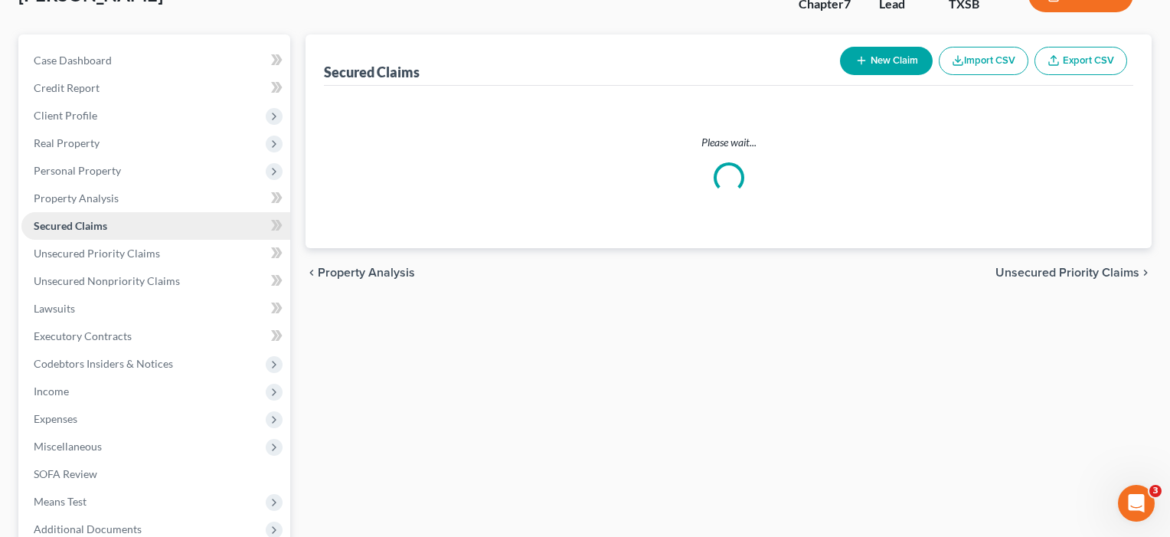
click at [64, 232] on span "Secured Claims" at bounding box center [70, 225] width 73 height 13
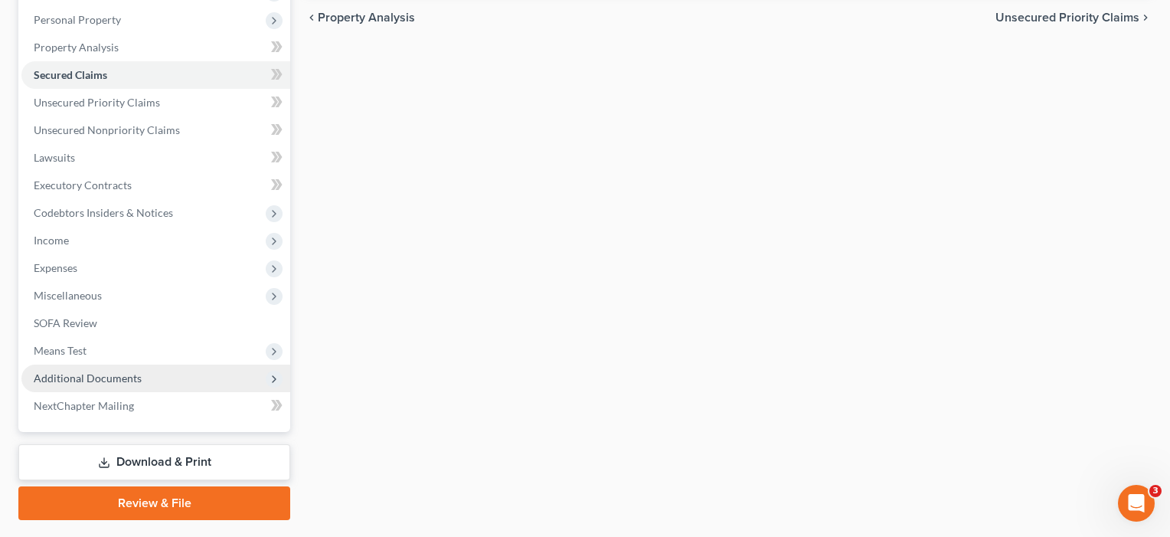
scroll to position [283, 0]
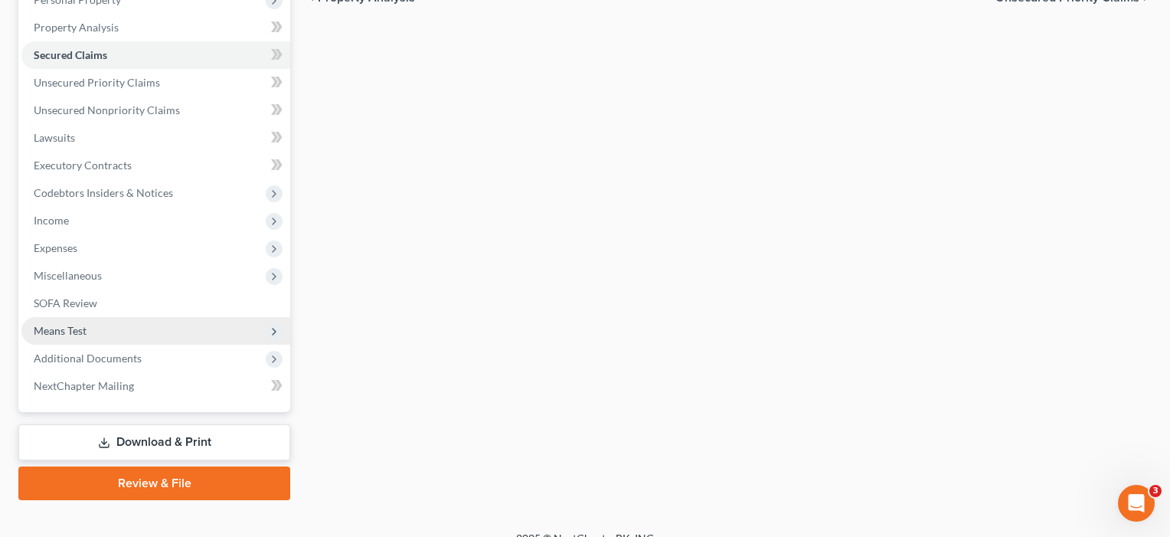
click at [57, 323] on span "Means Test" at bounding box center [155, 331] width 269 height 28
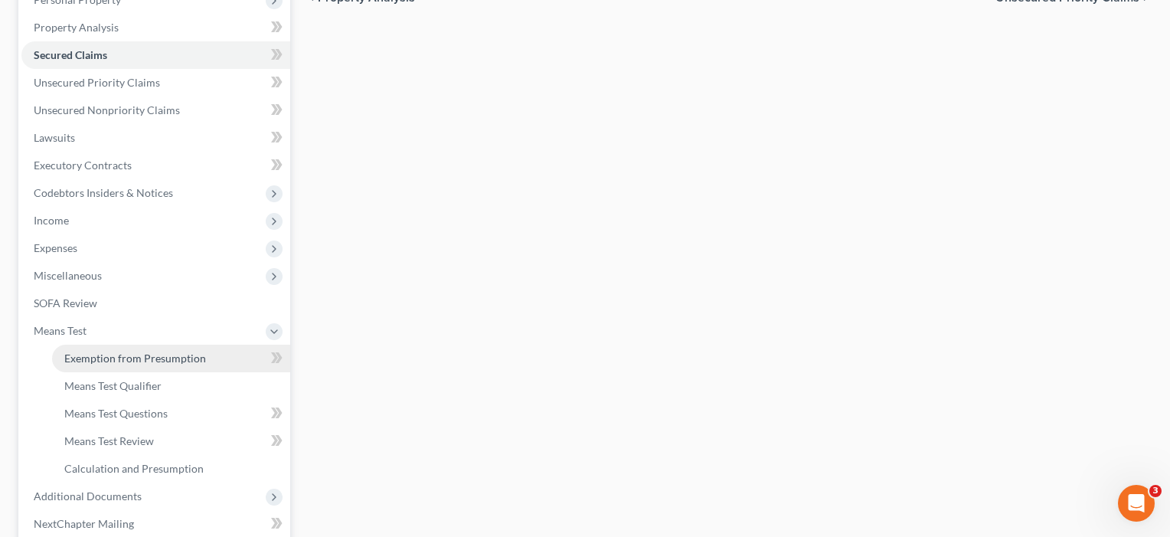
click at [125, 359] on span "Exemption from Presumption" at bounding box center [135, 357] width 142 height 13
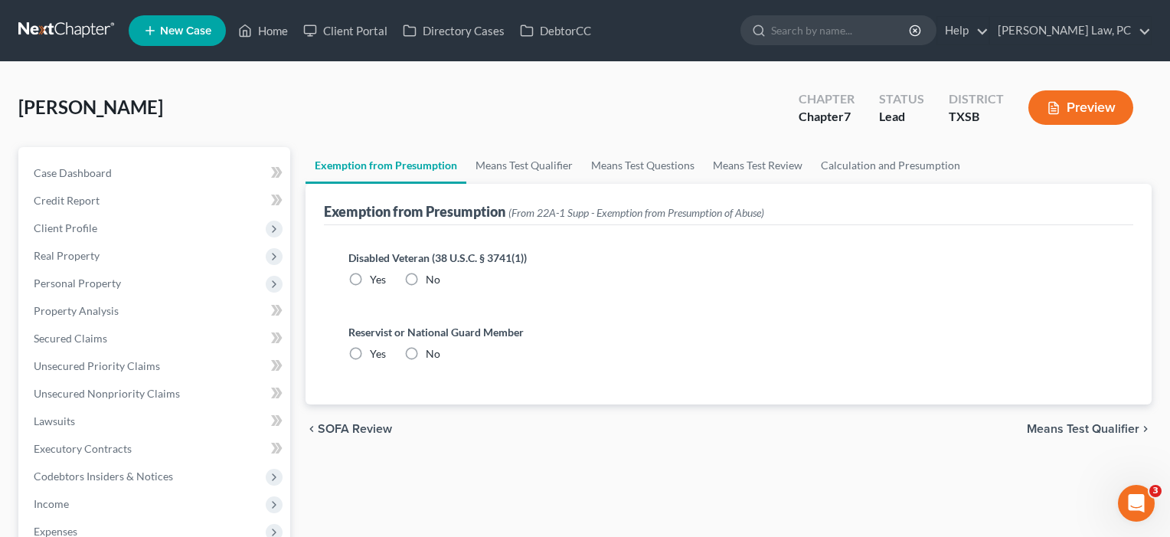
click at [426, 278] on label "No" at bounding box center [433, 279] width 15 height 15
click at [432, 278] on input "No" at bounding box center [437, 277] width 10 height 10
radio input "true"
click at [426, 350] on label "No" at bounding box center [433, 353] width 15 height 15
click at [432, 350] on input "No" at bounding box center [437, 351] width 10 height 10
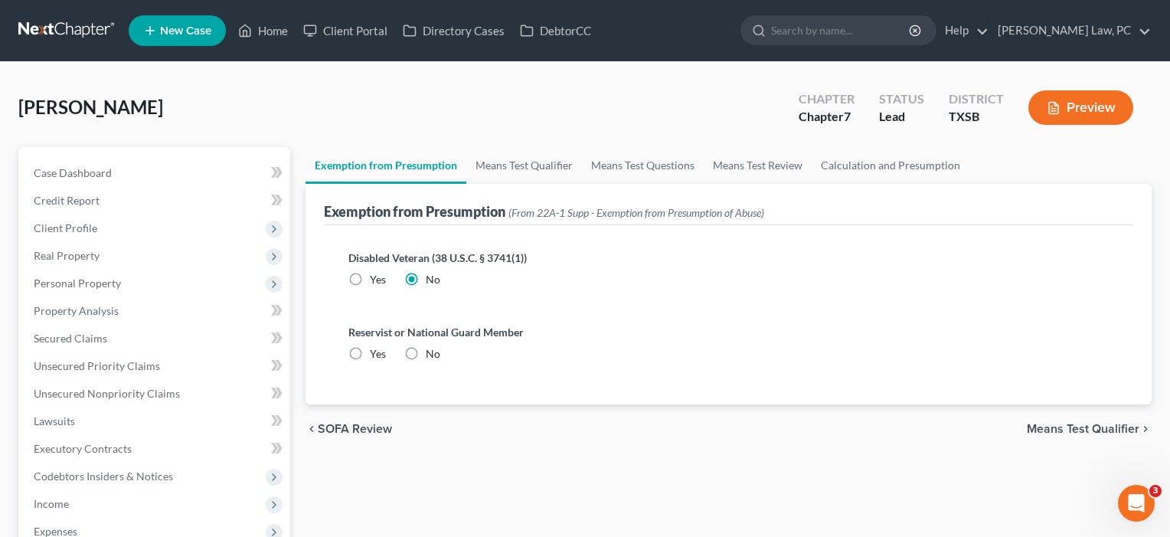
radio input "true"
click at [1063, 426] on span "Means Test Qualifier" at bounding box center [1083, 429] width 113 height 12
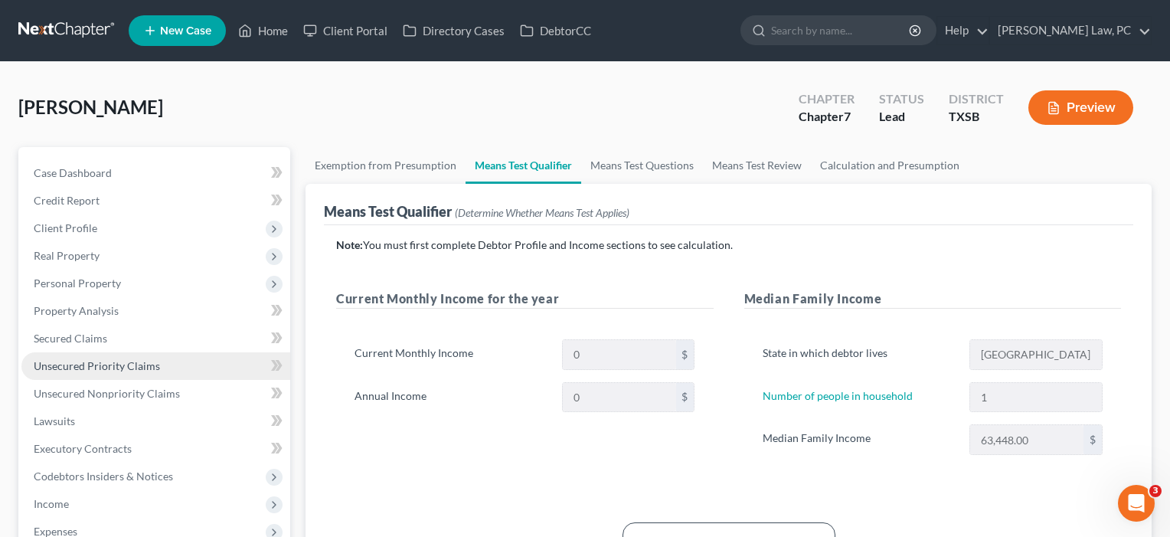
scroll to position [139, 0]
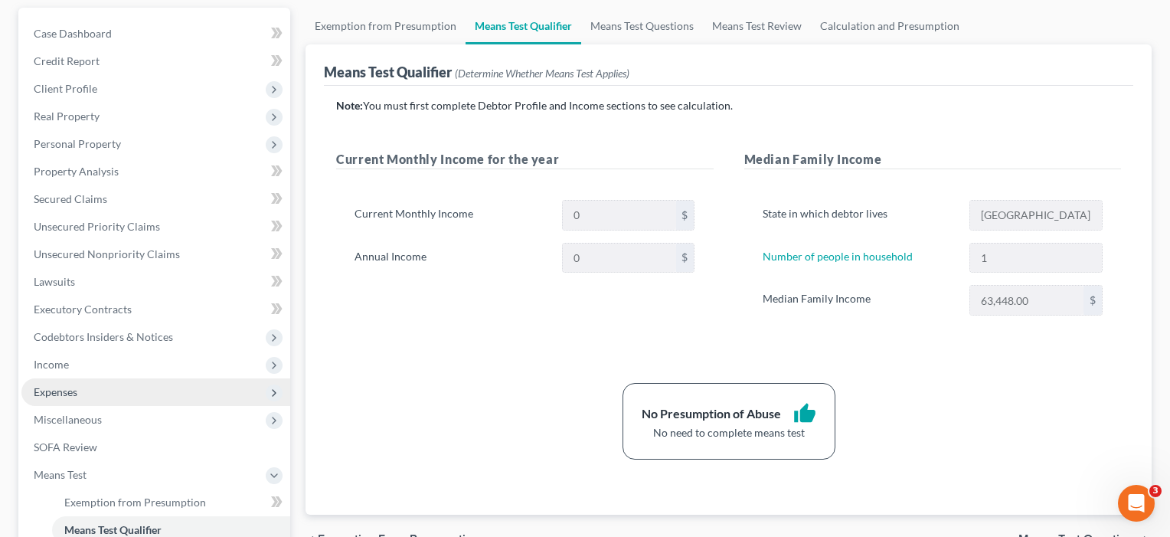
click at [67, 390] on span "Expenses" at bounding box center [56, 391] width 44 height 13
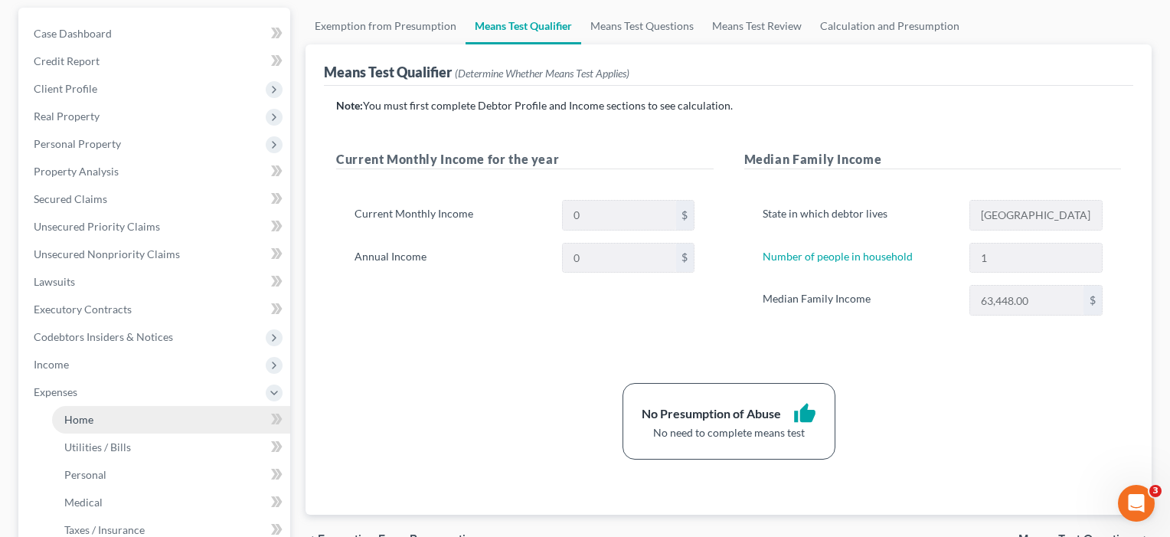
click at [78, 420] on span "Home" at bounding box center [78, 419] width 29 height 13
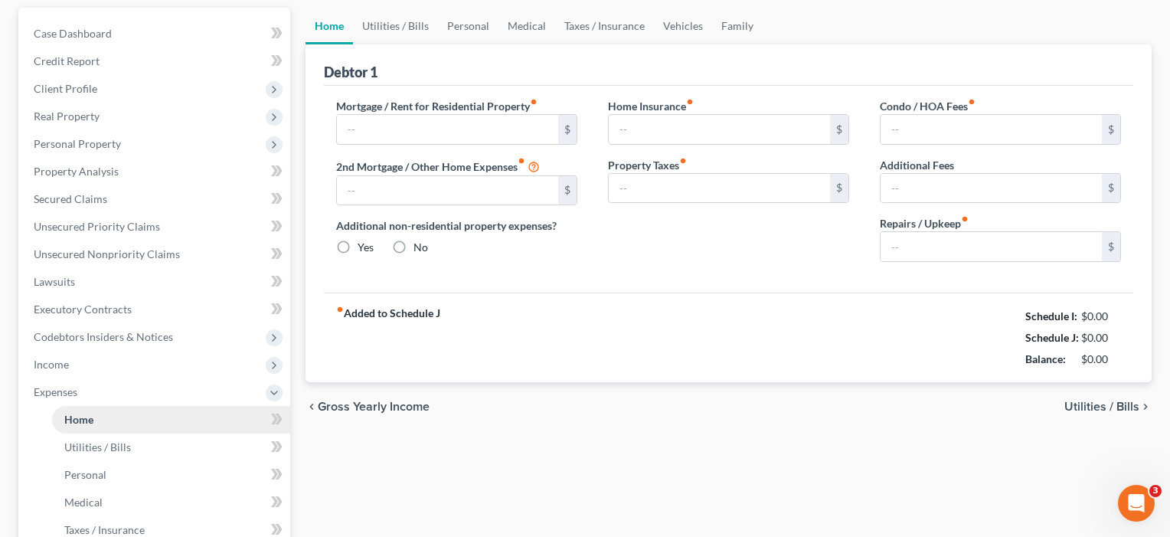
scroll to position [20, 0]
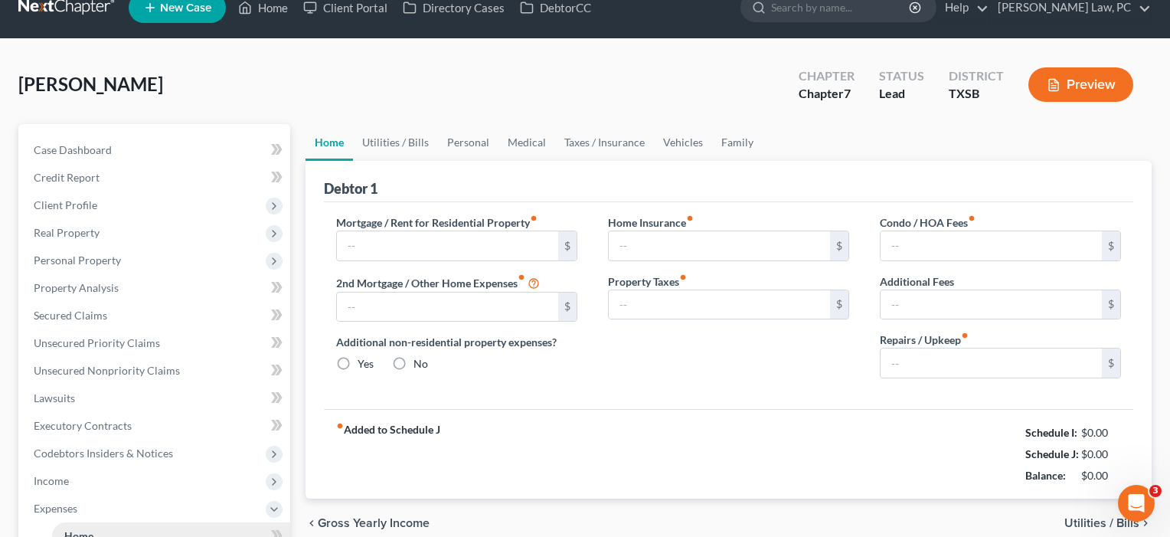
type input "0.00"
radio input "true"
type input "0.00"
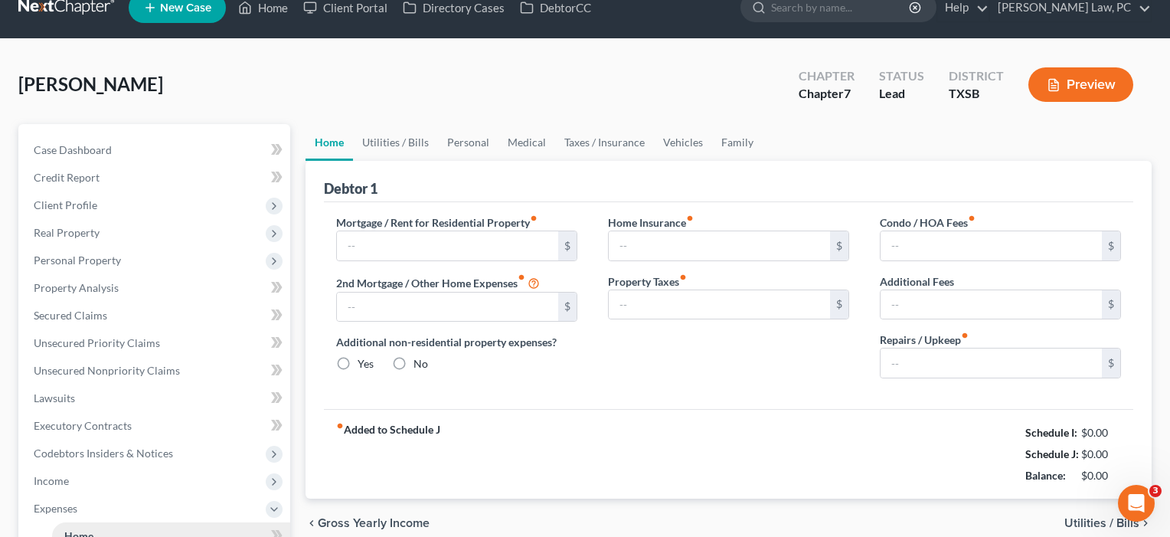
type input "0.00"
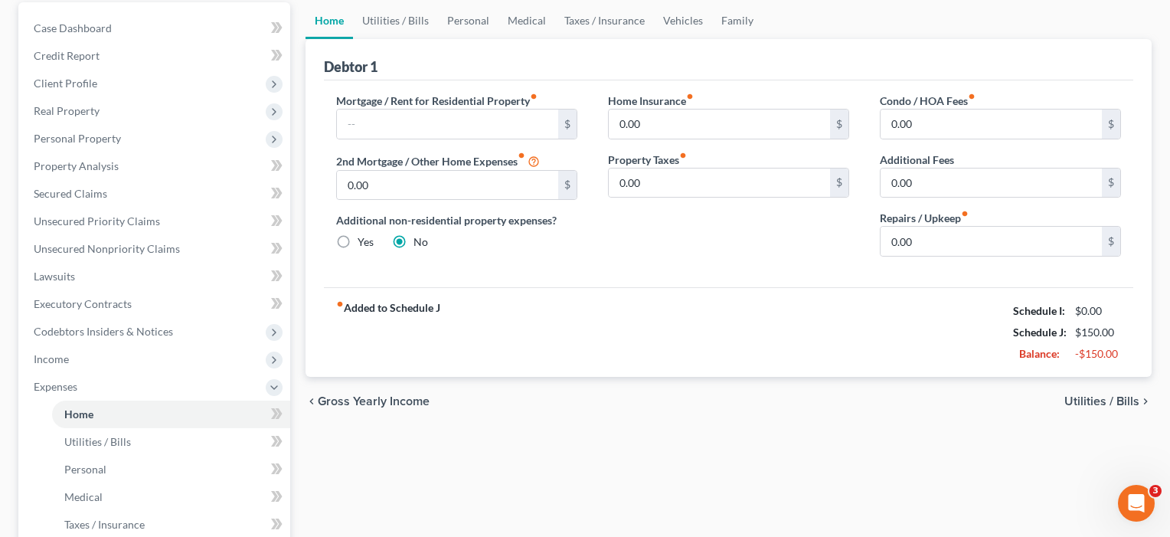
scroll to position [188, 0]
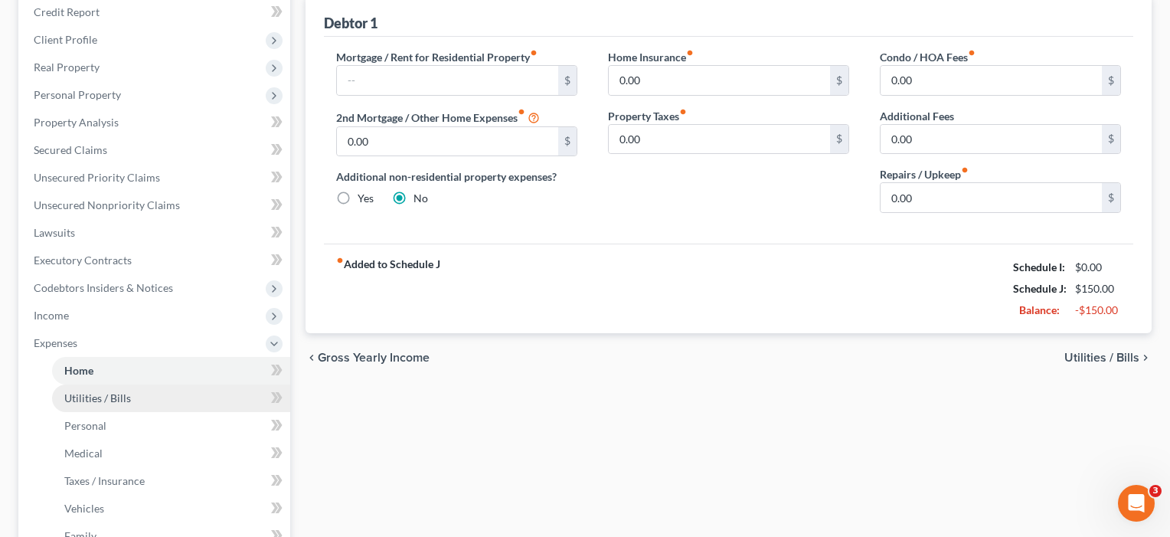
click at [126, 391] on span "Utilities / Bills" at bounding box center [97, 397] width 67 height 13
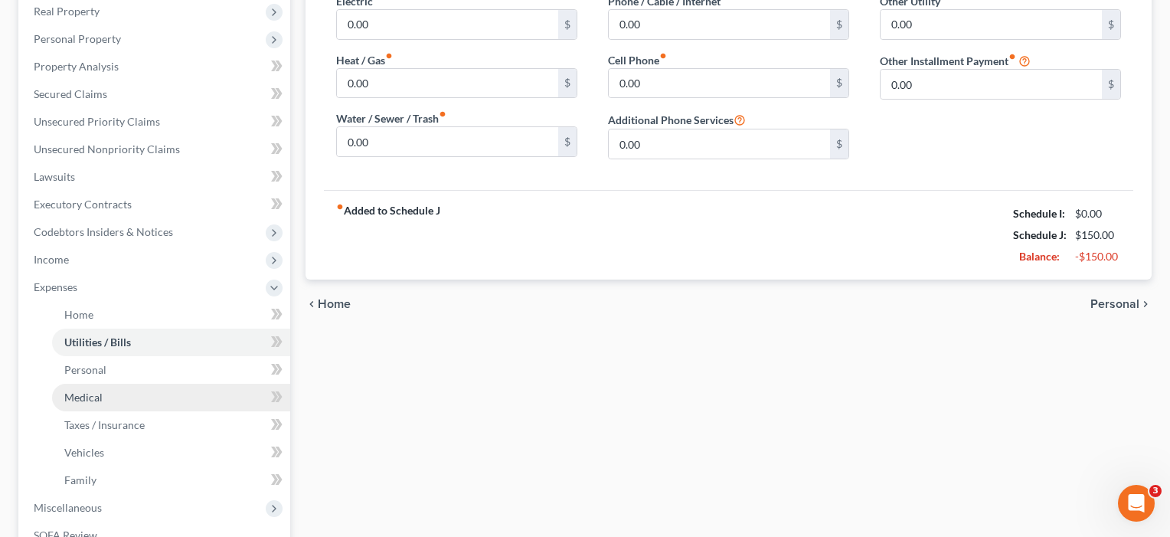
click at [96, 392] on span "Medical" at bounding box center [83, 396] width 38 height 13
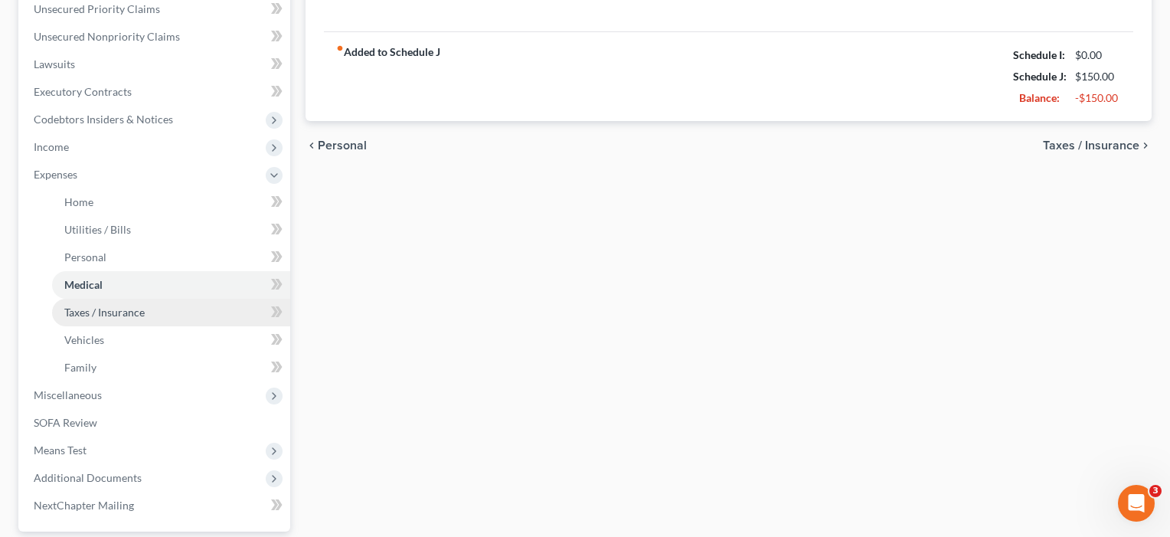
click at [95, 307] on span "Taxes / Insurance" at bounding box center [104, 311] width 80 height 13
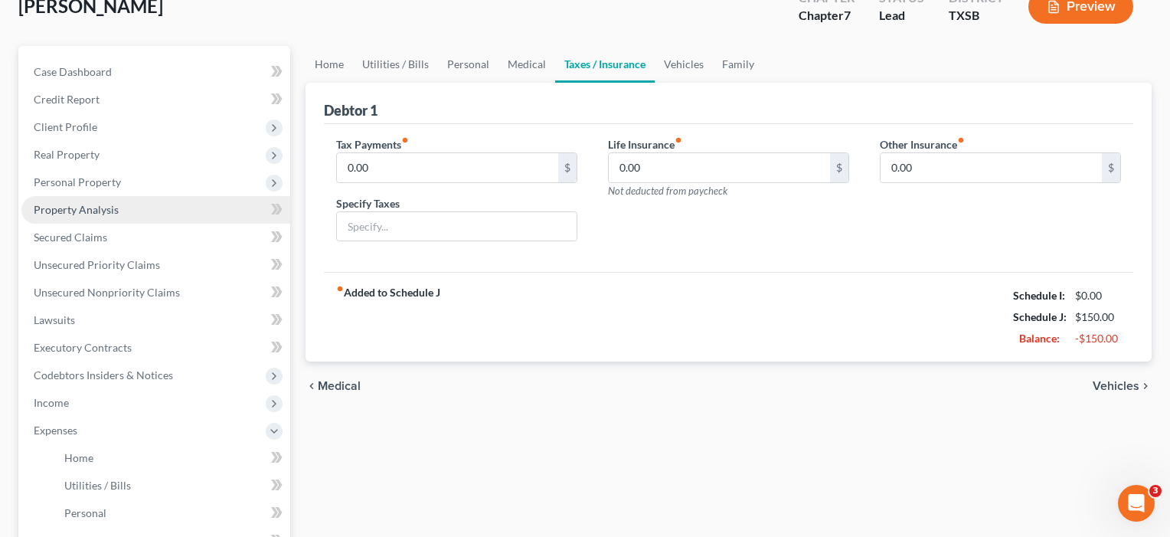
scroll to position [155, 0]
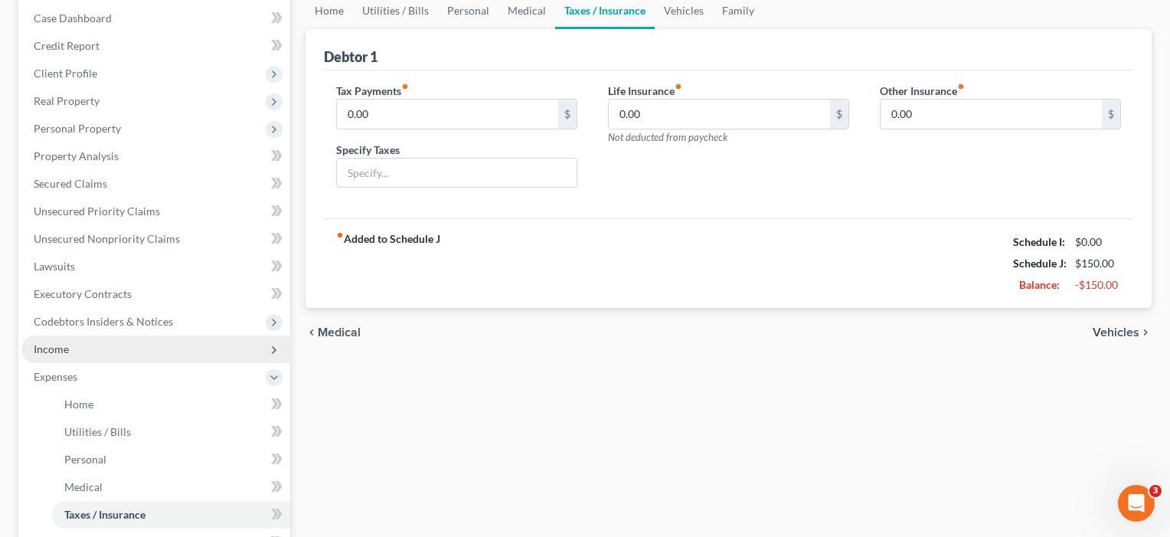
click at [48, 358] on span "Income" at bounding box center [155, 349] width 269 height 28
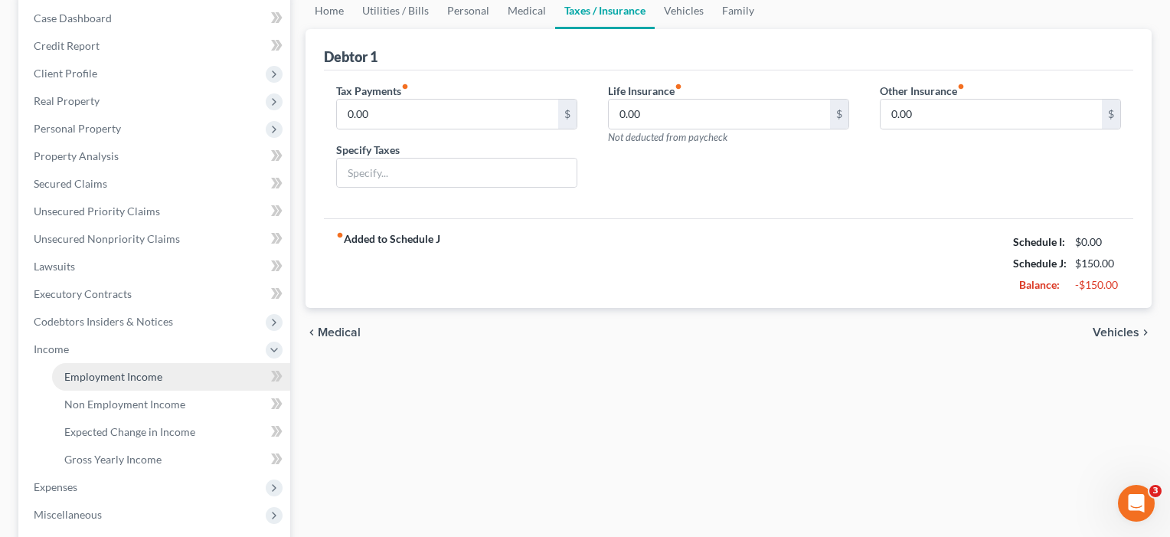
click at [84, 379] on span "Employment Income" at bounding box center [113, 376] width 98 height 13
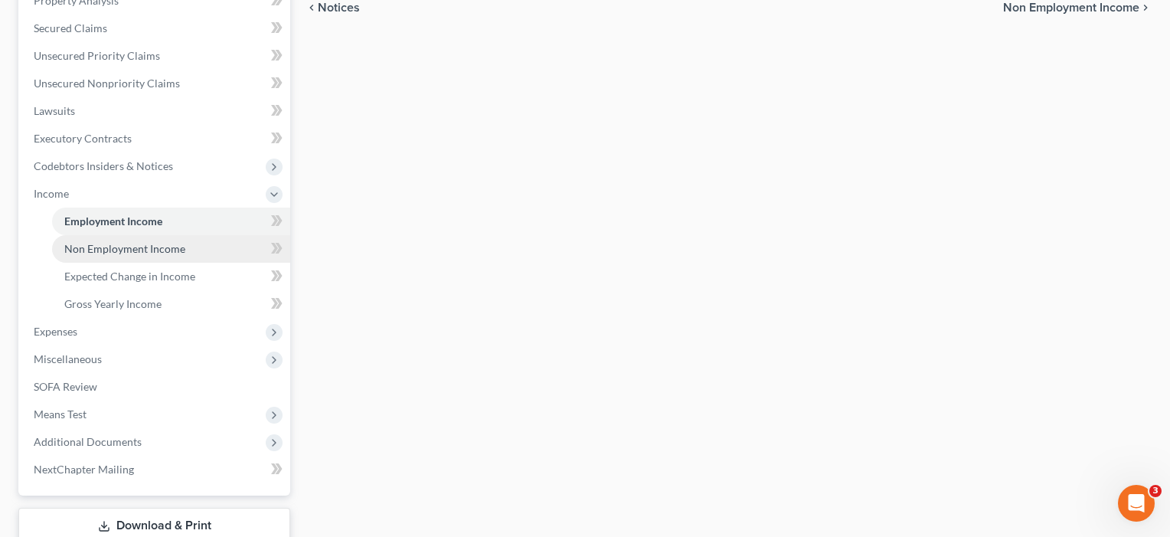
click at [119, 250] on span "Non Employment Income" at bounding box center [124, 248] width 121 height 13
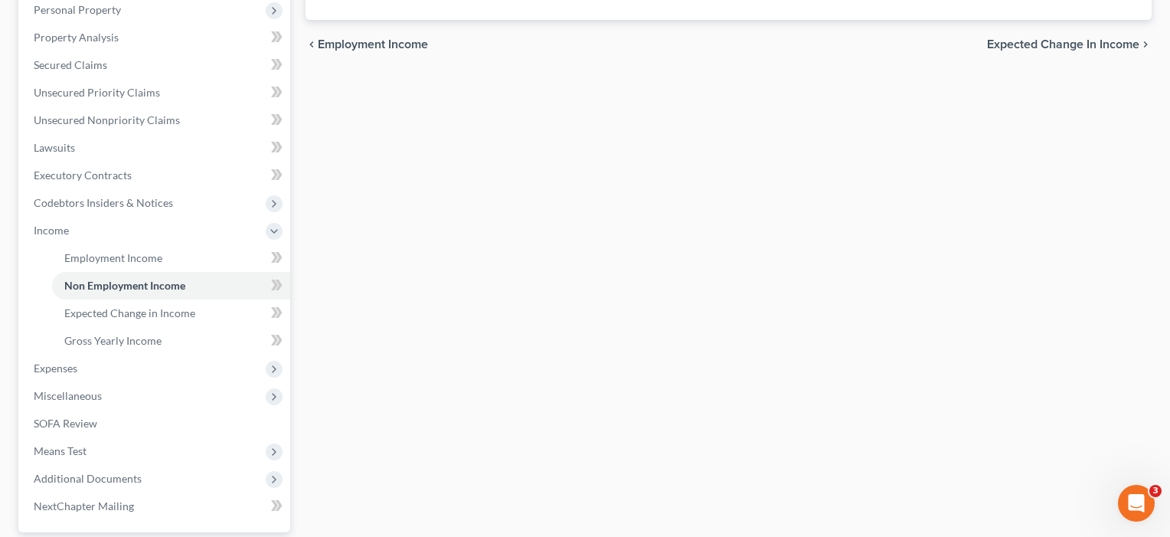
scroll to position [299, 0]
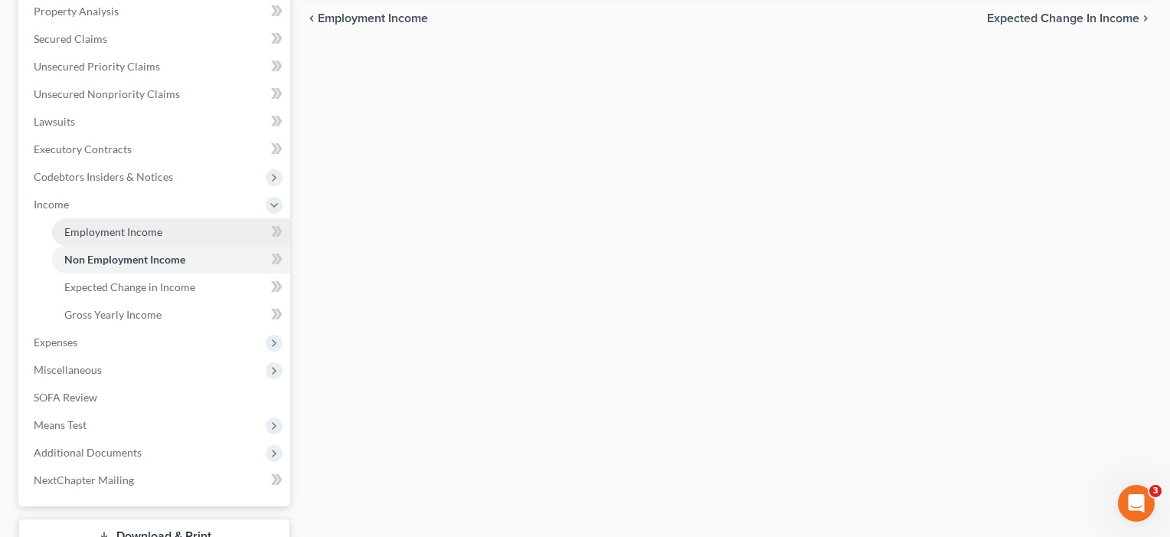
click at [120, 229] on span "Employment Income" at bounding box center [113, 231] width 98 height 13
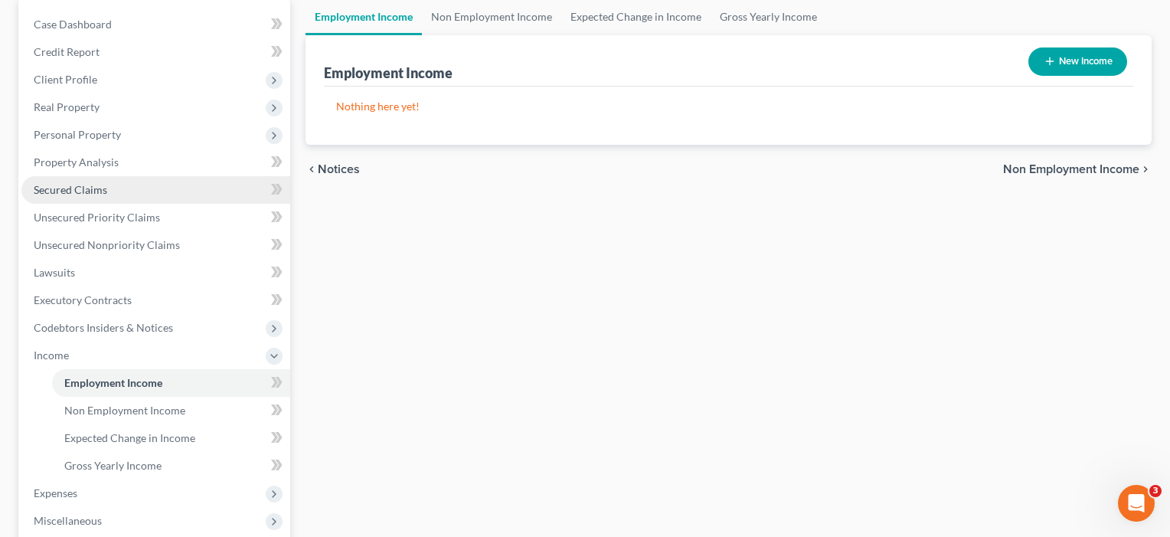
scroll to position [236, 0]
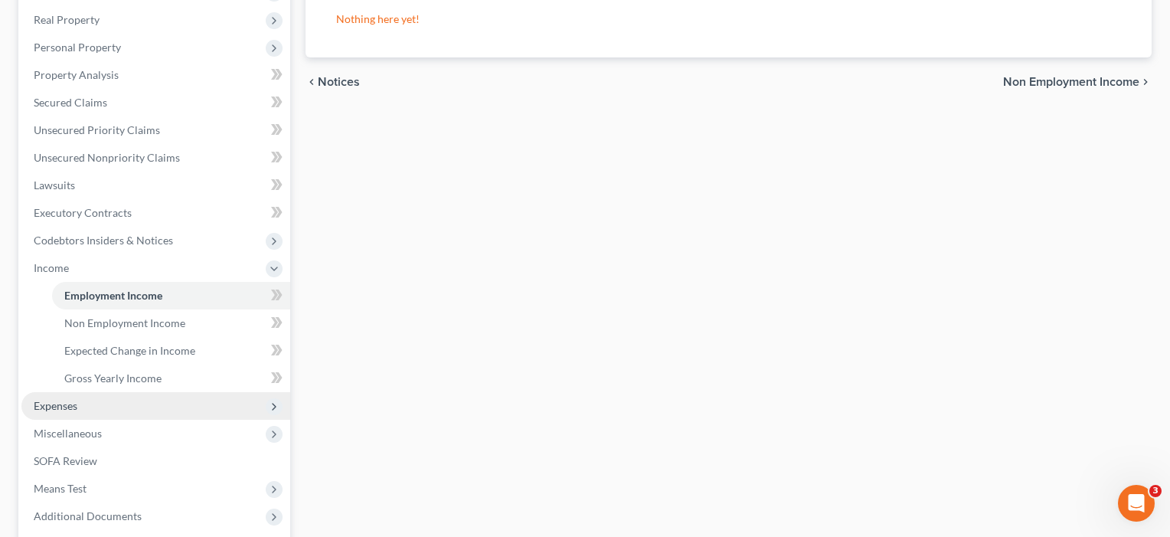
click at [54, 410] on span "Expenses" at bounding box center [56, 405] width 44 height 13
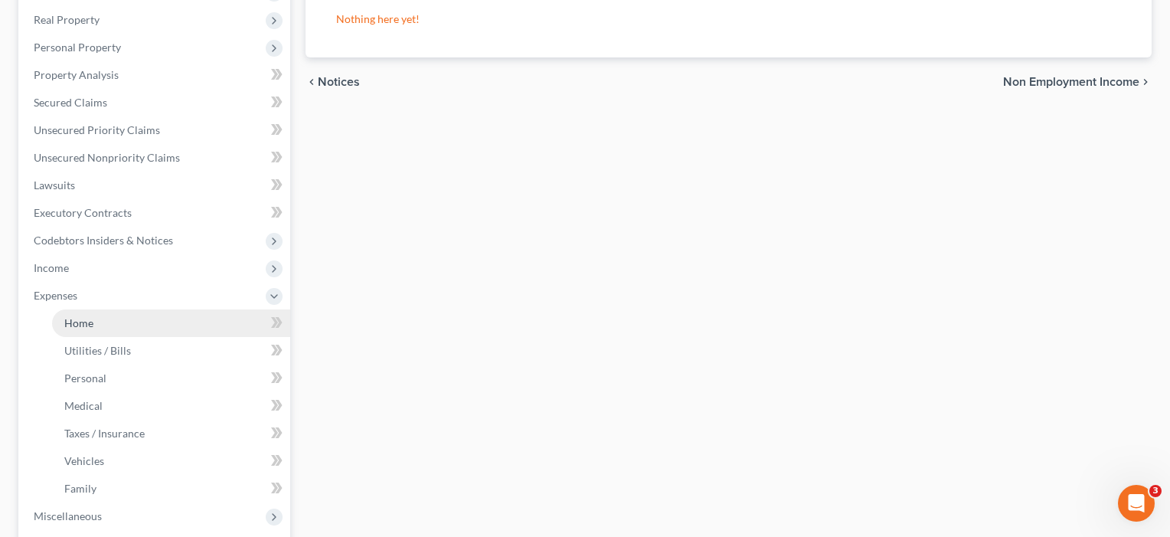
click at [80, 332] on link "Home" at bounding box center [171, 323] width 238 height 28
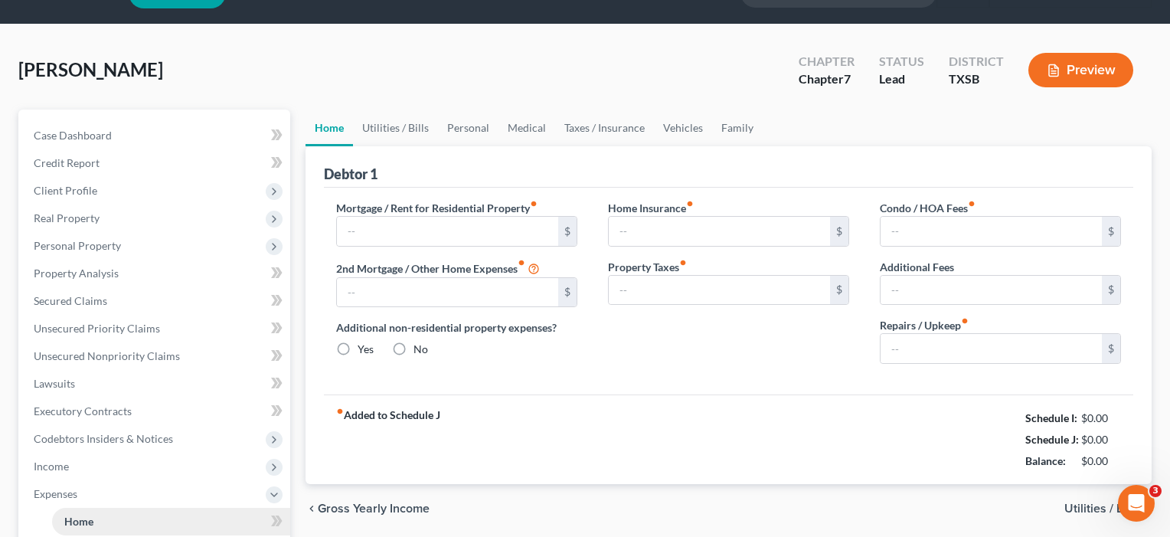
type input "0.00"
radio input "true"
type input "0.00"
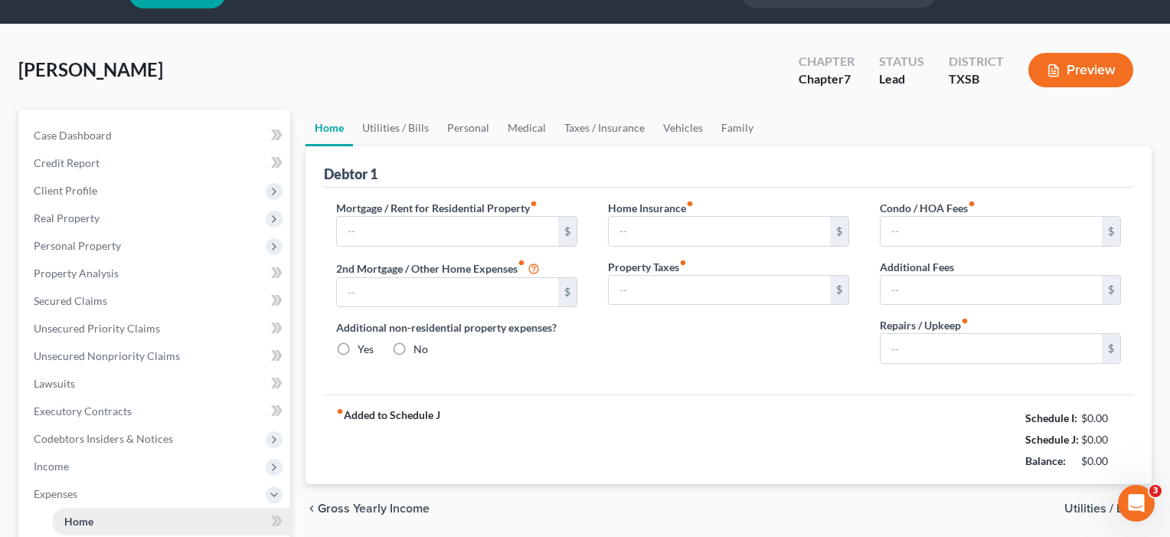
type input "0.00"
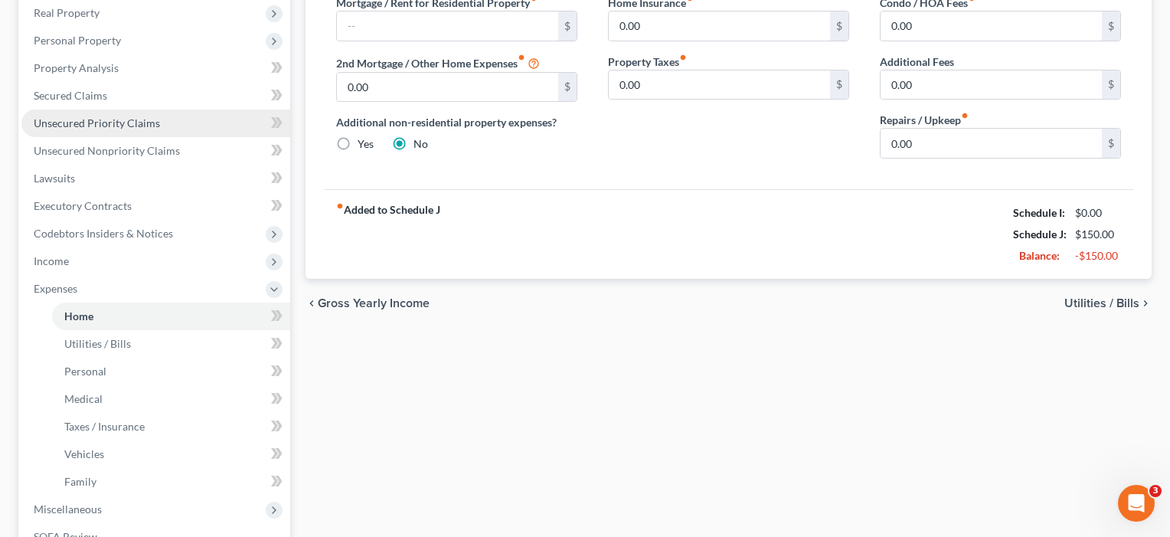
scroll to position [247, 0]
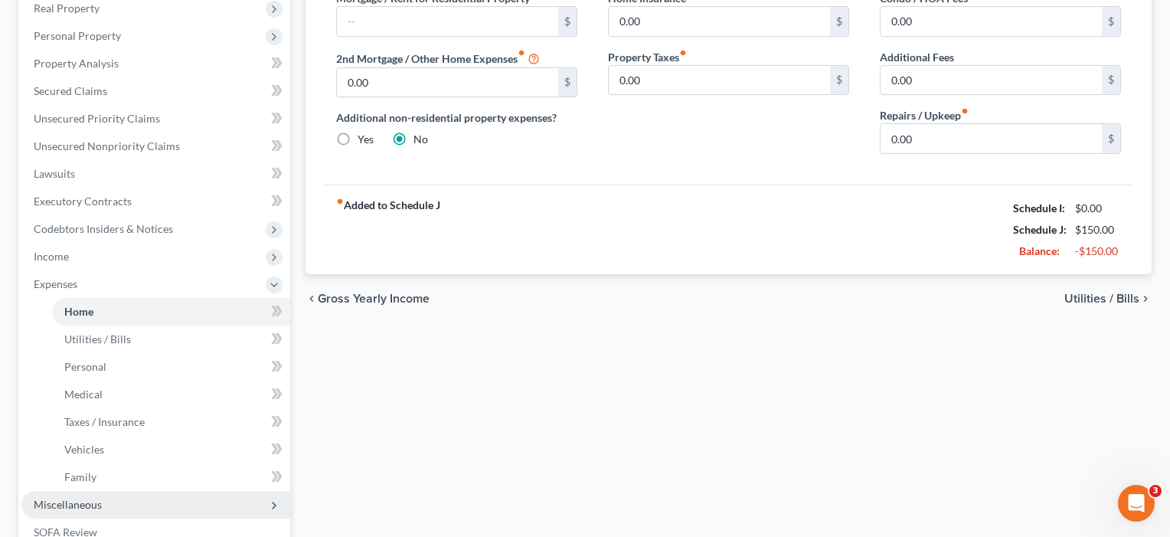
click at [94, 506] on span "Miscellaneous" at bounding box center [68, 504] width 68 height 13
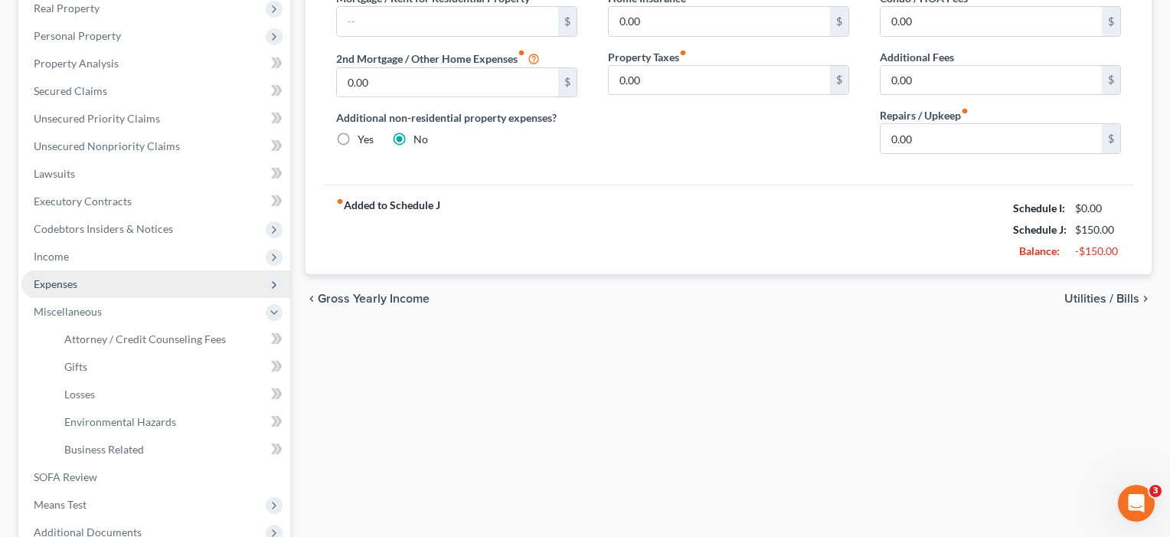
click at [68, 285] on span "Expenses" at bounding box center [56, 283] width 44 height 13
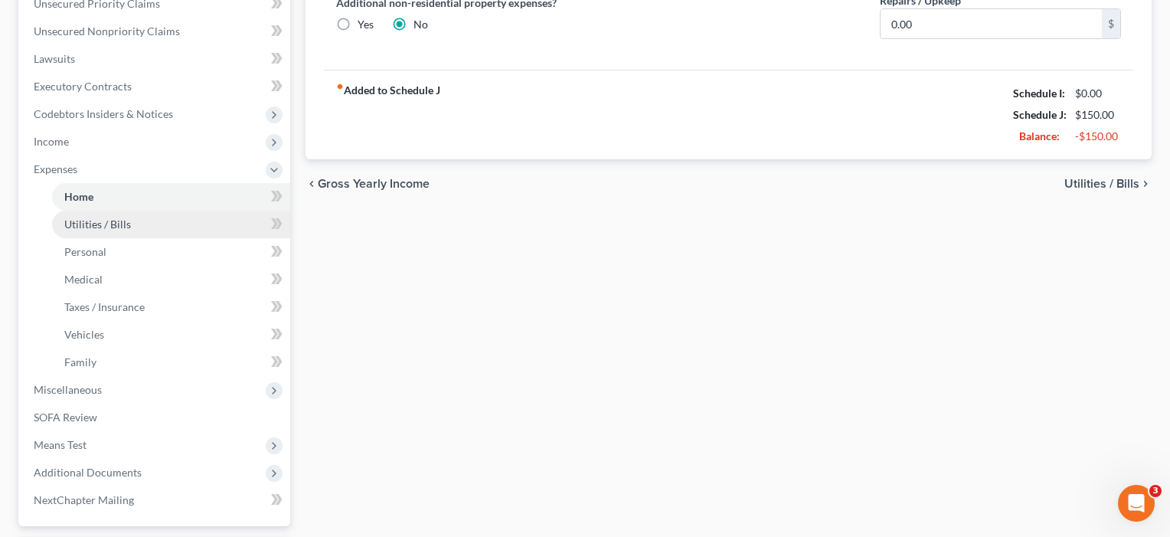
scroll to position [363, 0]
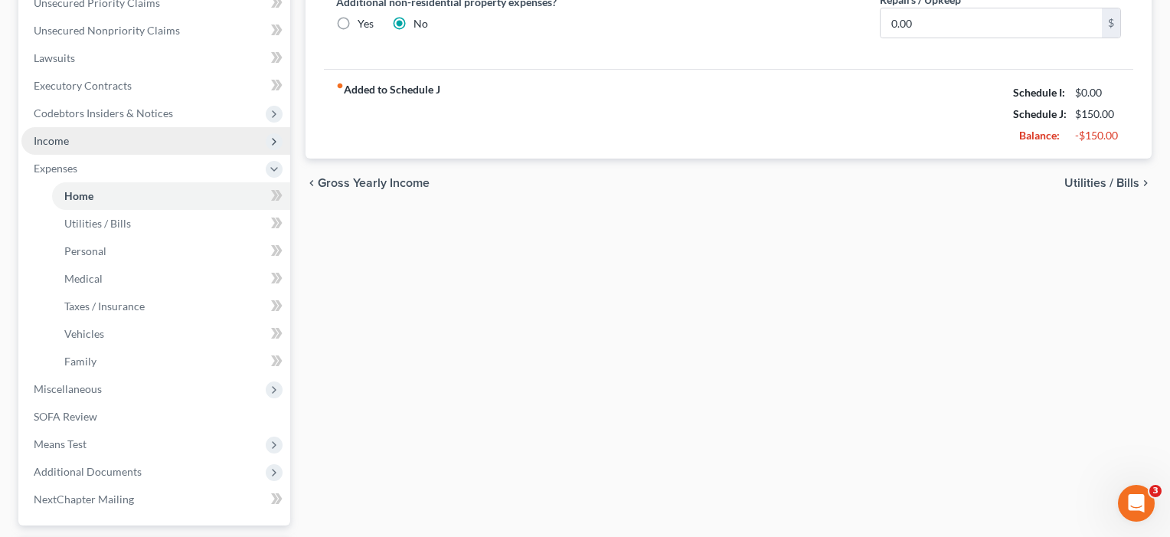
click at [64, 139] on span "Income" at bounding box center [51, 140] width 35 height 13
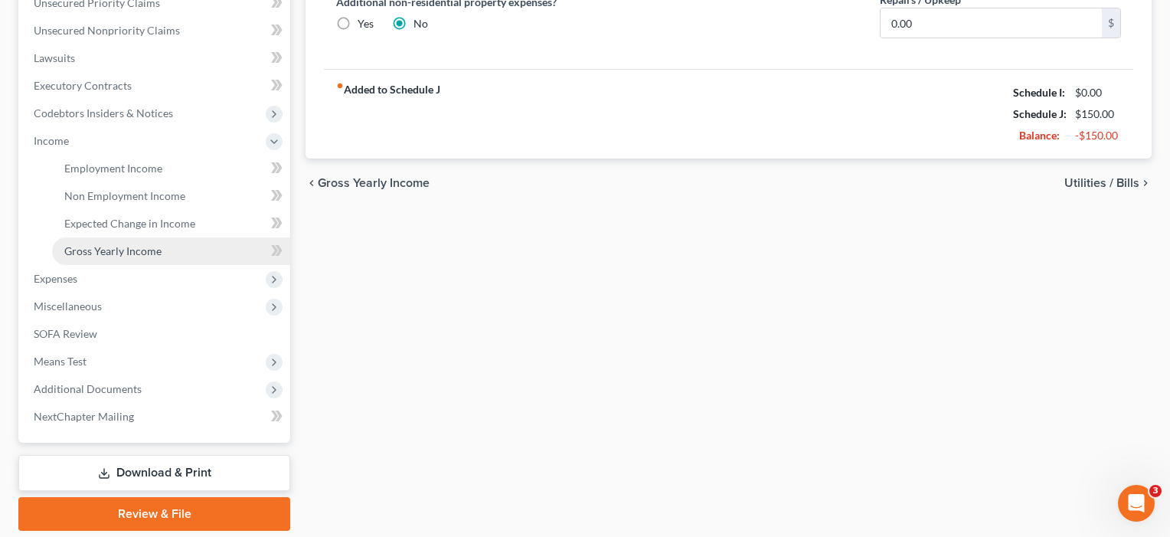
click at [87, 250] on span "Gross Yearly Income" at bounding box center [112, 250] width 97 height 13
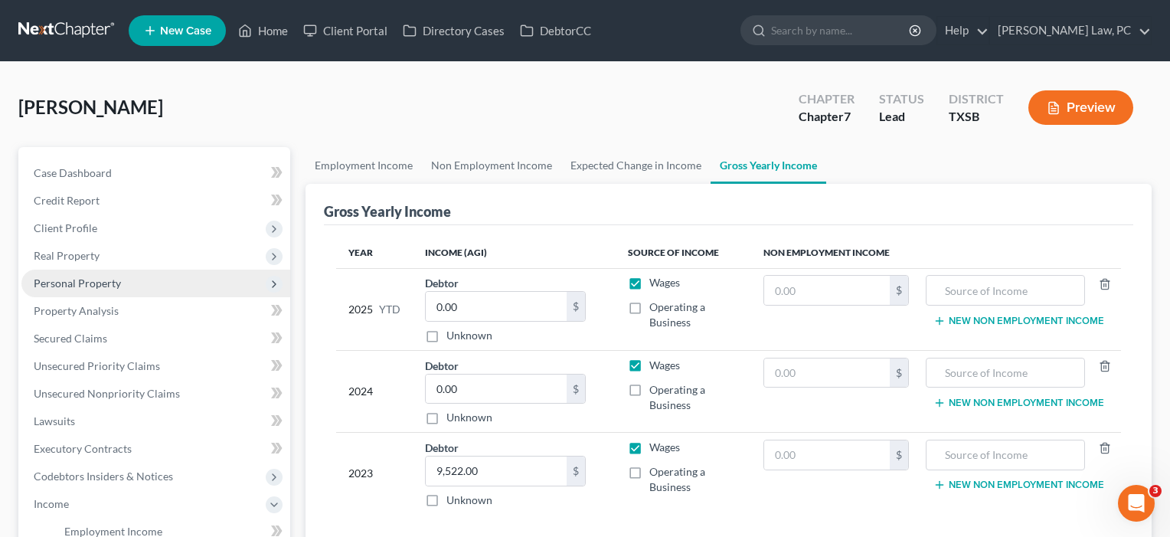
click at [80, 286] on span "Personal Property" at bounding box center [77, 282] width 87 height 13
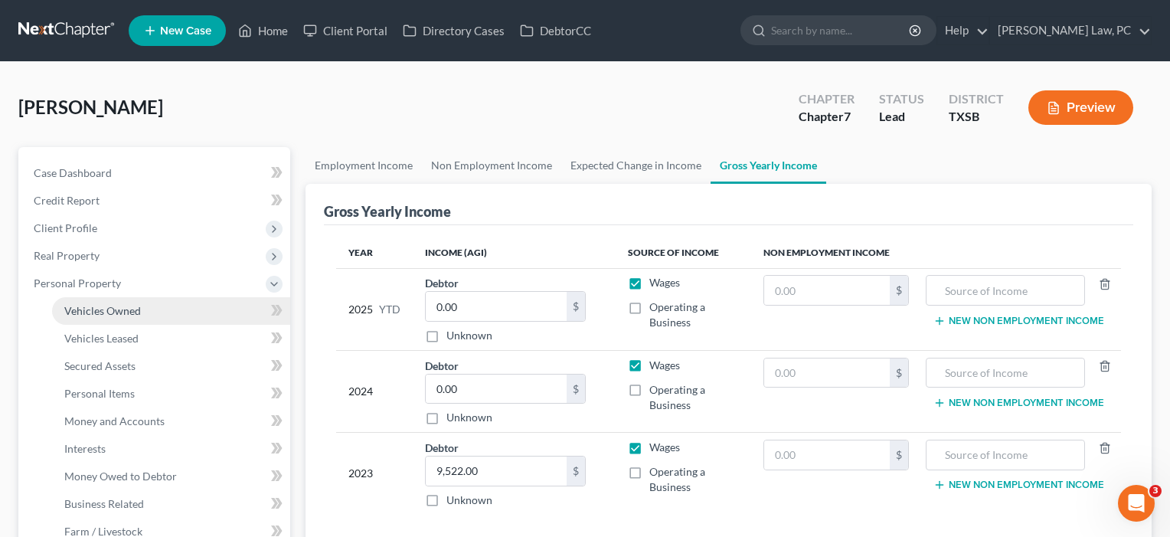
click at [86, 310] on span "Vehicles Owned" at bounding box center [102, 310] width 77 height 13
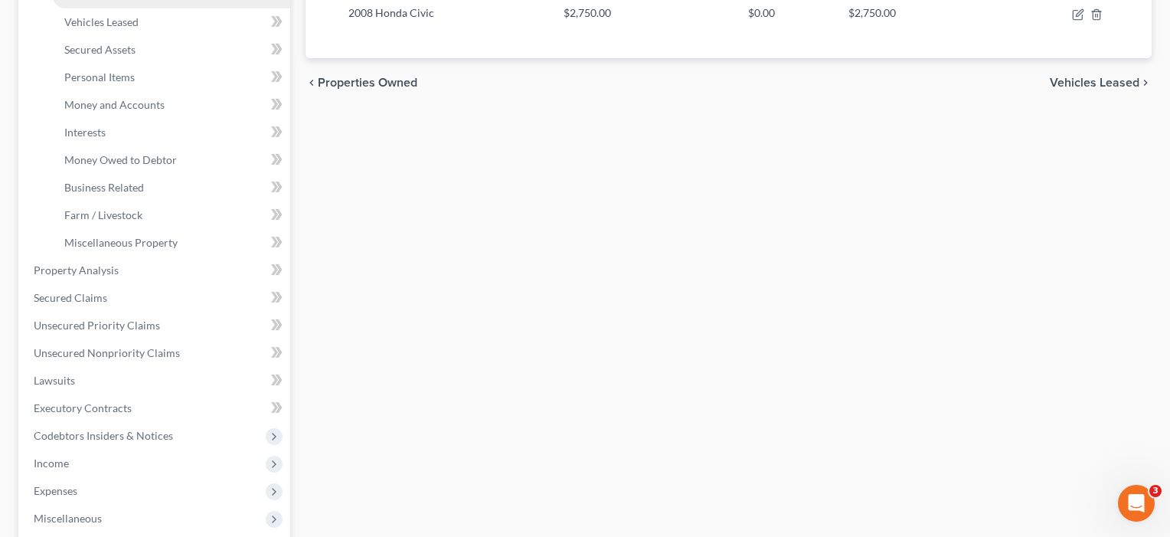
scroll to position [317, 0]
click at [67, 460] on span "Income" at bounding box center [51, 462] width 35 height 13
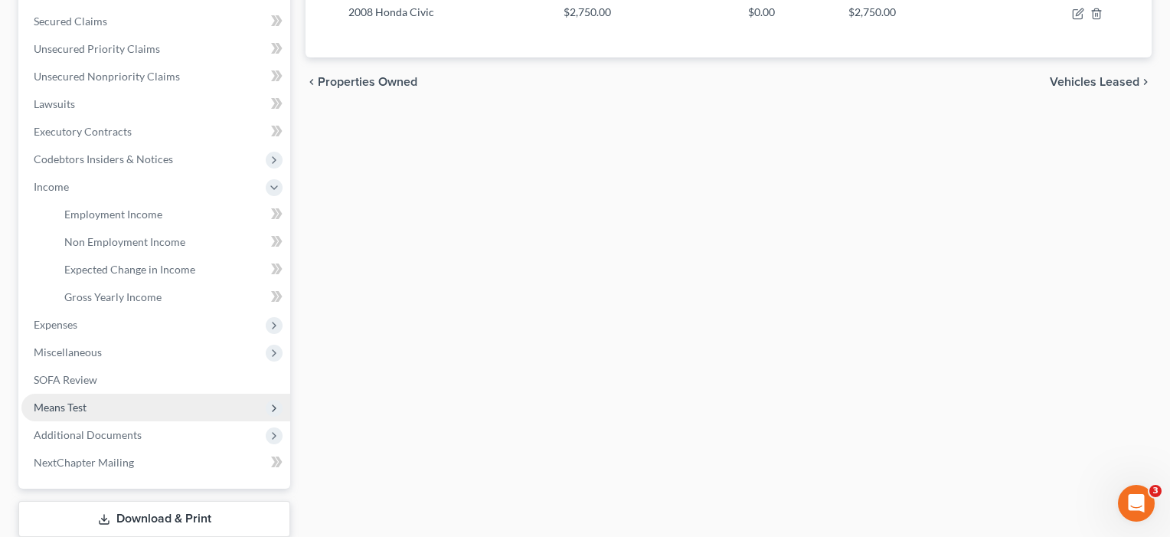
click at [64, 400] on span "Means Test" at bounding box center [155, 408] width 269 height 28
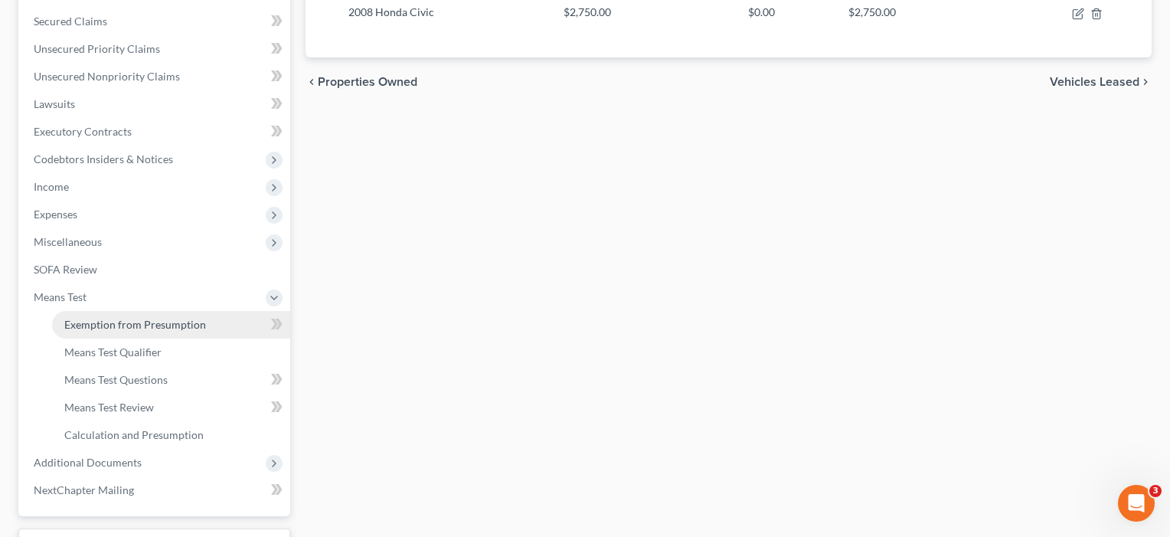
click at [83, 325] on span "Exemption from Presumption" at bounding box center [135, 324] width 142 height 13
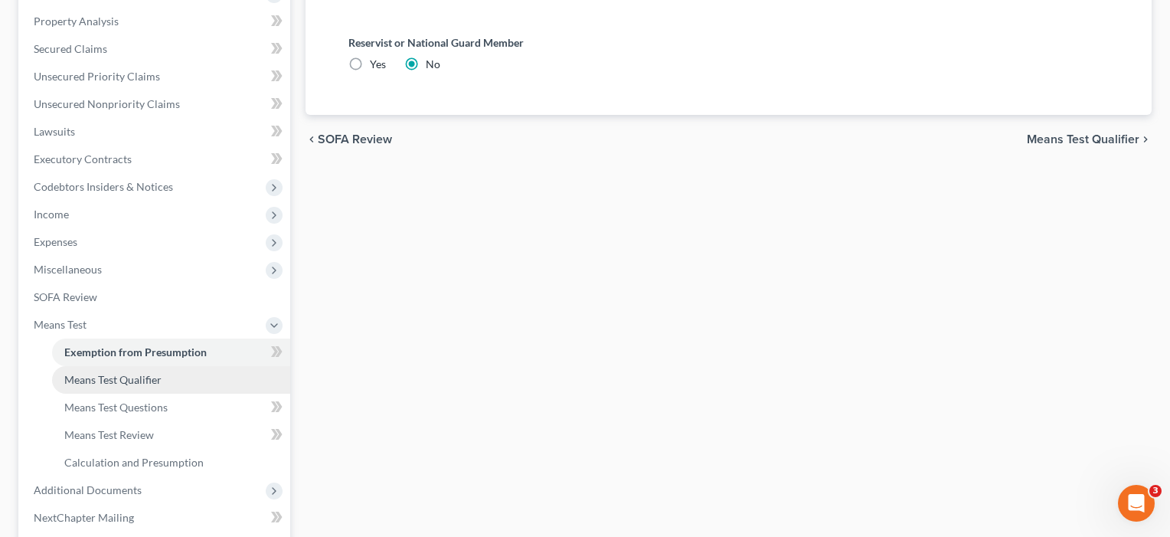
click at [96, 380] on span "Means Test Qualifier" at bounding box center [112, 379] width 97 height 13
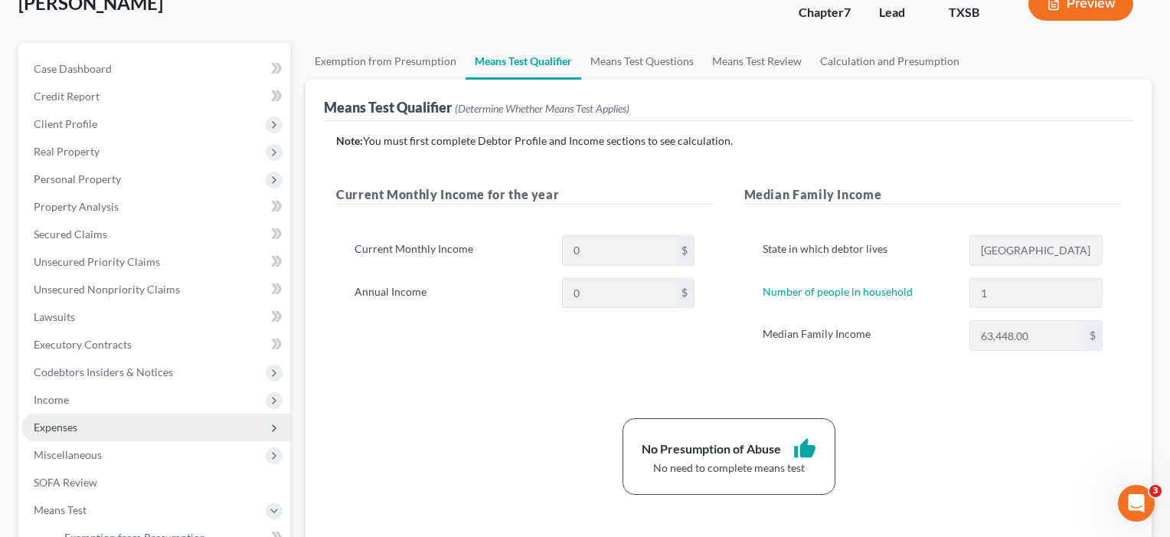
scroll to position [109, 0]
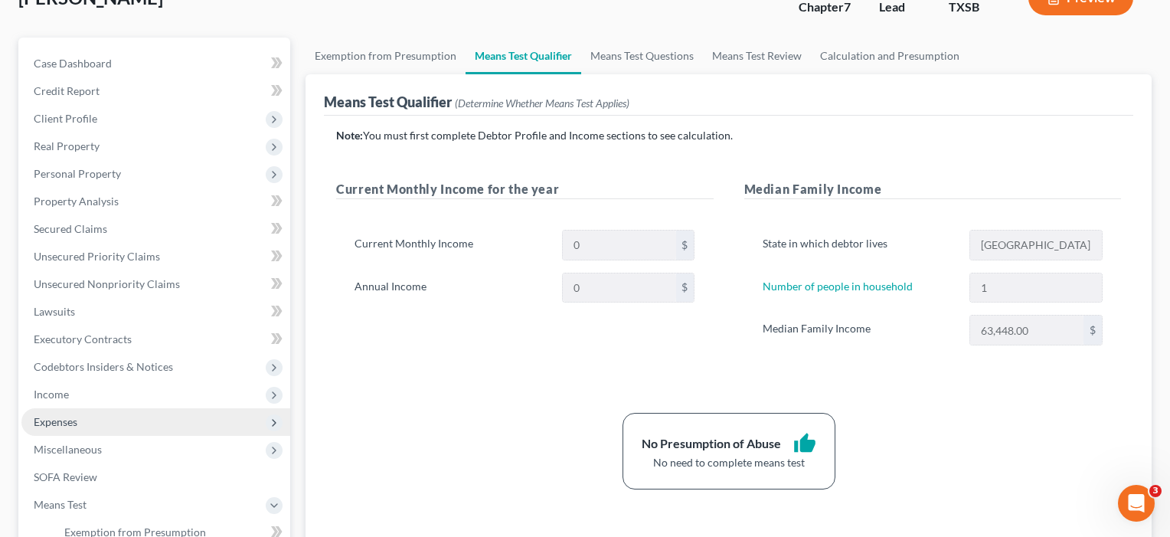
click at [61, 422] on span "Expenses" at bounding box center [56, 421] width 44 height 13
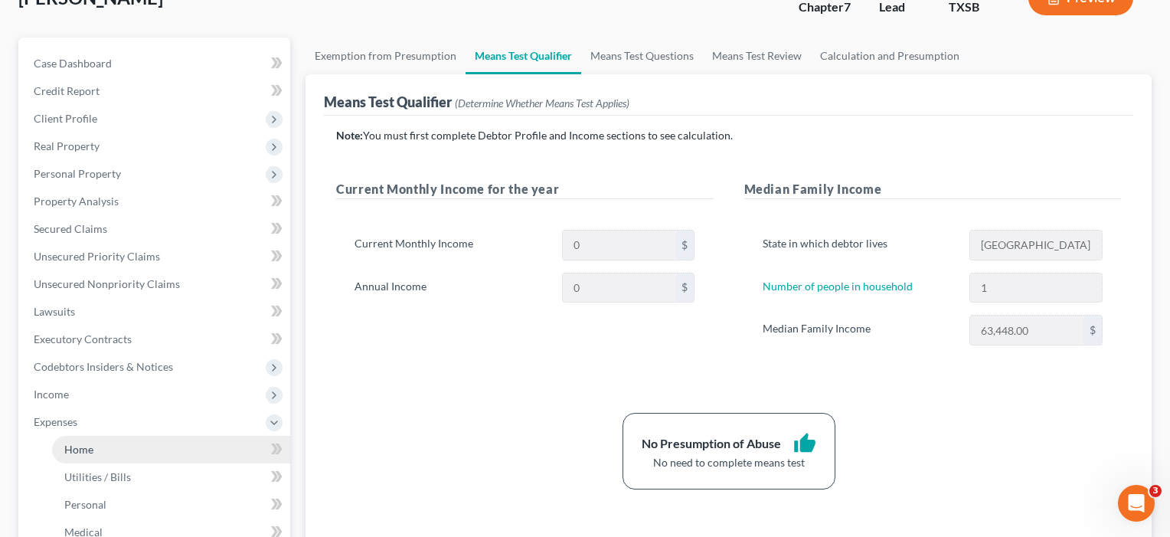
click at [69, 450] on span "Home" at bounding box center [78, 449] width 29 height 13
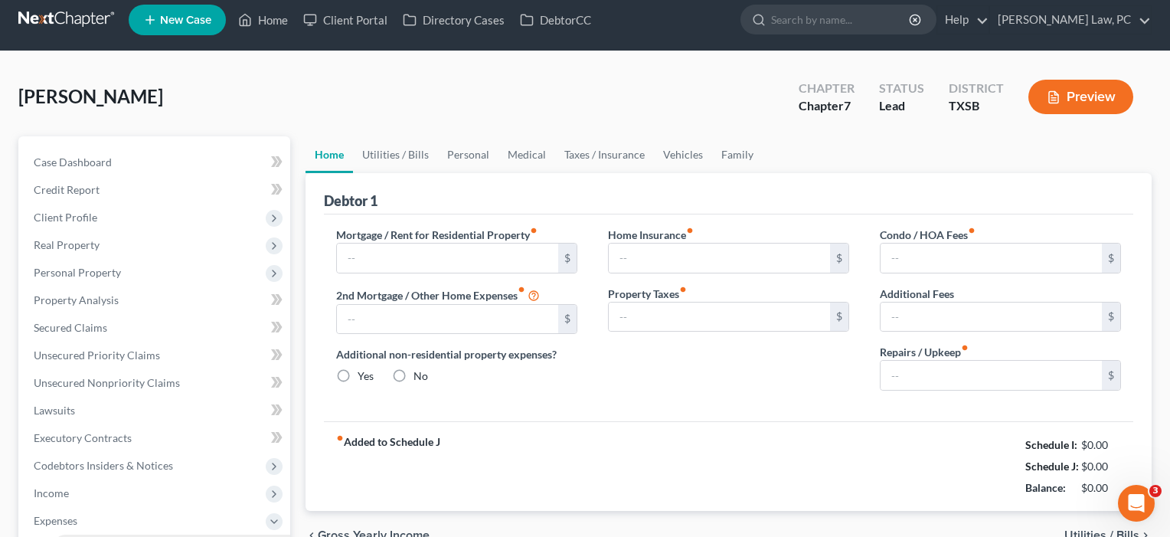
type input "0.00"
radio input "true"
type input "0.00"
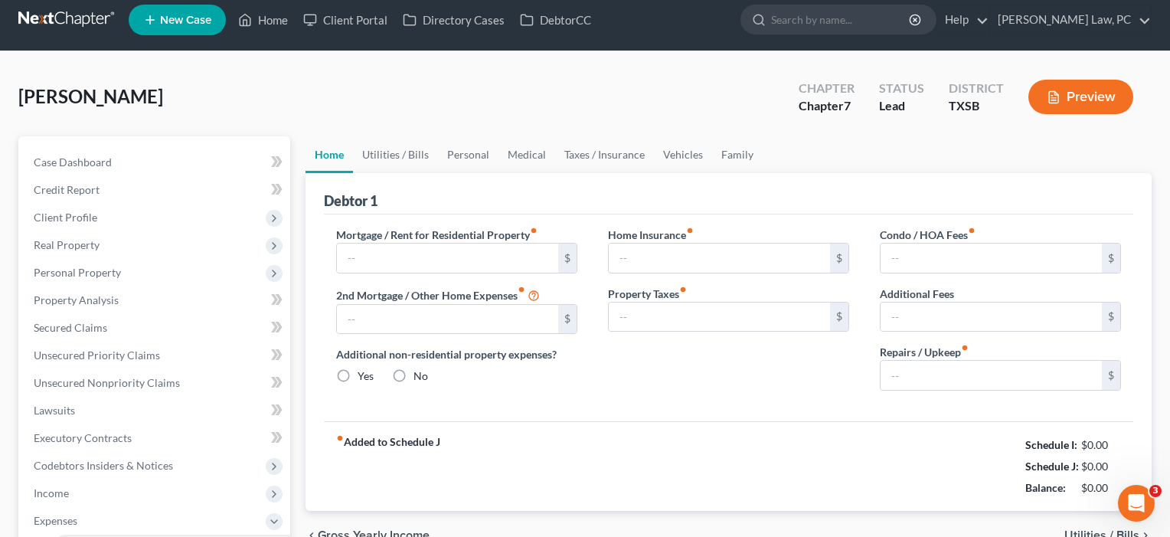
type input "0.00"
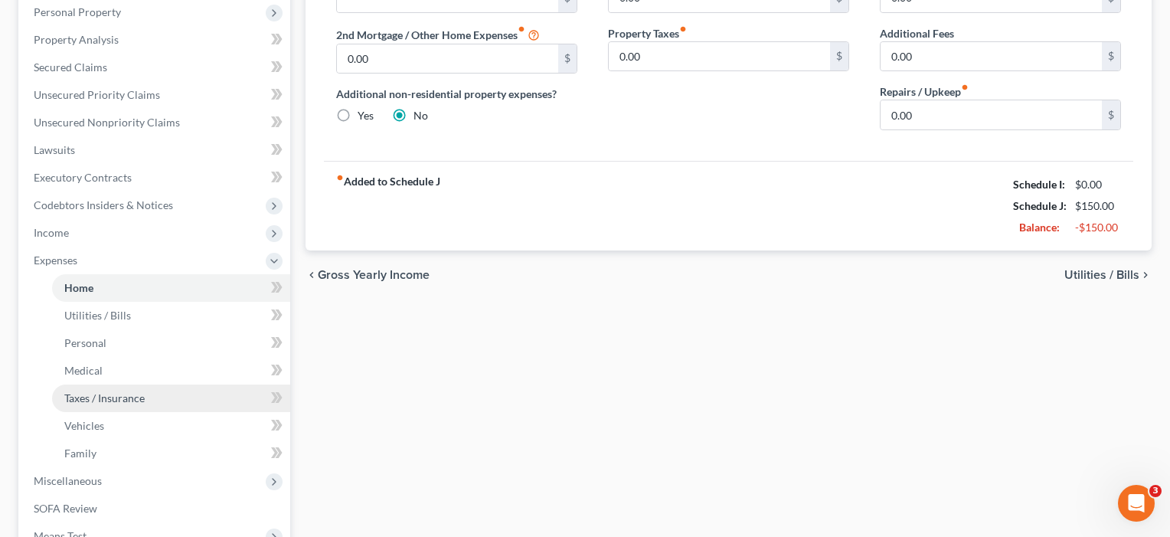
click at [69, 397] on span "Taxes / Insurance" at bounding box center [104, 397] width 80 height 13
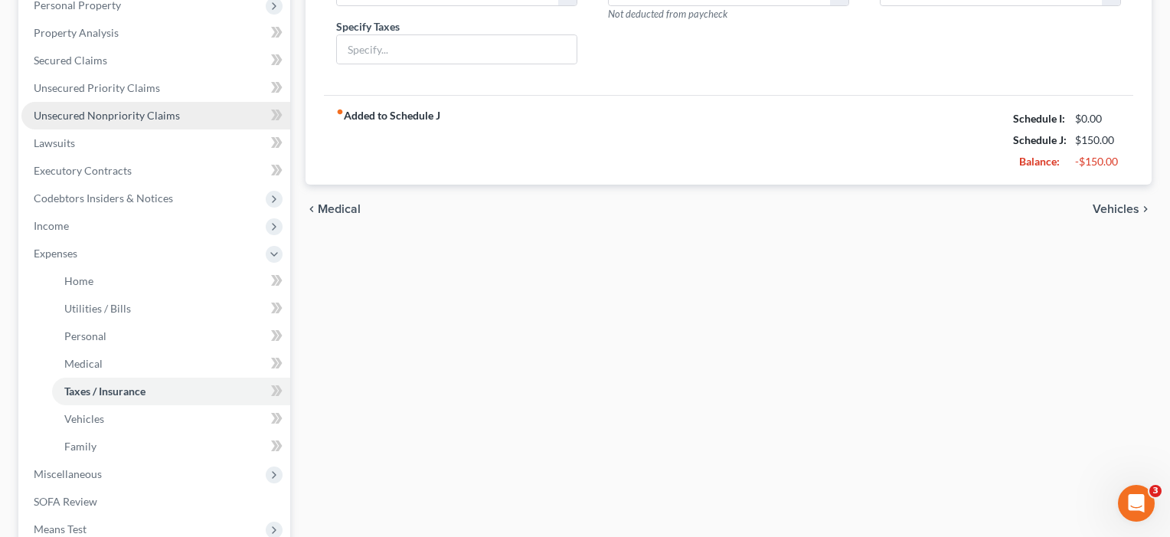
scroll to position [283, 0]
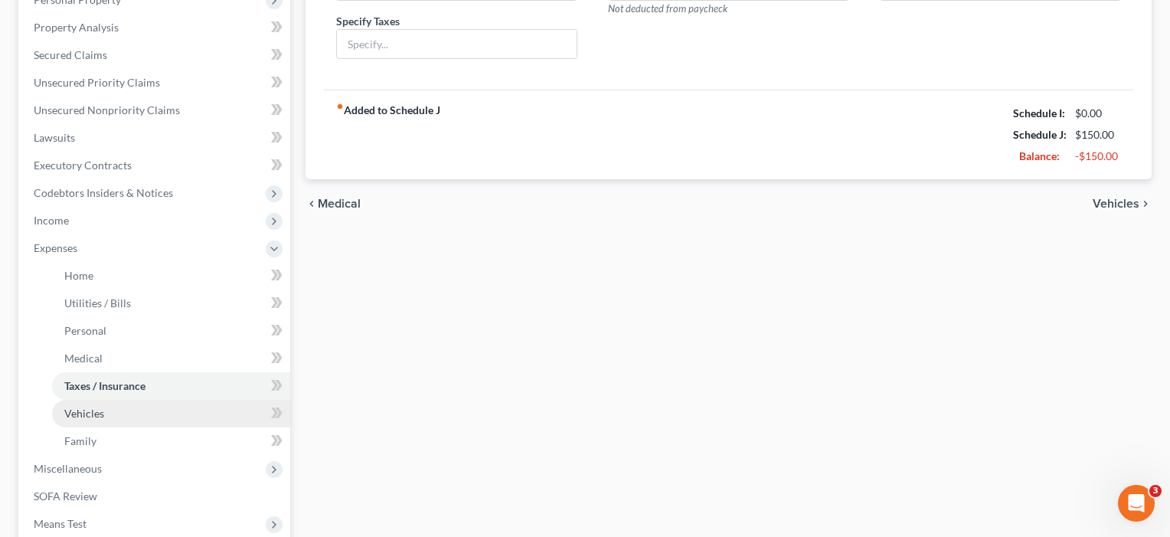
click at [72, 408] on span "Vehicles" at bounding box center [84, 413] width 40 height 13
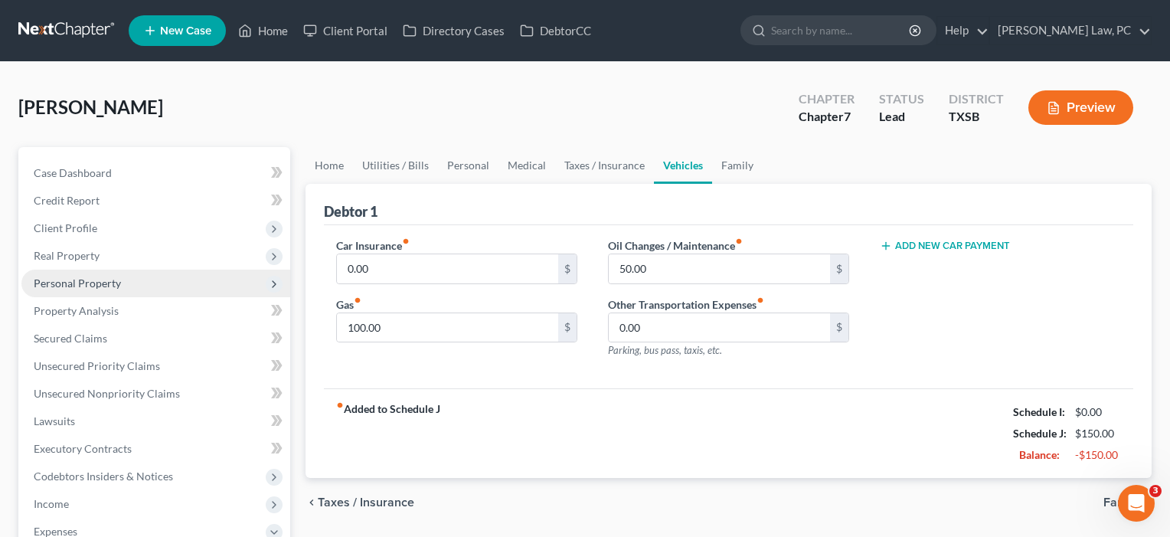
click at [69, 281] on span "Personal Property" at bounding box center [77, 282] width 87 height 13
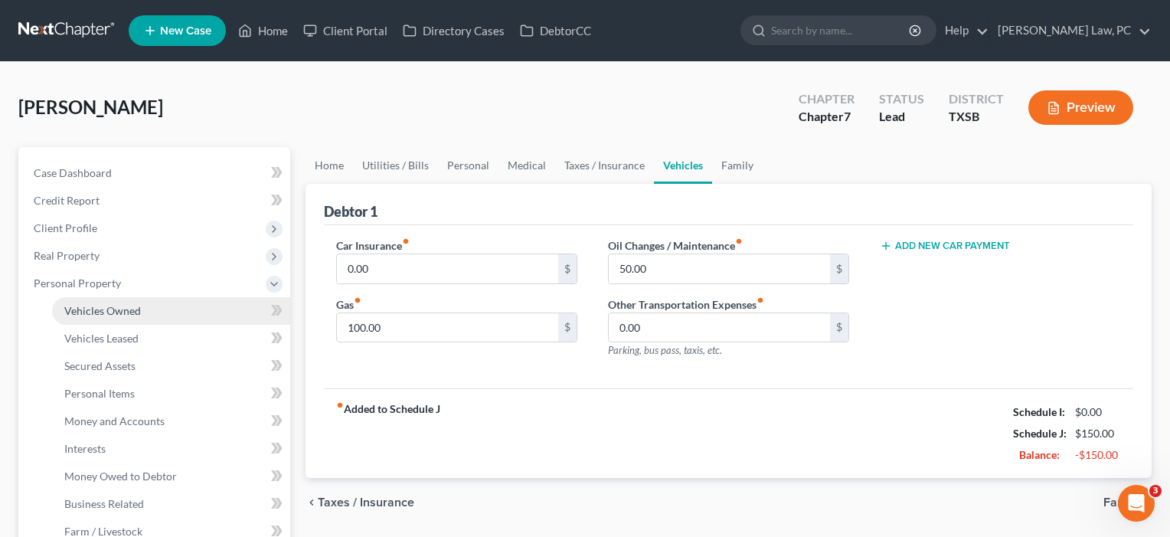
click at [81, 310] on span "Vehicles Owned" at bounding box center [102, 310] width 77 height 13
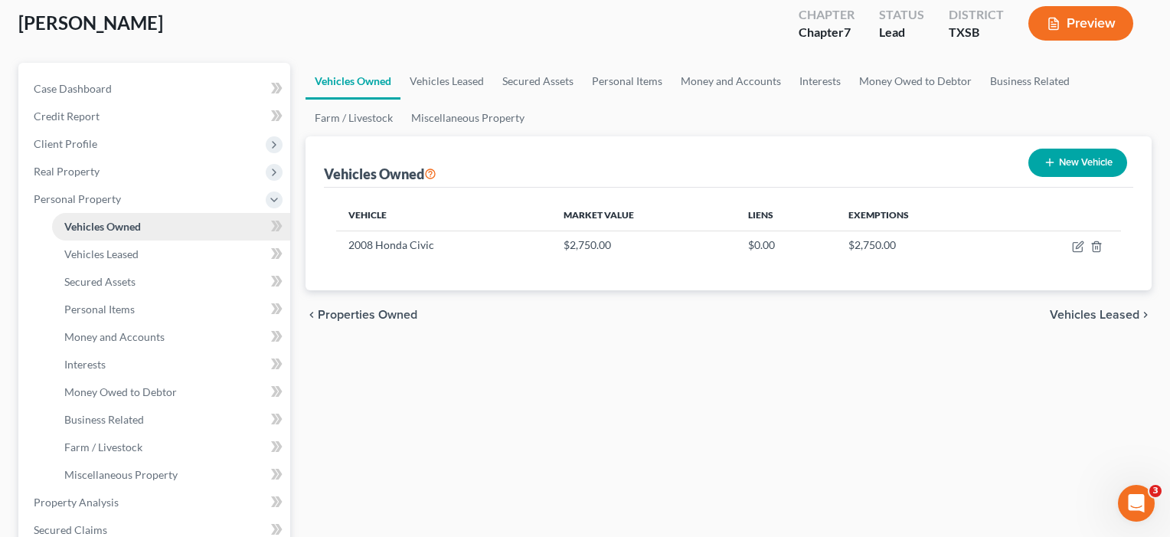
scroll to position [110, 0]
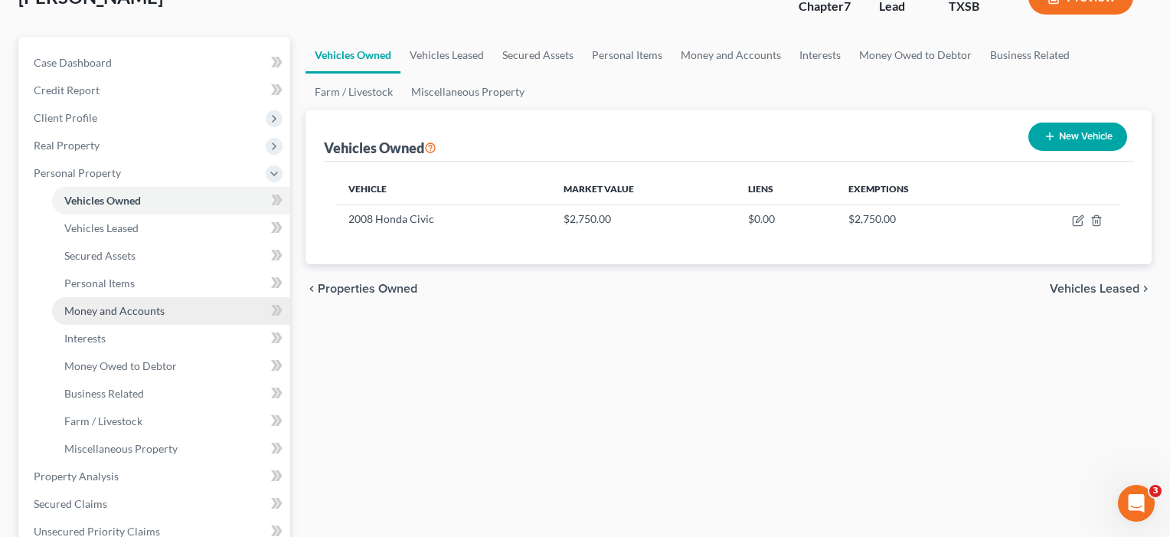
click at [92, 310] on span "Money and Accounts" at bounding box center [114, 310] width 100 height 13
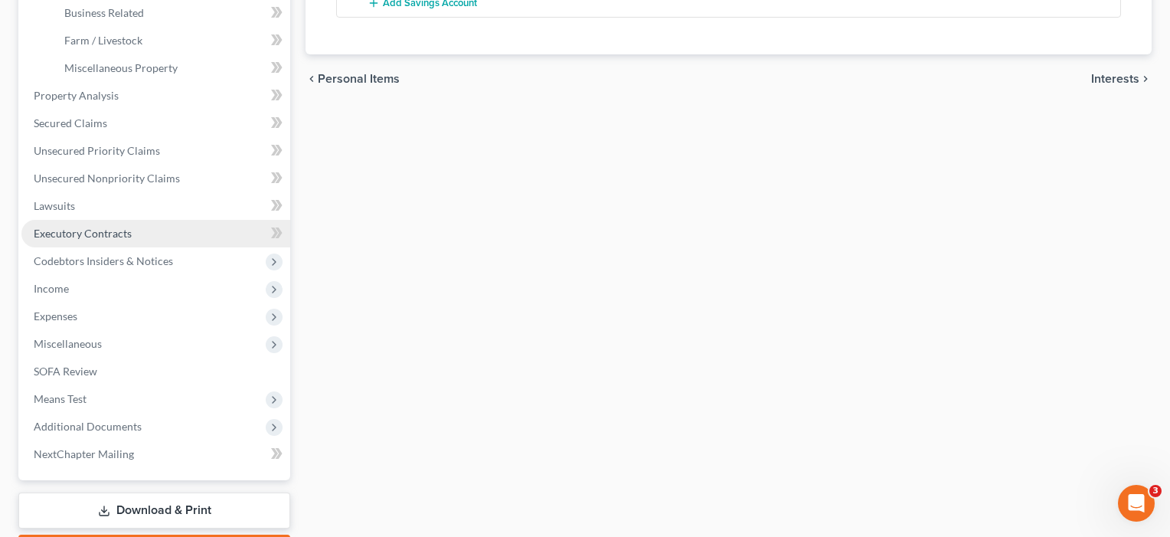
scroll to position [492, 0]
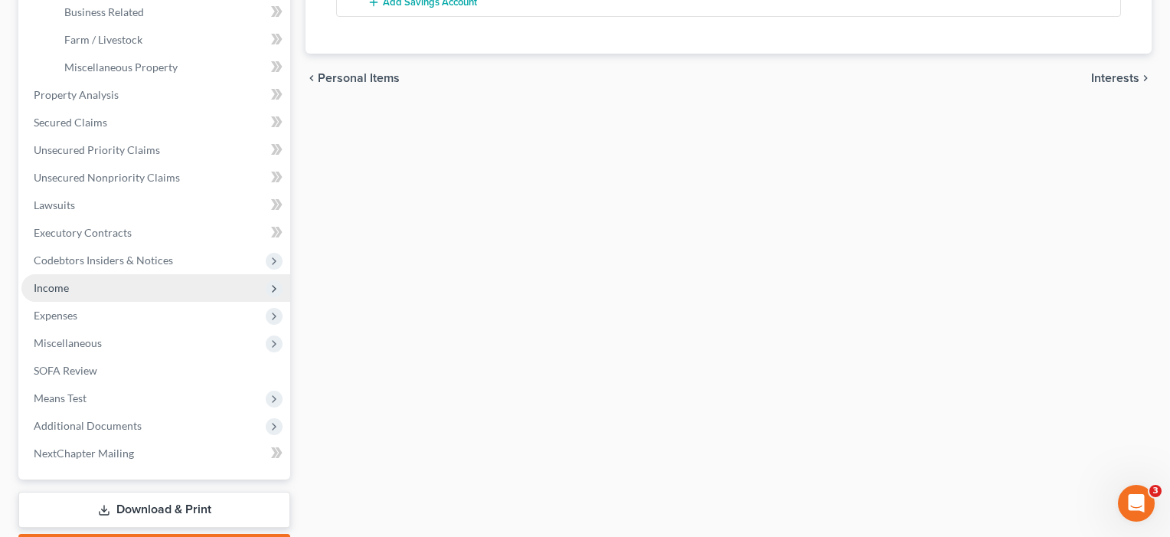
click at [70, 292] on span "Income" at bounding box center [155, 288] width 269 height 28
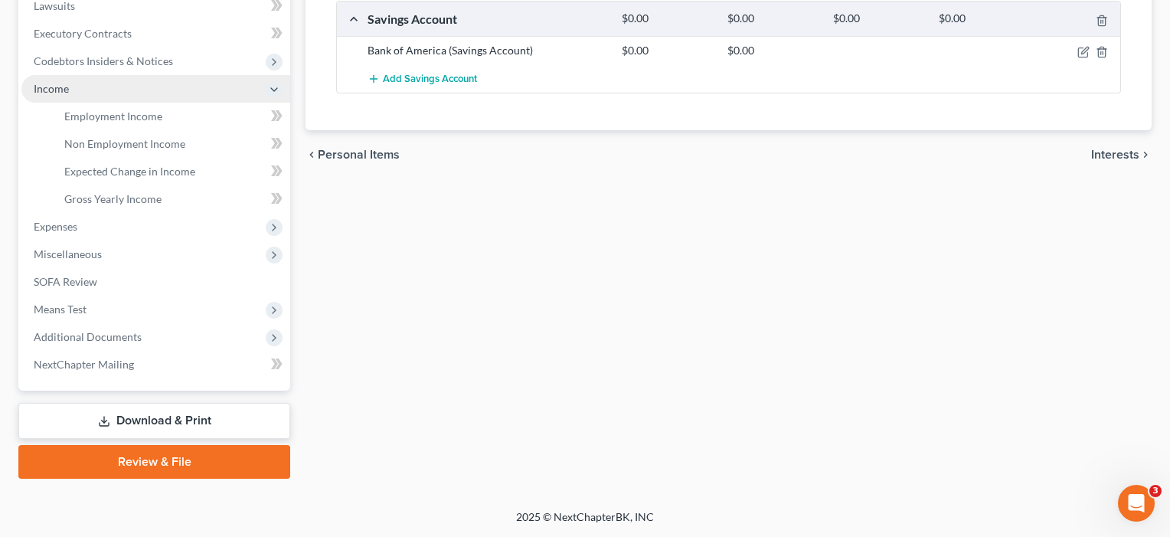
scroll to position [415, 0]
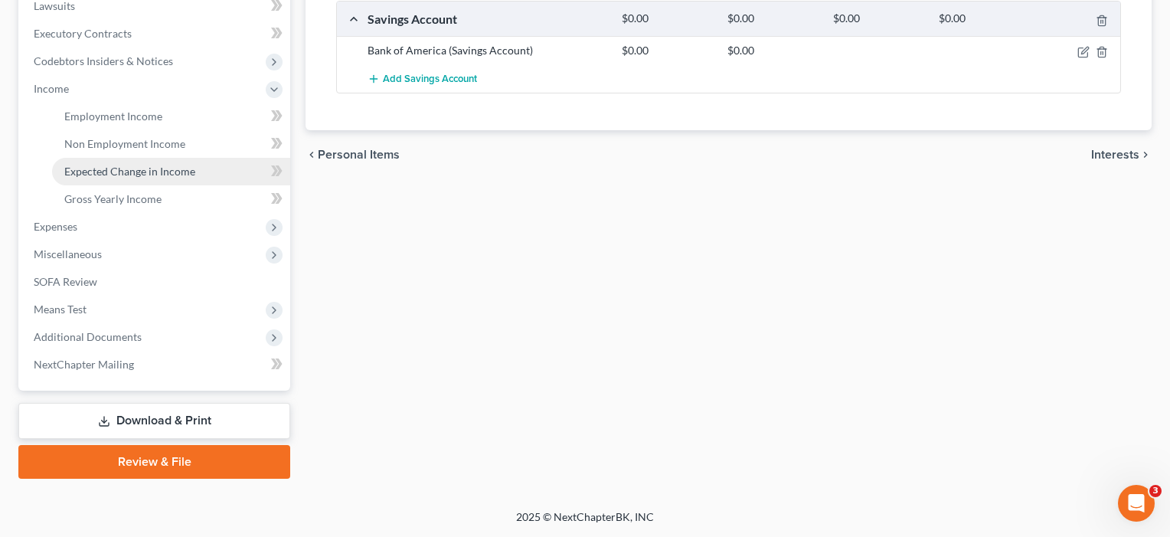
click at [126, 175] on span "Expected Change in Income" at bounding box center [129, 171] width 131 height 13
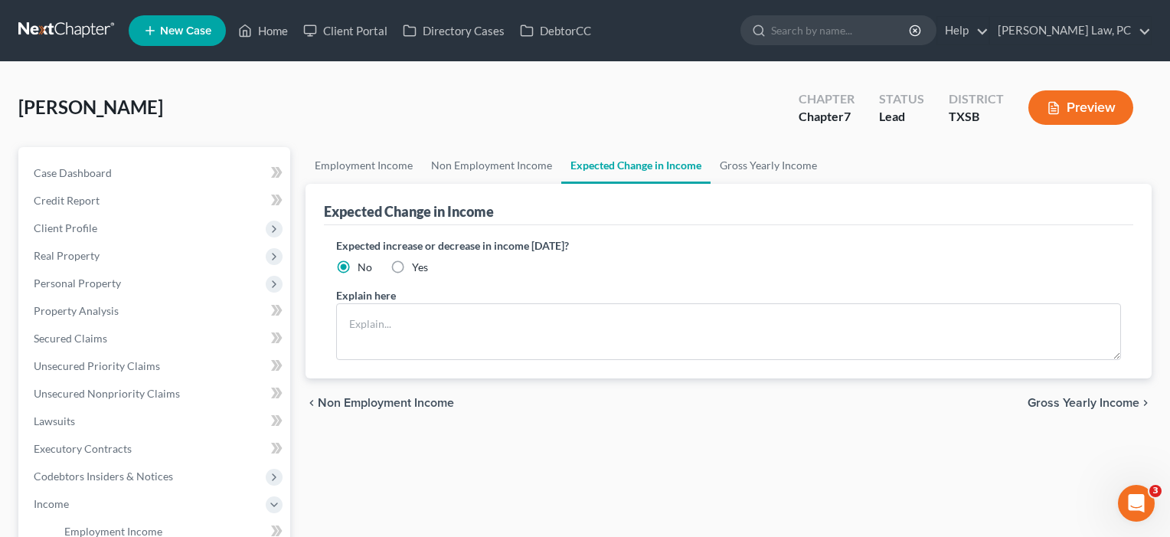
click at [412, 267] on label "Yes" at bounding box center [420, 267] width 16 height 15
click at [418, 267] on input "Yes" at bounding box center [423, 265] width 10 height 10
radio input "true"
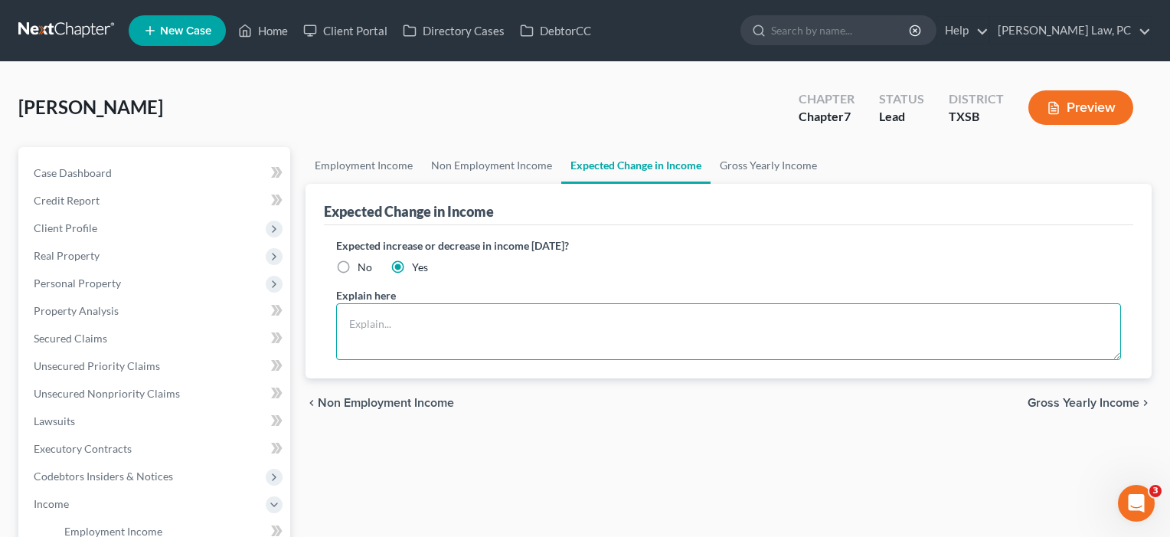
click at [369, 335] on textarea at bounding box center [728, 331] width 785 height 57
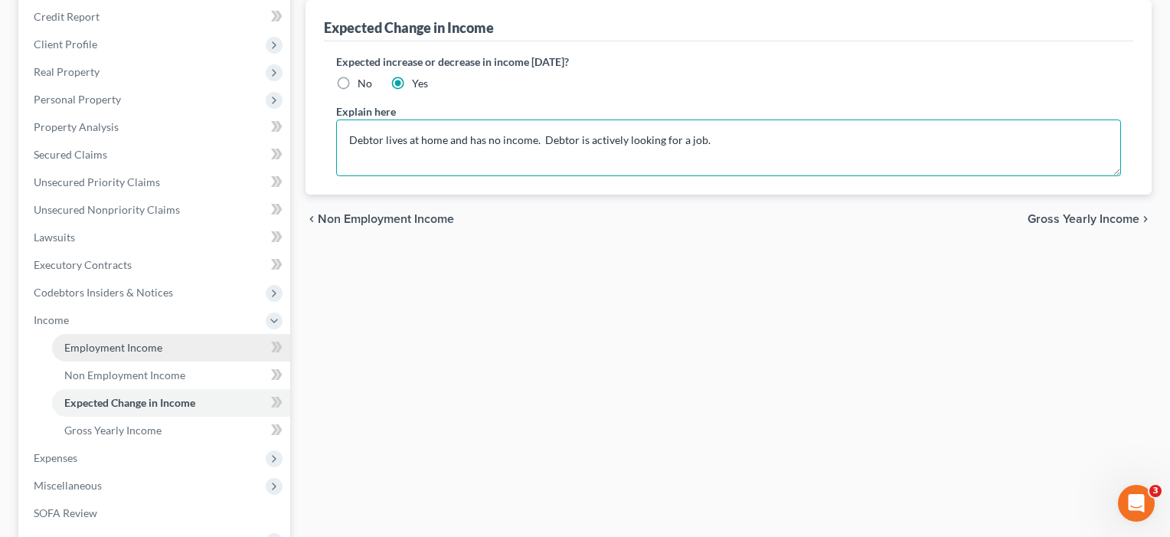
scroll to position [191, 0]
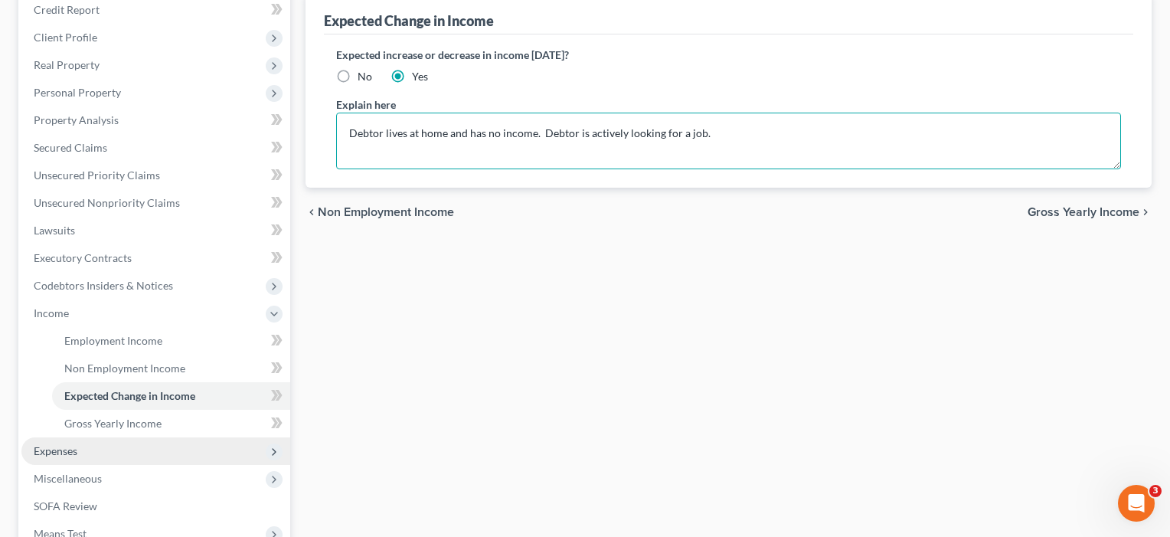
type textarea "Debtor lives at home and has no income. Debtor is actively looking for a job."
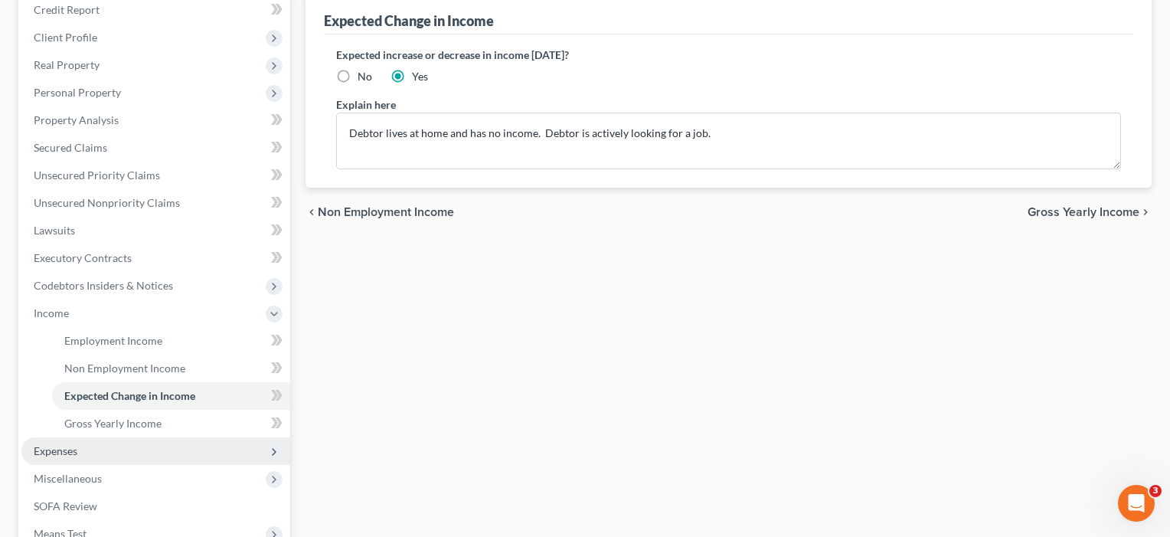
click at [90, 461] on span "Expenses" at bounding box center [155, 451] width 269 height 28
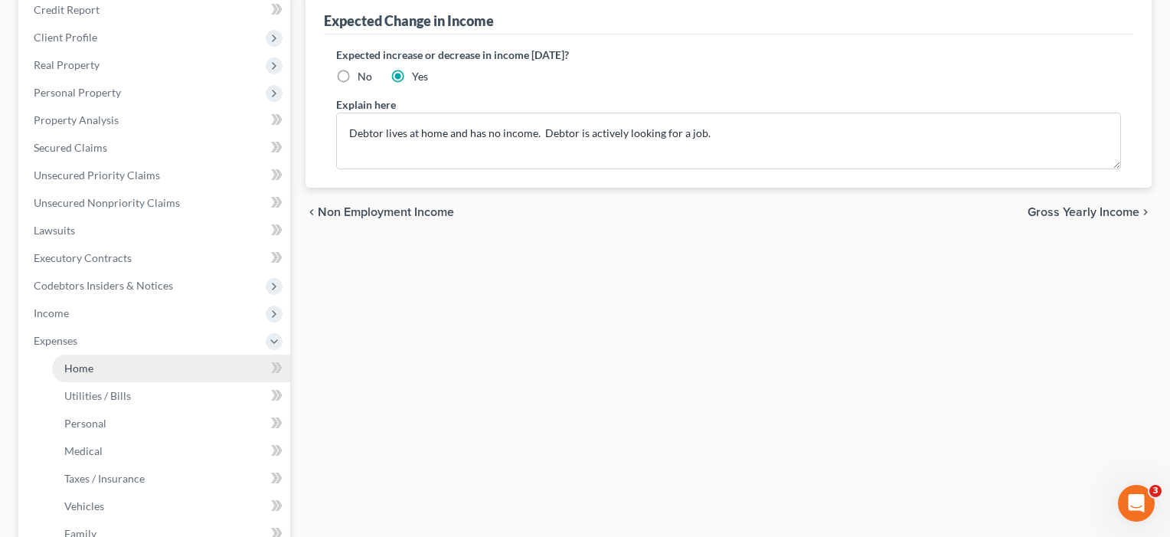
click at [82, 369] on span "Home" at bounding box center [78, 367] width 29 height 13
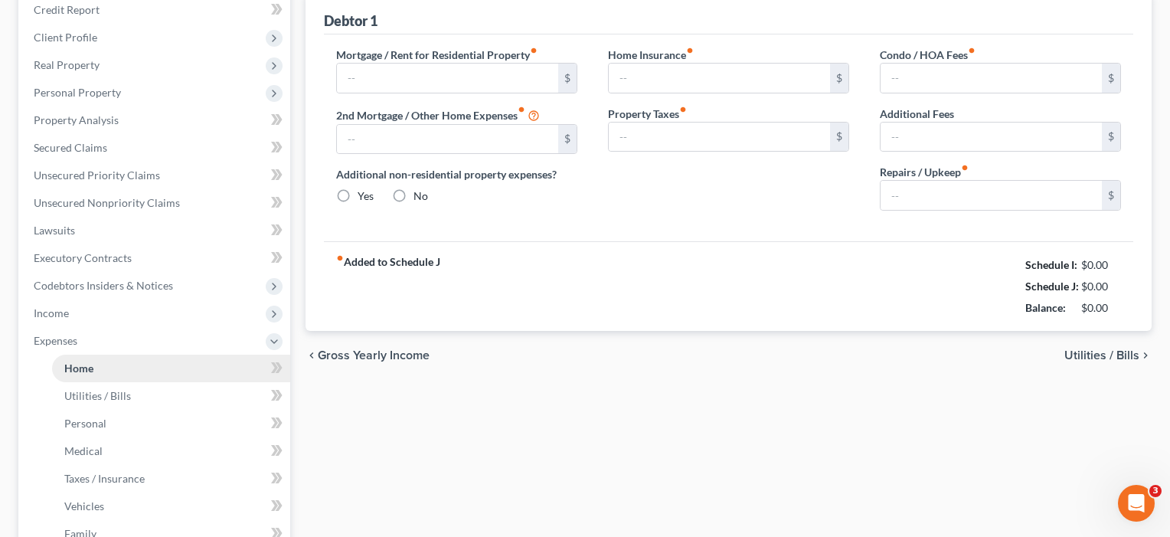
scroll to position [25, 0]
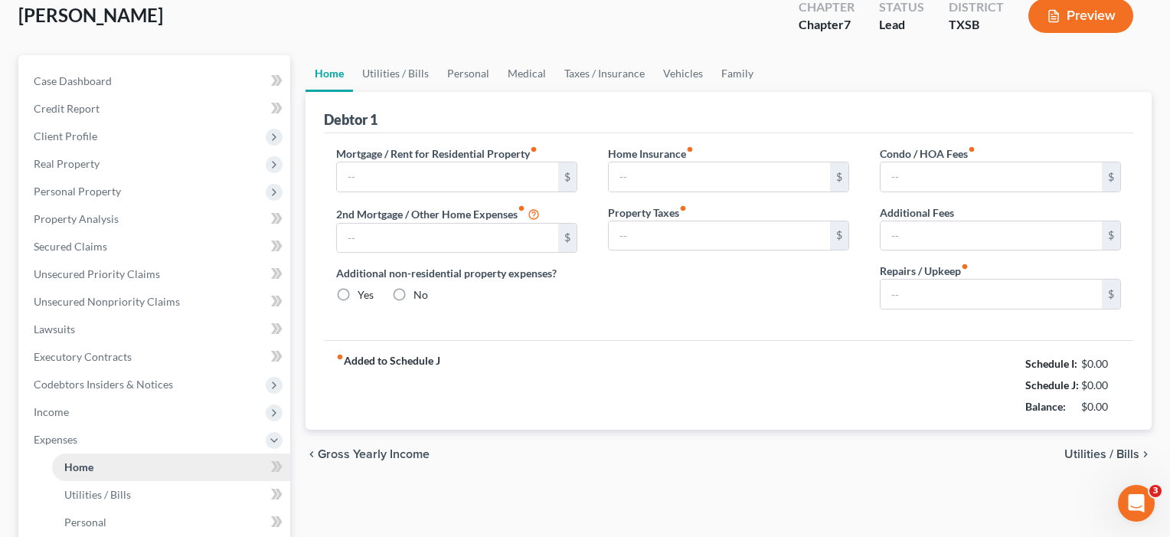
type input "0.00"
radio input "true"
type input "0.00"
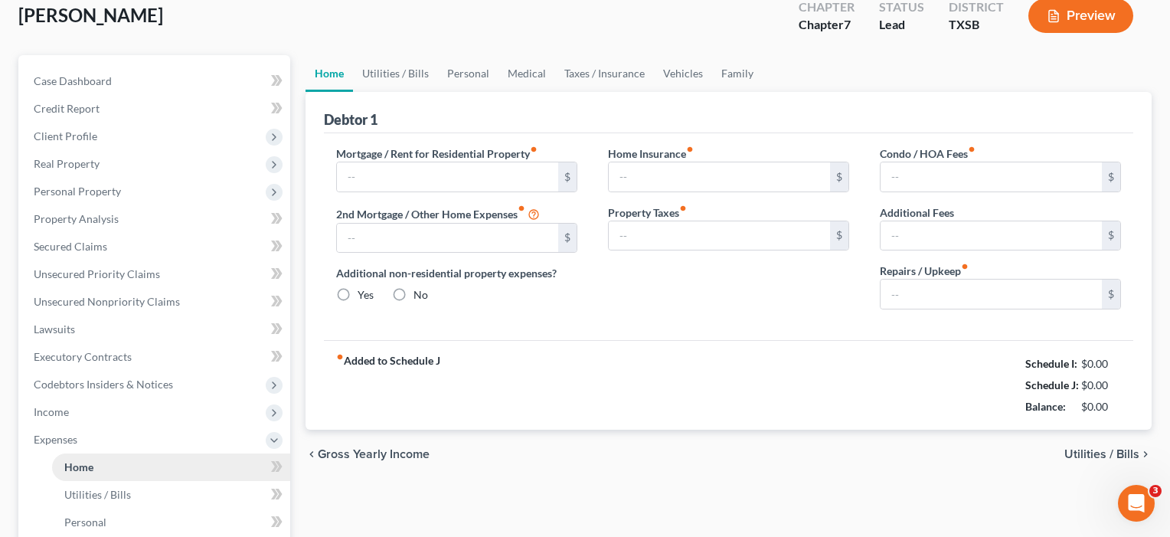
type input "0.00"
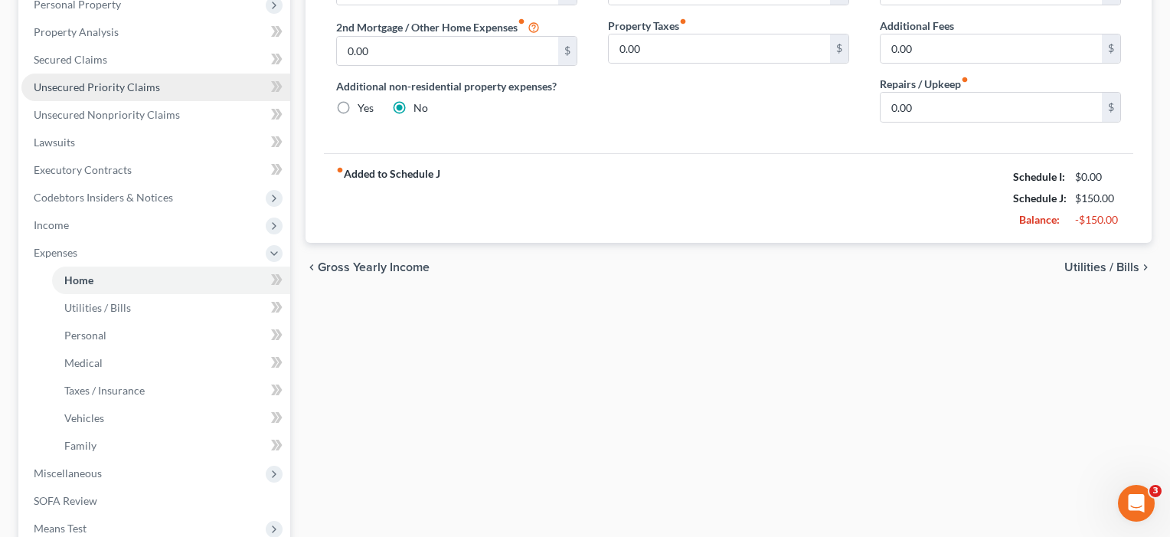
scroll to position [338, 0]
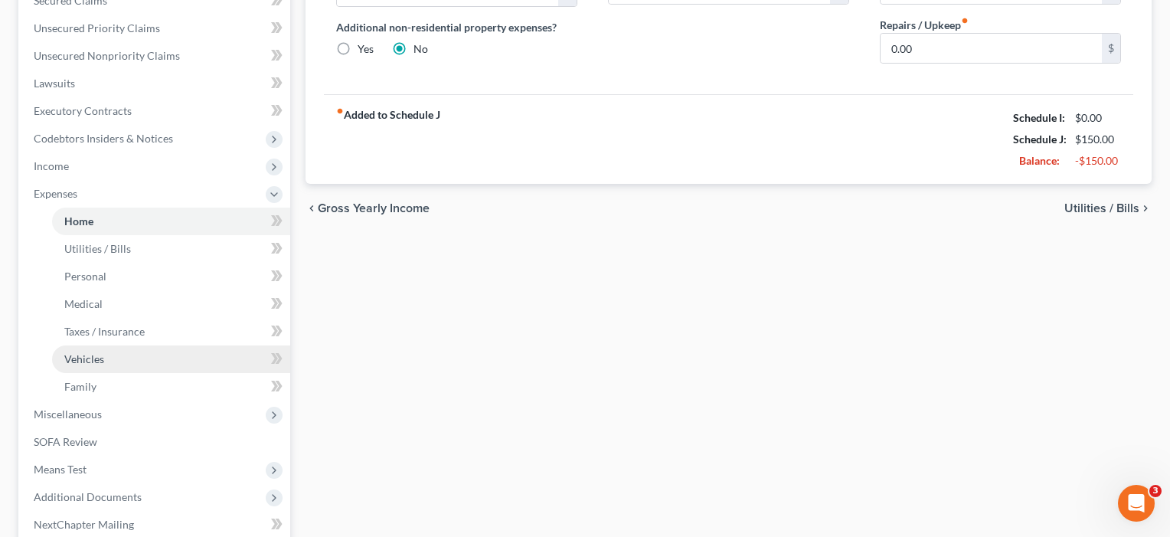
click at [84, 355] on span "Vehicles" at bounding box center [84, 358] width 40 height 13
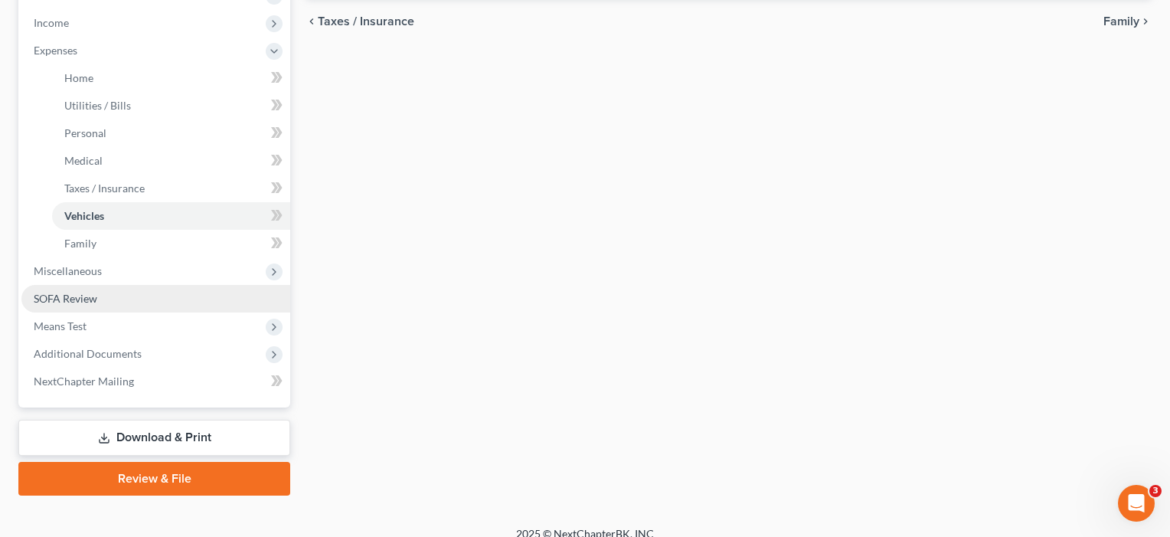
scroll to position [482, 0]
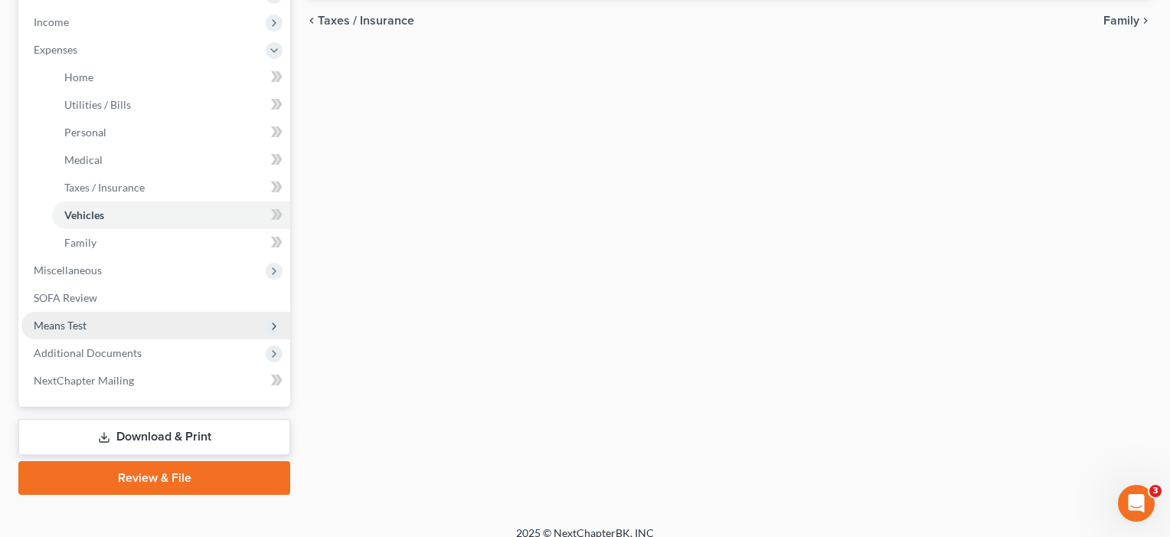
click at [72, 328] on span "Means Test" at bounding box center [60, 324] width 53 height 13
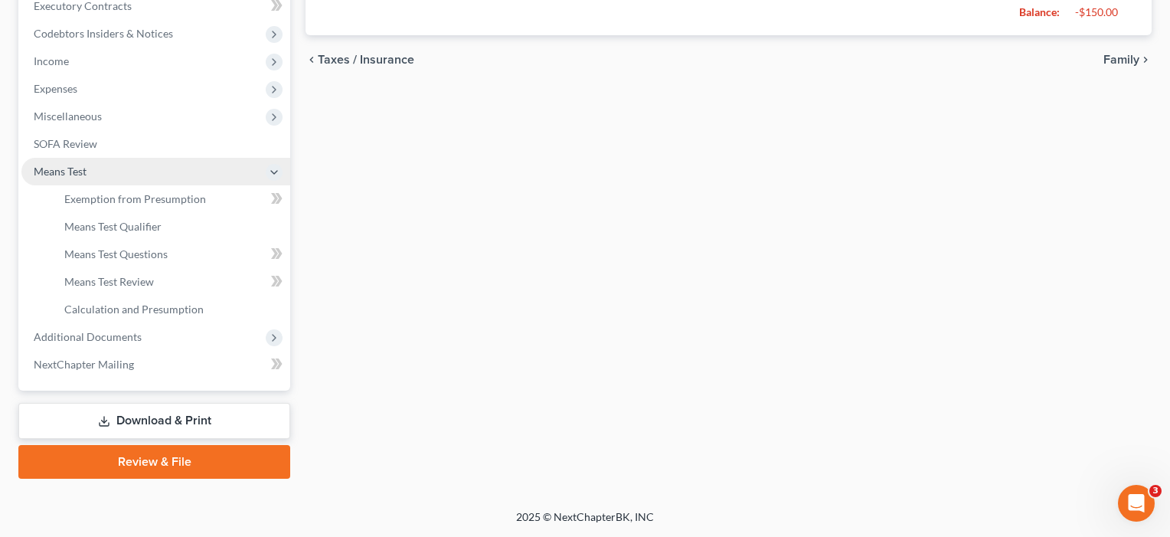
scroll to position [443, 0]
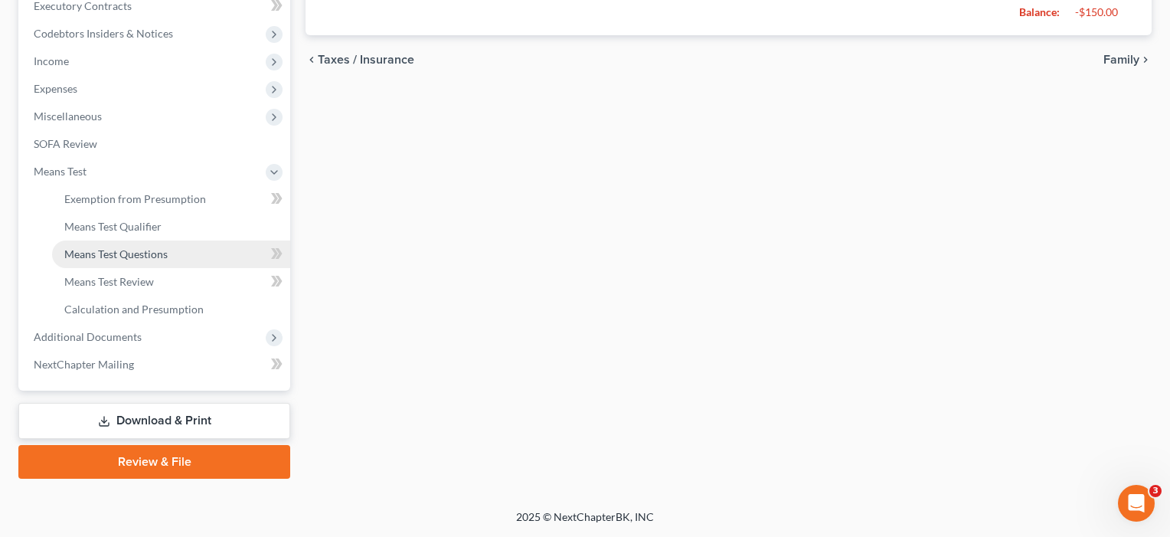
click at [103, 246] on link "Means Test Questions" at bounding box center [171, 254] width 238 height 28
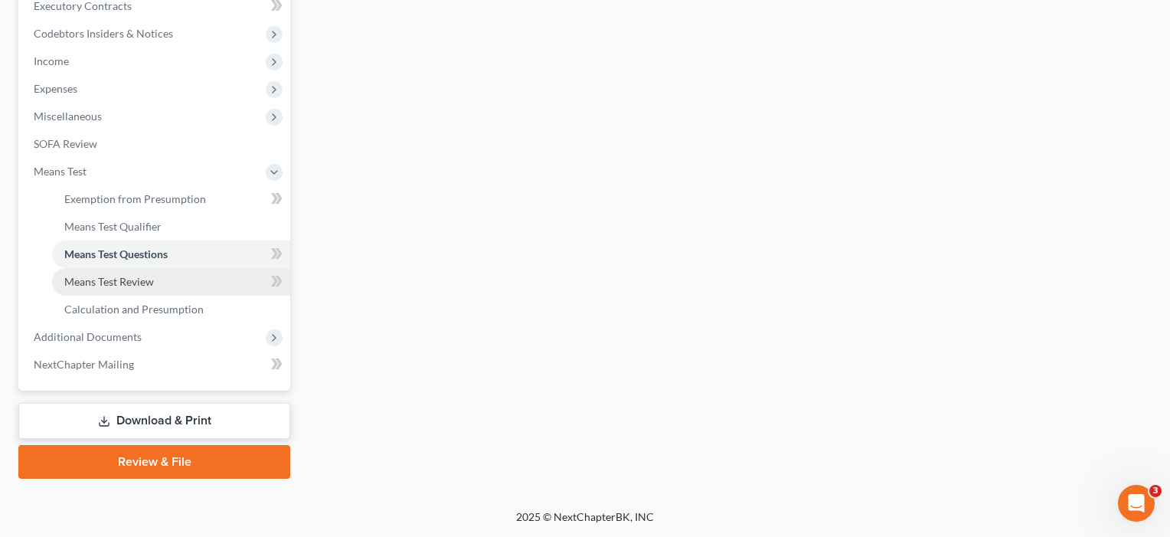
click at [100, 286] on span "Means Test Review" at bounding box center [109, 281] width 90 height 13
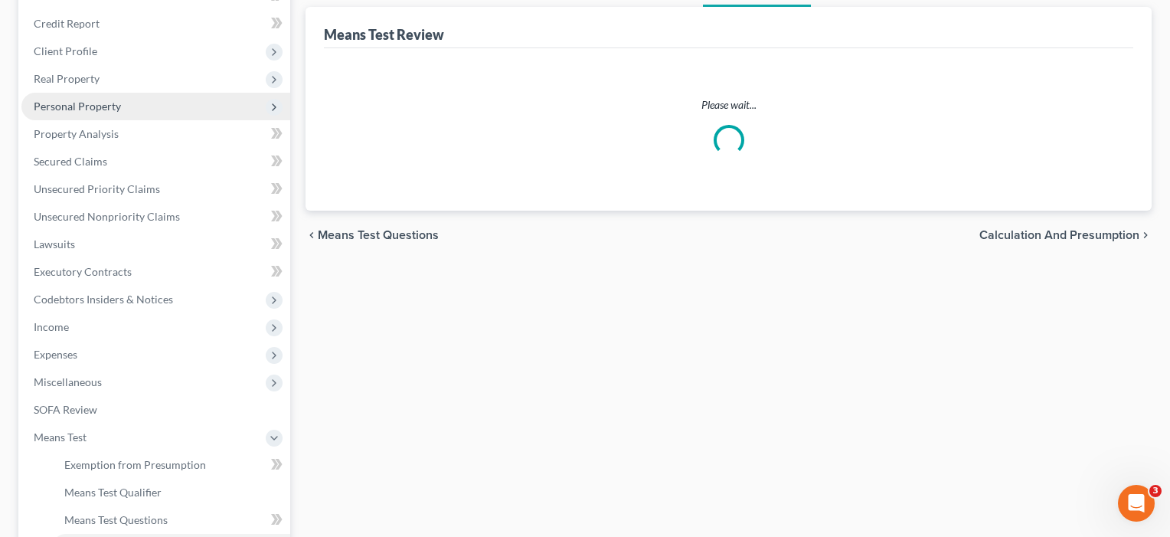
scroll to position [197, 0]
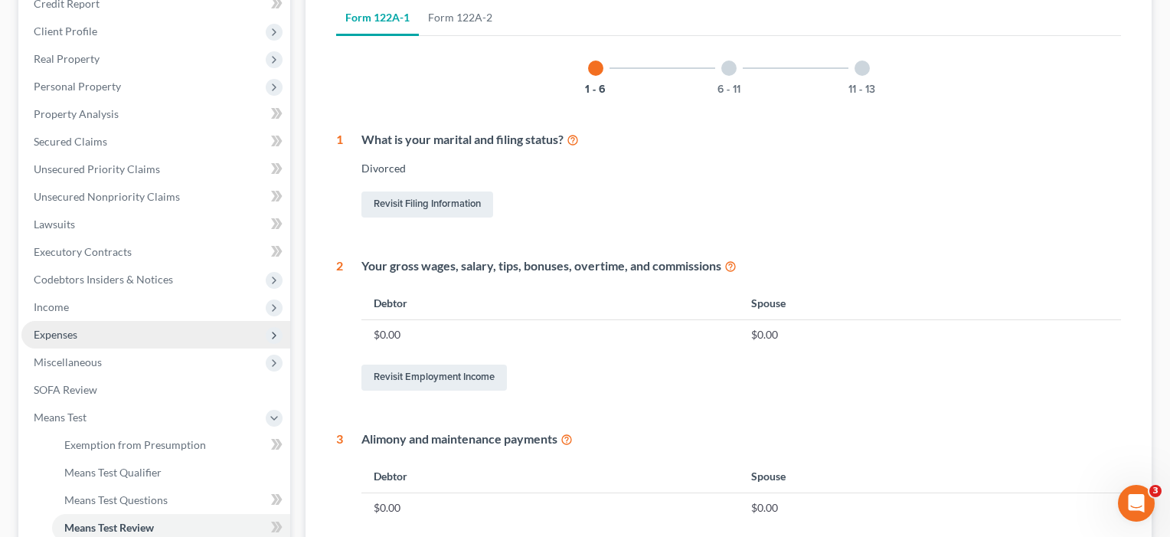
click at [65, 330] on span "Expenses" at bounding box center [56, 334] width 44 height 13
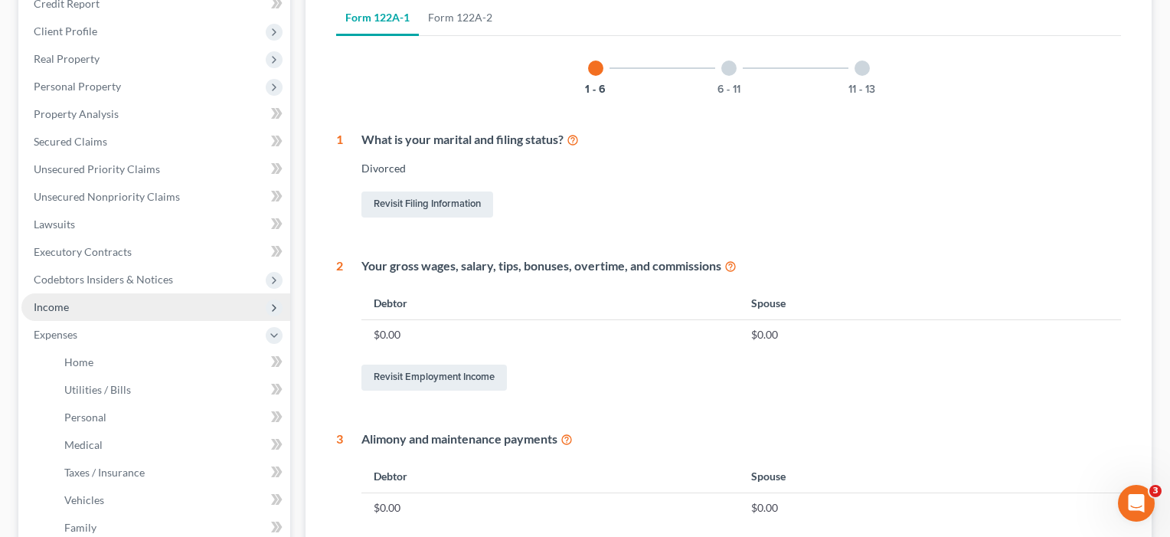
click at [67, 301] on span "Income" at bounding box center [51, 306] width 35 height 13
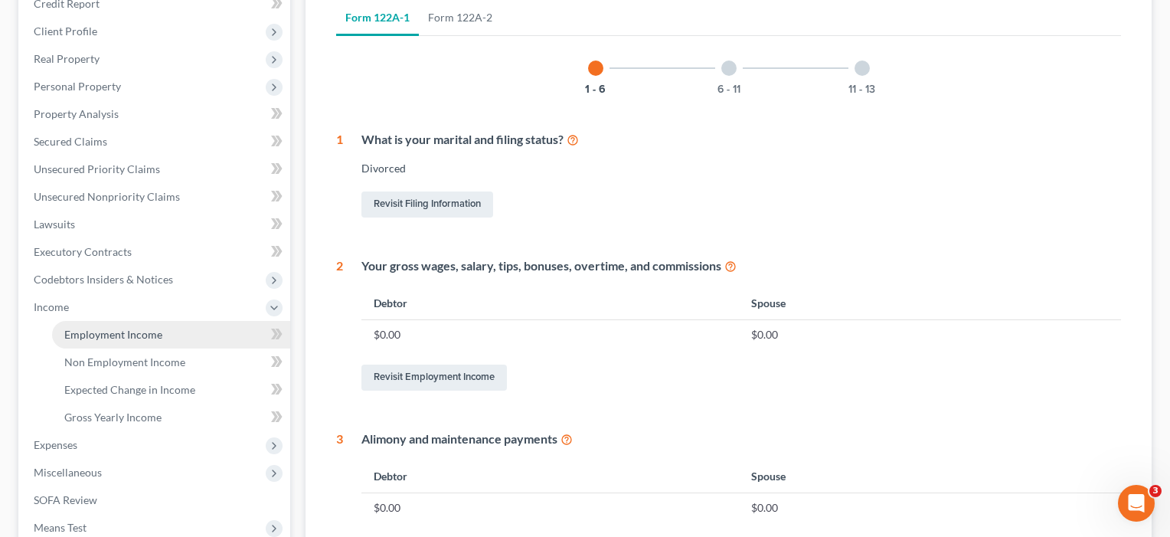
click at [144, 333] on span "Employment Income" at bounding box center [113, 334] width 98 height 13
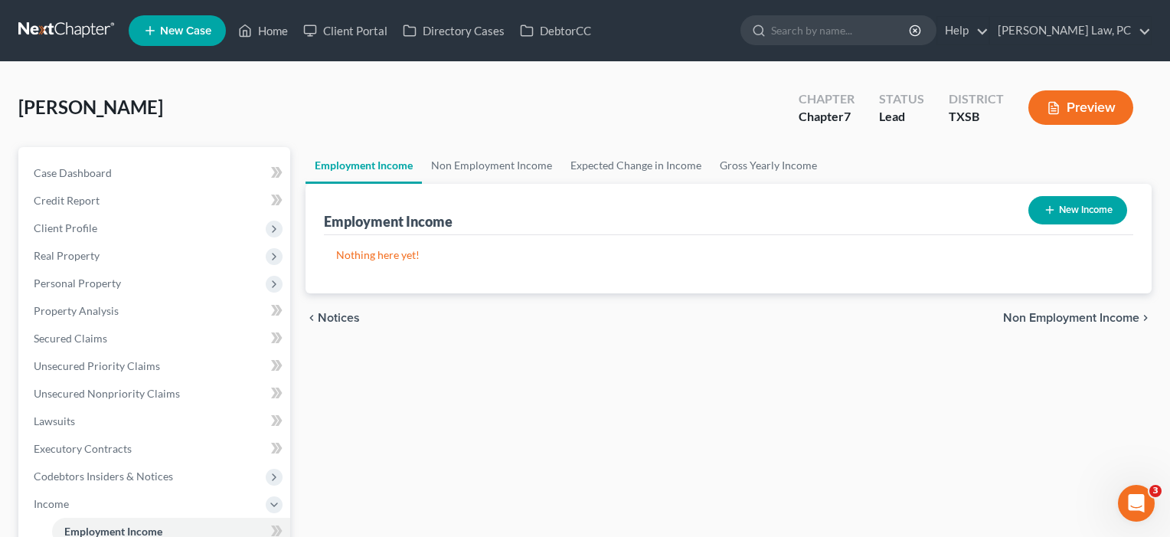
click at [1079, 213] on button "New Income" at bounding box center [1077, 210] width 99 height 28
select select "0"
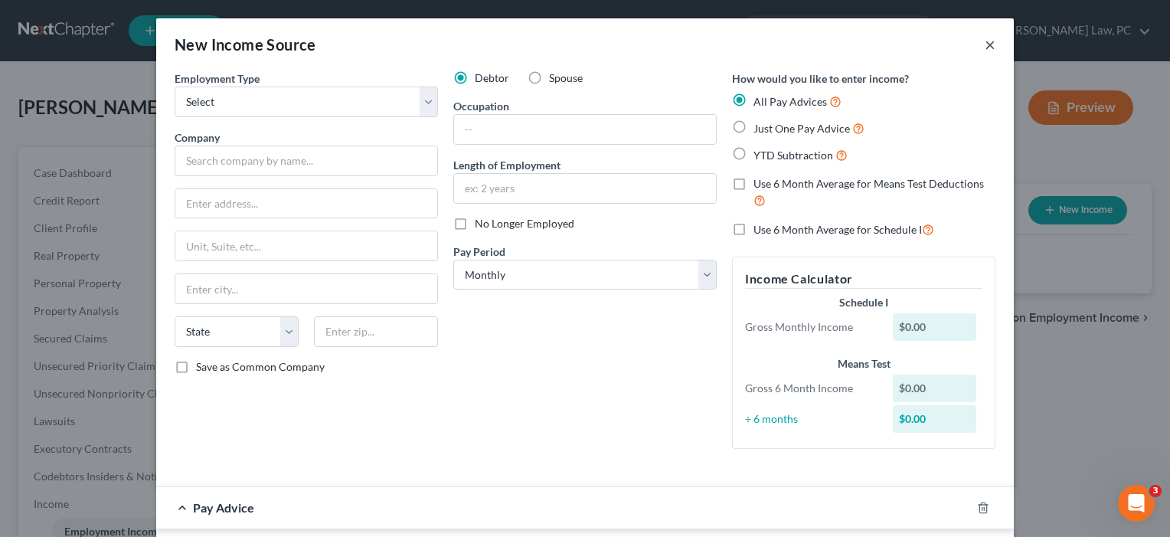
click at [989, 44] on button "×" at bounding box center [990, 44] width 11 height 18
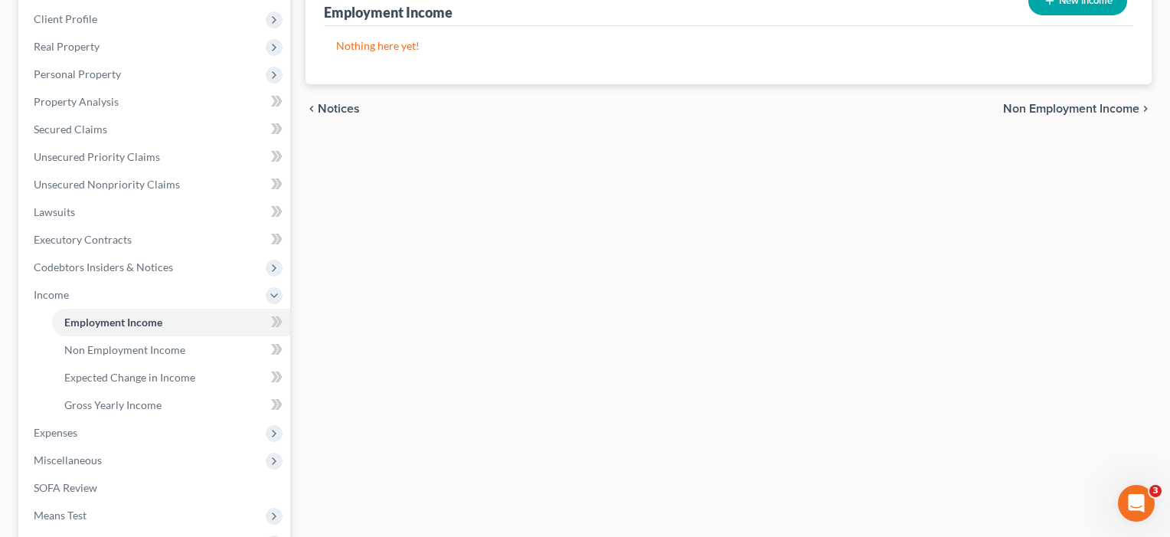
scroll to position [289, 0]
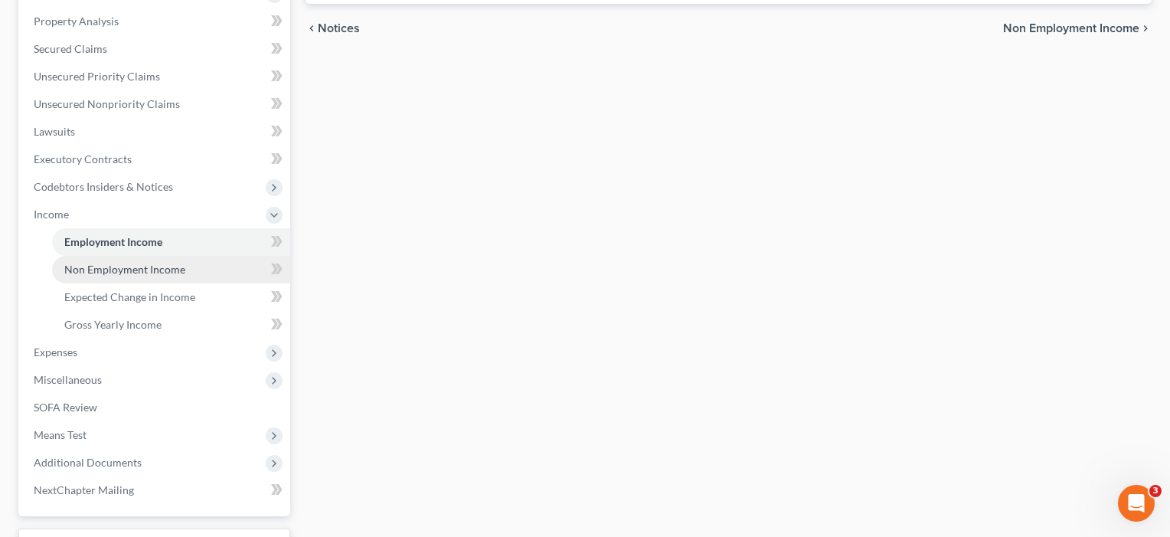
click at [131, 266] on span "Non Employment Income" at bounding box center [124, 269] width 121 height 13
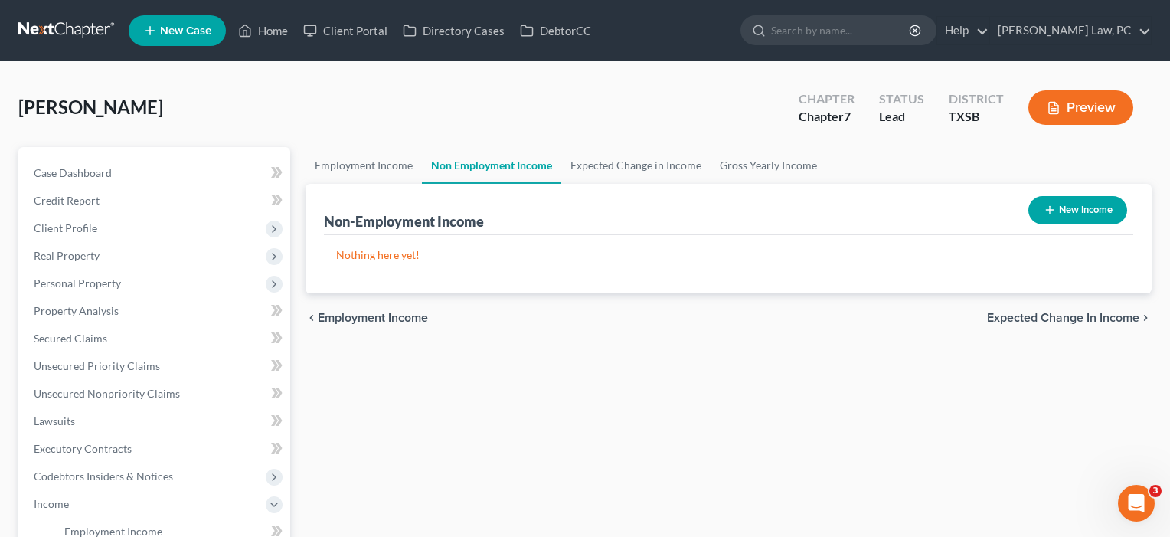
click at [1092, 215] on button "New Income" at bounding box center [1077, 210] width 99 height 28
select select "0"
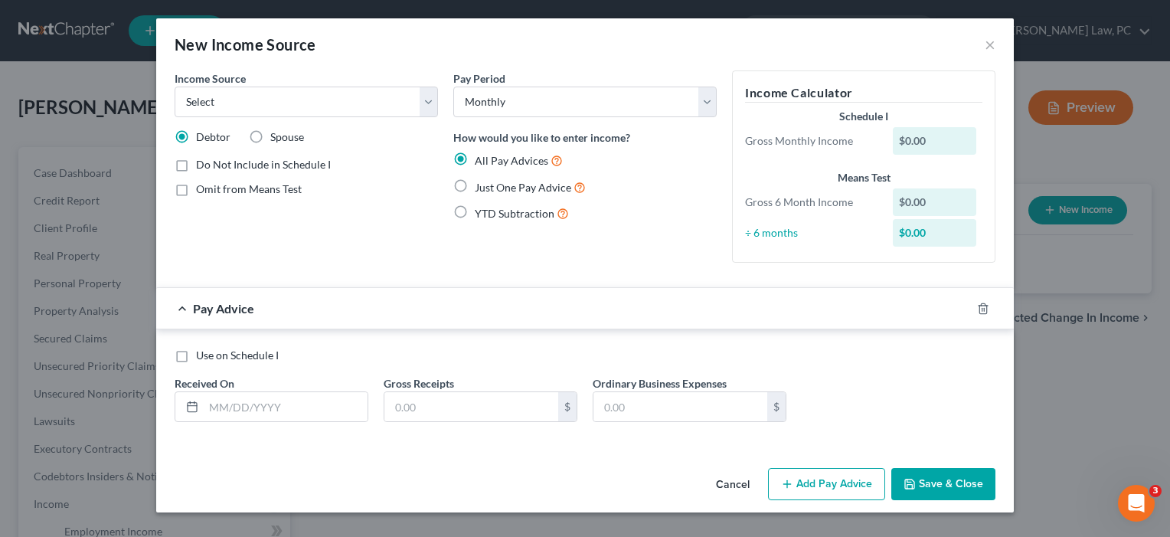
click at [731, 482] on button "Cancel" at bounding box center [733, 484] width 58 height 31
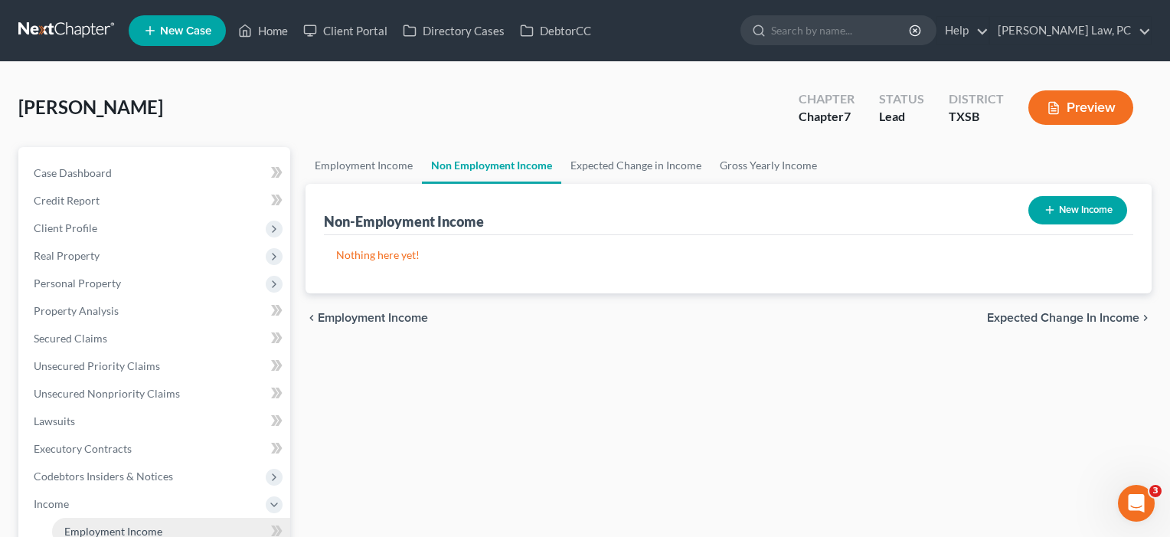
click at [107, 520] on link "Employment Income" at bounding box center [171, 532] width 238 height 28
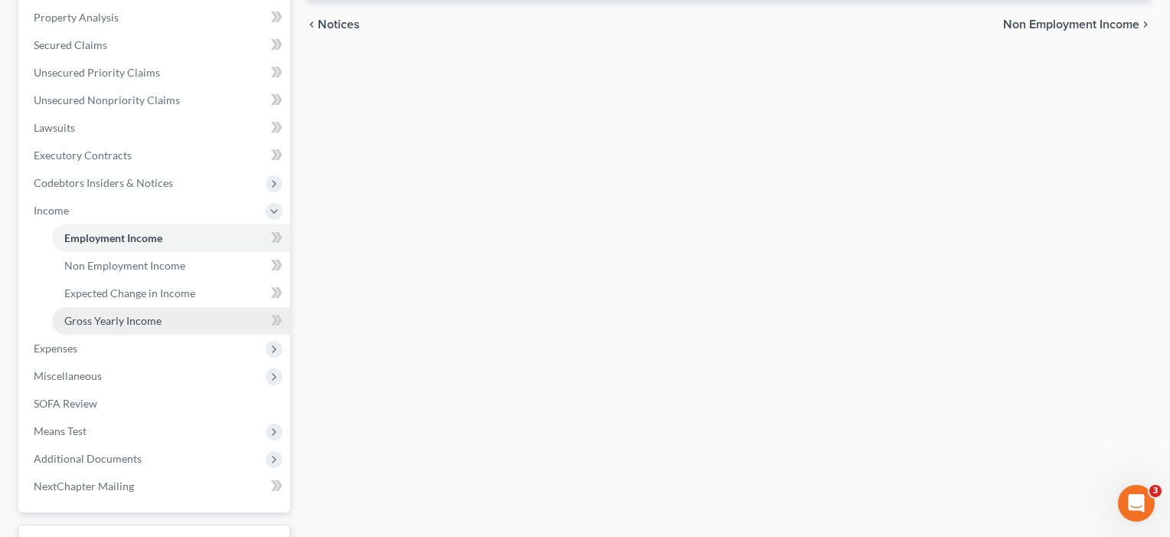
scroll to position [324, 0]
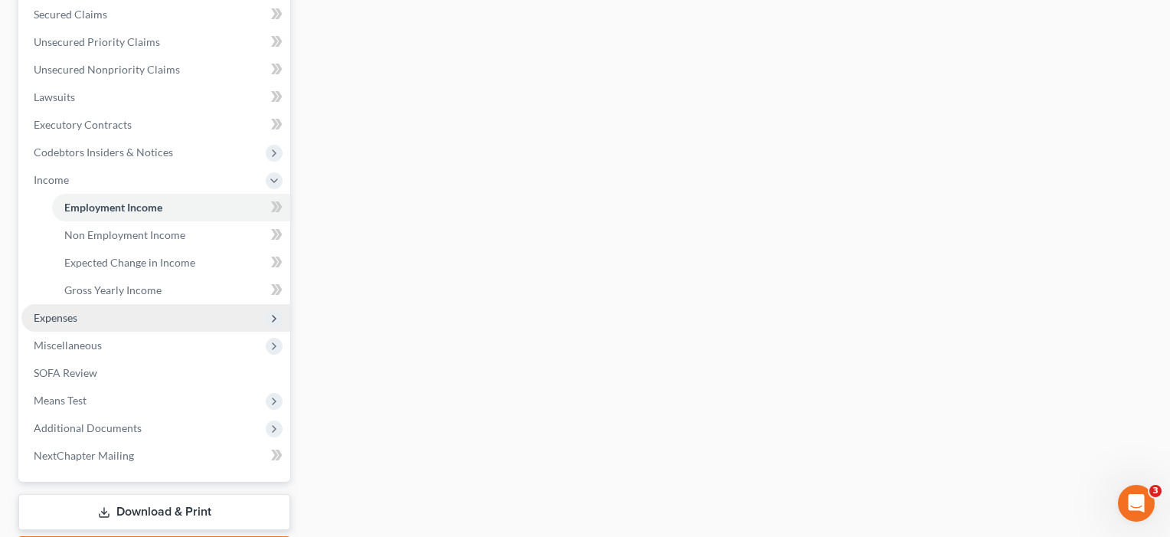
click at [54, 314] on span "Expenses" at bounding box center [56, 317] width 44 height 13
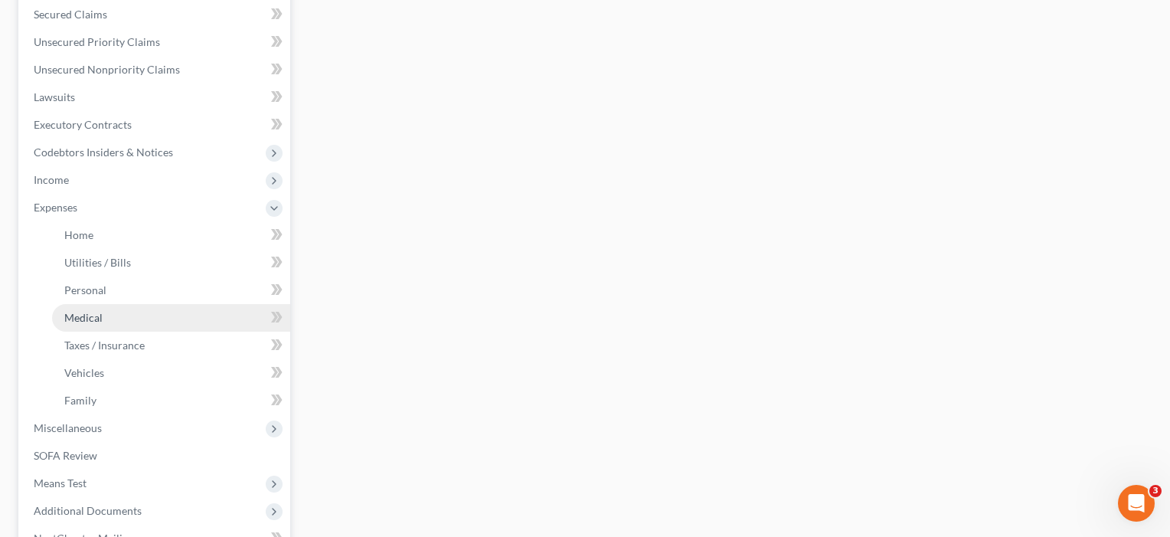
click at [85, 317] on span "Medical" at bounding box center [83, 317] width 38 height 13
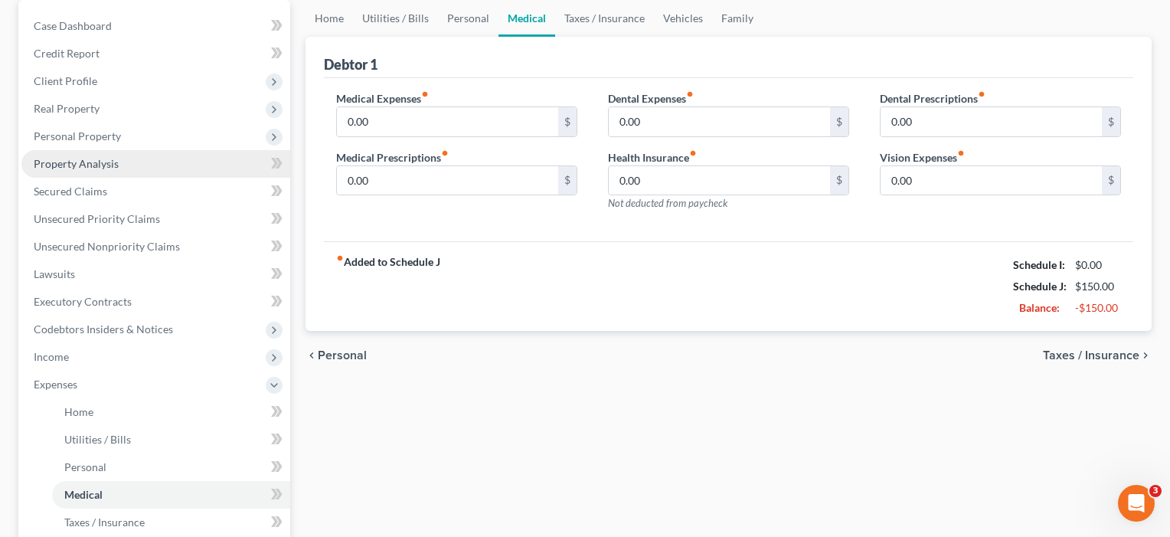
scroll to position [201, 0]
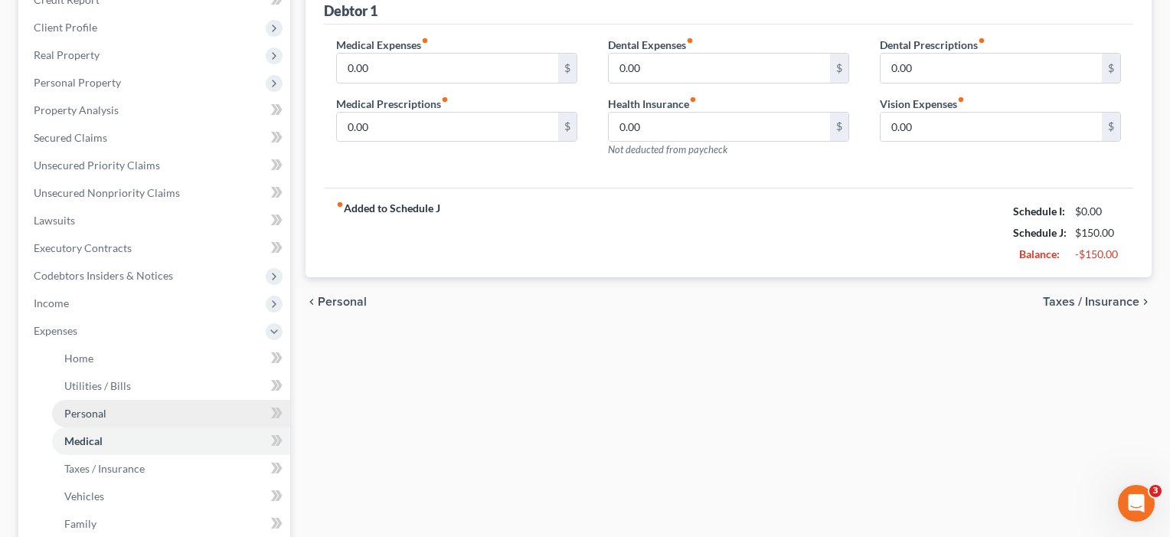
click at [79, 415] on span "Personal" at bounding box center [85, 413] width 42 height 13
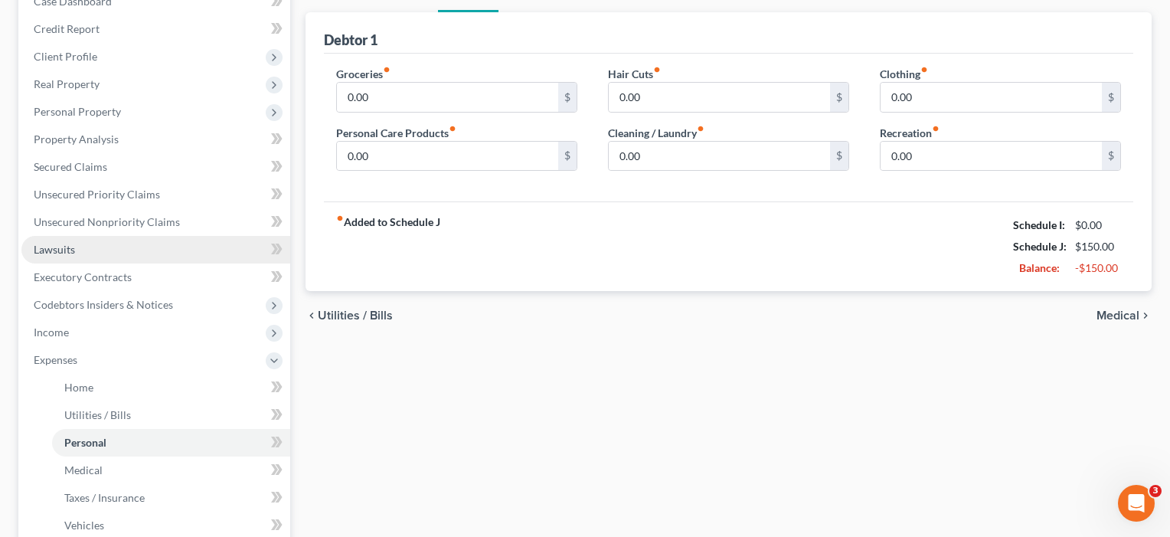
scroll to position [224, 0]
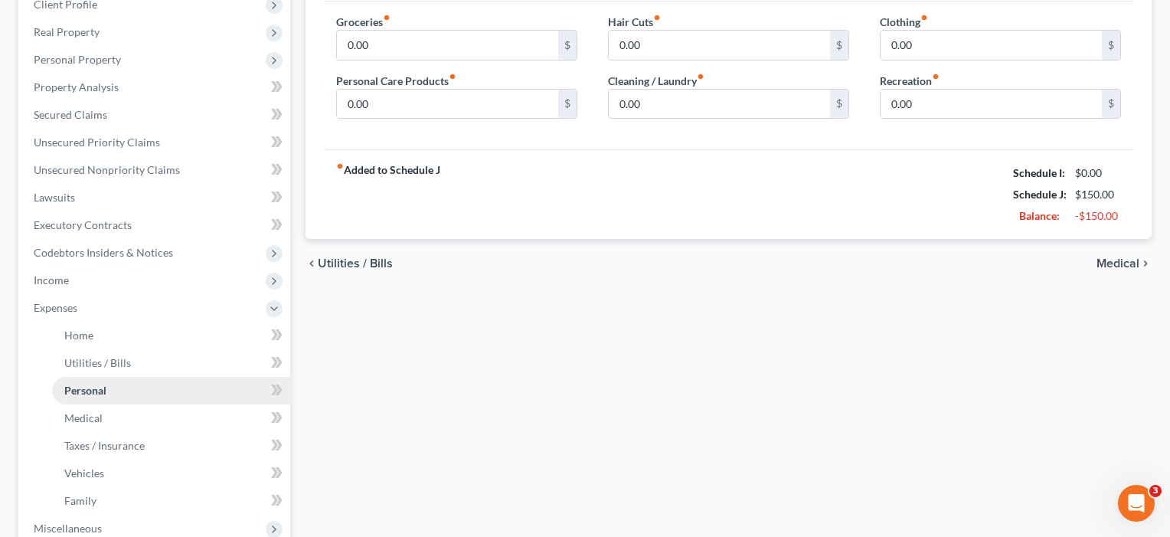
click at [81, 387] on span "Personal" at bounding box center [85, 390] width 42 height 13
click at [82, 423] on span "Medical" at bounding box center [83, 417] width 38 height 13
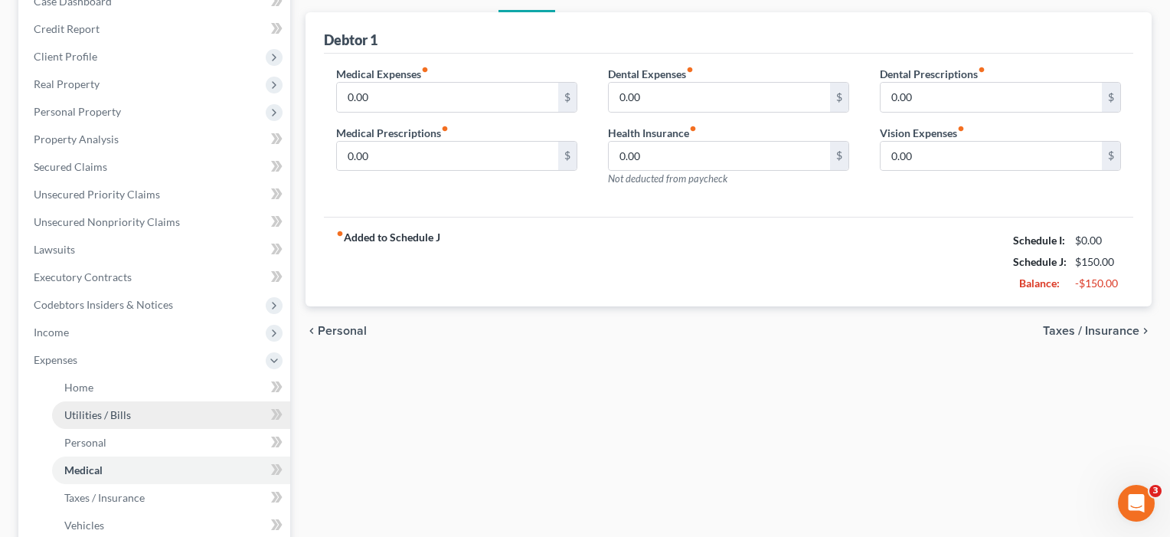
scroll to position [173, 0]
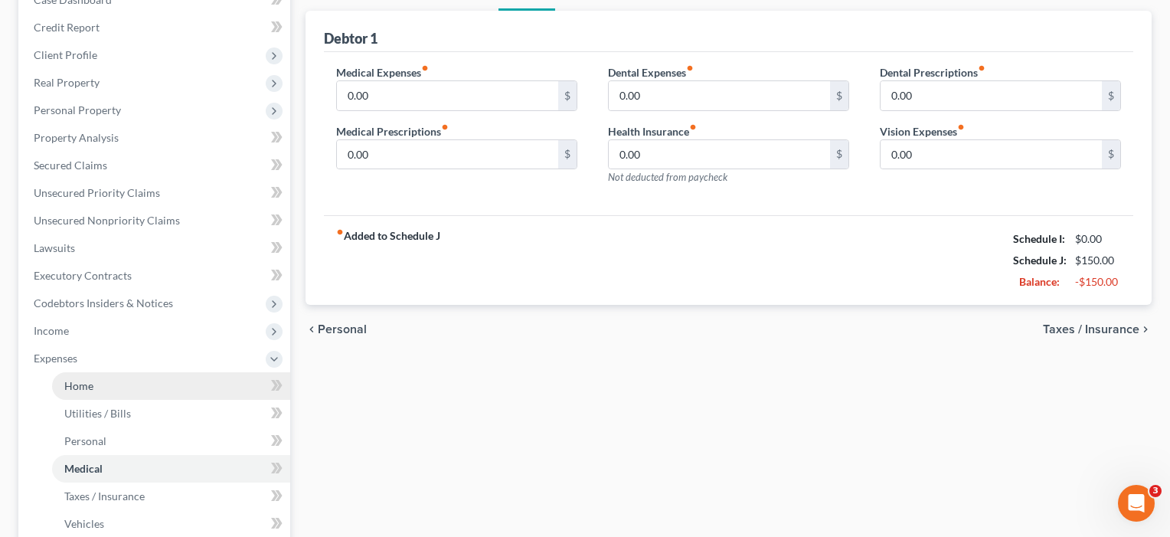
click at [77, 387] on span "Home" at bounding box center [78, 385] width 29 height 13
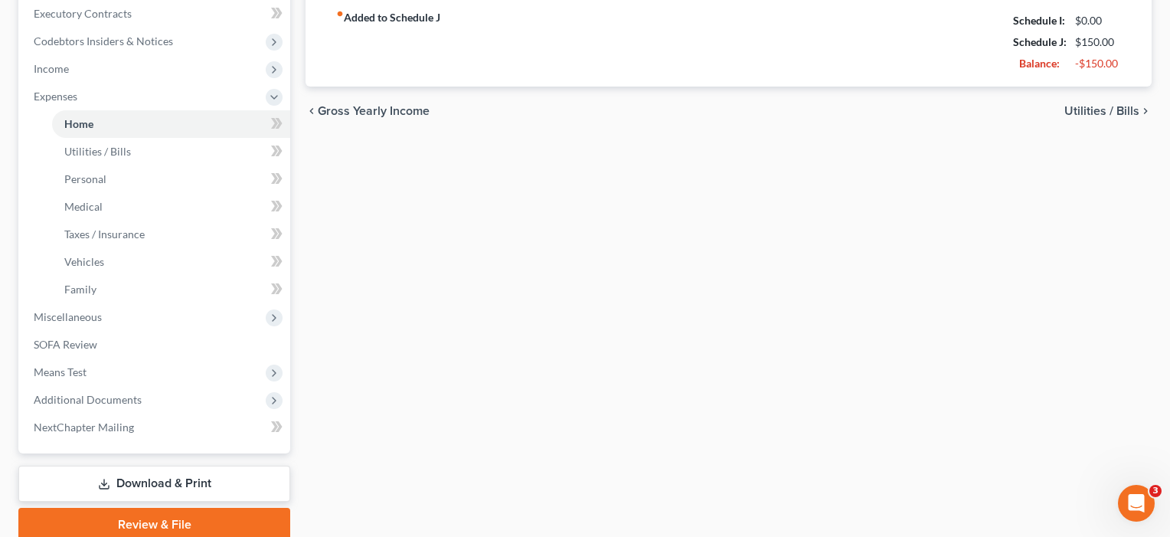
scroll to position [481, 0]
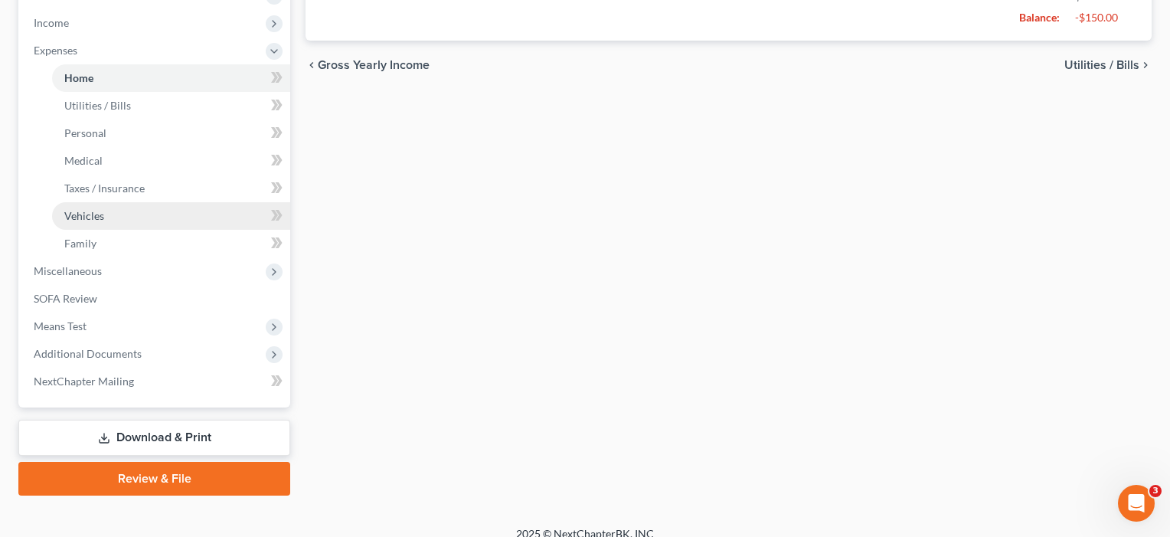
click at [75, 217] on span "Vehicles" at bounding box center [84, 215] width 40 height 13
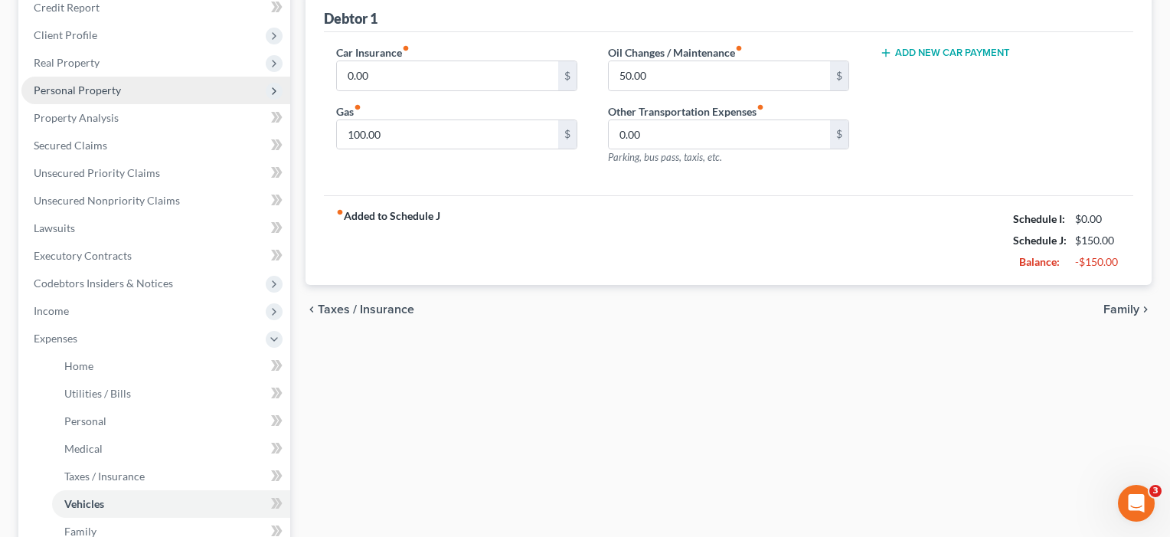
scroll to position [235, 0]
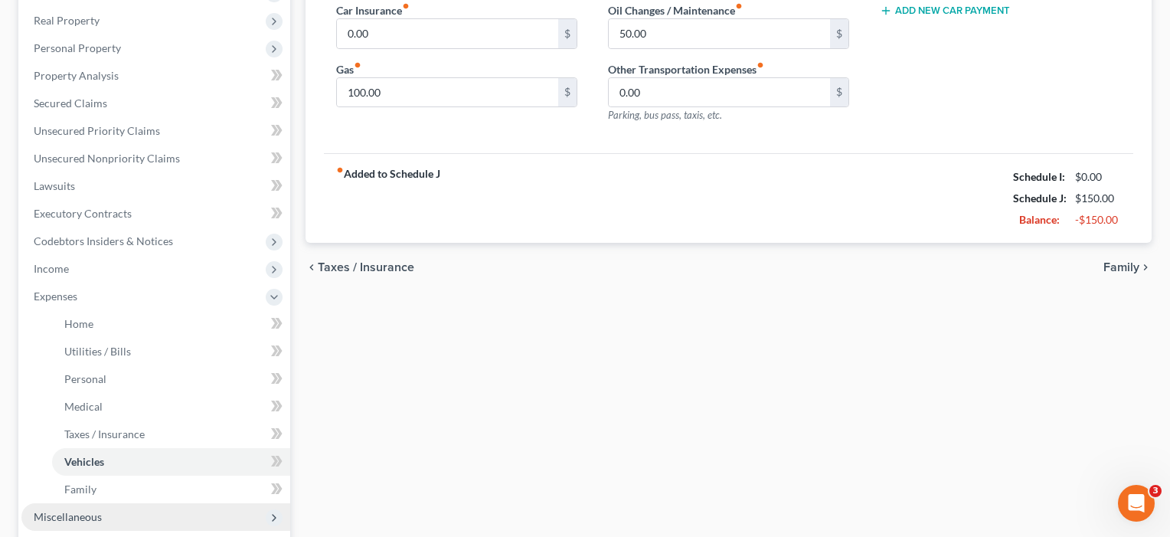
click at [91, 517] on span "Miscellaneous" at bounding box center [68, 516] width 68 height 13
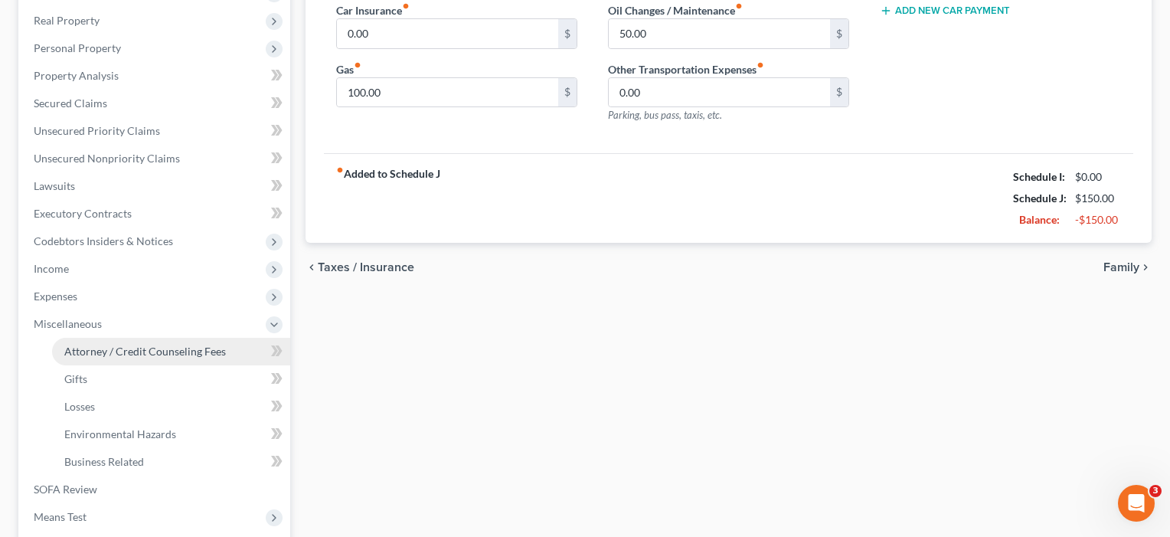
click at [120, 355] on span "Attorney / Credit Counseling Fees" at bounding box center [145, 351] width 162 height 13
select select "4"
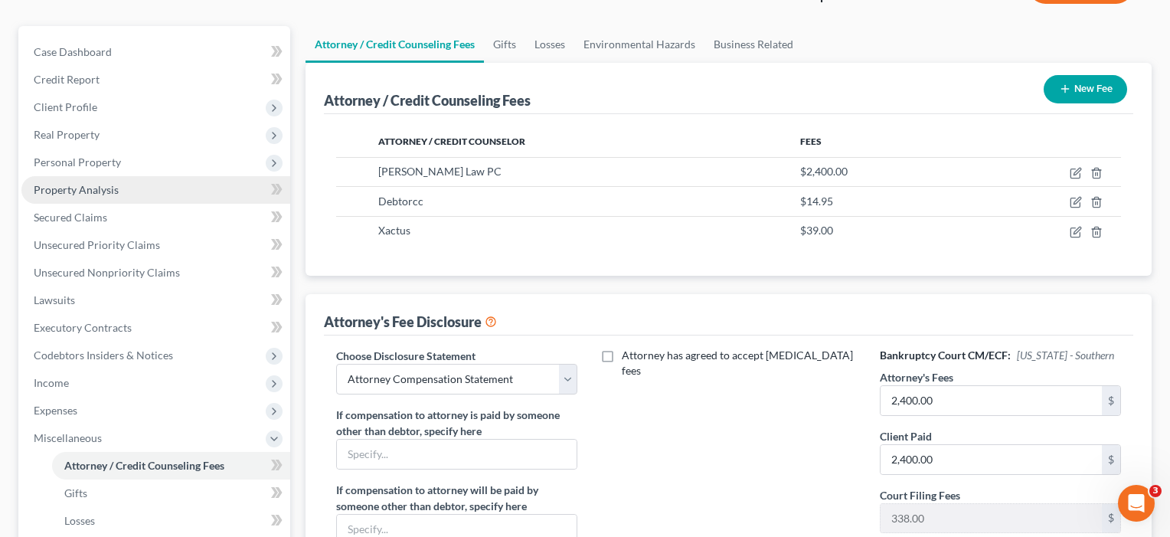
scroll to position [117, 0]
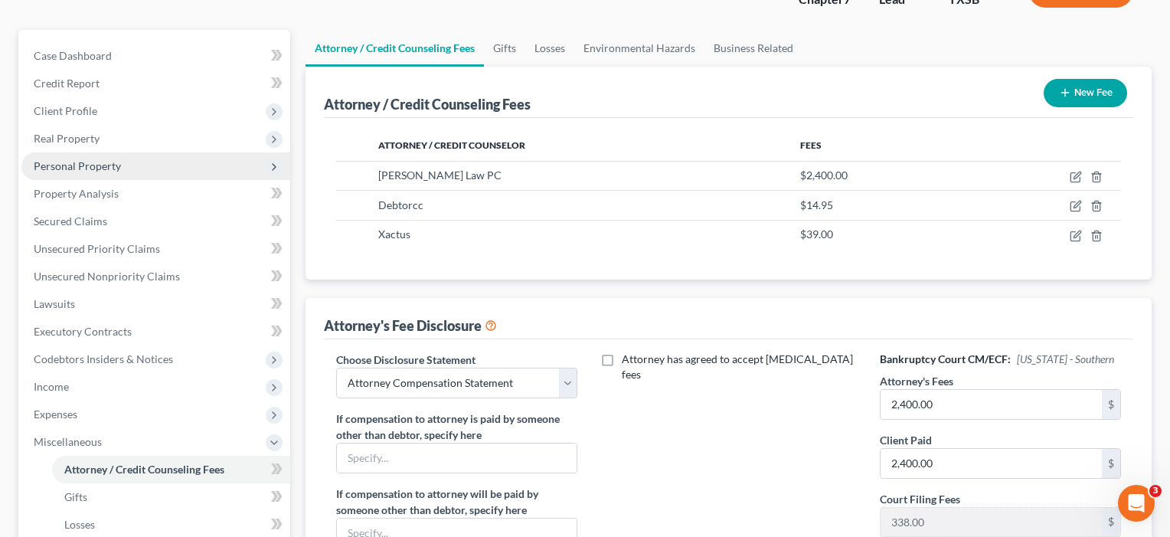
click at [96, 169] on span "Personal Property" at bounding box center [77, 165] width 87 height 13
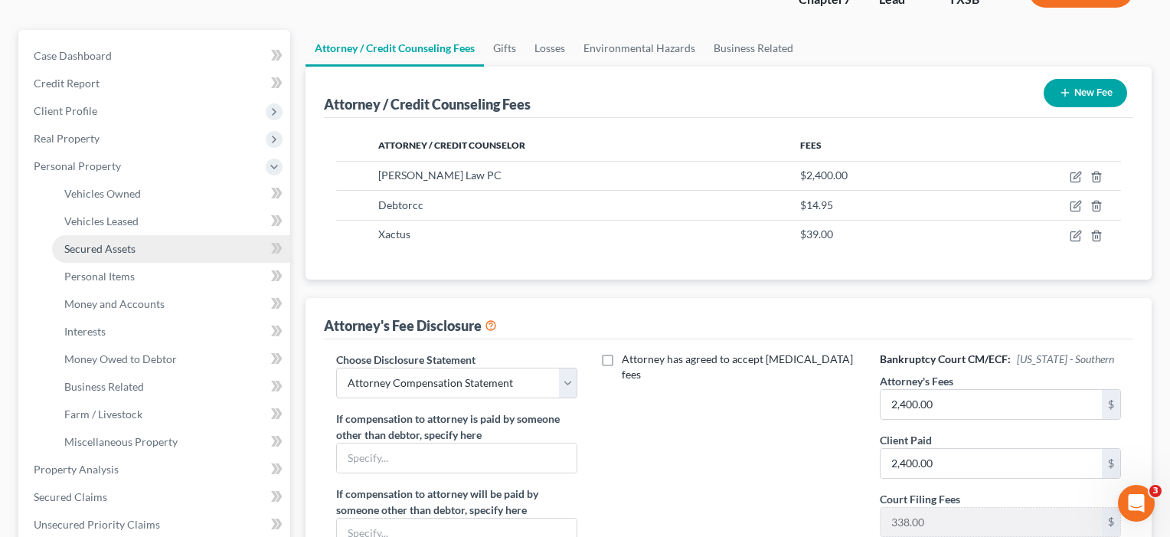
click at [94, 245] on span "Secured Assets" at bounding box center [99, 248] width 71 height 13
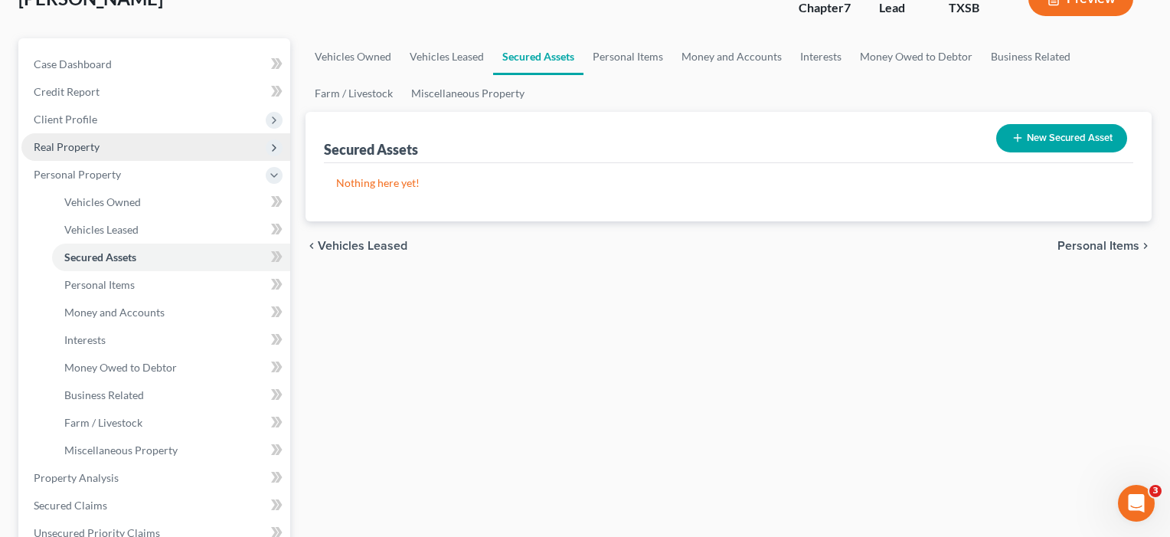
scroll to position [143, 0]
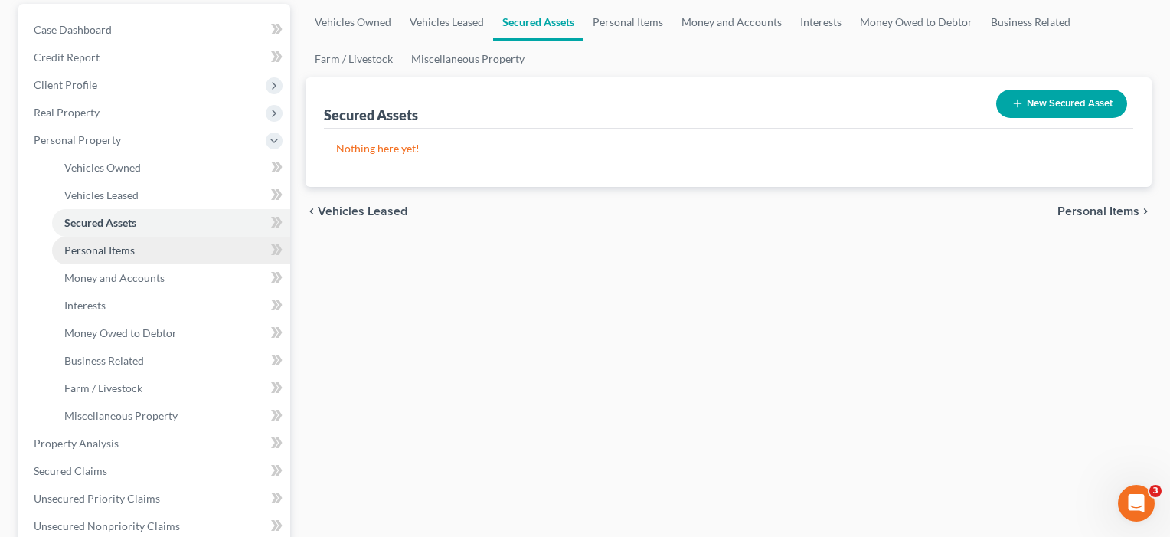
click at [93, 247] on span "Personal Items" at bounding box center [99, 249] width 70 height 13
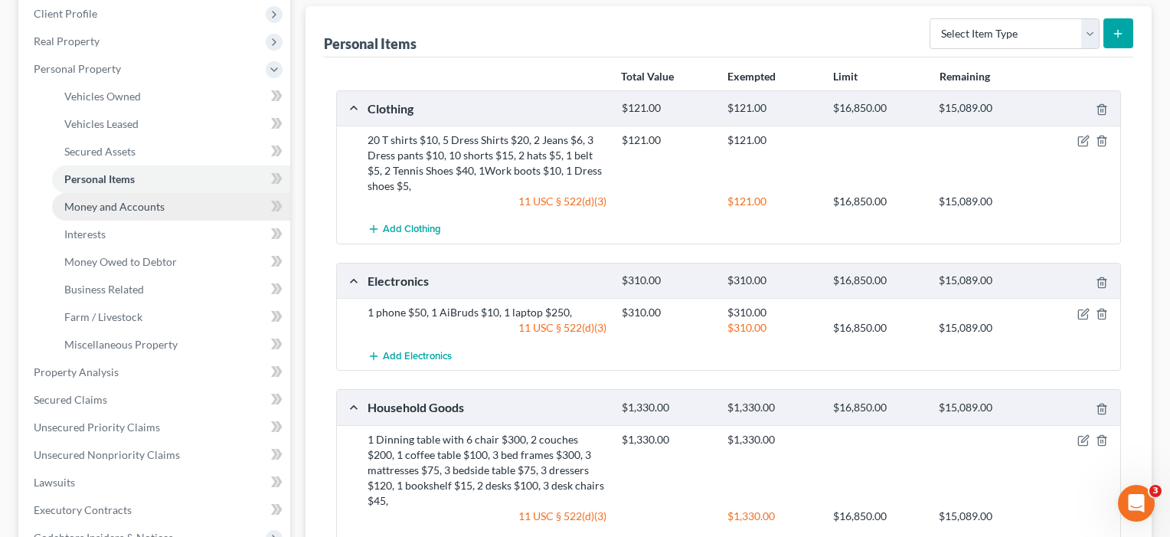
scroll to position [233, 0]
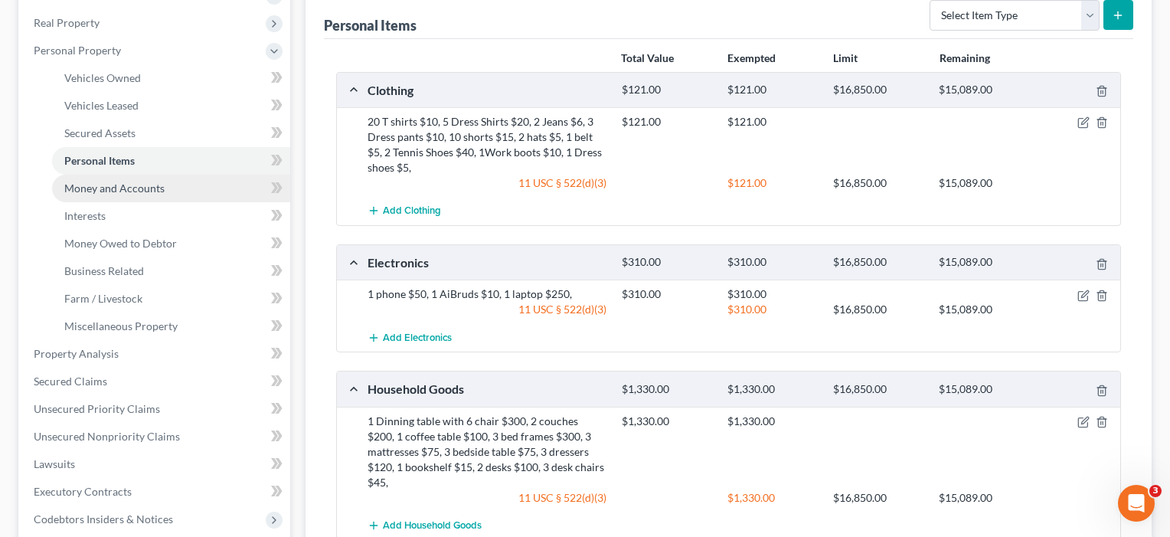
click at [92, 184] on span "Money and Accounts" at bounding box center [114, 187] width 100 height 13
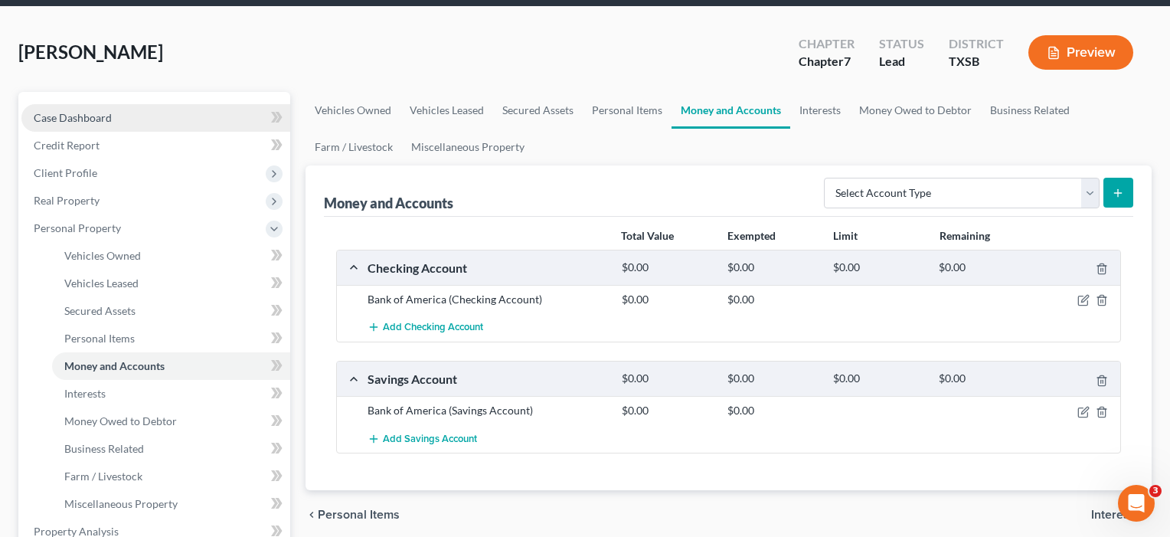
scroll to position [56, 0]
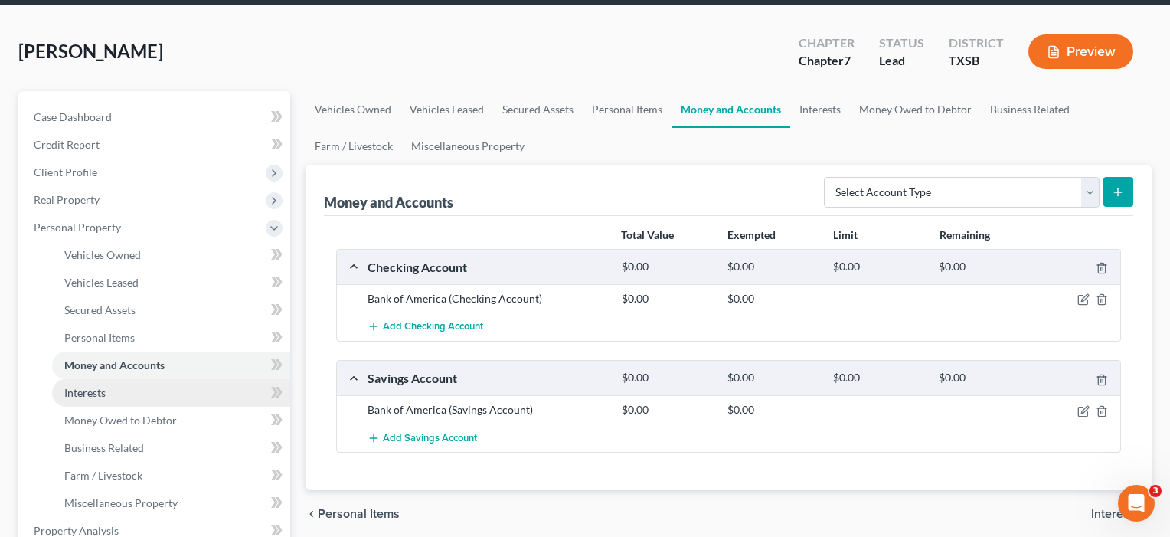
click at [100, 398] on span "Interests" at bounding box center [84, 392] width 41 height 13
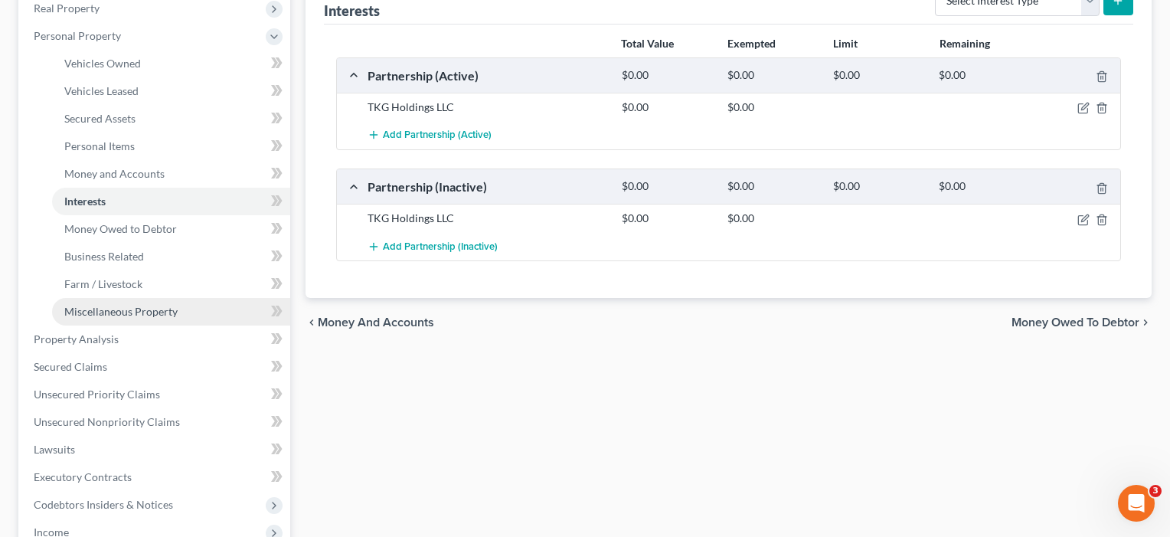
scroll to position [247, 0]
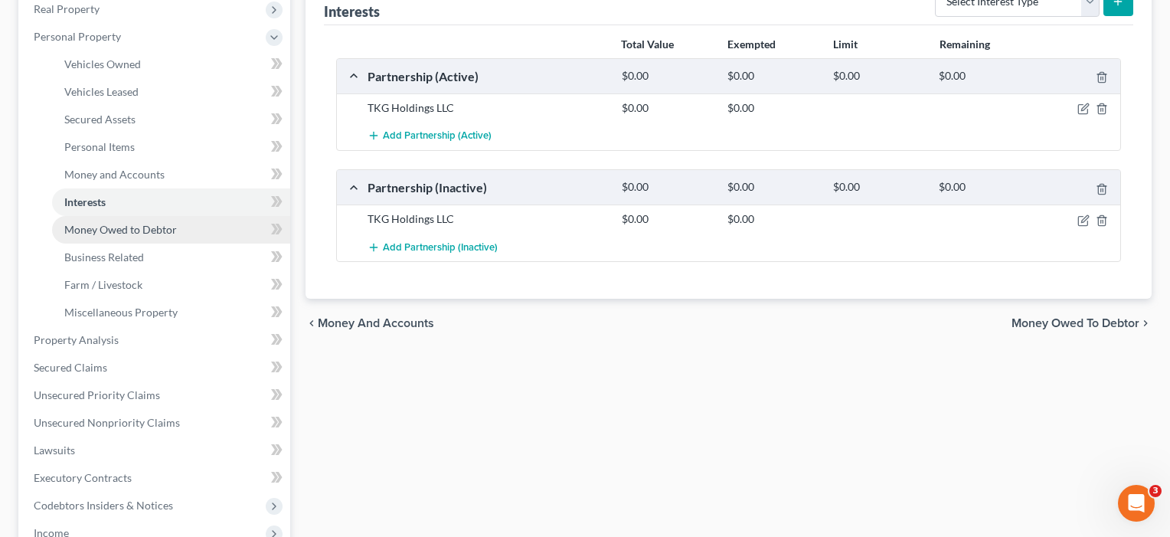
click at [93, 222] on link "Money Owed to Debtor" at bounding box center [171, 230] width 238 height 28
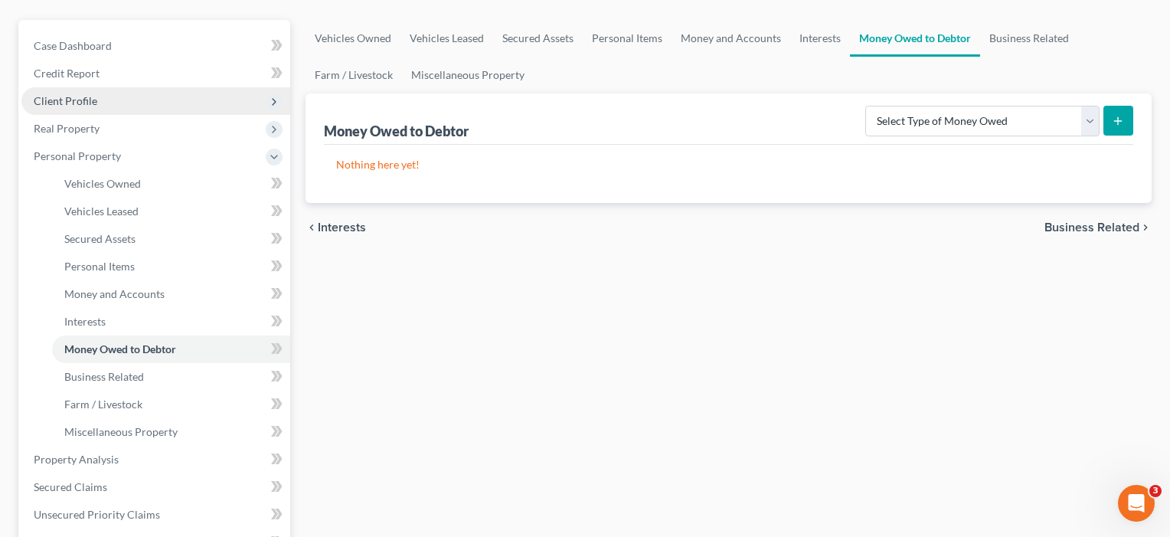
scroll to position [190, 0]
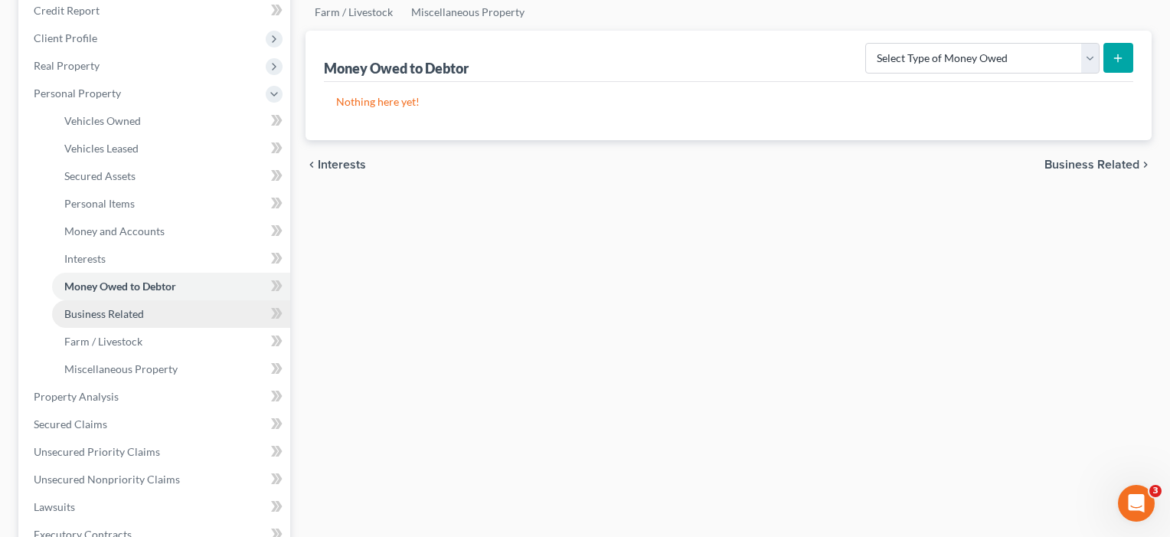
click at [93, 305] on link "Business Related" at bounding box center [171, 314] width 238 height 28
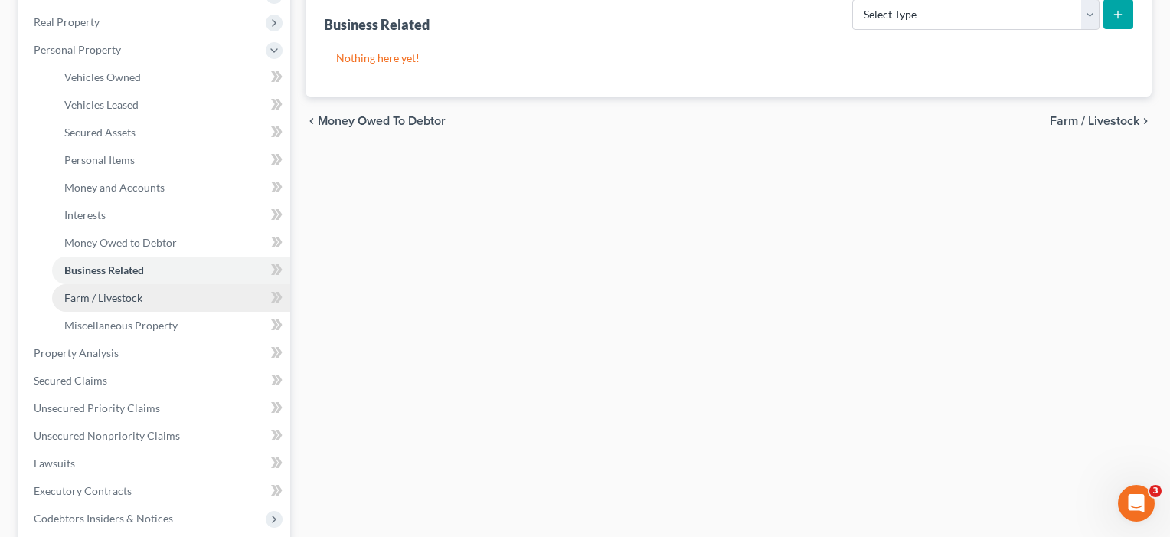
click at [83, 287] on link "Farm / Livestock" at bounding box center [171, 298] width 238 height 28
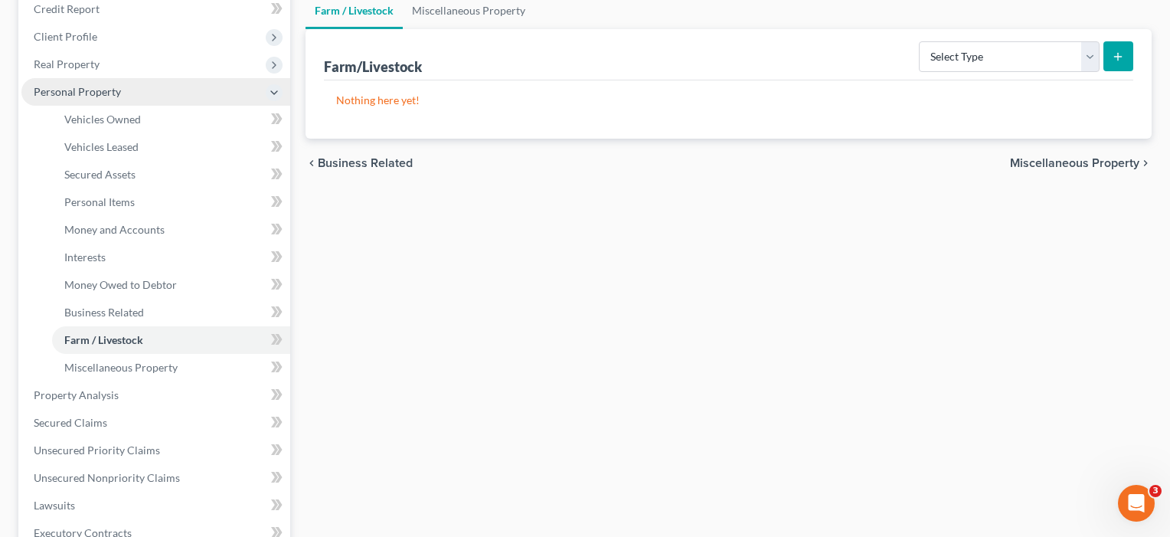
scroll to position [228, 0]
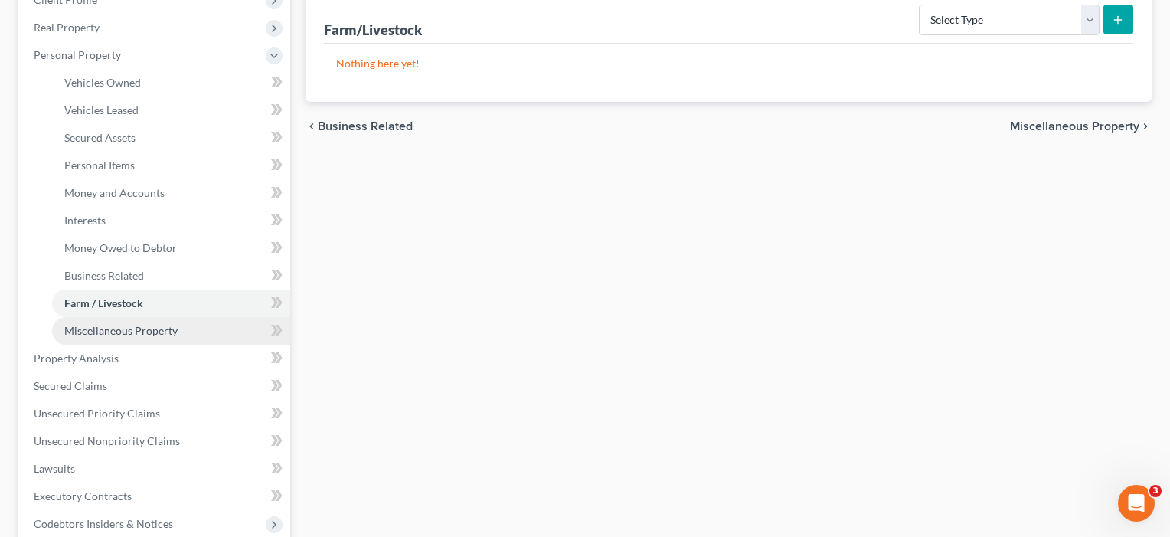
click at [84, 329] on span "Miscellaneous Property" at bounding box center [120, 330] width 113 height 13
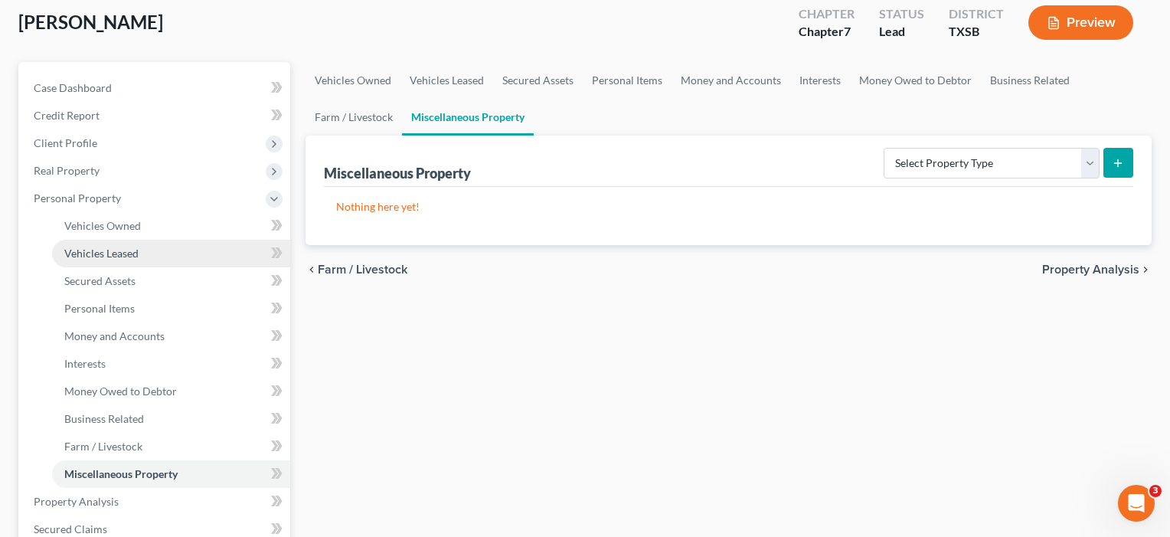
scroll to position [104, 0]
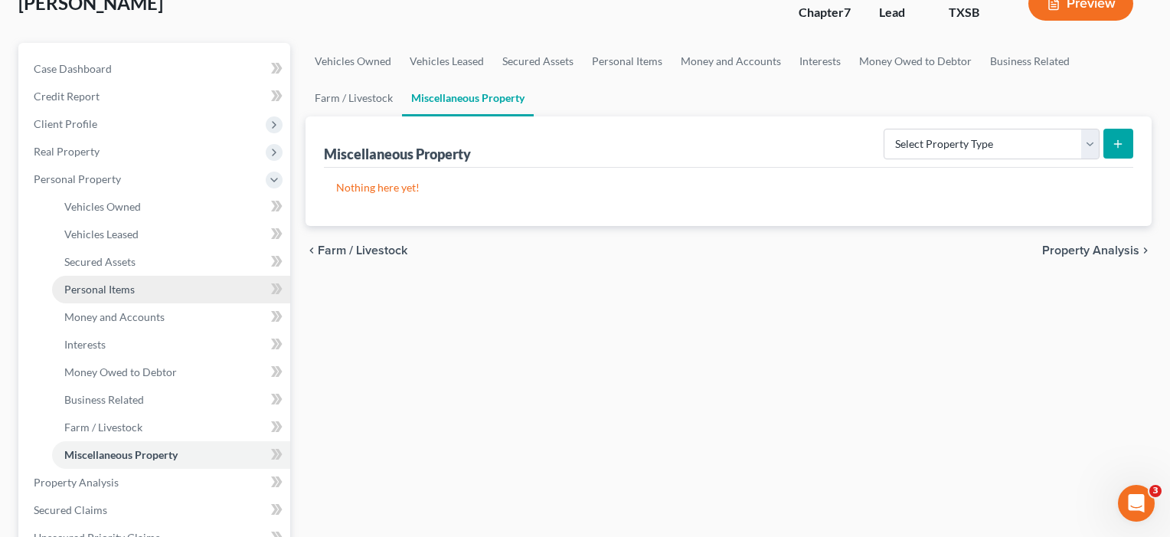
click at [93, 296] on link "Personal Items" at bounding box center [171, 290] width 238 height 28
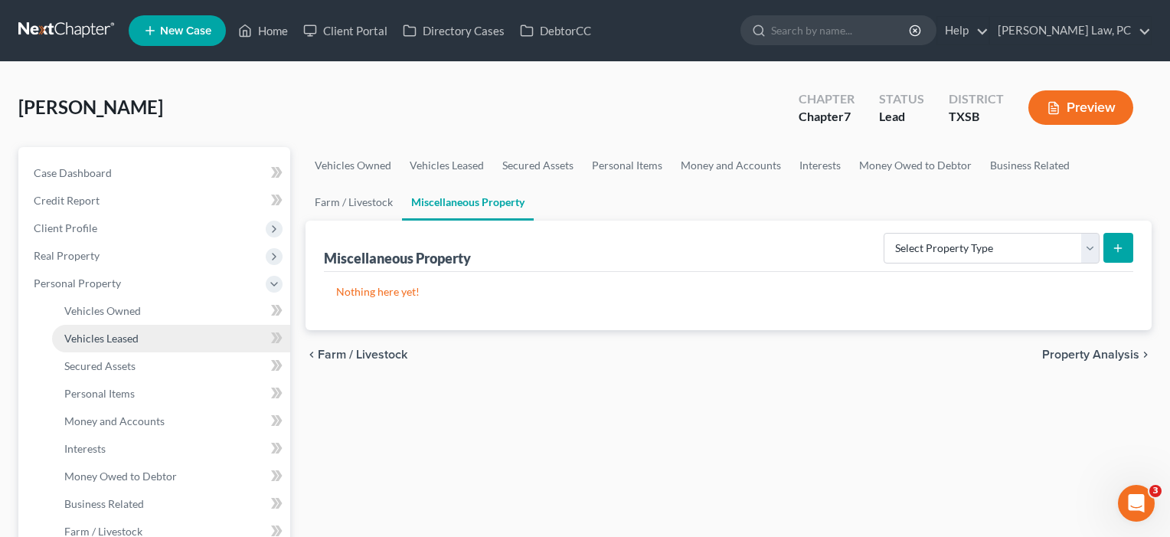
scroll to position [51, 0]
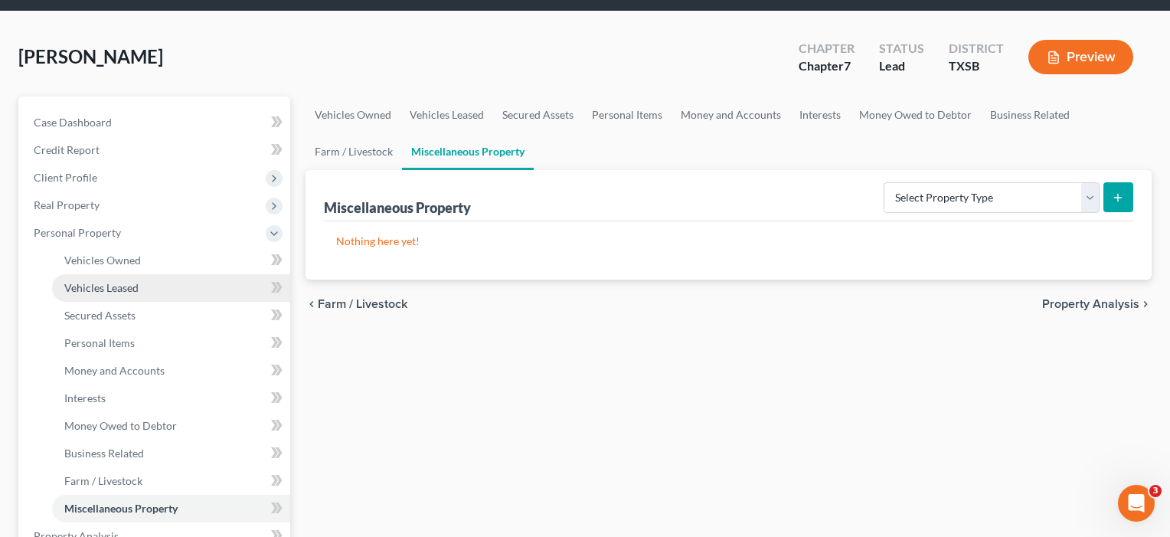
click at [86, 288] on span "Vehicles Leased" at bounding box center [101, 287] width 74 height 13
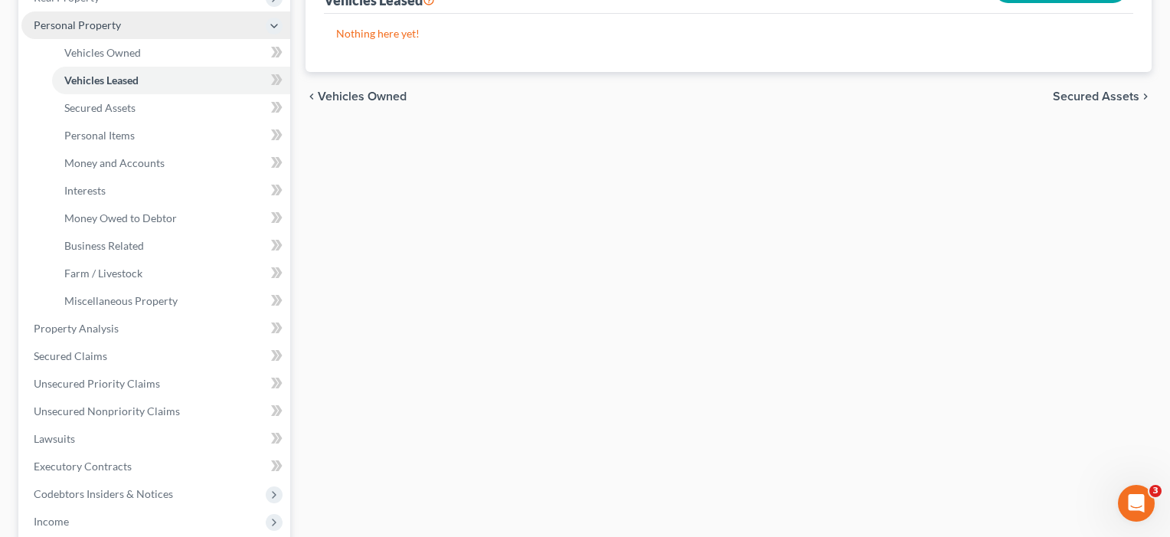
scroll to position [260, 0]
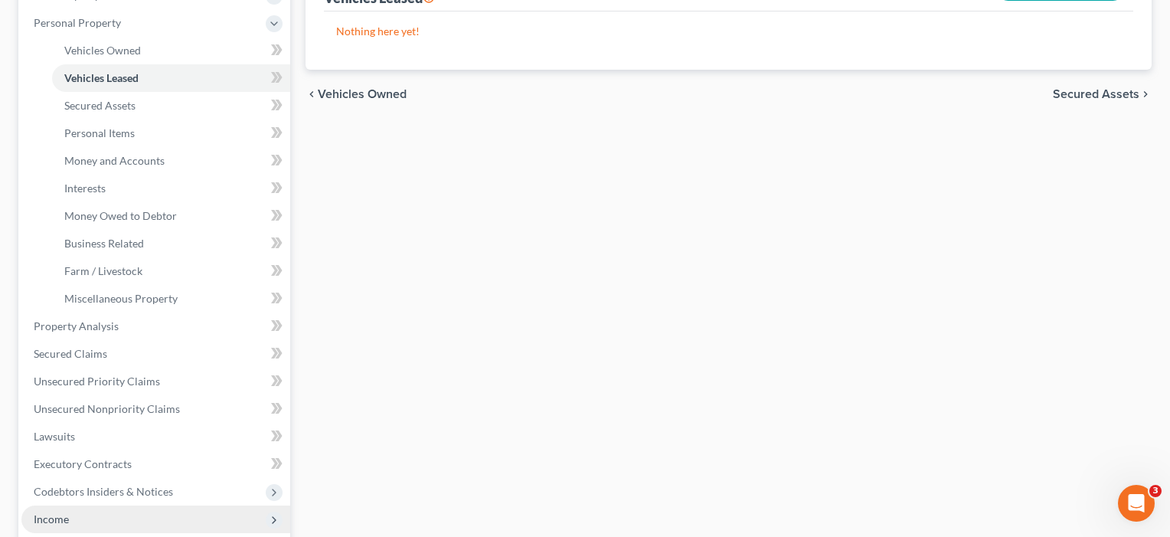
click at [66, 514] on span "Income" at bounding box center [51, 518] width 35 height 13
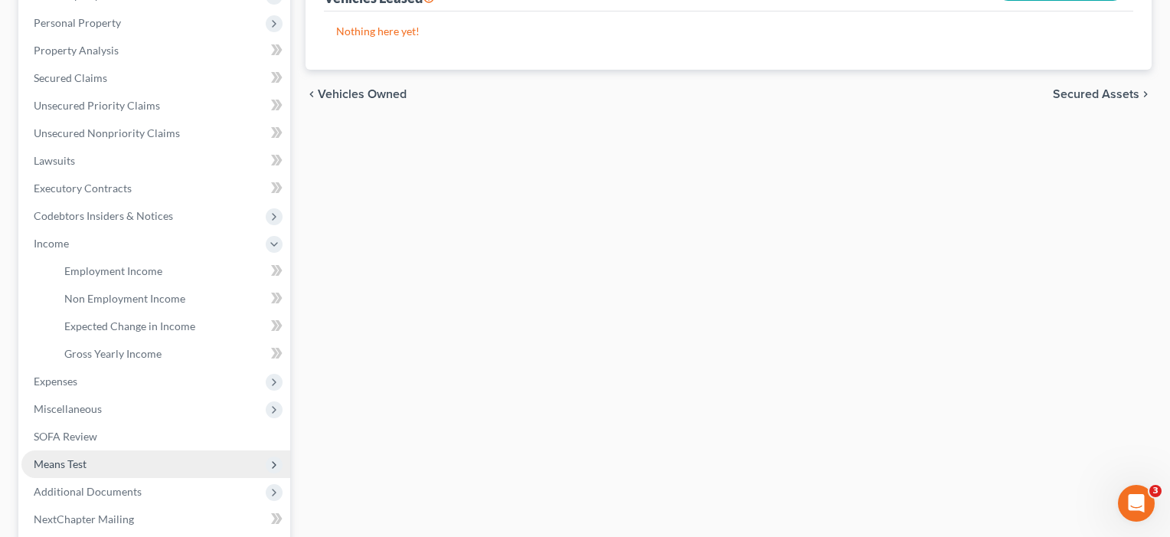
click at [60, 462] on span "Means Test" at bounding box center [60, 463] width 53 height 13
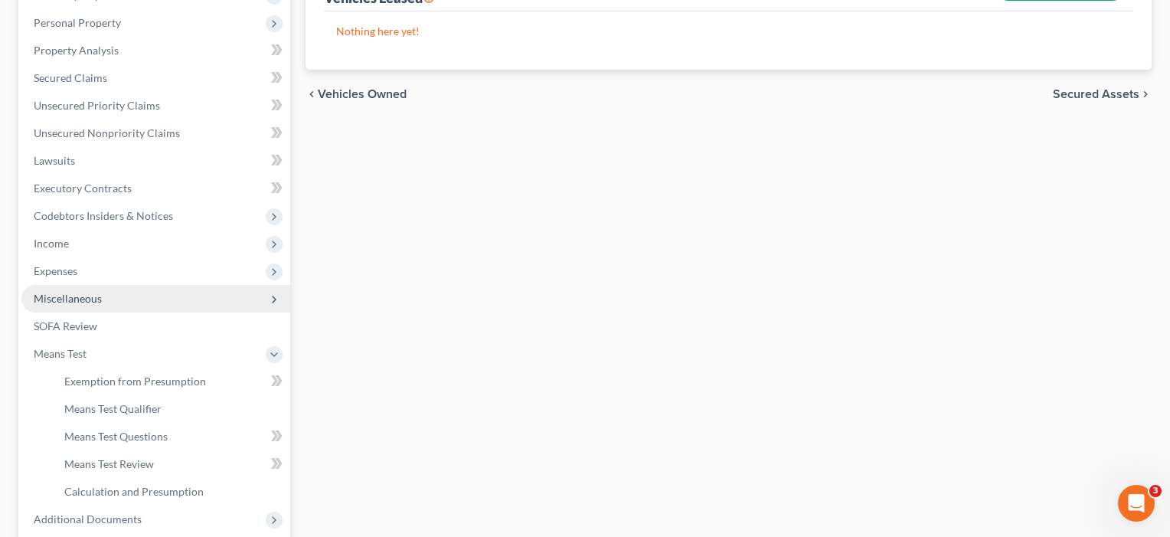
click at [70, 297] on span "Miscellaneous" at bounding box center [68, 298] width 68 height 13
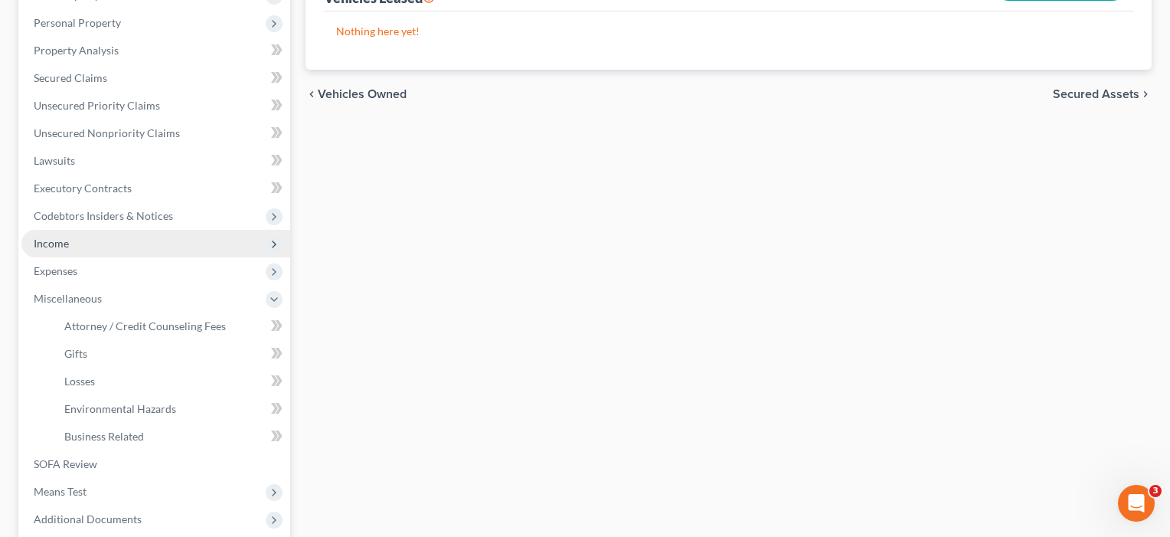
click at [60, 240] on span "Income" at bounding box center [51, 243] width 35 height 13
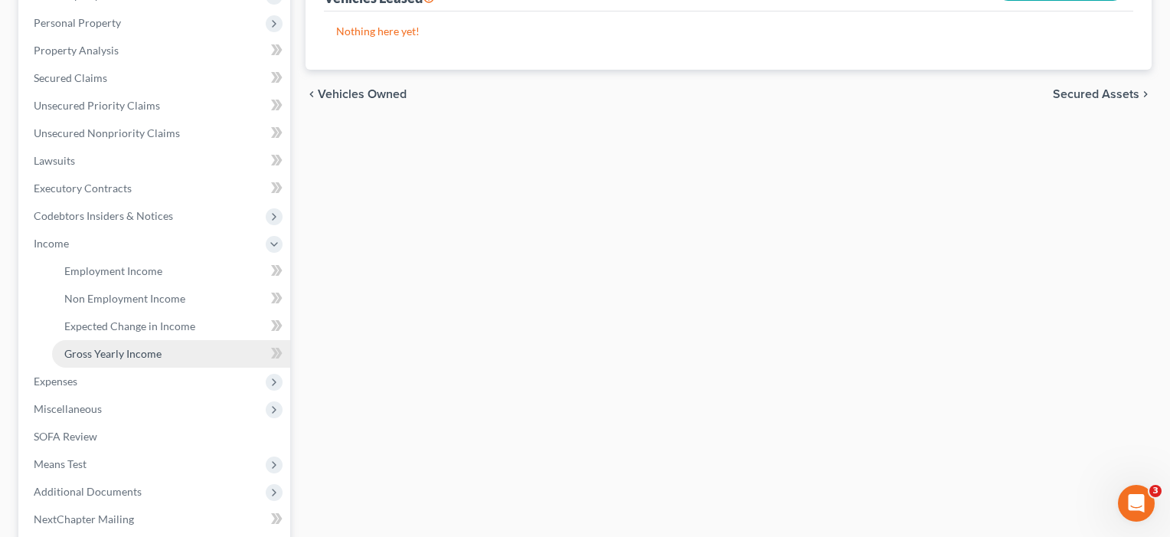
click at [87, 361] on link "Gross Yearly Income" at bounding box center [171, 354] width 238 height 28
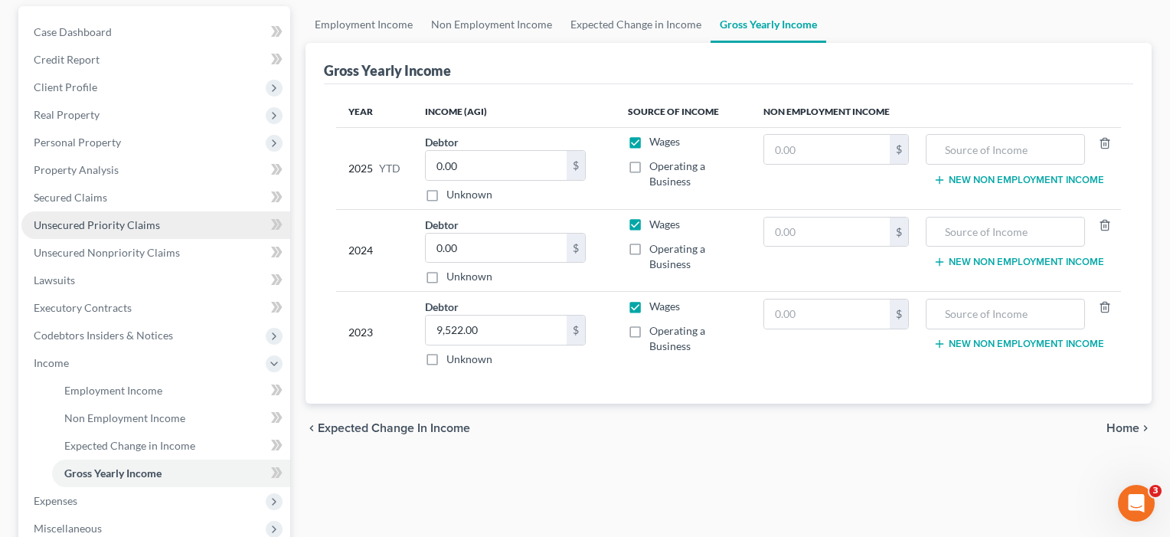
scroll to position [142, 0]
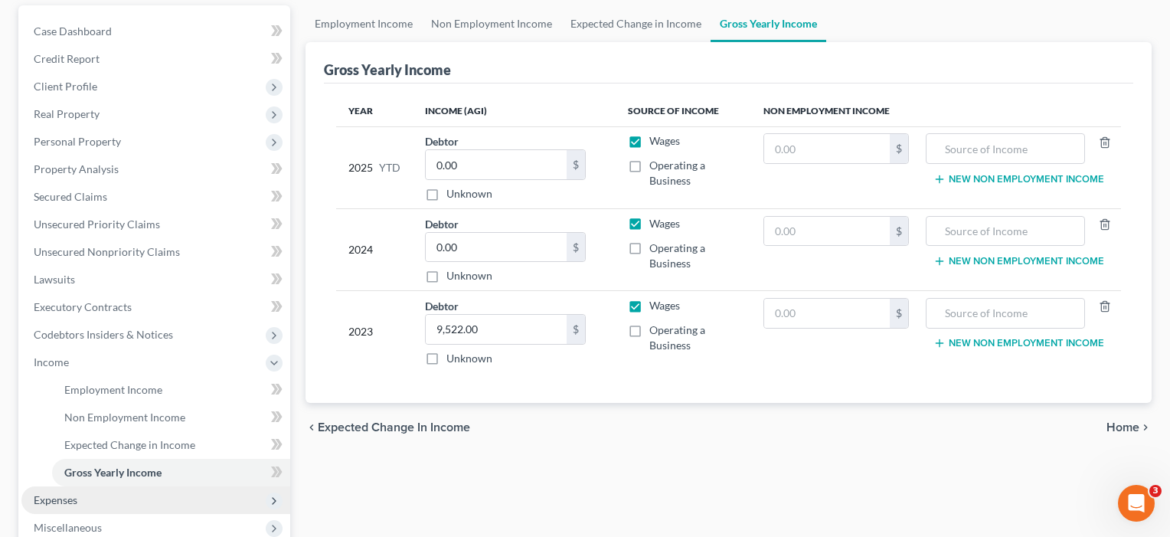
click at [49, 508] on span "Expenses" at bounding box center [155, 500] width 269 height 28
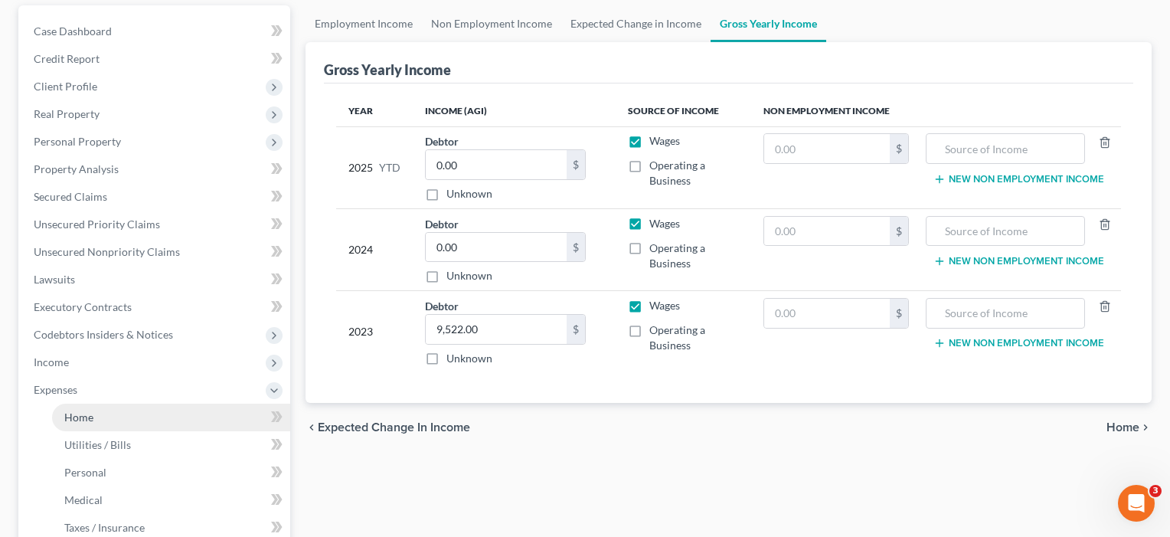
click at [70, 425] on link "Home" at bounding box center [171, 417] width 238 height 28
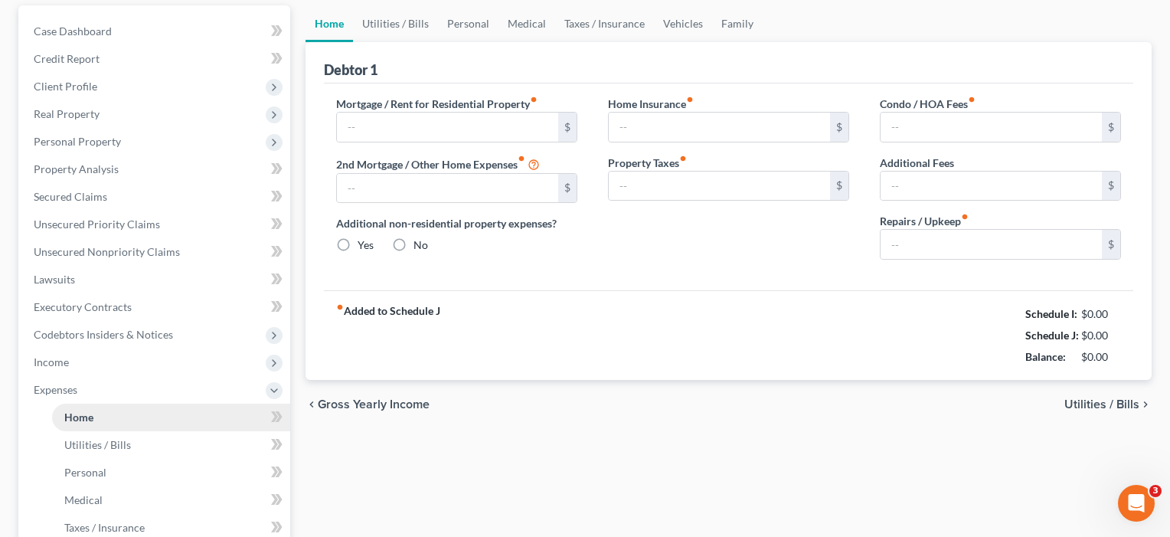
scroll to position [4, 0]
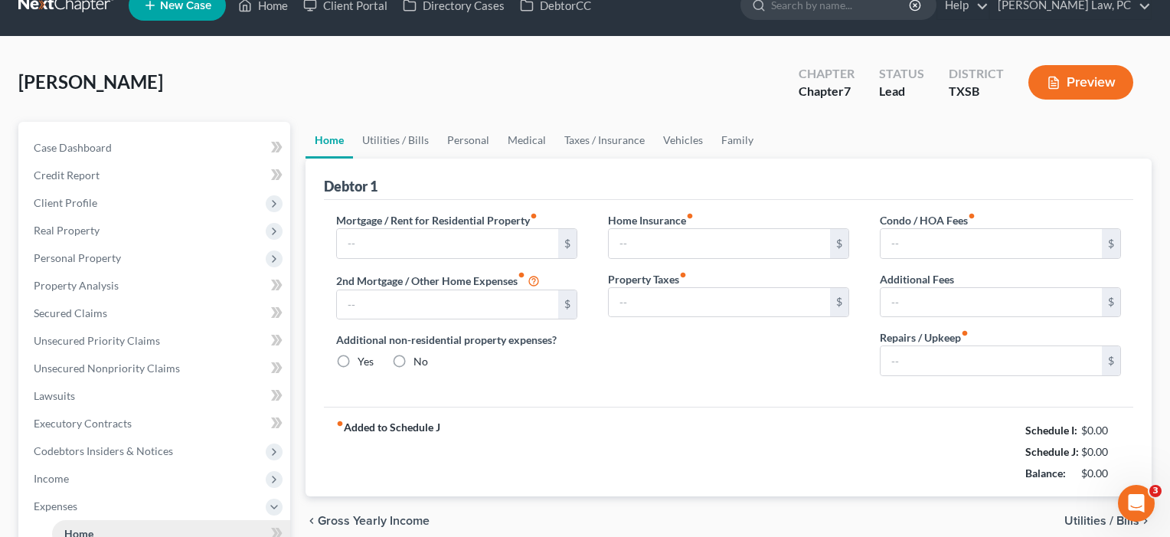
type input "0.00"
radio input "true"
type input "0.00"
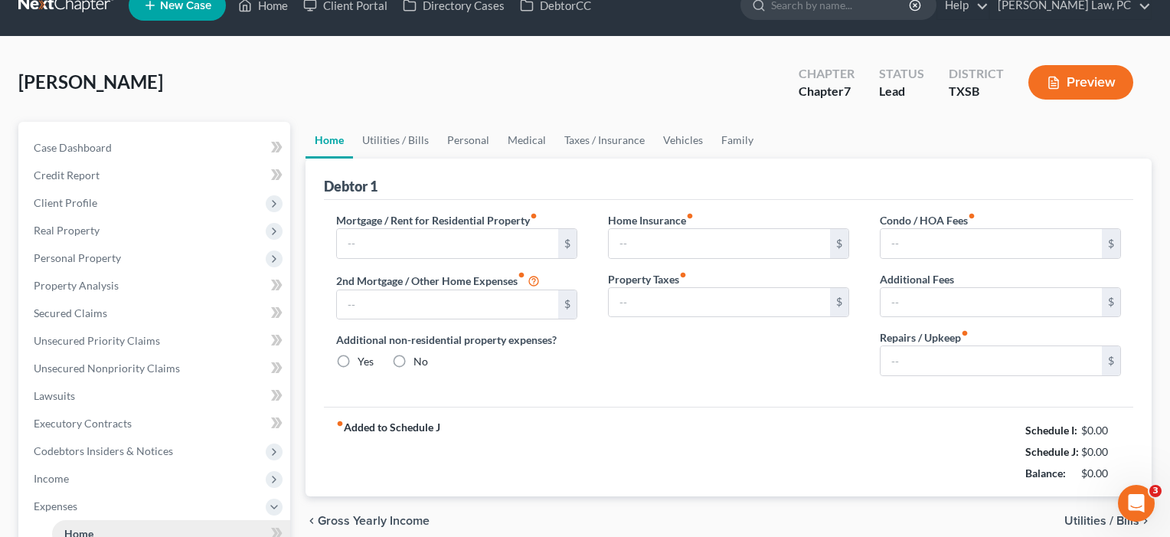
type input "0.00"
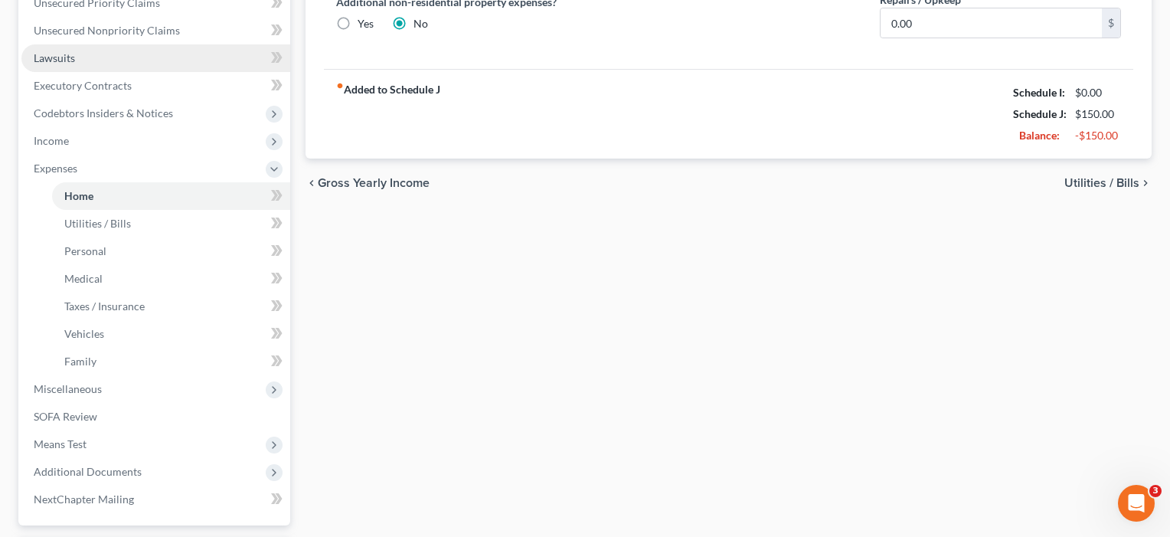
scroll to position [366, 0]
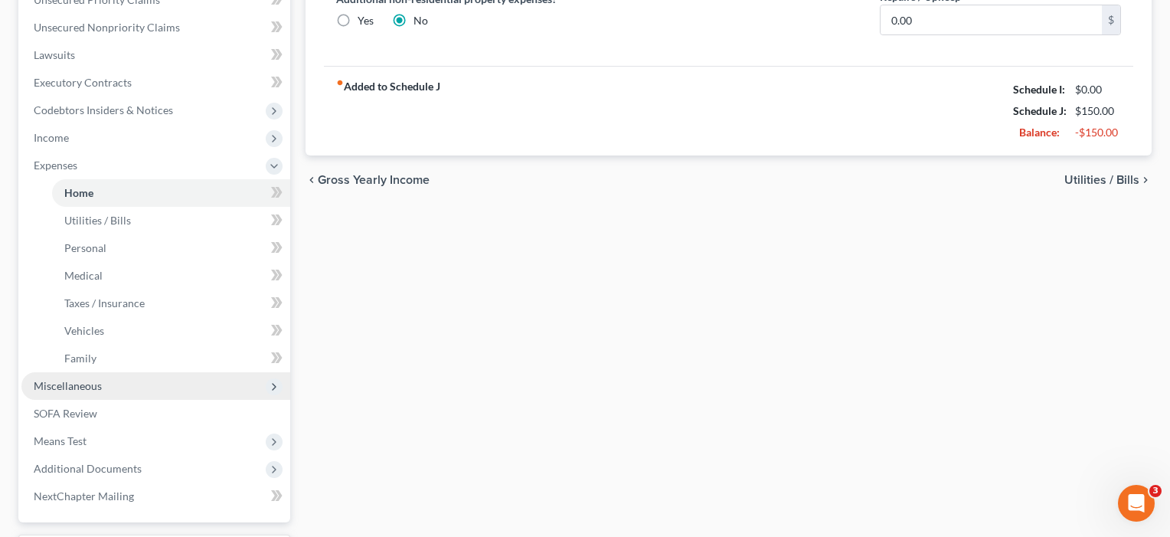
click at [68, 387] on span "Miscellaneous" at bounding box center [68, 385] width 68 height 13
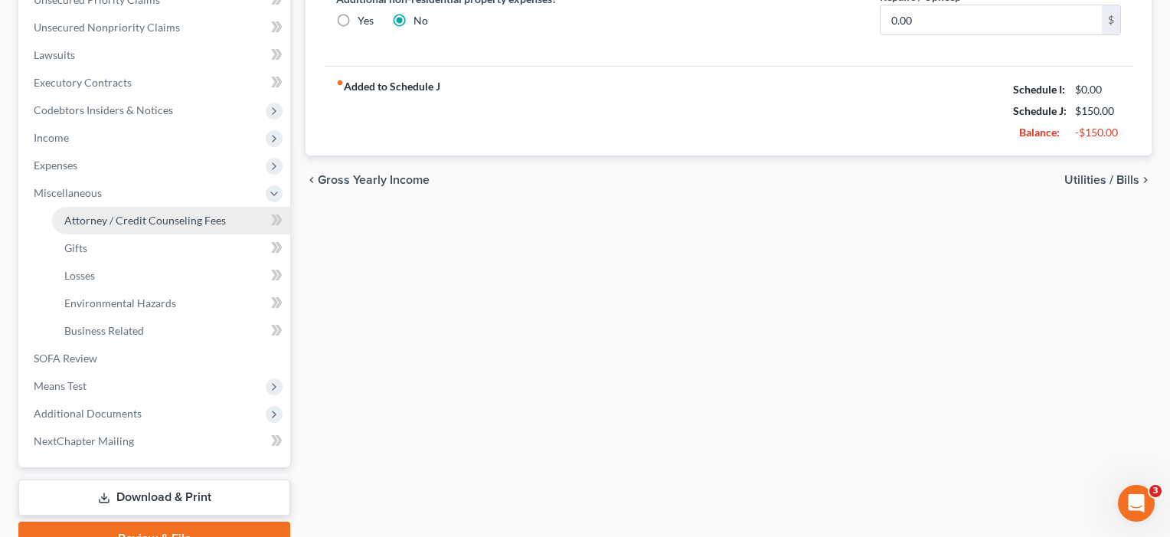
click at [115, 224] on span "Attorney / Credit Counseling Fees" at bounding box center [145, 220] width 162 height 13
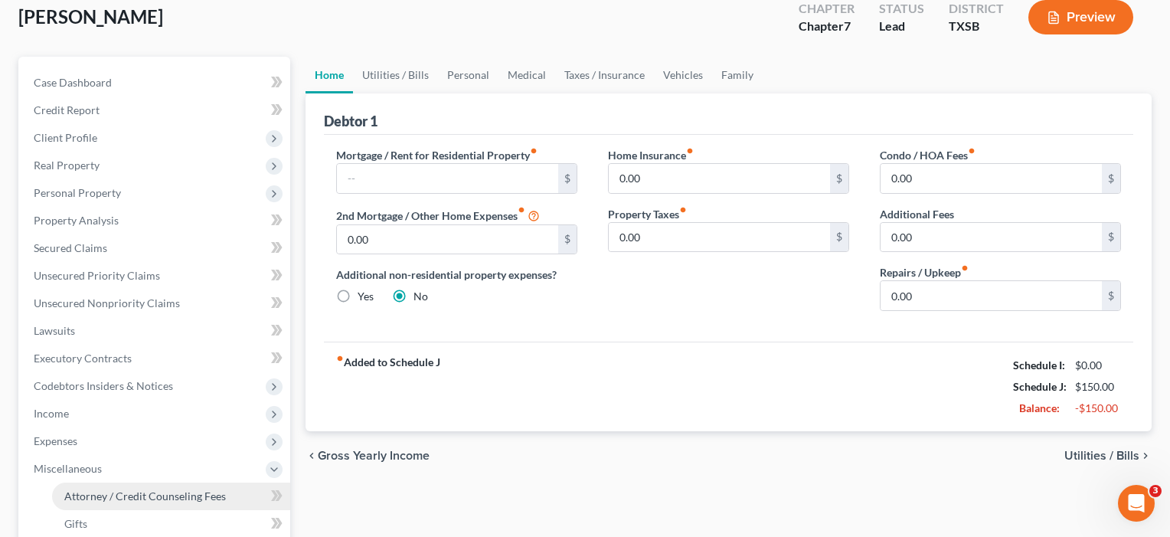
select select "4"
